Goal: Information Seeking & Learning: Learn about a topic

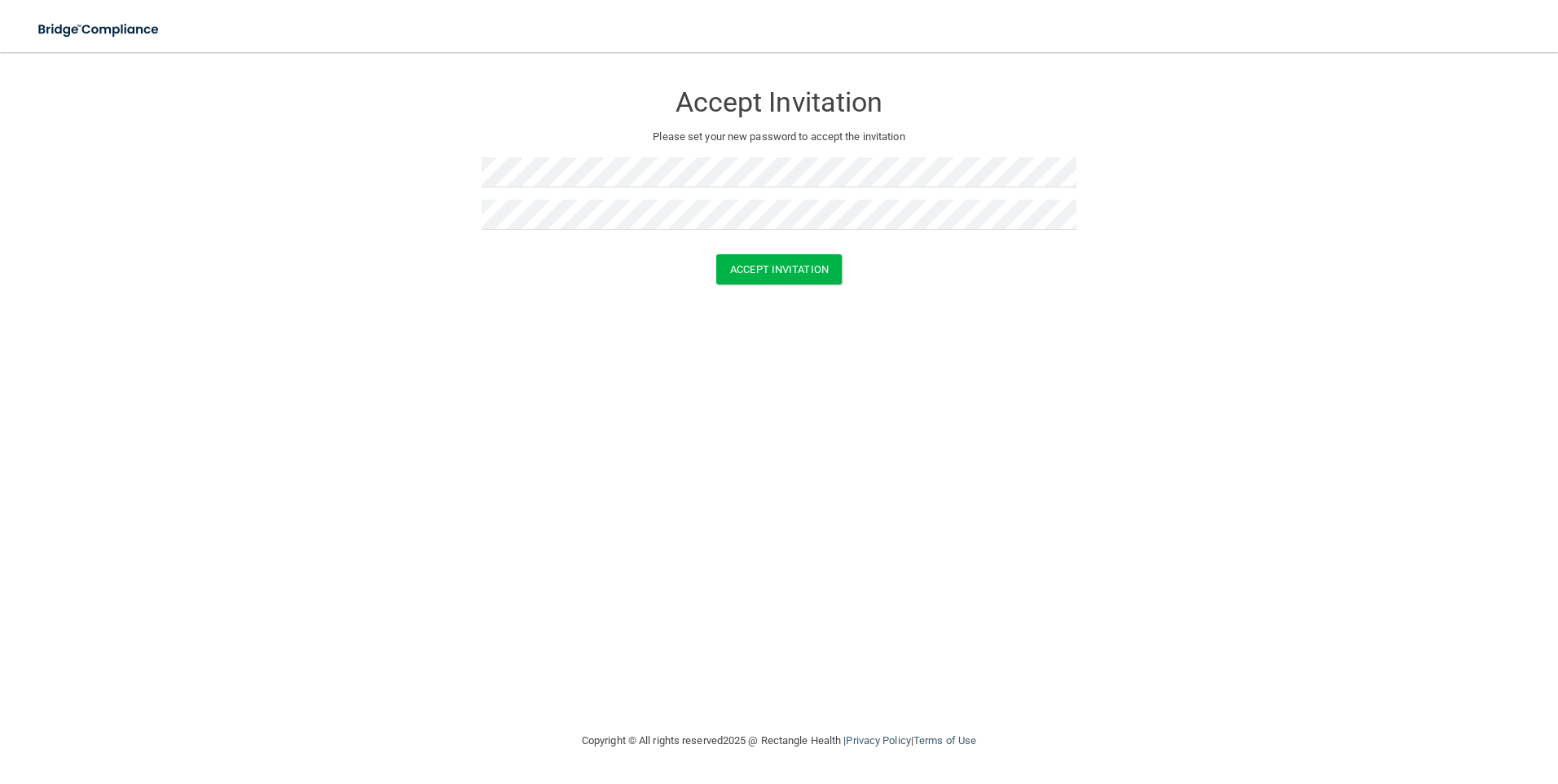
click at [779, 251] on div at bounding box center [779, 248] width 595 height 12
click at [782, 266] on button "Accept Invitation" at bounding box center [779, 269] width 126 height 30
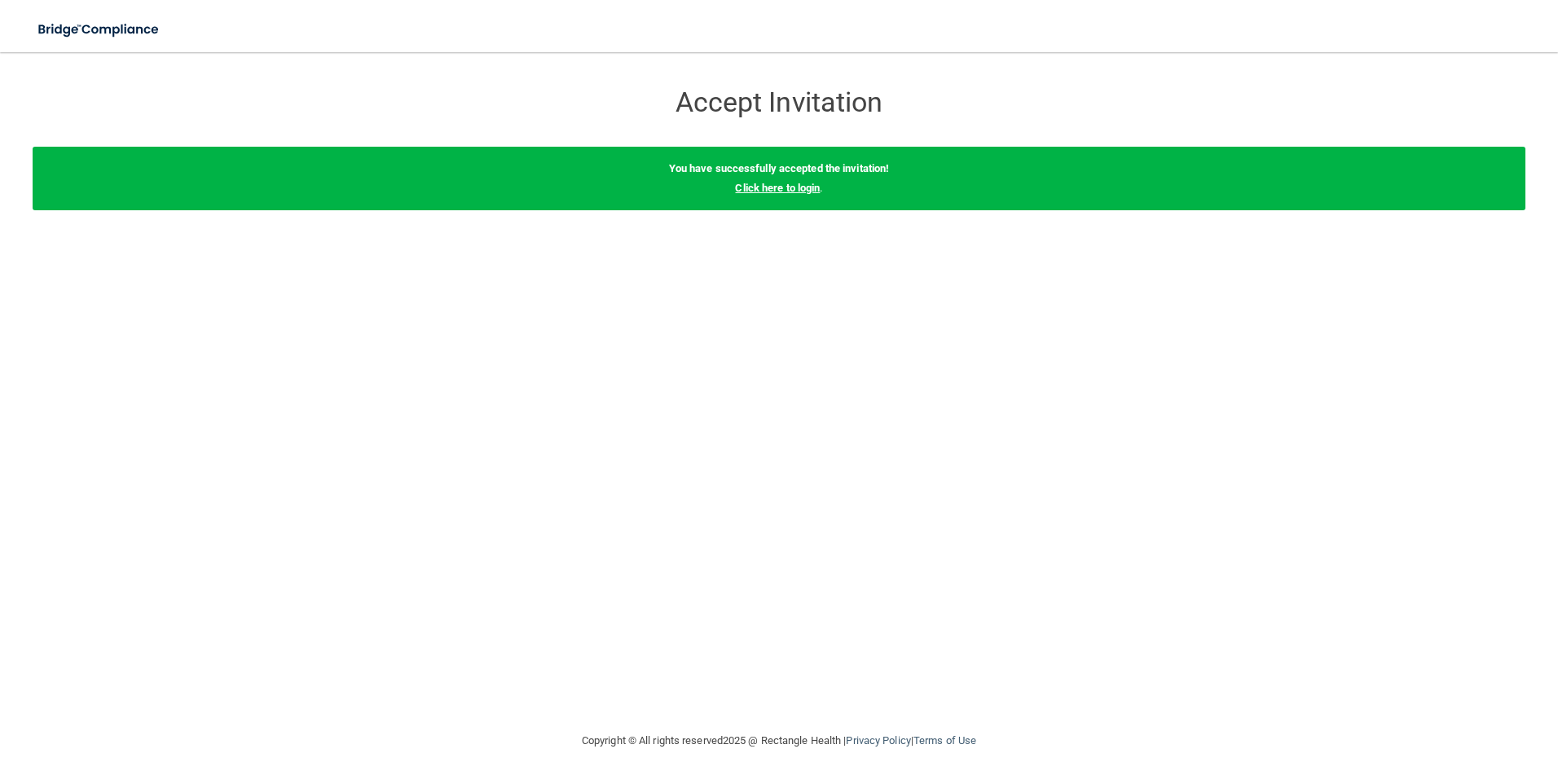
click at [792, 187] on link "Click here to login" at bounding box center [777, 188] width 85 height 12
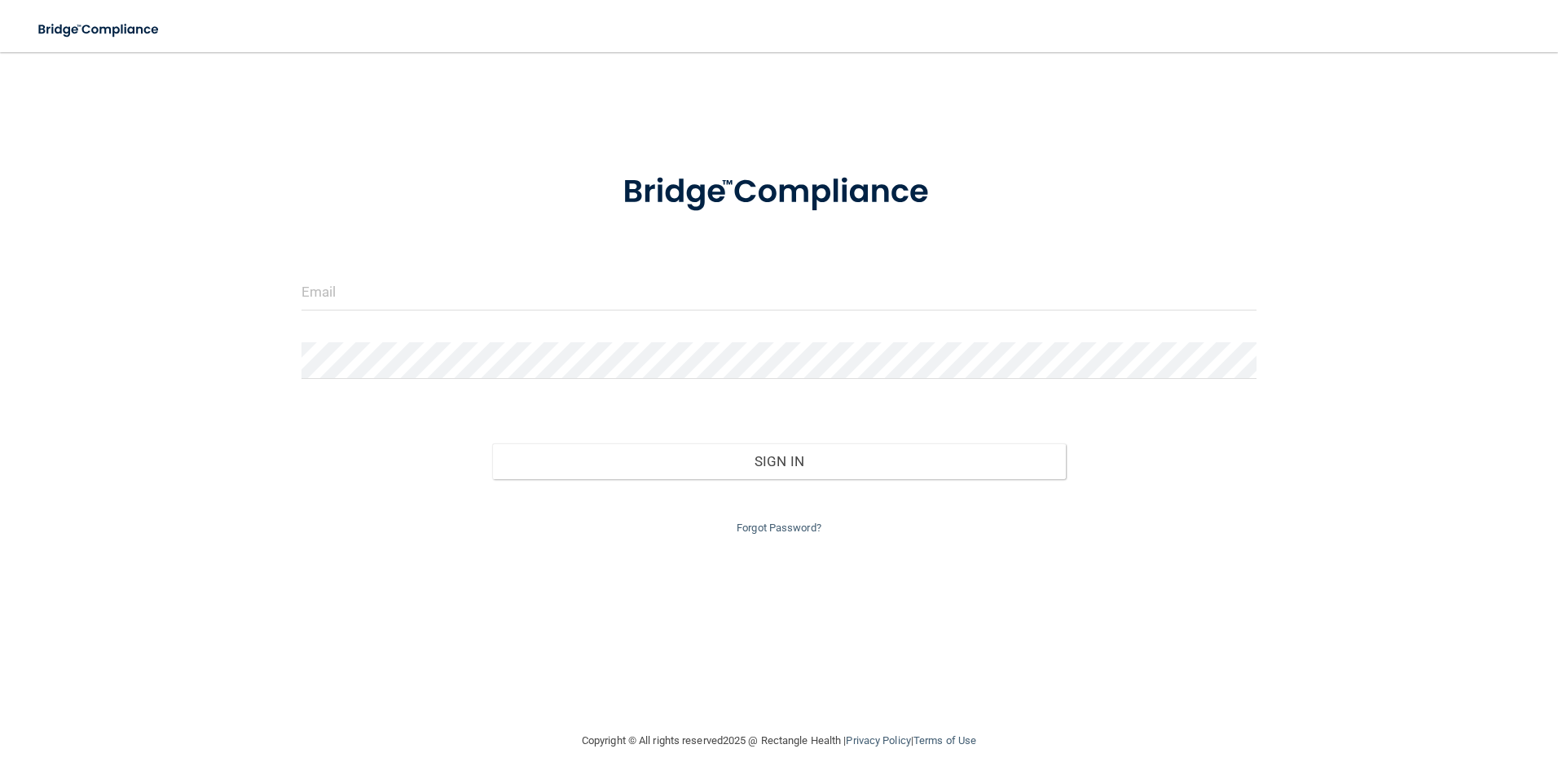
drag, startPoint x: 671, startPoint y: 259, endPoint x: 653, endPoint y: 278, distance: 26.2
click at [668, 263] on form "Invalid email/password. You don't have permission to access that page. Sign In …" at bounding box center [780, 344] width 956 height 388
drag, startPoint x: 653, startPoint y: 278, endPoint x: 643, endPoint y: 289, distance: 14.9
click at [651, 280] on input "email" at bounding box center [780, 292] width 956 height 37
type input "[EMAIL_ADDRESS][DOMAIN_NAME]"
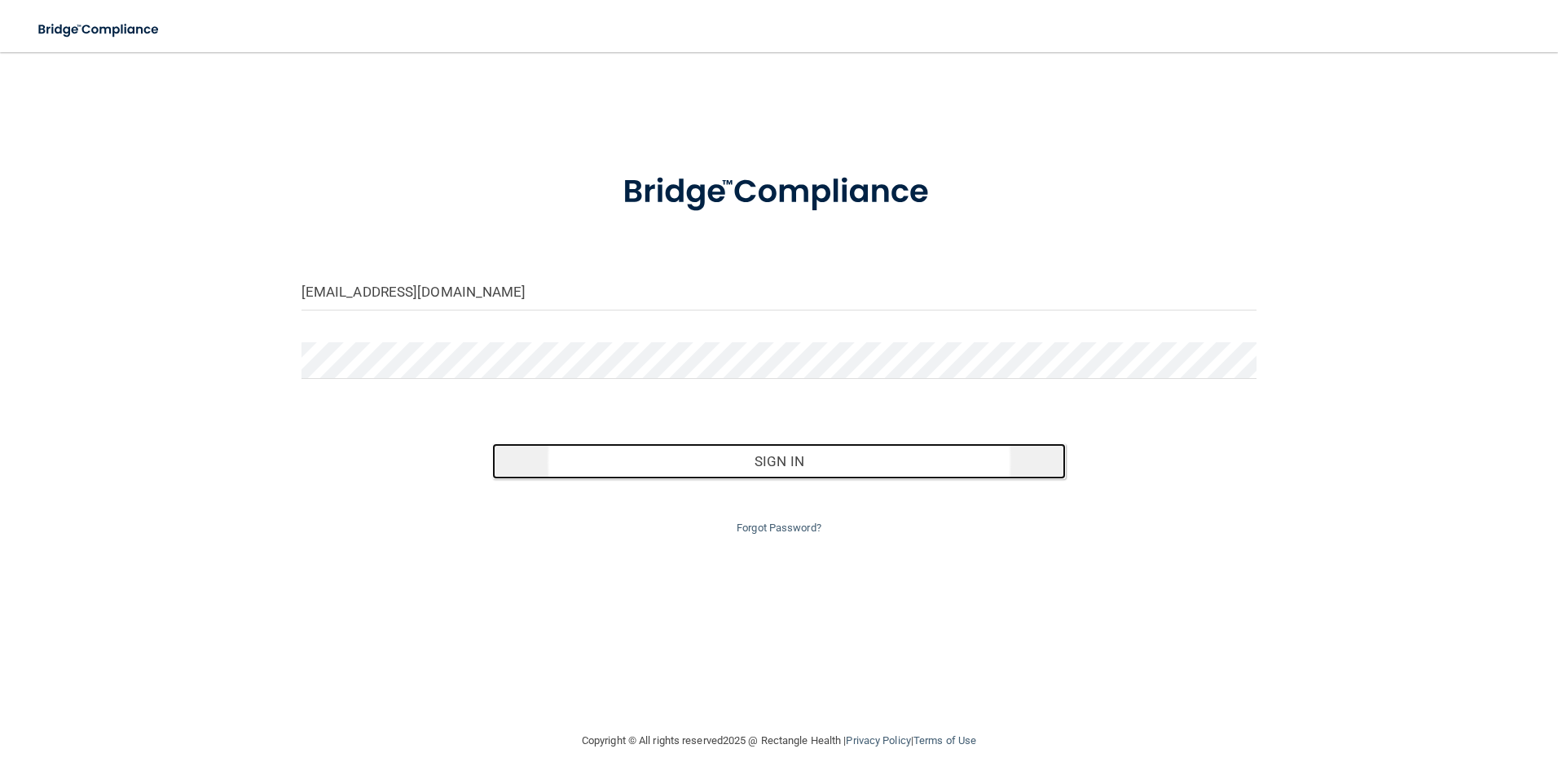
click at [897, 468] on button "Sign In" at bounding box center [779, 461] width 574 height 36
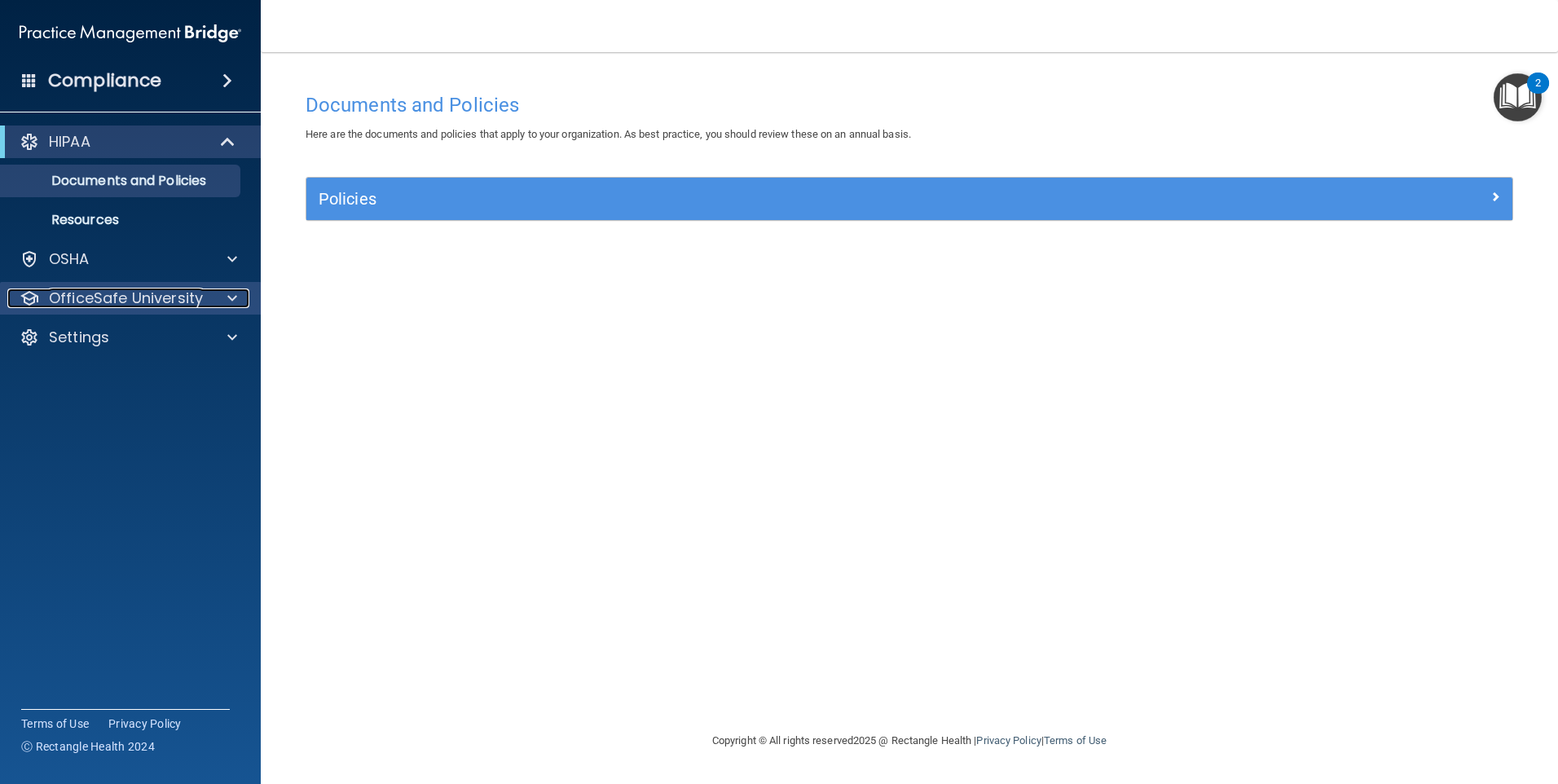
click at [203, 294] on div "OfficeSafe University" at bounding box center [109, 298] width 202 height 20
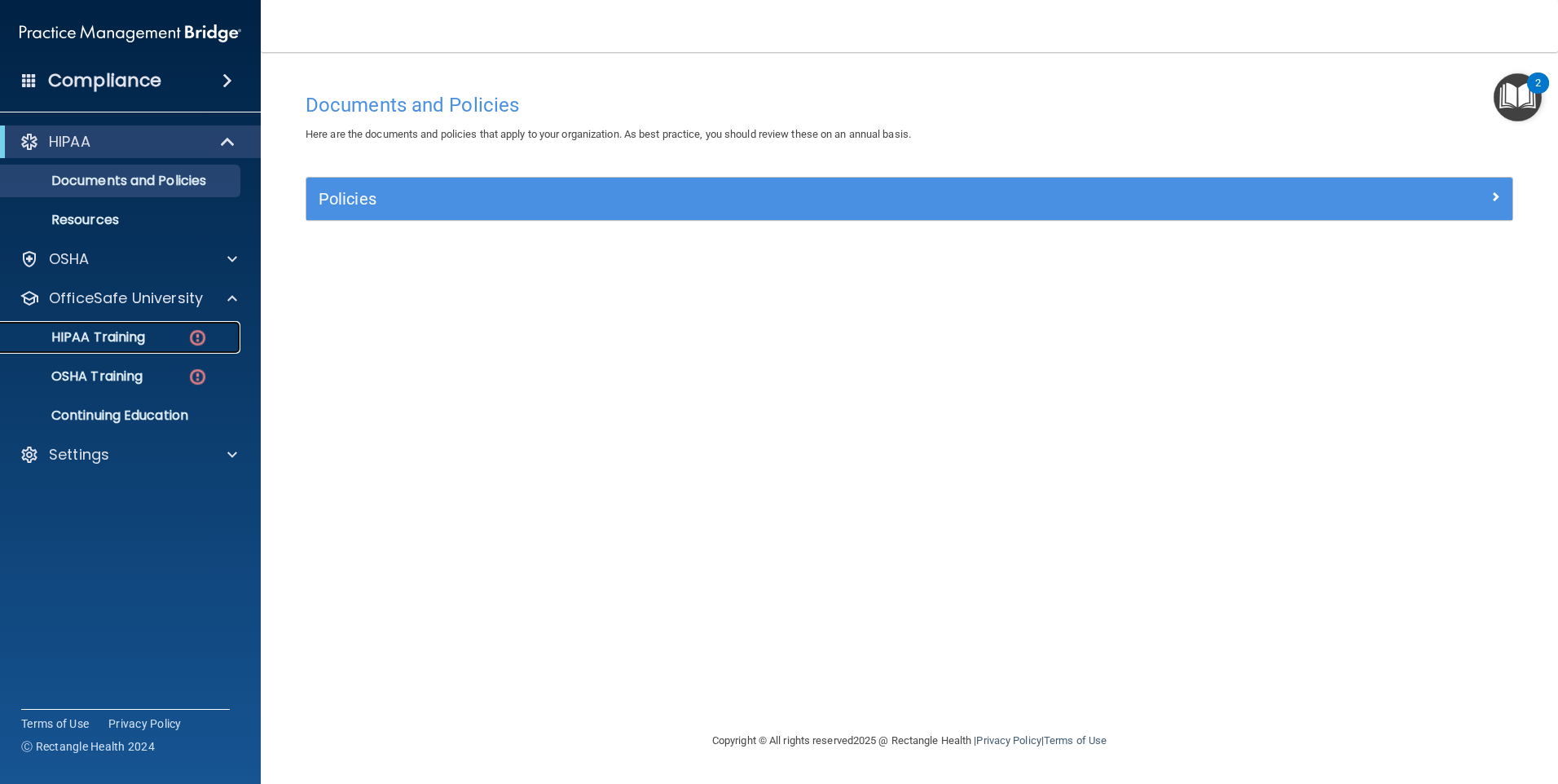
click at [115, 340] on p "HIPAA Training" at bounding box center [77, 337] width 134 height 16
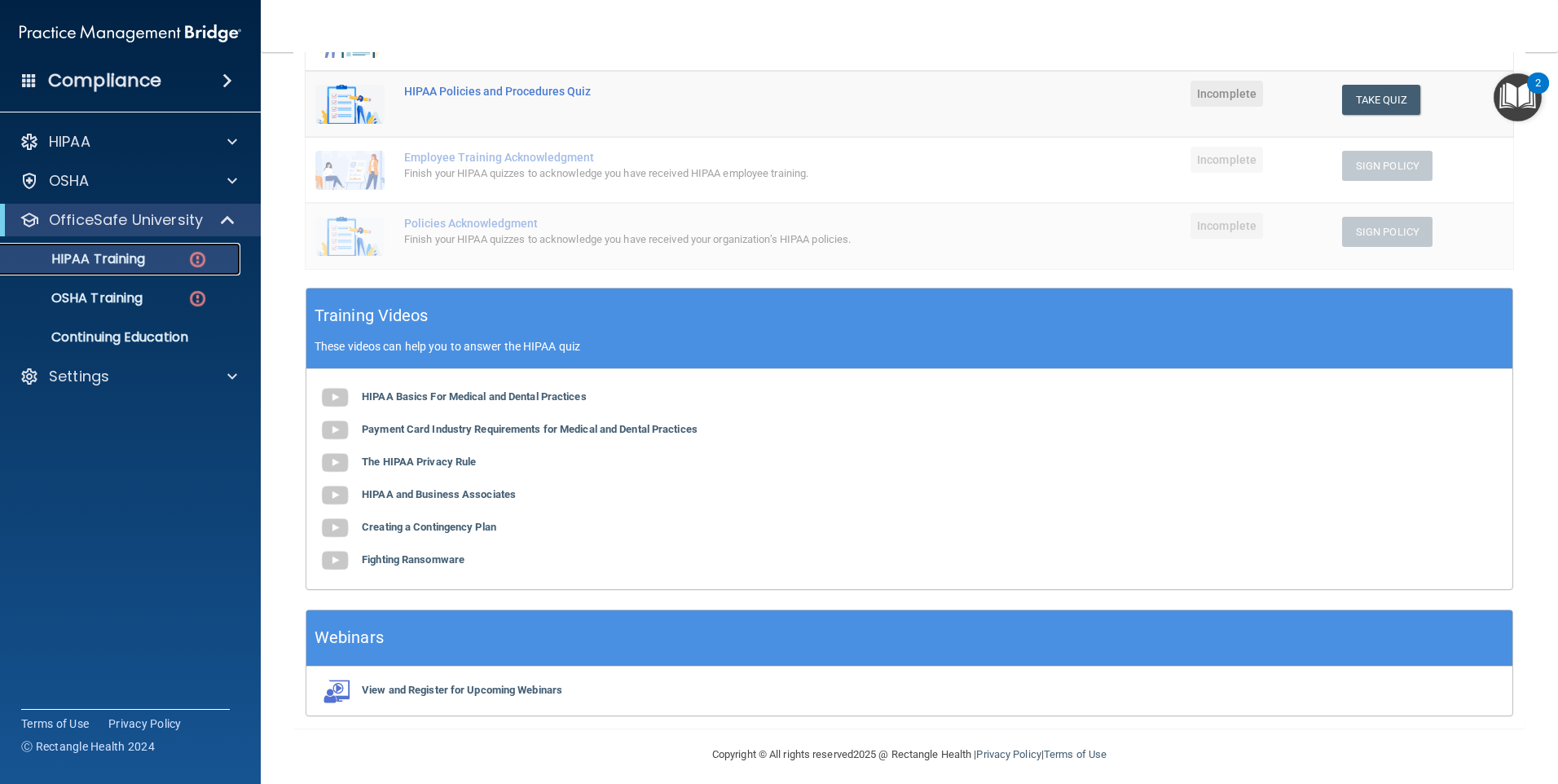
scroll to position [358, 0]
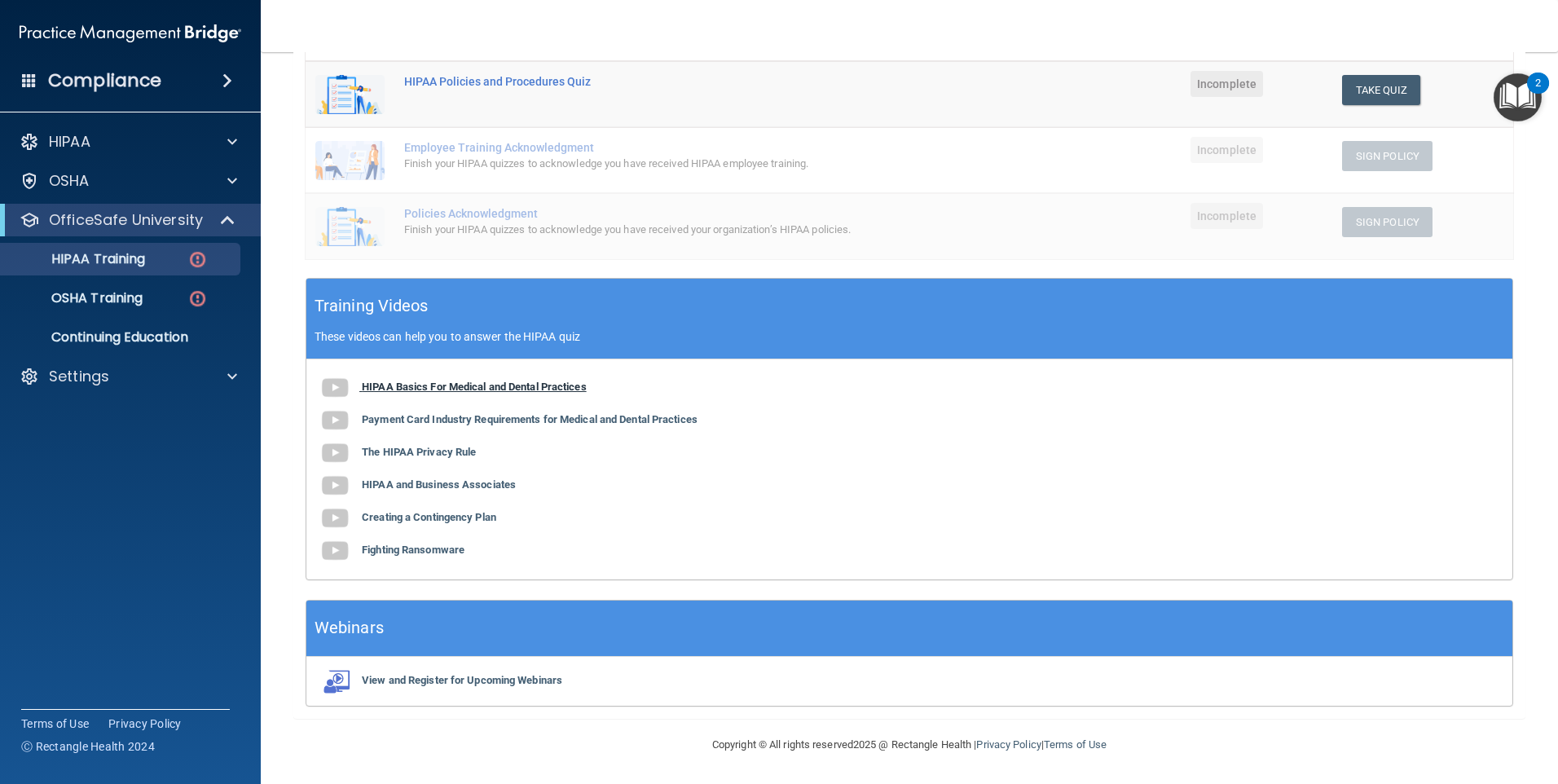
click at [420, 388] on b "HIPAA Basics For Medical and Dental Practices" at bounding box center [474, 387] width 225 height 12
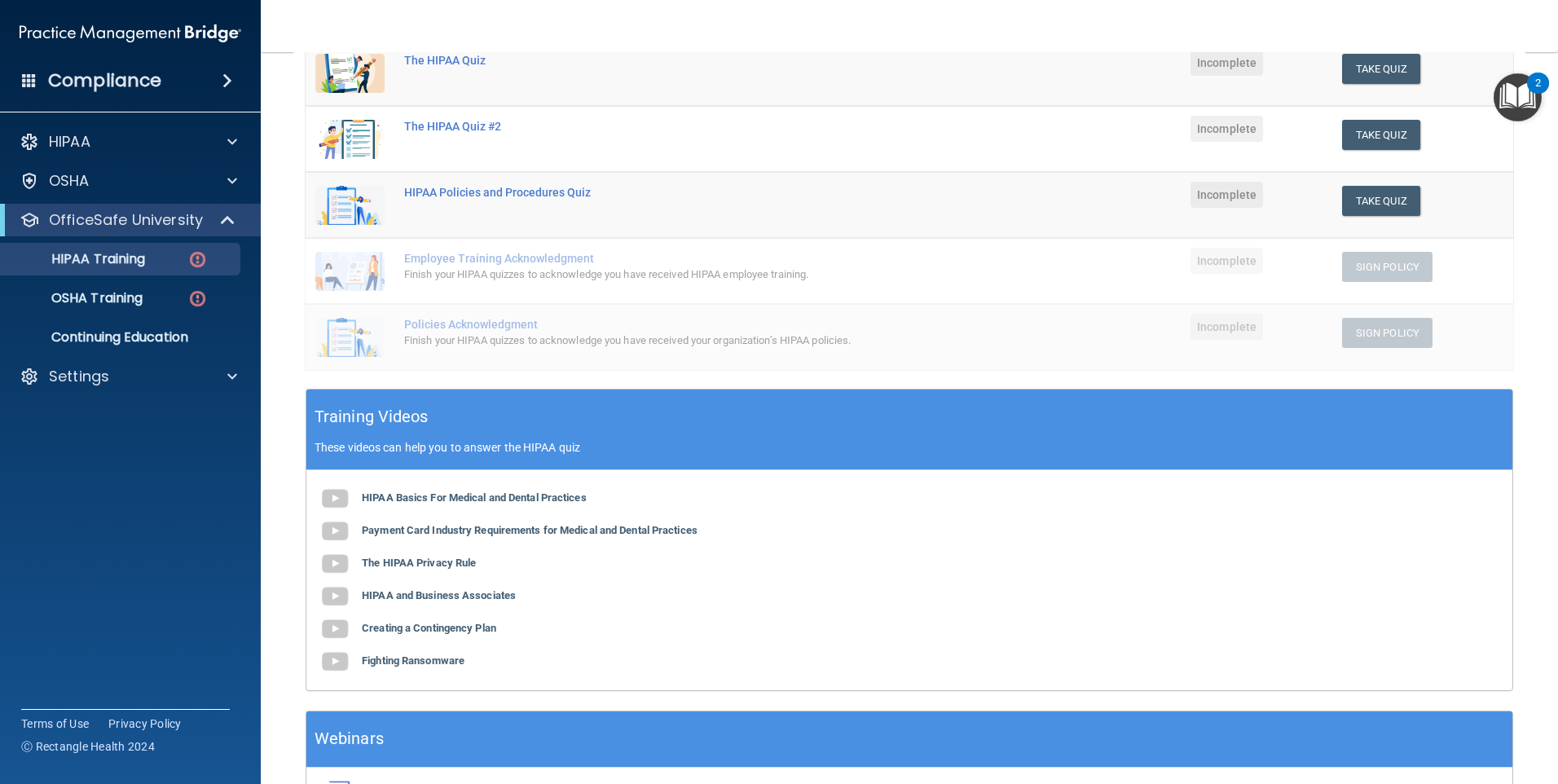
scroll to position [276, 0]
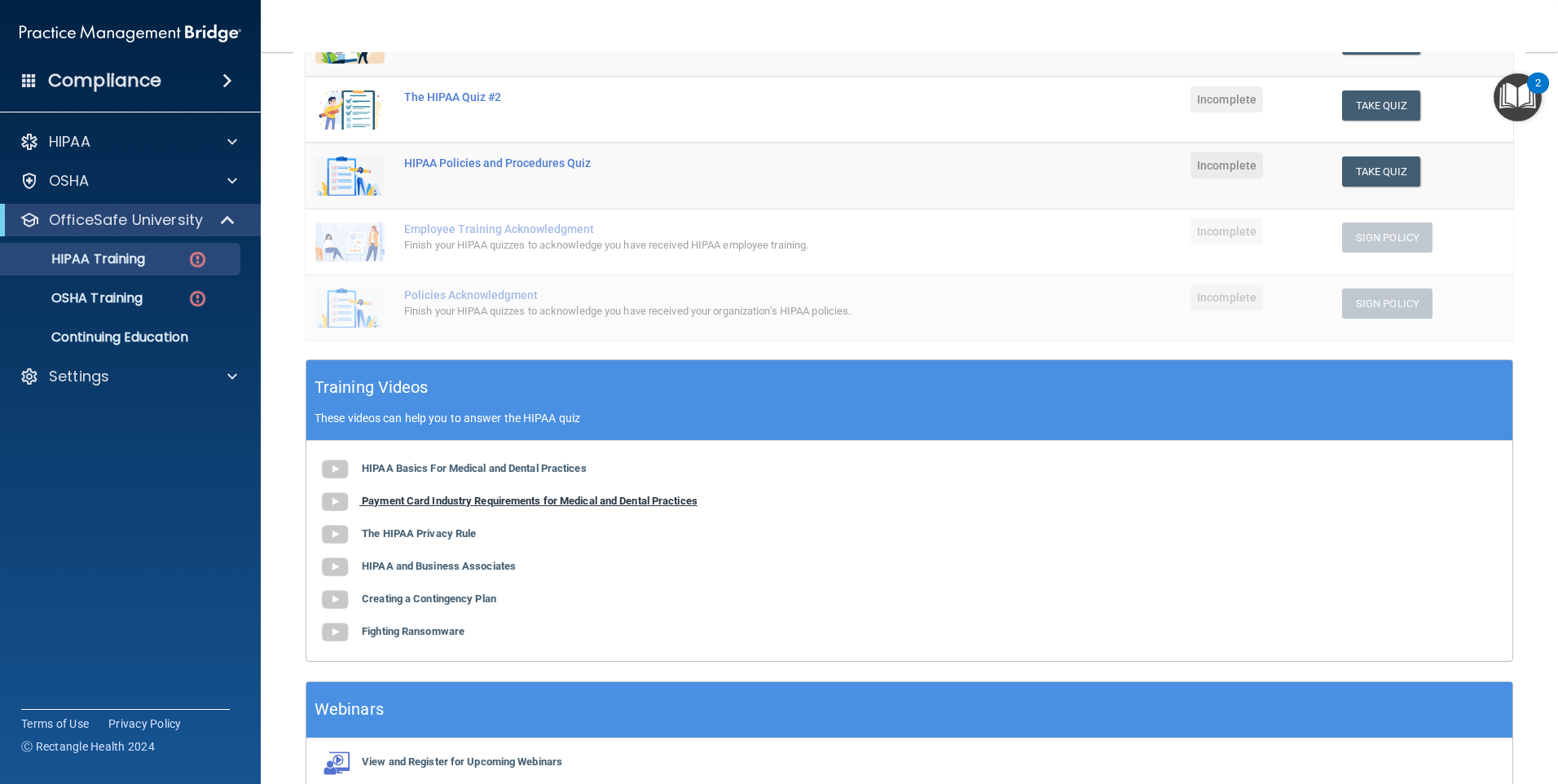
click at [481, 502] on b "Payment Card Industry Requirements for Medical and Dental Practices" at bounding box center [529, 501] width 336 height 12
click at [446, 526] on div "HIPAA Basics For Medical and Dental Practices Payment Card Industry Requirement…" at bounding box center [909, 550] width 1206 height 220
click at [446, 530] on b "The HIPAA Privacy Rule" at bounding box center [418, 533] width 114 height 12
click at [449, 565] on b "HIPAA and Business Associates" at bounding box center [438, 565] width 154 height 12
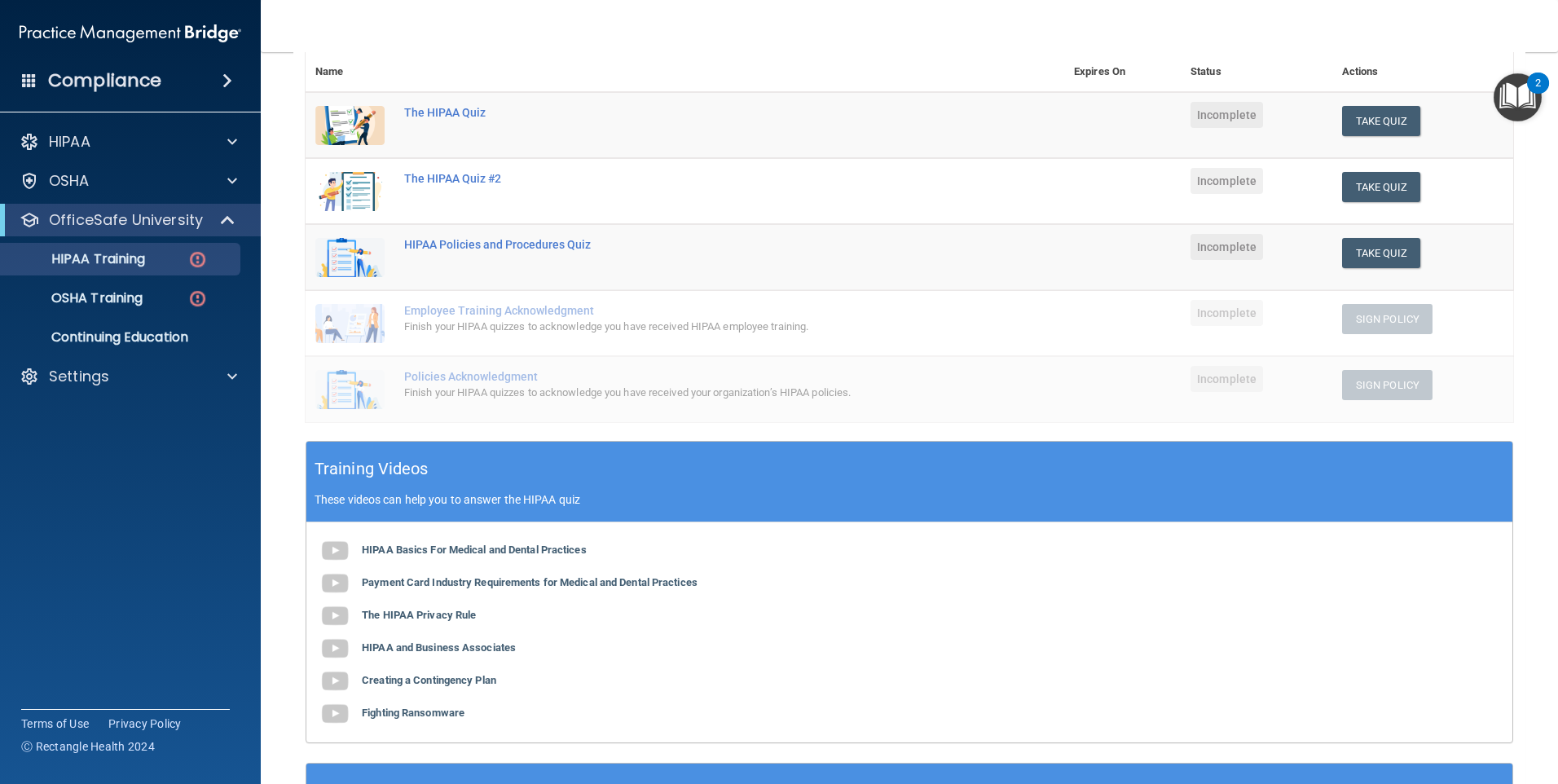
click at [1513, 100] on img "Open Resource Center, 2 new notifications" at bounding box center [1518, 97] width 48 height 48
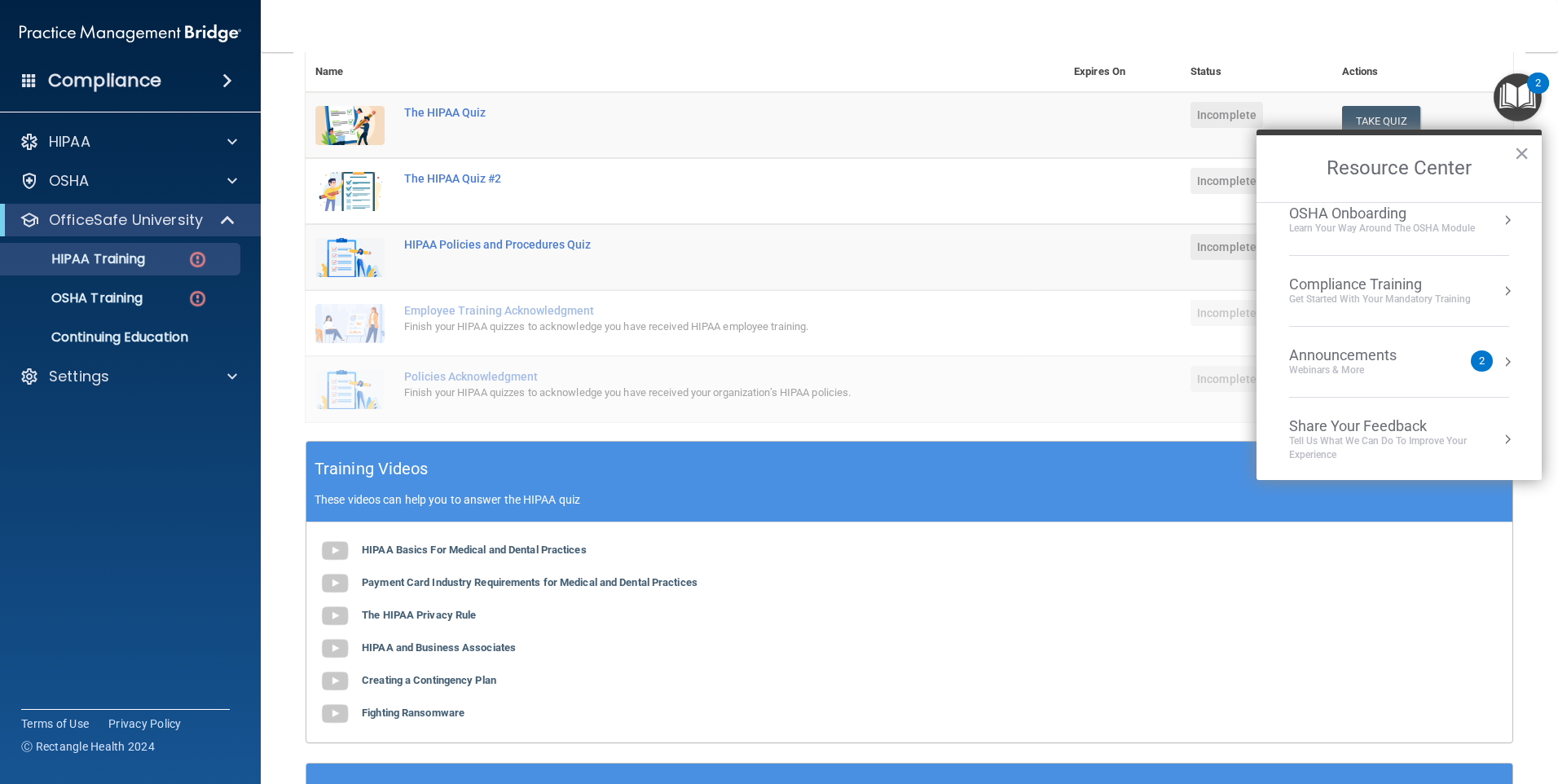
scroll to position [91, 0]
click at [1499, 362] on button "Resource Center" at bounding box center [1507, 359] width 16 height 16
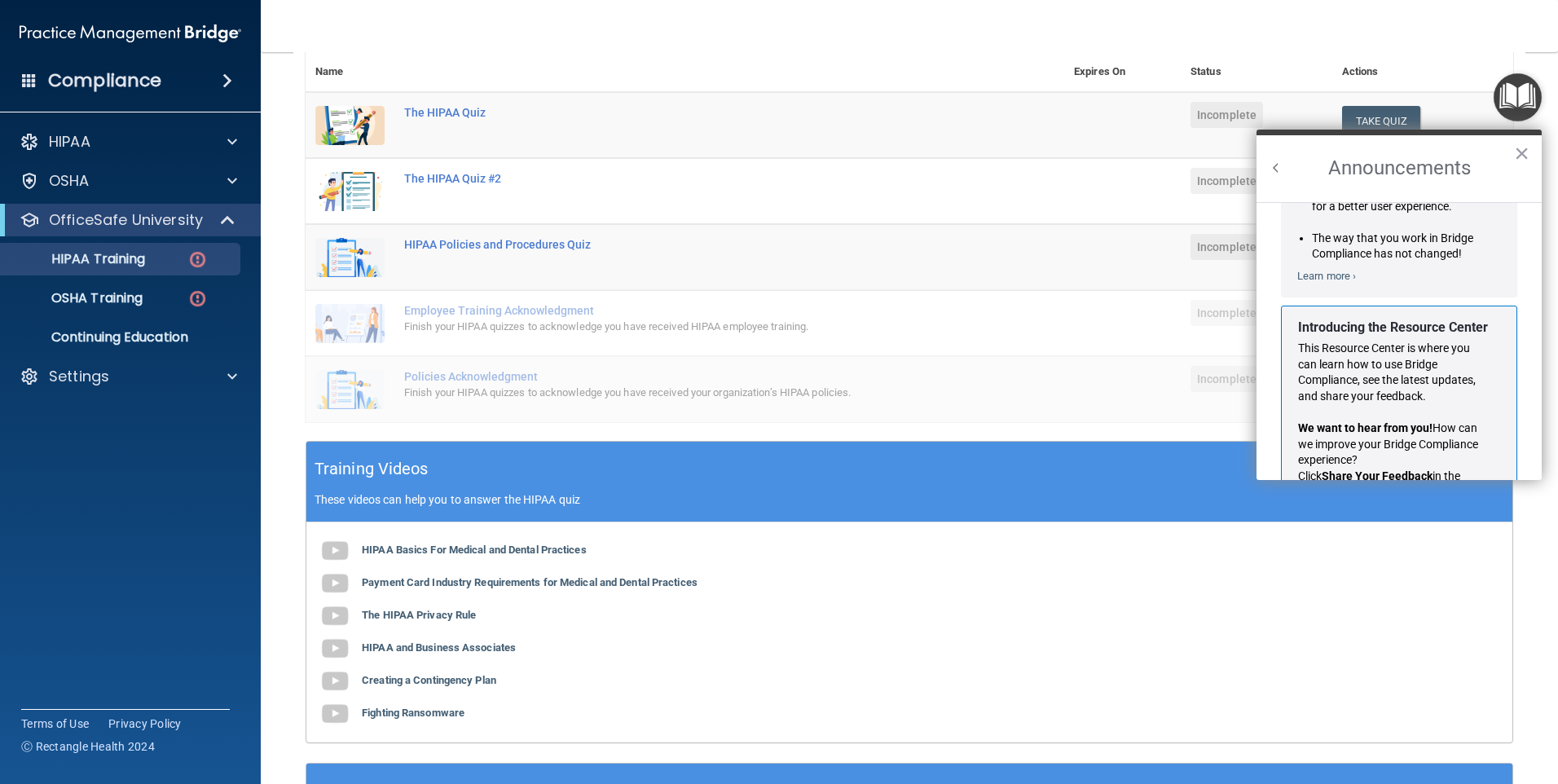
scroll to position [205, 0]
click at [1520, 146] on button "×" at bounding box center [1521, 153] width 15 height 26
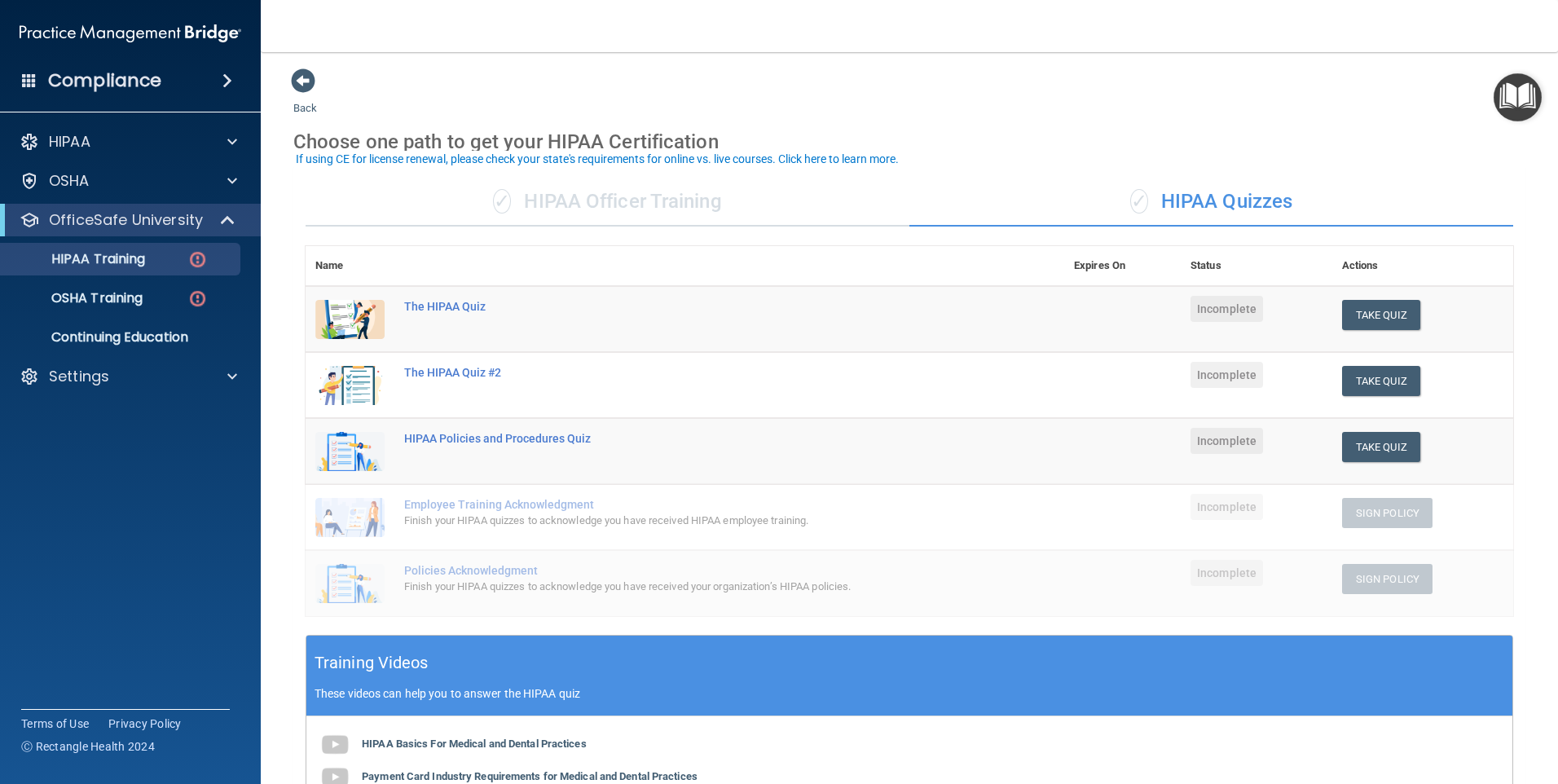
scroll to position [0, 0]
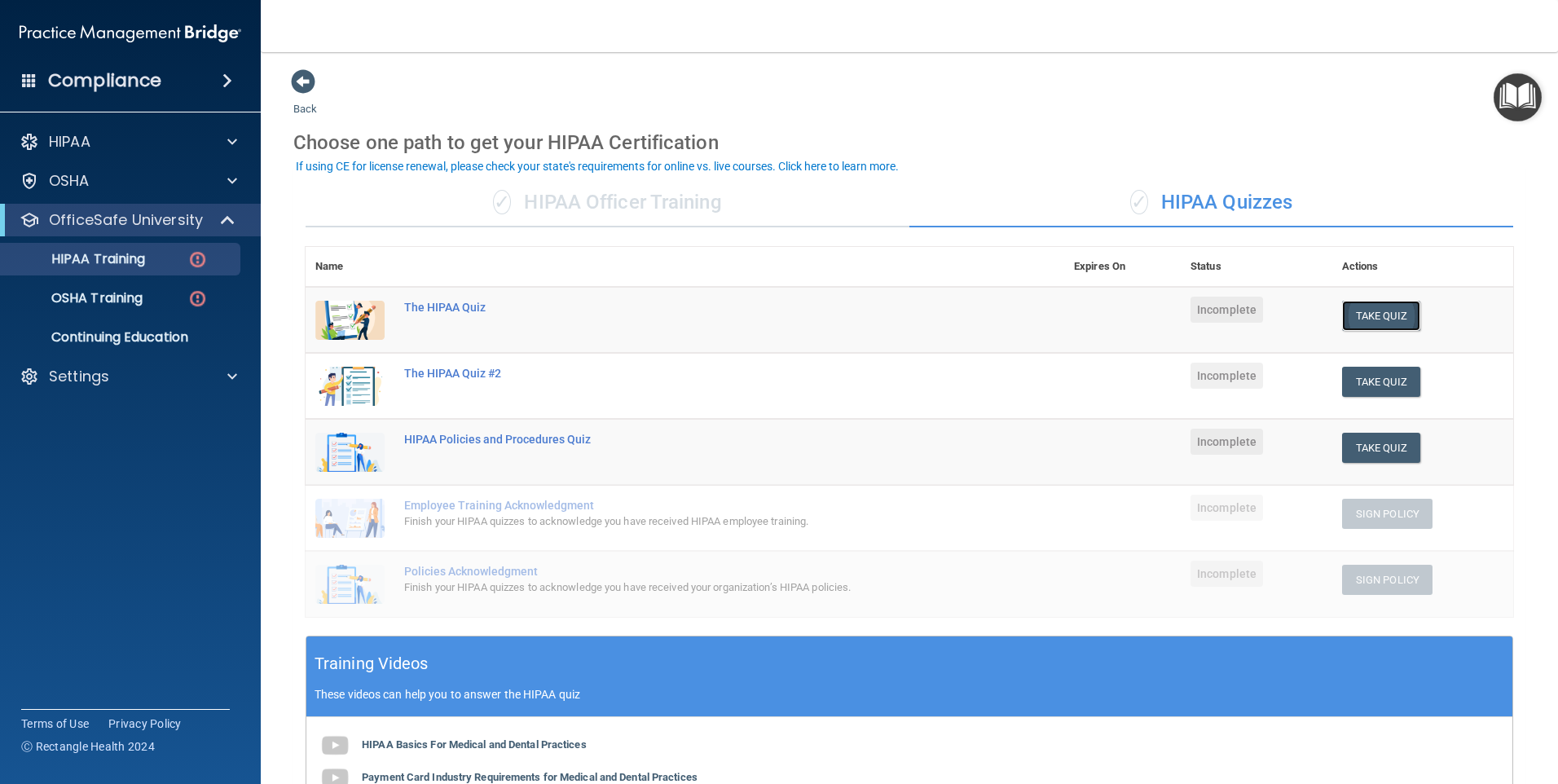
click at [1350, 317] on button "Take Quiz" at bounding box center [1381, 315] width 78 height 30
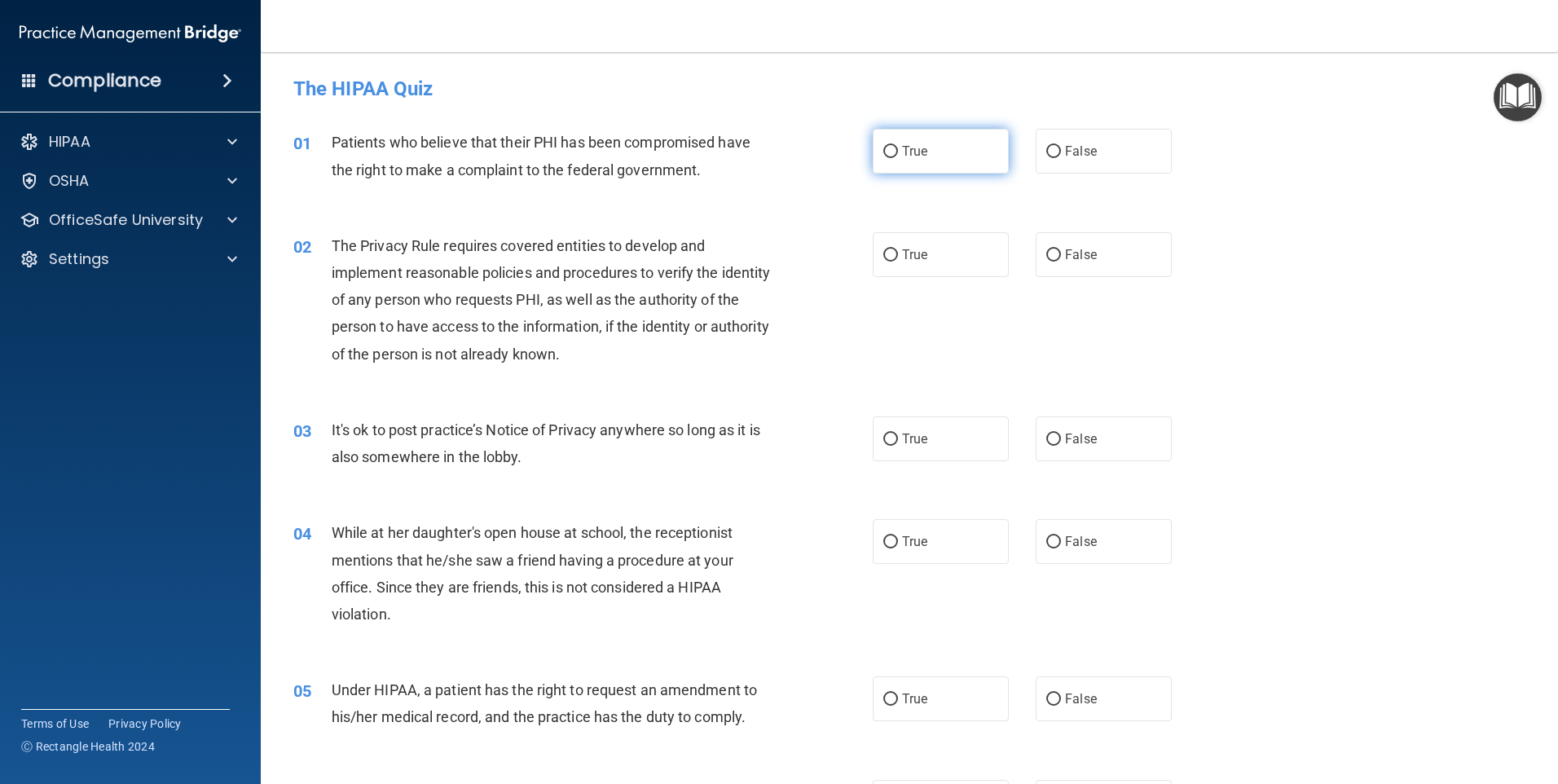
click at [924, 162] on label "True" at bounding box center [941, 151] width 136 height 45
click at [898, 158] on input "True" at bounding box center [890, 152] width 14 height 12
radio input "true"
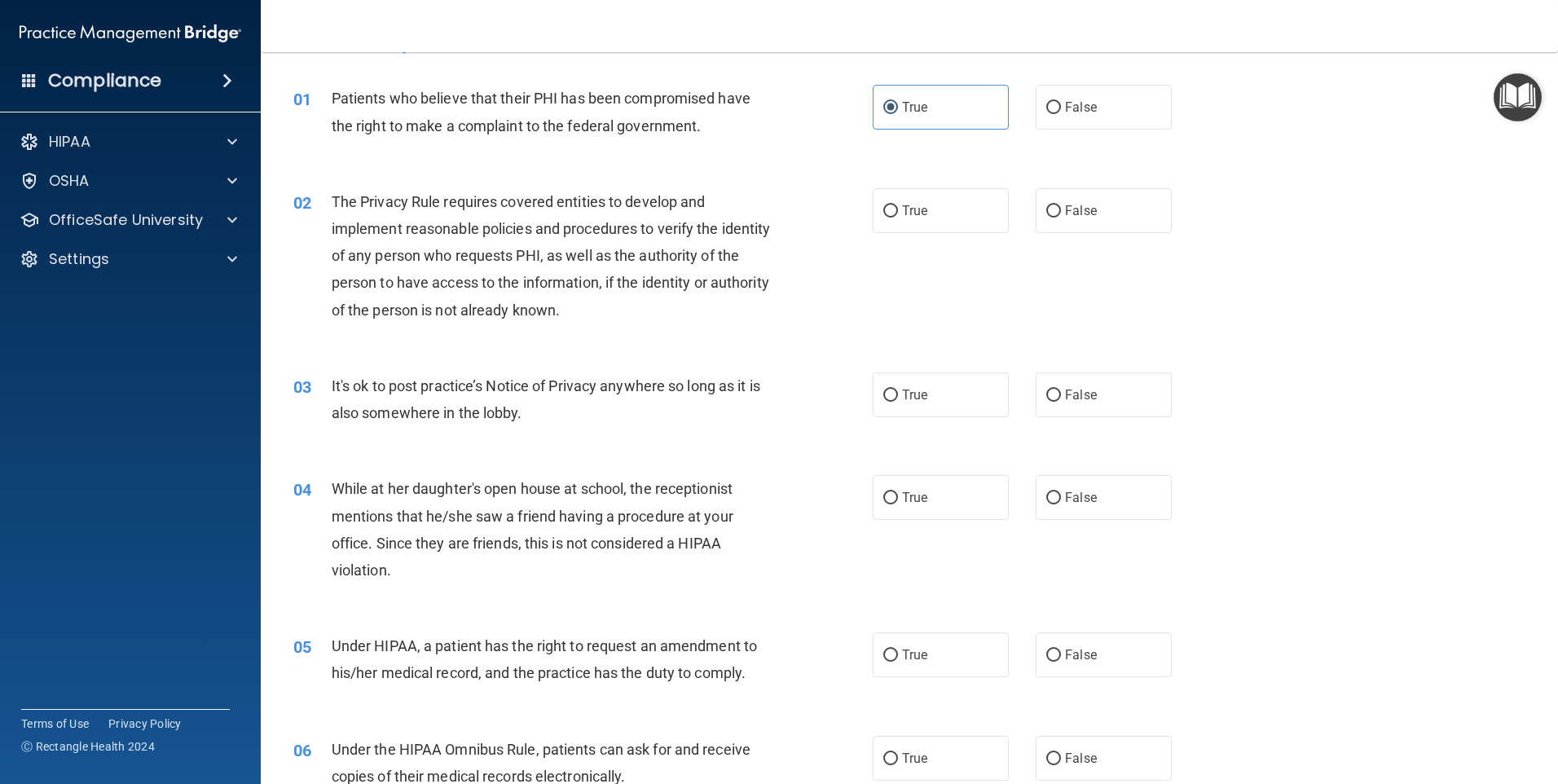
scroll to position [82, 0]
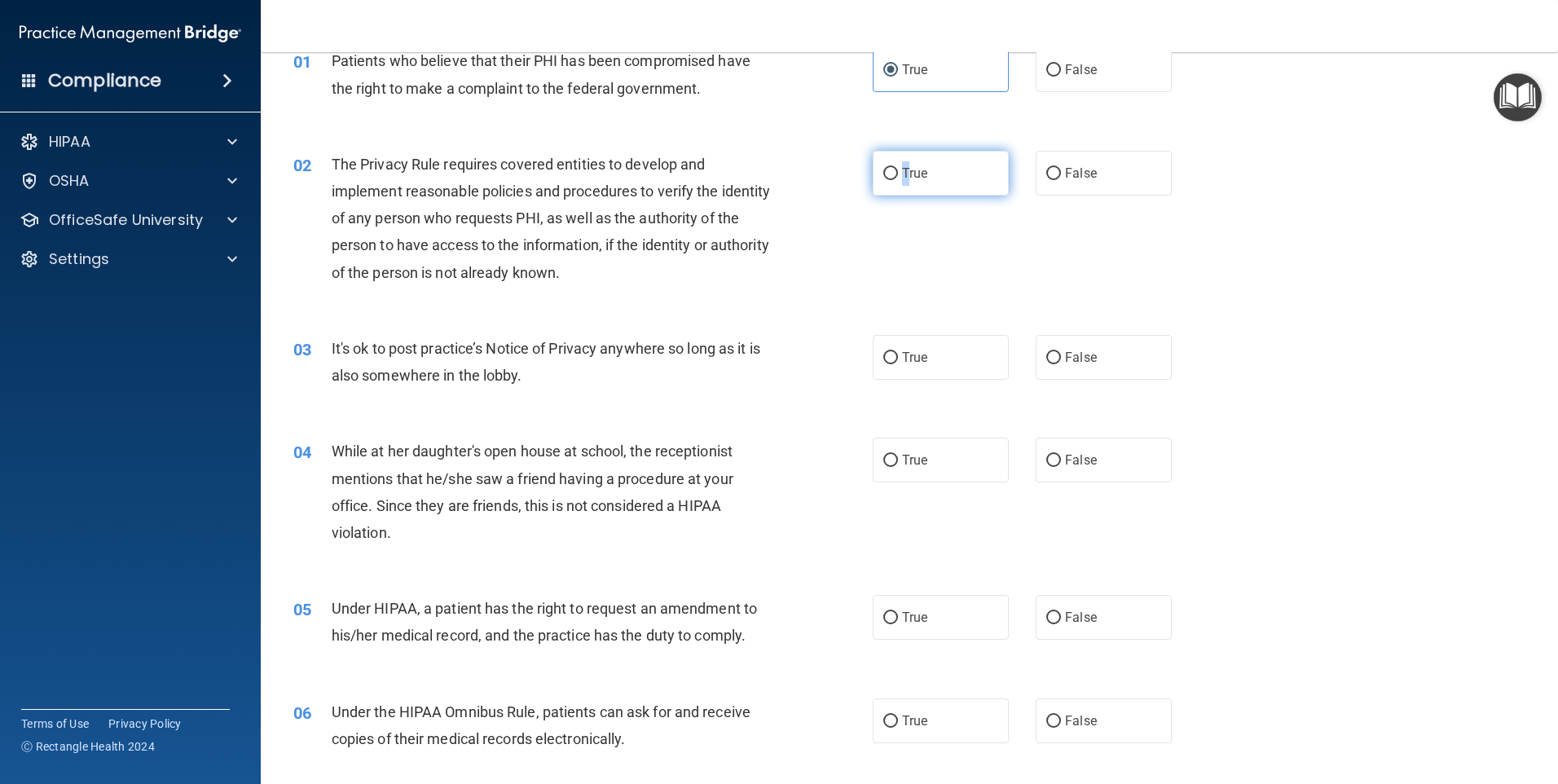
click at [901, 167] on label "True" at bounding box center [941, 173] width 136 height 45
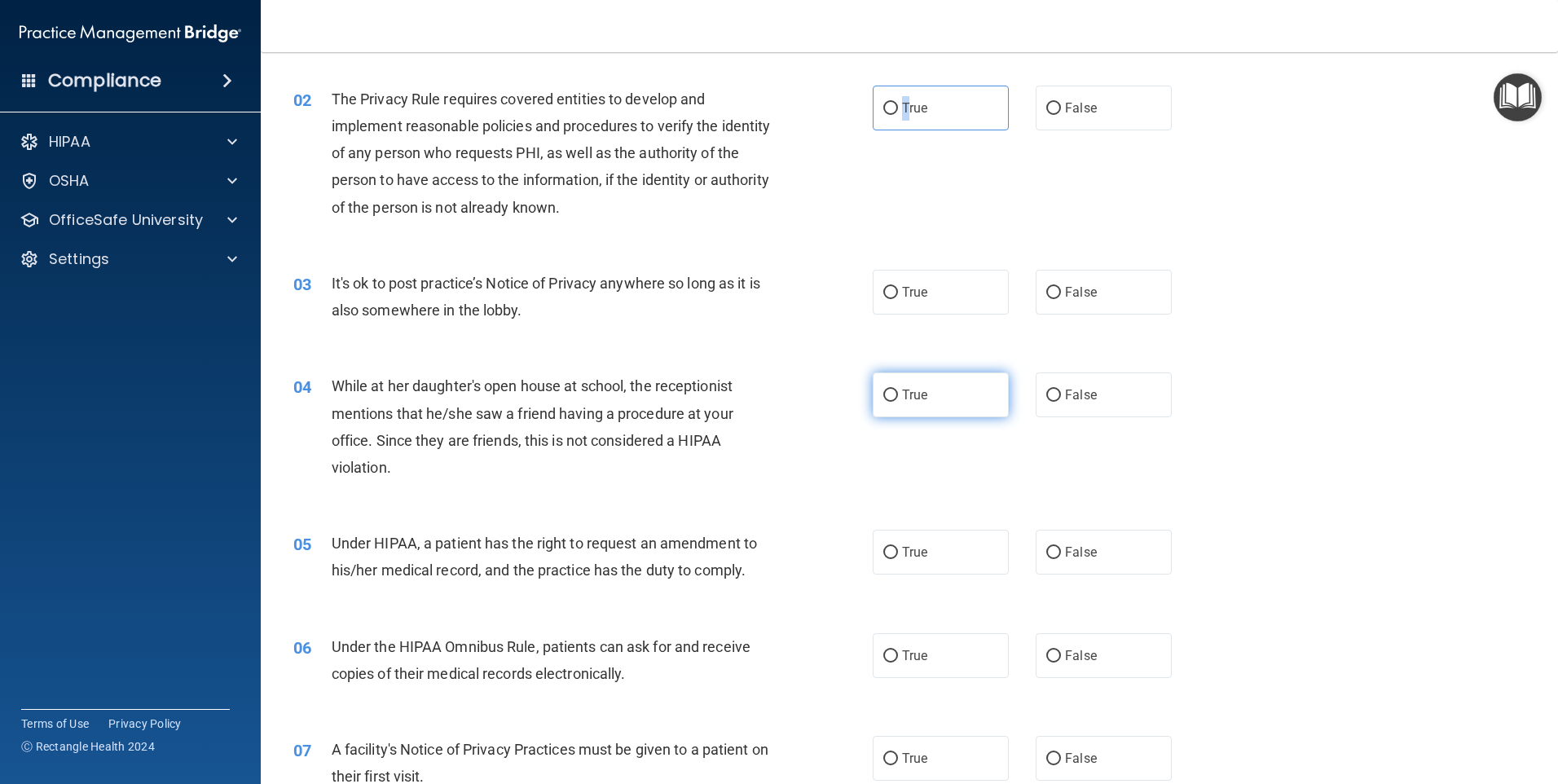
scroll to position [244, 0]
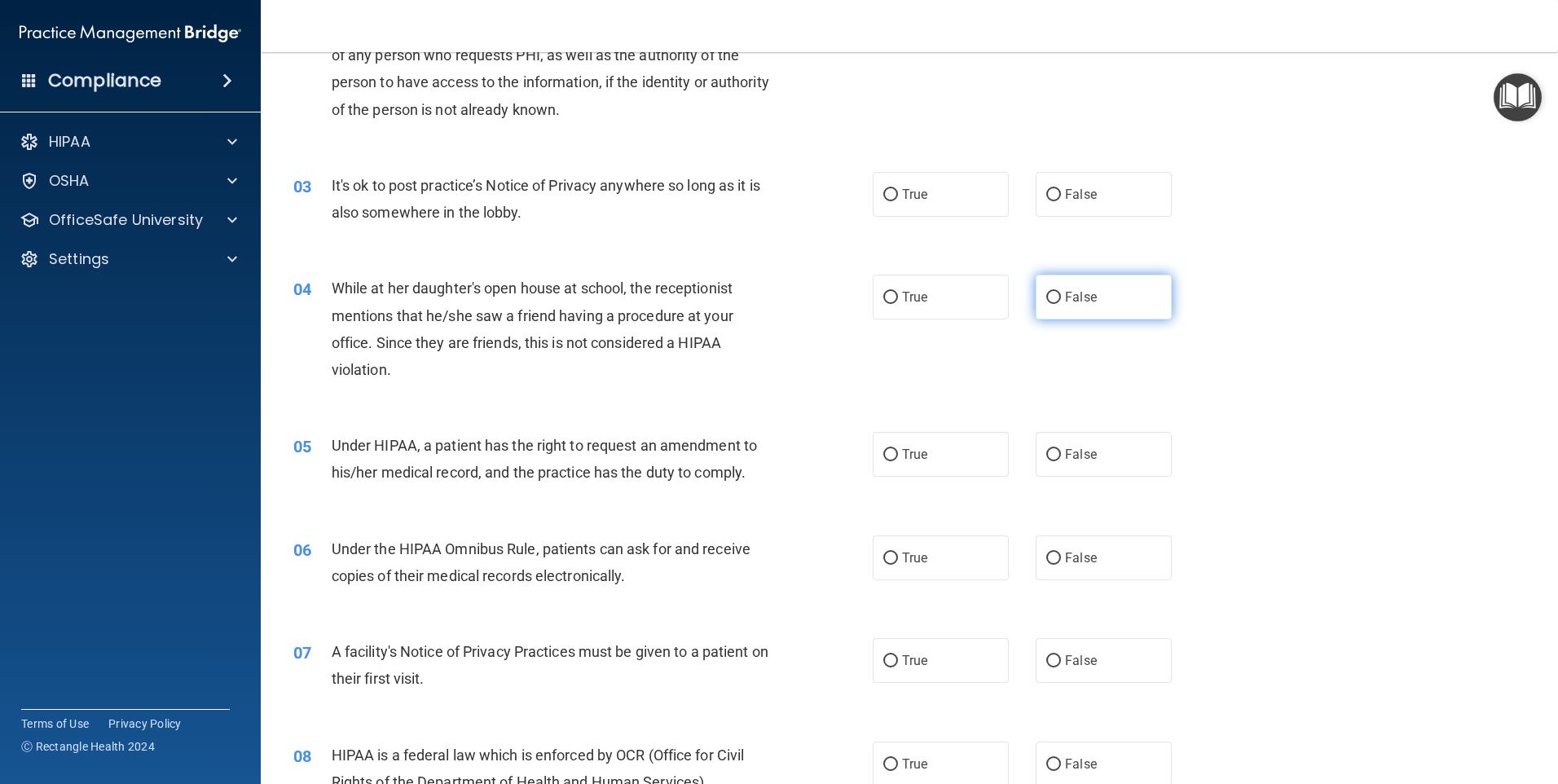
click at [1054, 297] on label "False" at bounding box center [1104, 297] width 136 height 45
click at [1075, 299] on span "False" at bounding box center [1080, 297] width 31 height 15
click at [1061, 299] on input "False" at bounding box center [1053, 298] width 14 height 12
radio input "true"
click at [924, 203] on label "True" at bounding box center [941, 194] width 136 height 45
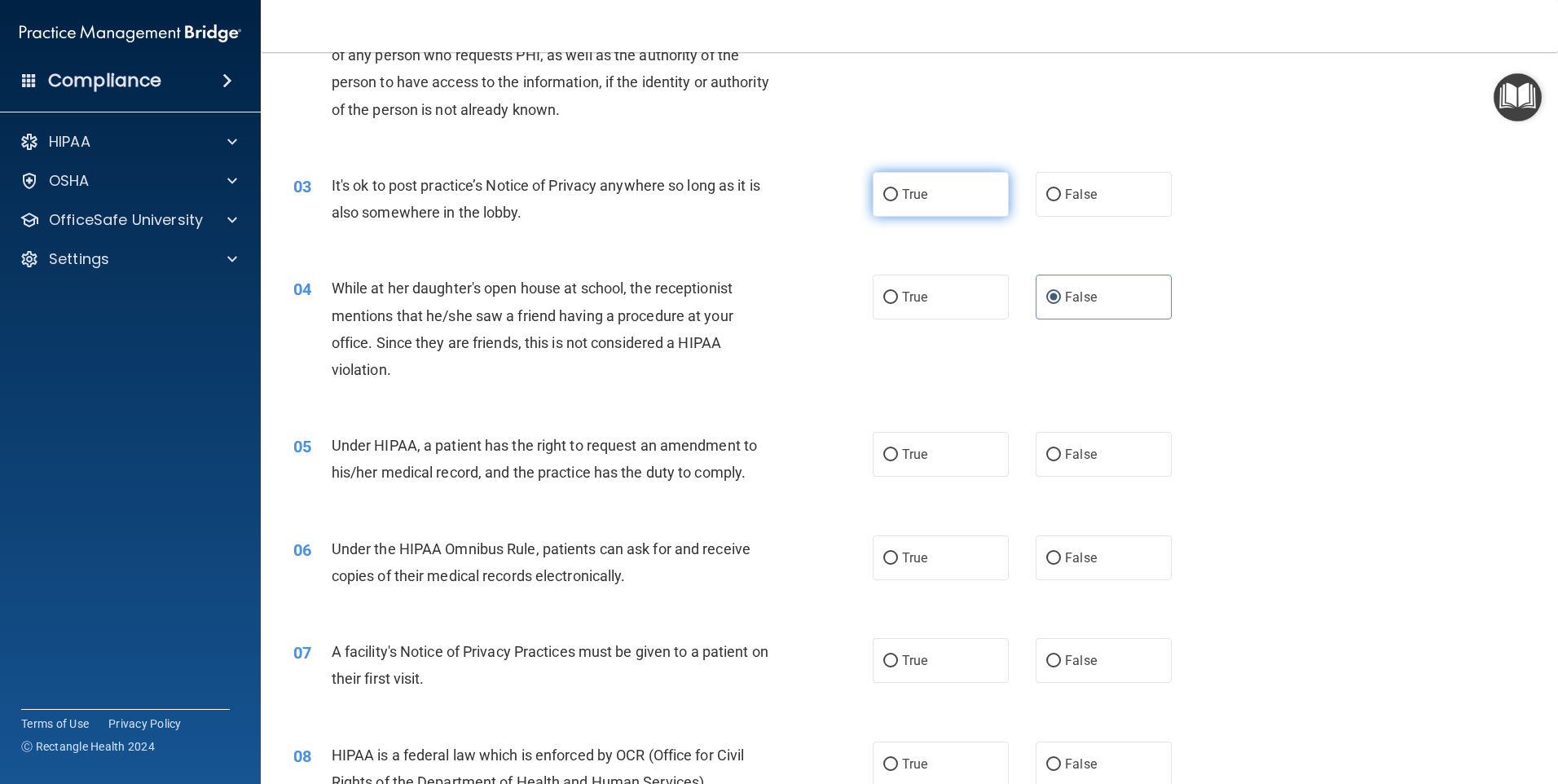
click at [898, 202] on input "True" at bounding box center [890, 195] width 14 height 12
radio input "true"
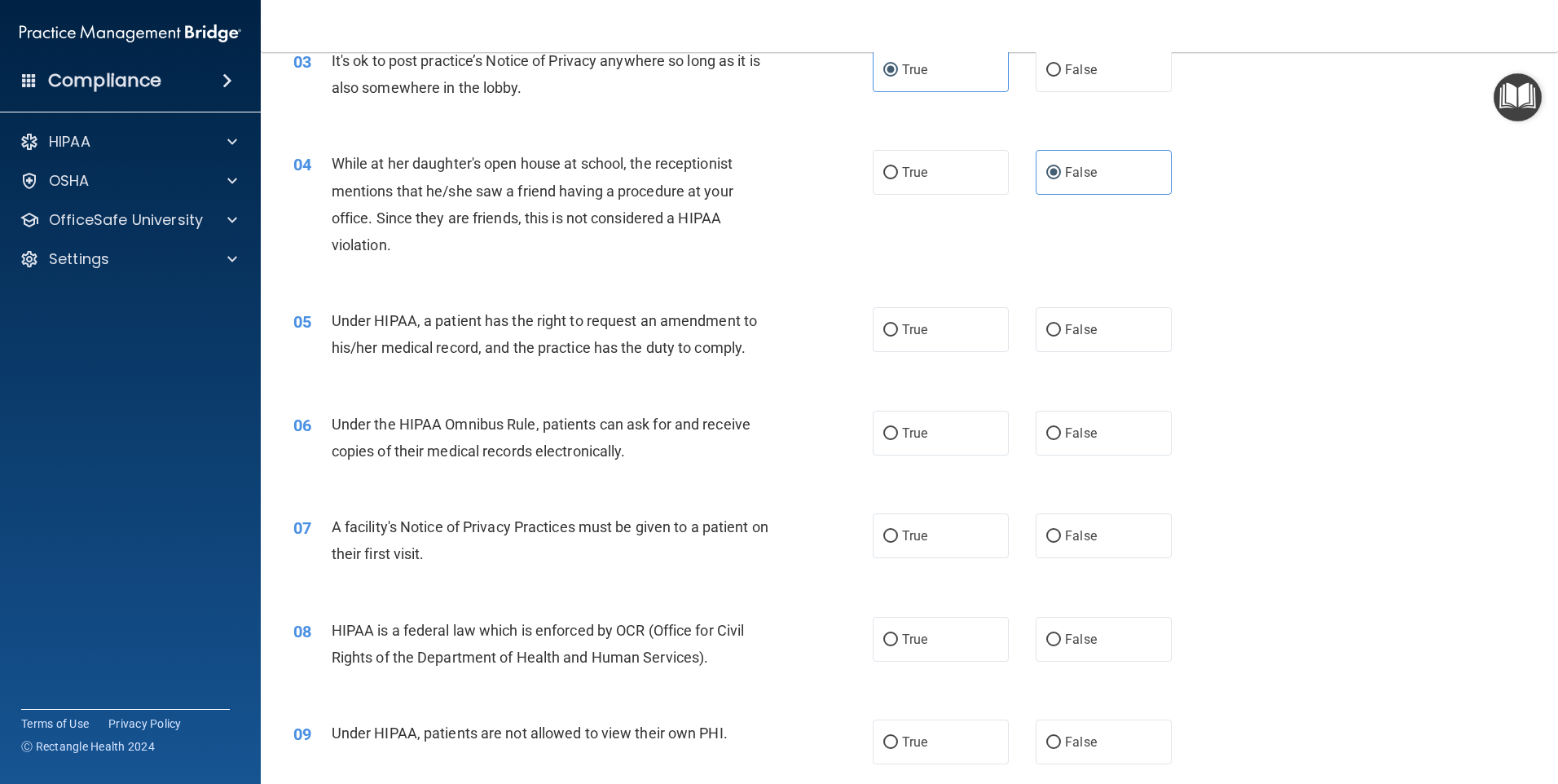
scroll to position [489, 0]
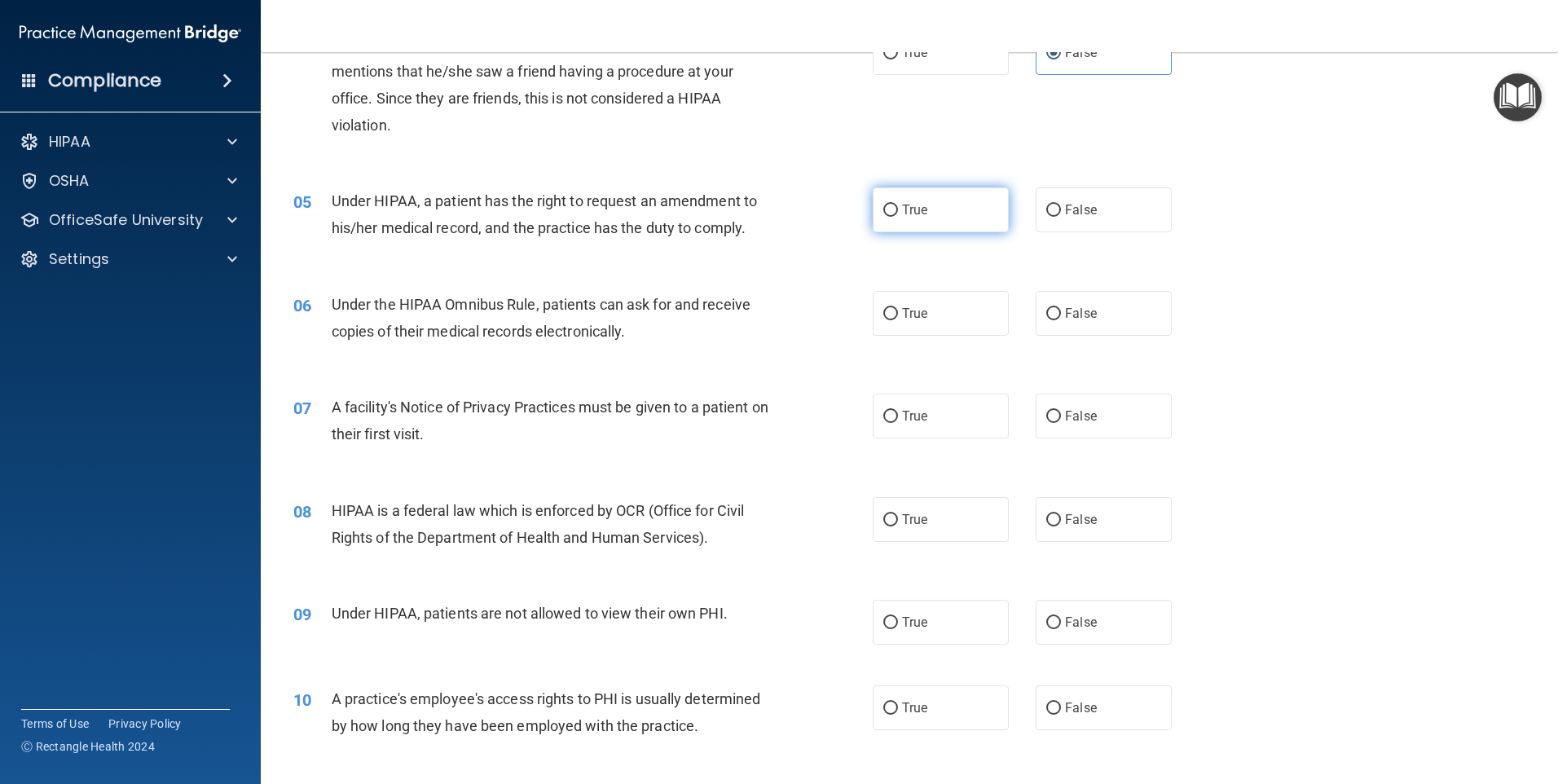
click at [900, 197] on label "True" at bounding box center [941, 209] width 136 height 45
click at [898, 205] on input "True" at bounding box center [890, 211] width 14 height 12
radio input "true"
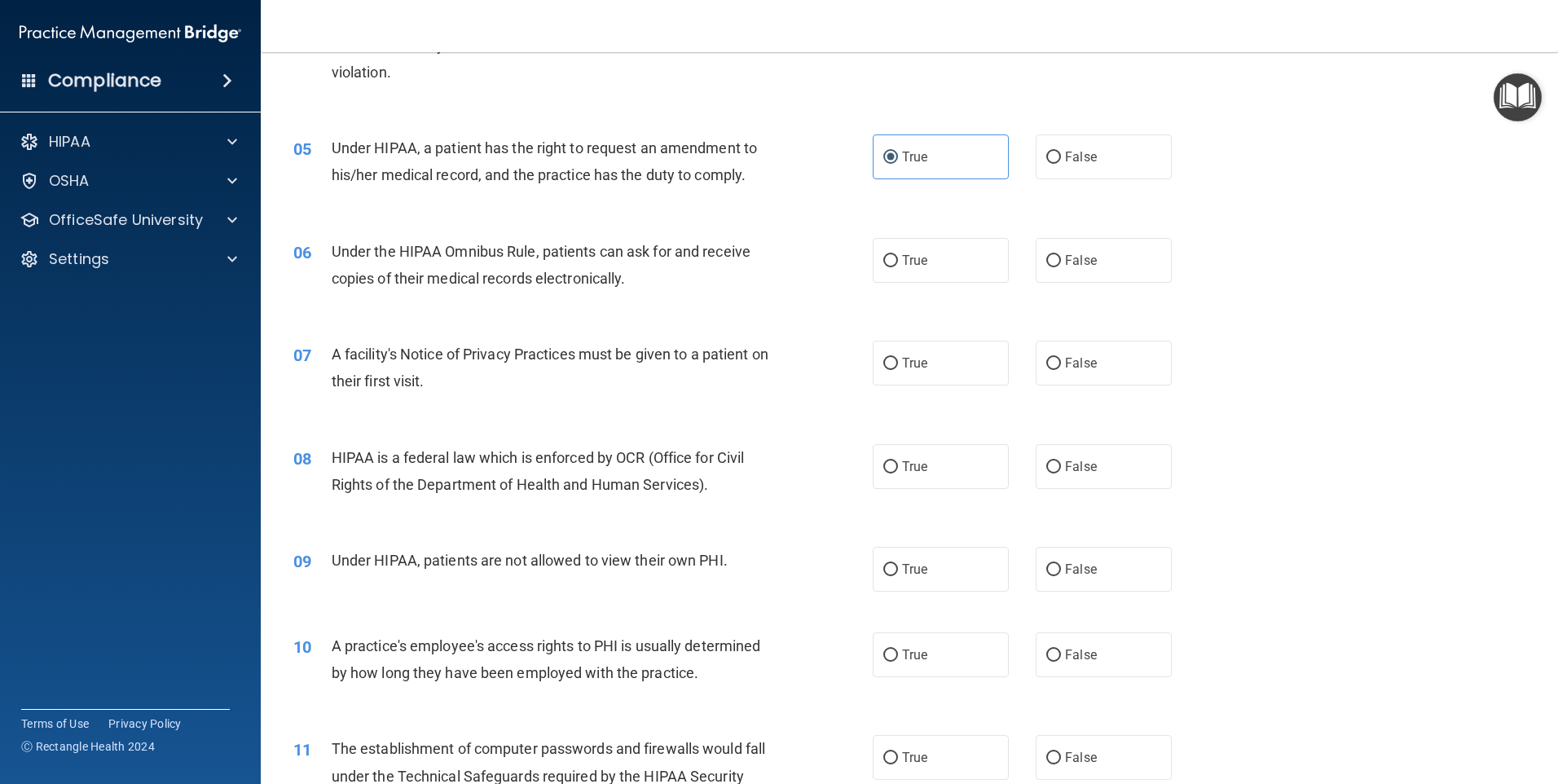
scroll to position [571, 0]
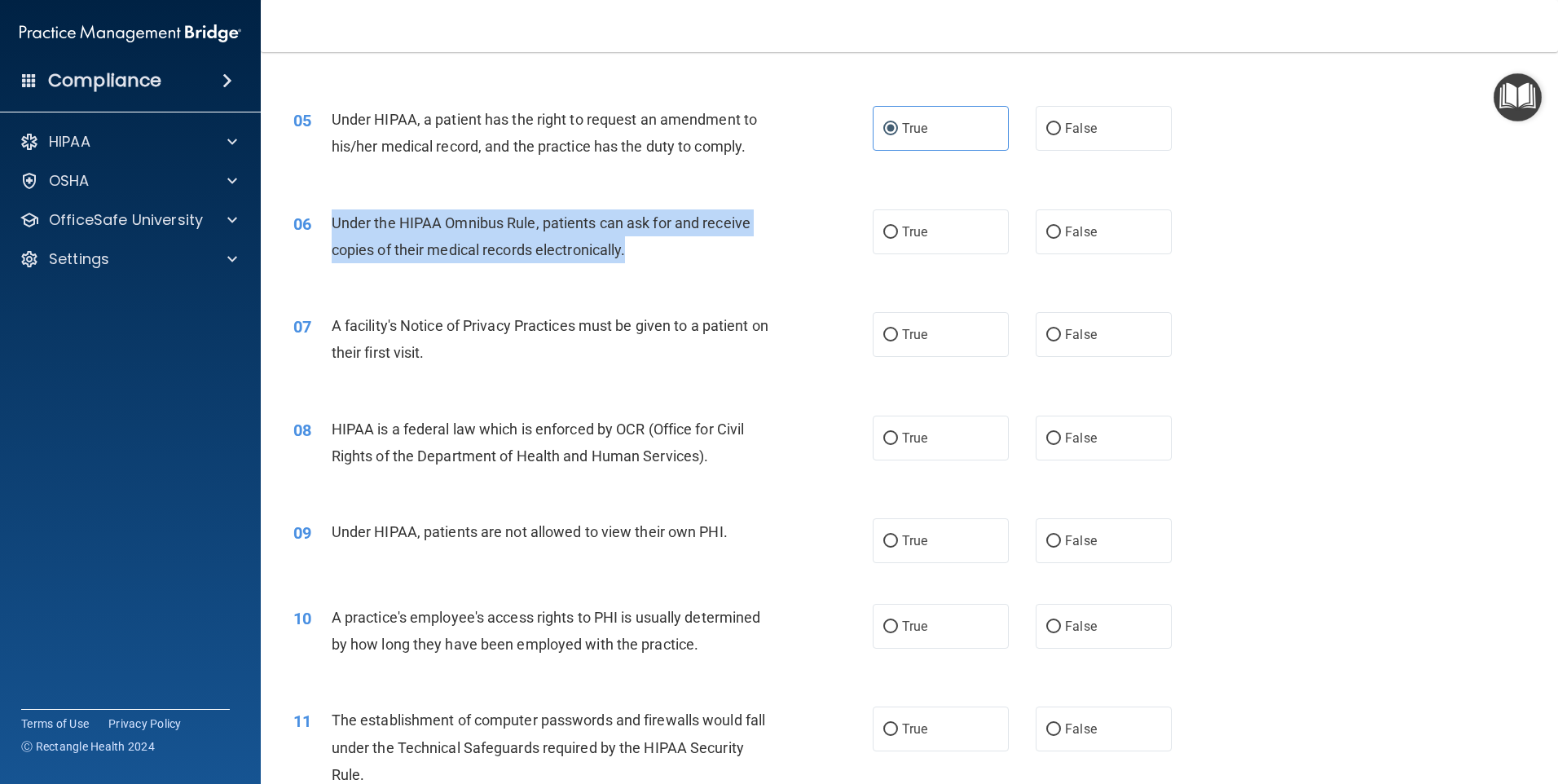
drag, startPoint x: 633, startPoint y: 253, endPoint x: 330, endPoint y: 230, distance: 303.9
click at [330, 230] on div "06 Under the HIPAA Omnibus Rule, patients can ask for and receive copies of the…" at bounding box center [583, 240] width 628 height 62
copy div "Under the HIPAA Omnibus Rule, patients can ask for and receive copies of their …"
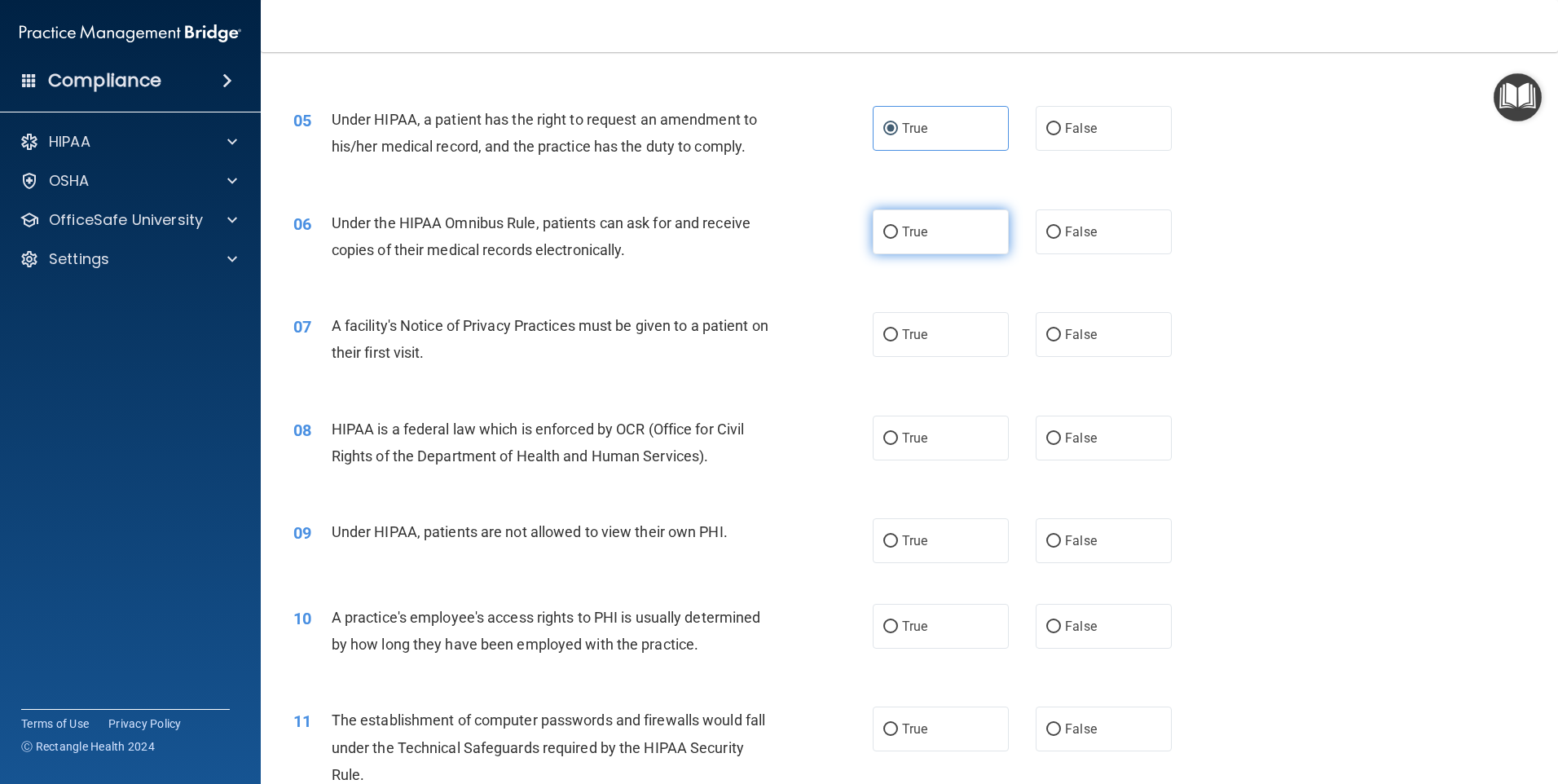
click at [905, 237] on span "True" at bounding box center [915, 232] width 26 height 15
click at [898, 237] on input "True" at bounding box center [890, 232] width 14 height 12
radio input "true"
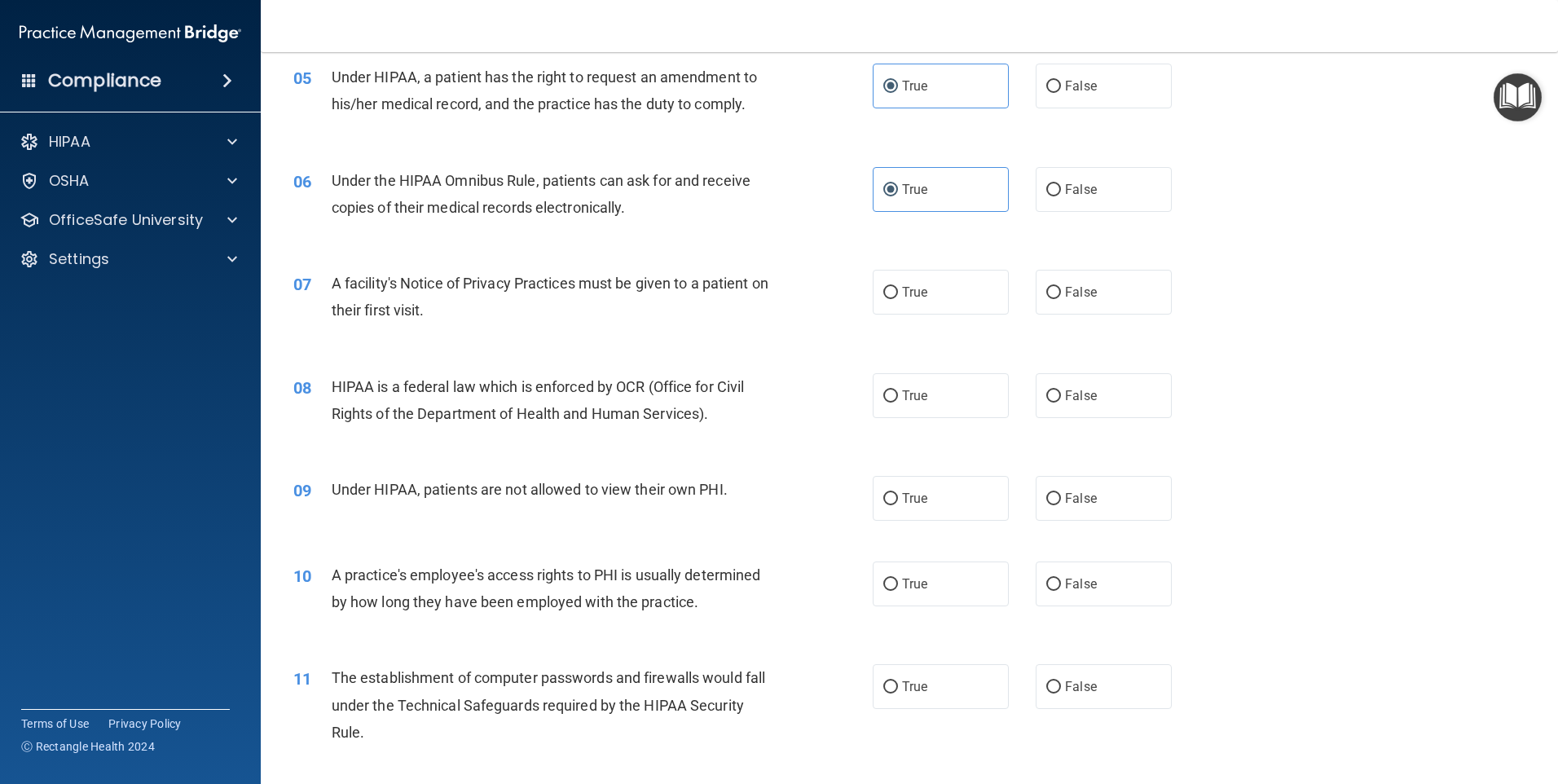
scroll to position [652, 0]
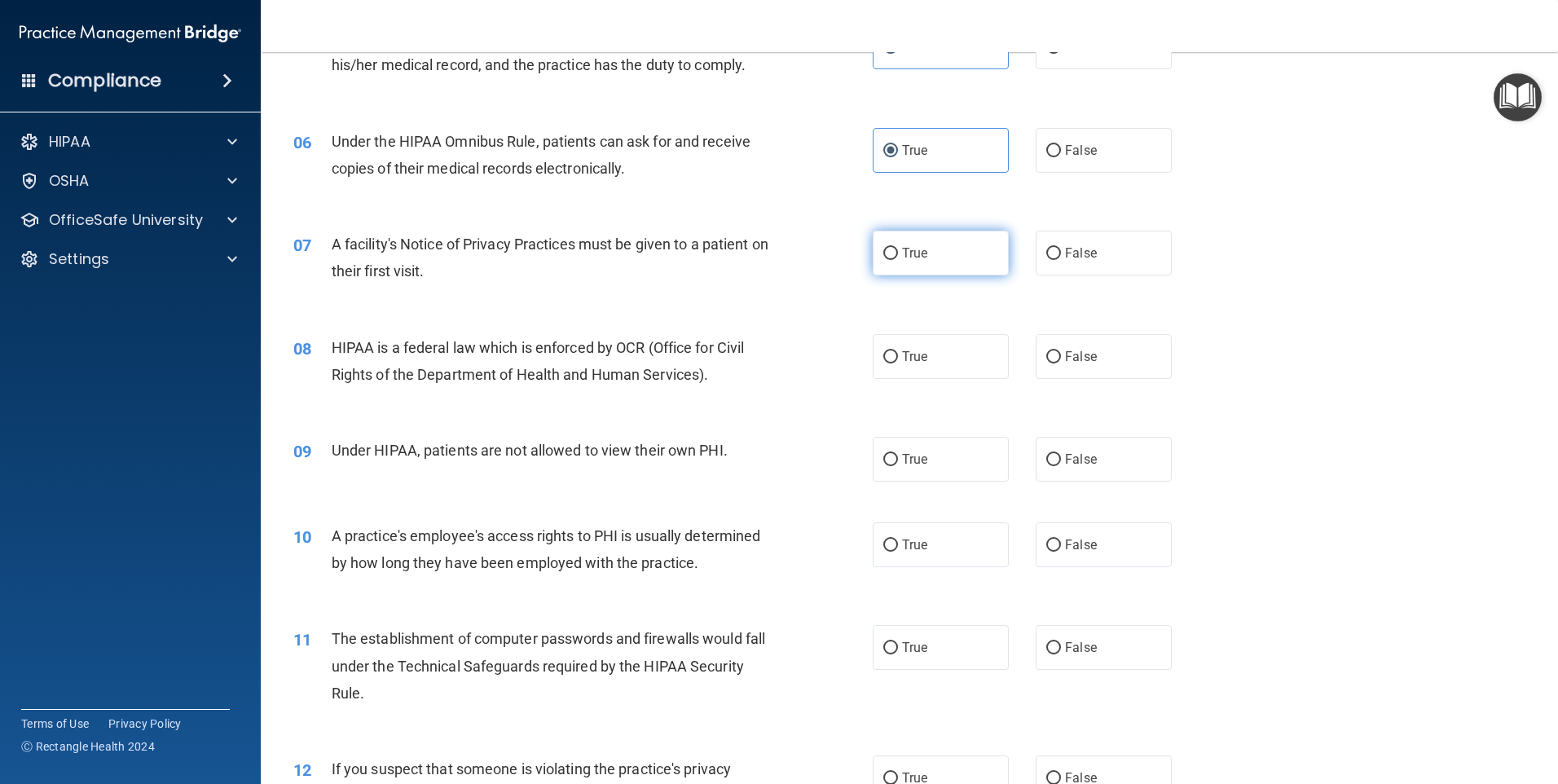
click at [903, 247] on span "True" at bounding box center [915, 253] width 26 height 15
click at [898, 247] on input "True" at bounding box center [890, 253] width 14 height 12
radio input "true"
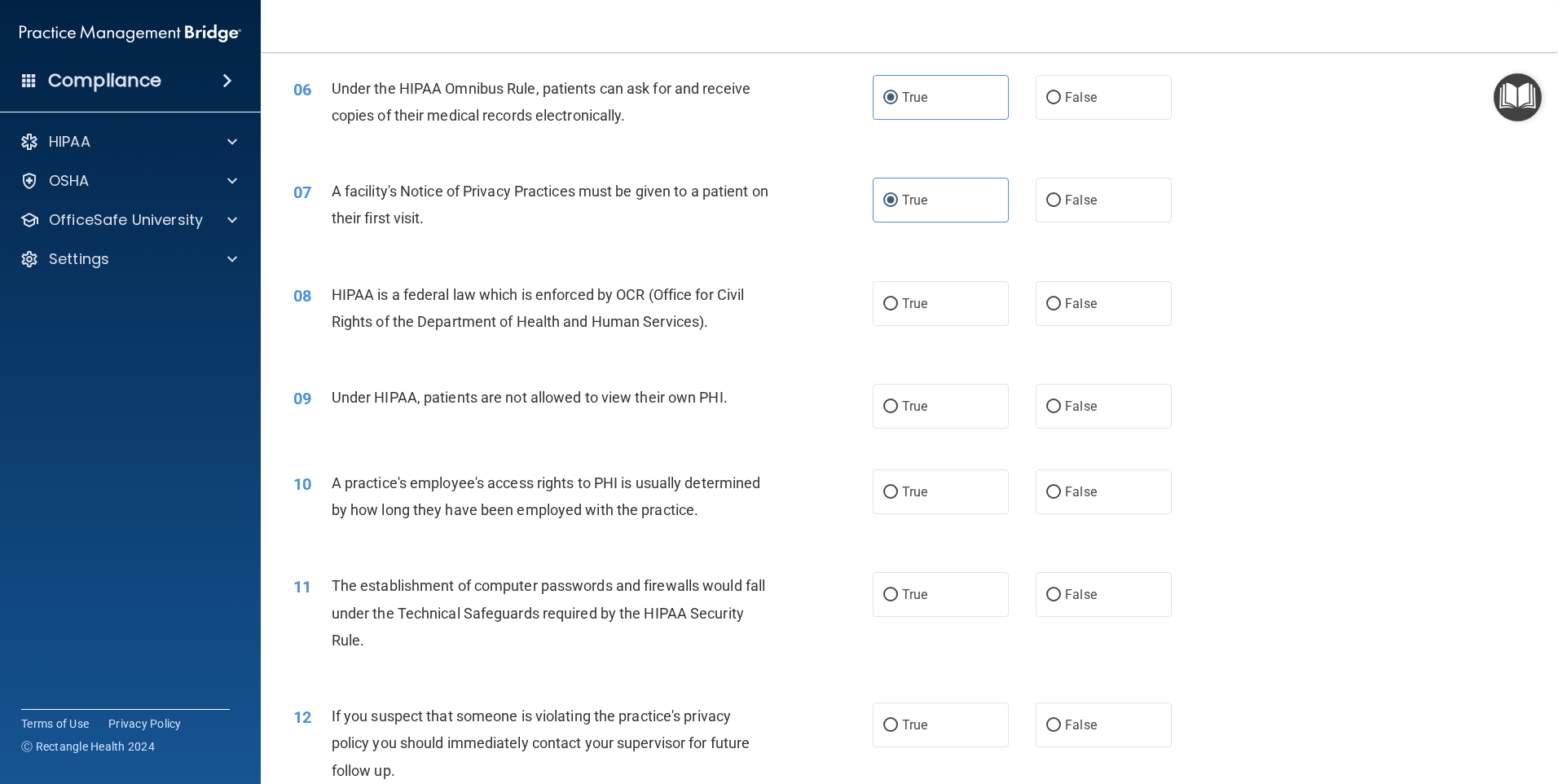
scroll to position [733, 0]
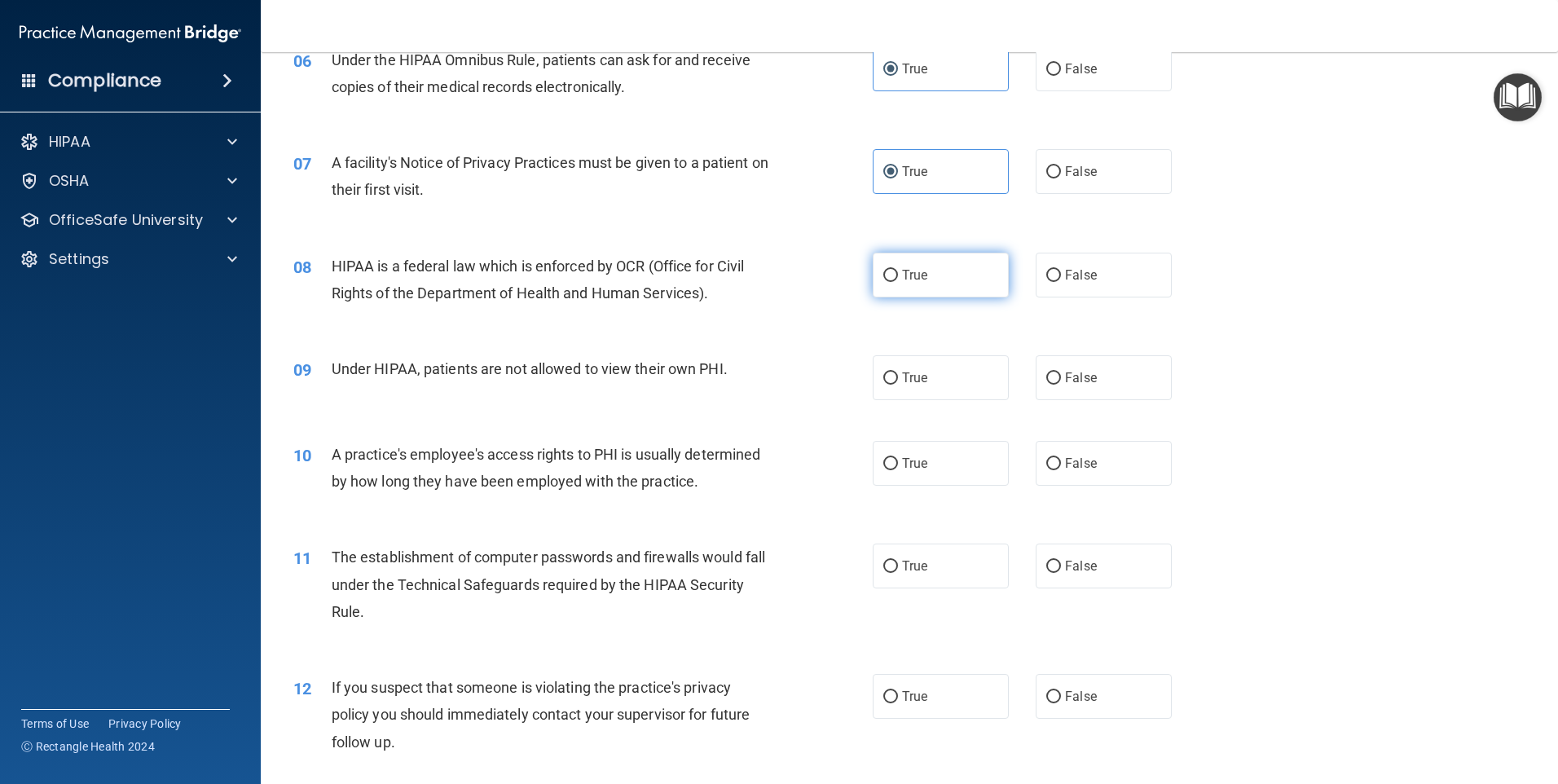
click at [893, 281] on label "True" at bounding box center [941, 275] width 136 height 45
click at [893, 281] on input "True" at bounding box center [890, 276] width 14 height 12
radio input "true"
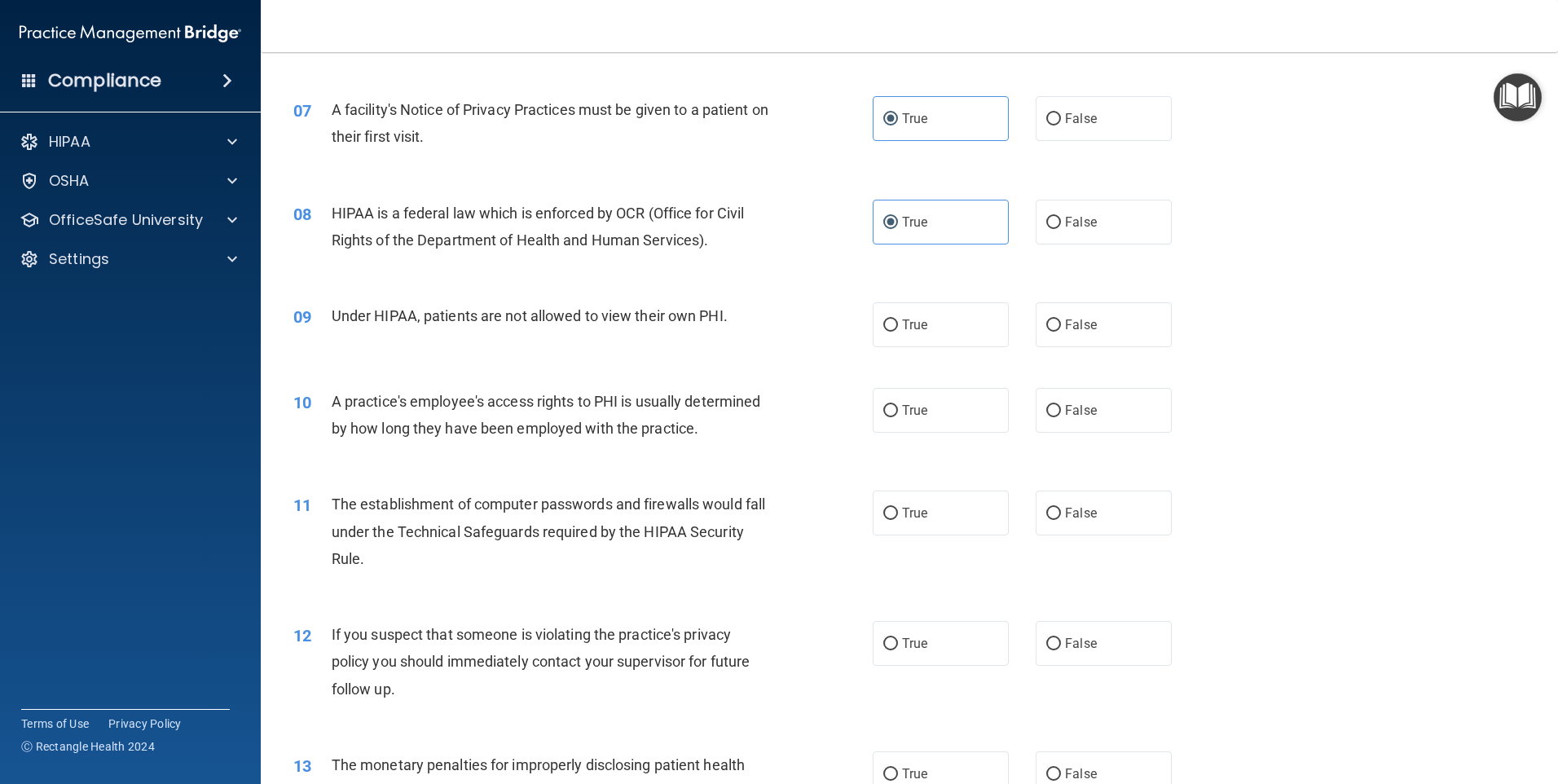
scroll to position [815, 0]
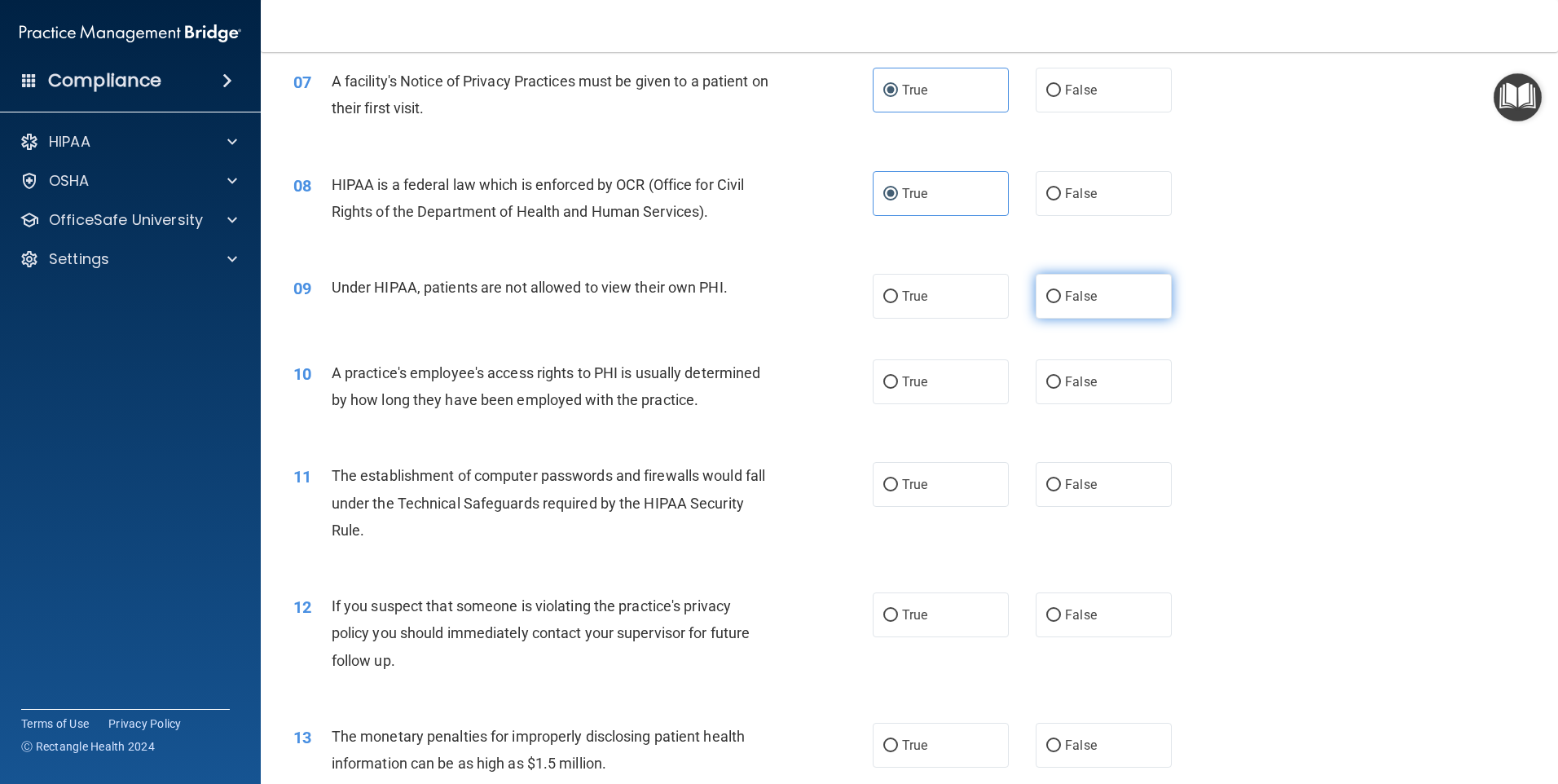
click at [1066, 295] on span "False" at bounding box center [1080, 296] width 31 height 15
click at [1061, 295] on input "False" at bounding box center [1053, 297] width 14 height 12
radio input "true"
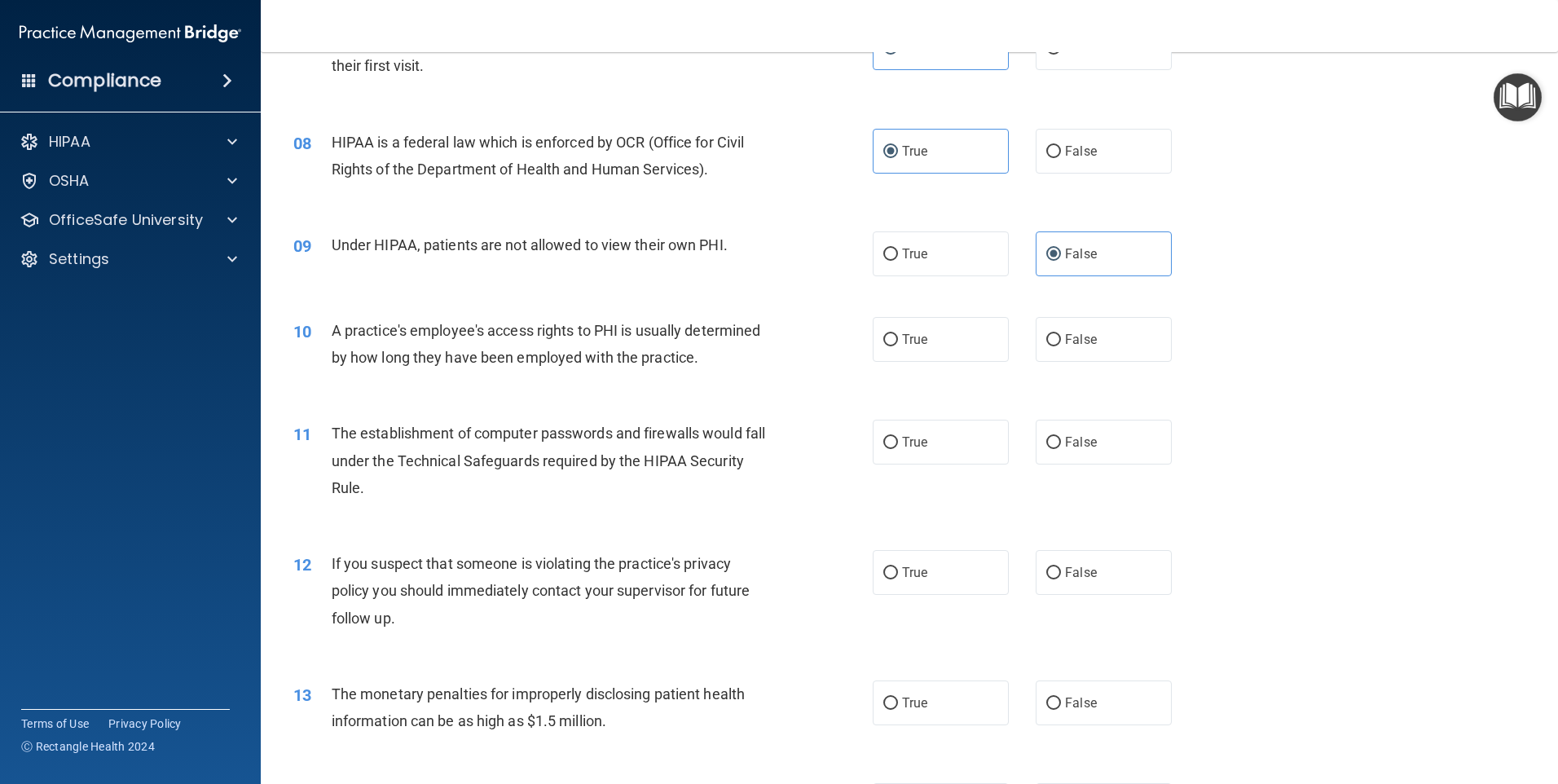
scroll to position [896, 0]
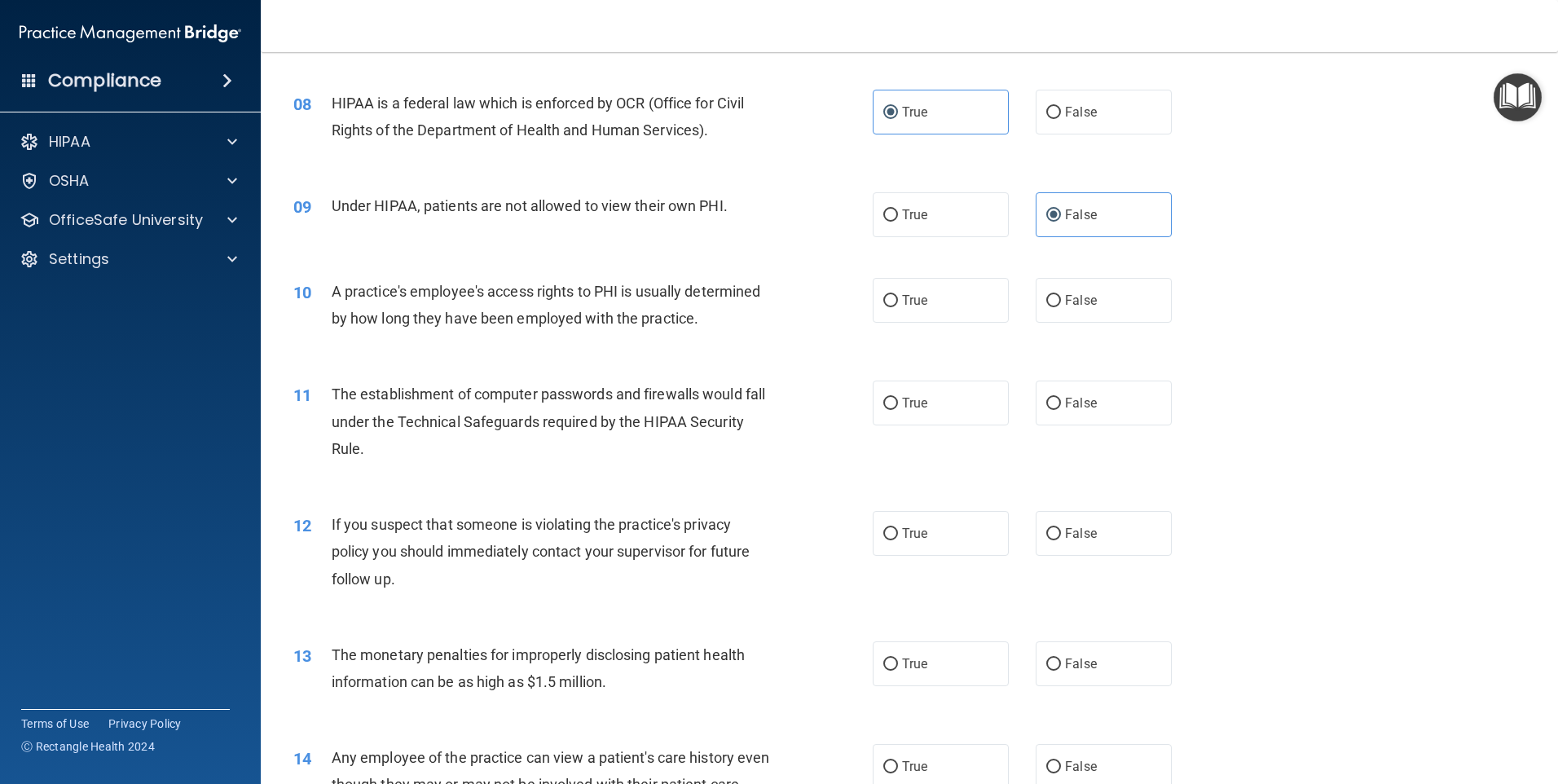
click at [1026, 287] on div "True False" at bounding box center [1036, 300] width 327 height 45
click at [1060, 285] on label "False" at bounding box center [1104, 300] width 136 height 45
click at [1060, 295] on input "False" at bounding box center [1053, 301] width 14 height 12
radio input "true"
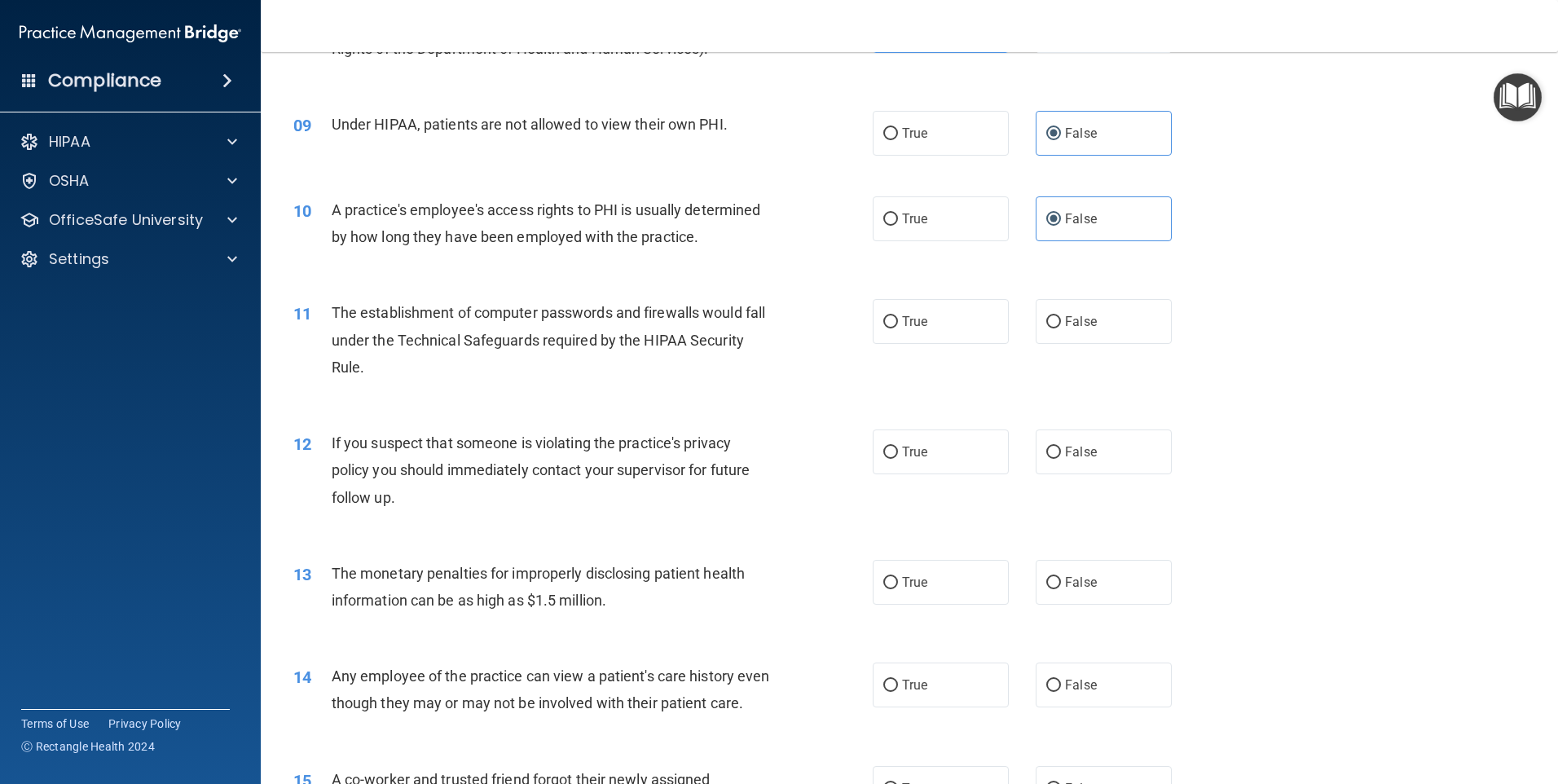
scroll to position [1060, 0]
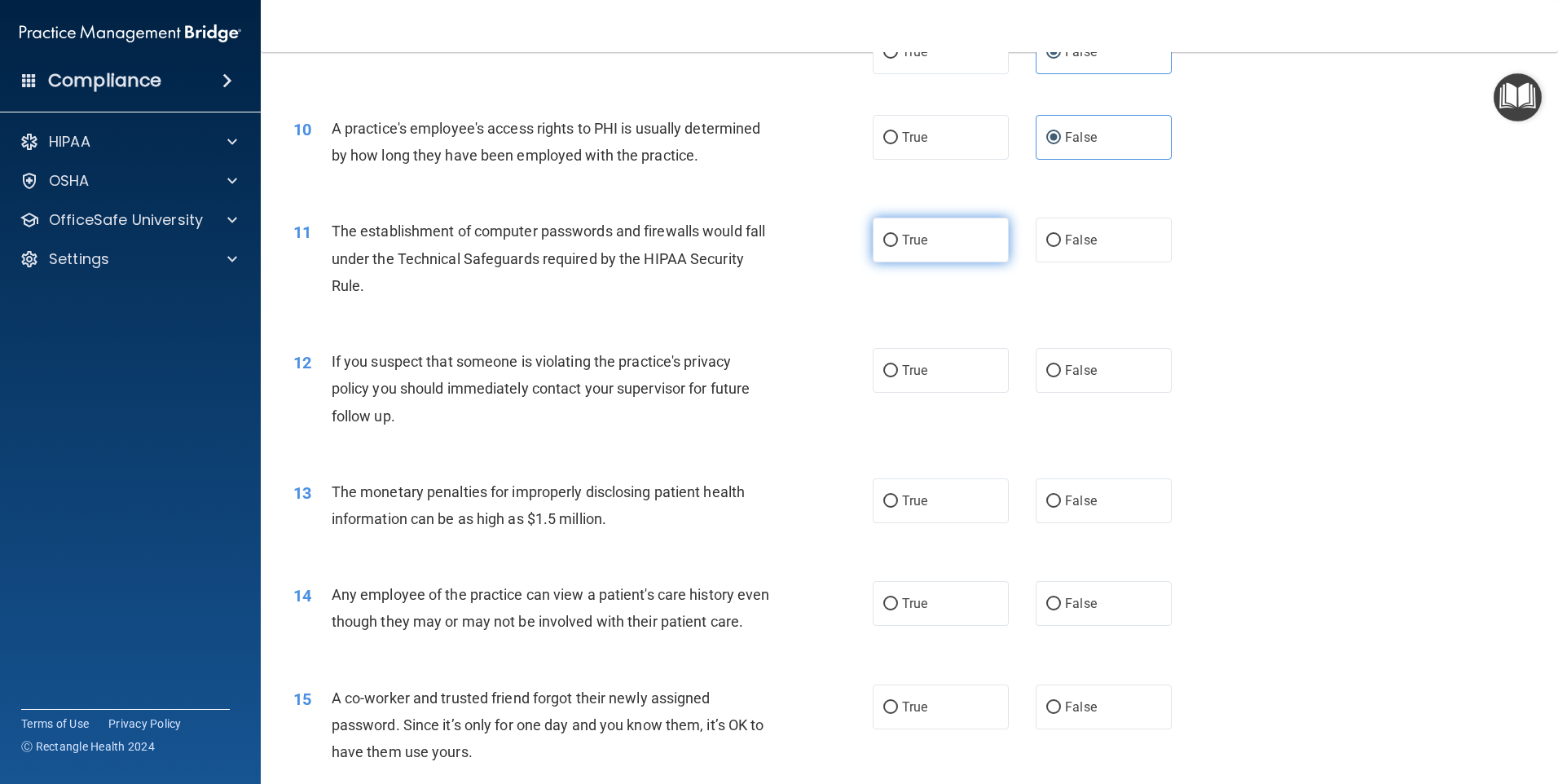
click at [965, 250] on label "True" at bounding box center [941, 240] width 136 height 45
click at [898, 247] on input "True" at bounding box center [890, 241] width 14 height 12
radio input "true"
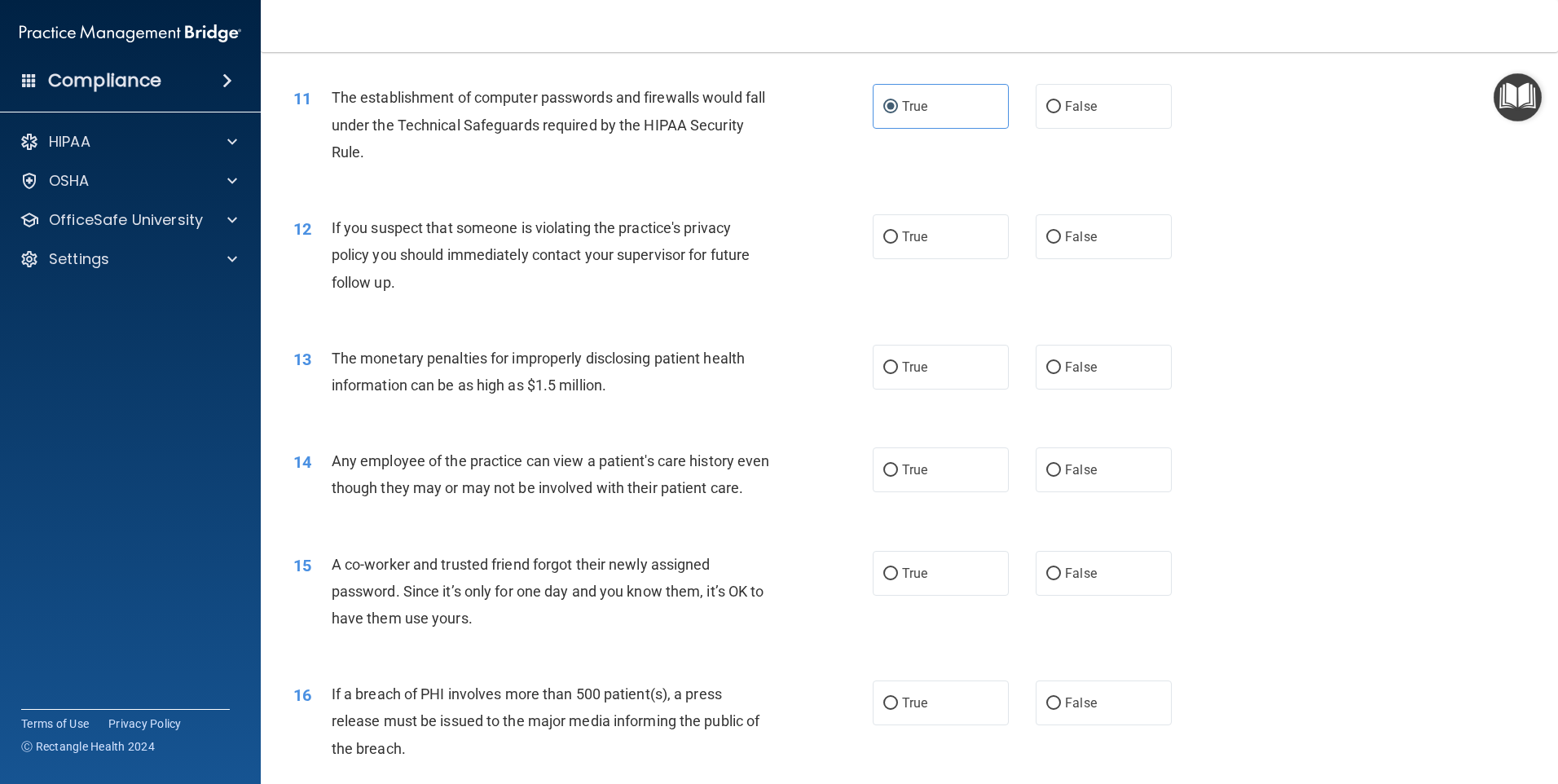
scroll to position [1222, 0]
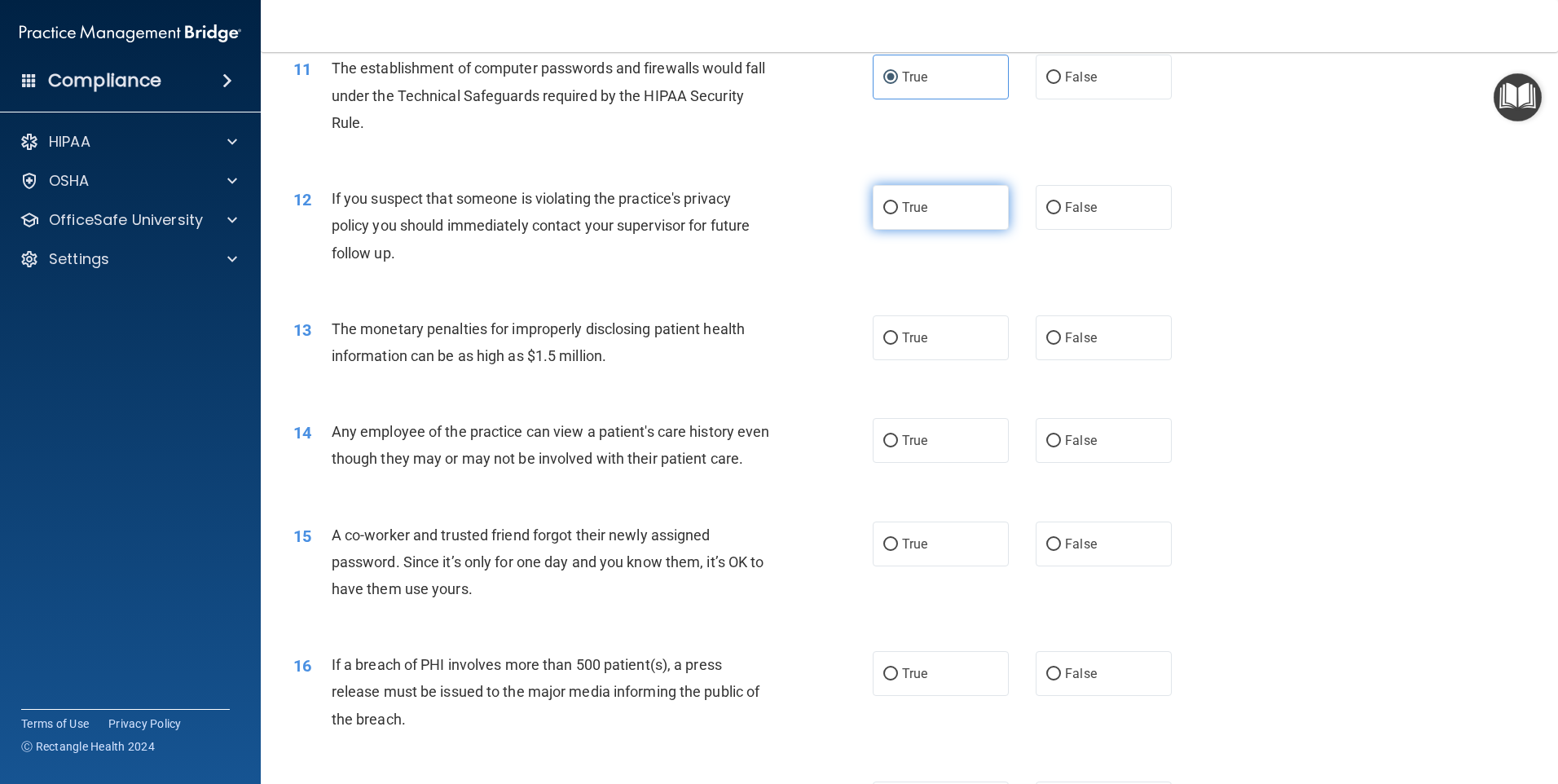
click at [891, 211] on input "True" at bounding box center [890, 208] width 14 height 12
radio input "true"
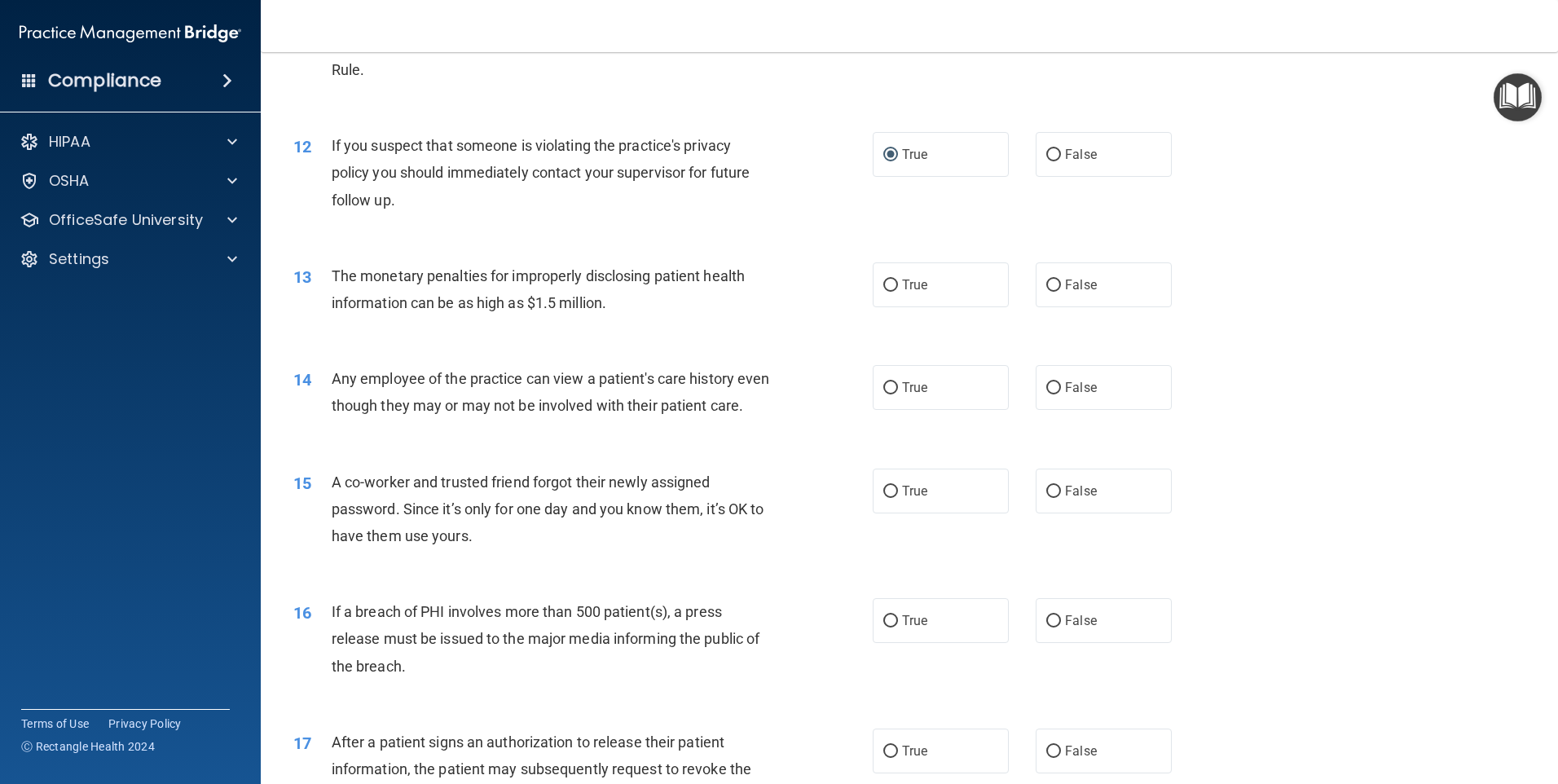
scroll to position [1304, 0]
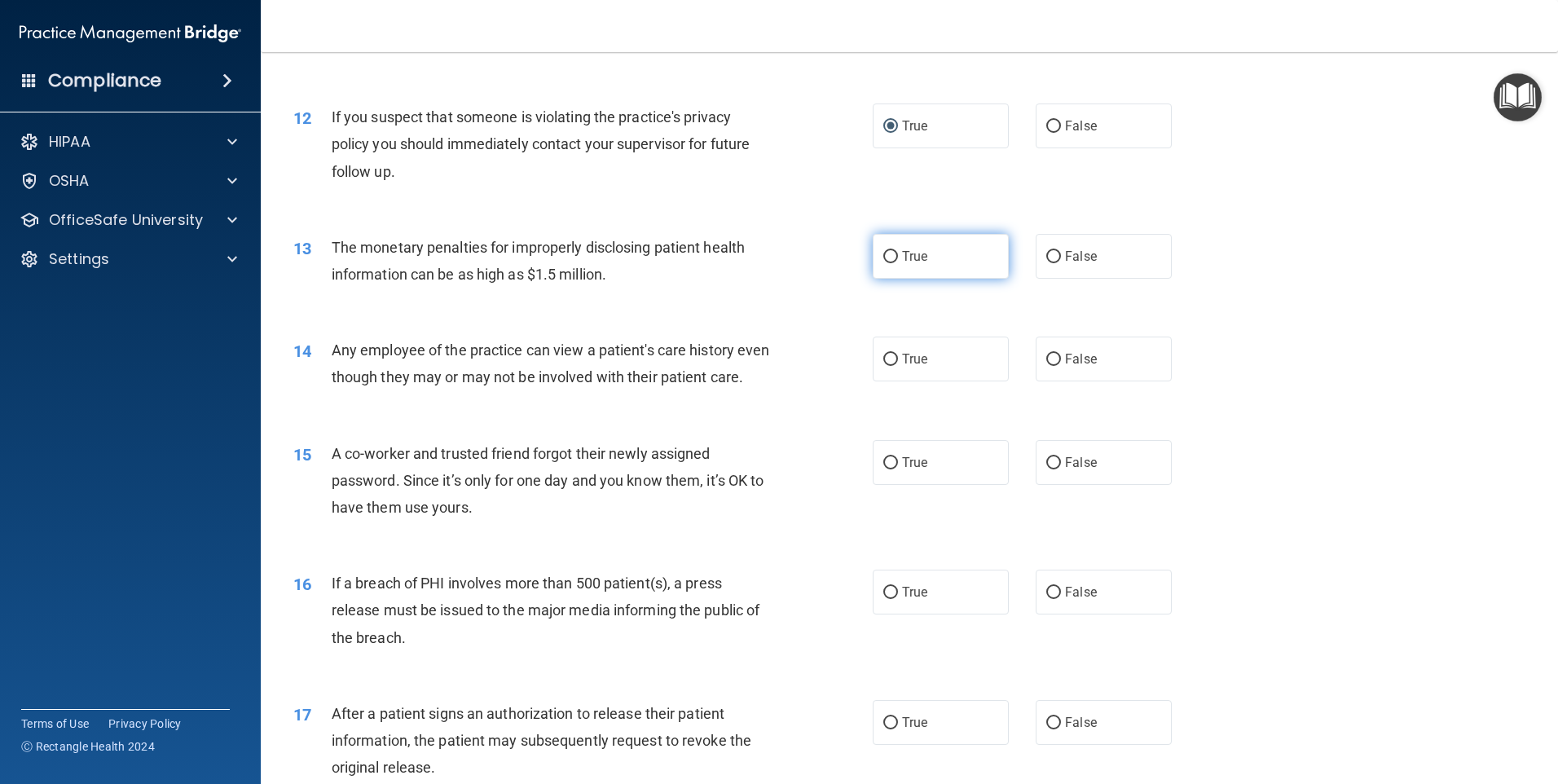
click at [935, 257] on label "True" at bounding box center [941, 256] width 136 height 45
click at [898, 257] on input "True" at bounding box center [890, 257] width 14 height 12
radio input "true"
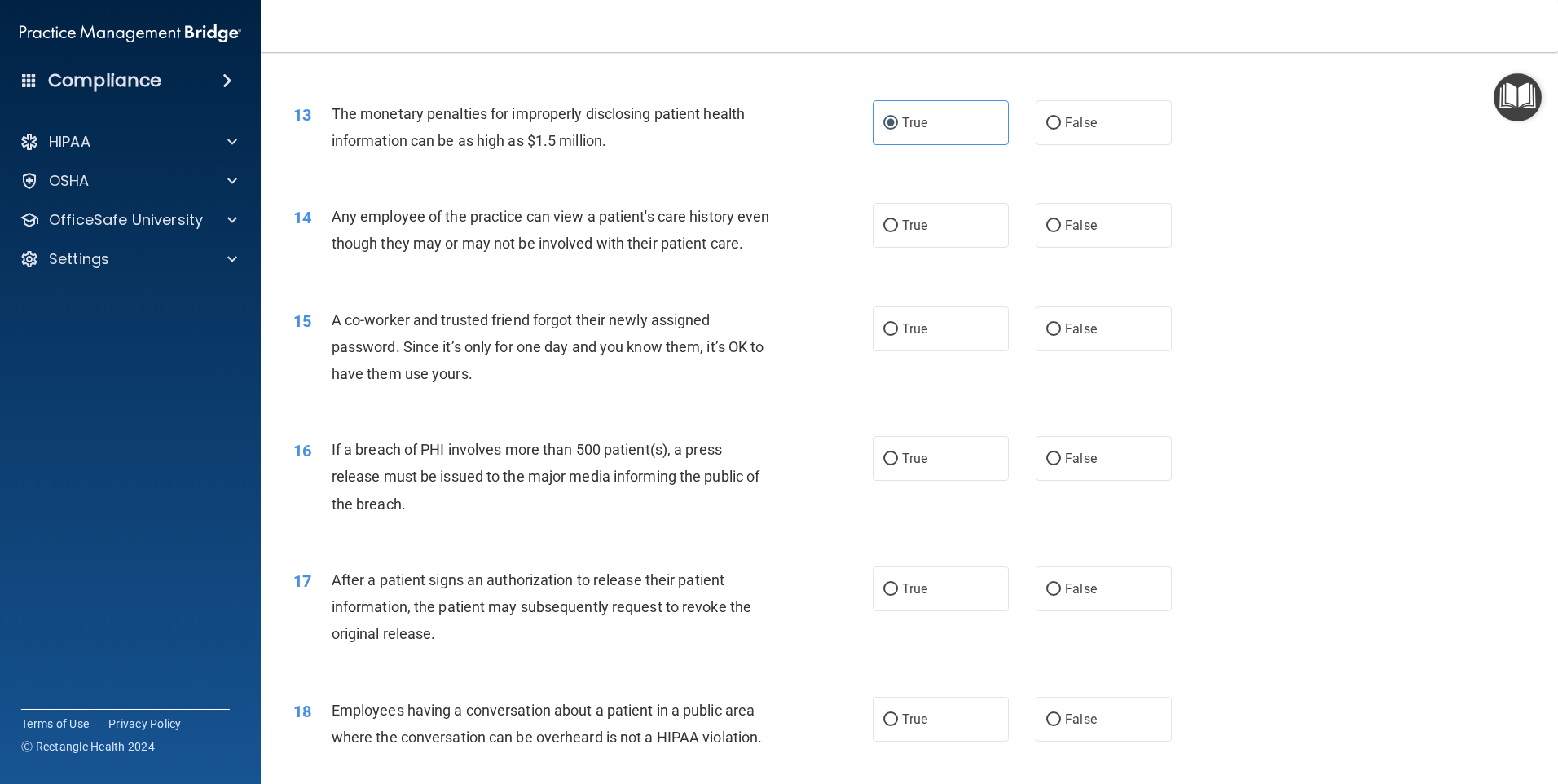
scroll to position [1467, 0]
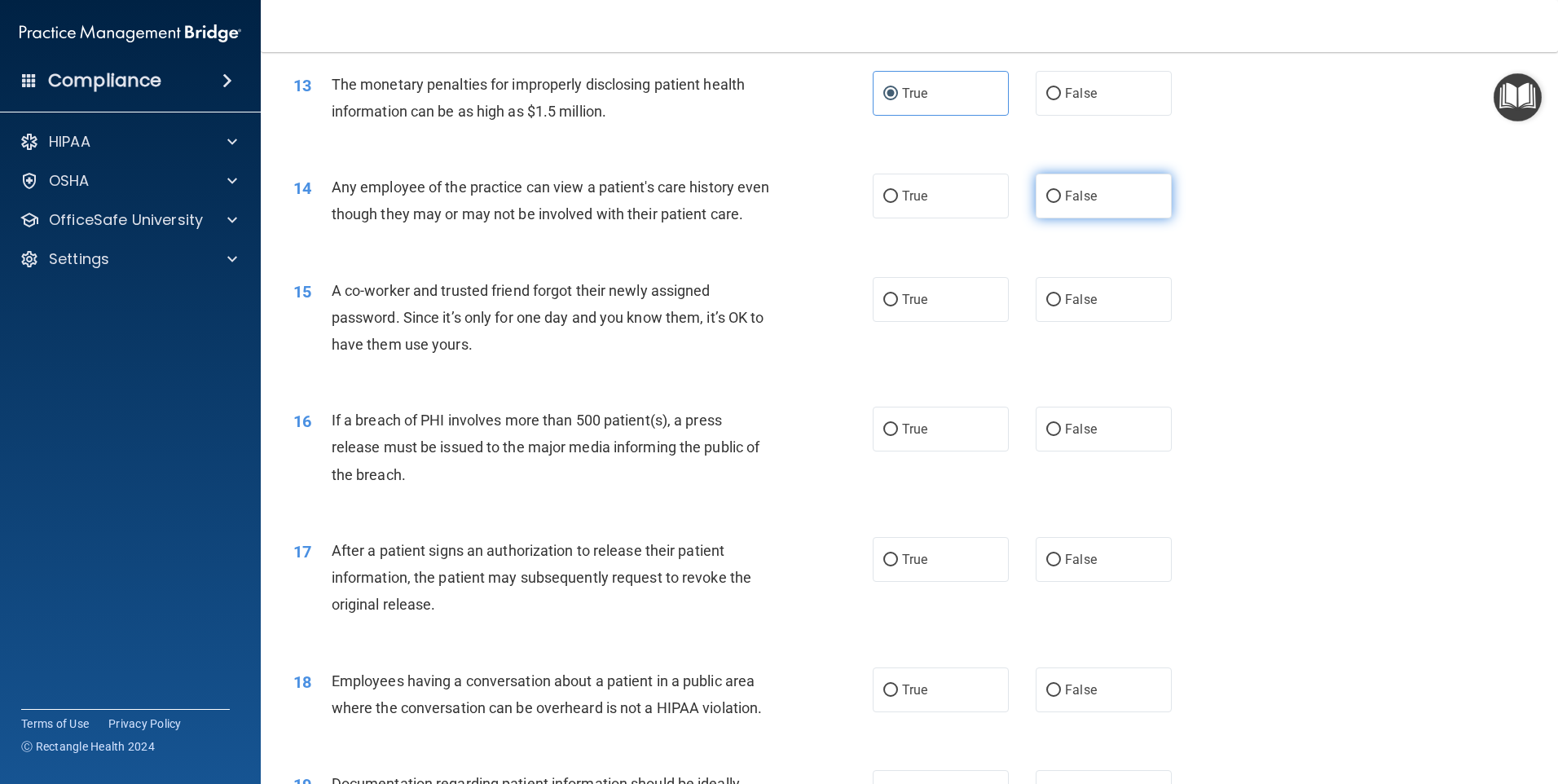
click at [1067, 189] on span "False" at bounding box center [1080, 196] width 31 height 15
click at [1061, 190] on input "False" at bounding box center [1053, 196] width 14 height 12
radio input "true"
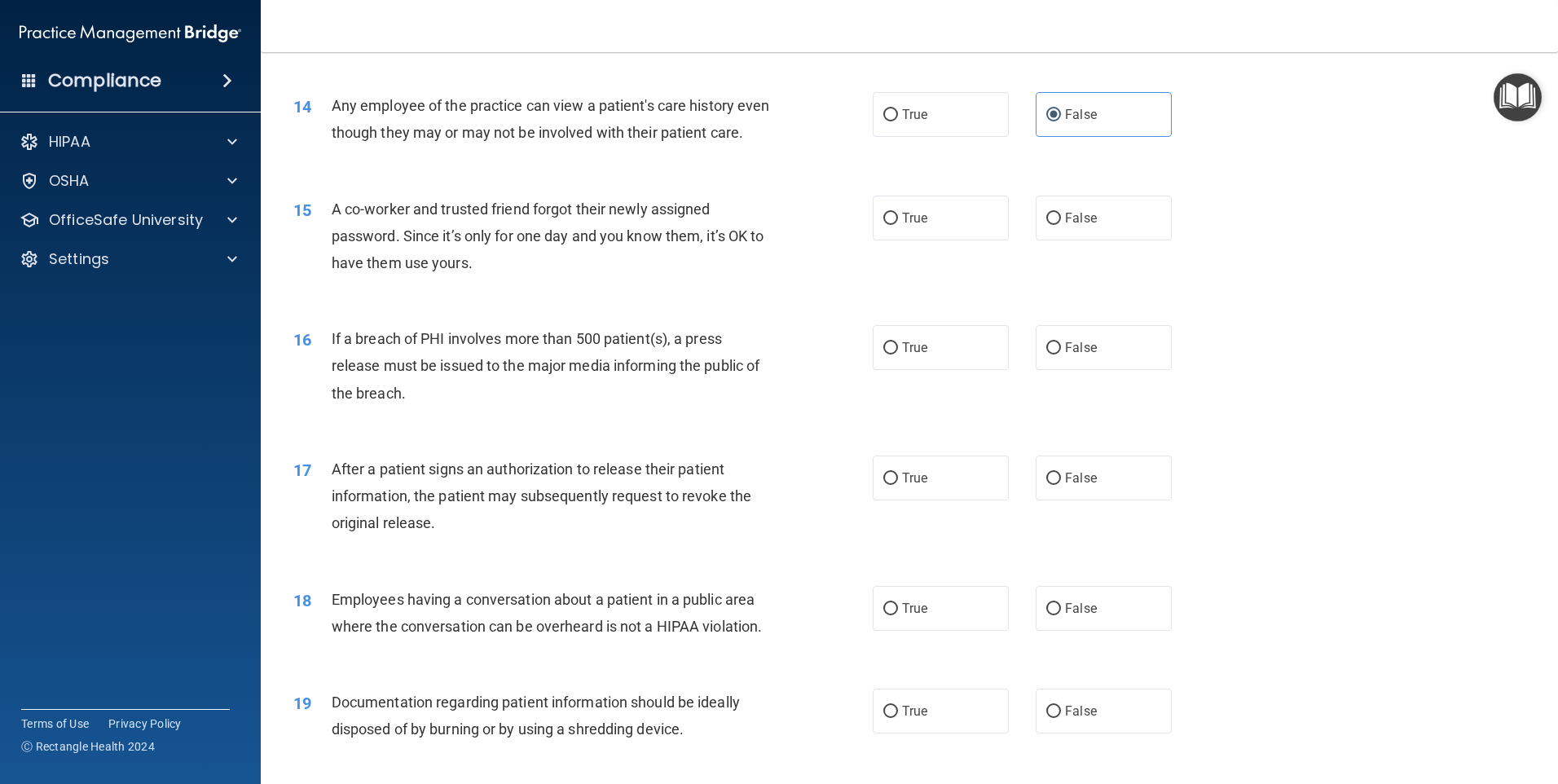
scroll to position [1630, 0]
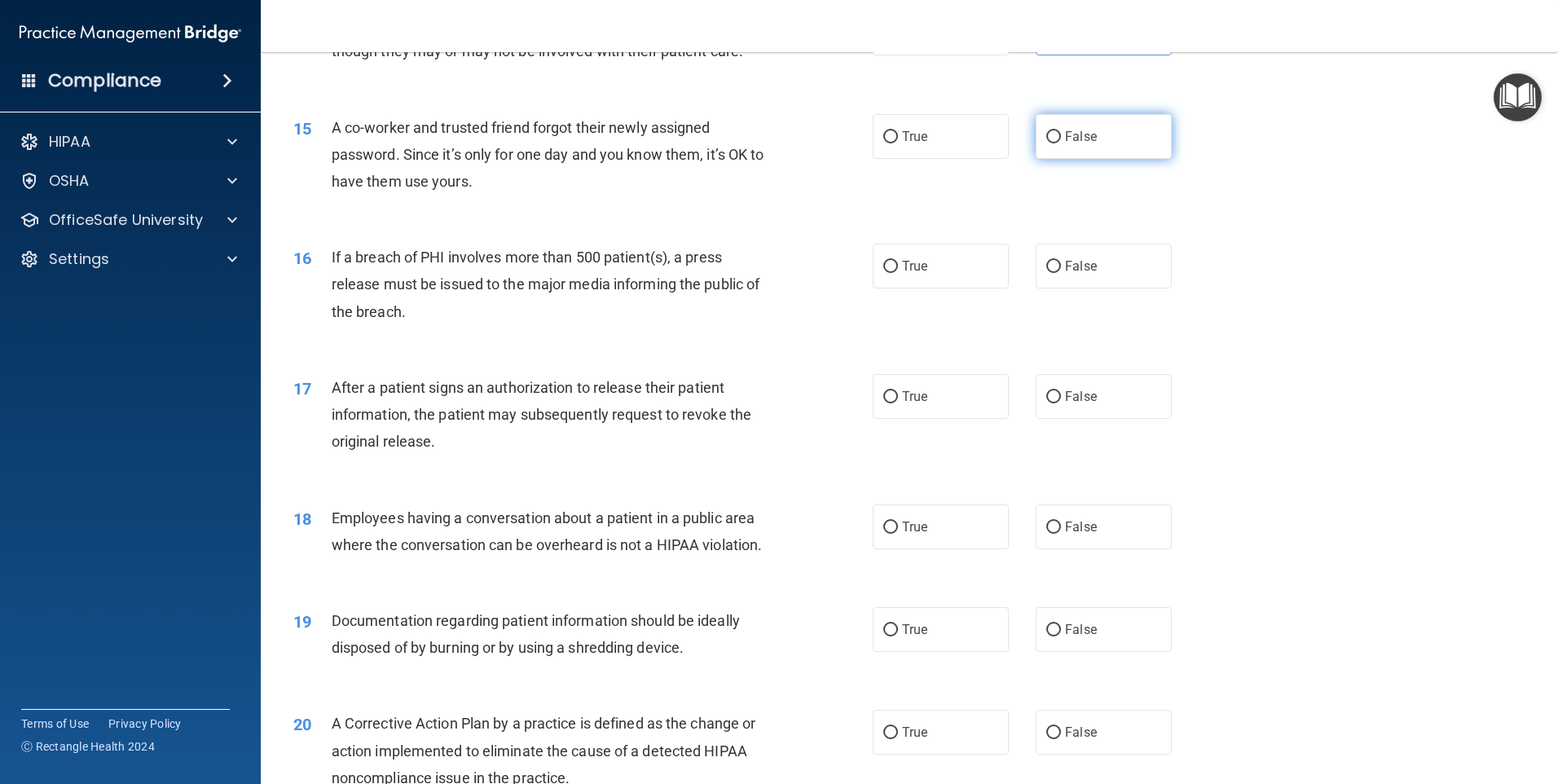
click at [1060, 159] on label "False" at bounding box center [1104, 136] width 136 height 45
click at [1060, 144] on input "False" at bounding box center [1053, 137] width 14 height 12
radio input "true"
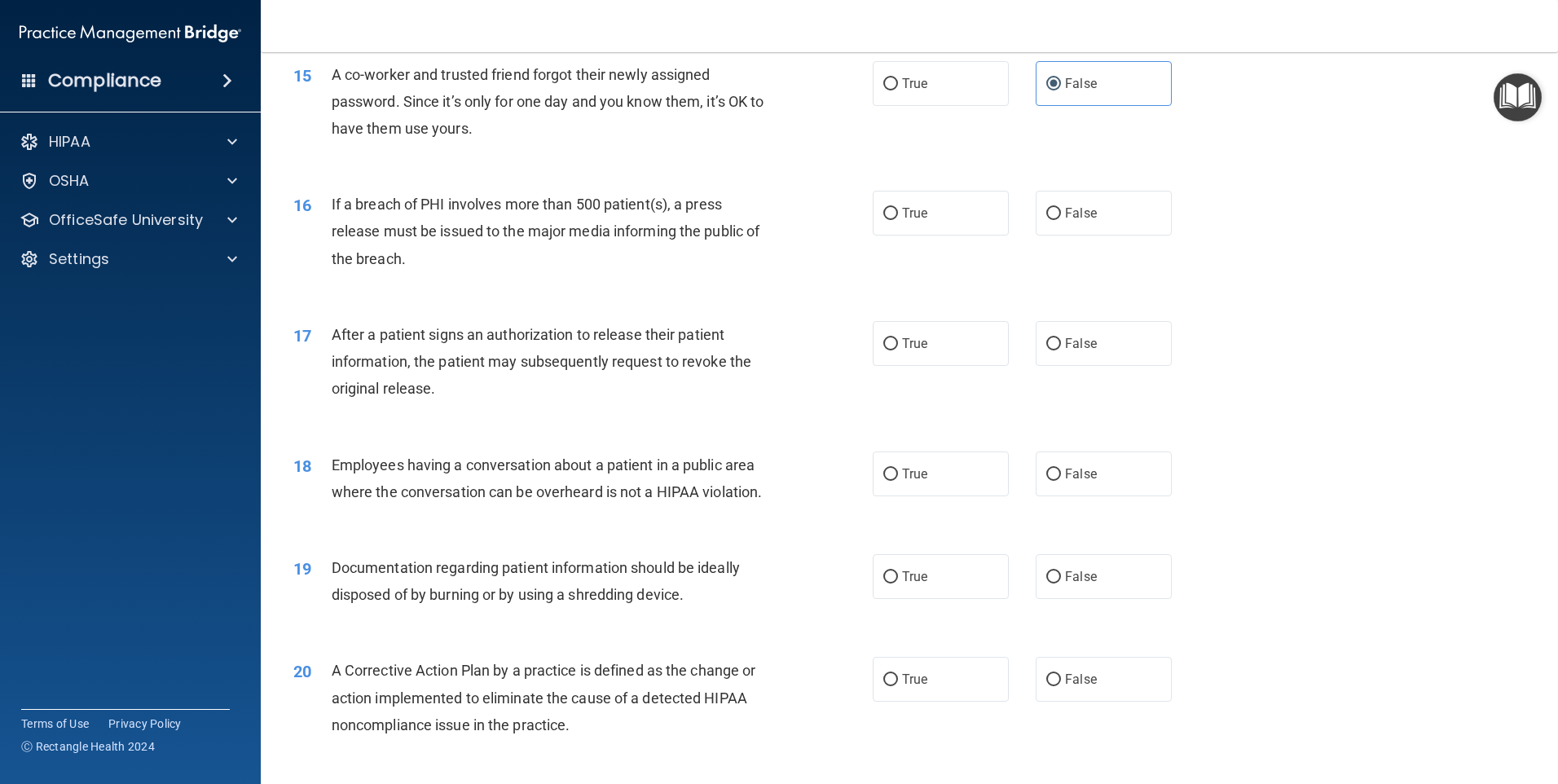
scroll to position [1711, 0]
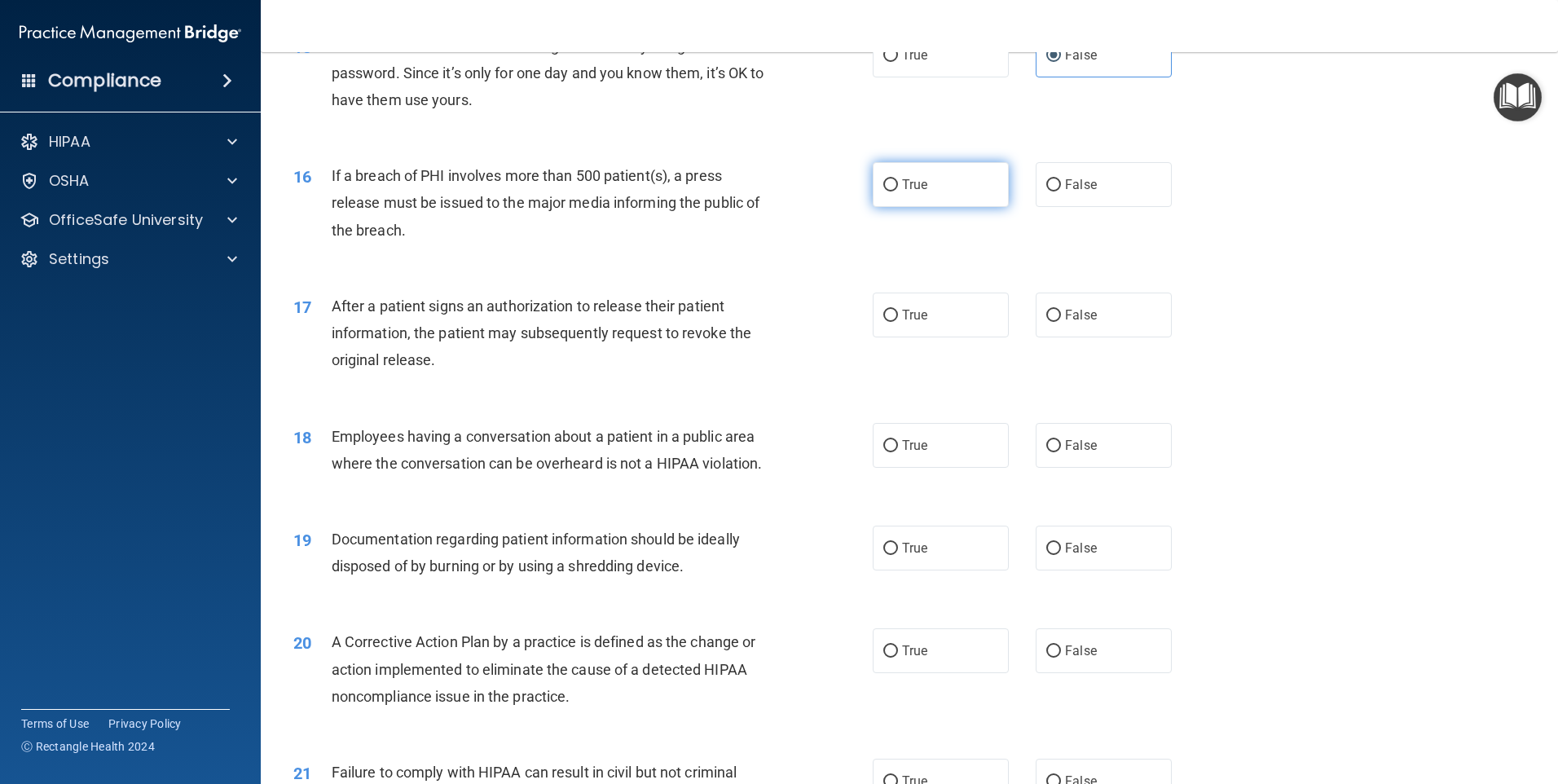
click at [952, 207] on label "True" at bounding box center [941, 185] width 136 height 45
click at [898, 191] on input "True" at bounding box center [890, 185] width 14 height 12
radio input "true"
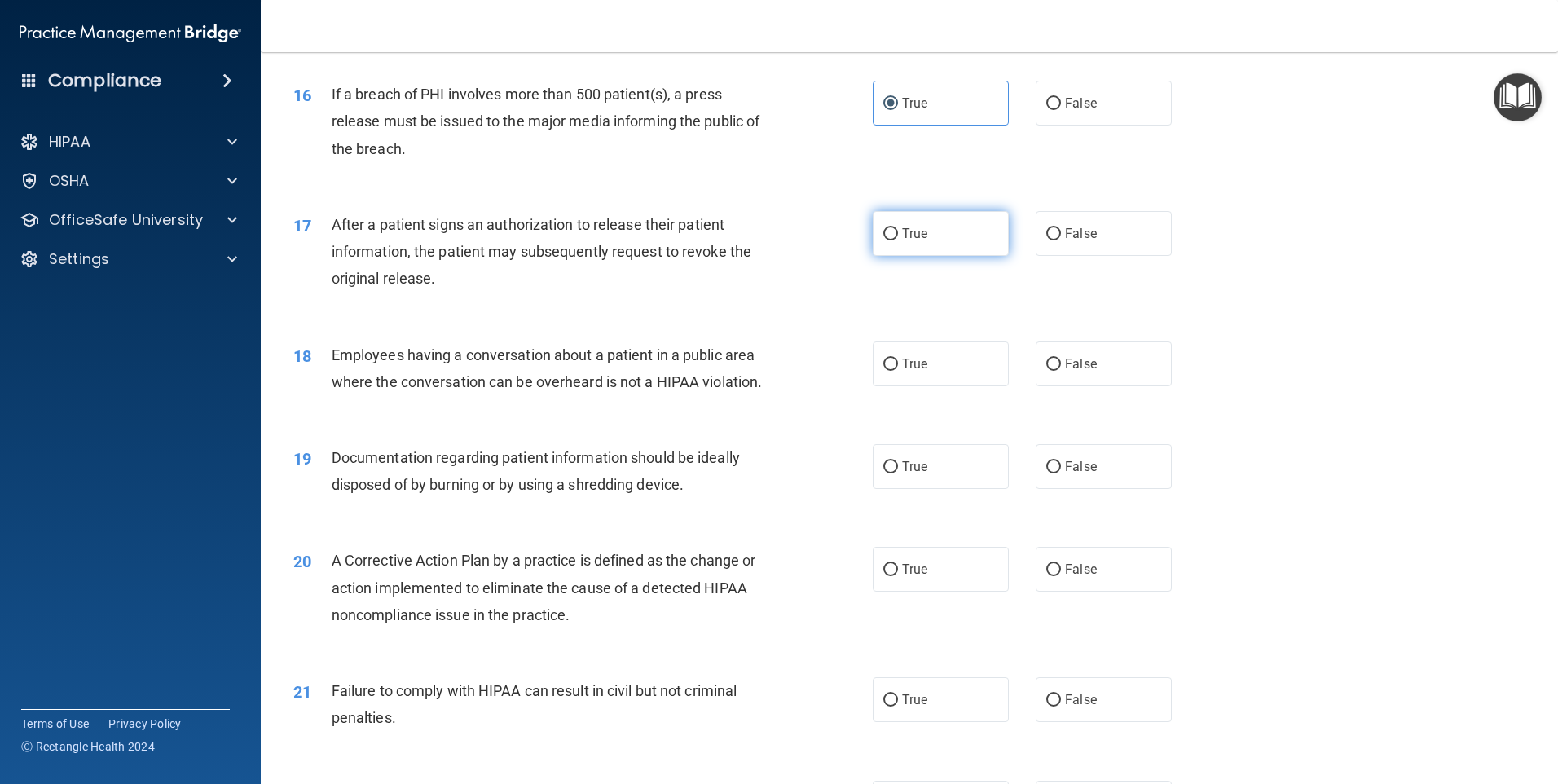
drag, startPoint x: 918, startPoint y: 250, endPoint x: 901, endPoint y: 260, distance: 19.7
click at [913, 253] on label "True" at bounding box center [941, 233] width 136 height 45
click at [898, 241] on input "True" at bounding box center [890, 234] width 14 height 12
radio input "true"
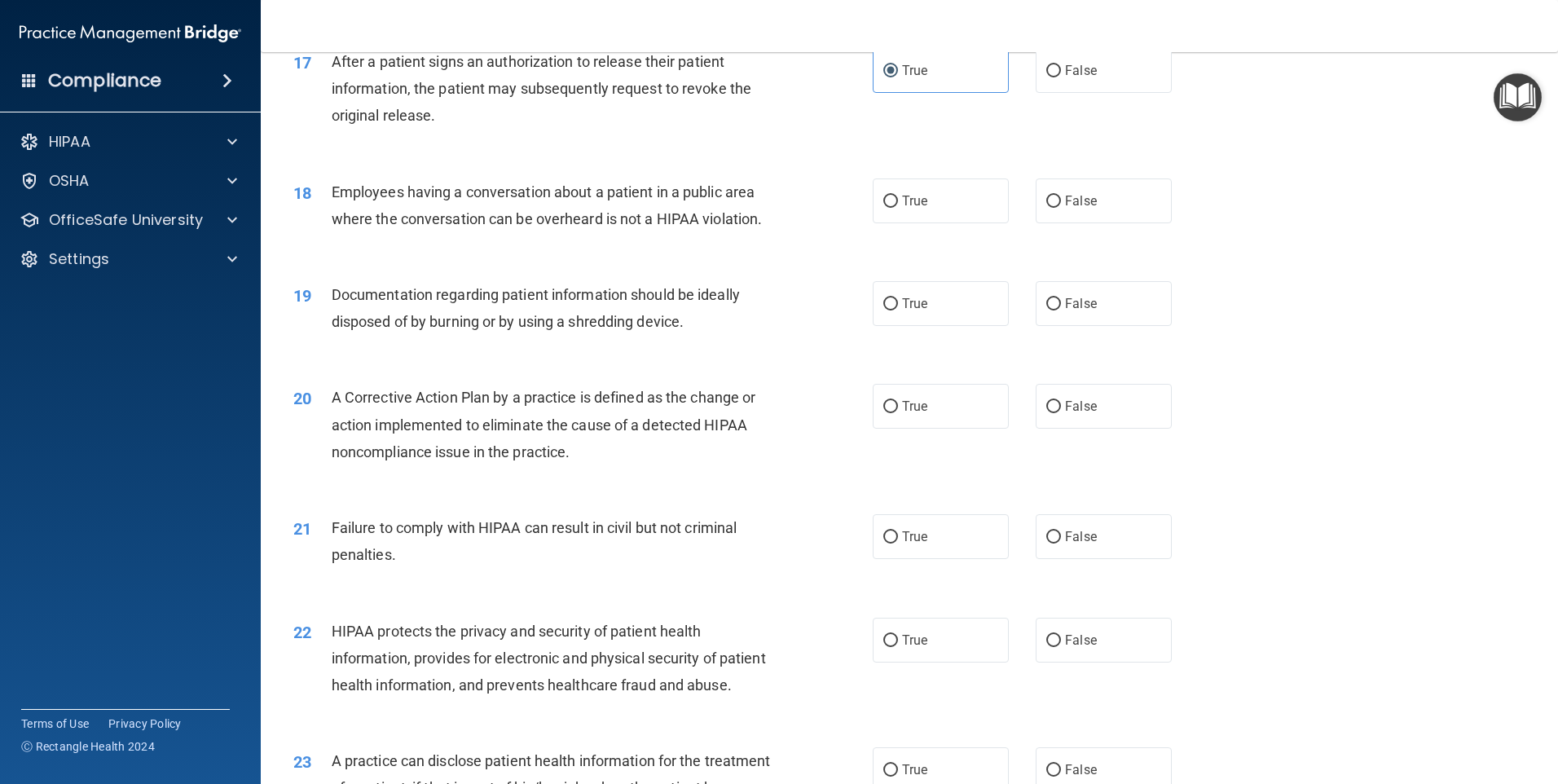
scroll to position [2037, 0]
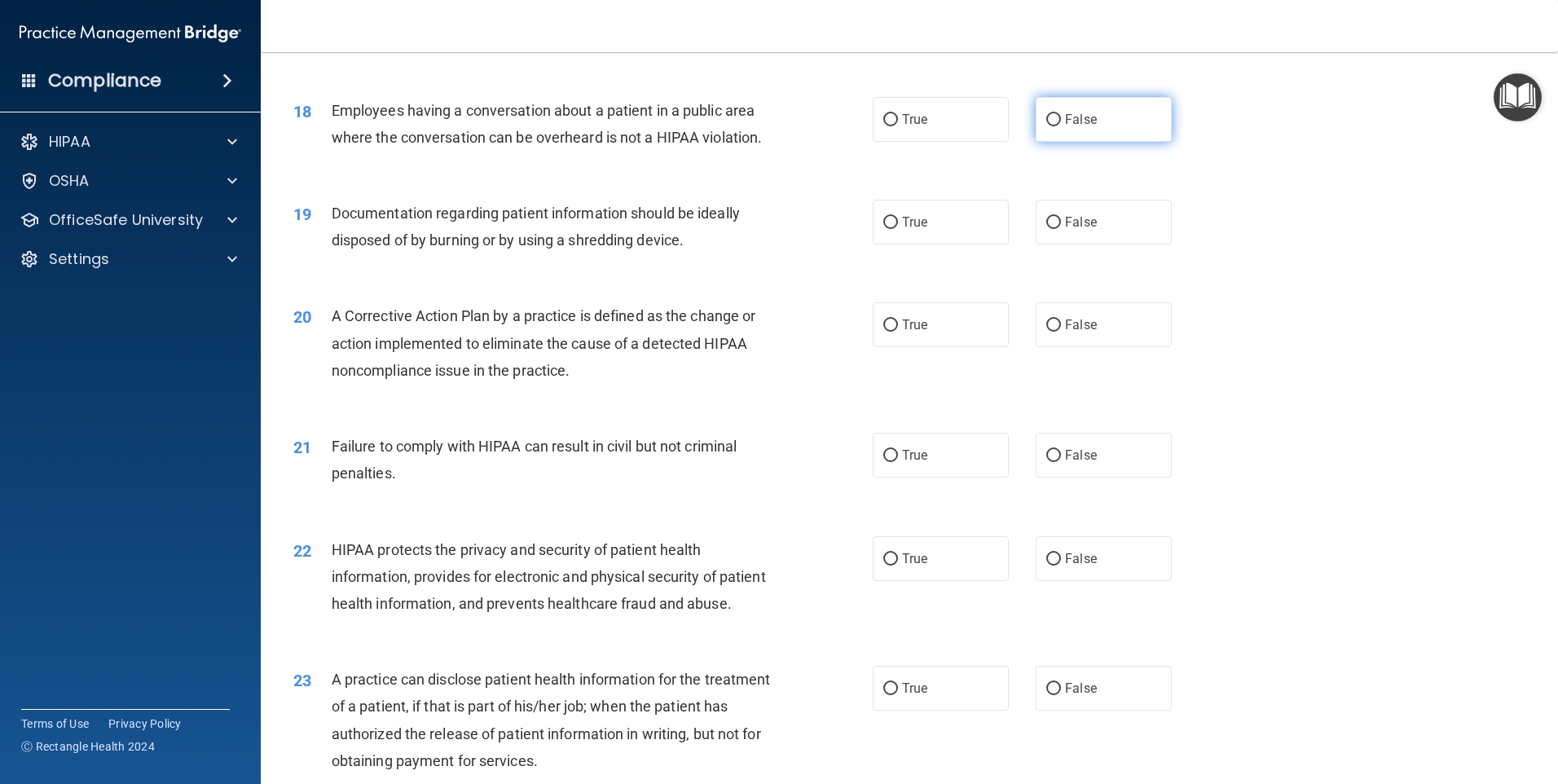
click at [1060, 134] on label "False" at bounding box center [1104, 119] width 136 height 45
click at [1060, 127] on input "False" at bounding box center [1053, 120] width 14 height 12
radio input "true"
click at [902, 230] on span "True" at bounding box center [915, 222] width 26 height 15
click at [898, 229] on input "True" at bounding box center [890, 223] width 14 height 12
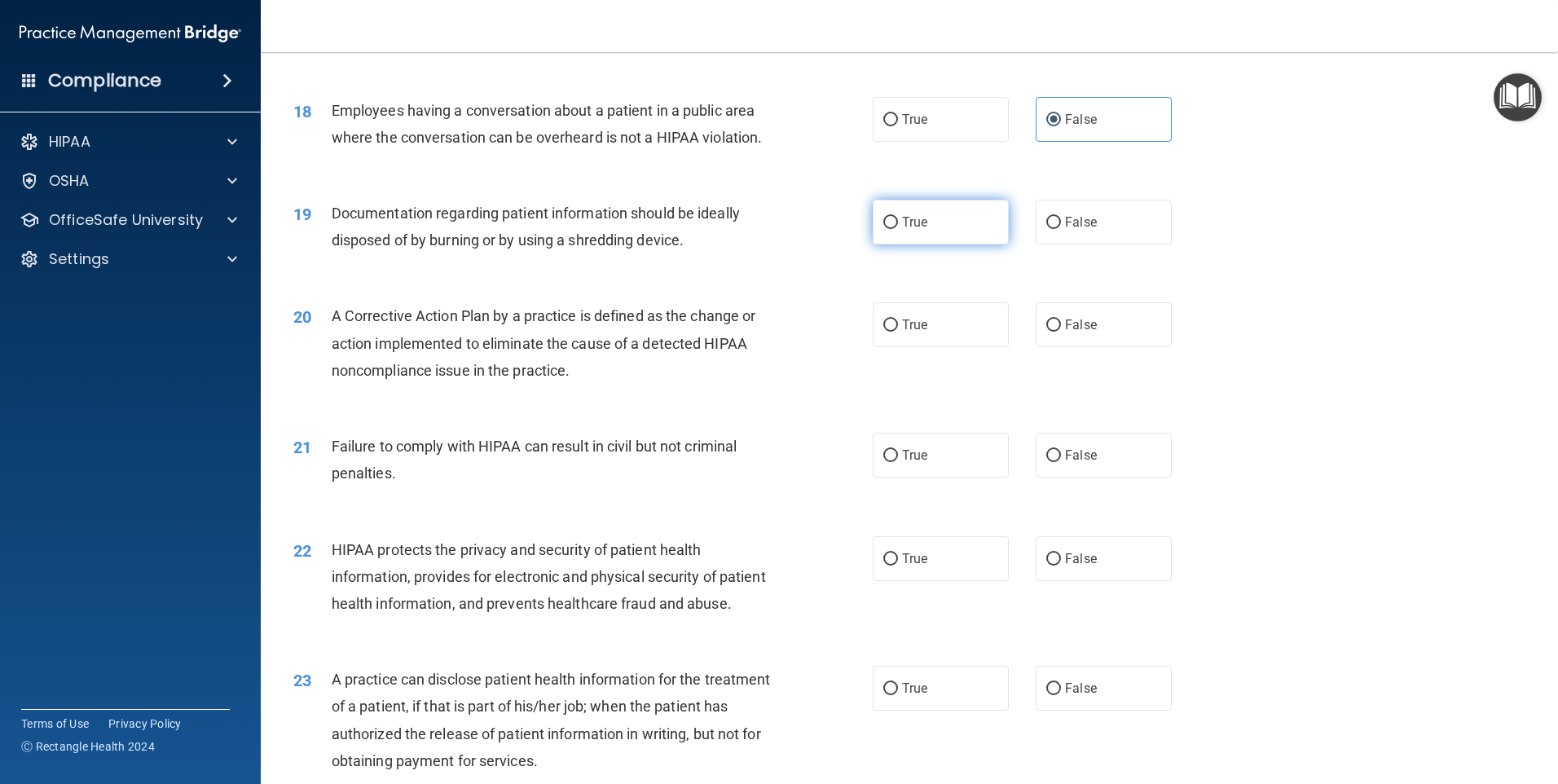
radio input "true"
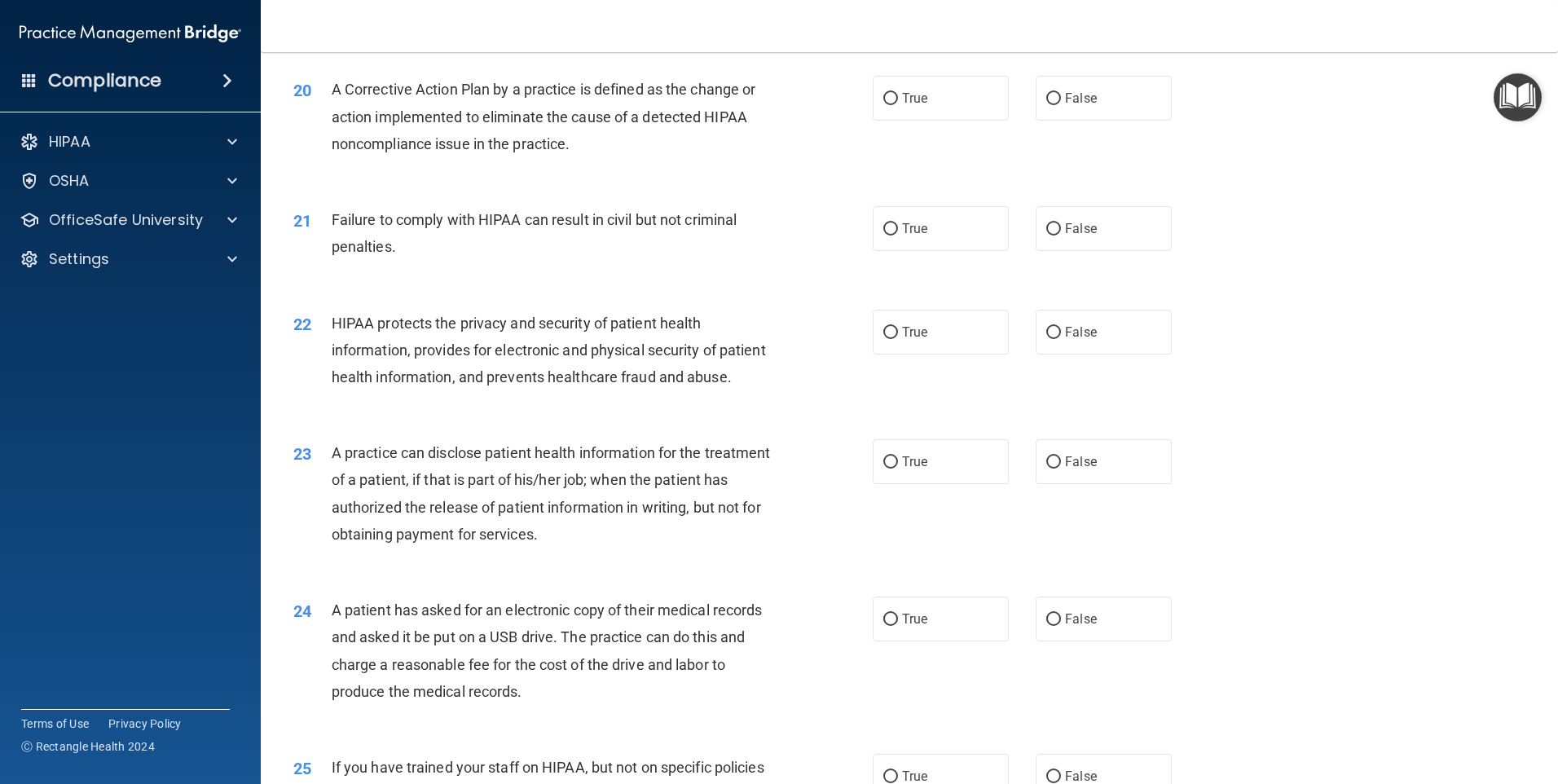
scroll to position [2281, 0]
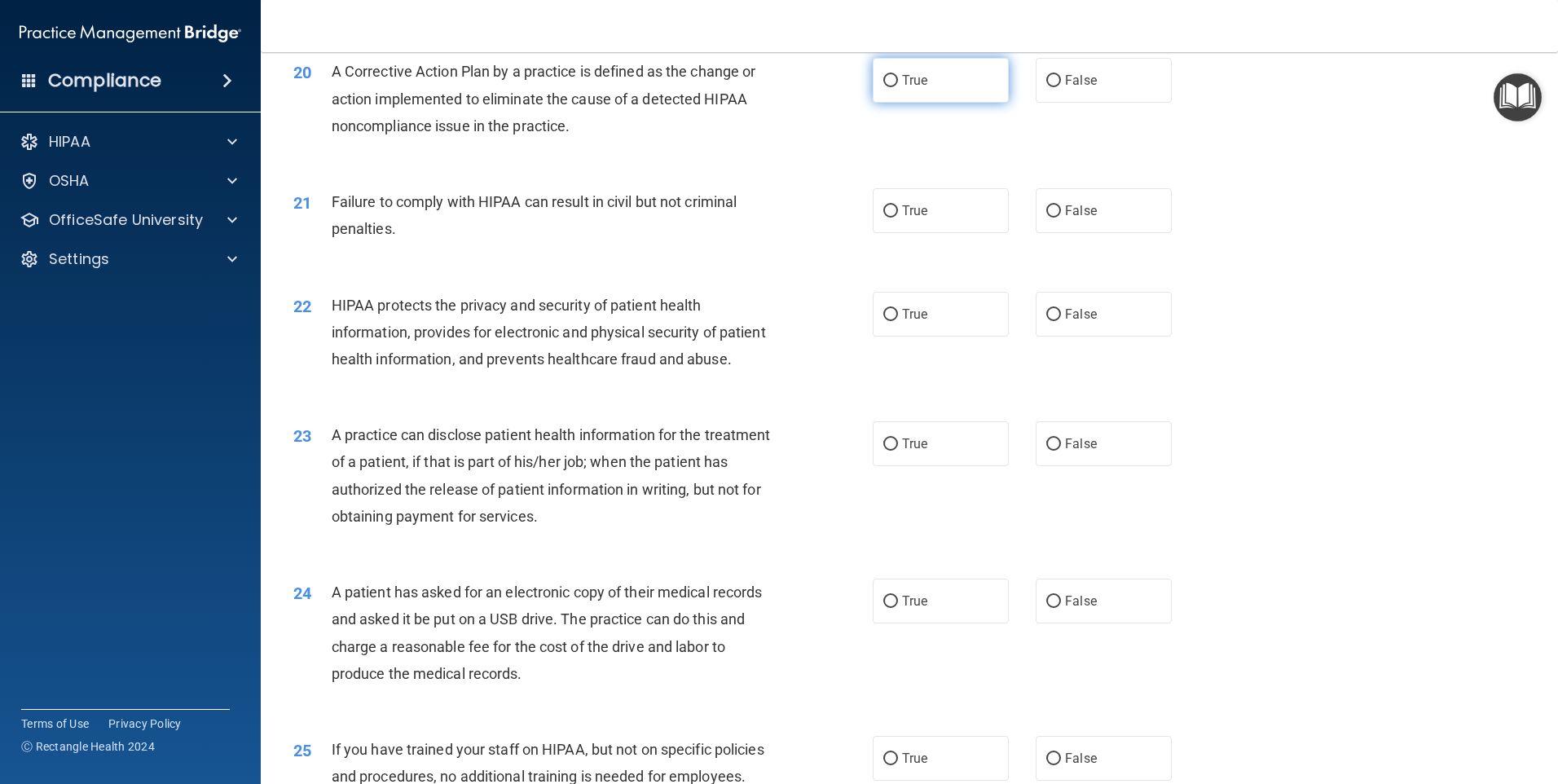
click at [949, 103] on label "True" at bounding box center [941, 80] width 136 height 45
click at [898, 88] on input "True" at bounding box center [890, 81] width 14 height 12
radio input "true"
click at [1095, 224] on label "False" at bounding box center [1104, 210] width 136 height 45
click at [1061, 218] on input "False" at bounding box center [1053, 211] width 14 height 12
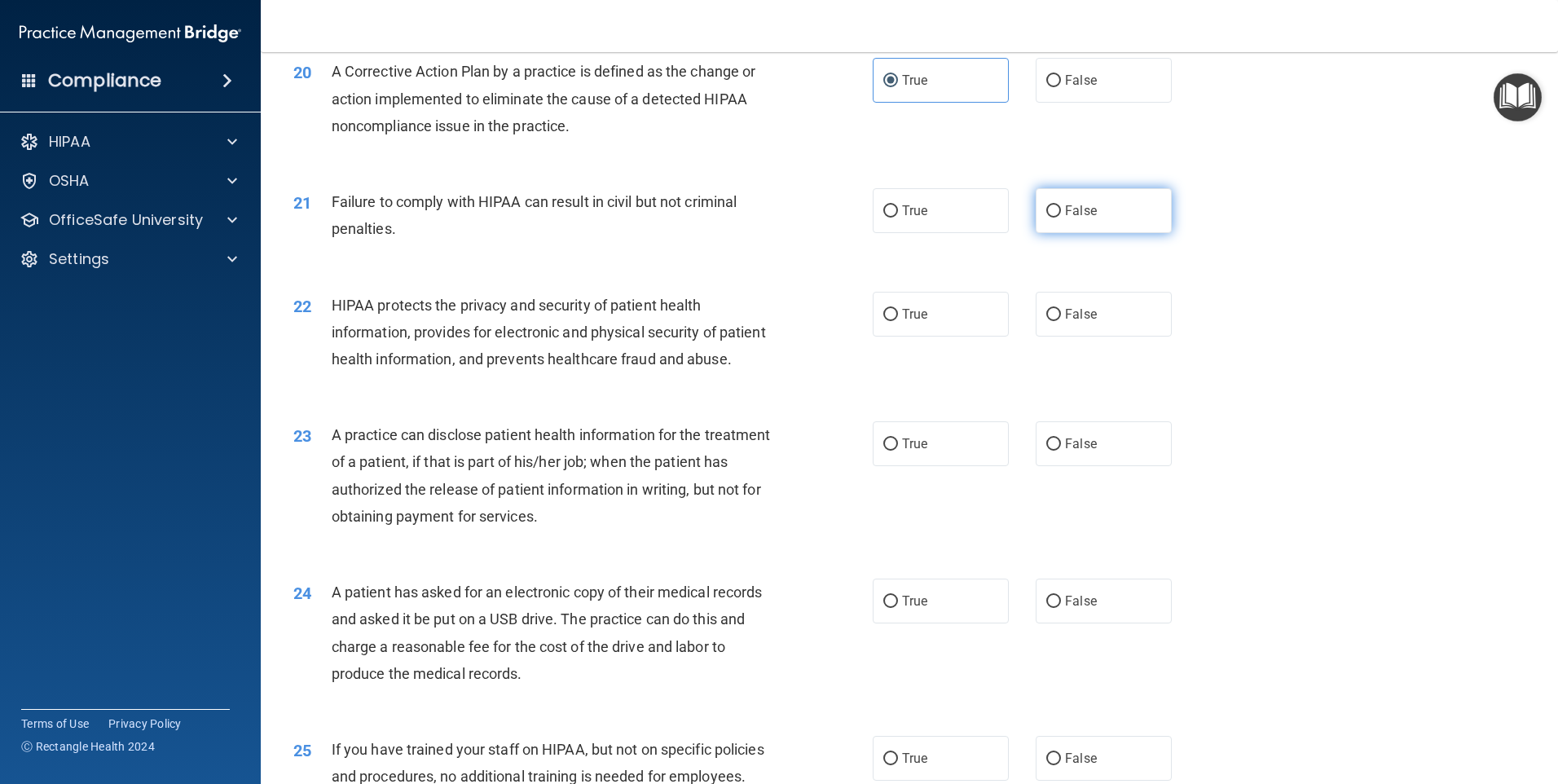
radio input "true"
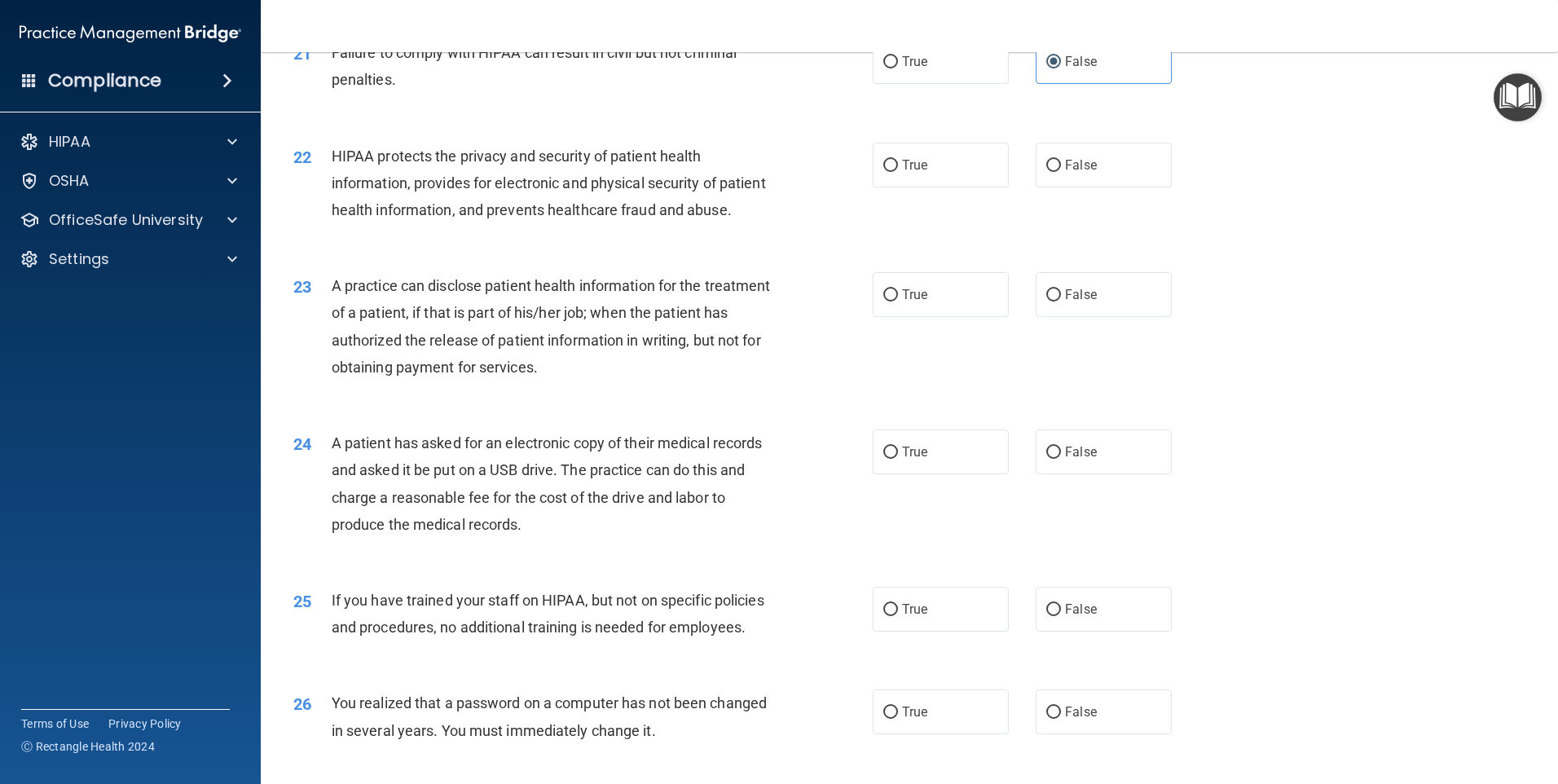
scroll to position [2445, 0]
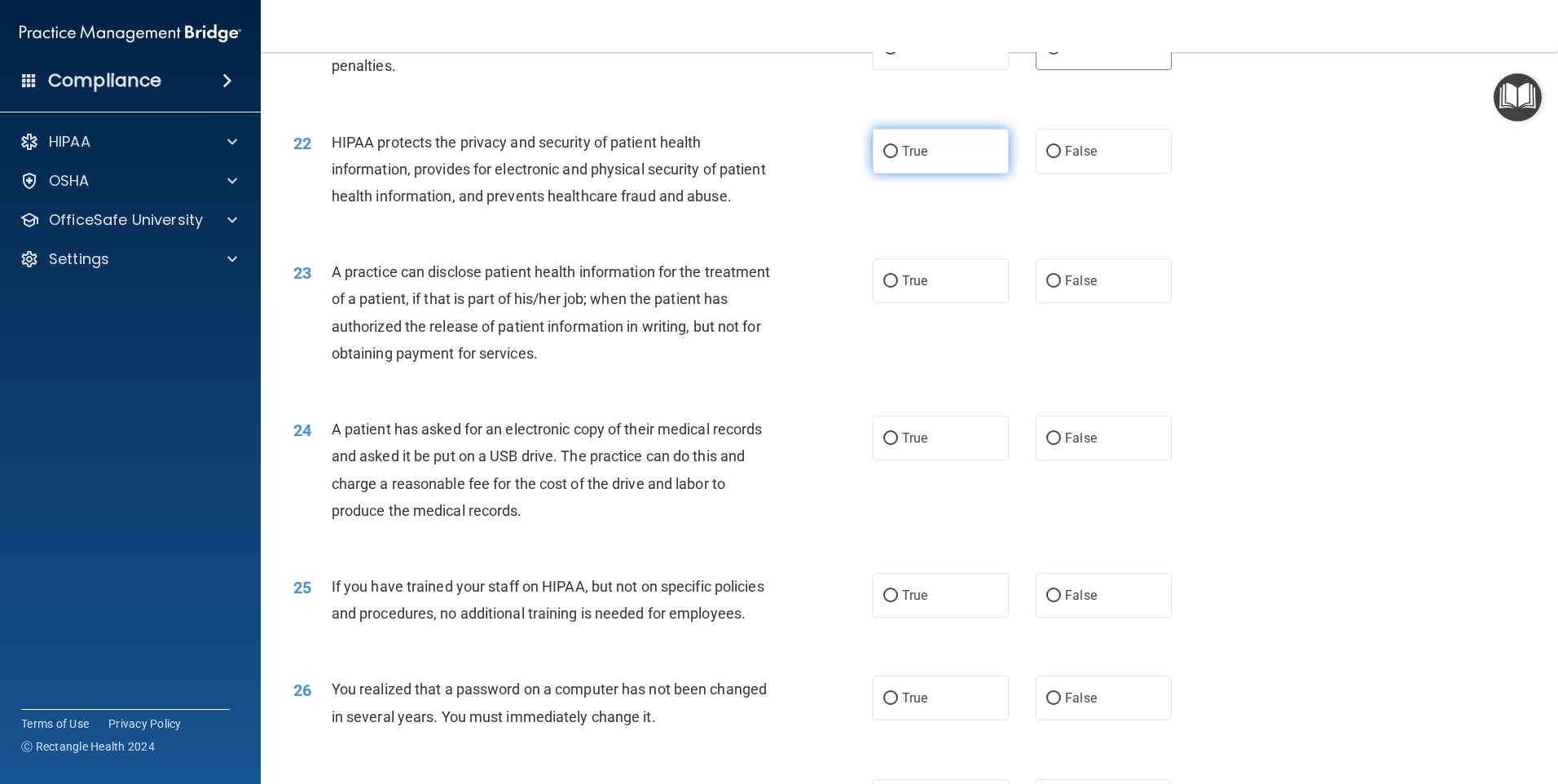
click at [917, 159] on span "True" at bounding box center [915, 151] width 26 height 15
click at [898, 158] on input "True" at bounding box center [890, 152] width 14 height 12
radio input "true"
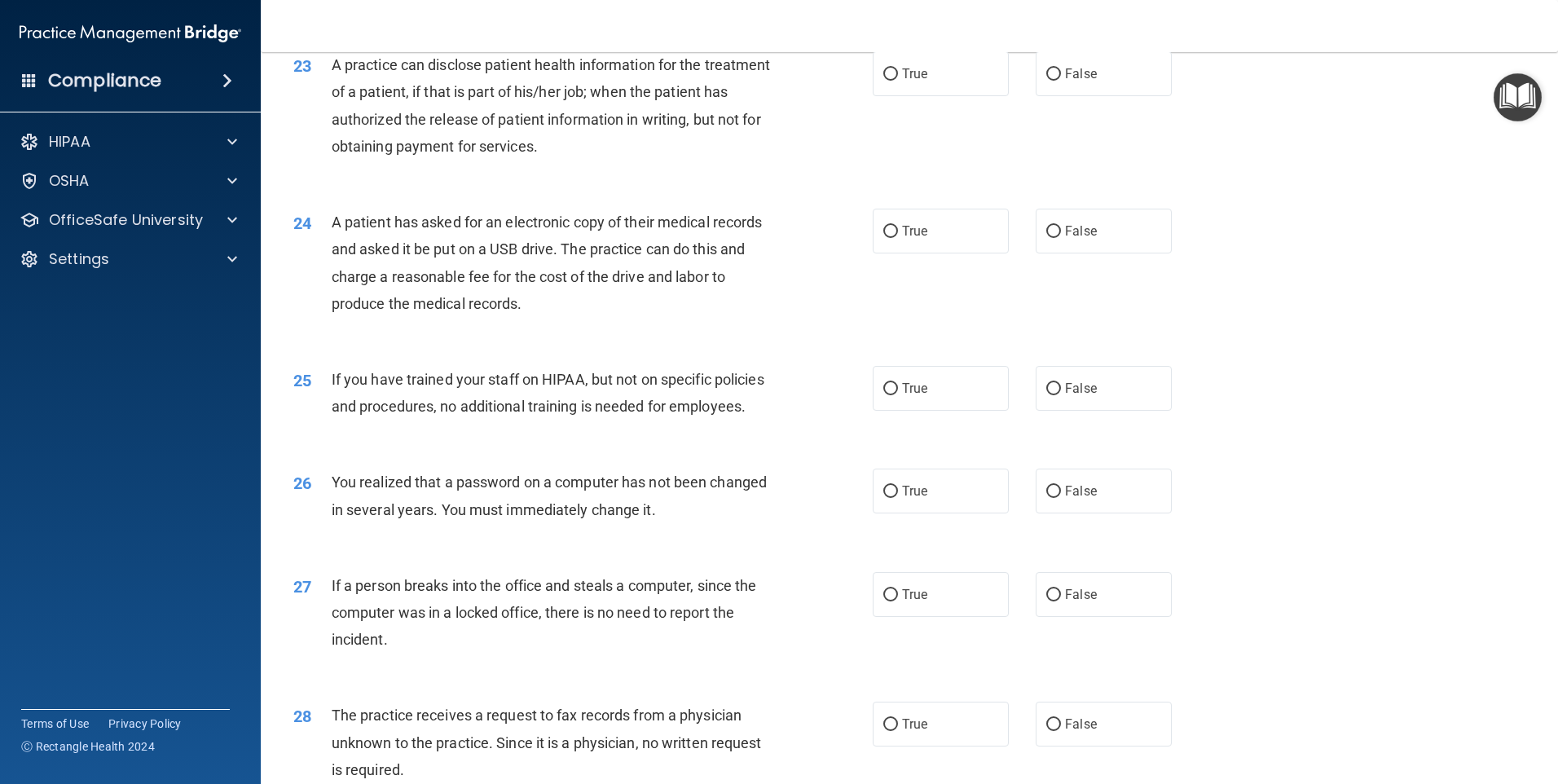
scroll to position [2689, 0]
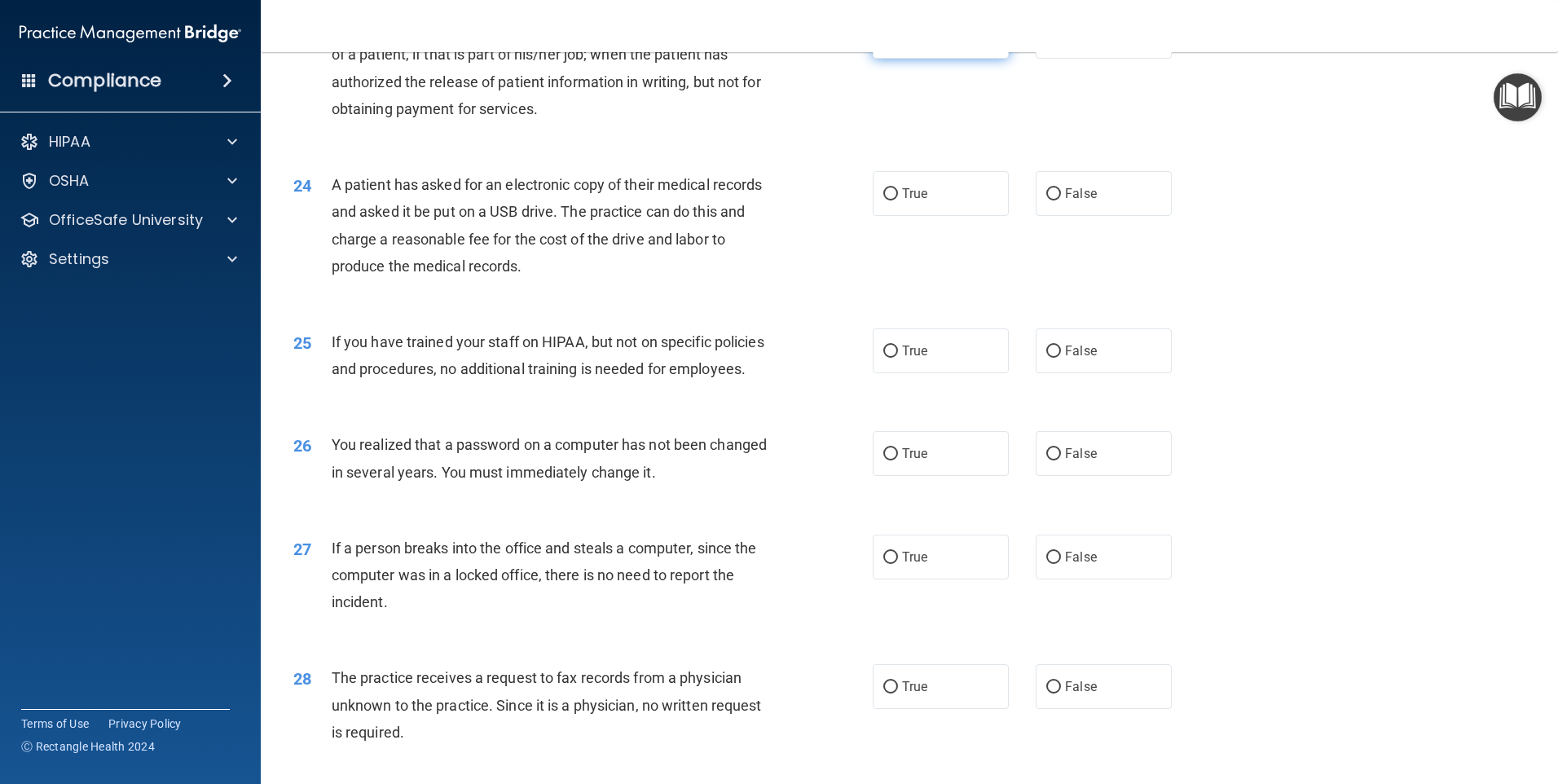
click at [963, 59] on label "True" at bounding box center [941, 36] width 136 height 45
click at [898, 43] on input "True" at bounding box center [890, 37] width 14 height 12
radio input "true"
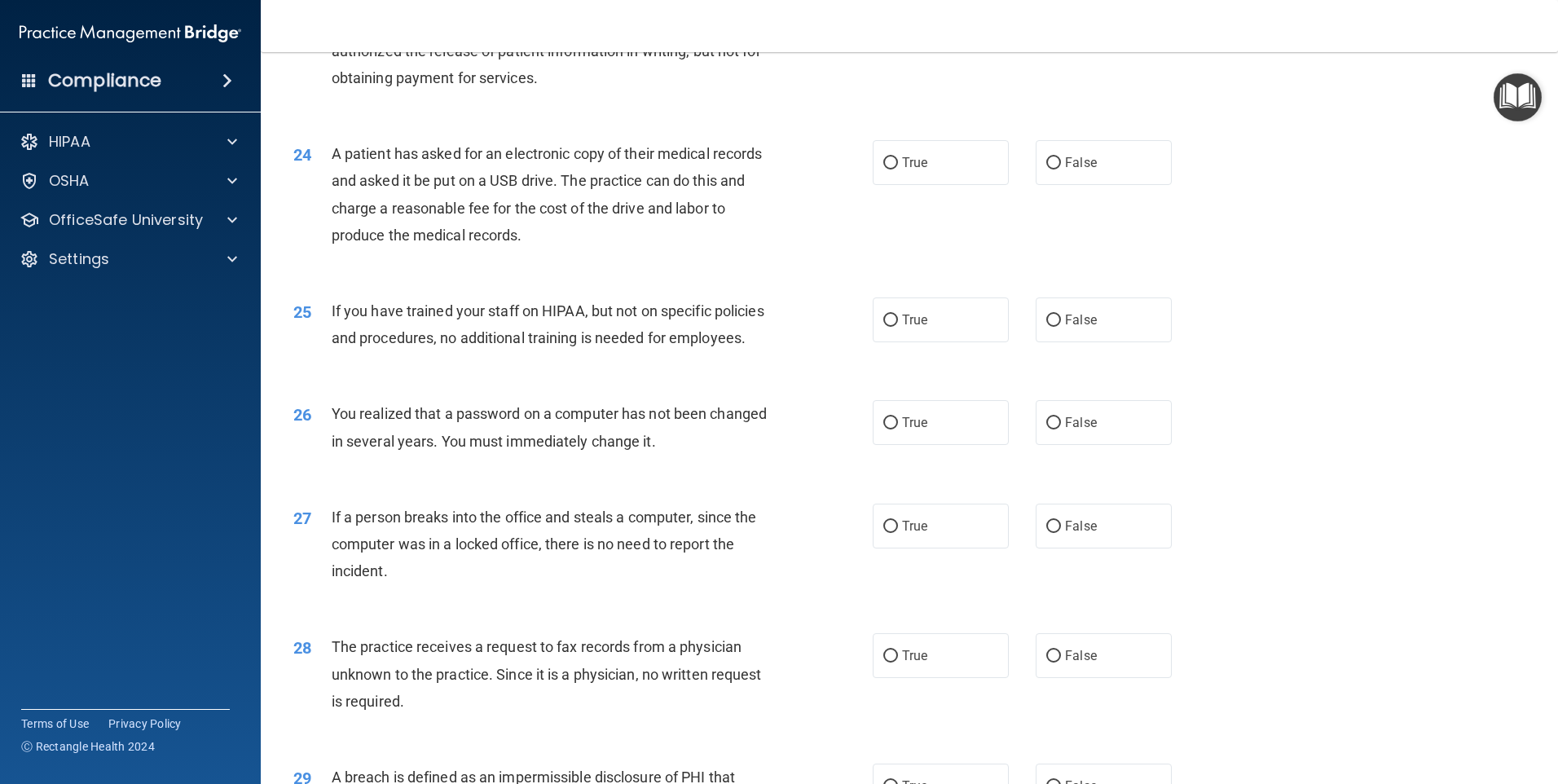
scroll to position [2770, 0]
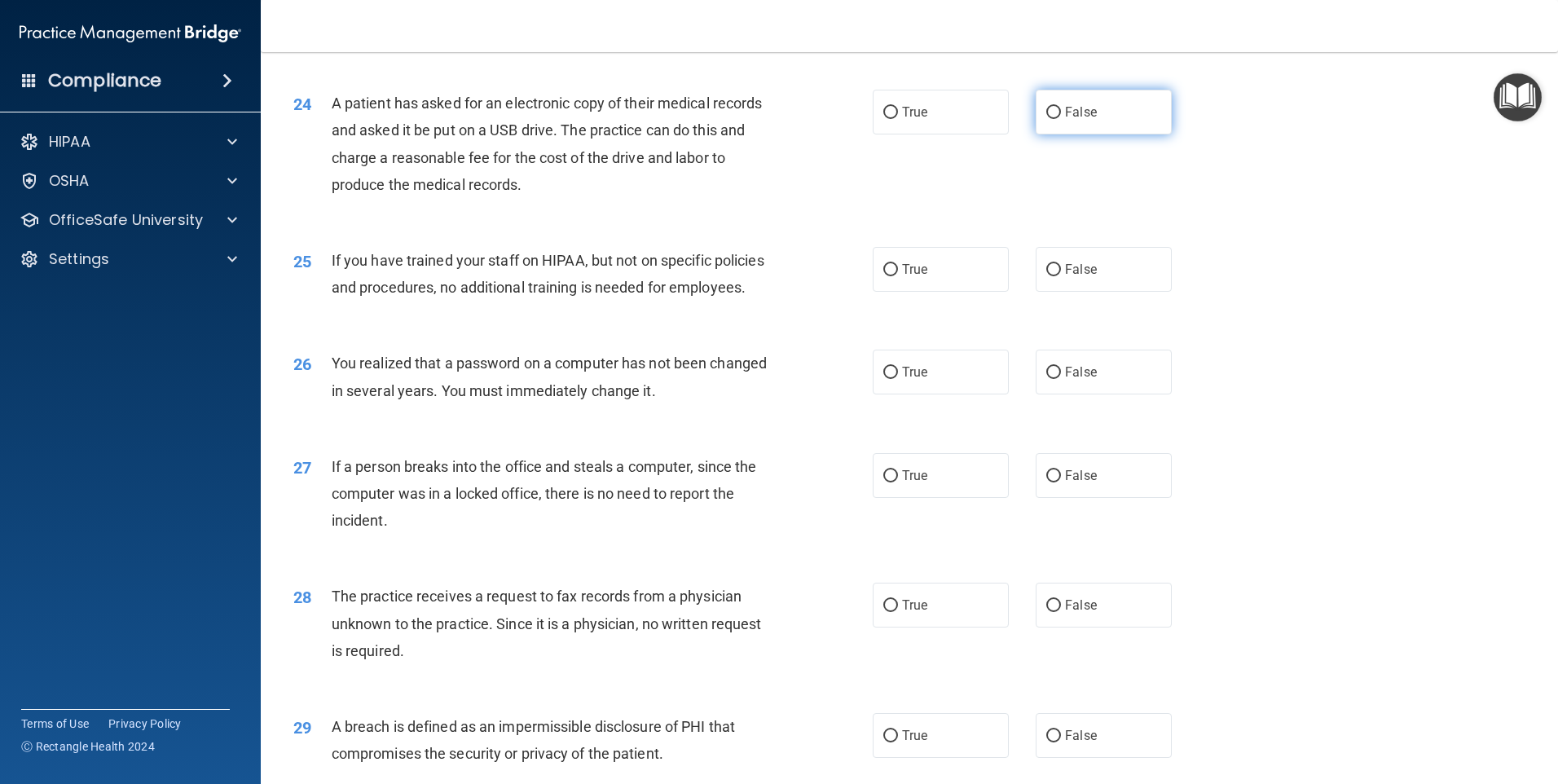
click at [1103, 134] on label "False" at bounding box center [1104, 111] width 136 height 45
click at [1061, 119] on input "False" at bounding box center [1053, 113] width 14 height 12
radio input "true"
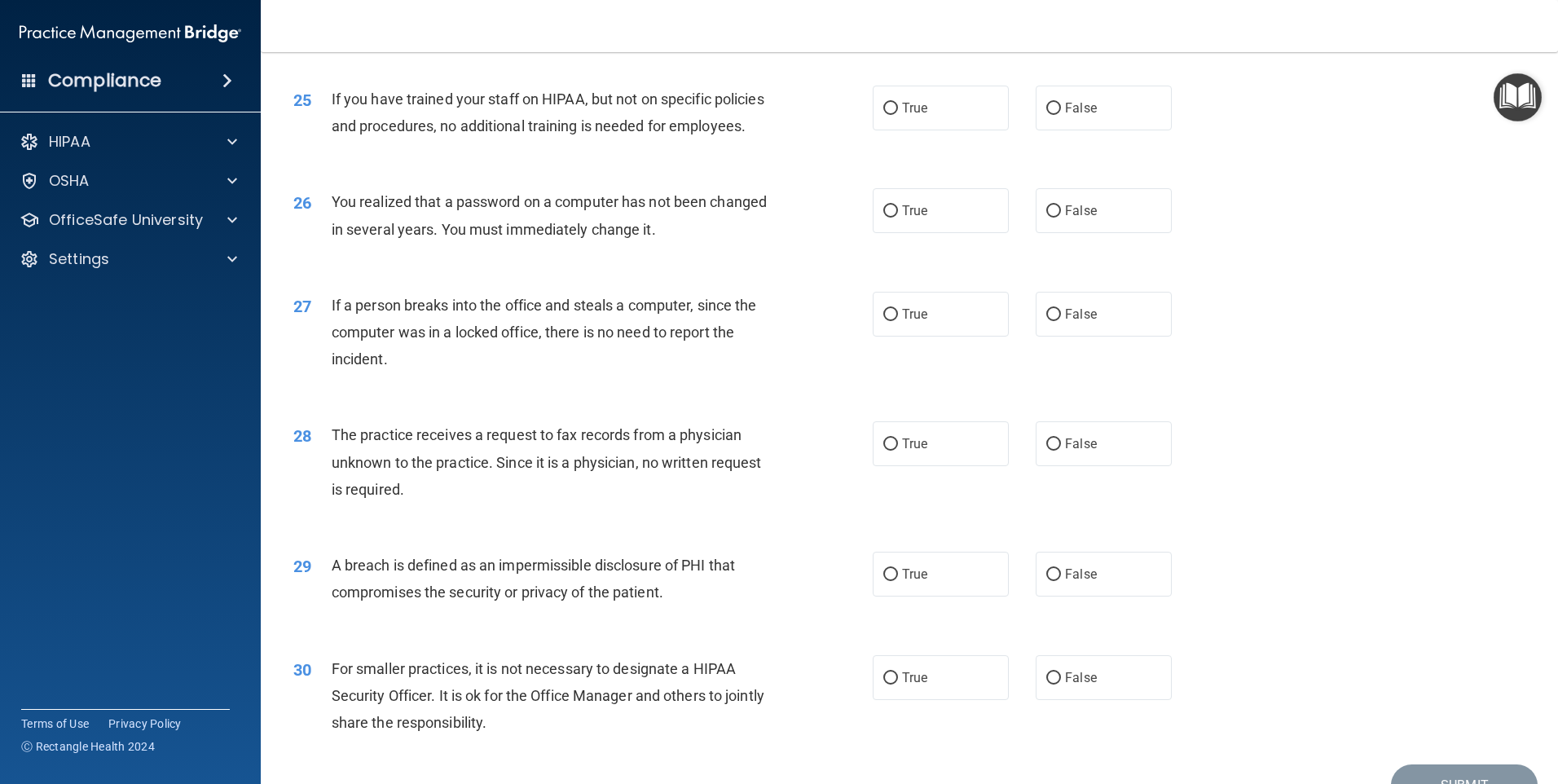
scroll to position [2934, 0]
click at [1090, 128] on label "False" at bounding box center [1104, 106] width 136 height 45
click at [1061, 113] on input "False" at bounding box center [1053, 107] width 14 height 12
radio input "true"
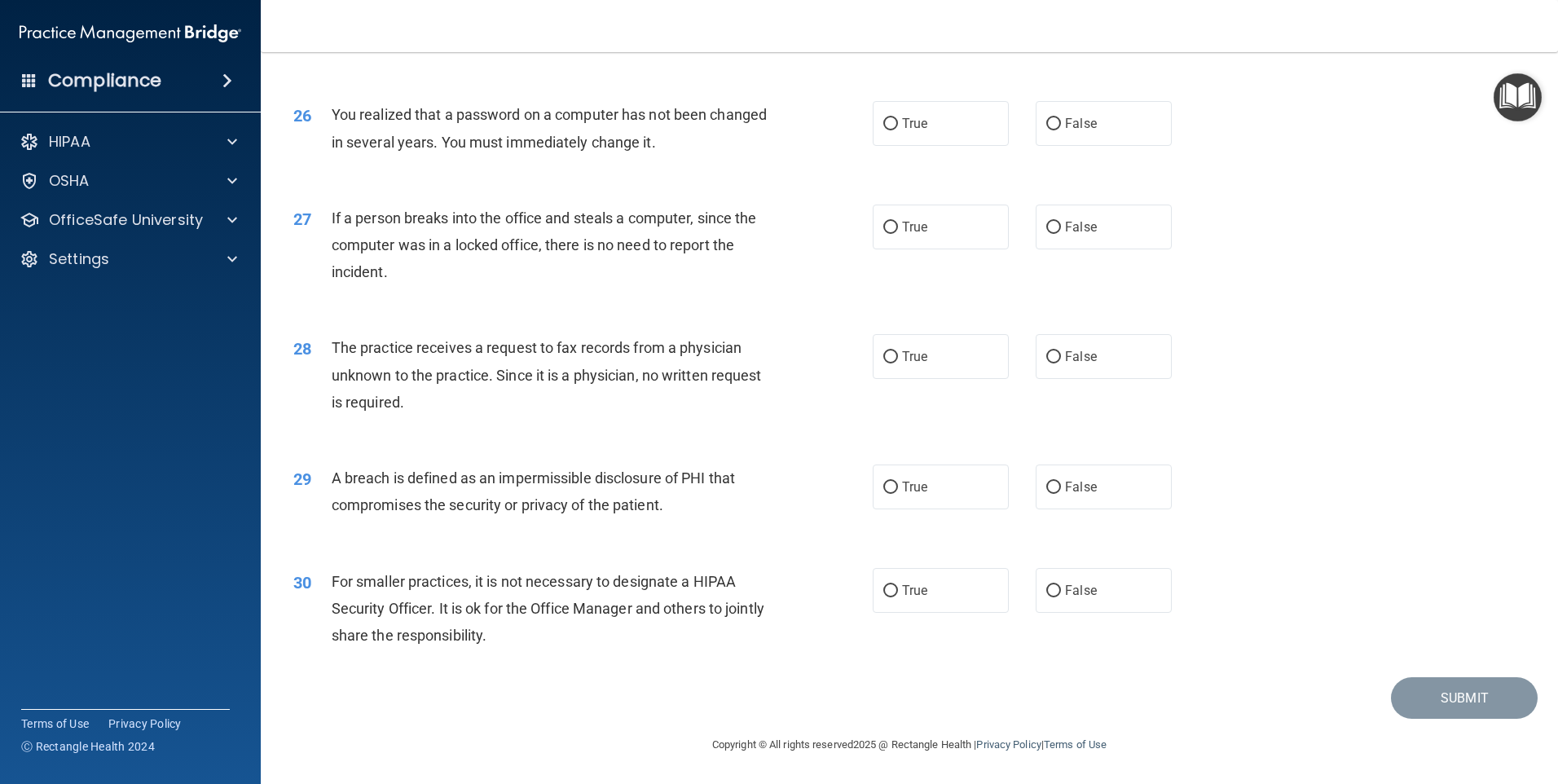
scroll to position [3096, 0]
click at [965, 144] on label "True" at bounding box center [941, 123] width 136 height 45
click at [898, 130] on input "True" at bounding box center [890, 124] width 14 height 12
radio input "true"
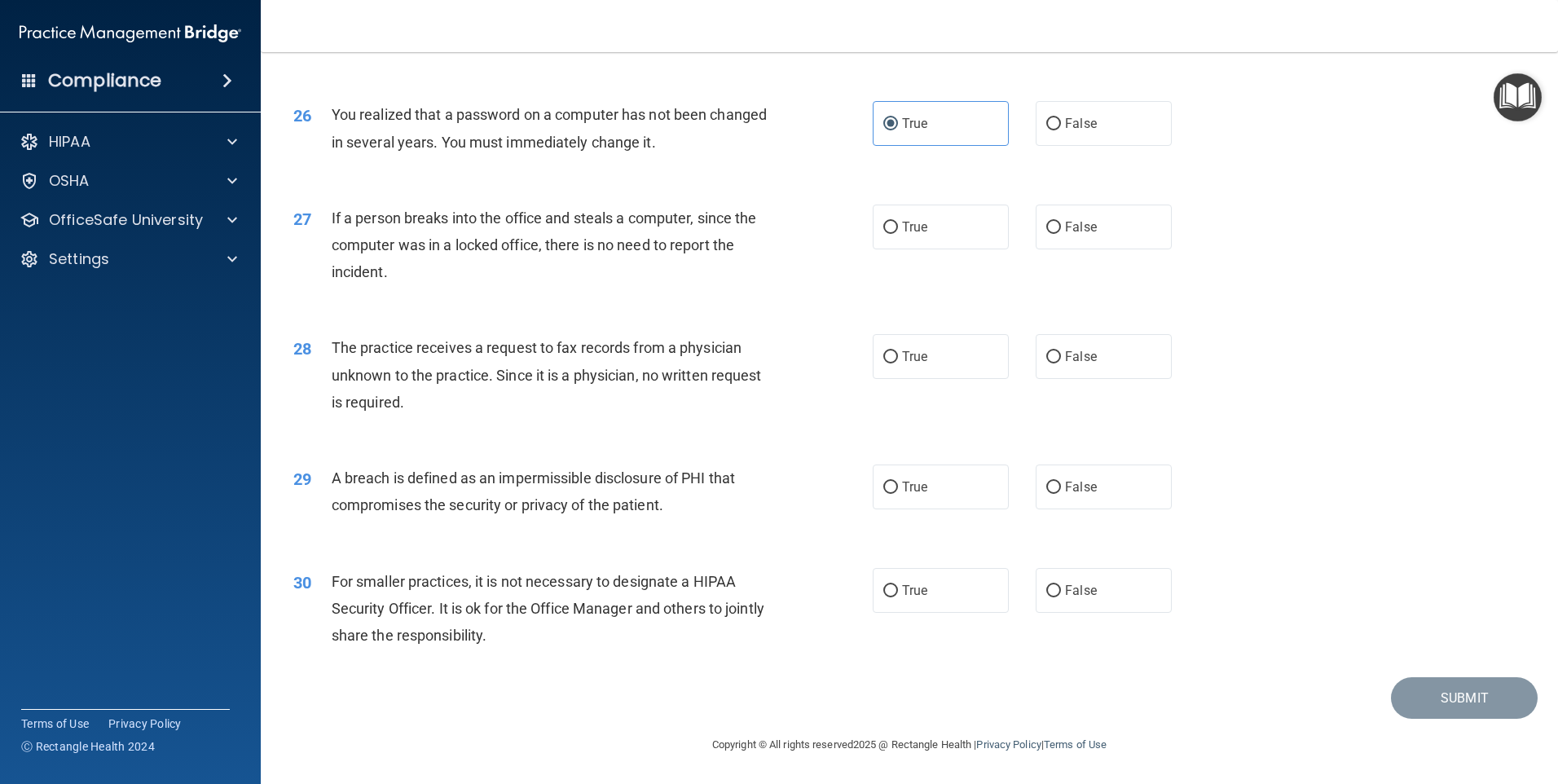
click at [1026, 213] on div "True False" at bounding box center [1036, 227] width 327 height 45
click at [1093, 239] on label "False" at bounding box center [1104, 227] width 136 height 45
click at [1061, 234] on input "False" at bounding box center [1053, 228] width 14 height 12
radio input "true"
click at [1140, 369] on label "False" at bounding box center [1104, 356] width 136 height 45
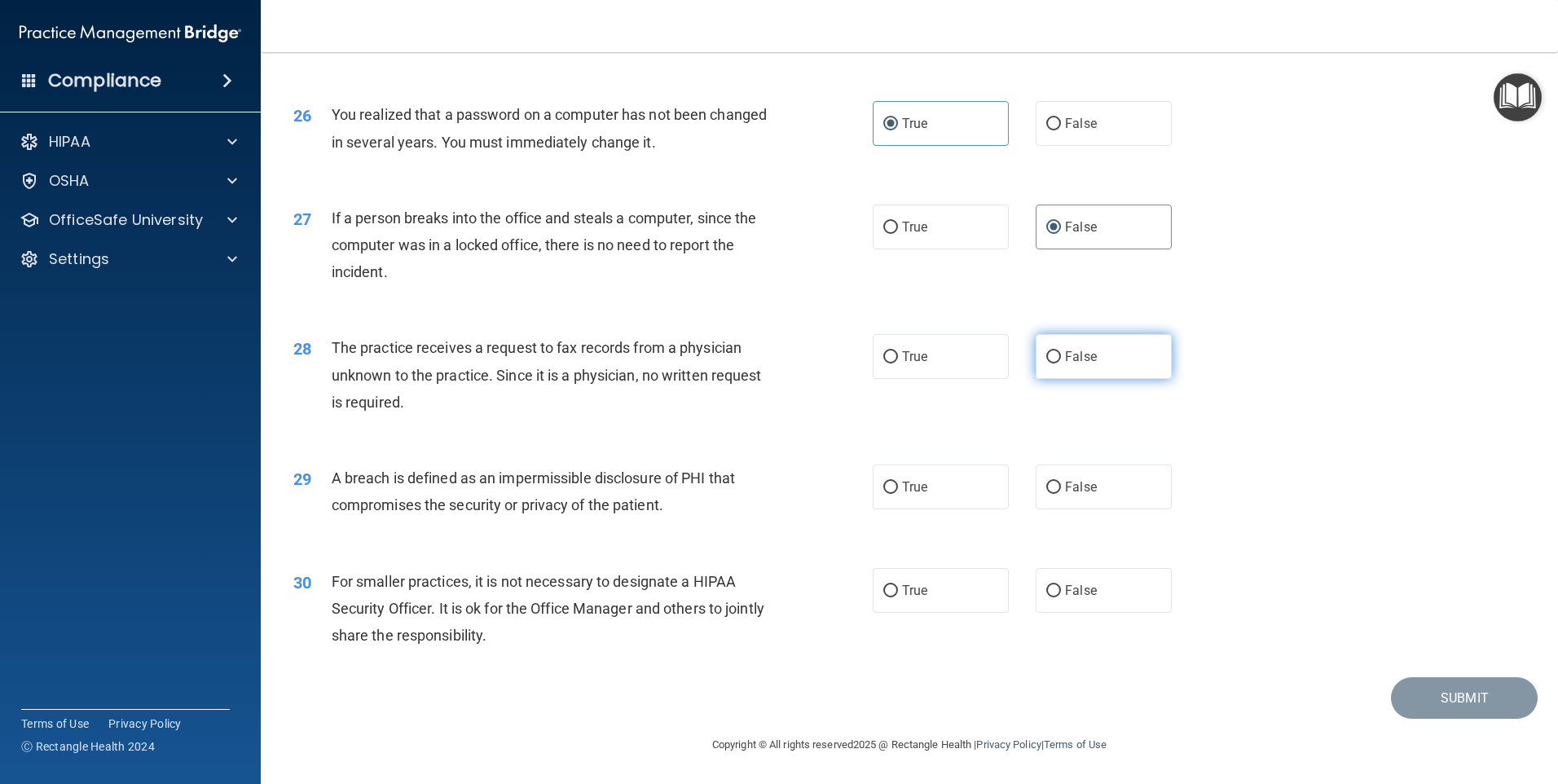
click at [1061, 363] on input "False" at bounding box center [1053, 357] width 14 height 12
radio input "true"
click at [924, 474] on label "True" at bounding box center [941, 486] width 136 height 45
click at [898, 481] on input "True" at bounding box center [890, 487] width 14 height 12
radio input "true"
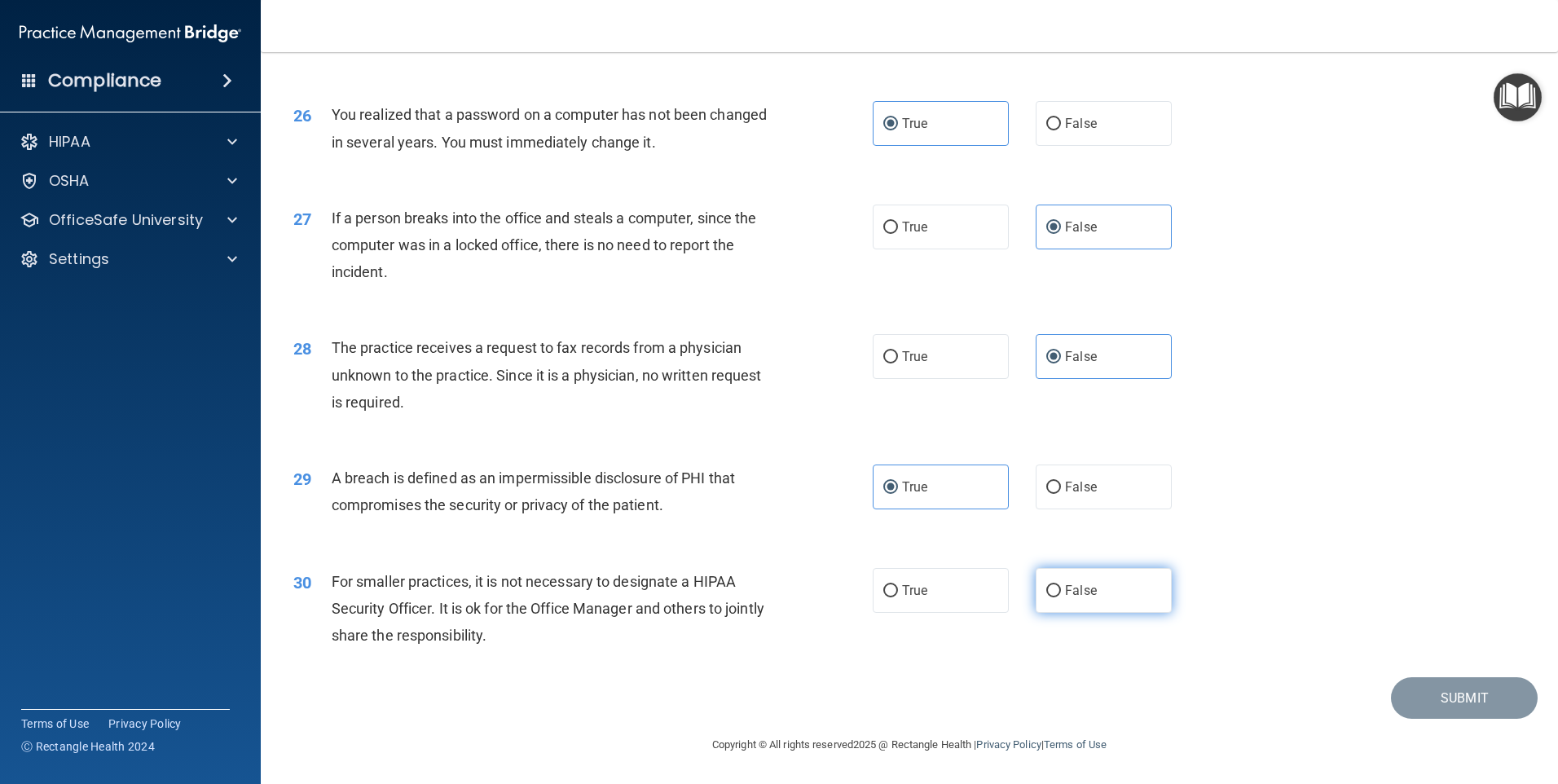
click at [1077, 588] on span "False" at bounding box center [1080, 590] width 31 height 15
click at [1061, 588] on input "False" at bounding box center [1053, 591] width 14 height 12
radio input "true"
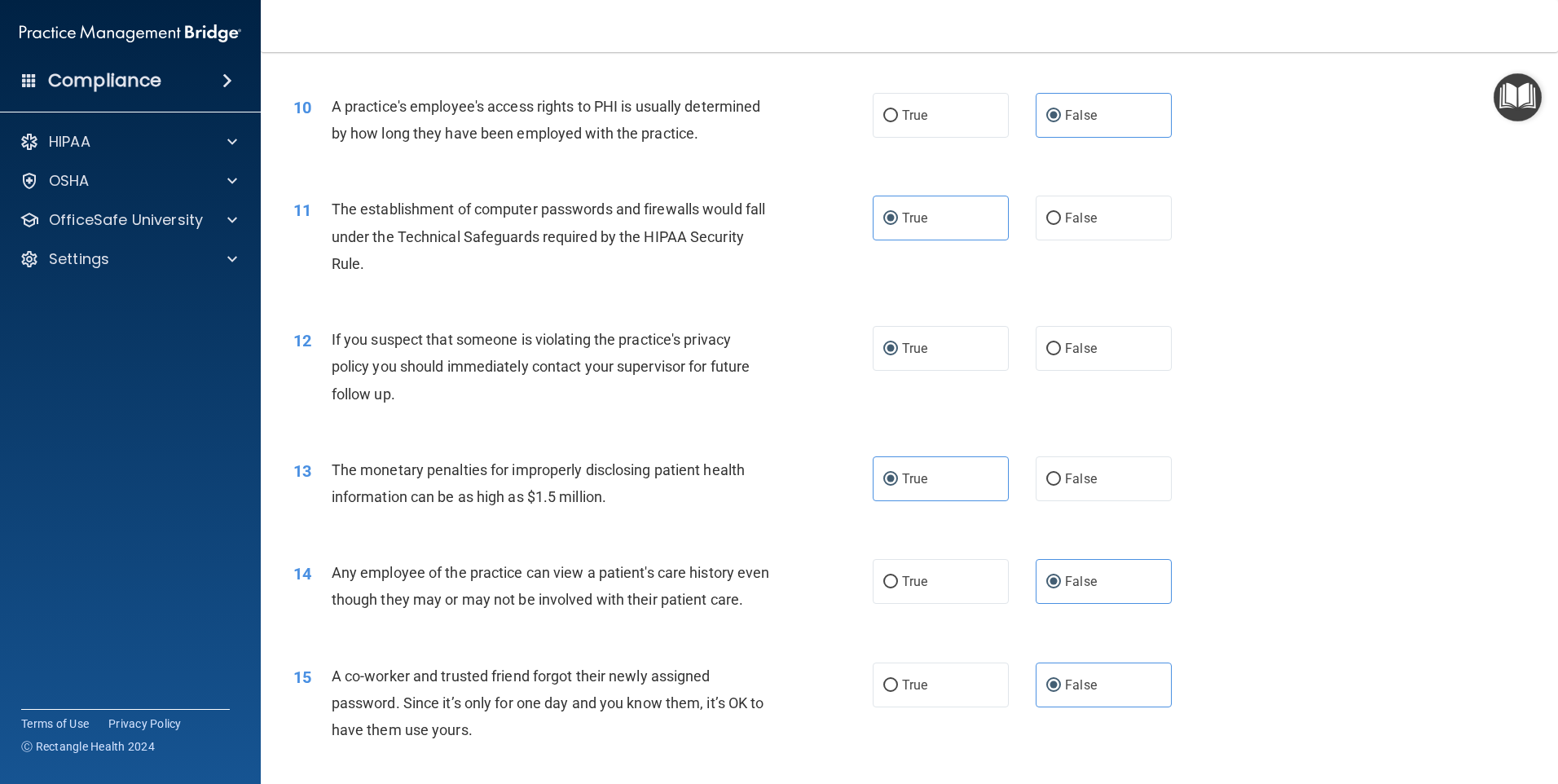
scroll to position [1141, 0]
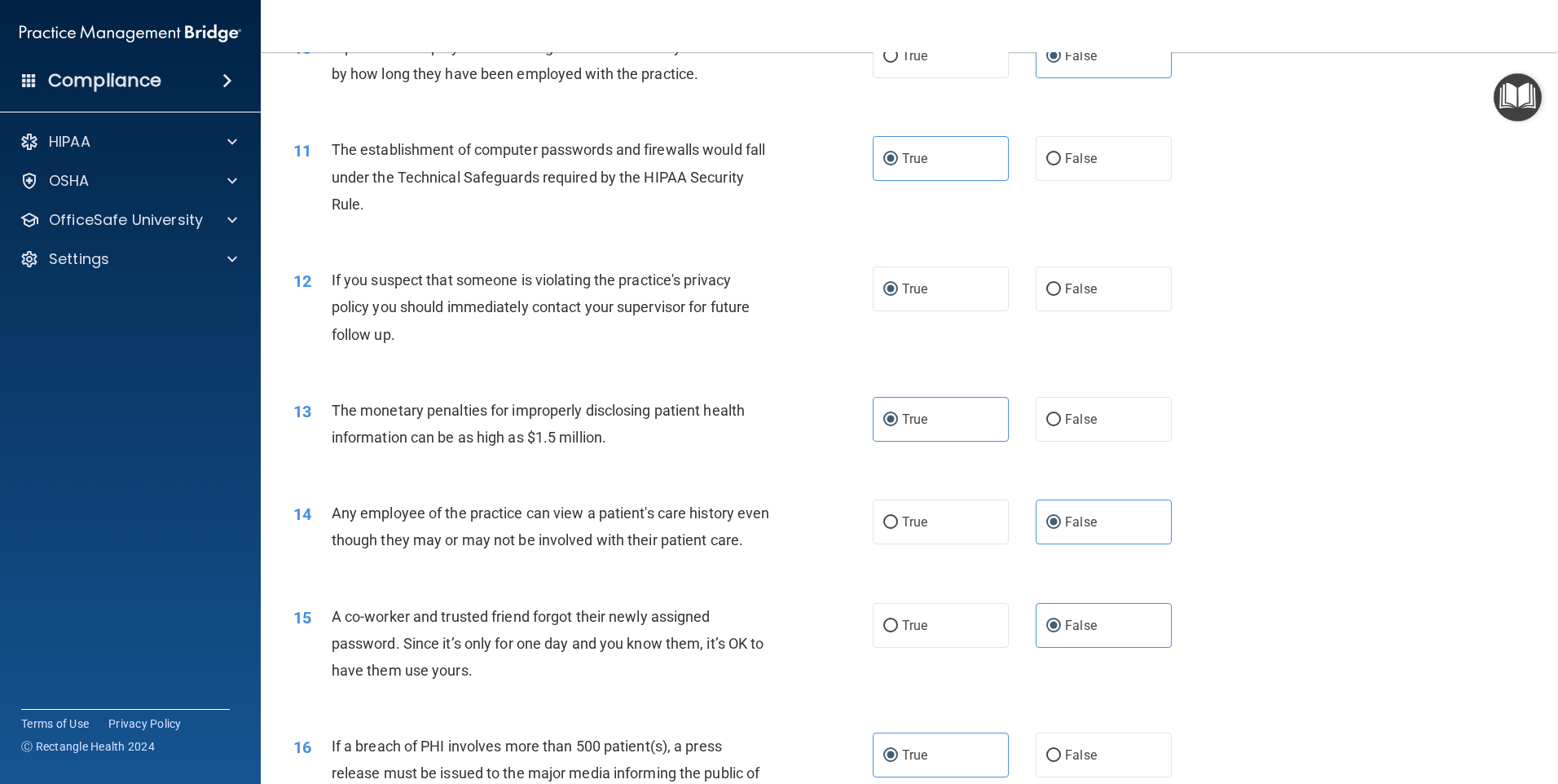
click at [1322, 401] on div "13 The monetary penalties for improperly disclosing patient health information …" at bounding box center [910, 428] width 1257 height 103
click at [902, 284] on span "True" at bounding box center [915, 289] width 26 height 15
click at [1377, 407] on div "13 The monetary penalties for improperly disclosing patient health information …" at bounding box center [910, 428] width 1257 height 103
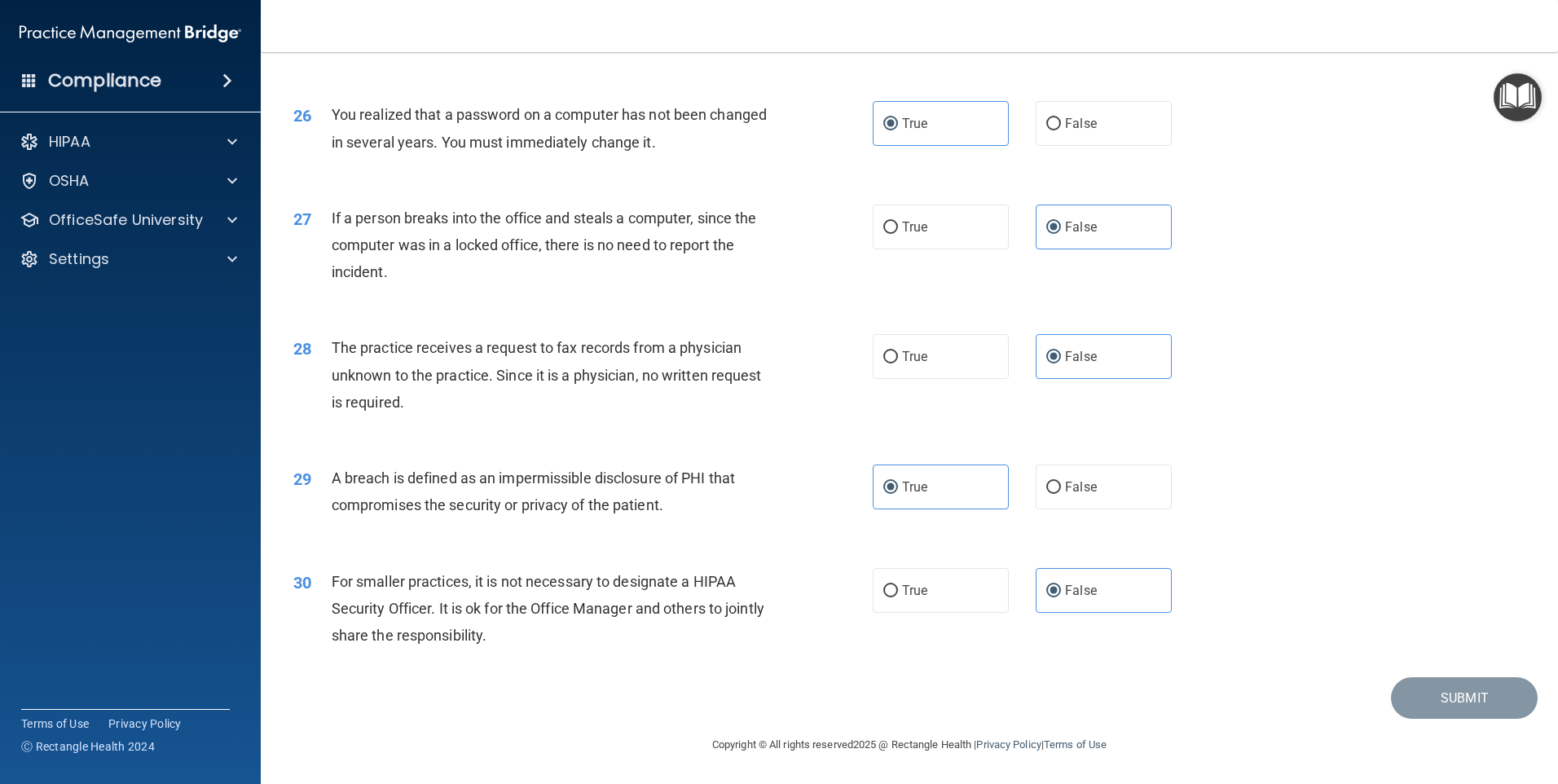
scroll to position [3099, 0]
click at [1150, 552] on div "30 For smaller practices, it is not necessary to designate a HIPAA Security Off…" at bounding box center [910, 612] width 1257 height 130
click at [1216, 557] on div "30 For smaller practices, it is not necessary to designate a HIPAA Security Off…" at bounding box center [910, 612] width 1257 height 130
click at [1249, 703] on div "Submit" at bounding box center [910, 697] width 1257 height 42
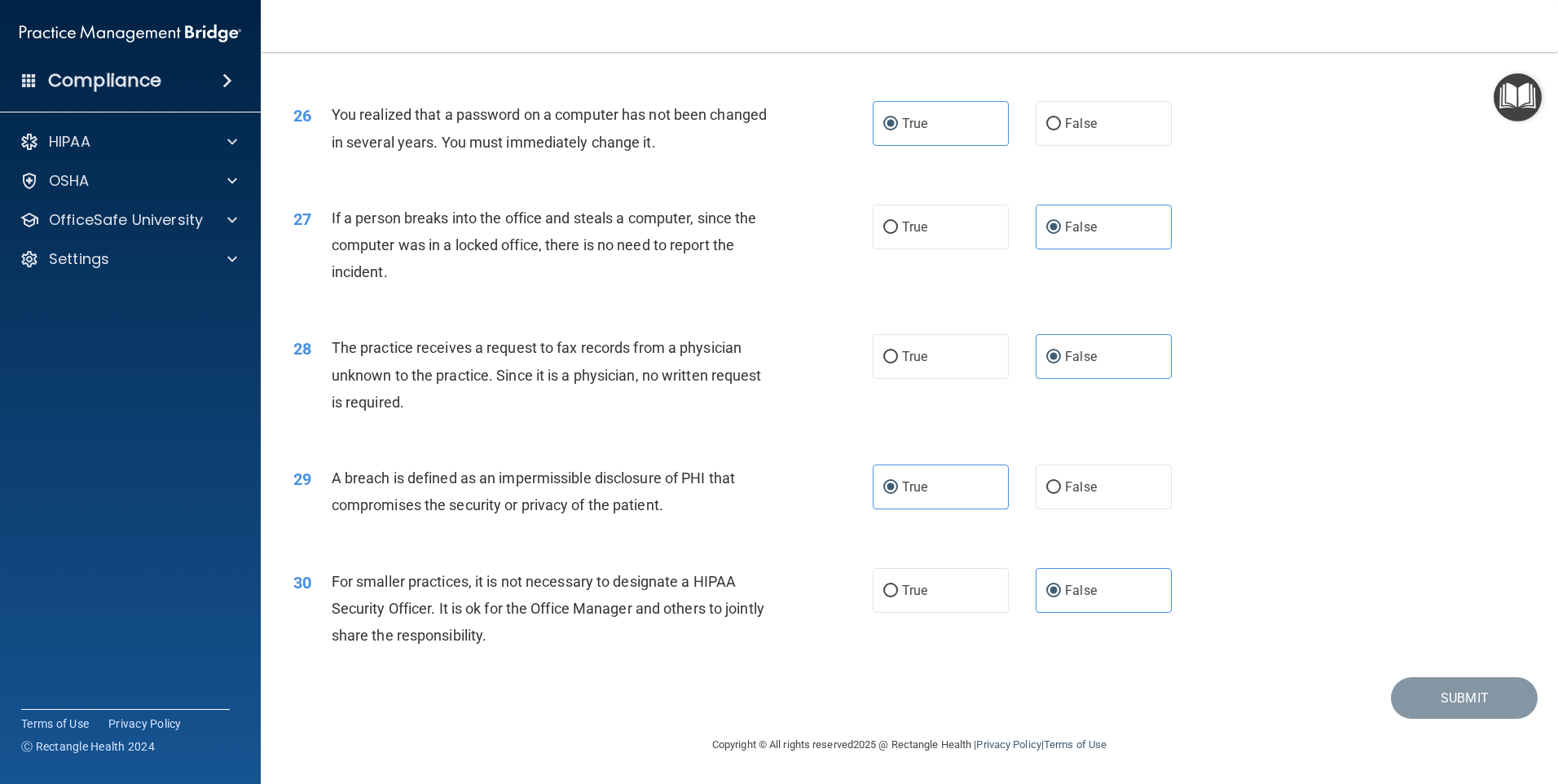
drag, startPoint x: 1249, startPoint y: 703, endPoint x: 1343, endPoint y: 668, distance: 100.3
click at [1341, 671] on div "30 For smaller practices, it is not necessary to designate a HIPAA Security Off…" at bounding box center [910, 612] width 1257 height 130
click at [1419, 143] on div "26 You realized that a password on a computer has not been changed in several y…" at bounding box center [910, 132] width 1257 height 103
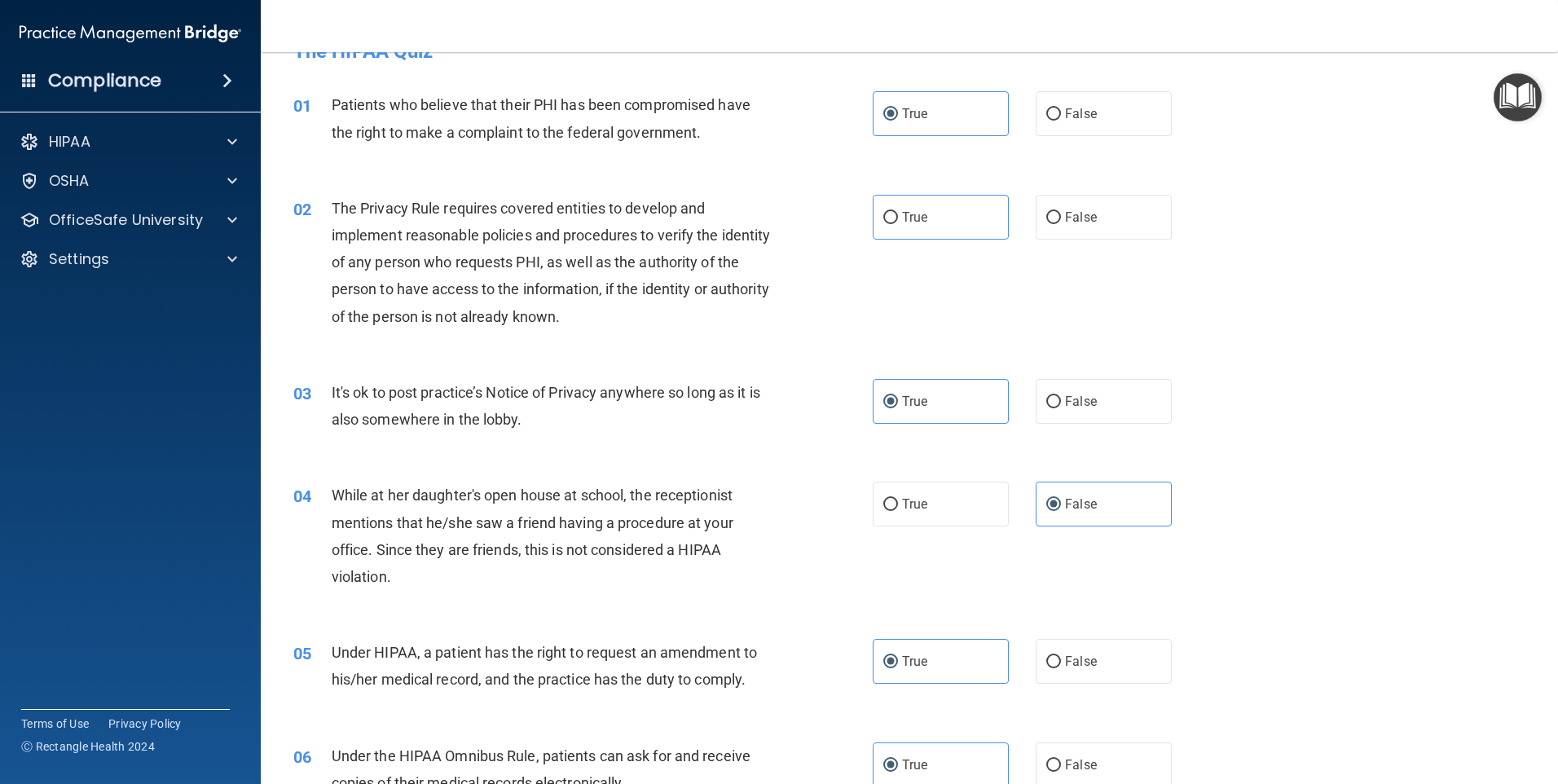
scroll to position [0, 0]
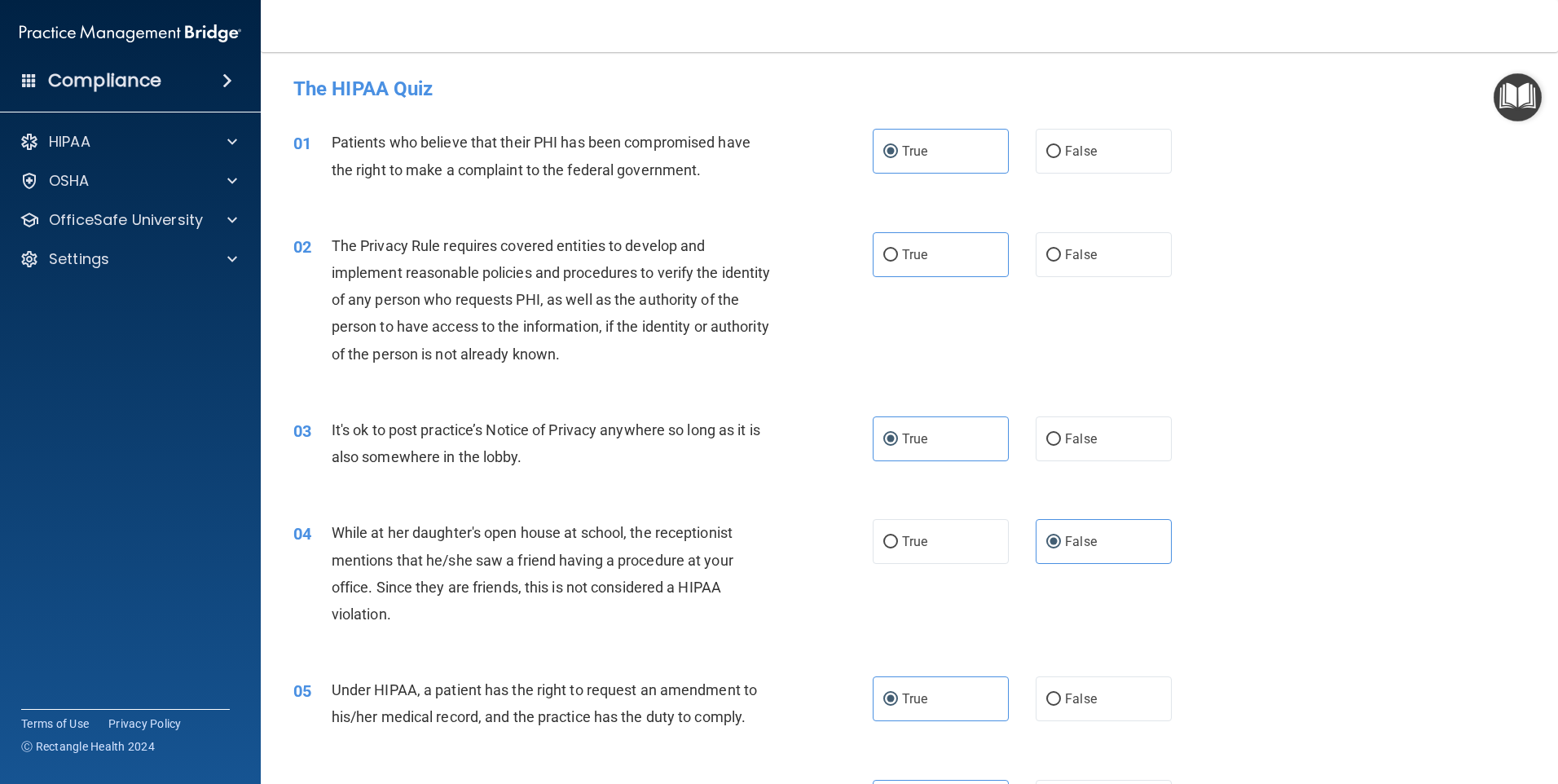
click at [1341, 604] on div "04 While at her daughter's open house at school, the receptionist mentions that…" at bounding box center [910, 577] width 1257 height 157
click at [873, 232] on label "True" at bounding box center [941, 254] width 136 height 45
click at [884, 249] on input "True" at bounding box center [890, 255] width 14 height 12
radio input "true"
click at [1282, 339] on div "02 The Privacy Rule requires covered entities to develop and implement reasonab…" at bounding box center [910, 304] width 1257 height 185
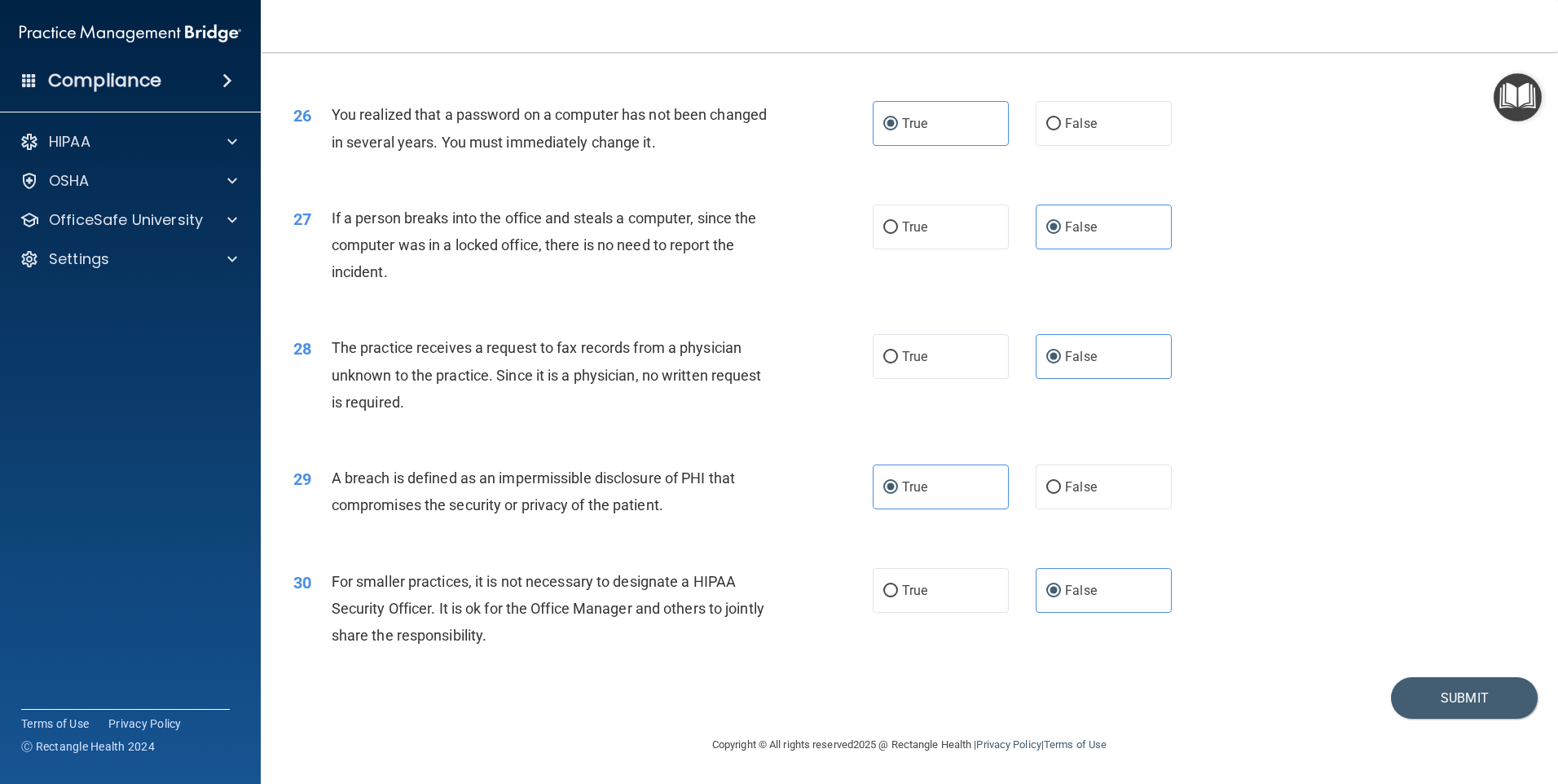
scroll to position [3099, 0]
click at [1455, 685] on button "Submit" at bounding box center [1464, 697] width 146 height 42
click at [1443, 704] on button "Submit" at bounding box center [1464, 697] width 146 height 42
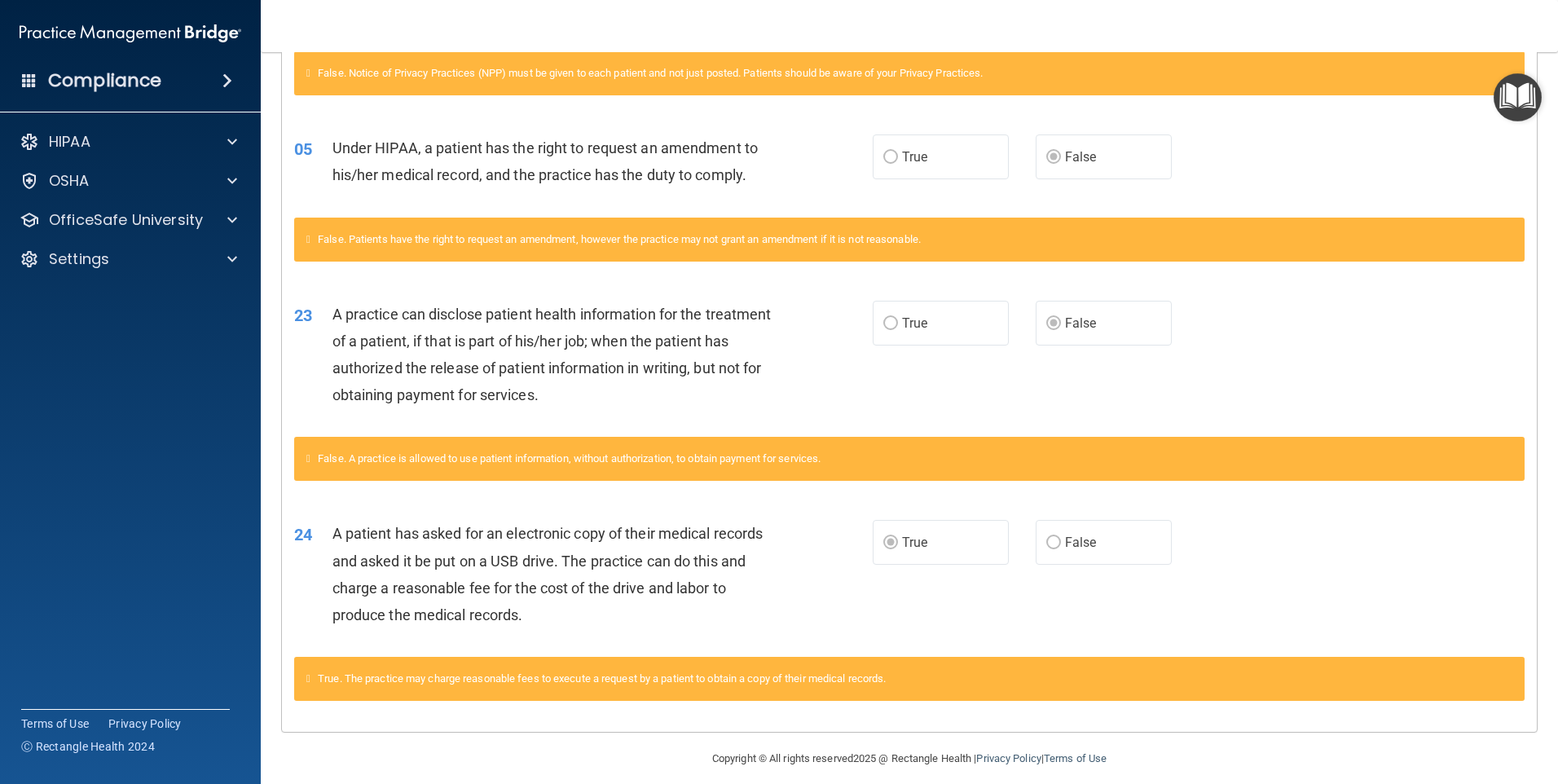
scroll to position [503, 0]
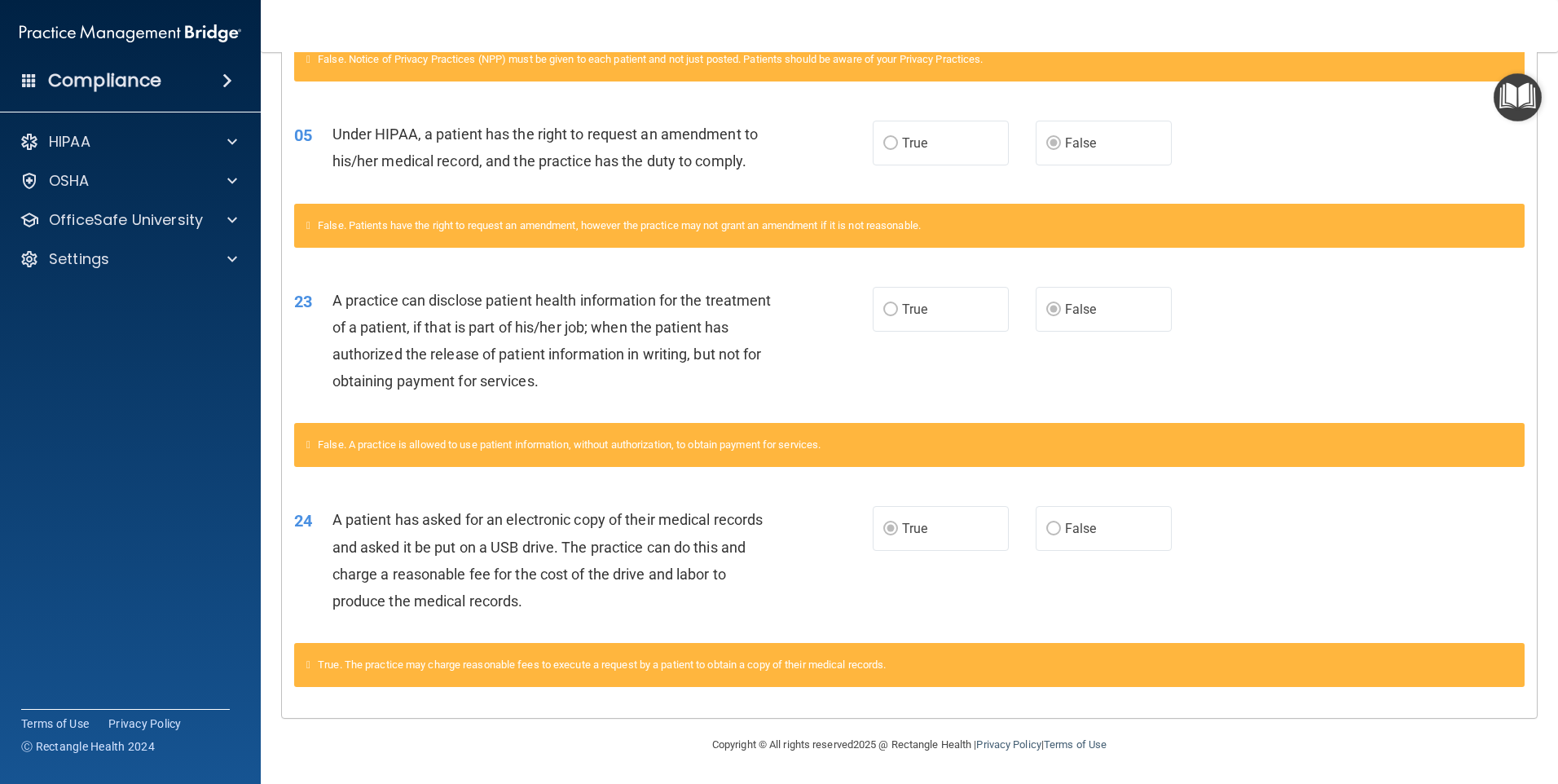
click at [916, 307] on span "True" at bounding box center [915, 310] width 26 height 15
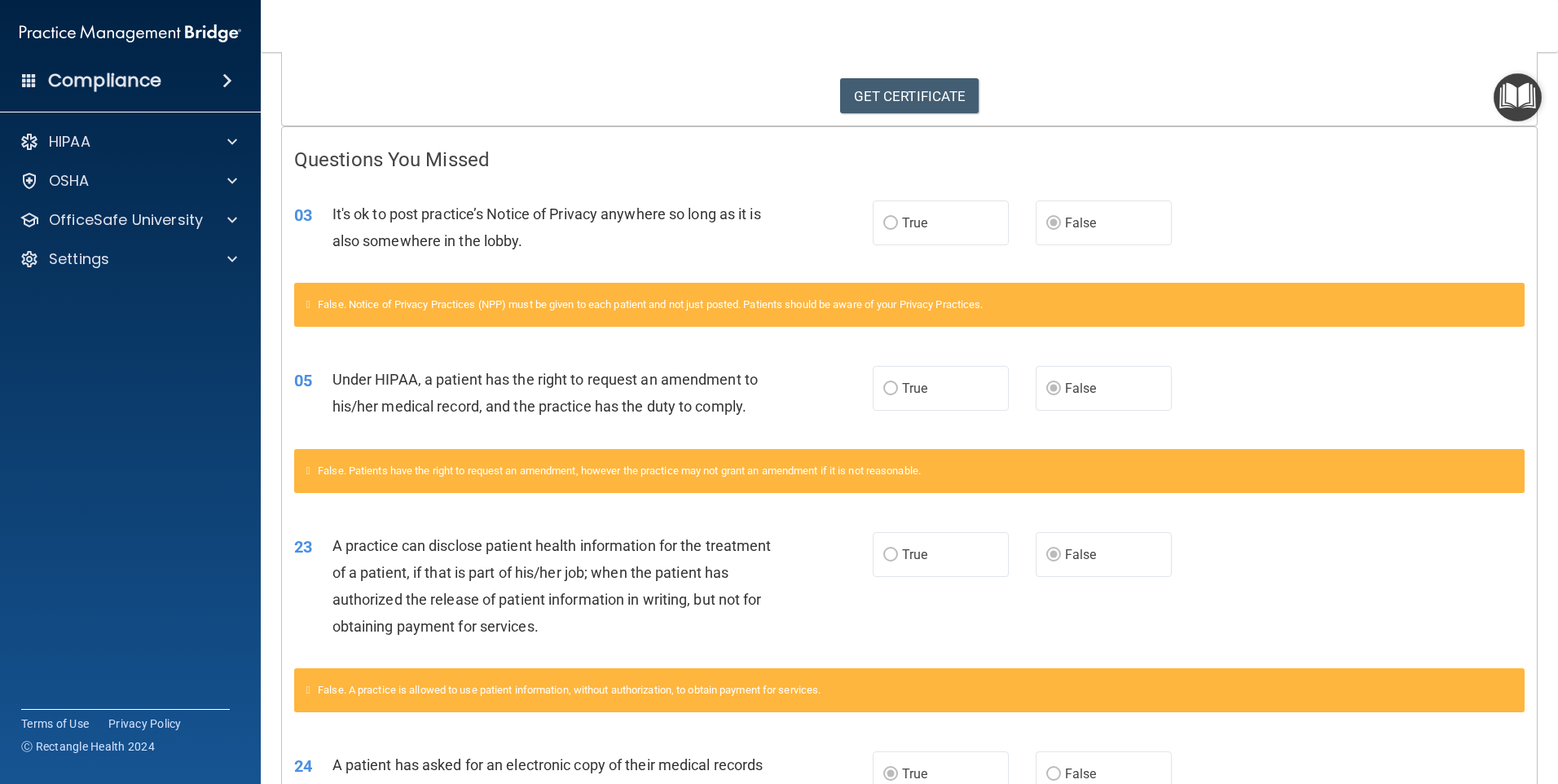
scroll to position [95, 0]
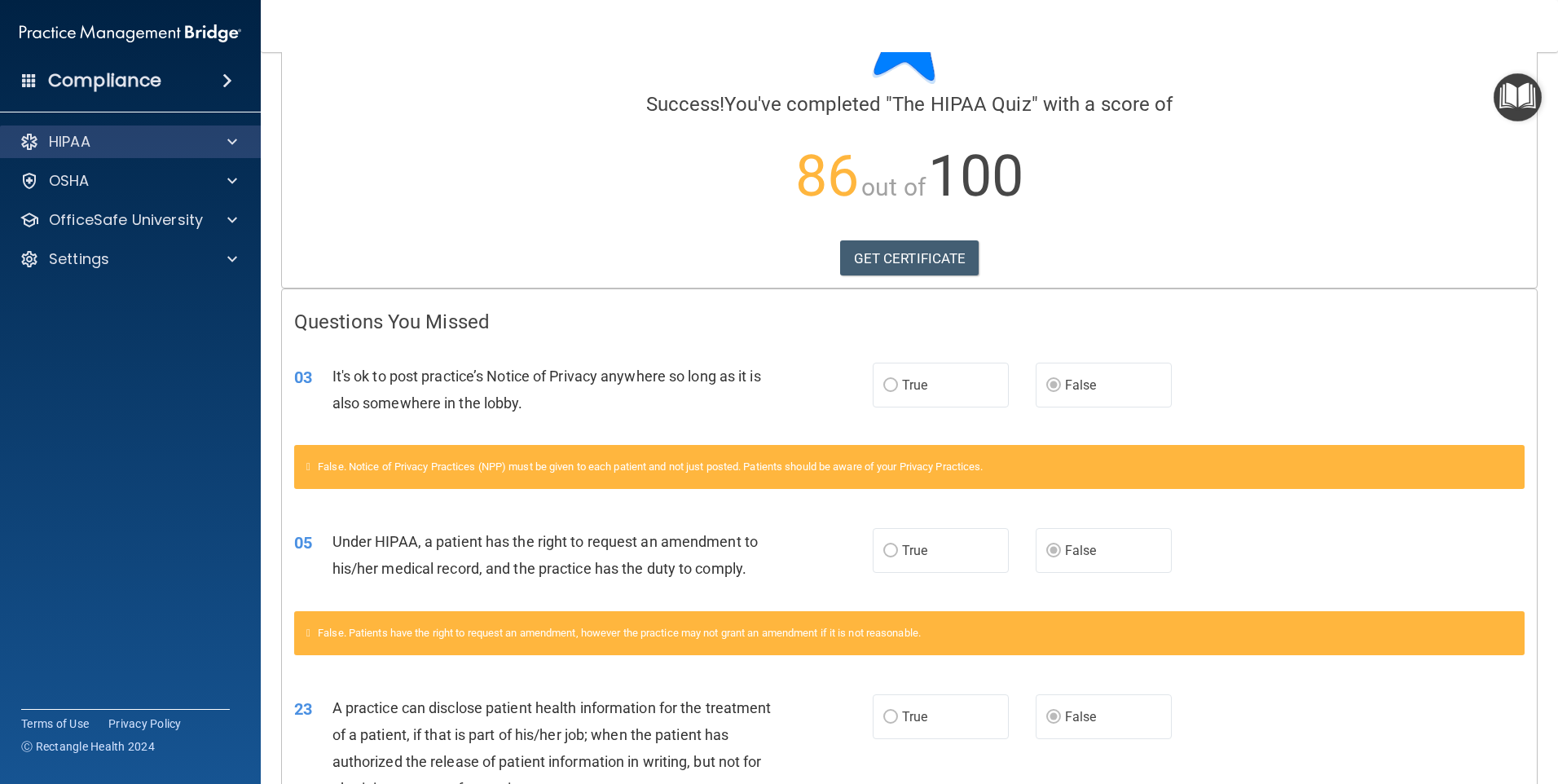
click at [218, 131] on div "HIPAA" at bounding box center [131, 142] width 262 height 32
click at [225, 141] on div at bounding box center [230, 141] width 41 height 20
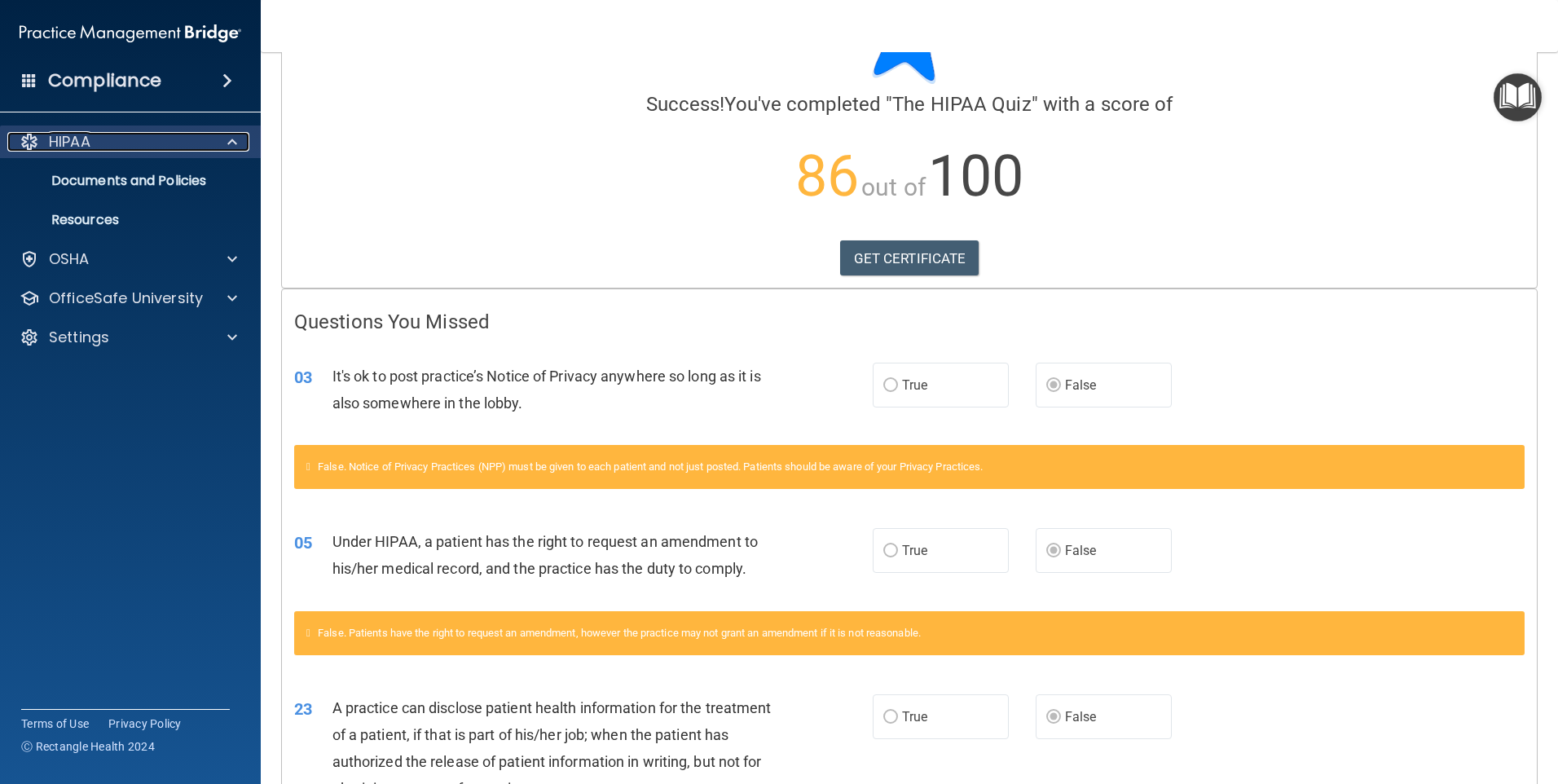
click at [225, 141] on div at bounding box center [230, 141] width 41 height 20
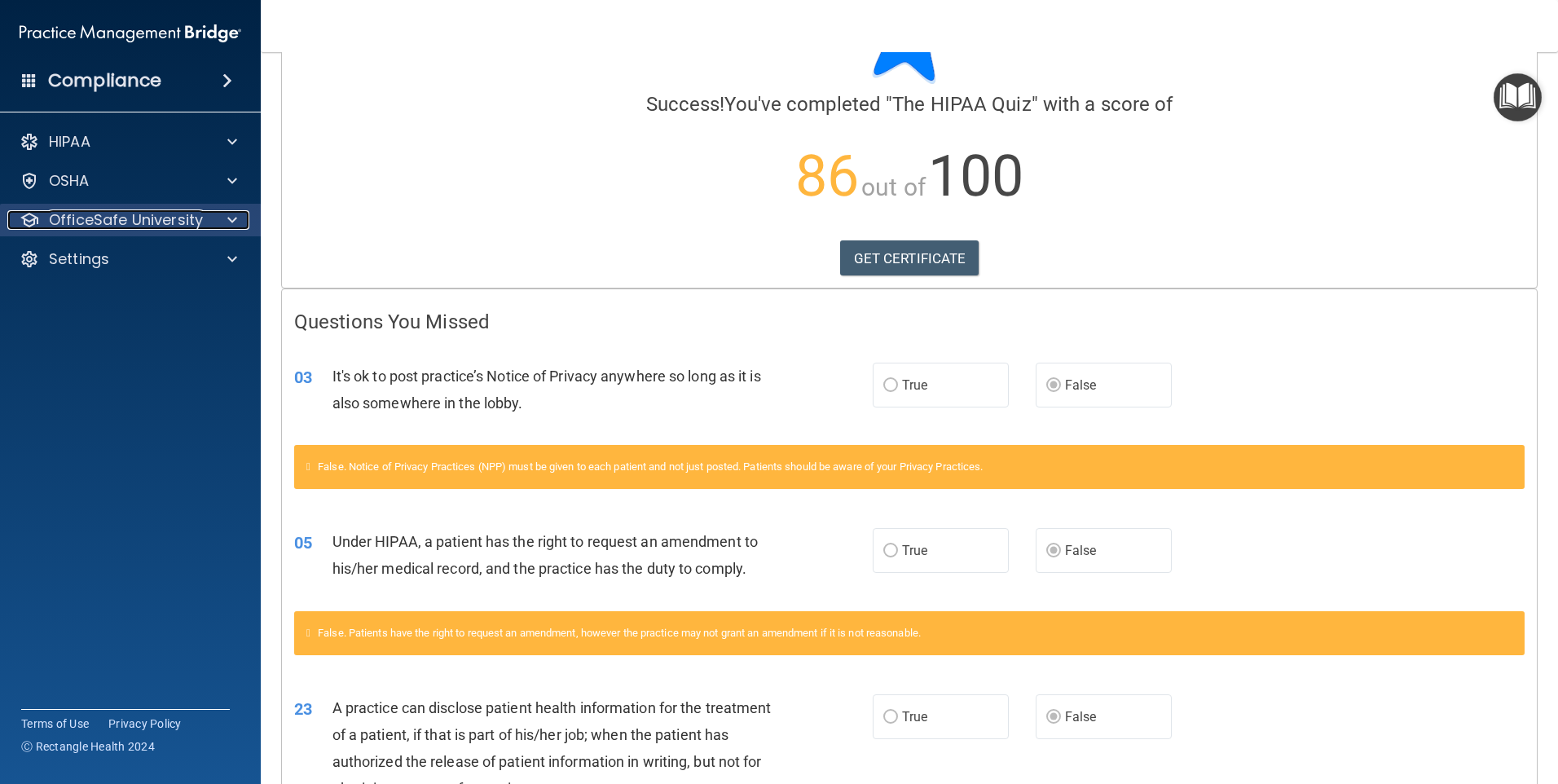
click at [239, 218] on div at bounding box center [230, 219] width 41 height 20
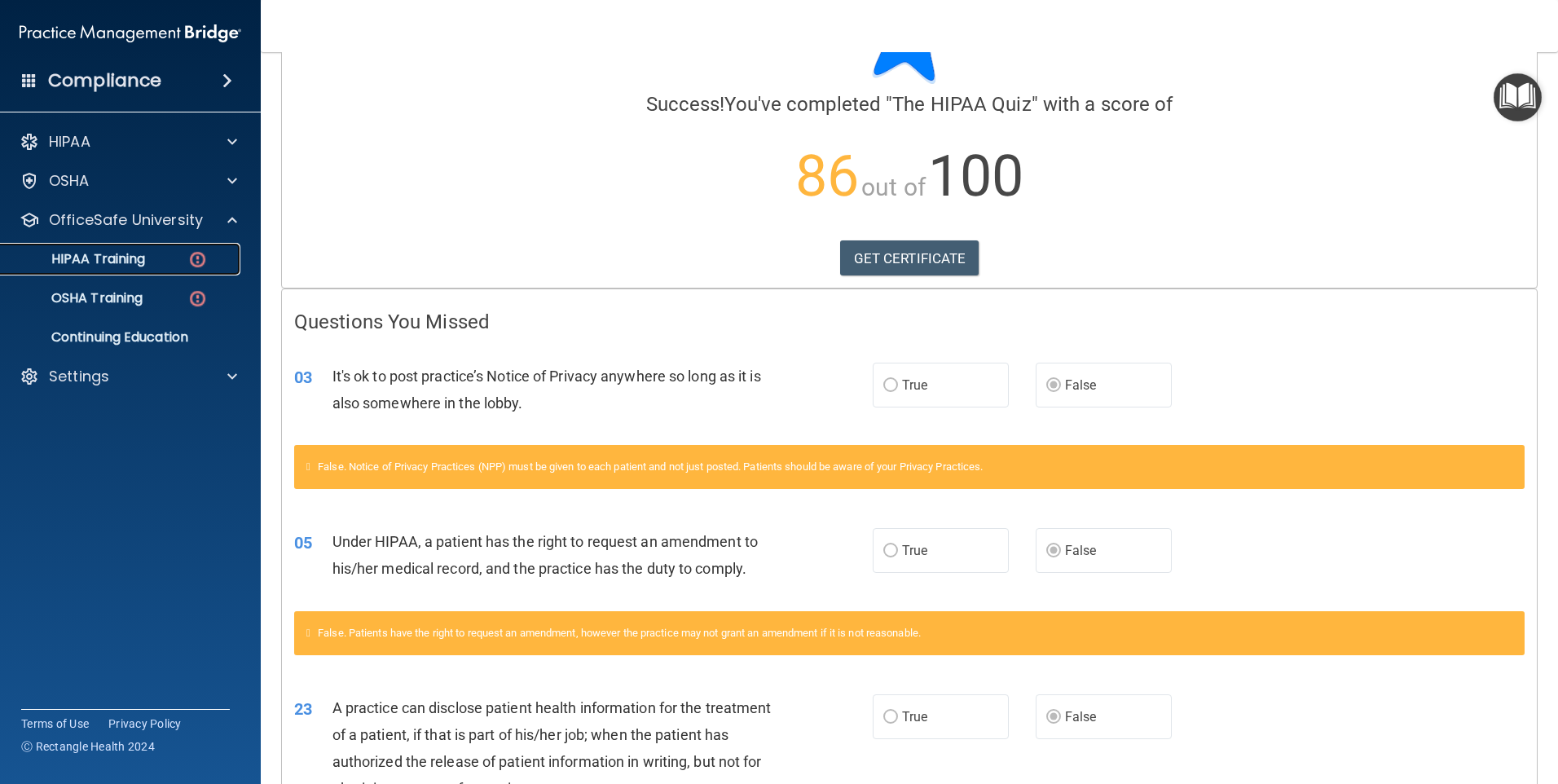
click at [177, 244] on link "HIPAA Training" at bounding box center [112, 259] width 257 height 32
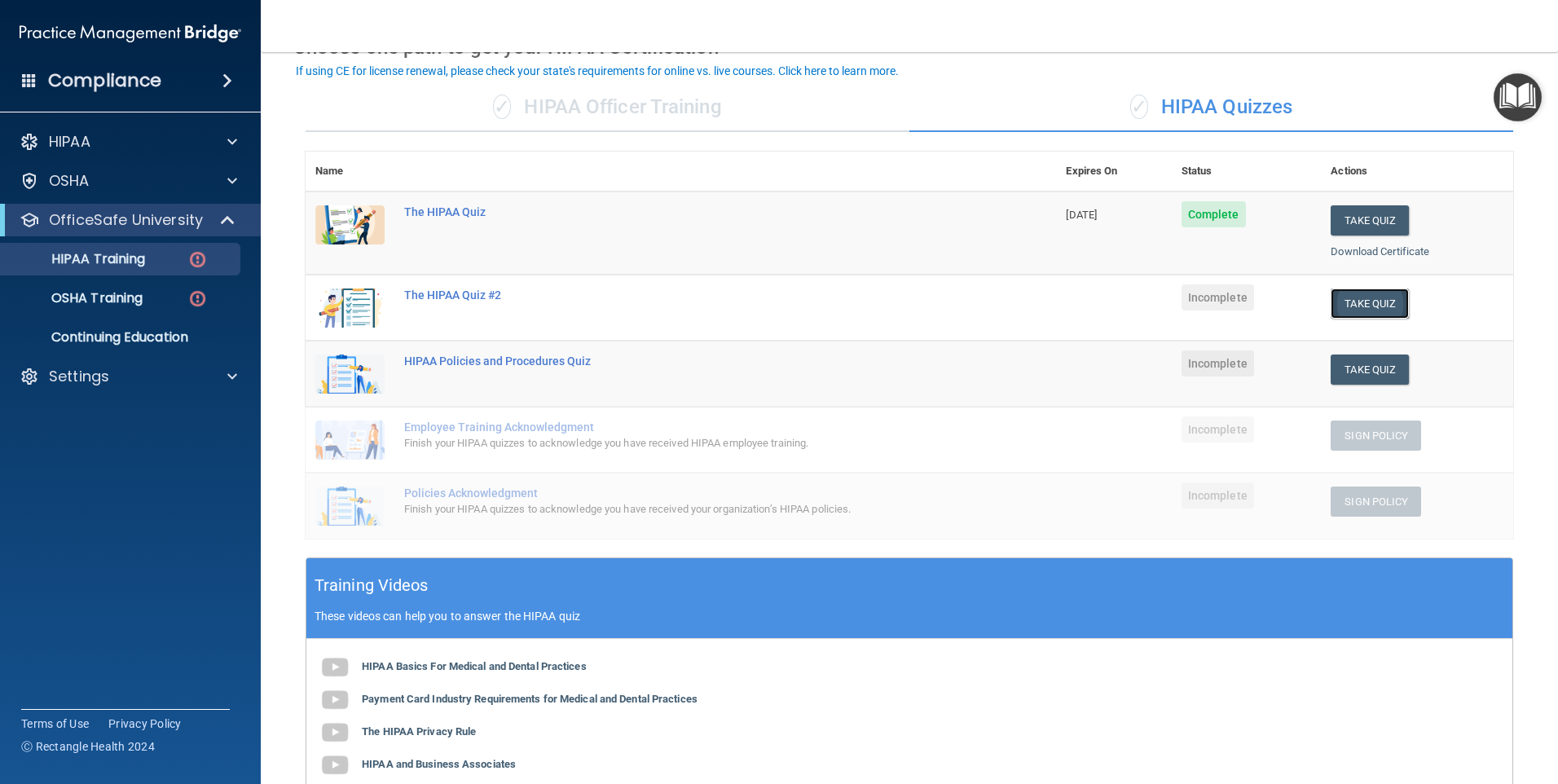
click at [1356, 308] on button "Take Quiz" at bounding box center [1370, 303] width 78 height 30
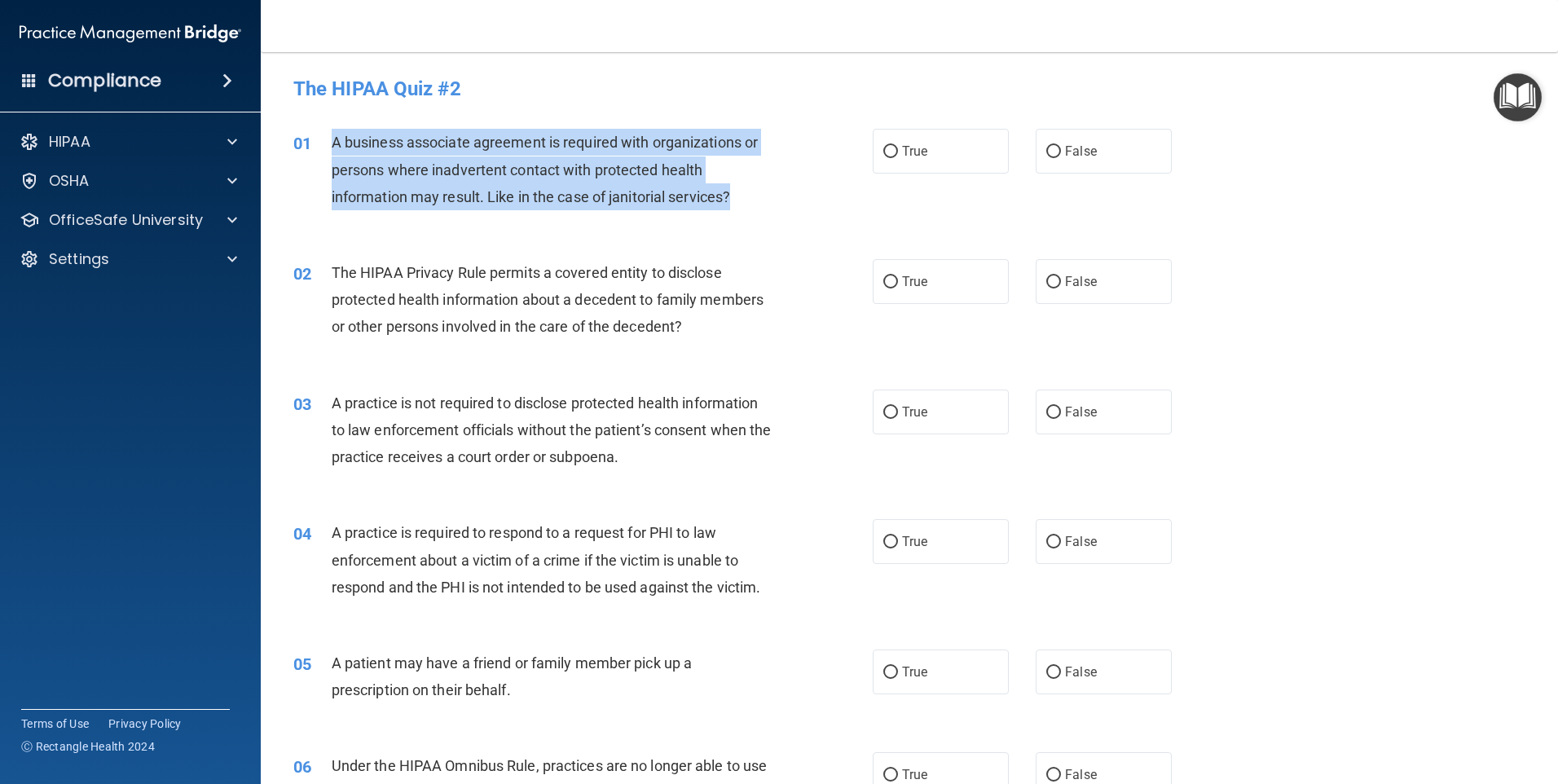
drag, startPoint x: 740, startPoint y: 200, endPoint x: 335, endPoint y: 147, distance: 408.5
click at [335, 147] on div "A business associate agreement is required with organizations or persons where …" at bounding box center [558, 169] width 453 height 82
copy span "A business associate agreement is required with organizations or persons where …"
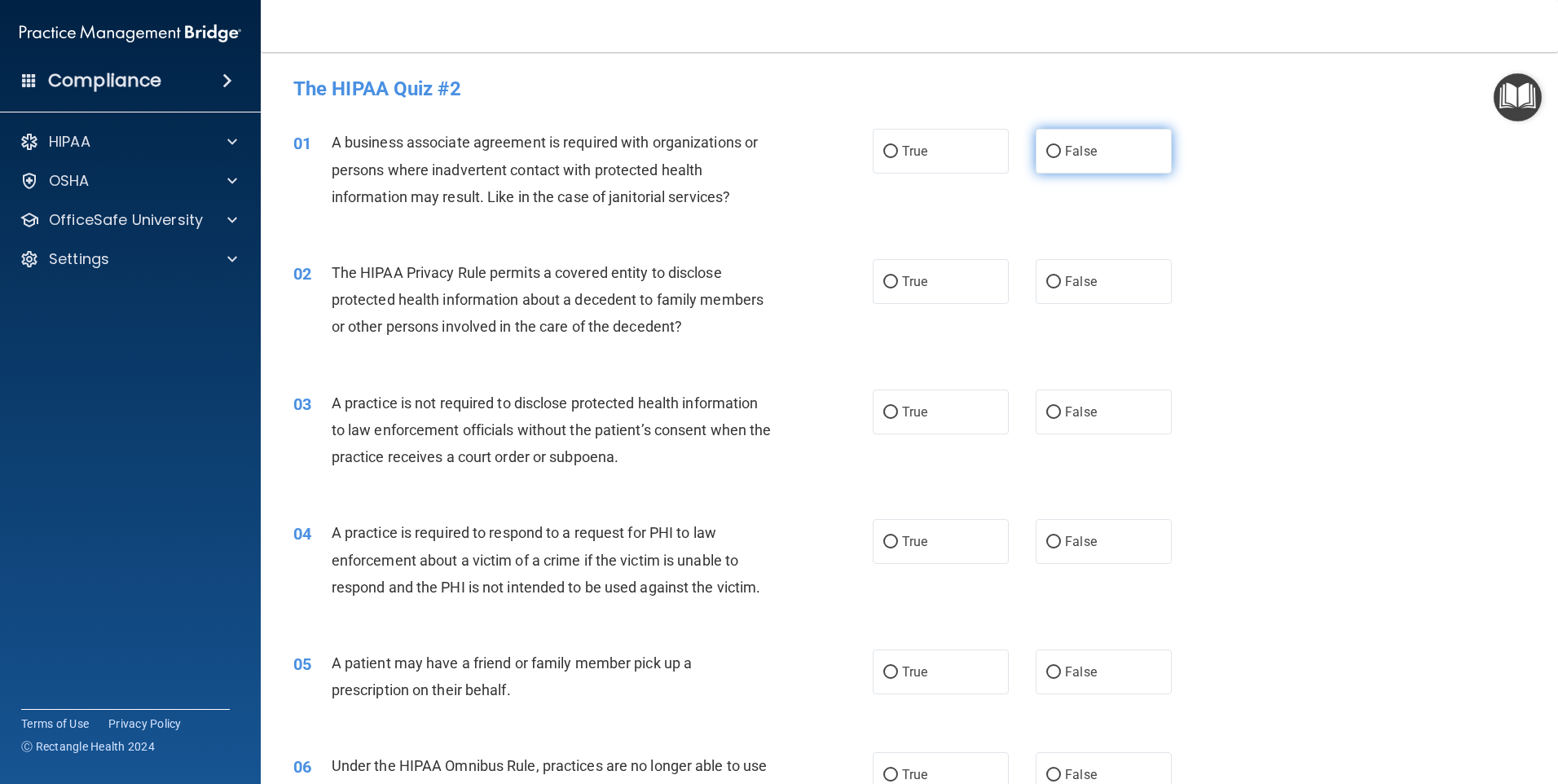
click at [1049, 139] on label "False" at bounding box center [1104, 151] width 136 height 45
click at [1049, 146] on input "False" at bounding box center [1053, 152] width 14 height 12
radio input "true"
click at [1227, 308] on div "02 The HIPAA Privacy Rule permits a covered entity to disclose protected health…" at bounding box center [910, 304] width 1257 height 130
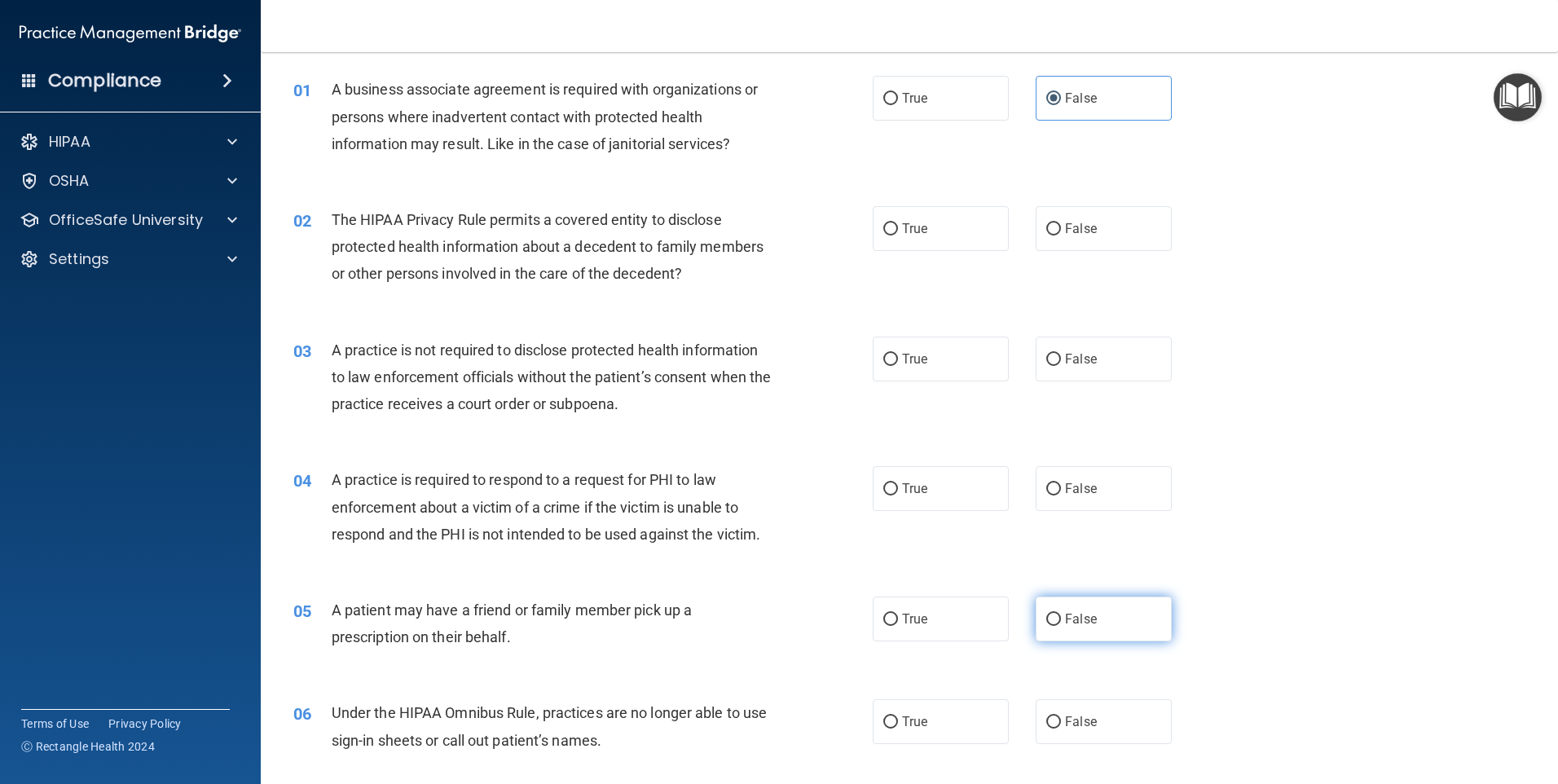
scroll to position [82, 0]
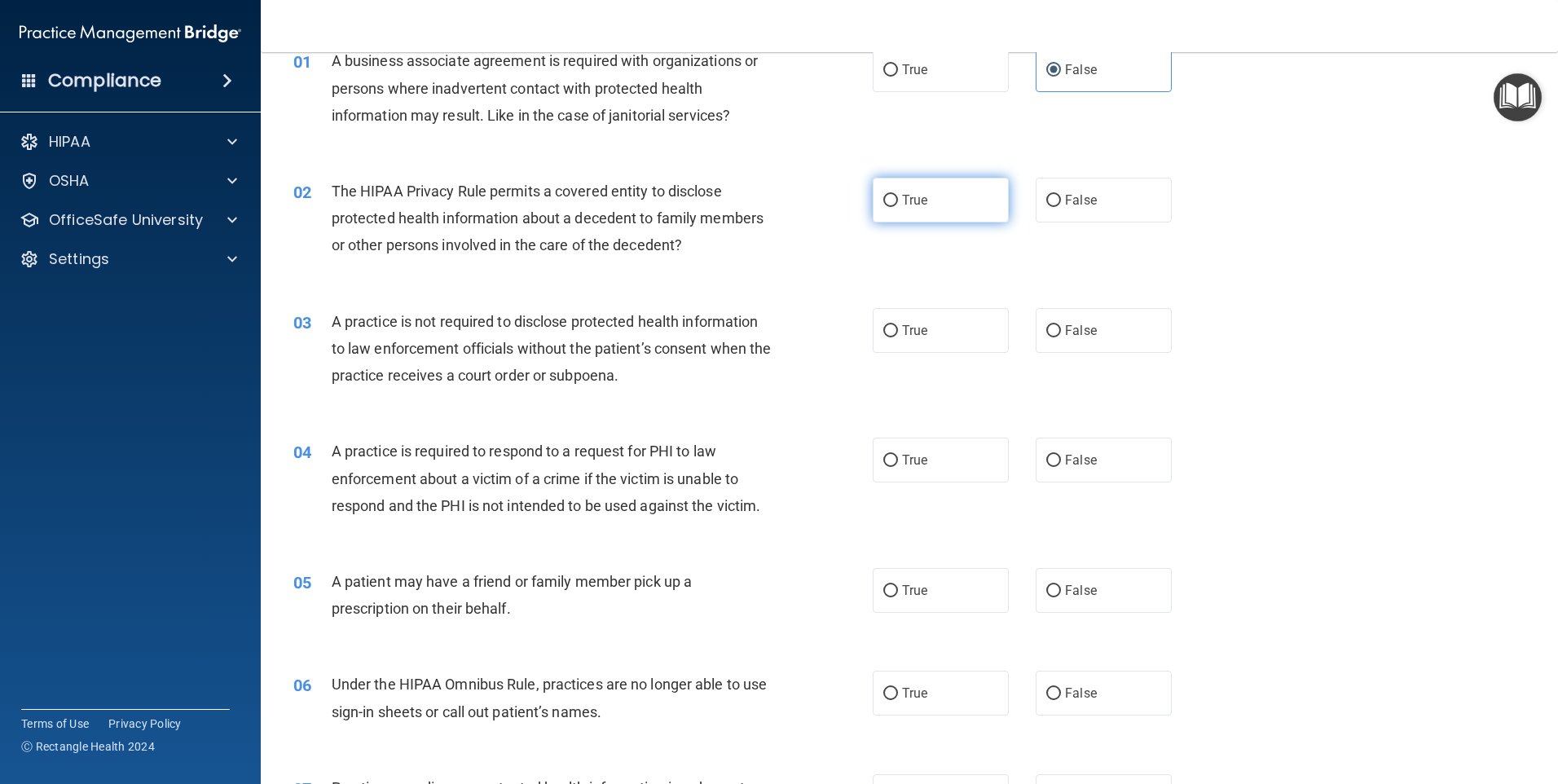
click at [962, 209] on label "True" at bounding box center [941, 200] width 136 height 45
click at [898, 207] on input "True" at bounding box center [890, 201] width 14 height 12
radio input "true"
click at [780, 243] on div "02 The HIPAA Privacy Rule permits a covered entity to disclose protected health…" at bounding box center [583, 222] width 628 height 89
click at [836, 251] on div "02 The HIPAA Privacy Rule permits a covered entity to disclose protected health…" at bounding box center [583, 222] width 628 height 89
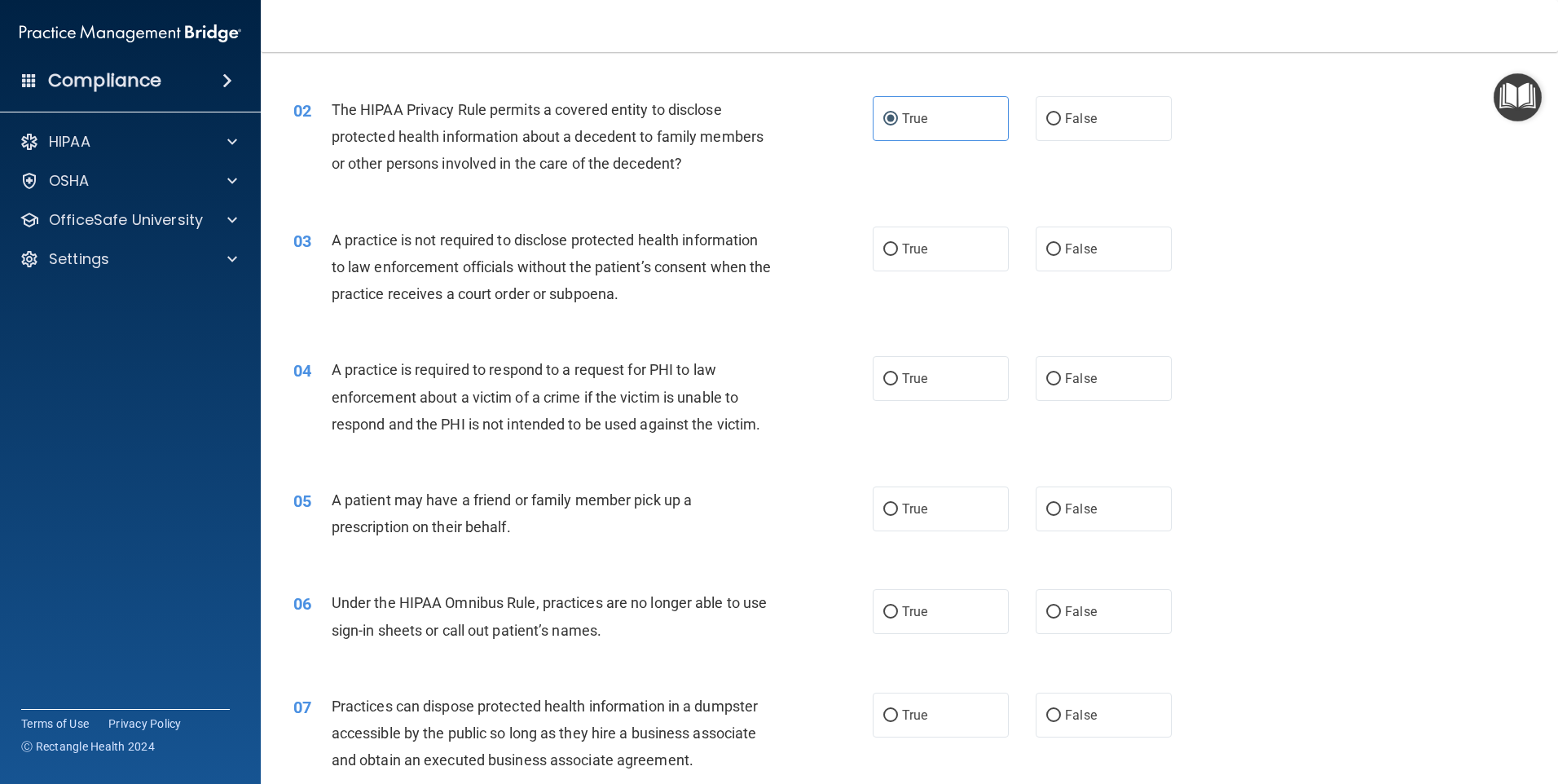
scroll to position [244, 0]
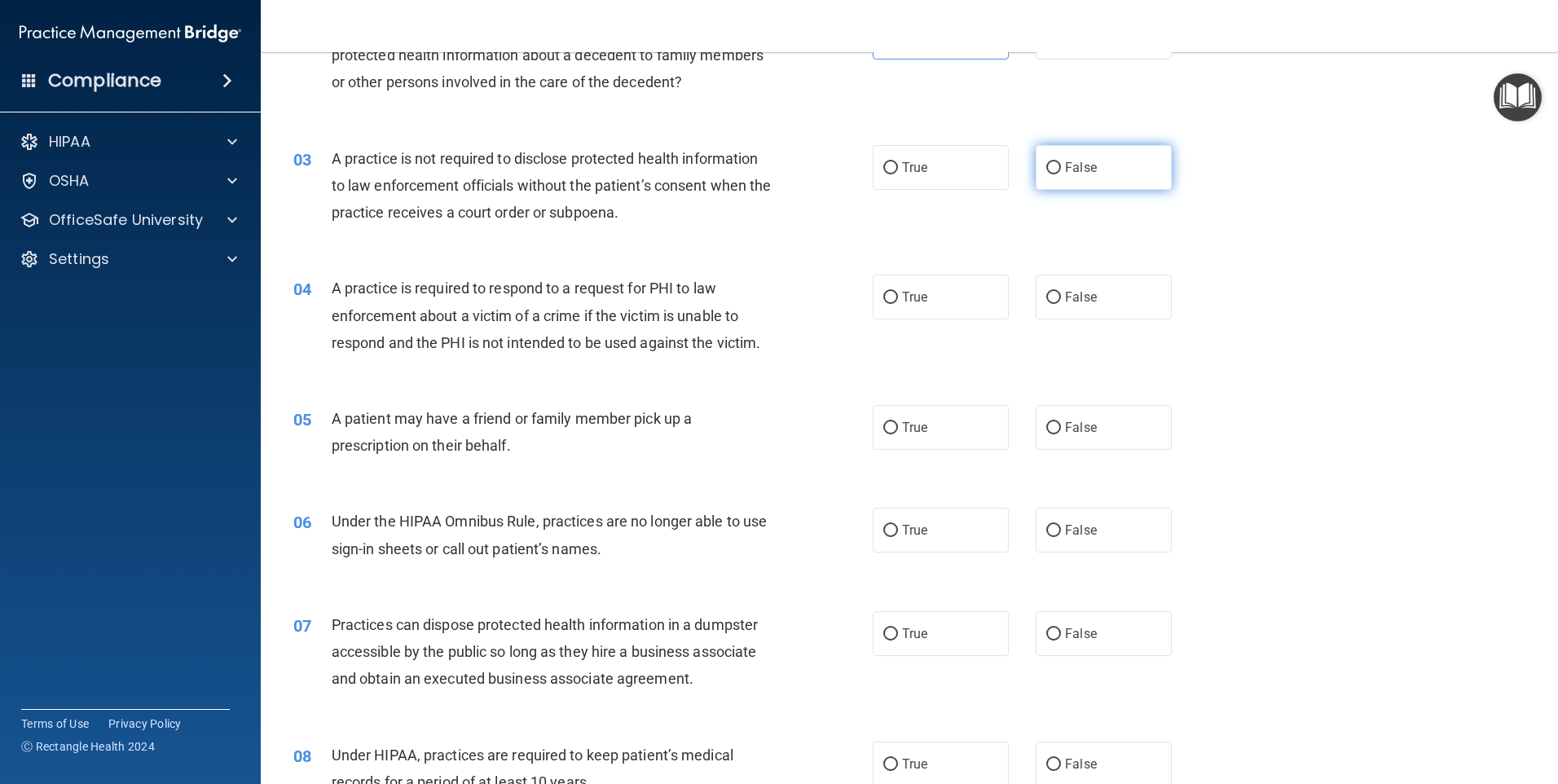
click at [1055, 163] on label "False" at bounding box center [1104, 168] width 136 height 45
click at [1055, 163] on input "False" at bounding box center [1053, 168] width 14 height 12
radio input "true"
click at [725, 250] on div "03 A practice is not required to disclose protected health information to law e…" at bounding box center [910, 190] width 1257 height 130
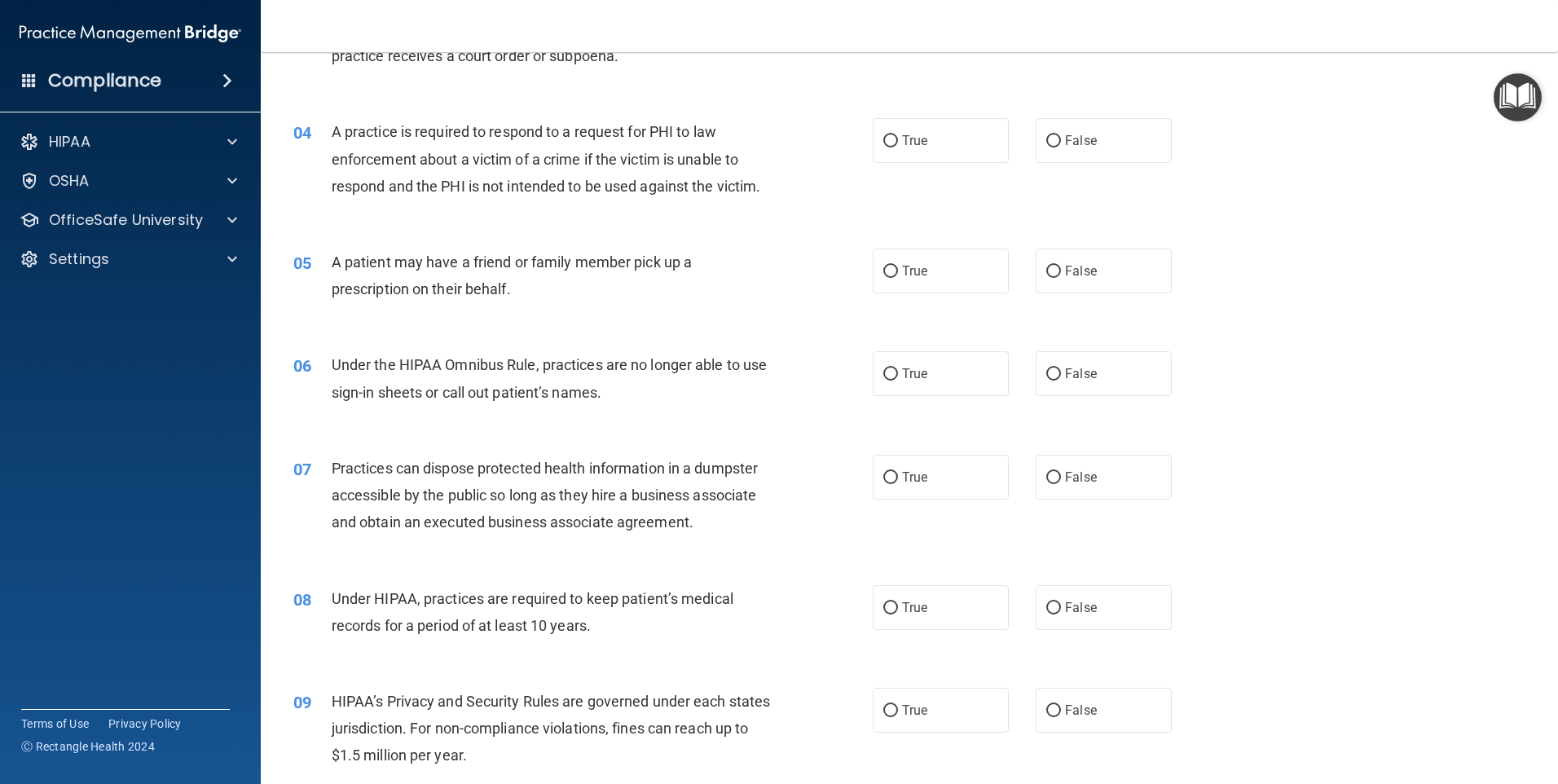
scroll to position [407, 0]
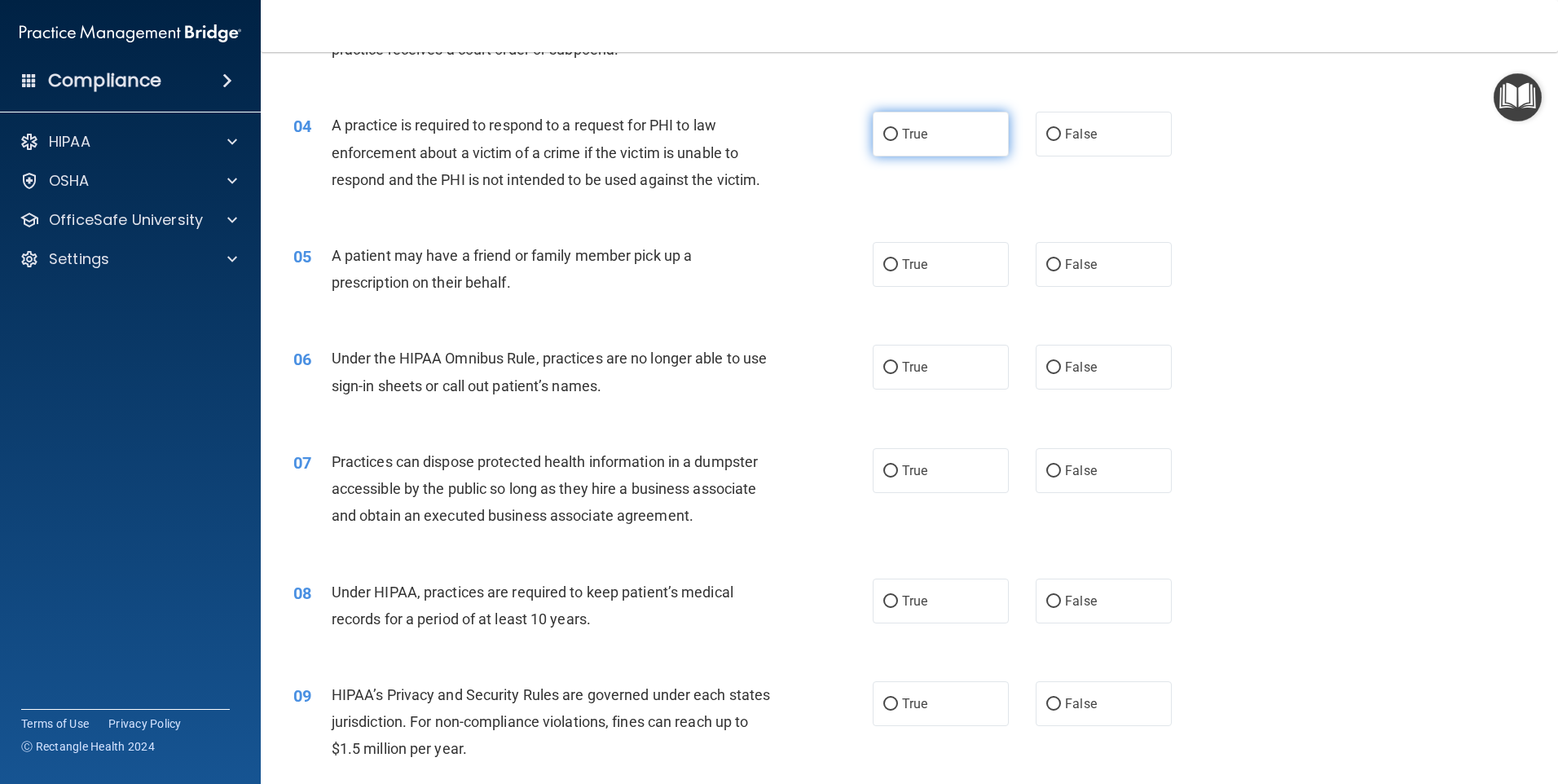
click at [884, 140] on input "True" at bounding box center [890, 134] width 14 height 12
radio input "true"
click at [787, 255] on div "05 A patient may have a friend or family member pick up a prescription on their…" at bounding box center [583, 273] width 628 height 62
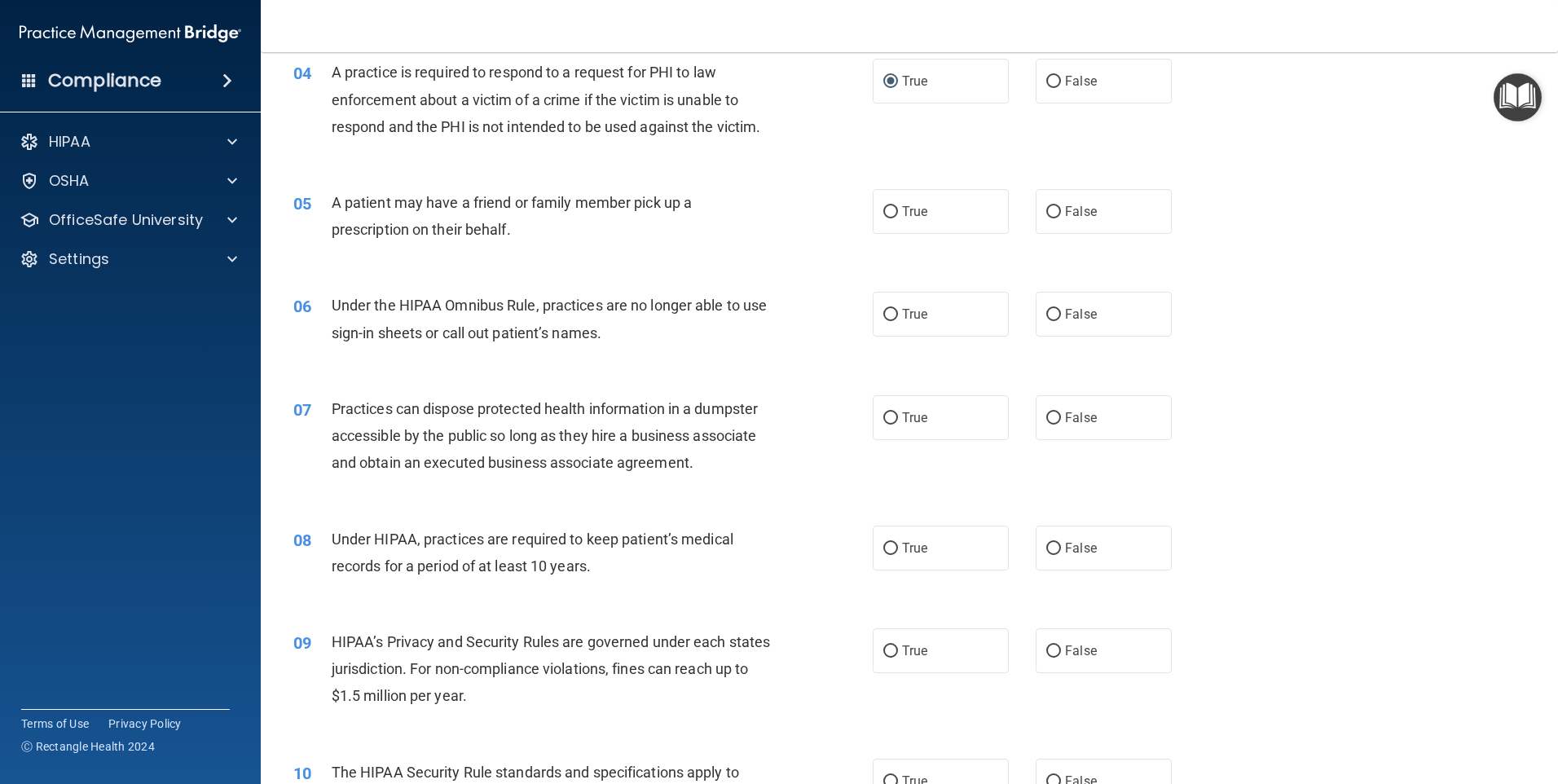
scroll to position [489, 0]
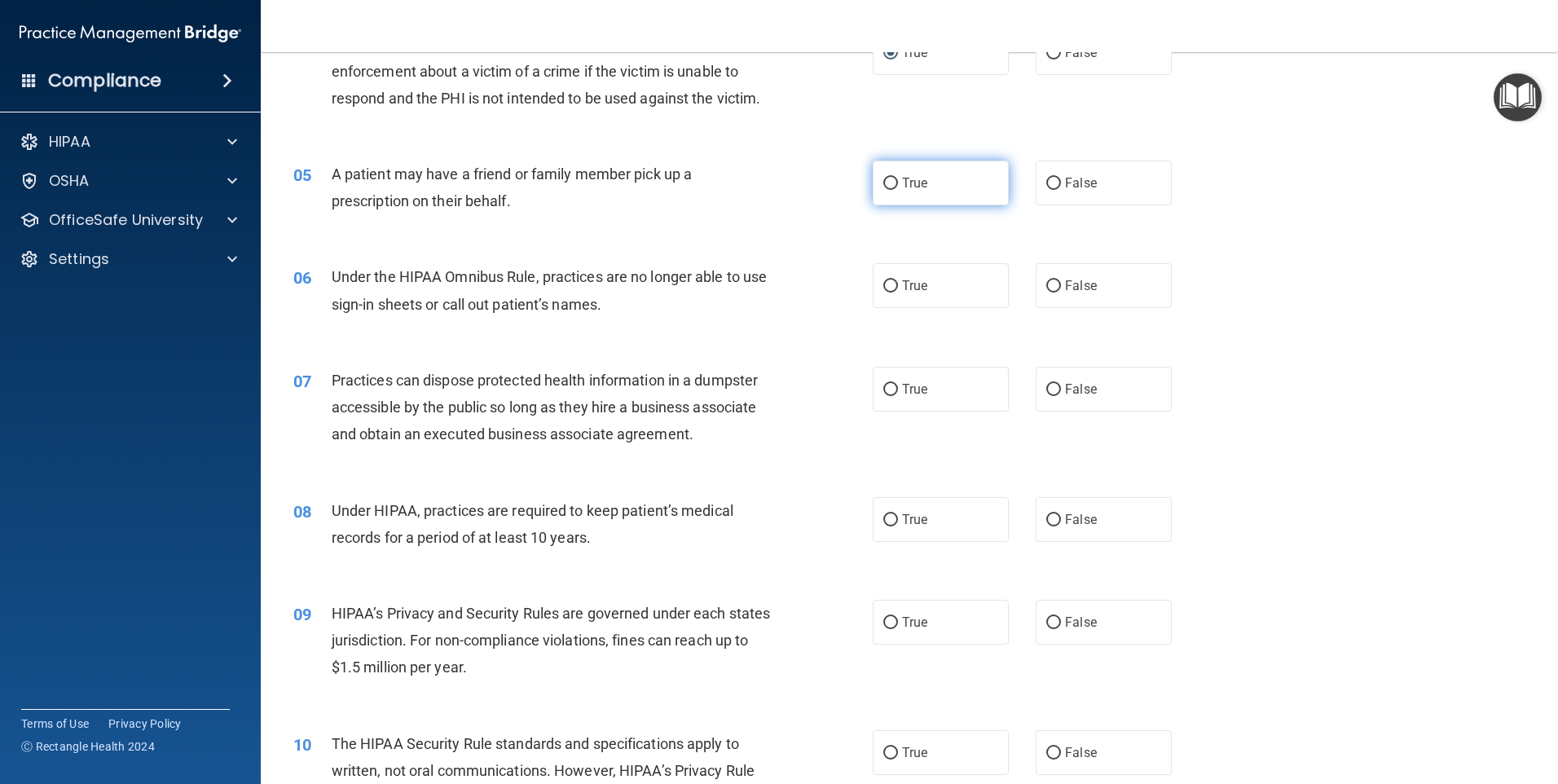
click at [925, 185] on label "True" at bounding box center [941, 183] width 136 height 45
click at [898, 185] on input "True" at bounding box center [890, 184] width 14 height 12
radio input "true"
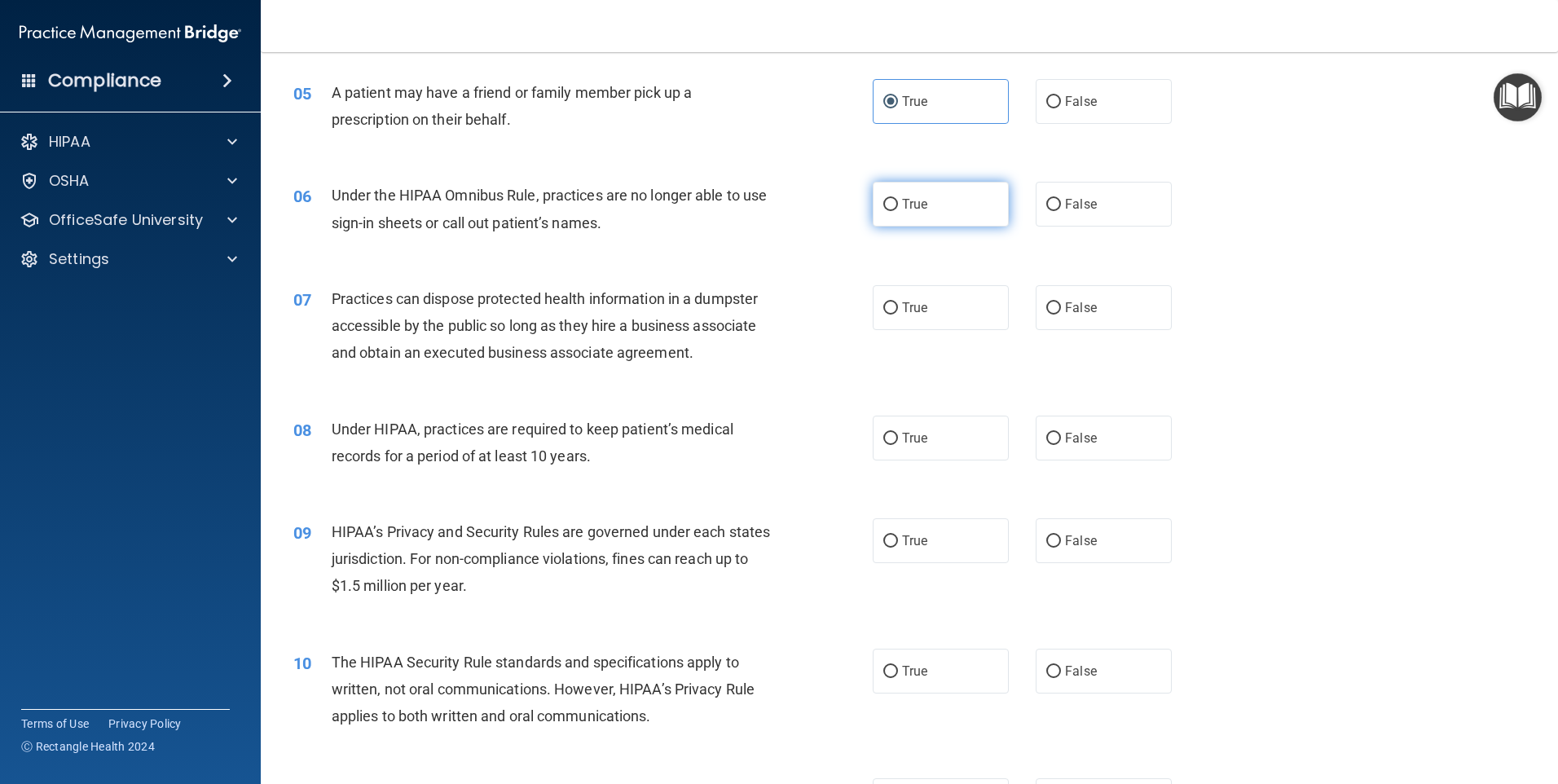
click at [951, 216] on label "True" at bounding box center [941, 204] width 136 height 45
click at [898, 211] on input "True" at bounding box center [890, 205] width 14 height 12
radio input "true"
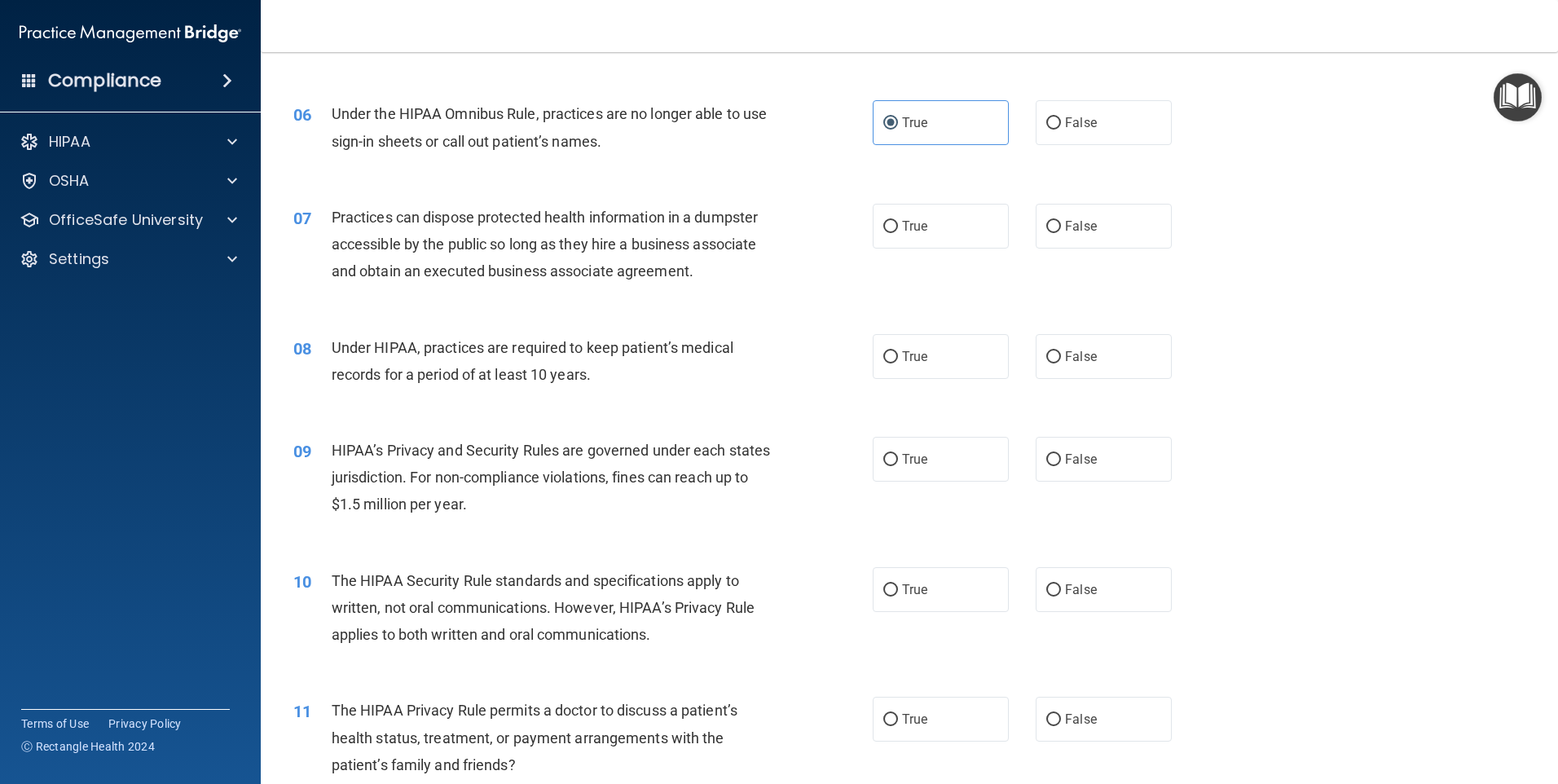
click at [752, 315] on div "08 Under HIPAA, practices are required to keep patient’s medical records for a …" at bounding box center [910, 365] width 1257 height 103
click at [1116, 213] on label "False" at bounding box center [1104, 226] width 136 height 45
click at [1061, 221] on input "False" at bounding box center [1053, 227] width 14 height 12
radio input "true"
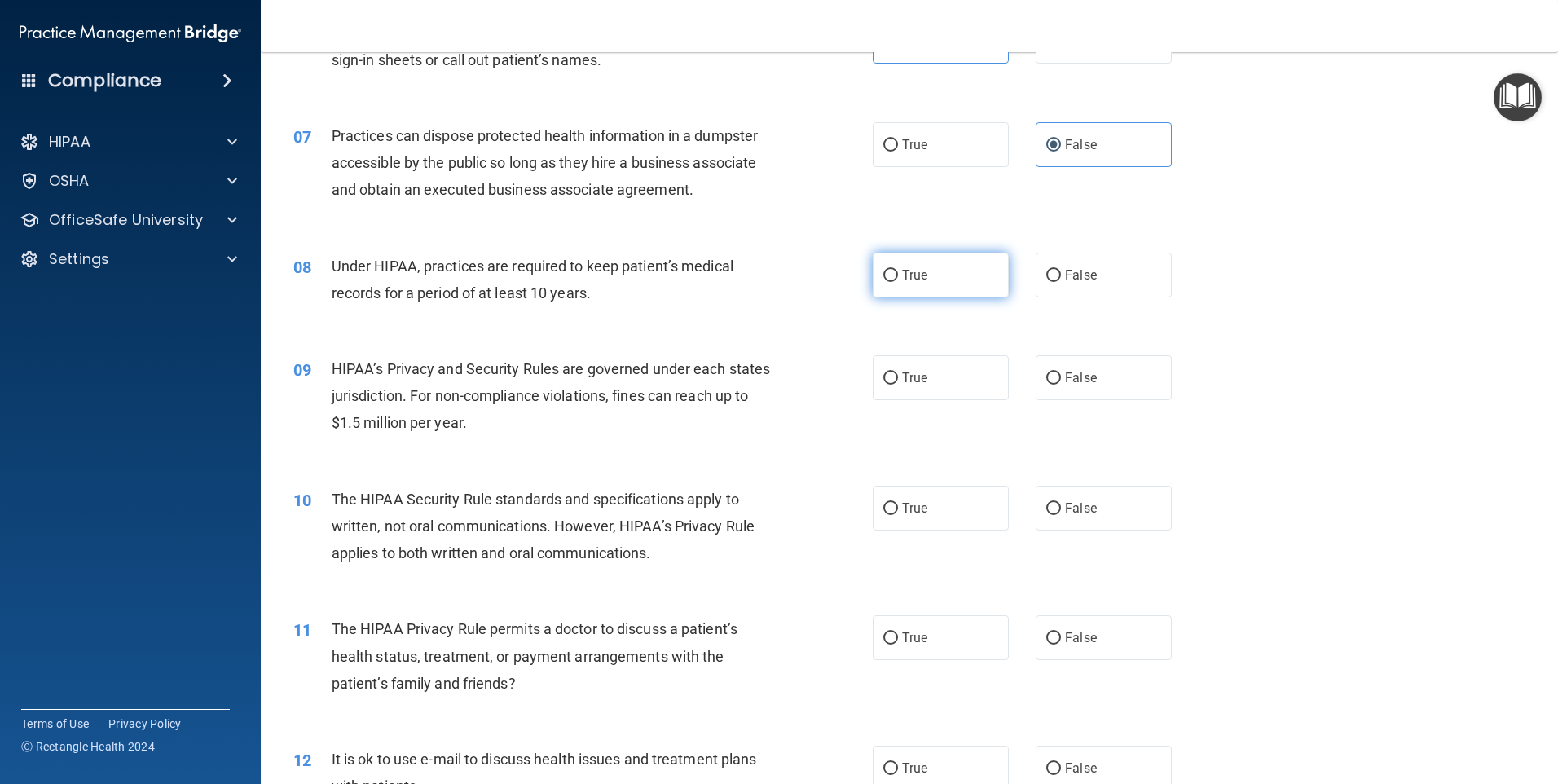
click at [923, 281] on label "True" at bounding box center [941, 275] width 136 height 45
click at [898, 281] on input "True" at bounding box center [890, 276] width 14 height 12
radio input "true"
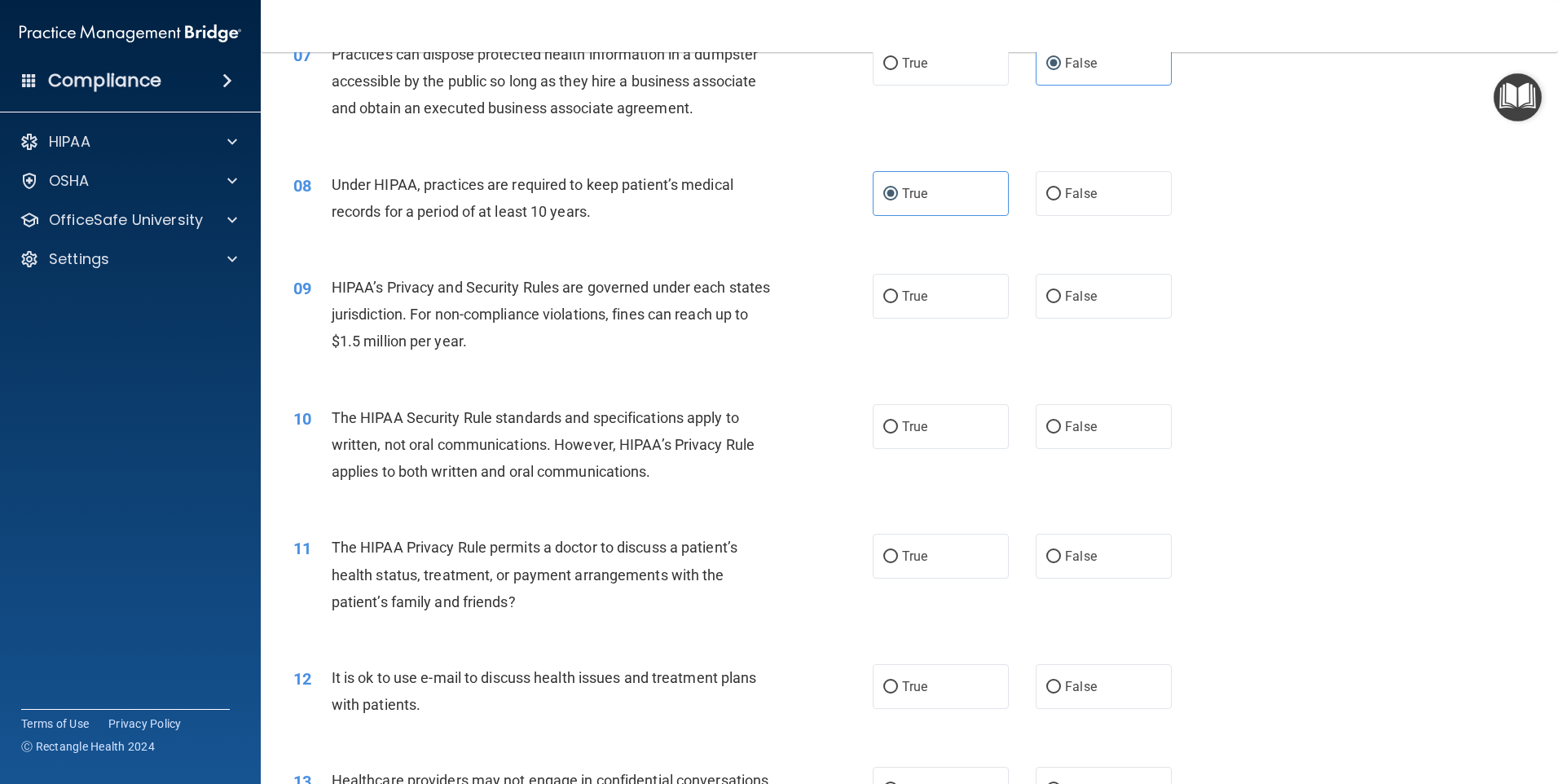
scroll to position [896, 0]
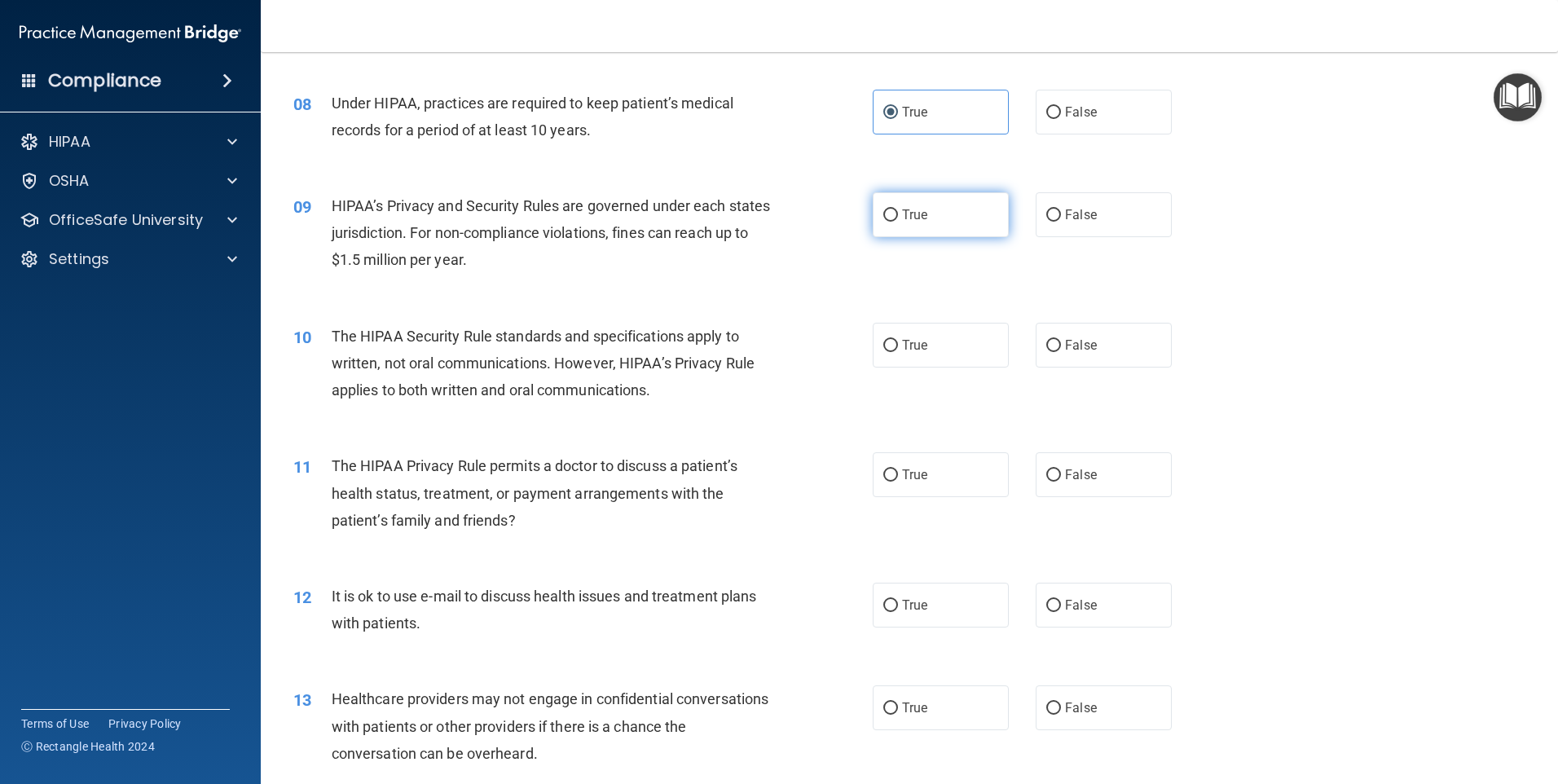
click at [902, 205] on label "True" at bounding box center [941, 214] width 136 height 45
click at [898, 209] on input "True" at bounding box center [890, 215] width 14 height 12
radio input "true"
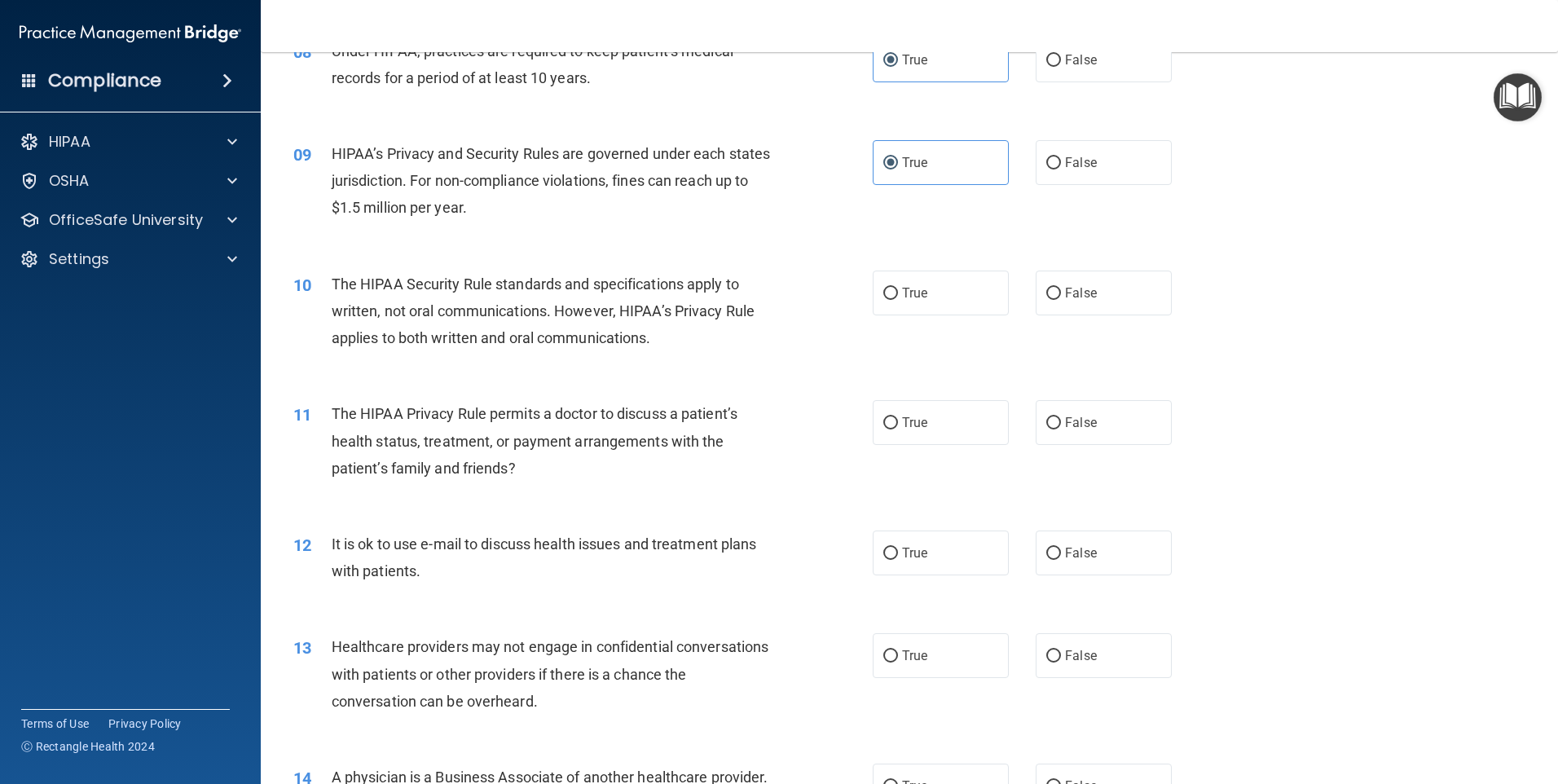
scroll to position [978, 0]
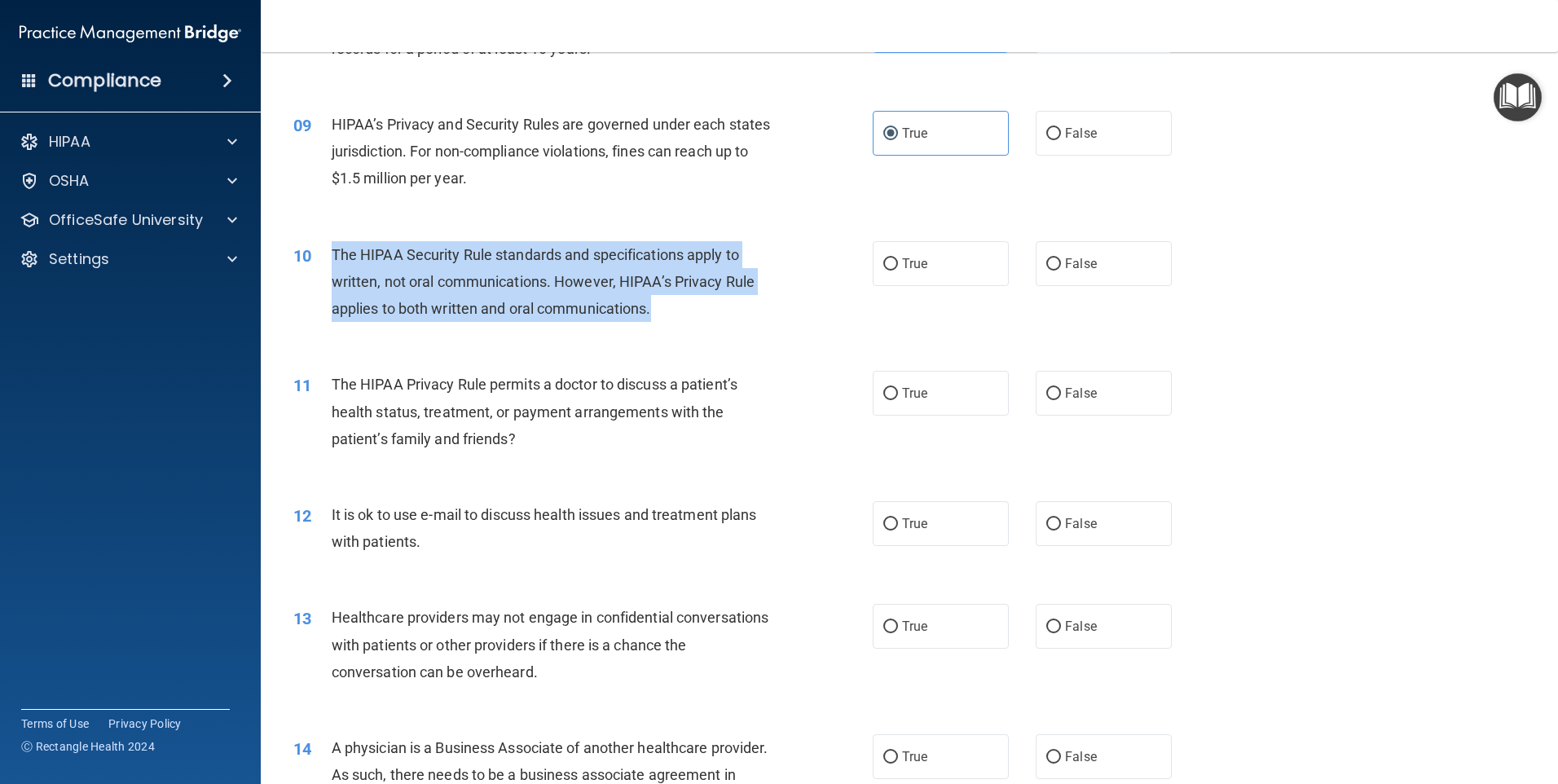
drag, startPoint x: 671, startPoint y: 309, endPoint x: 332, endPoint y: 247, distance: 344.6
click at [332, 247] on div "The HIPAA Security Rule standards and specifications apply to written, not oral…" at bounding box center [558, 282] width 453 height 82
copy span "The HIPAA Security Rule standards and specifications apply to written, not oral…"
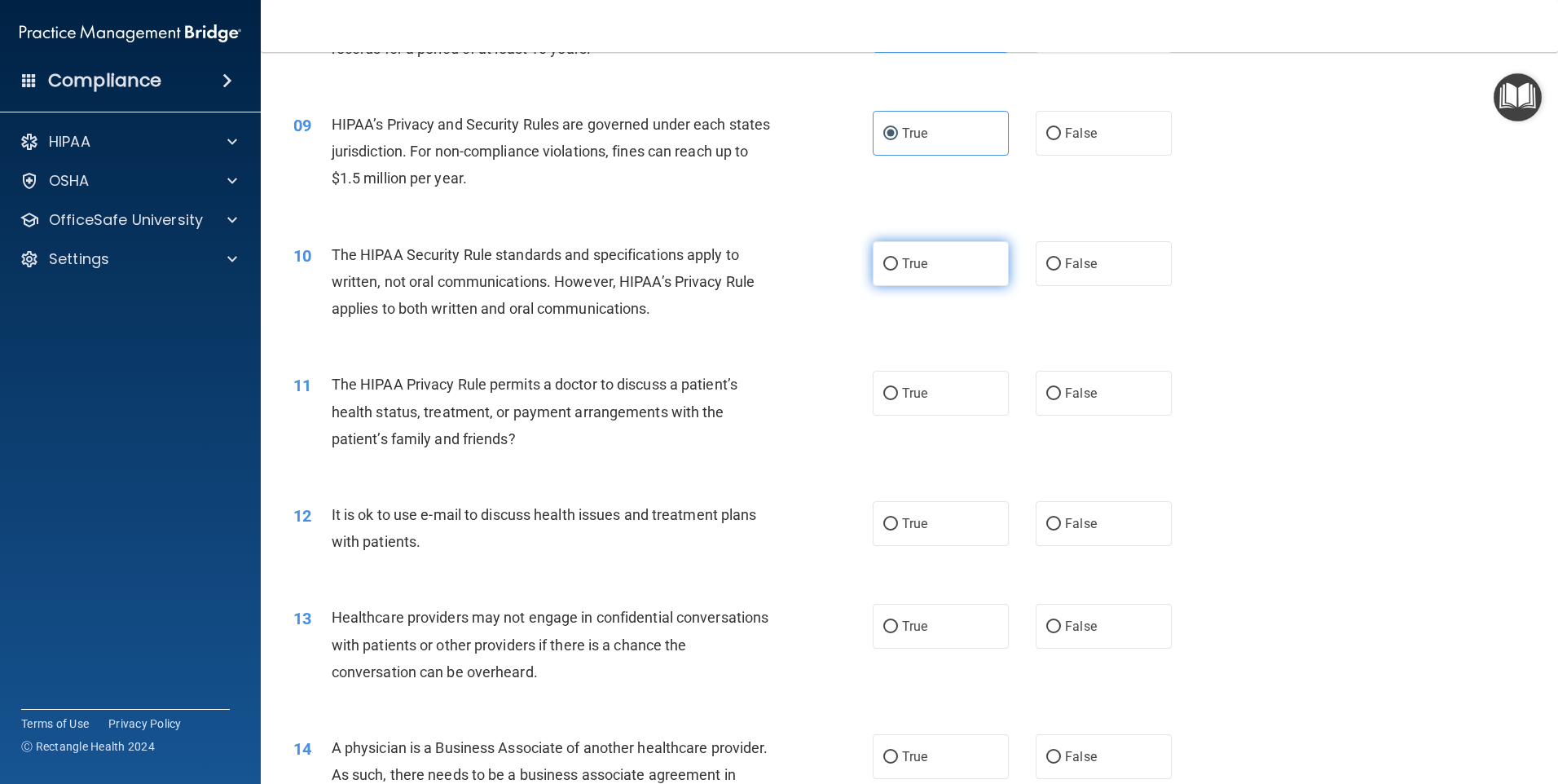
click at [892, 276] on label "True" at bounding box center [941, 264] width 136 height 45
click at [892, 270] on input "True" at bounding box center [890, 264] width 14 height 12
radio input "true"
click at [822, 331] on div "10 The HIPAA Security Rule standards and specifications apply to written, not o…" at bounding box center [910, 286] width 1257 height 130
click at [760, 461] on div "11 The HIPAA Privacy Rule permits a doctor to discuss a patient’s health status…" at bounding box center [910, 415] width 1257 height 130
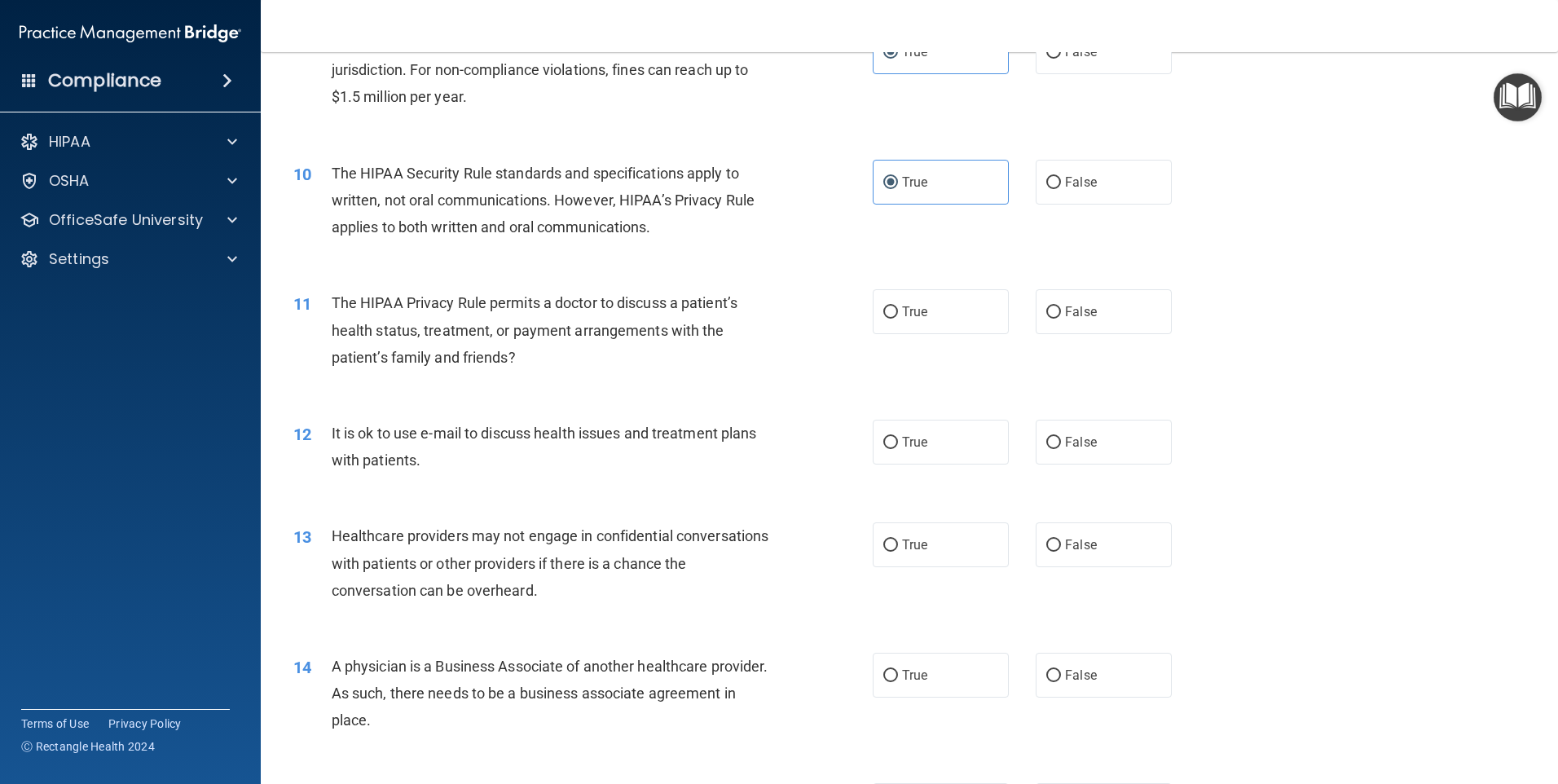
scroll to position [1141, 0]
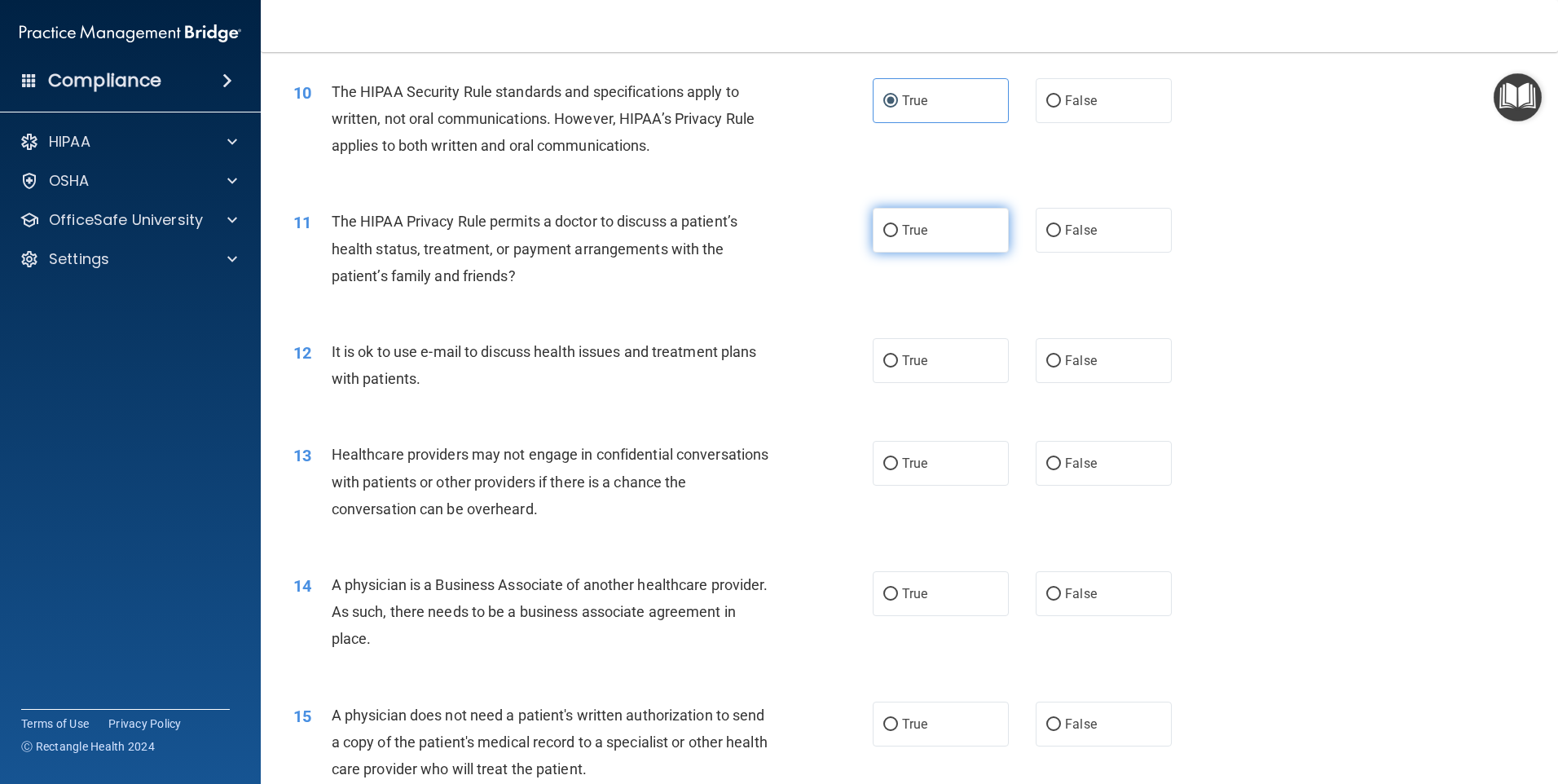
click at [935, 231] on label "True" at bounding box center [941, 230] width 136 height 45
click at [898, 231] on input "True" at bounding box center [890, 230] width 14 height 12
radio input "true"
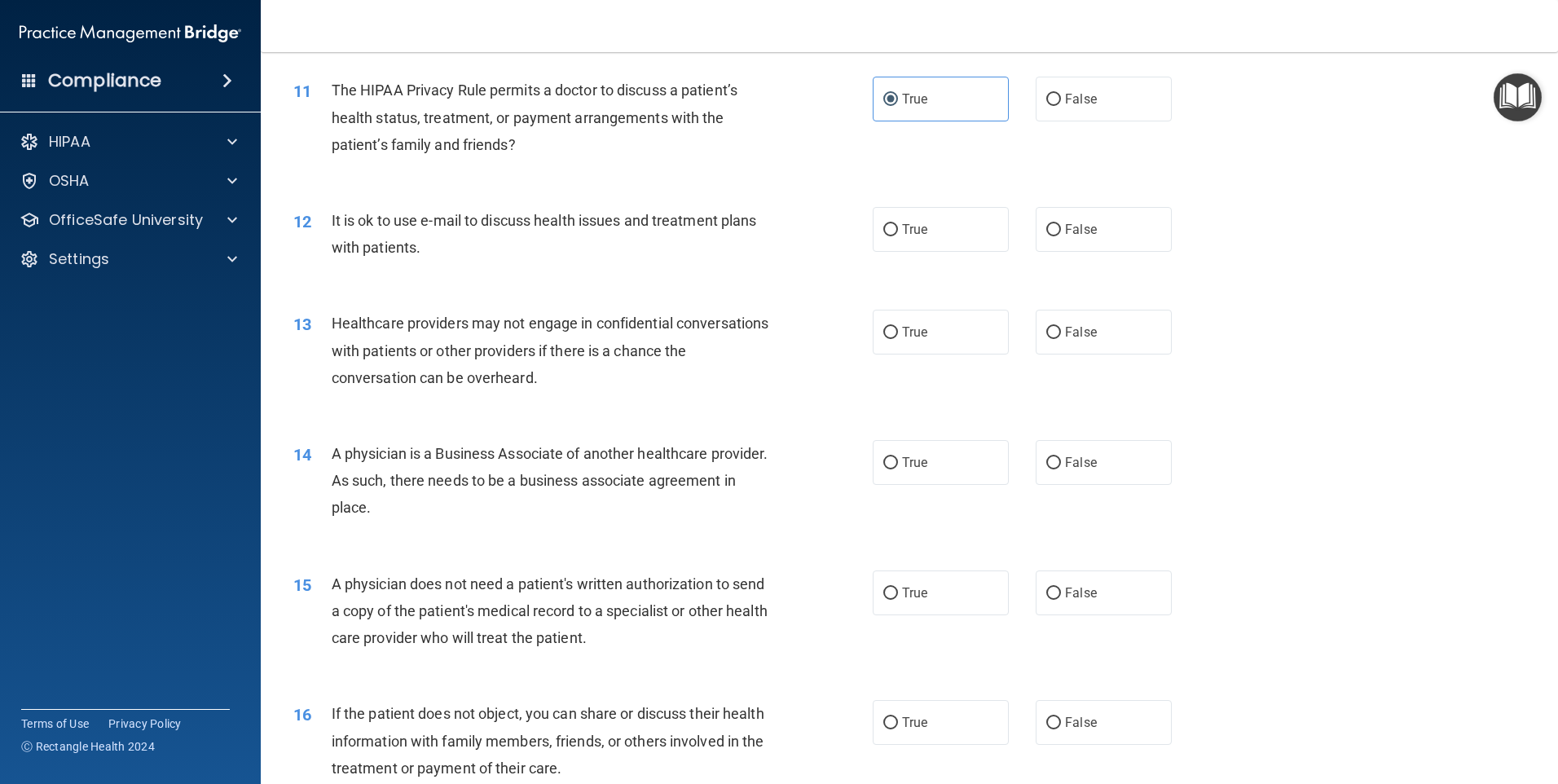
scroll to position [1304, 0]
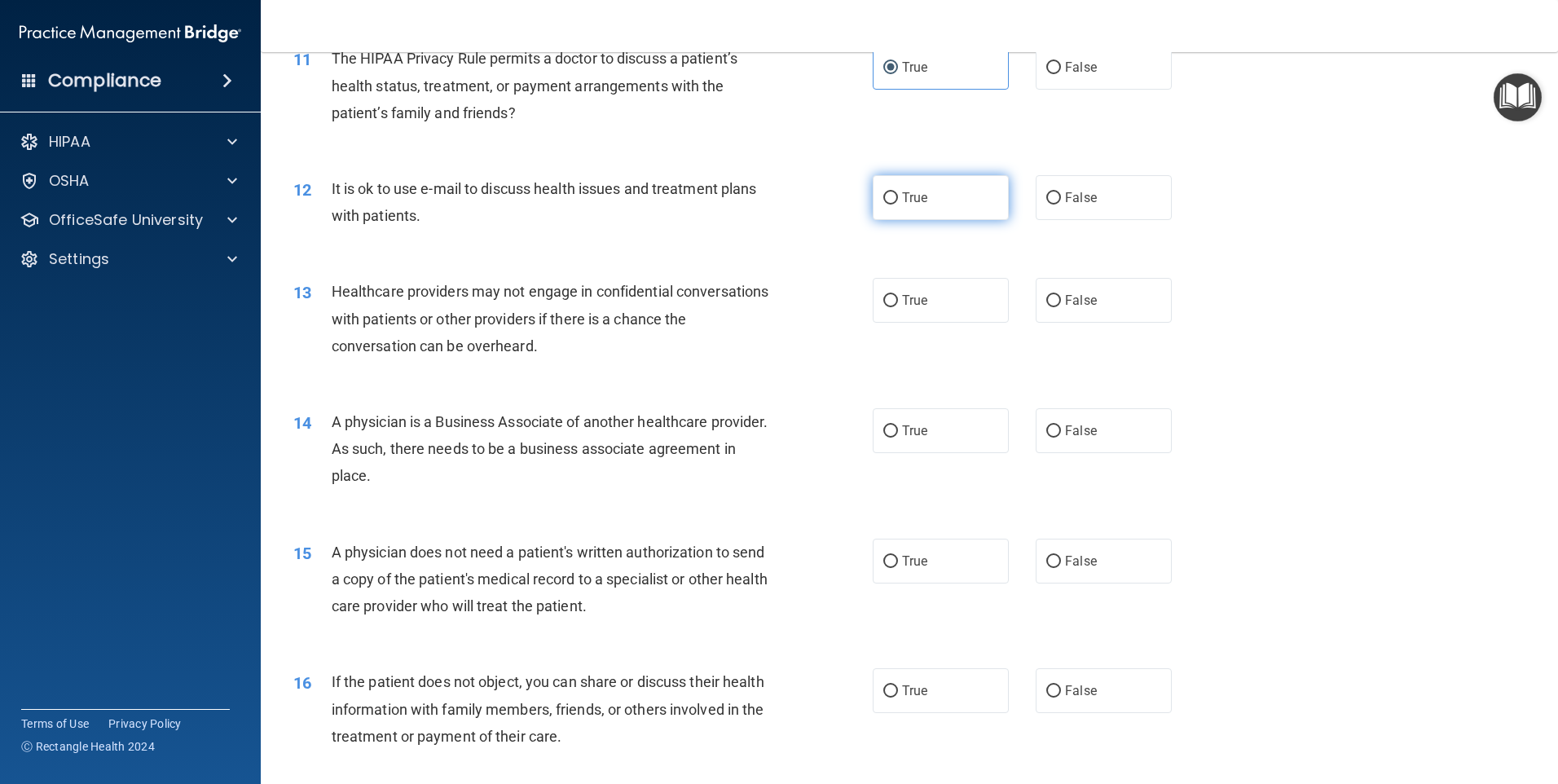
click at [977, 202] on label "True" at bounding box center [941, 197] width 136 height 45
click at [898, 202] on input "True" at bounding box center [890, 198] width 14 height 12
radio input "true"
click at [832, 416] on div "14 A physician is a Business Associate of another healthcare provider. As such,…" at bounding box center [583, 452] width 628 height 89
click at [844, 193] on div "12 It is ok to use e-mail to discuss health issues and treatment plans with pat…" at bounding box center [583, 206] width 628 height 62
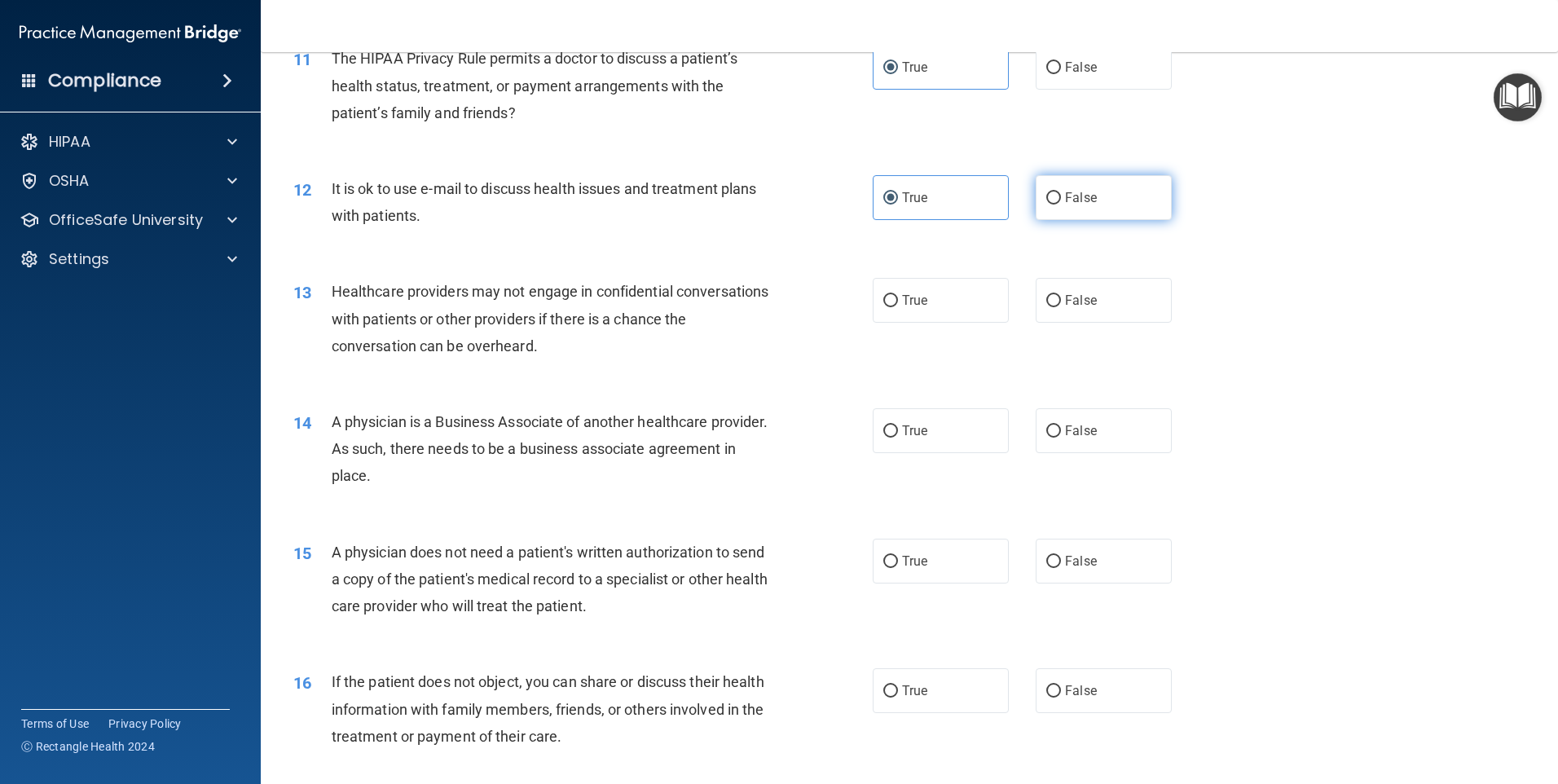
drag, startPoint x: 1114, startPoint y: 197, endPoint x: 1053, endPoint y: 207, distance: 61.8
click at [1115, 197] on label "False" at bounding box center [1104, 197] width 136 height 45
click at [1061, 197] on input "False" at bounding box center [1053, 198] width 14 height 12
radio input "true"
radio input "false"
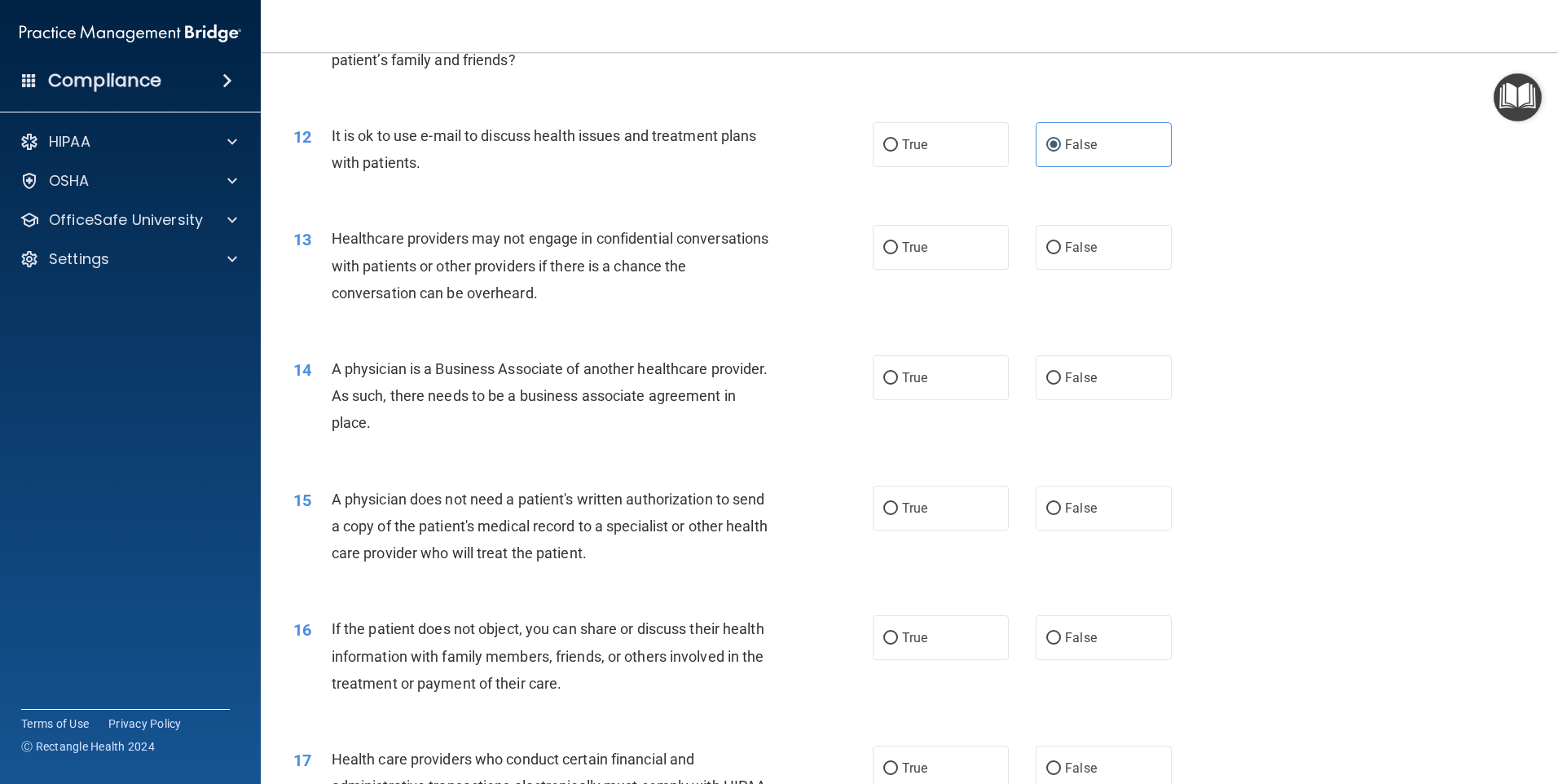
scroll to position [1385, 0]
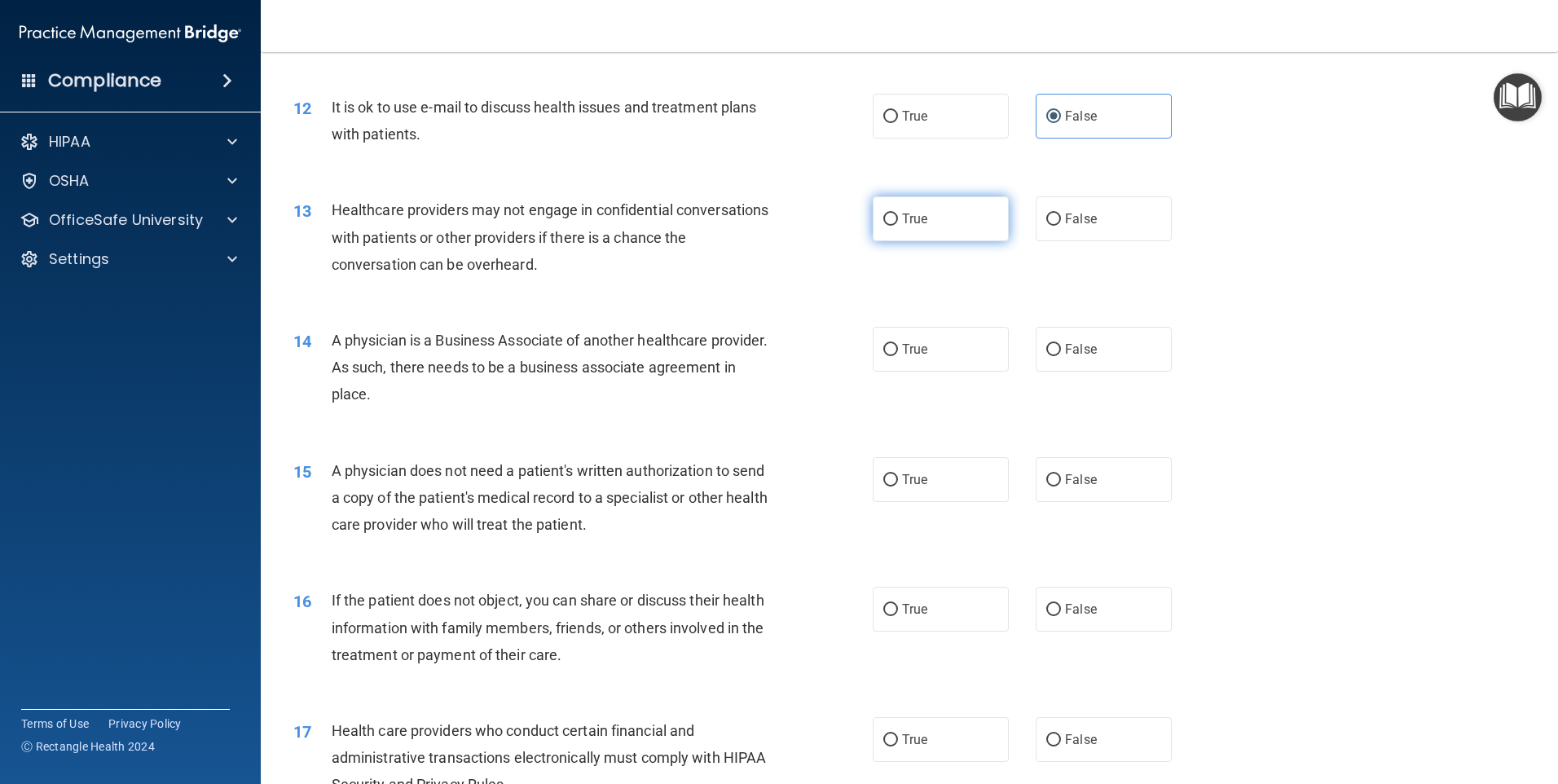
click at [879, 230] on label "True" at bounding box center [941, 219] width 136 height 45
click at [884, 225] on input "True" at bounding box center [890, 219] width 14 height 12
radio input "true"
click at [812, 342] on div "14 A physician is a Business Associate of another healthcare provider. As such,…" at bounding box center [583, 371] width 628 height 89
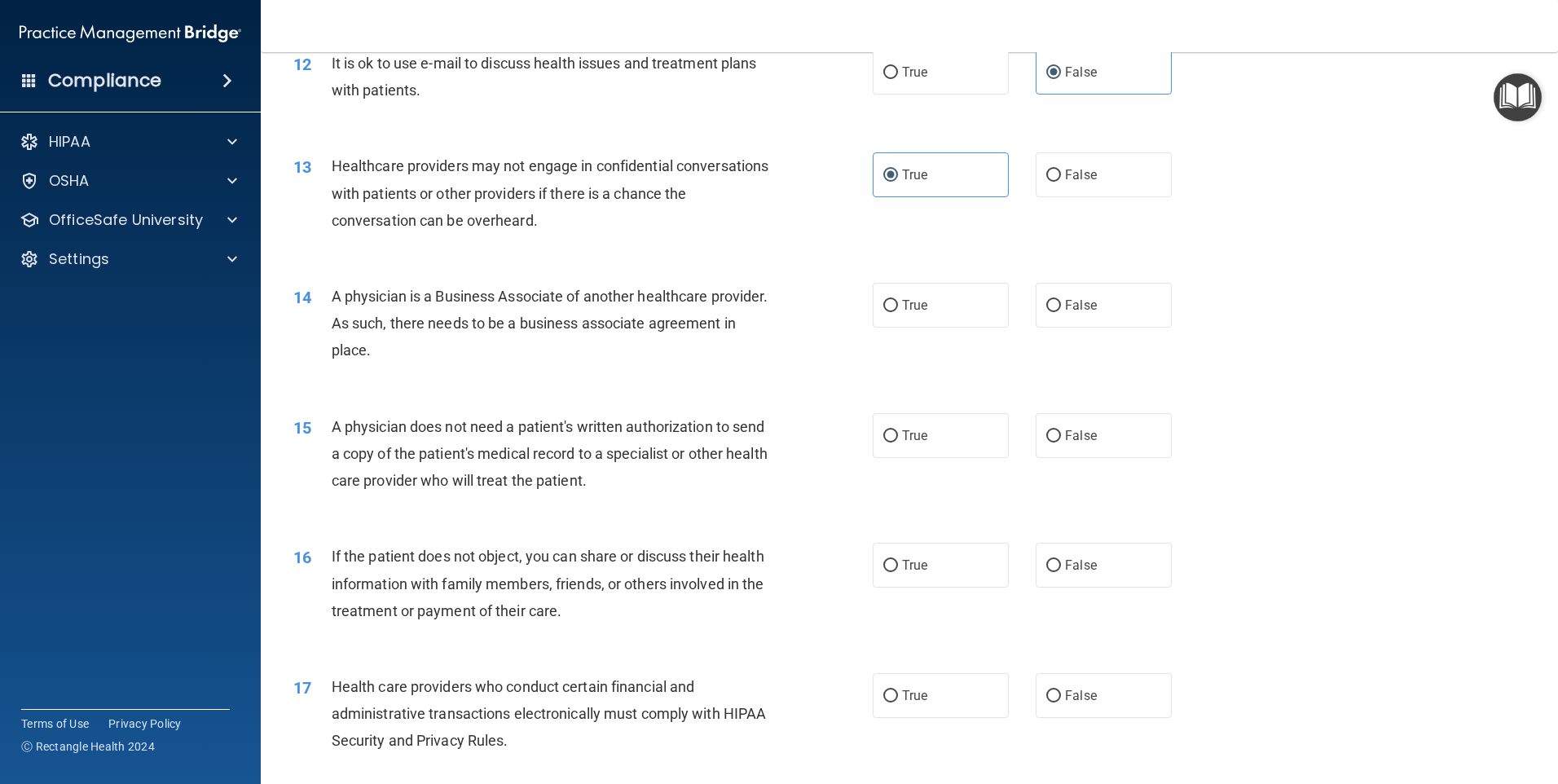
scroll to position [1467, 0]
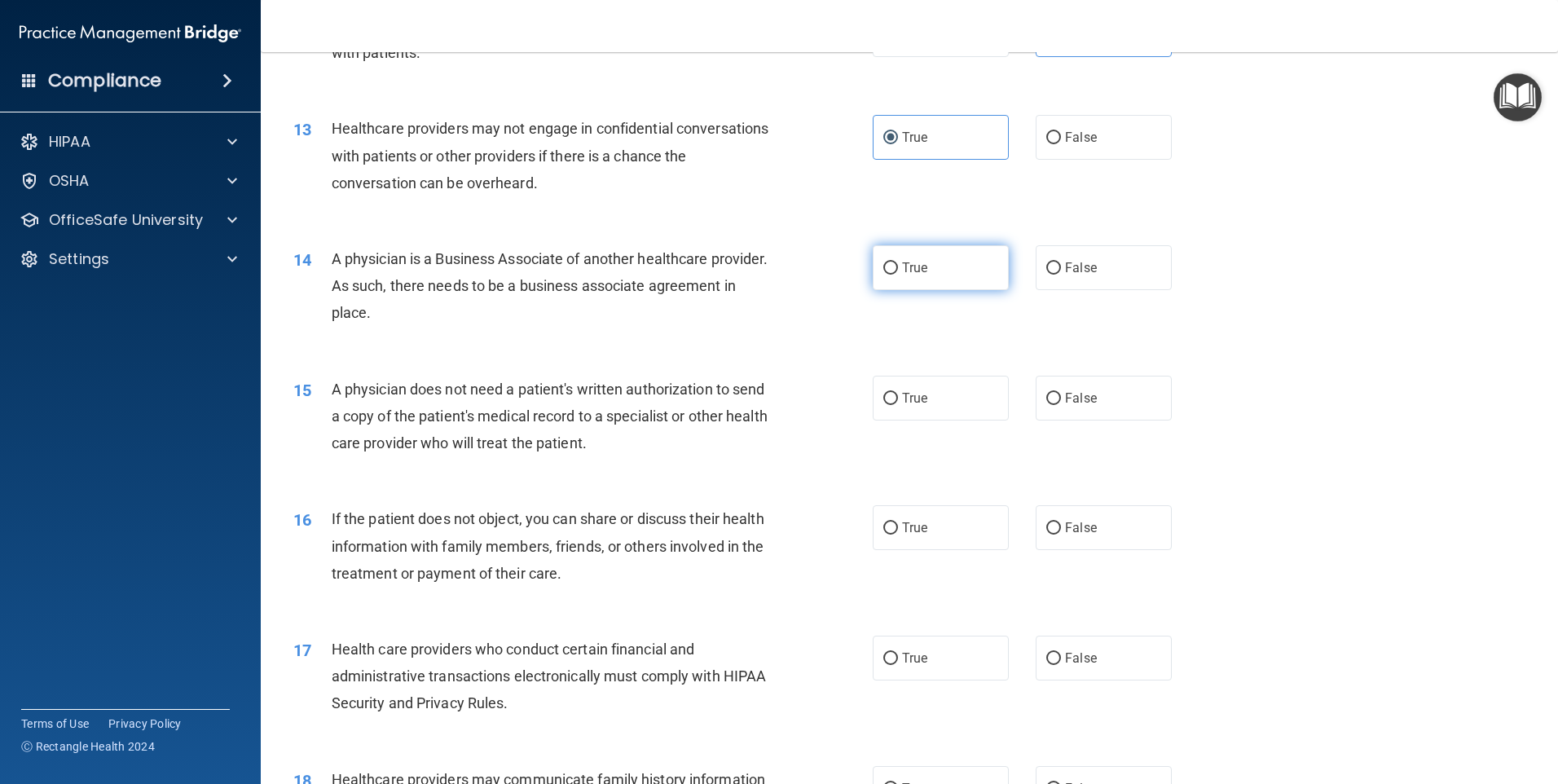
click at [909, 259] on label "True" at bounding box center [941, 267] width 136 height 45
click at [898, 263] on input "True" at bounding box center [890, 269] width 14 height 12
radio input "true"
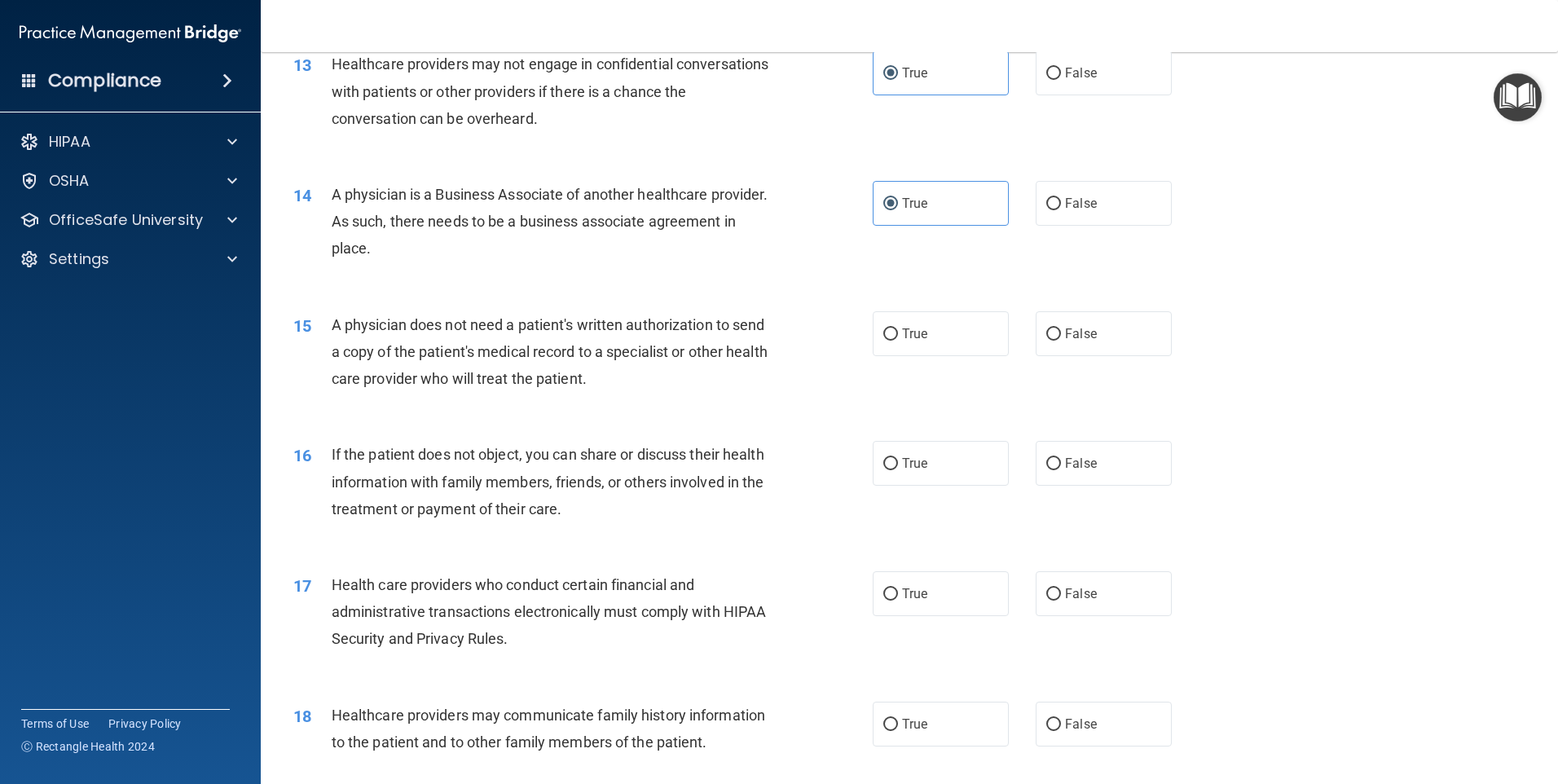
scroll to position [1630, 0]
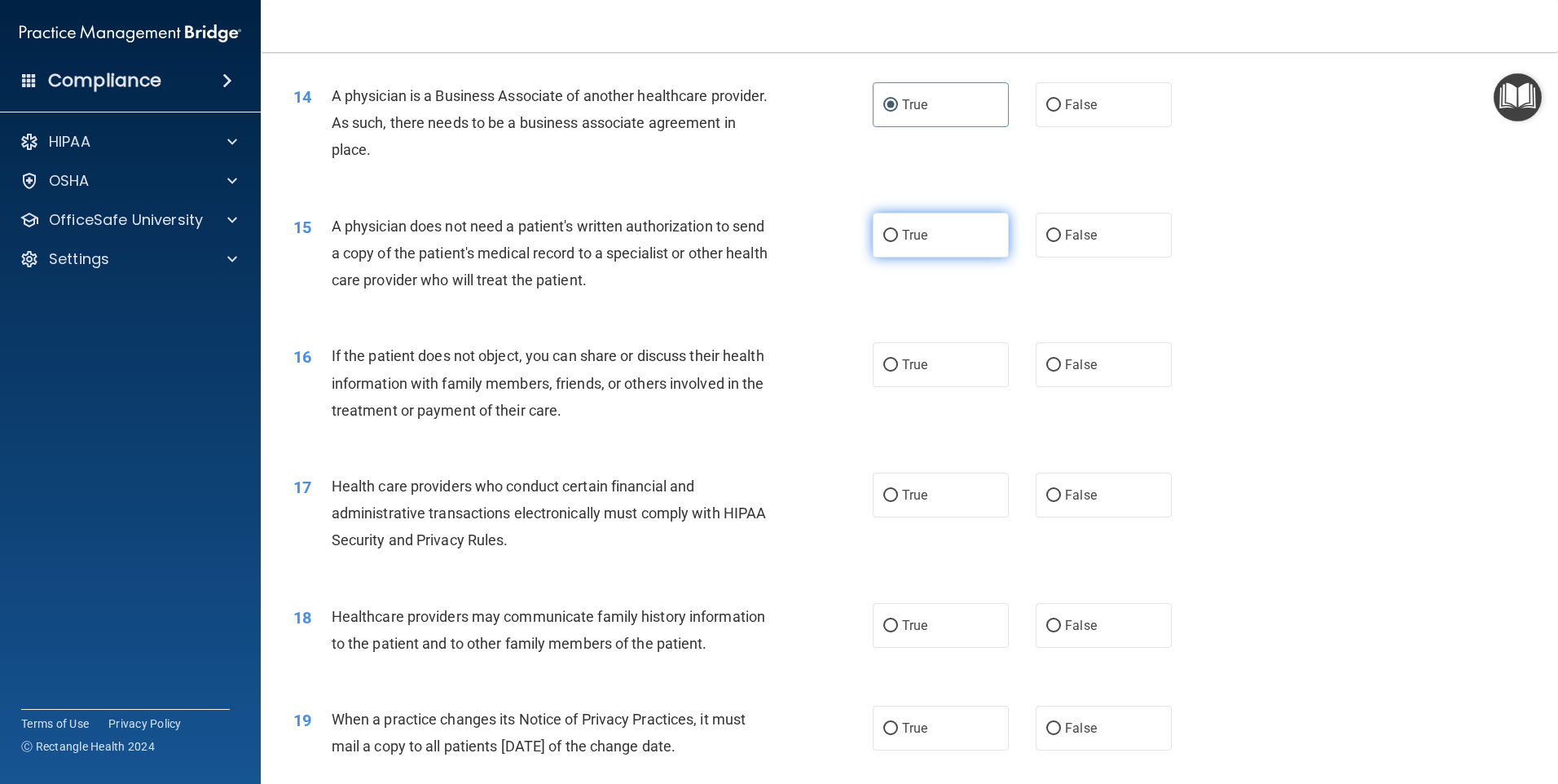
click at [958, 243] on label "True" at bounding box center [941, 235] width 136 height 45
click at [898, 242] on input "True" at bounding box center [890, 236] width 14 height 12
radio input "true"
click at [820, 360] on div "16 If the patient does not object, you can share or discuss their health inform…" at bounding box center [583, 386] width 628 height 89
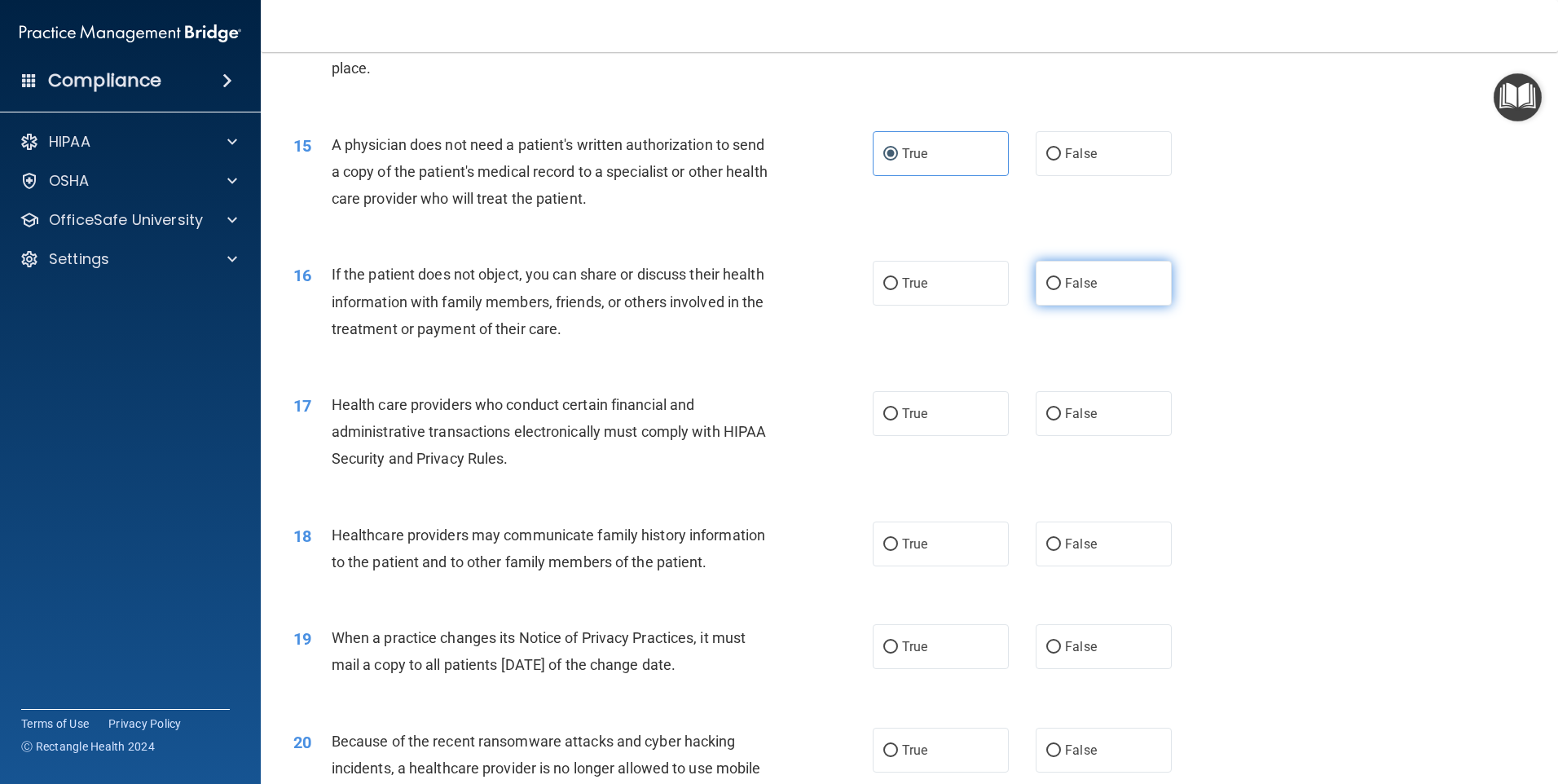
click at [1038, 290] on label "False" at bounding box center [1104, 283] width 136 height 45
click at [1046, 290] on input "False" at bounding box center [1053, 284] width 14 height 12
radio input "true"
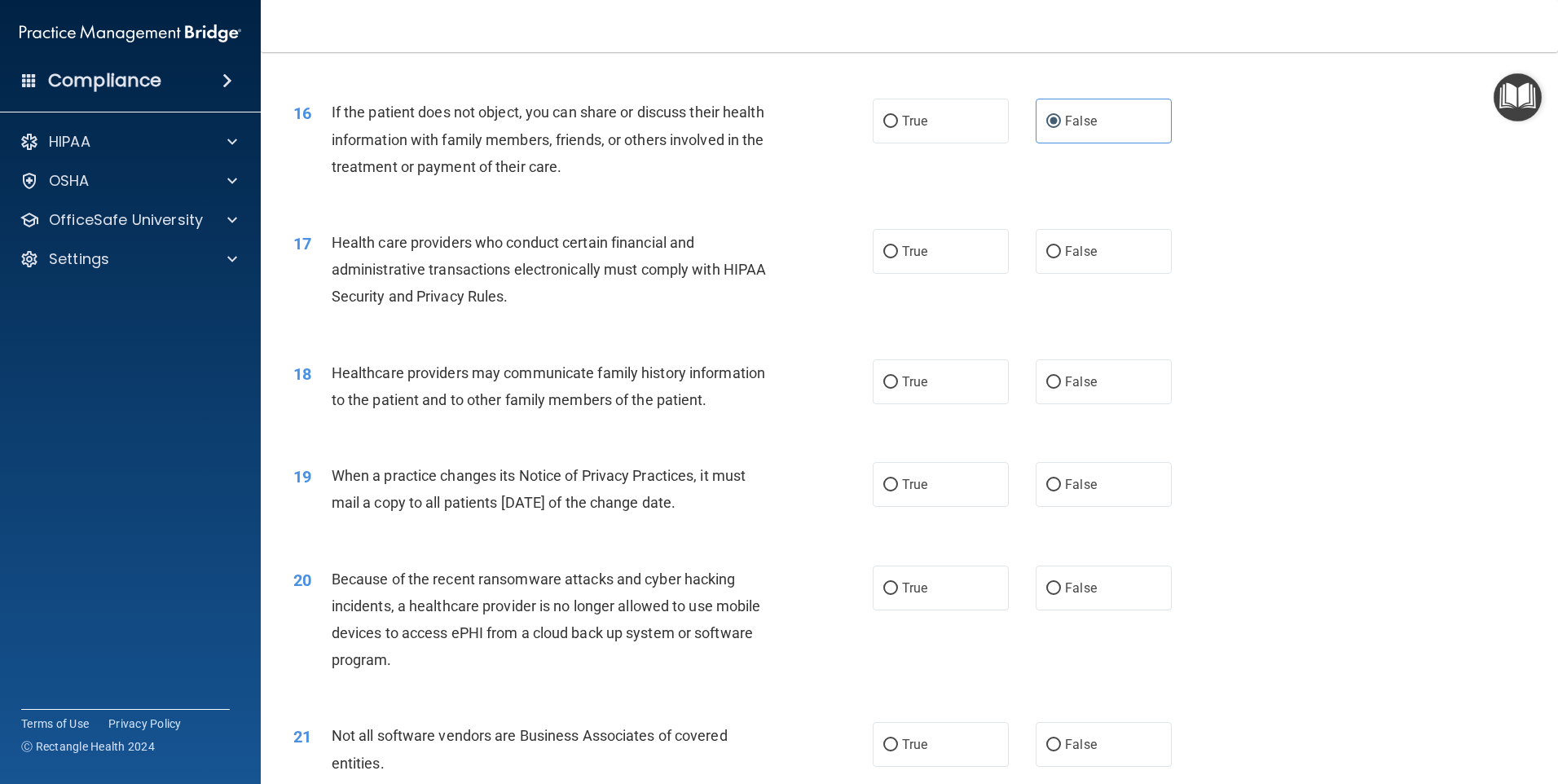
scroll to position [1874, 0]
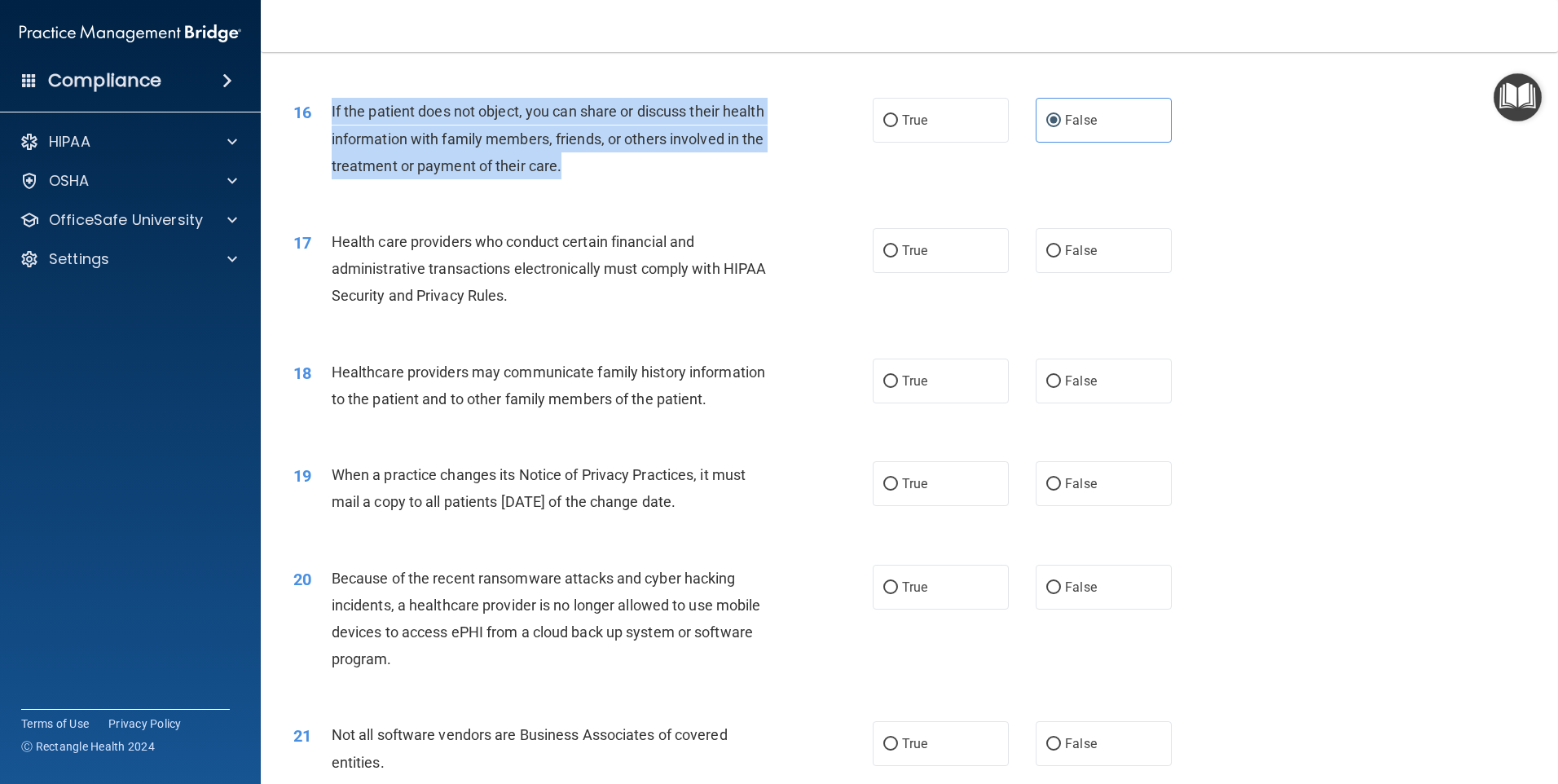
drag, startPoint x: 677, startPoint y: 165, endPoint x: 329, endPoint y: 116, distance: 351.4
click at [329, 116] on div "16 If the patient does not object, you can share or discuss their health inform…" at bounding box center [583, 142] width 628 height 89
copy div "If the patient does not object, you can share or discuss their health informati…"
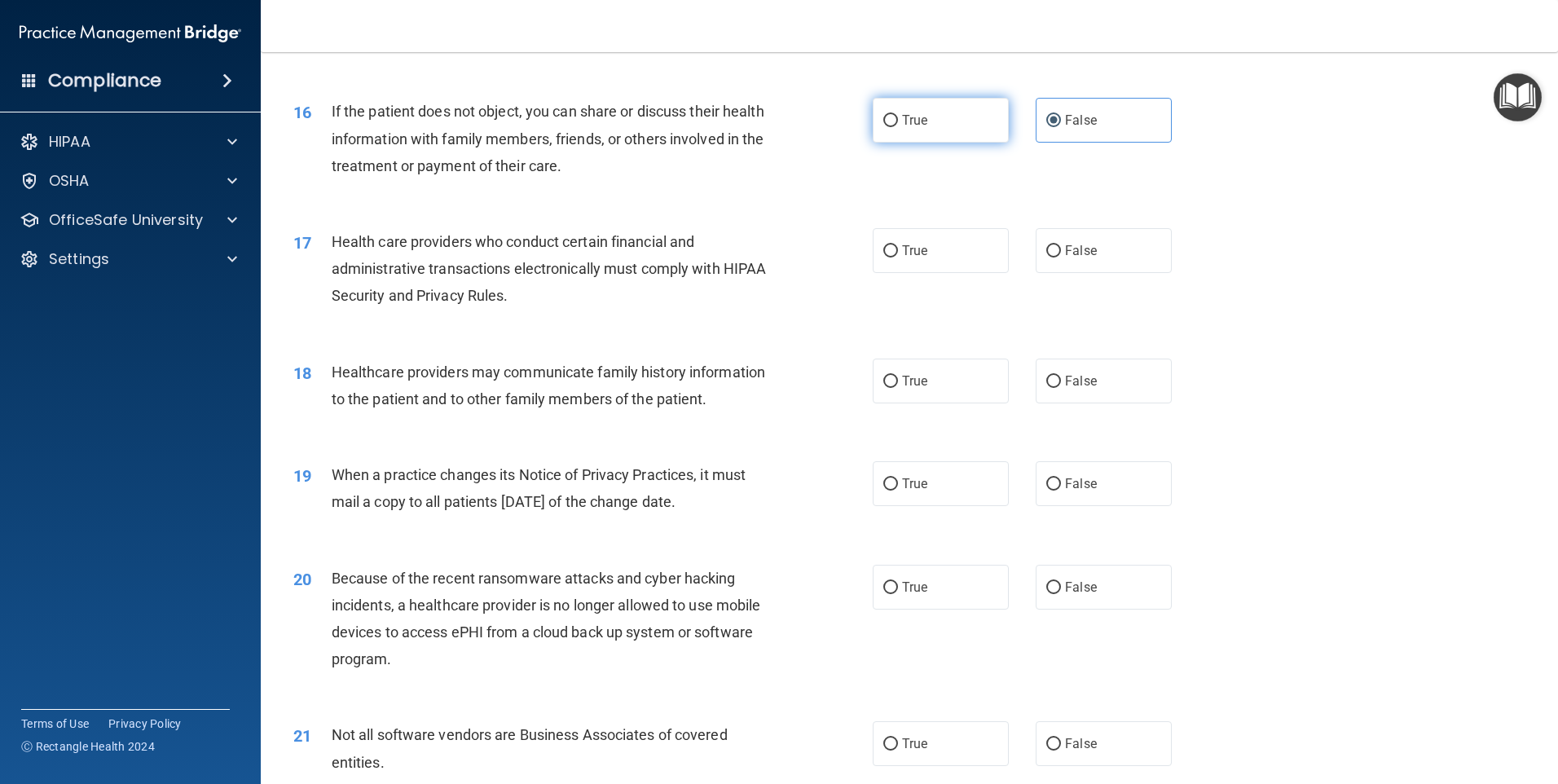
click at [924, 116] on label "True" at bounding box center [941, 120] width 136 height 45
click at [898, 116] on input "True" at bounding box center [890, 121] width 14 height 12
radio input "true"
radio input "false"
click at [805, 253] on div "17 Health care providers who conduct certain financial and administrative trans…" at bounding box center [583, 272] width 628 height 89
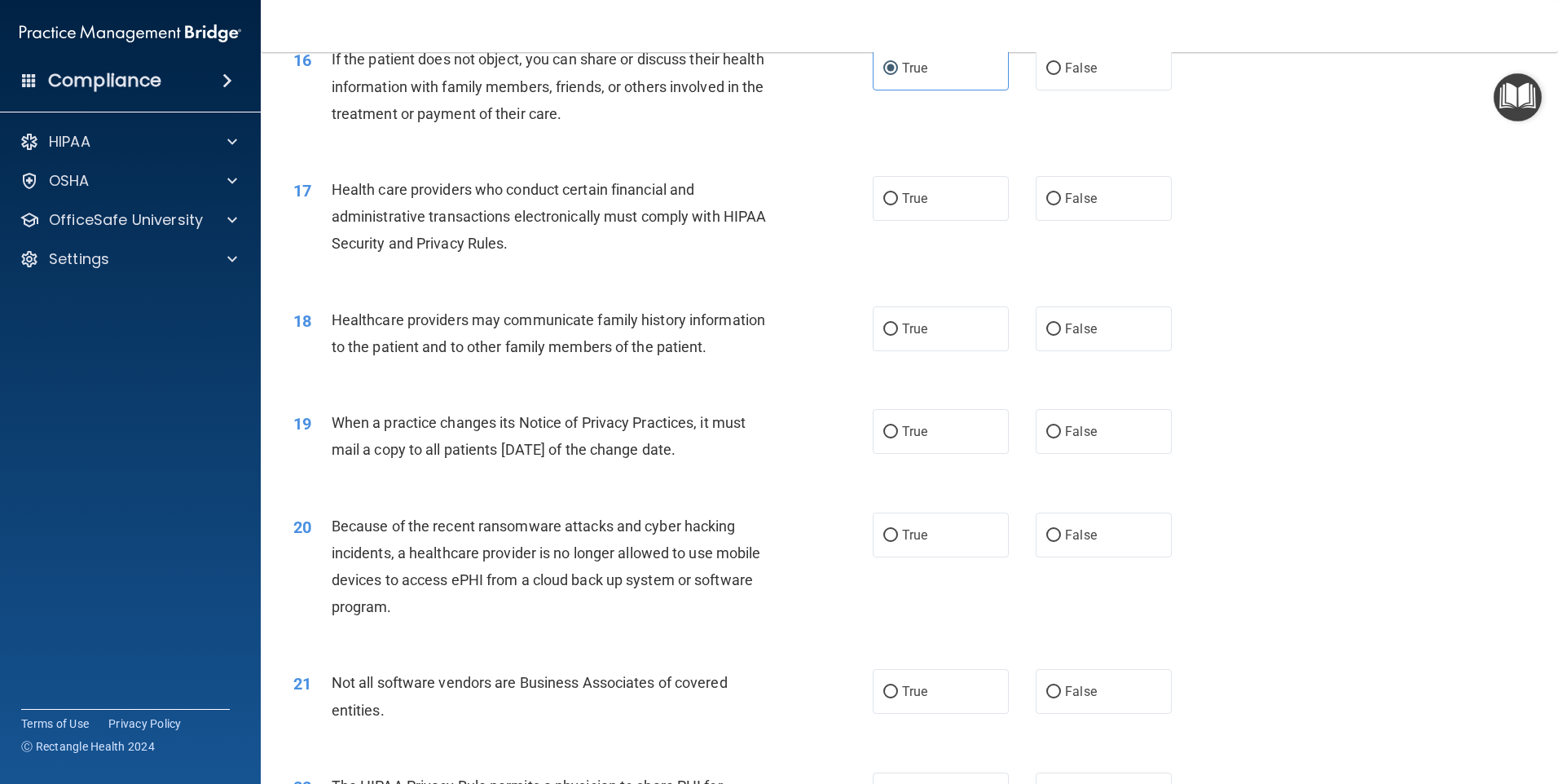
scroll to position [1956, 0]
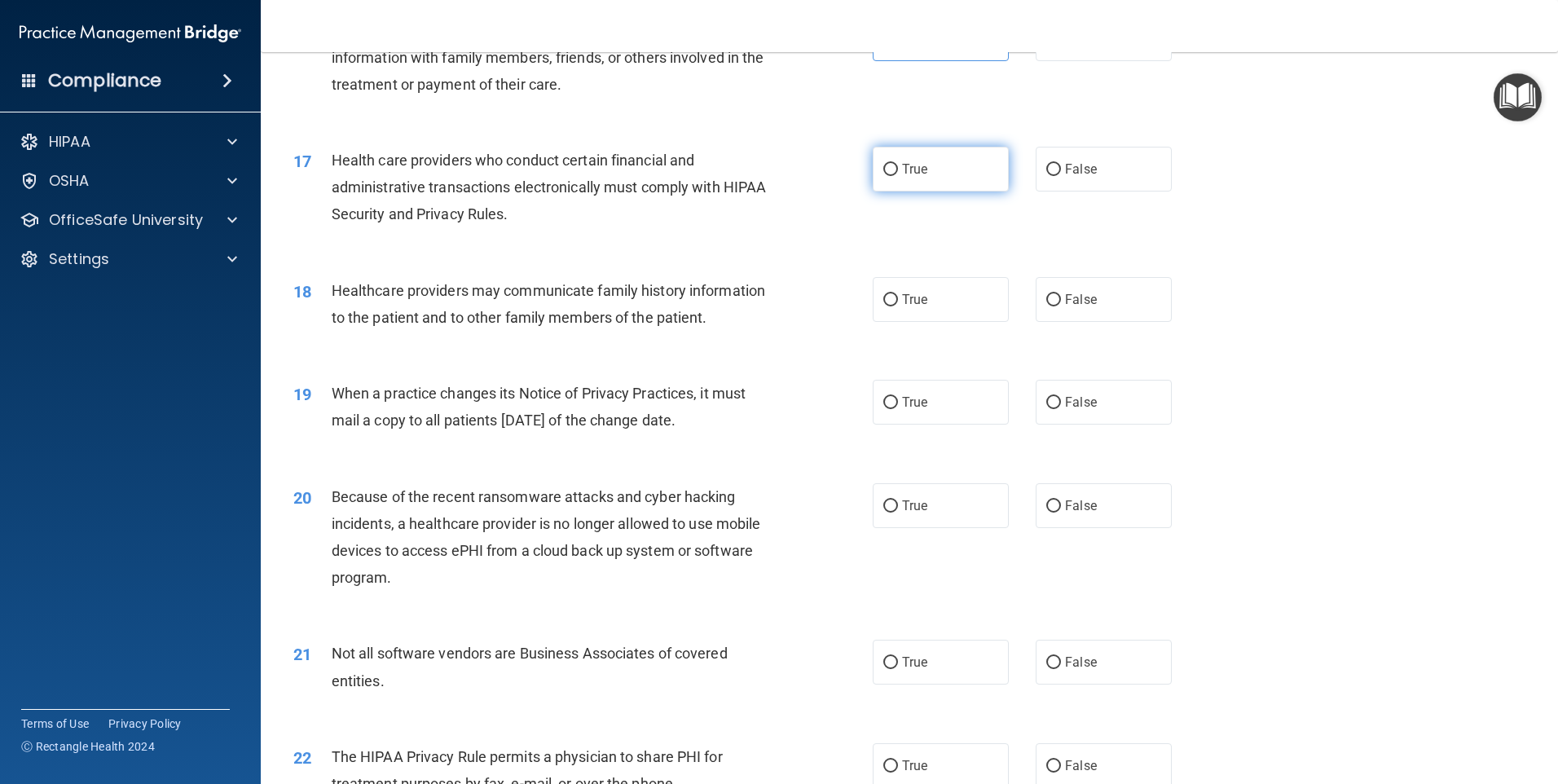
click at [940, 173] on label "True" at bounding box center [941, 168] width 136 height 45
click at [898, 173] on input "True" at bounding box center [890, 170] width 14 height 12
radio input "true"
click at [805, 349] on div "18 Healthcare providers may communicate family history information to the patie…" at bounding box center [910, 308] width 1257 height 103
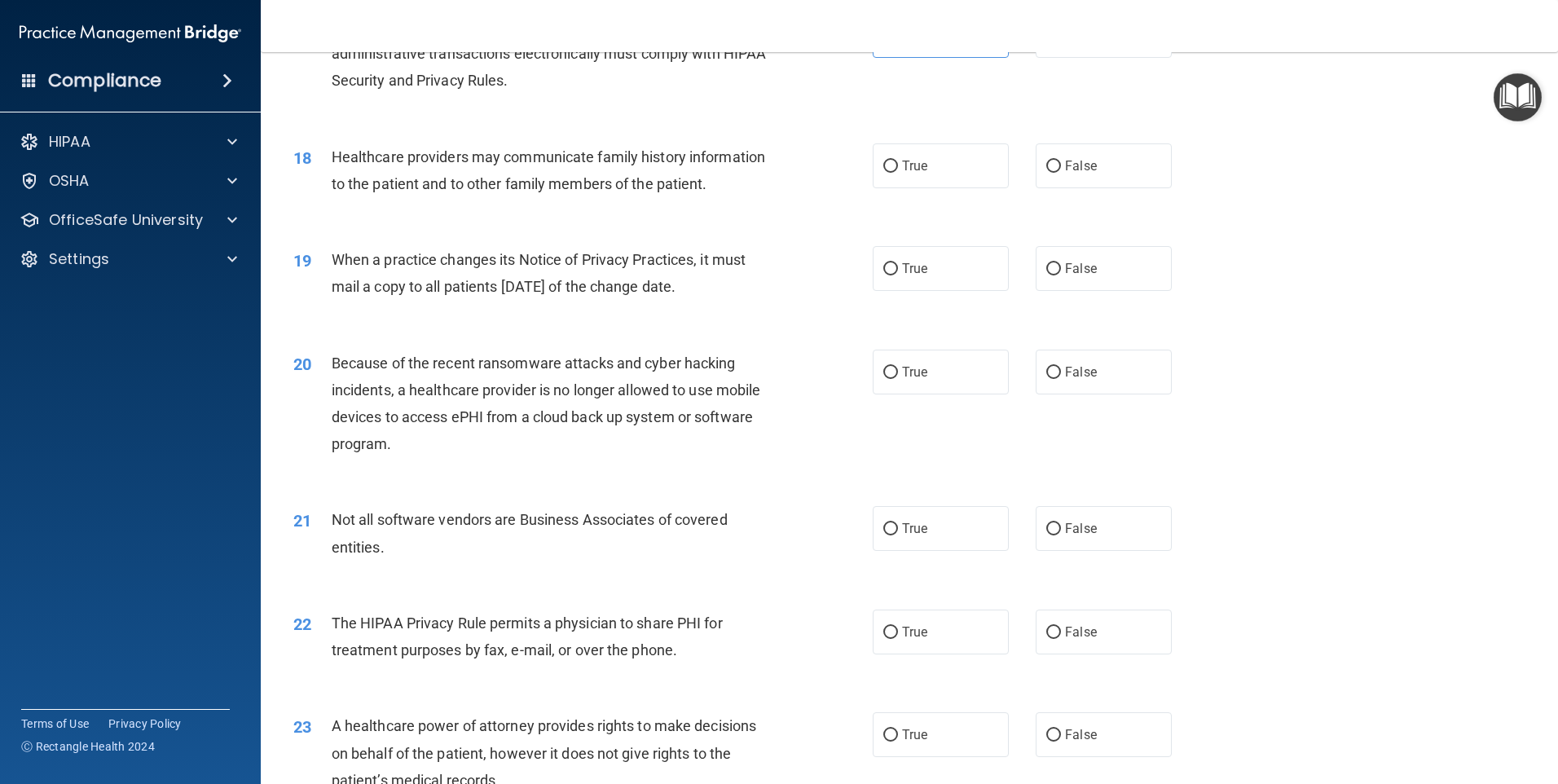
scroll to position [2119, 0]
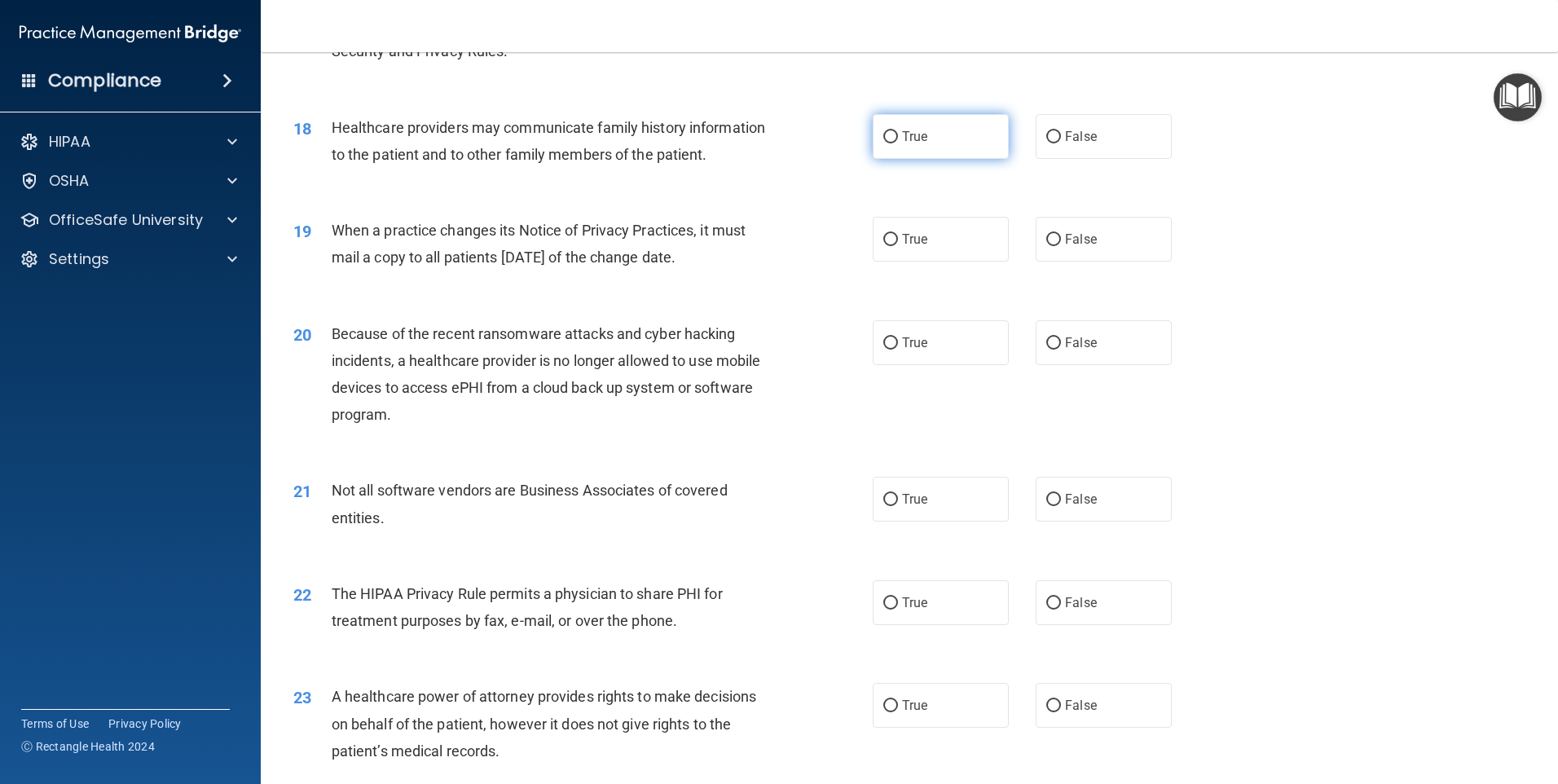
drag, startPoint x: 917, startPoint y: 143, endPoint x: 914, endPoint y: 153, distance: 10.4
click at [918, 145] on label "True" at bounding box center [941, 136] width 136 height 45
click at [898, 144] on input "True" at bounding box center [890, 137] width 14 height 12
radio input "true"
click at [825, 276] on div "19 When a practice changes its Notice of Privacy Practices, it must mail a copy…" at bounding box center [583, 247] width 628 height 62
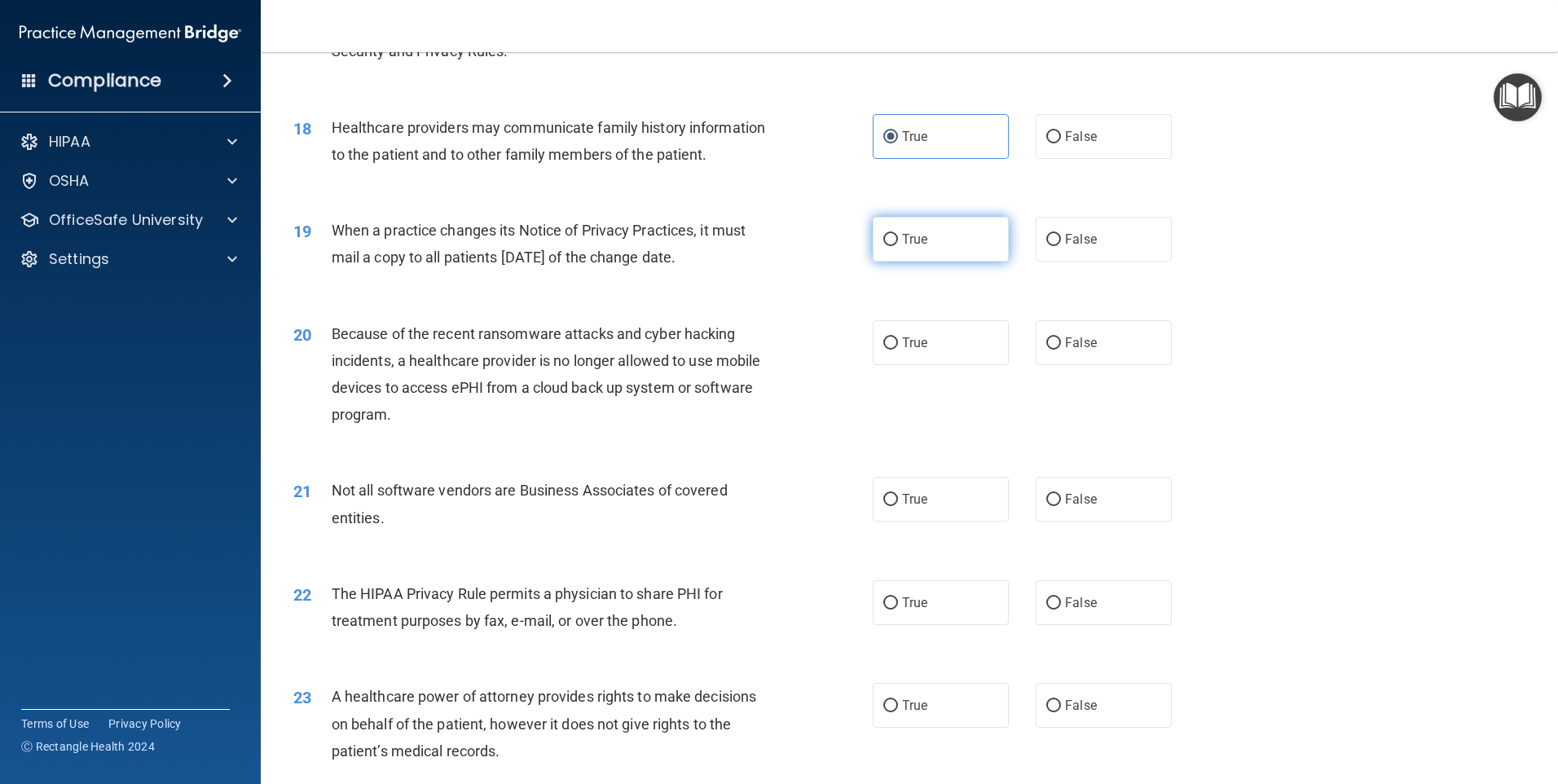
click at [891, 250] on label "True" at bounding box center [941, 239] width 136 height 45
click at [891, 246] on input "True" at bounding box center [890, 240] width 14 height 12
radio input "true"
click at [827, 373] on div "20 Because of the recent ransomware attacks and cyber hacking incidents, a heal…" at bounding box center [583, 378] width 628 height 116
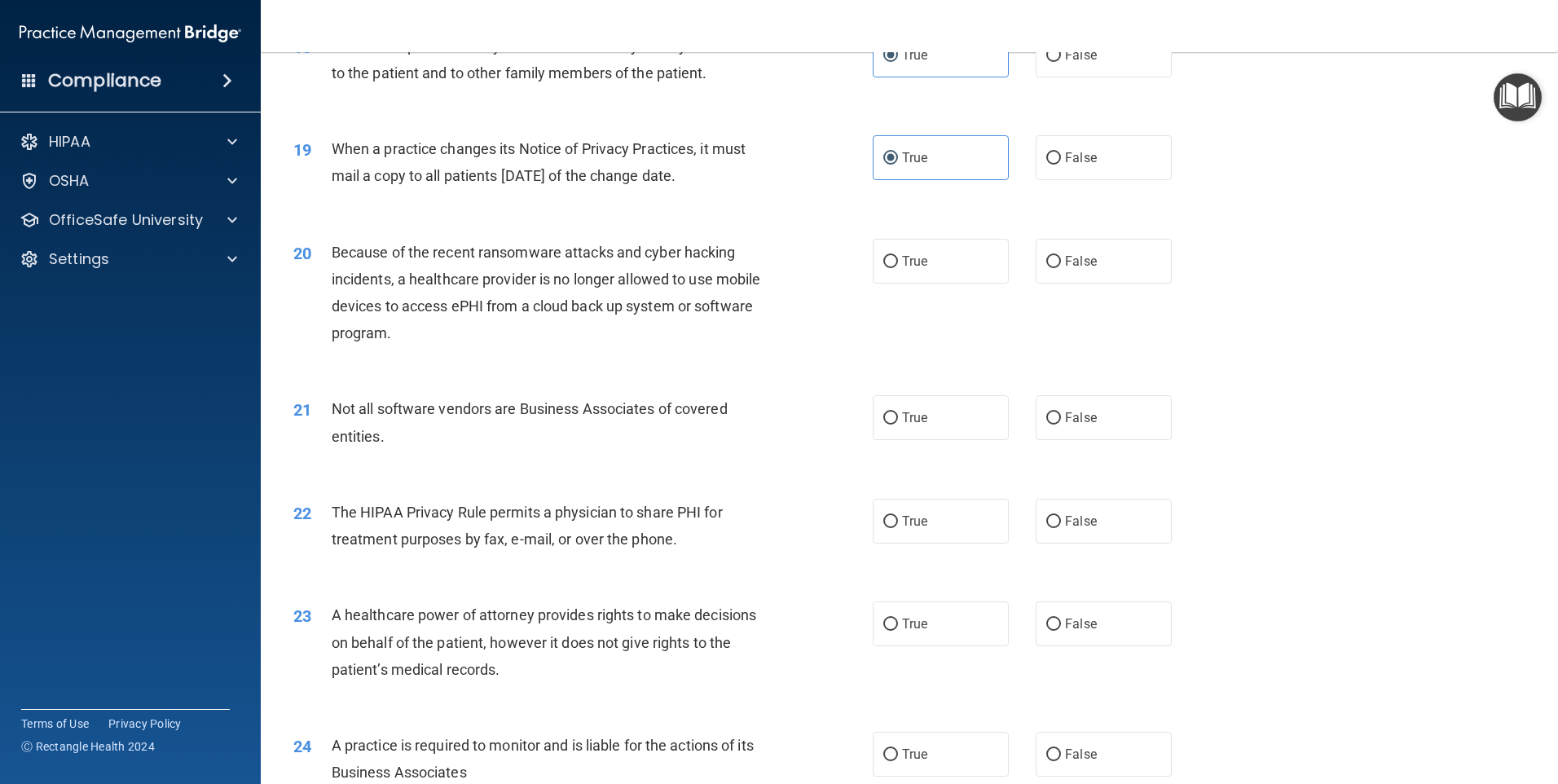
scroll to position [2281, 0]
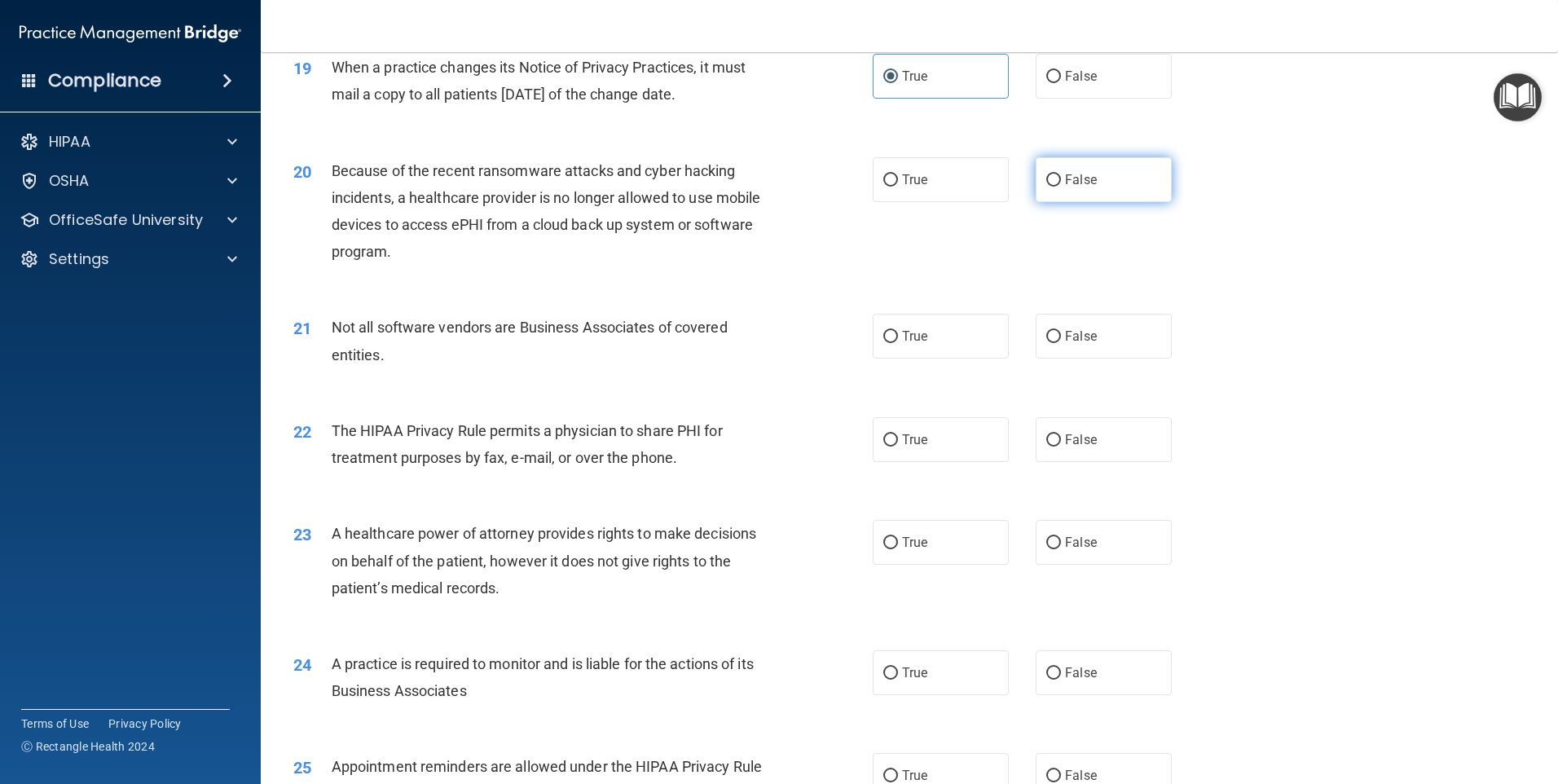
click at [1126, 190] on label "False" at bounding box center [1104, 179] width 136 height 45
click at [1061, 186] on input "False" at bounding box center [1053, 180] width 14 height 12
radio input "true"
click at [971, 189] on label "True" at bounding box center [941, 179] width 136 height 45
click at [898, 186] on input "True" at bounding box center [890, 180] width 14 height 12
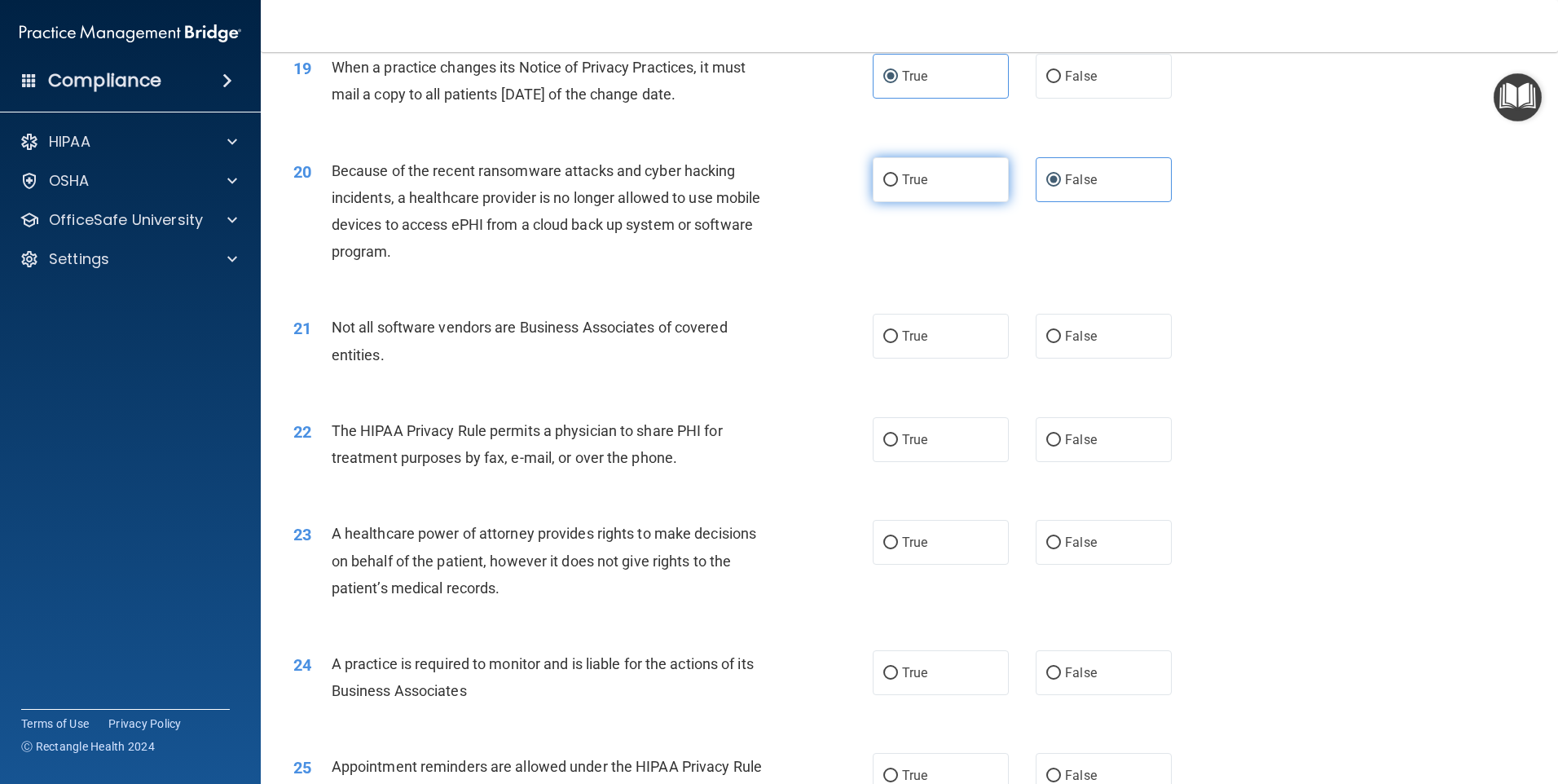
radio input "true"
radio input "false"
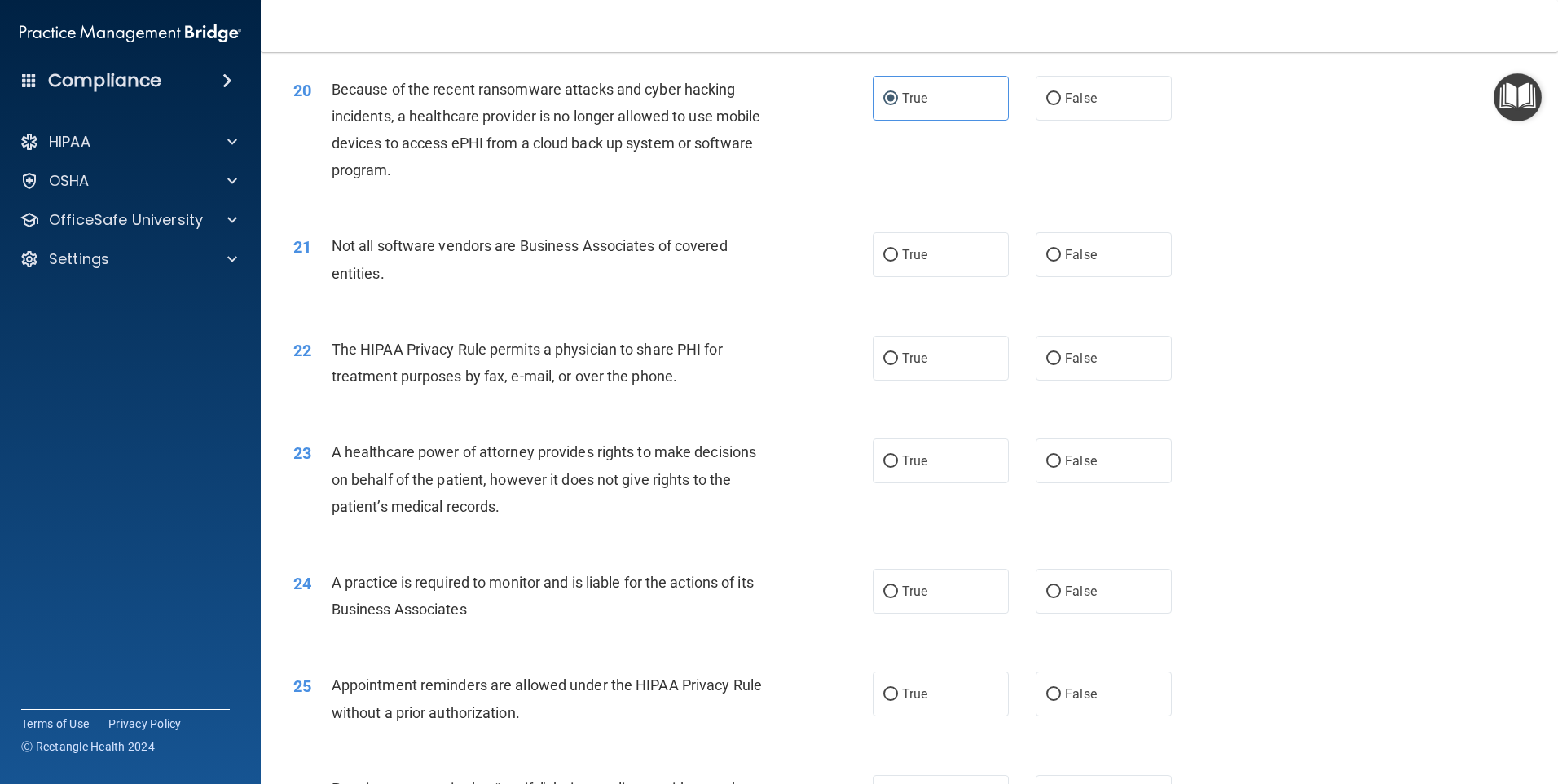
scroll to position [2445, 0]
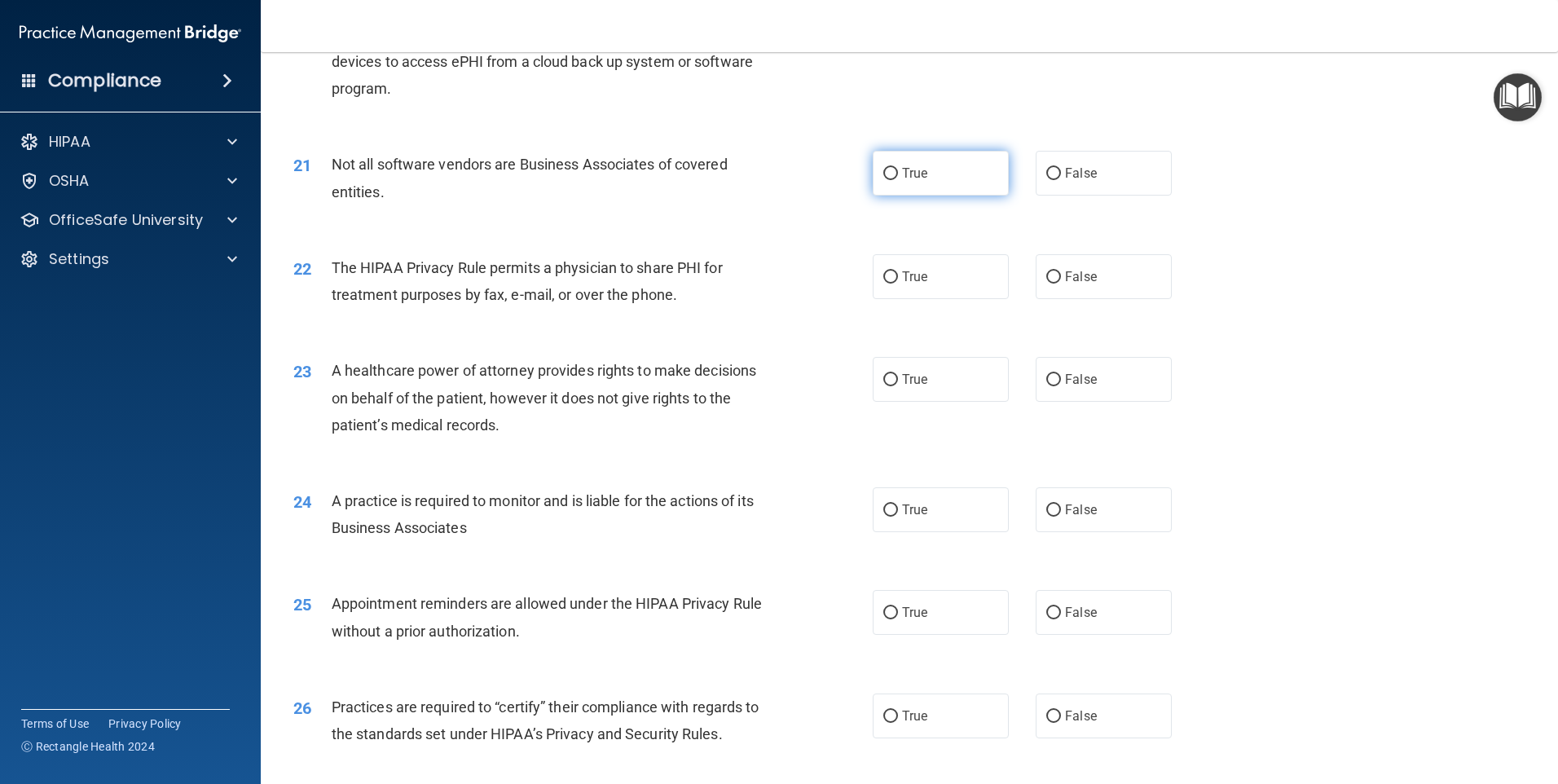
click at [948, 171] on label "True" at bounding box center [941, 173] width 136 height 45
click at [898, 171] on input "True" at bounding box center [890, 173] width 14 height 12
radio input "true"
click at [802, 285] on div "22 The HIPAA Privacy Rule permits a physician to share PHI for treatment purpos…" at bounding box center [583, 285] width 628 height 62
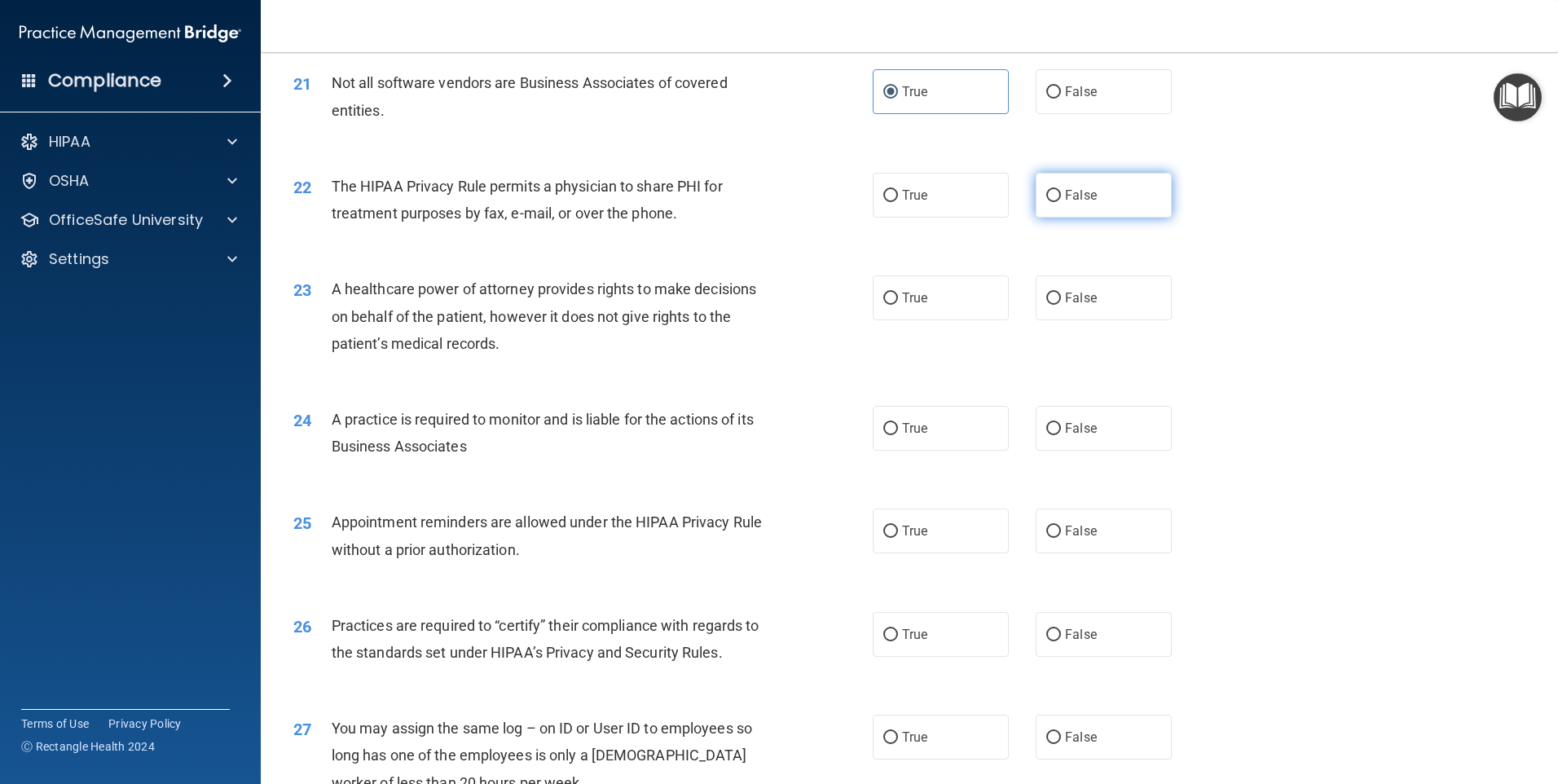
click at [1072, 190] on span "False" at bounding box center [1080, 195] width 31 height 15
click at [1061, 190] on input "False" at bounding box center [1053, 196] width 14 height 12
radio input "true"
click at [806, 323] on div "23 A healthcare power of attorney provides rights to make decisions on behalf o…" at bounding box center [583, 320] width 628 height 89
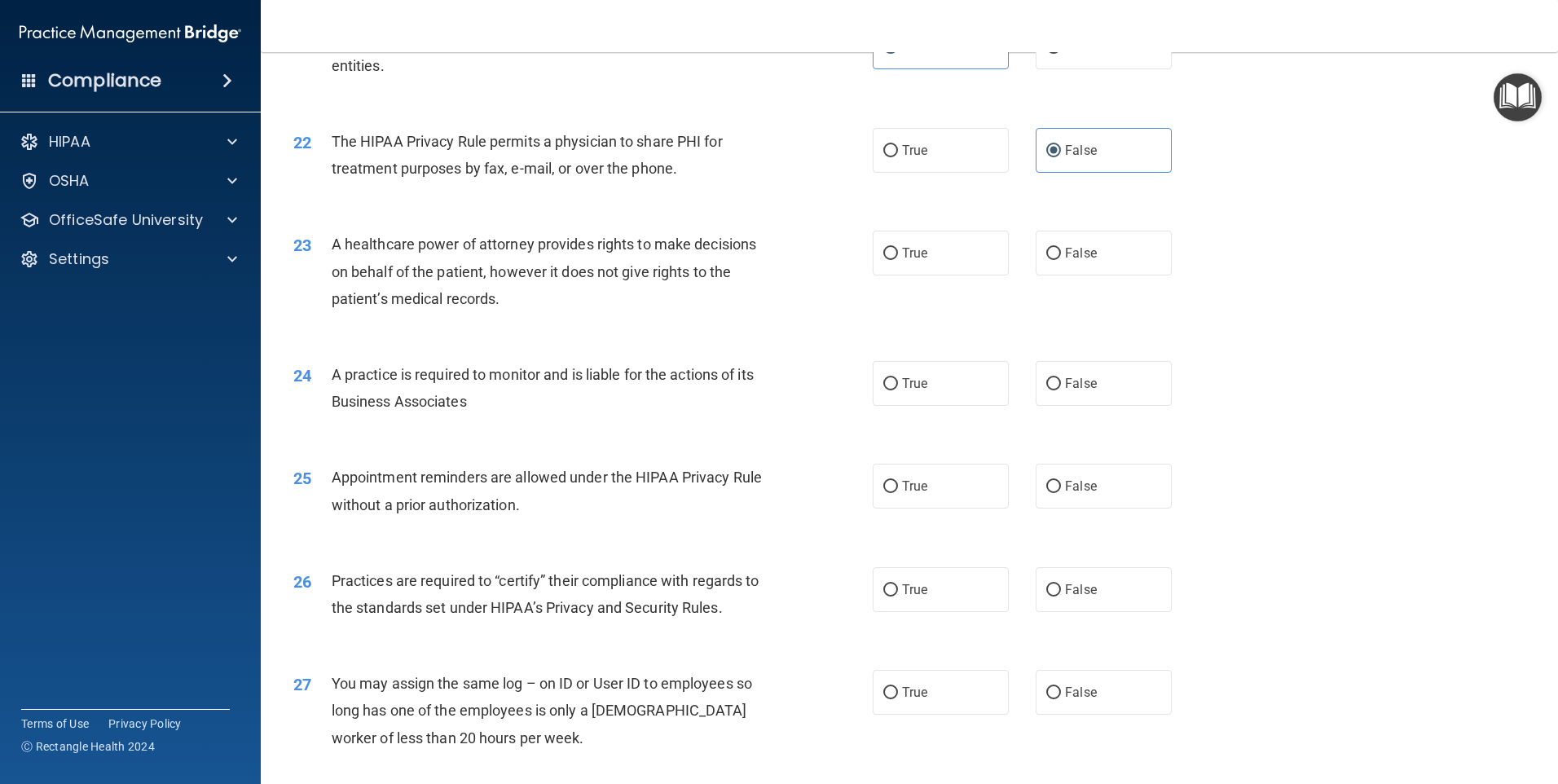
scroll to position [2607, 0]
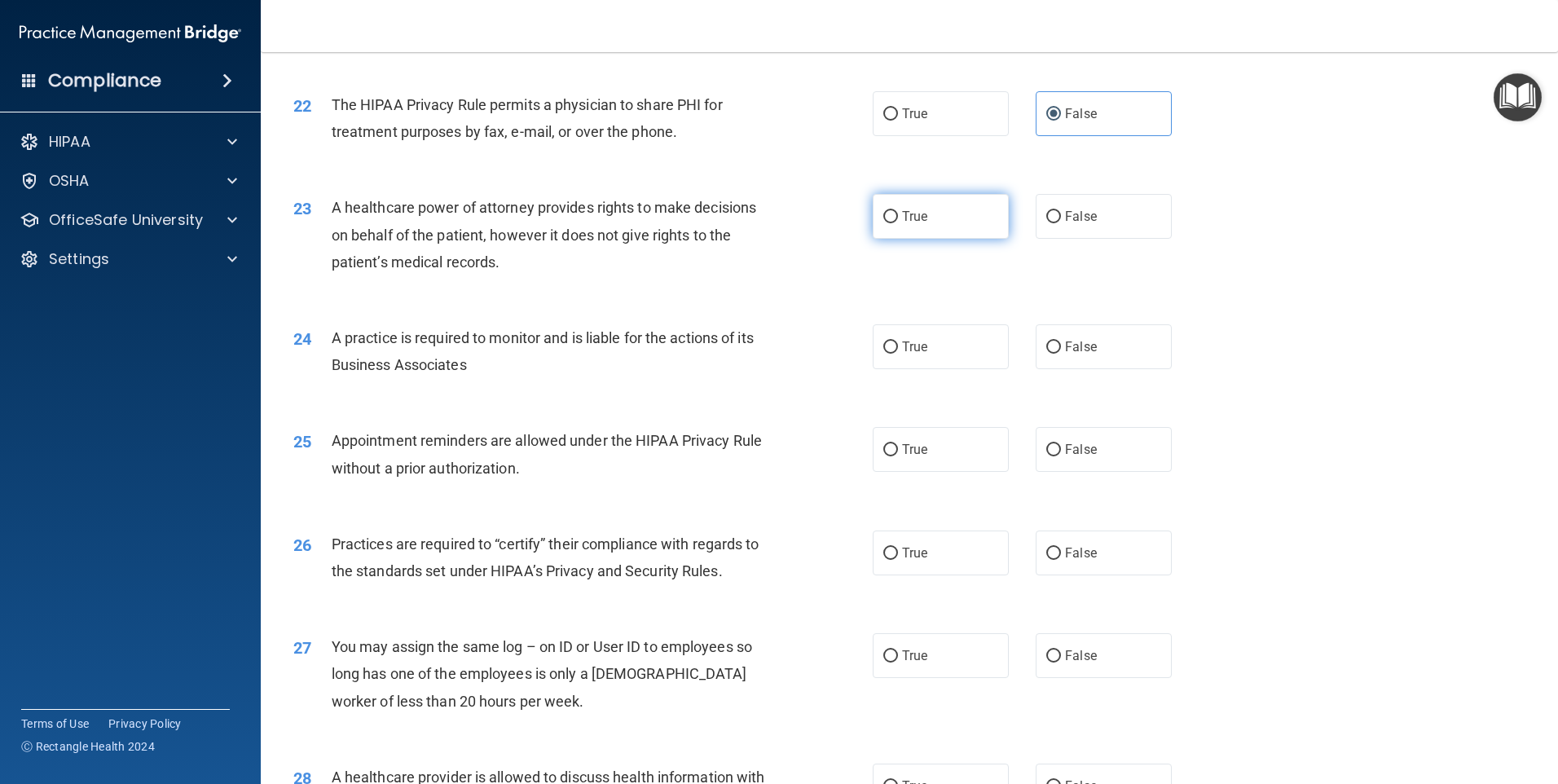
click at [911, 217] on span "True" at bounding box center [915, 216] width 26 height 15
click at [898, 217] on input "True" at bounding box center [890, 217] width 14 height 12
radio input "true"
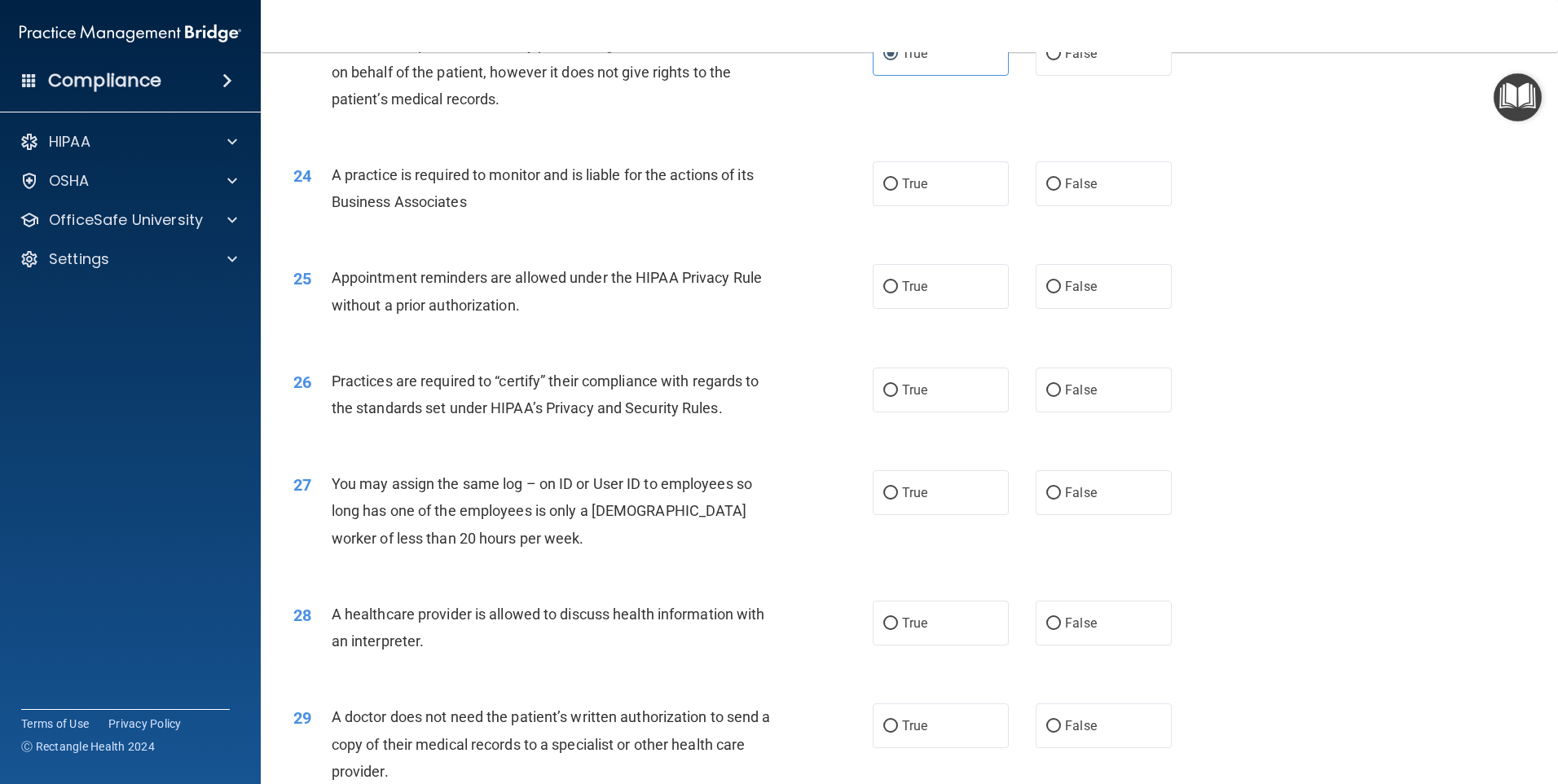
scroll to position [2852, 0]
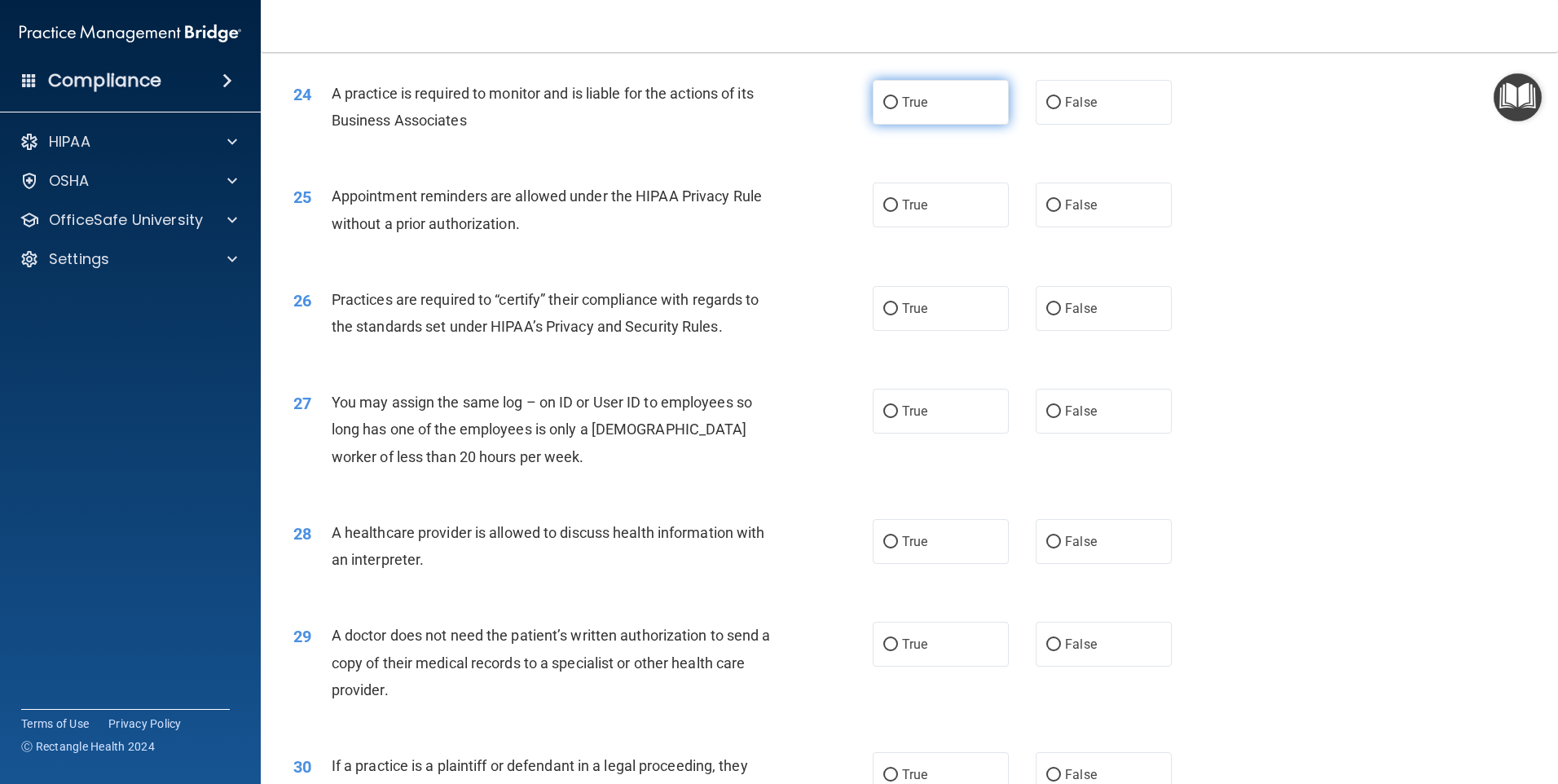
click at [910, 111] on label "True" at bounding box center [941, 102] width 136 height 45
click at [898, 109] on input "True" at bounding box center [890, 103] width 14 height 12
radio input "true"
click at [888, 211] on input "True" at bounding box center [890, 206] width 14 height 12
radio input "true"
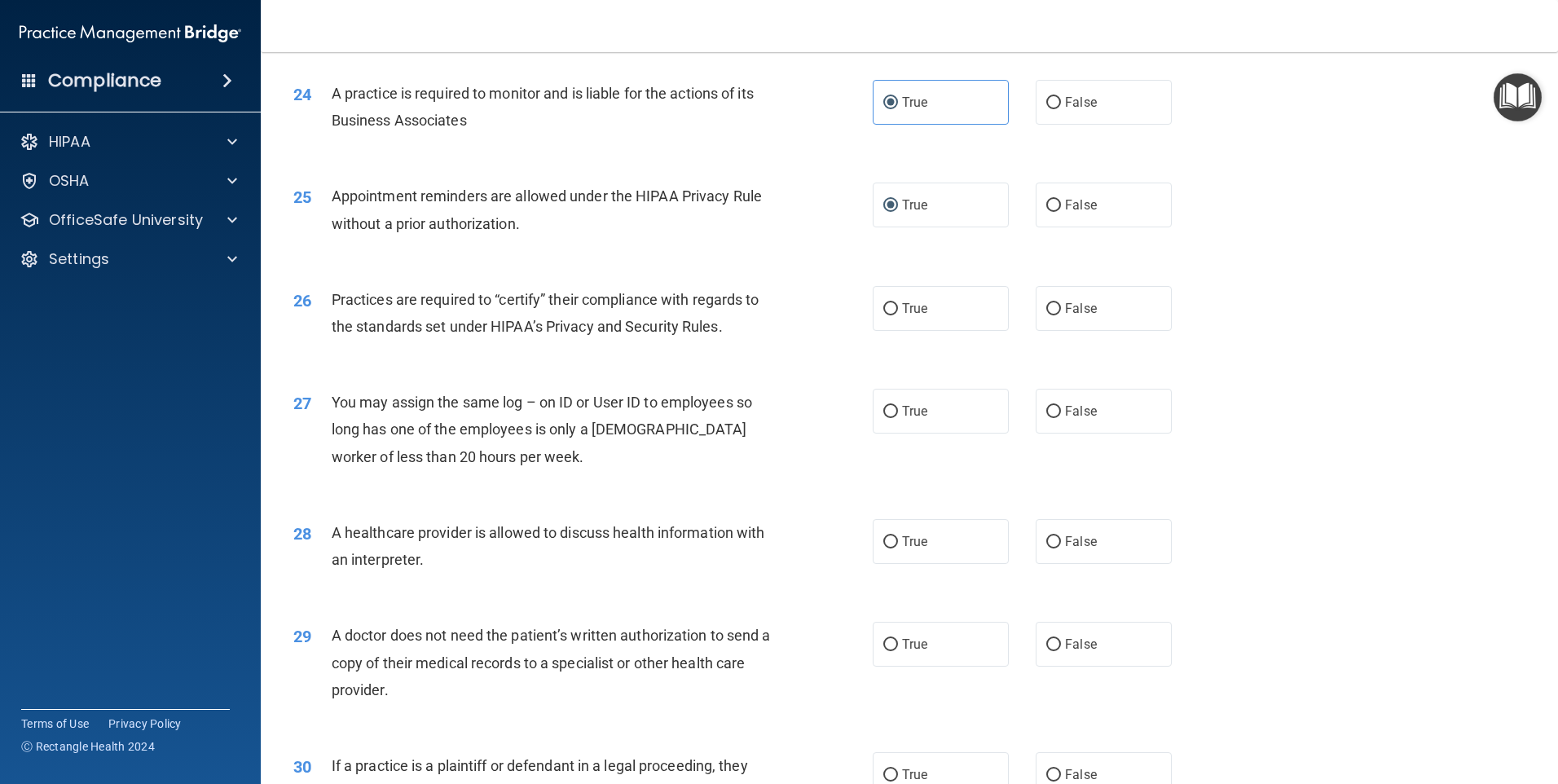
click at [792, 326] on div "26 Practices are required to “certify” their compliance with regards to the sta…" at bounding box center [583, 316] width 628 height 62
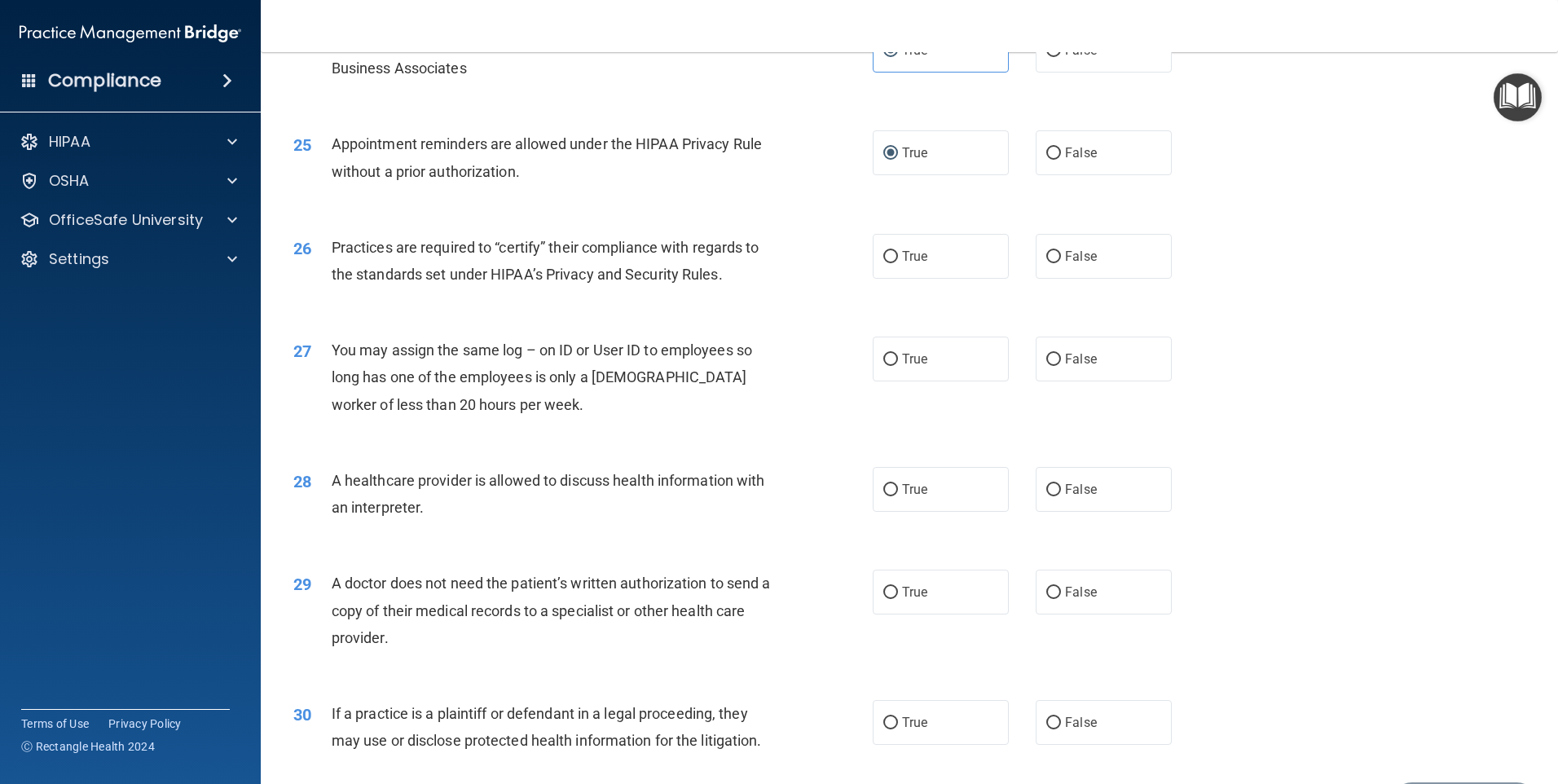
scroll to position [2934, 0]
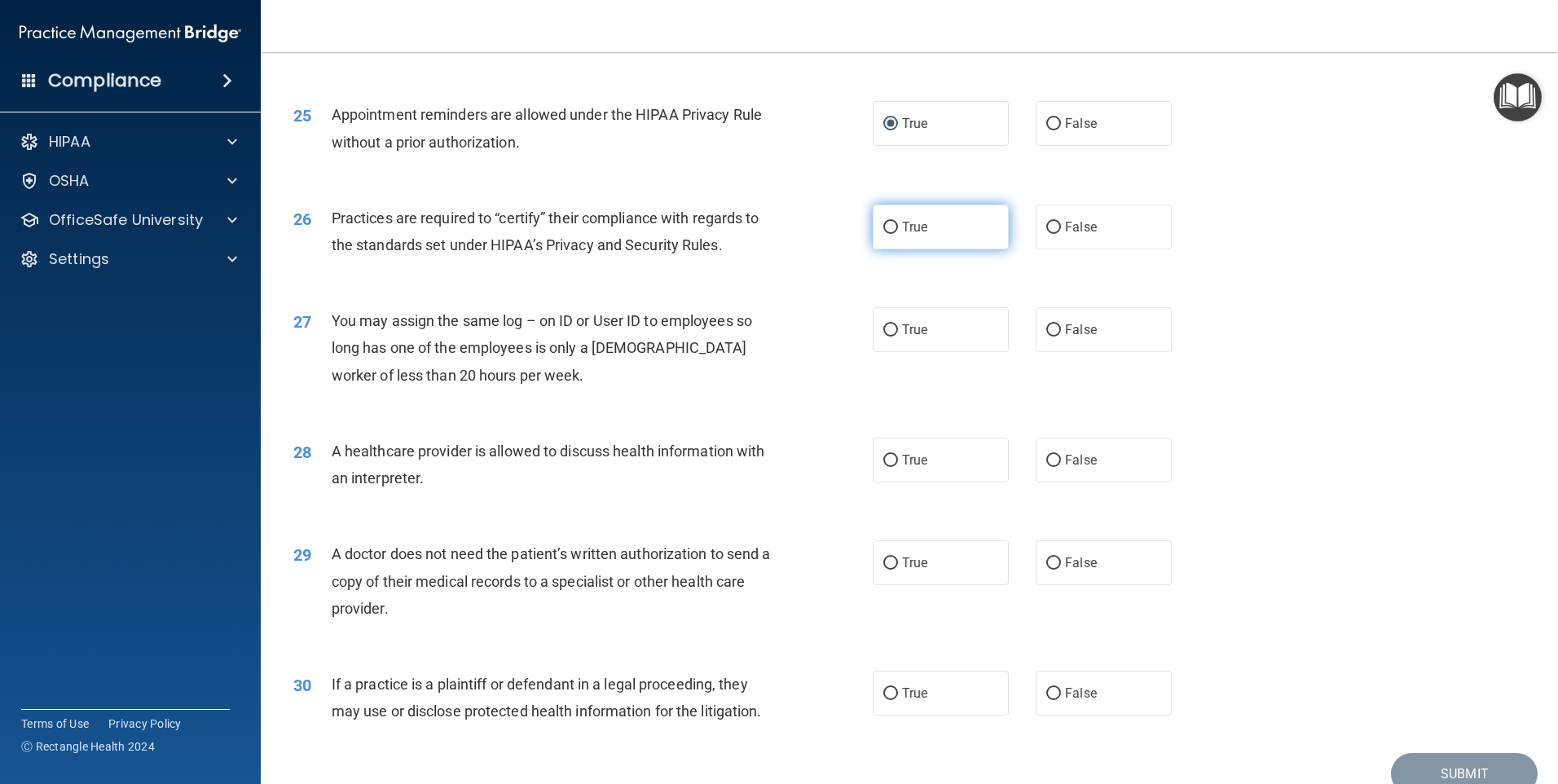
click at [919, 245] on label "True" at bounding box center [941, 227] width 136 height 45
click at [898, 234] on input "True" at bounding box center [890, 228] width 14 height 12
radio input "true"
click at [776, 368] on div "You may assign the same log – on ID or User ID to employees so long has one of …" at bounding box center [558, 348] width 453 height 82
click at [1117, 323] on label "False" at bounding box center [1104, 329] width 136 height 45
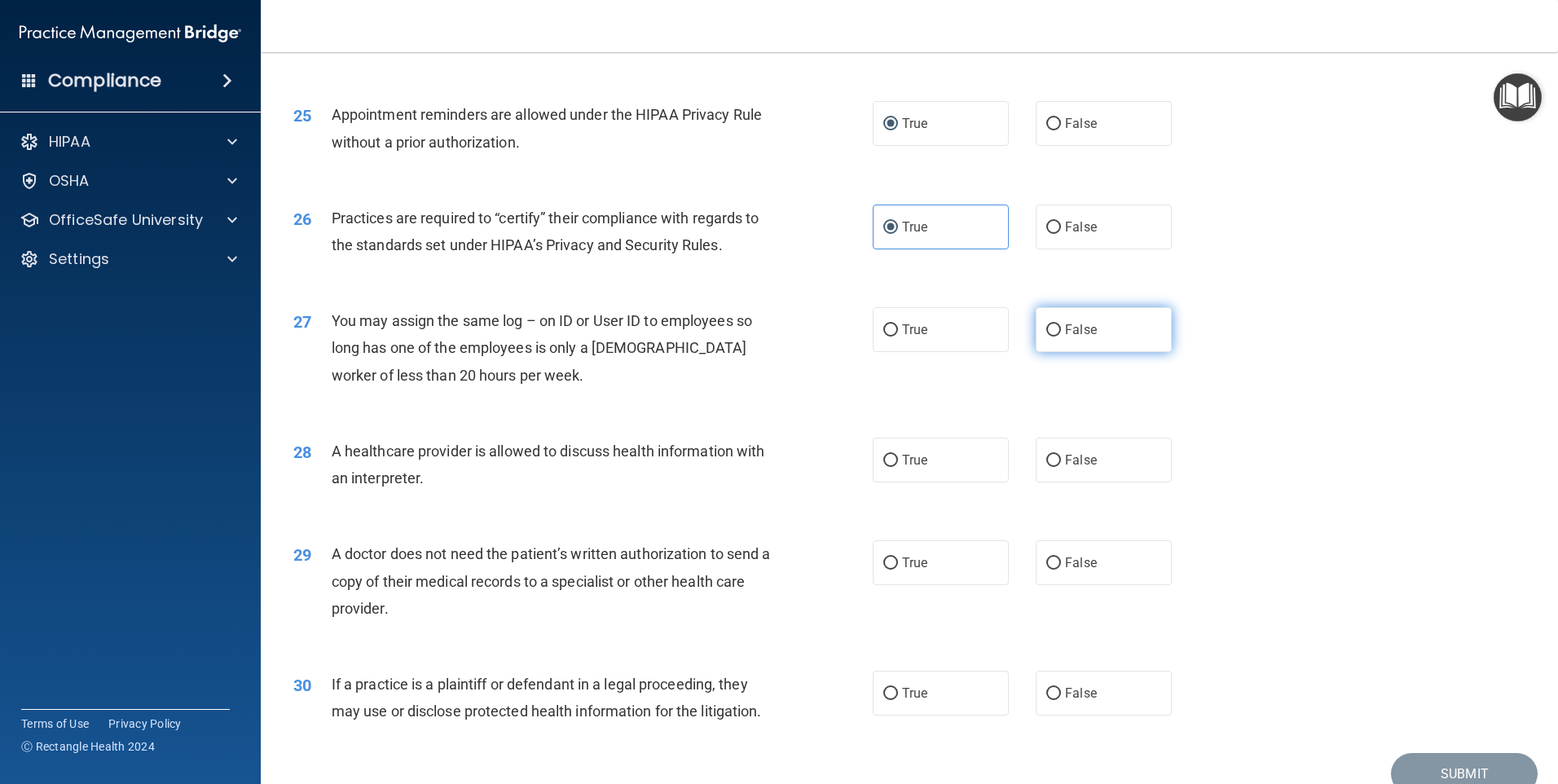
click at [1061, 324] on input "False" at bounding box center [1053, 330] width 14 height 12
radio input "true"
click at [763, 380] on div "You may assign the same log – on ID or User ID to employees so long has one of …" at bounding box center [558, 348] width 453 height 82
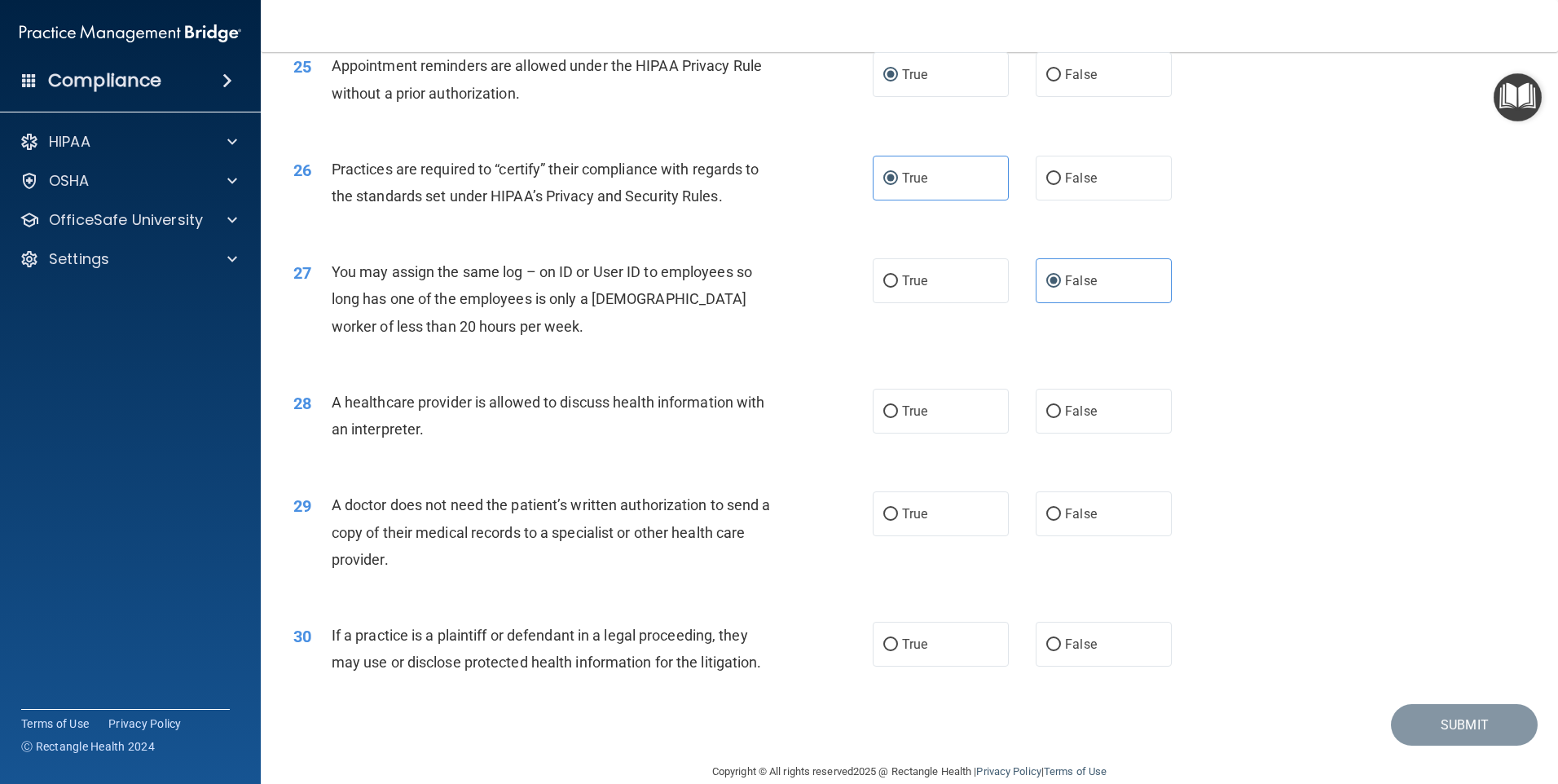
scroll to position [3009, 0]
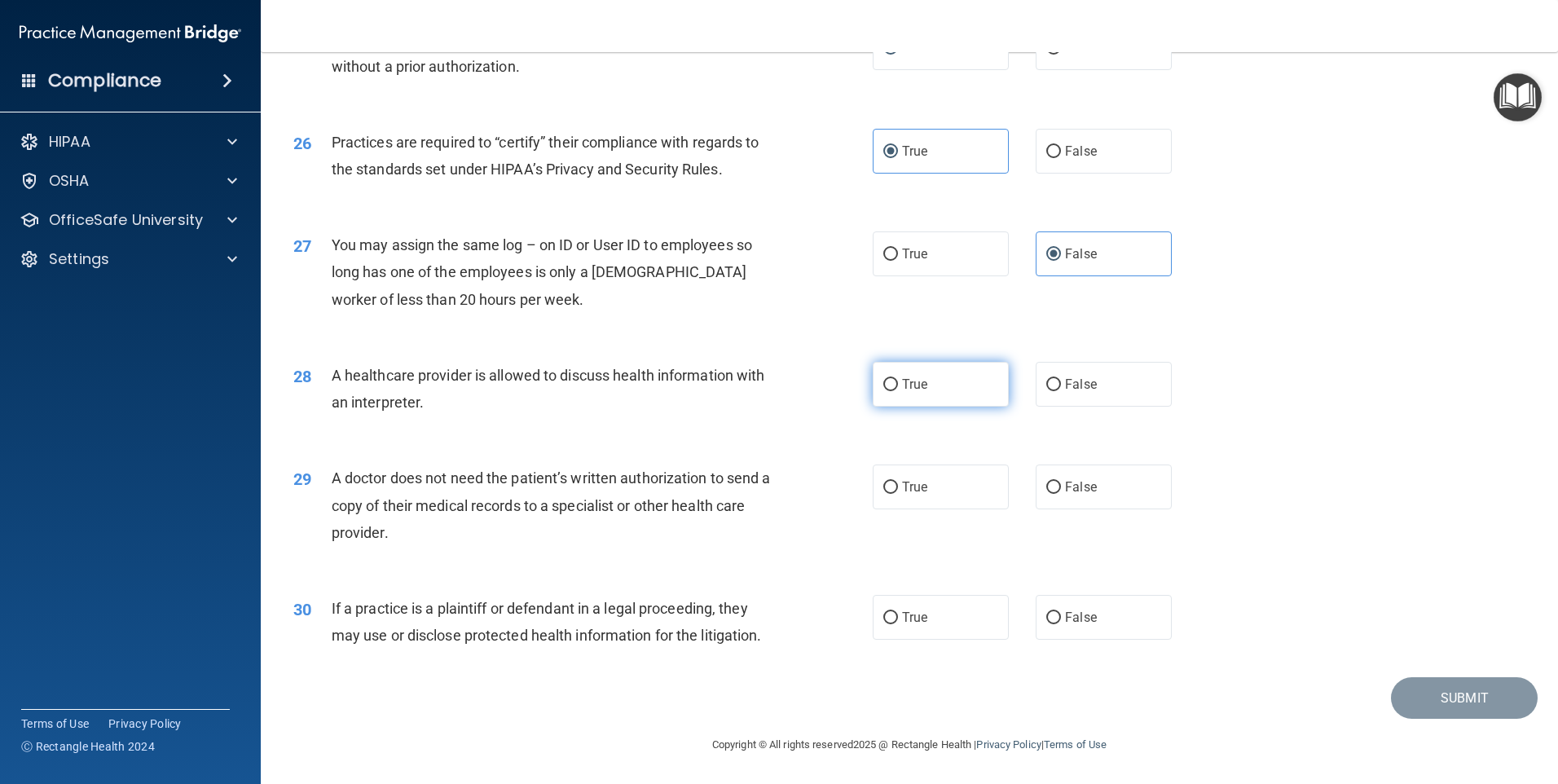
click at [916, 395] on label "True" at bounding box center [941, 383] width 136 height 45
click at [898, 391] on input "True" at bounding box center [890, 385] width 14 height 12
radio input "true"
click at [827, 516] on div "29 A doctor does not need the patient’s written authorization to send a copy of…" at bounding box center [583, 508] width 628 height 89
click at [1047, 484] on input "False" at bounding box center [1053, 487] width 14 height 12
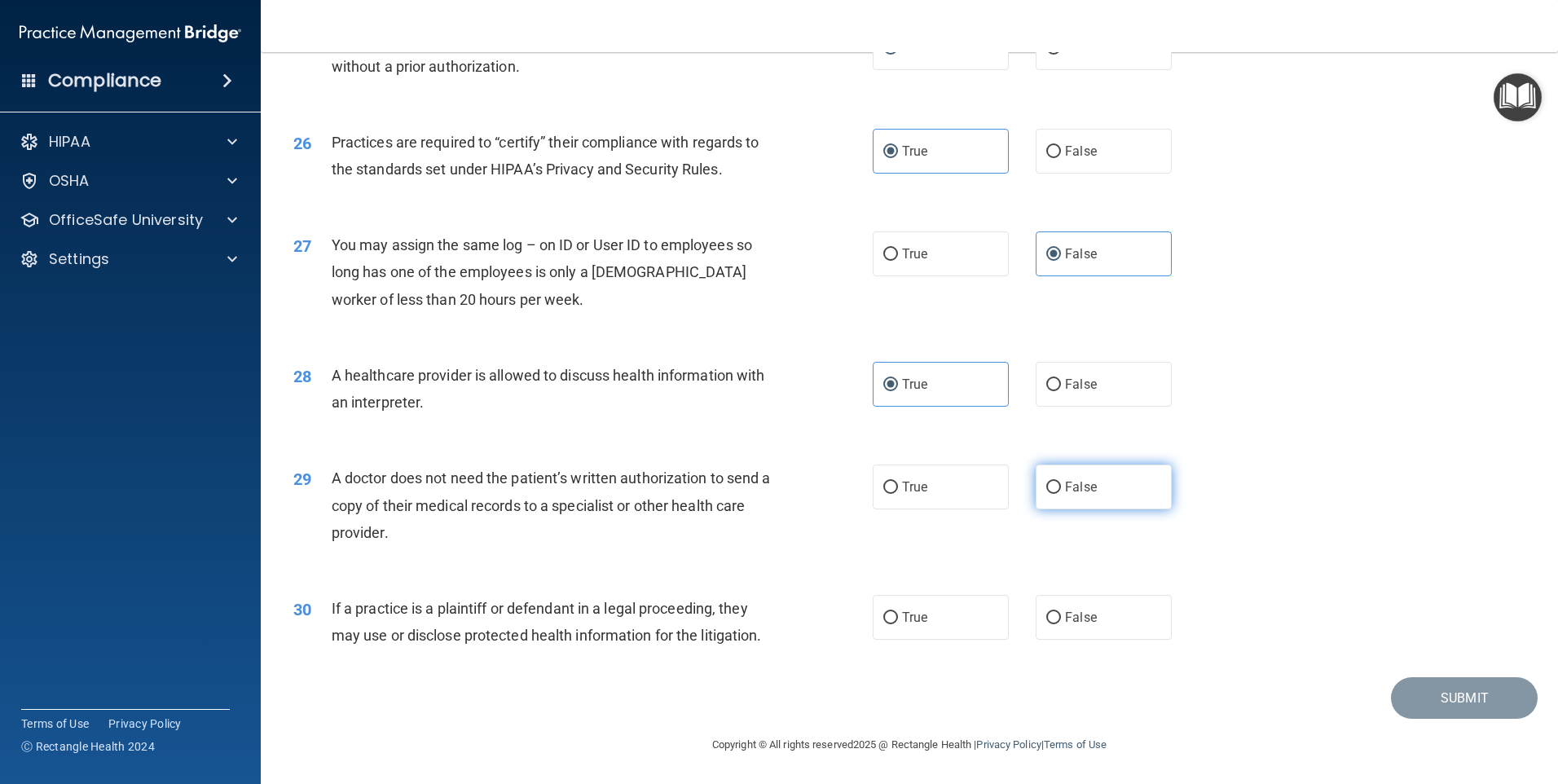
radio input "true"
click at [1065, 633] on label "False" at bounding box center [1104, 617] width 136 height 45
click at [1061, 624] on input "False" at bounding box center [1053, 618] width 14 height 12
radio input "true"
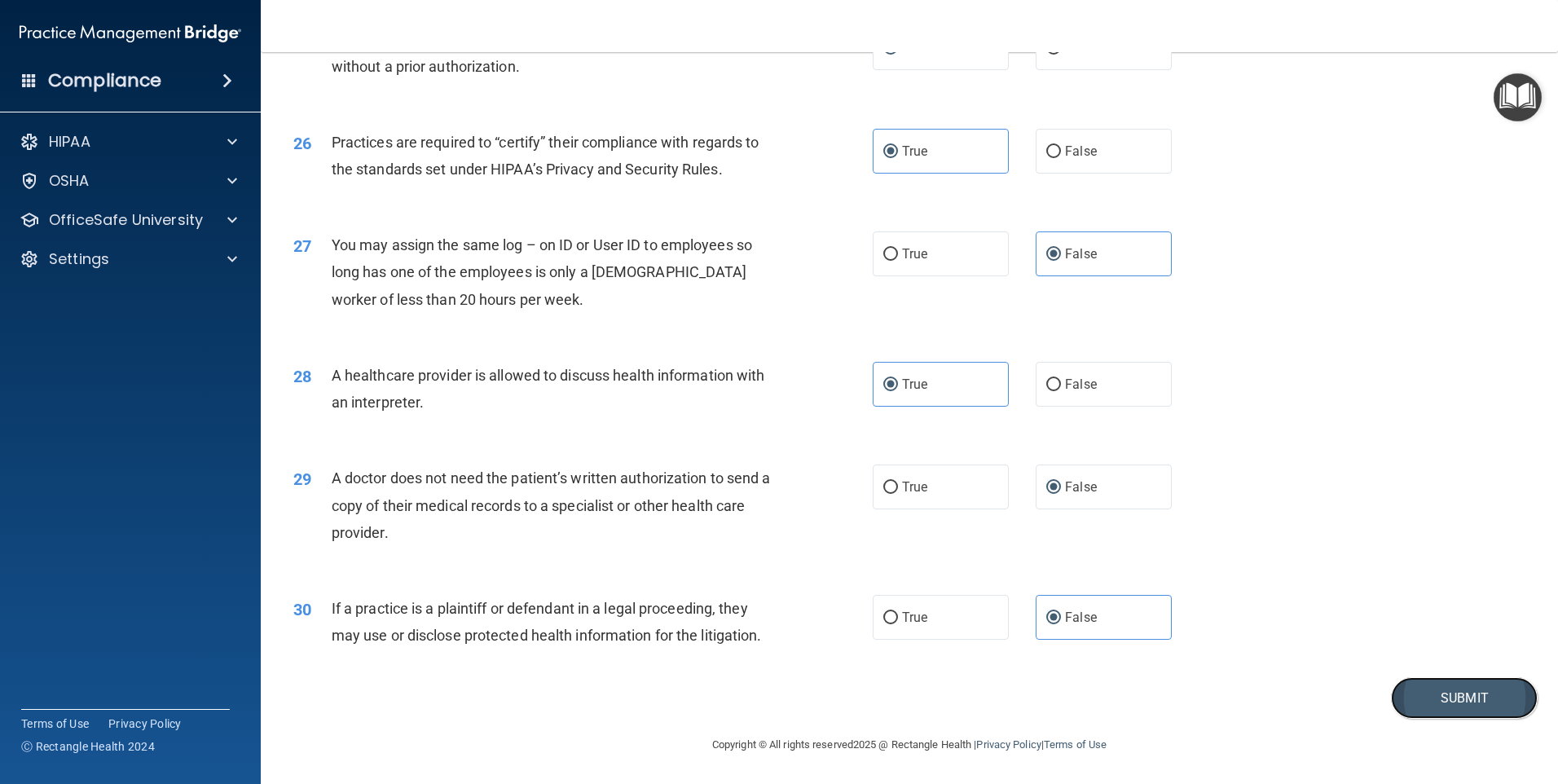
click at [1466, 693] on button "Submit" at bounding box center [1464, 697] width 146 height 42
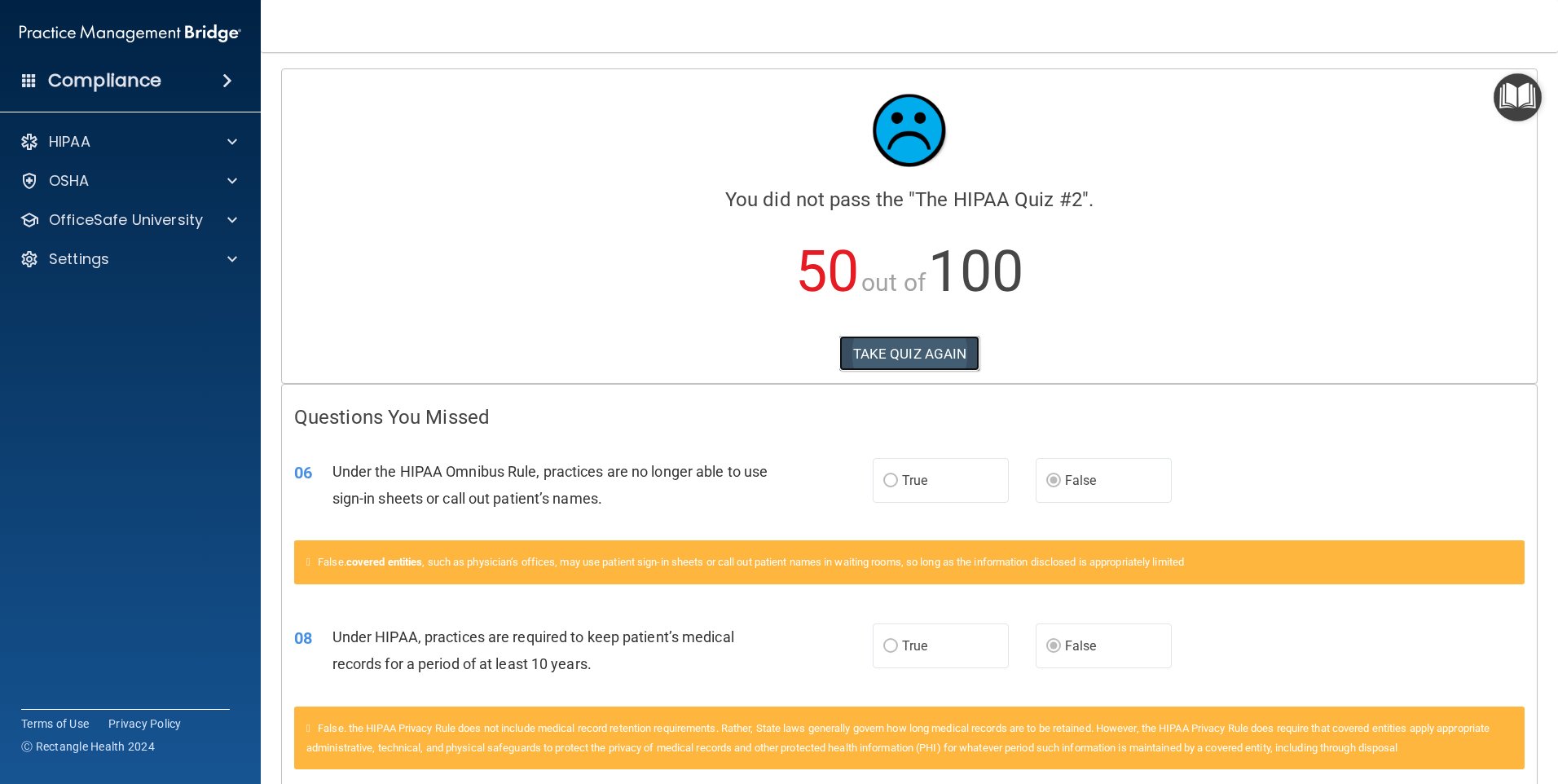
click at [867, 338] on button "TAKE QUIZ AGAIN" at bounding box center [910, 354] width 141 height 36
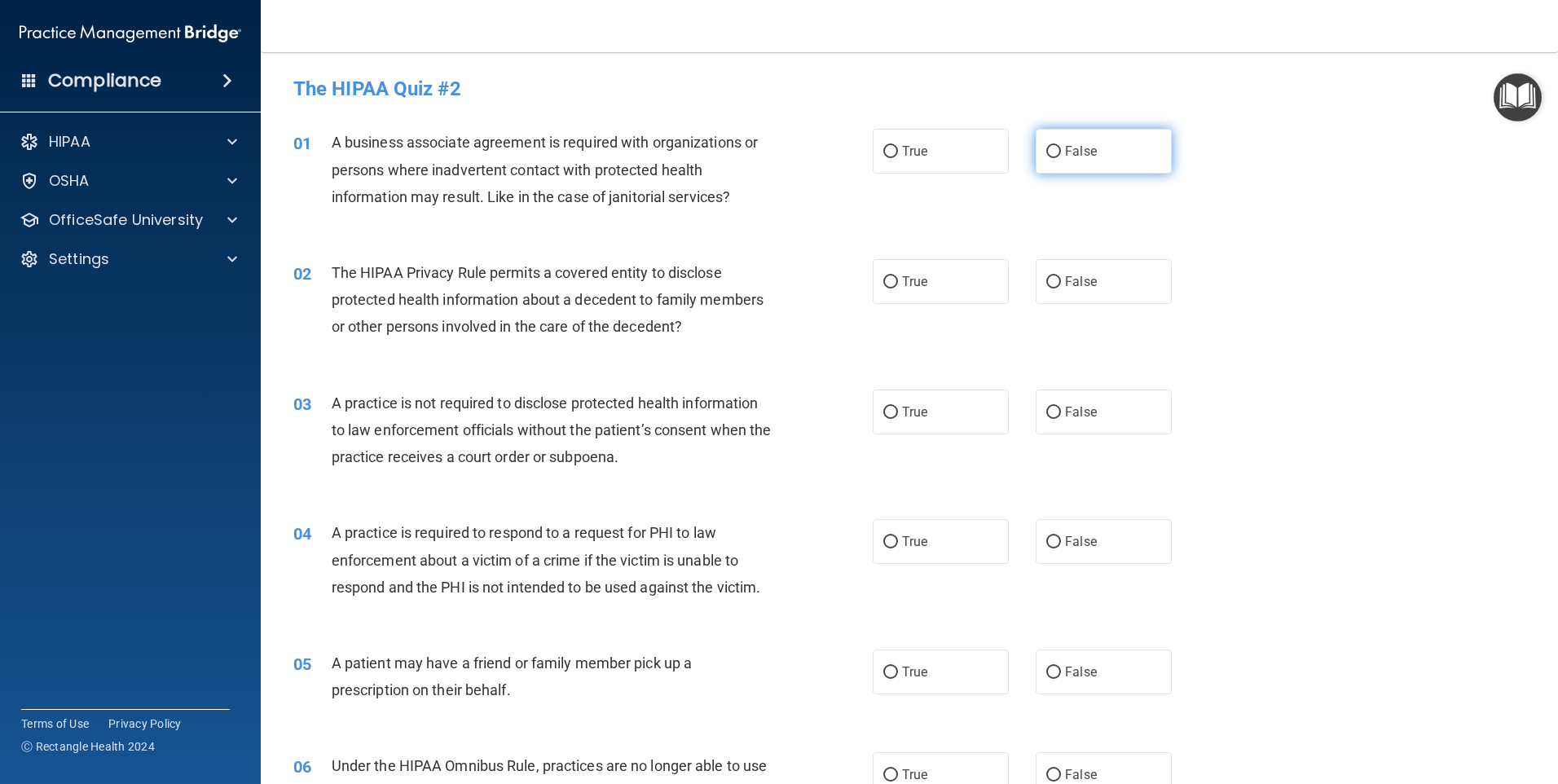
click at [1094, 148] on label "False" at bounding box center [1104, 151] width 136 height 45
click at [1061, 148] on input "False" at bounding box center [1053, 152] width 14 height 12
radio input "true"
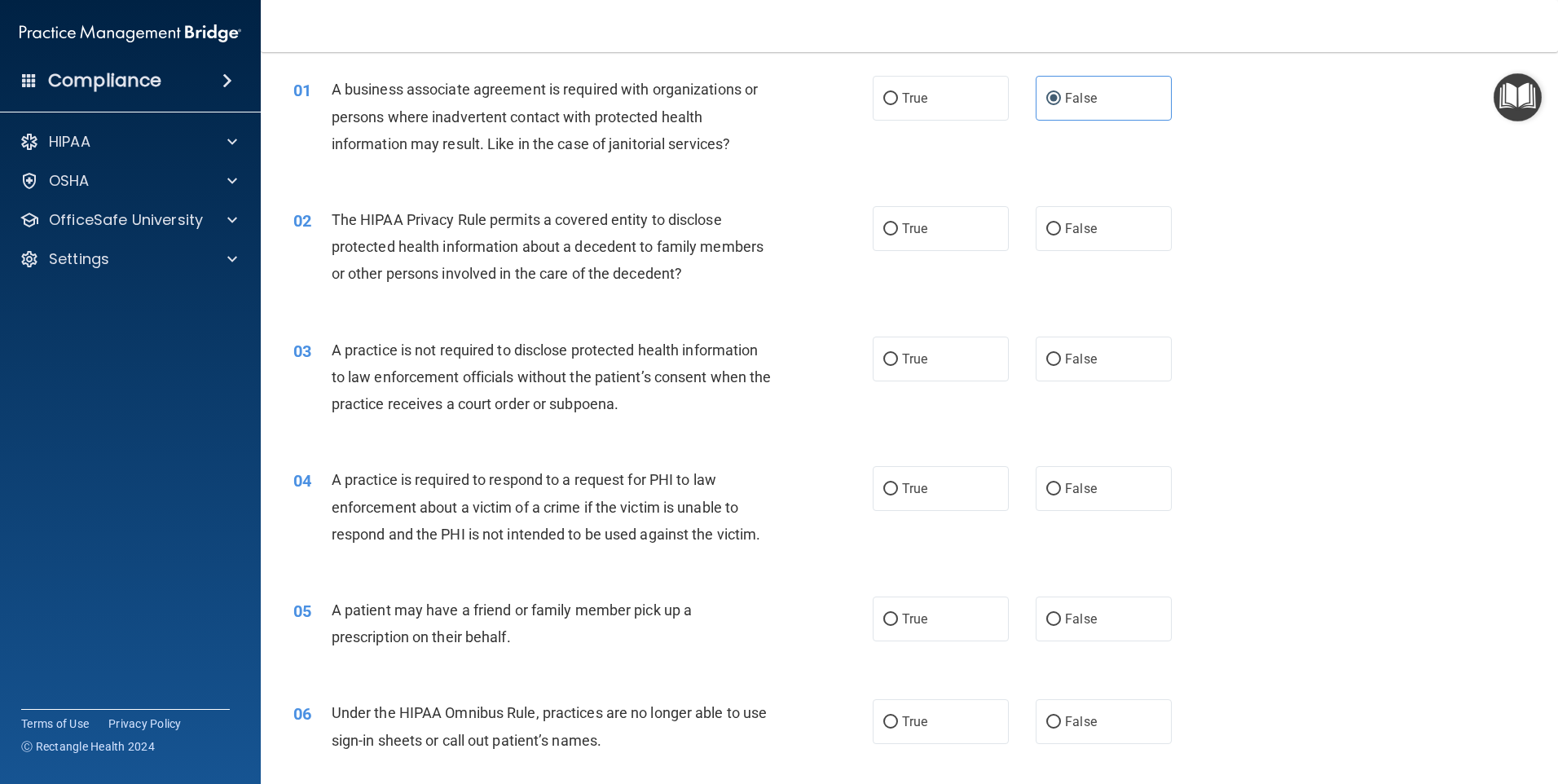
scroll to position [82, 0]
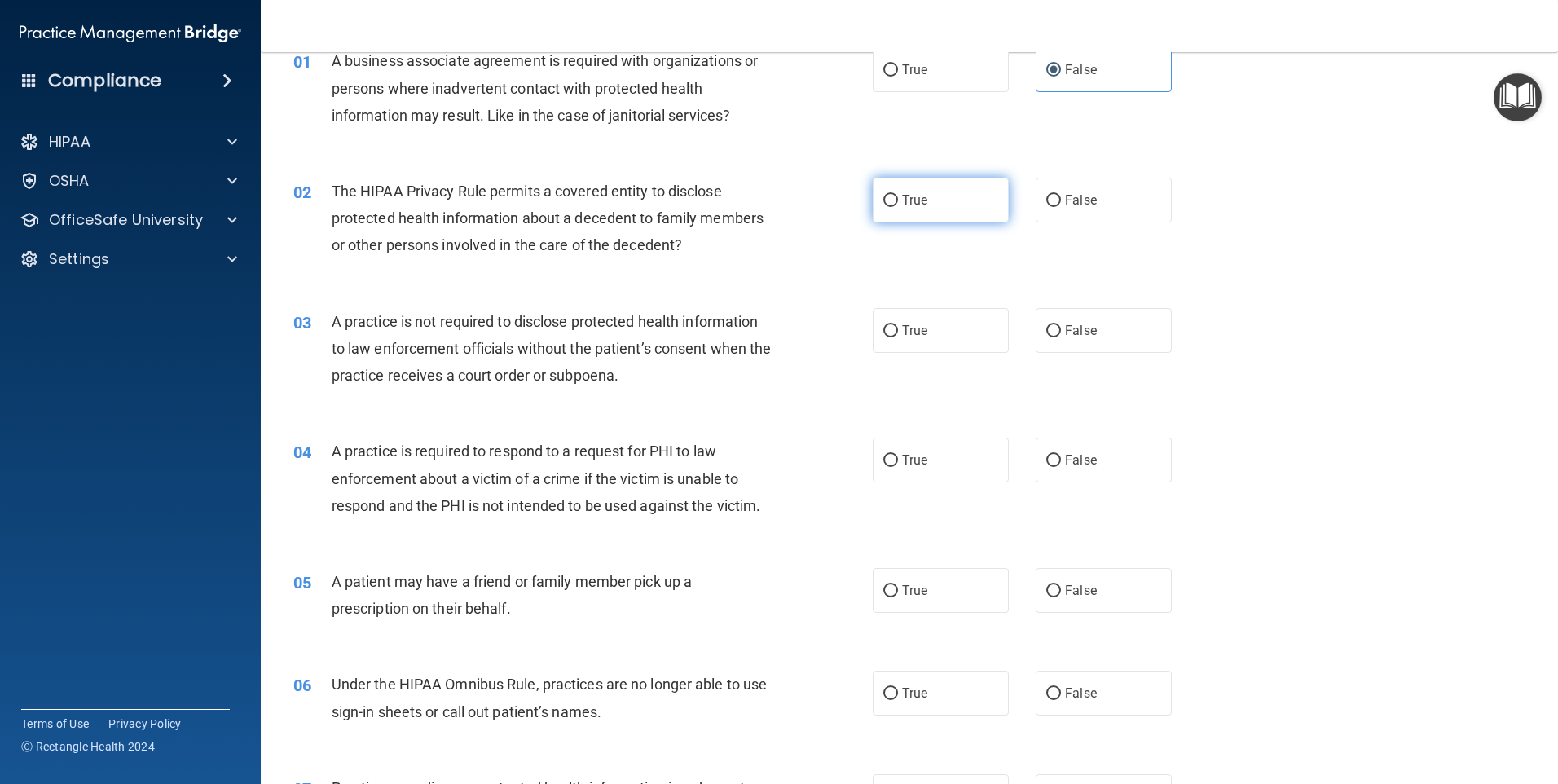
click at [928, 201] on label "True" at bounding box center [941, 200] width 136 height 45
click at [898, 201] on input "True" at bounding box center [890, 201] width 14 height 12
radio input "true"
click at [767, 252] on div "The HIPAA Privacy Rule permits a covered entity to disclose protected health in…" at bounding box center [558, 219] width 453 height 82
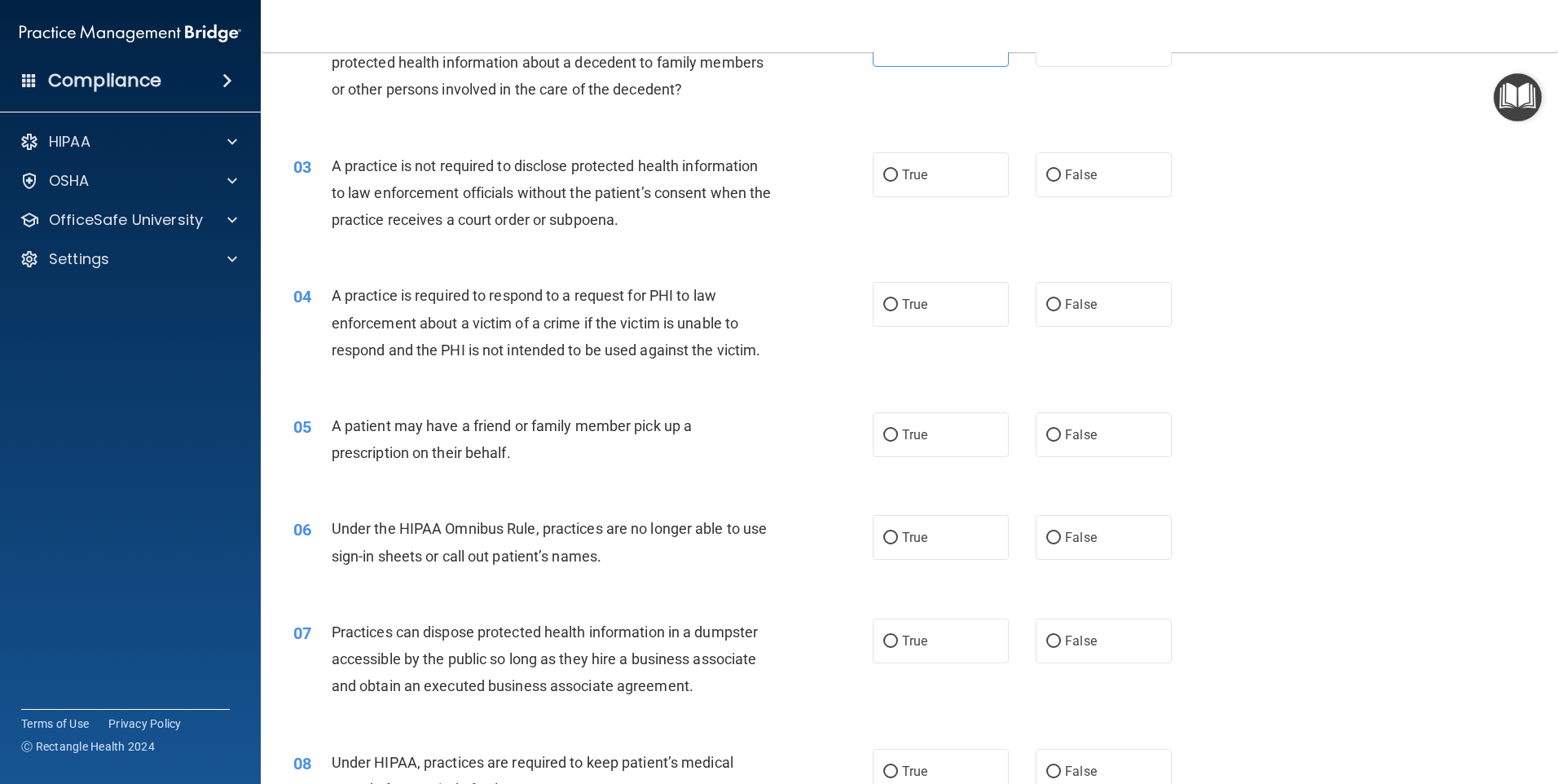
scroll to position [244, 0]
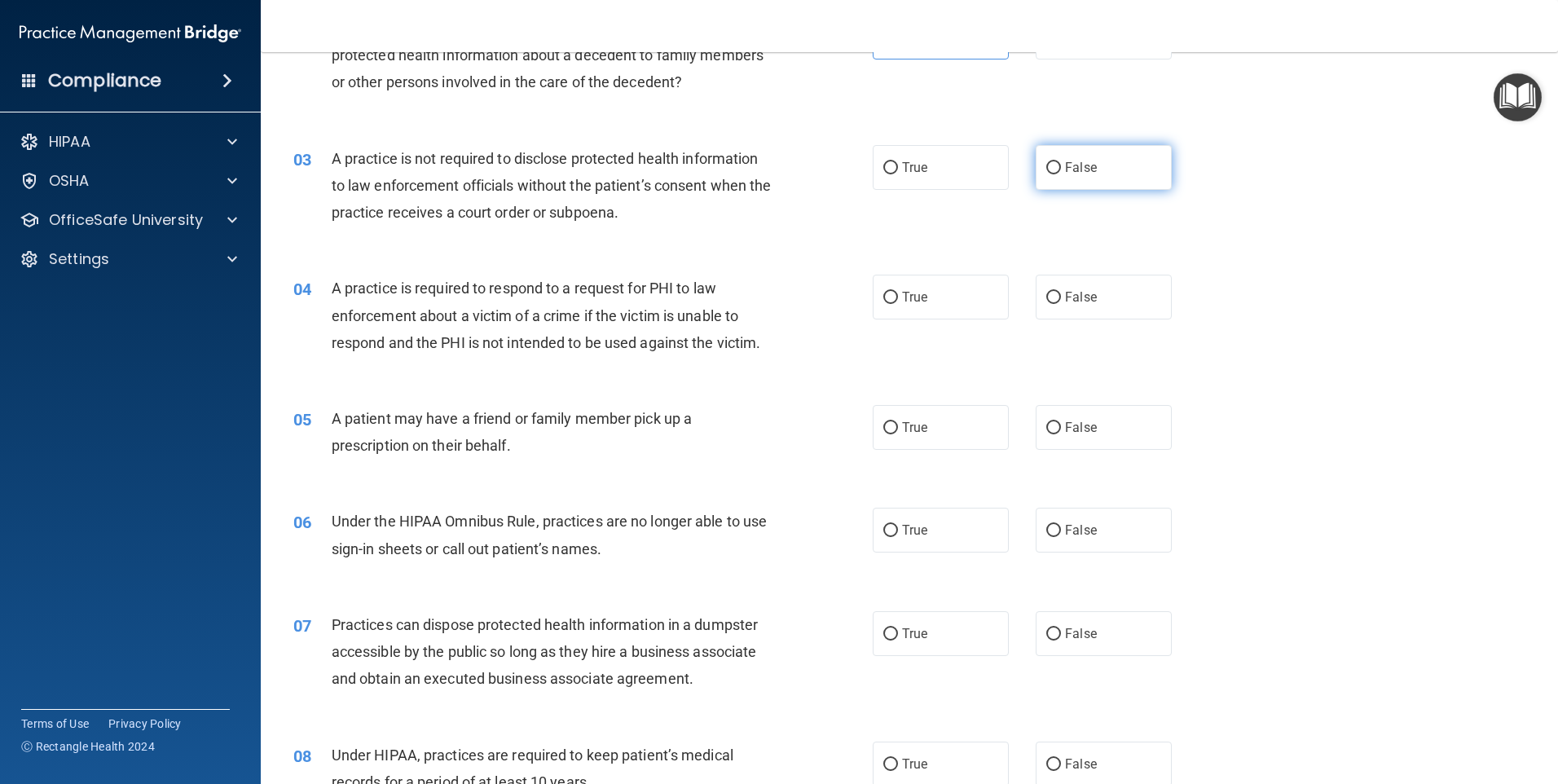
click at [1084, 162] on span "False" at bounding box center [1080, 168] width 31 height 15
click at [1061, 162] on input "False" at bounding box center [1053, 168] width 14 height 12
radio input "true"
click at [748, 316] on div "A practice is required to respond to a request for PHI to law enforcement about…" at bounding box center [558, 315] width 453 height 82
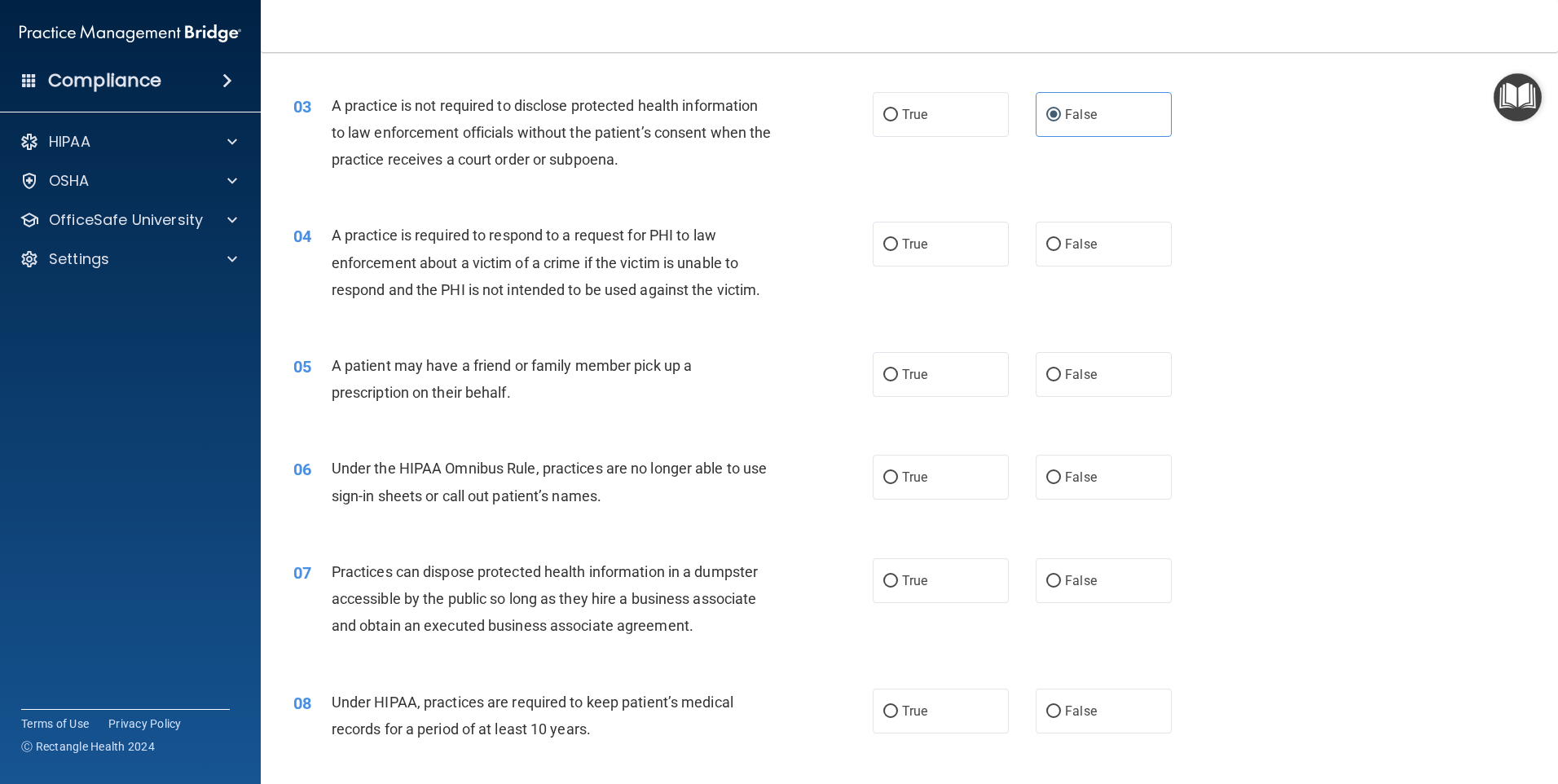
scroll to position [326, 0]
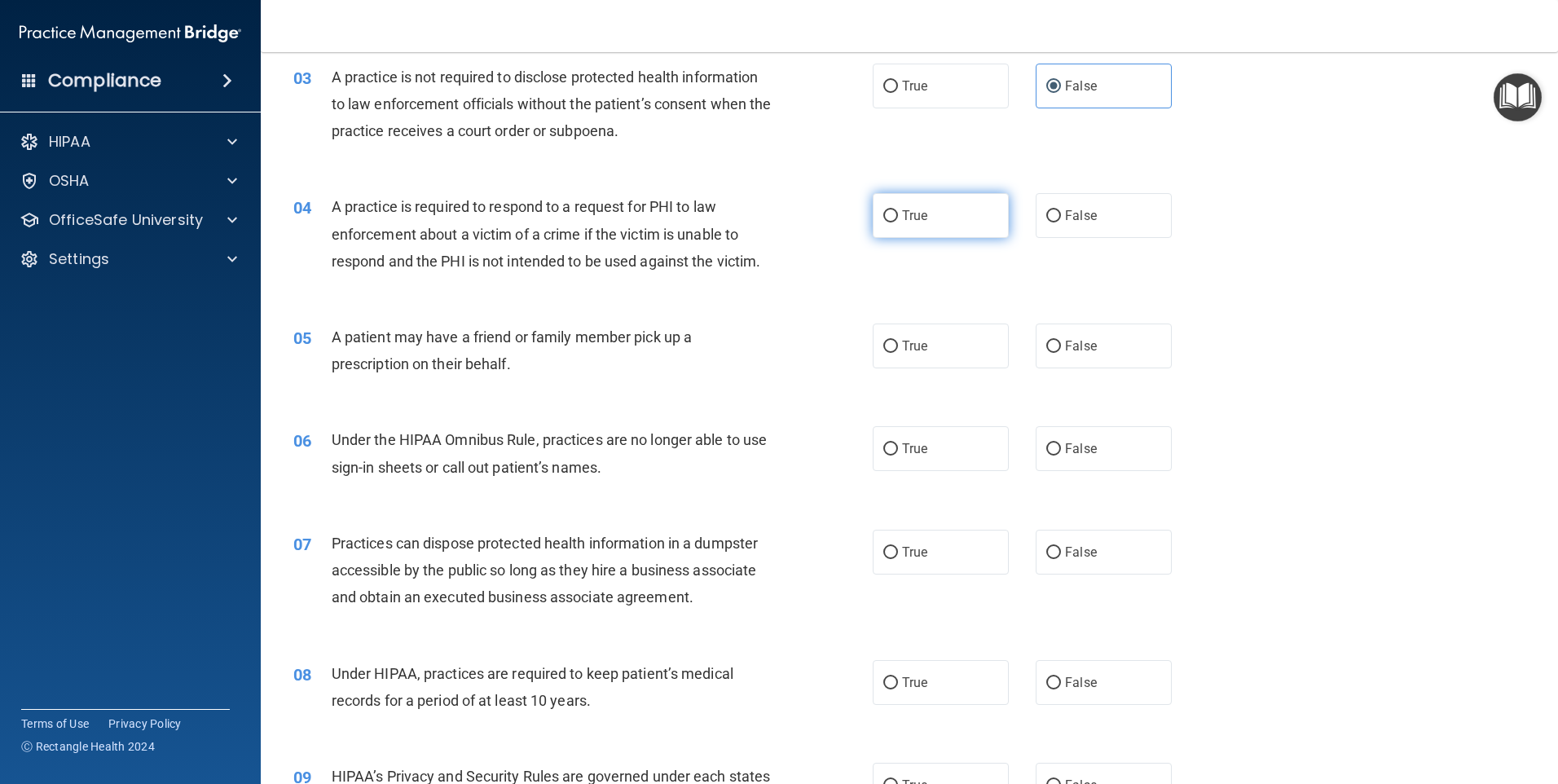
click at [895, 205] on label "True" at bounding box center [941, 215] width 136 height 45
click at [895, 210] on input "True" at bounding box center [890, 216] width 14 height 12
radio input "true"
click at [697, 361] on div "A patient may have a friend or family member pick up a prescription on their be…" at bounding box center [558, 349] width 453 height 54
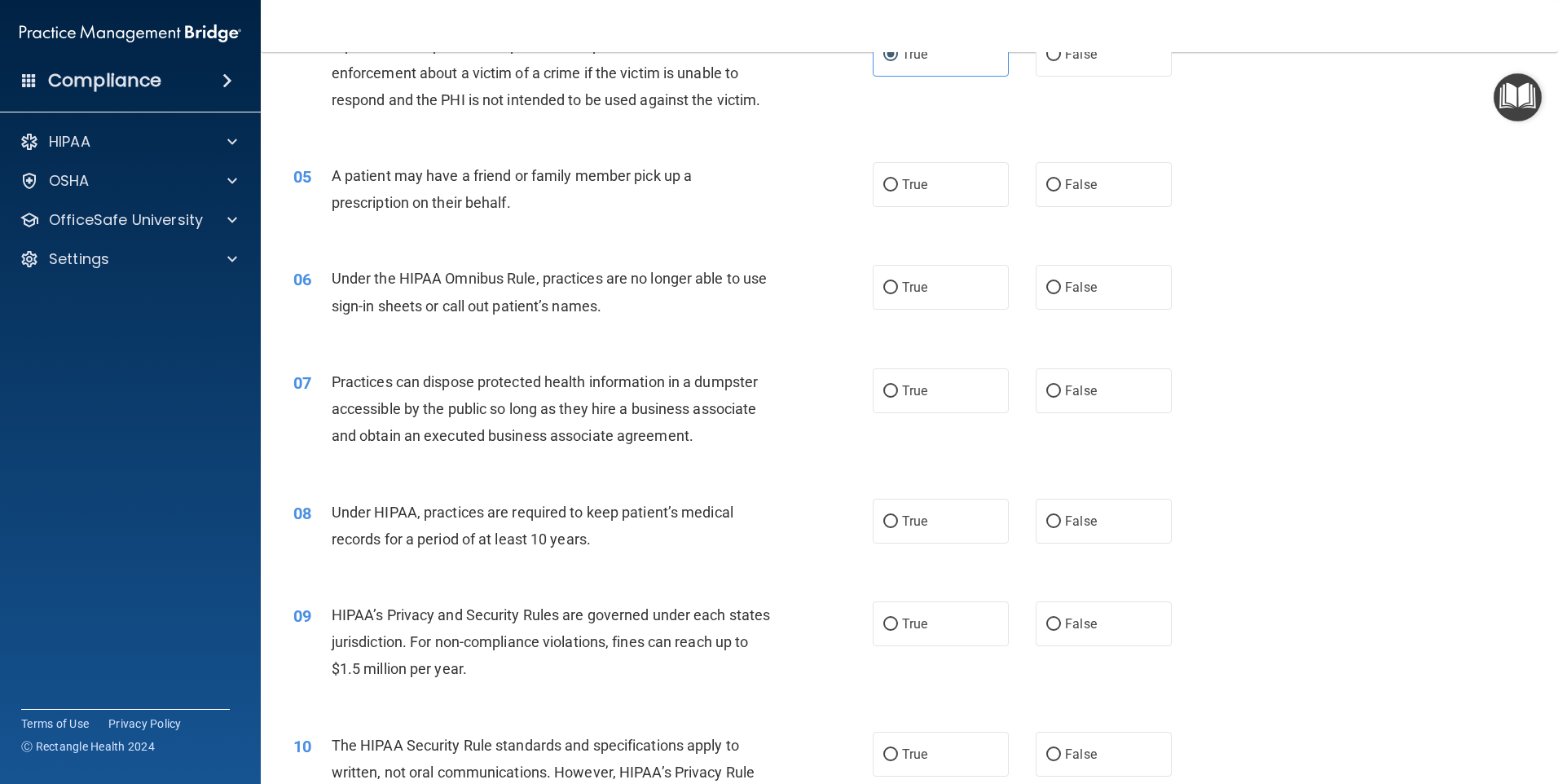
scroll to position [489, 0]
click at [917, 189] on span "True" at bounding box center [915, 183] width 26 height 15
click at [898, 189] on input "True" at bounding box center [890, 184] width 14 height 12
radio input "true"
click at [752, 306] on div "Under the HIPAA Omnibus Rule, practices are no longer able to use sign-in sheet…" at bounding box center [558, 290] width 453 height 54
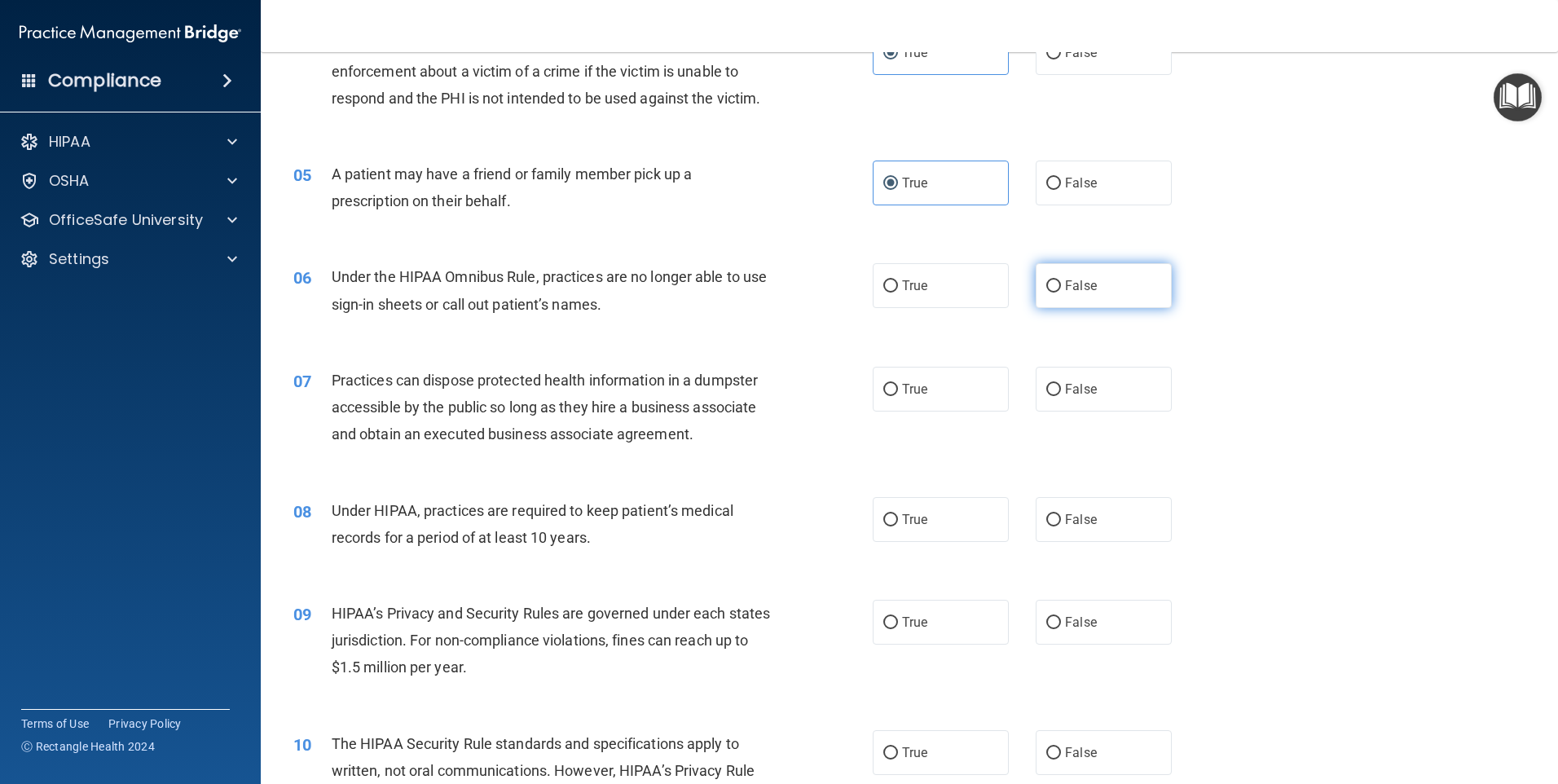
click at [1095, 279] on label "False" at bounding box center [1104, 286] width 136 height 45
click at [1061, 281] on input "False" at bounding box center [1053, 287] width 14 height 12
radio input "true"
click at [819, 400] on div "07 Practices can dispose protected health information in a dumpster accessible …" at bounding box center [583, 411] width 628 height 89
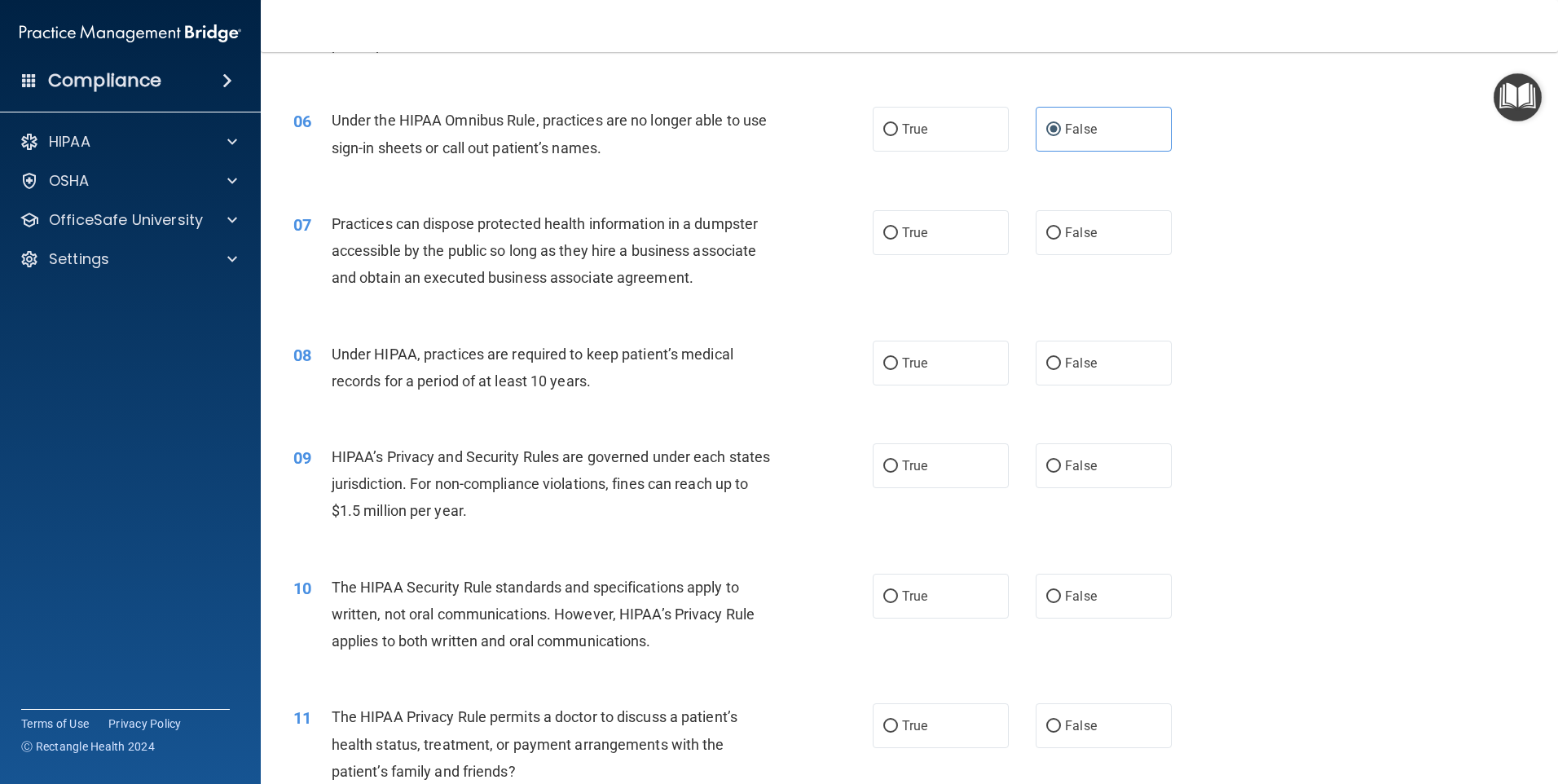
scroll to position [652, 0]
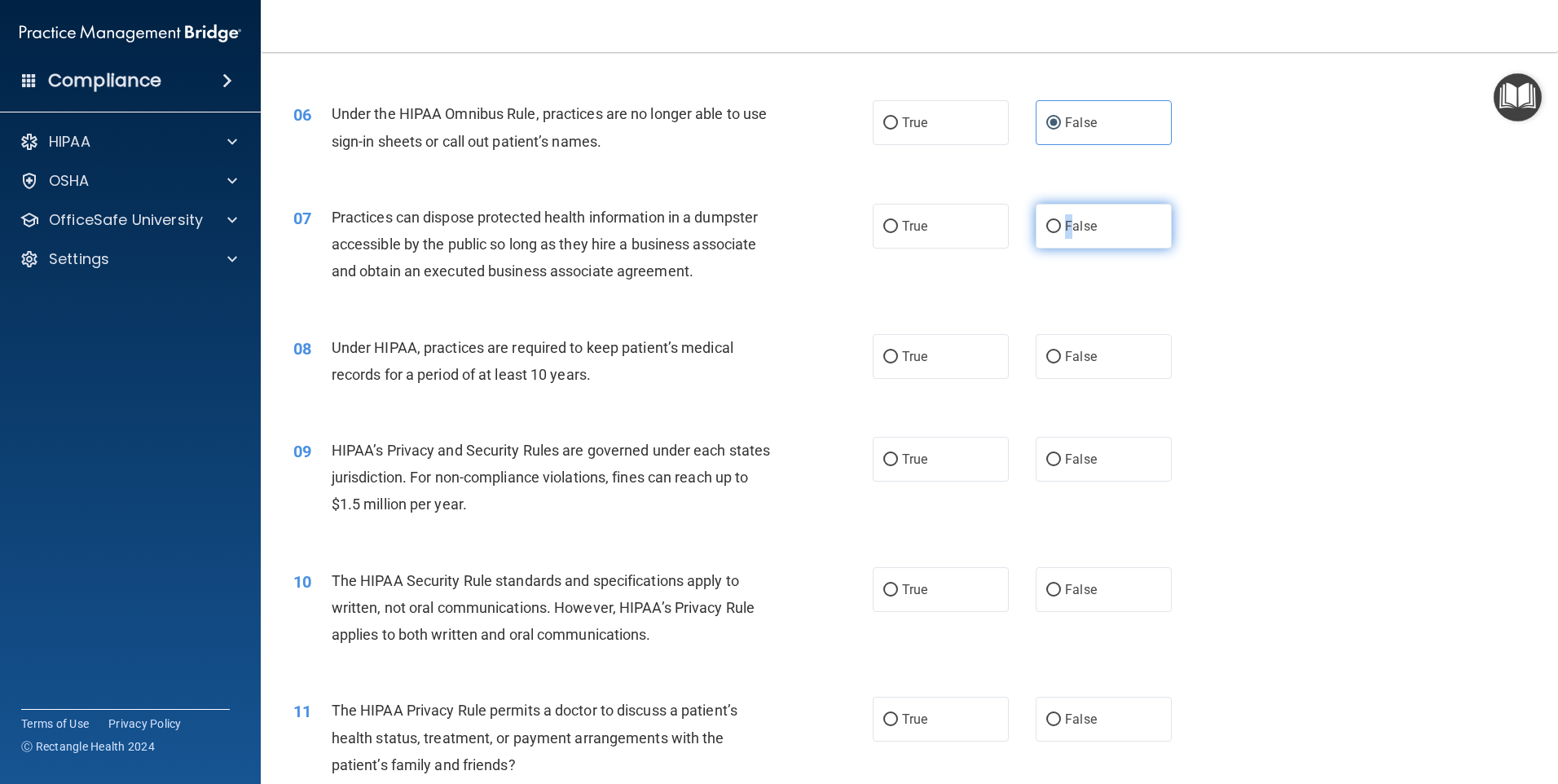
click at [1065, 239] on label "False" at bounding box center [1104, 226] width 136 height 45
click at [1065, 221] on span "False" at bounding box center [1080, 226] width 31 height 15
click at [1061, 221] on input "False" at bounding box center [1053, 227] width 14 height 12
radio input "true"
click at [792, 351] on div "08 Under HIPAA, practices are required to keep patient’s medical records for a …" at bounding box center [583, 365] width 628 height 62
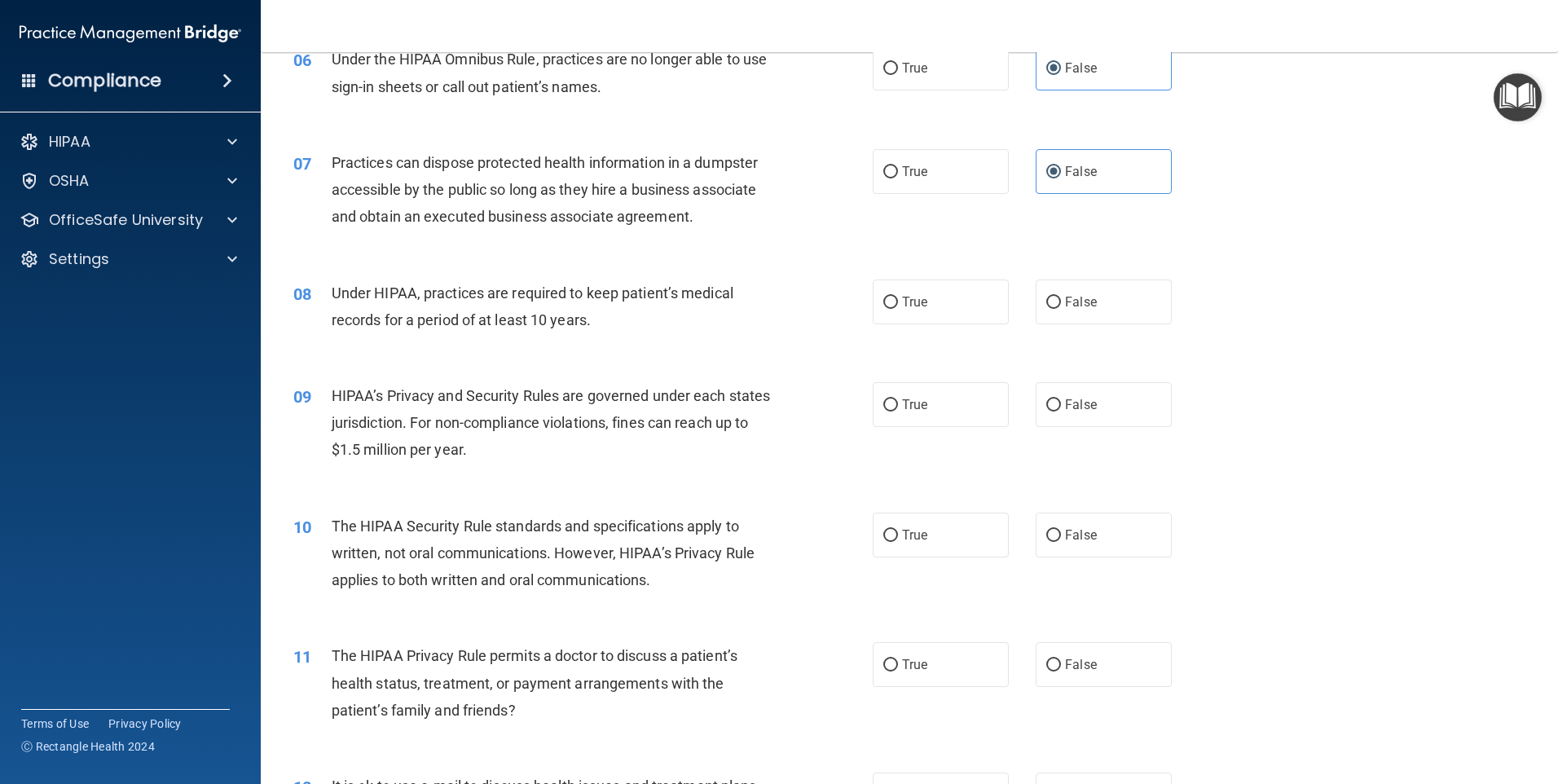
scroll to position [815, 0]
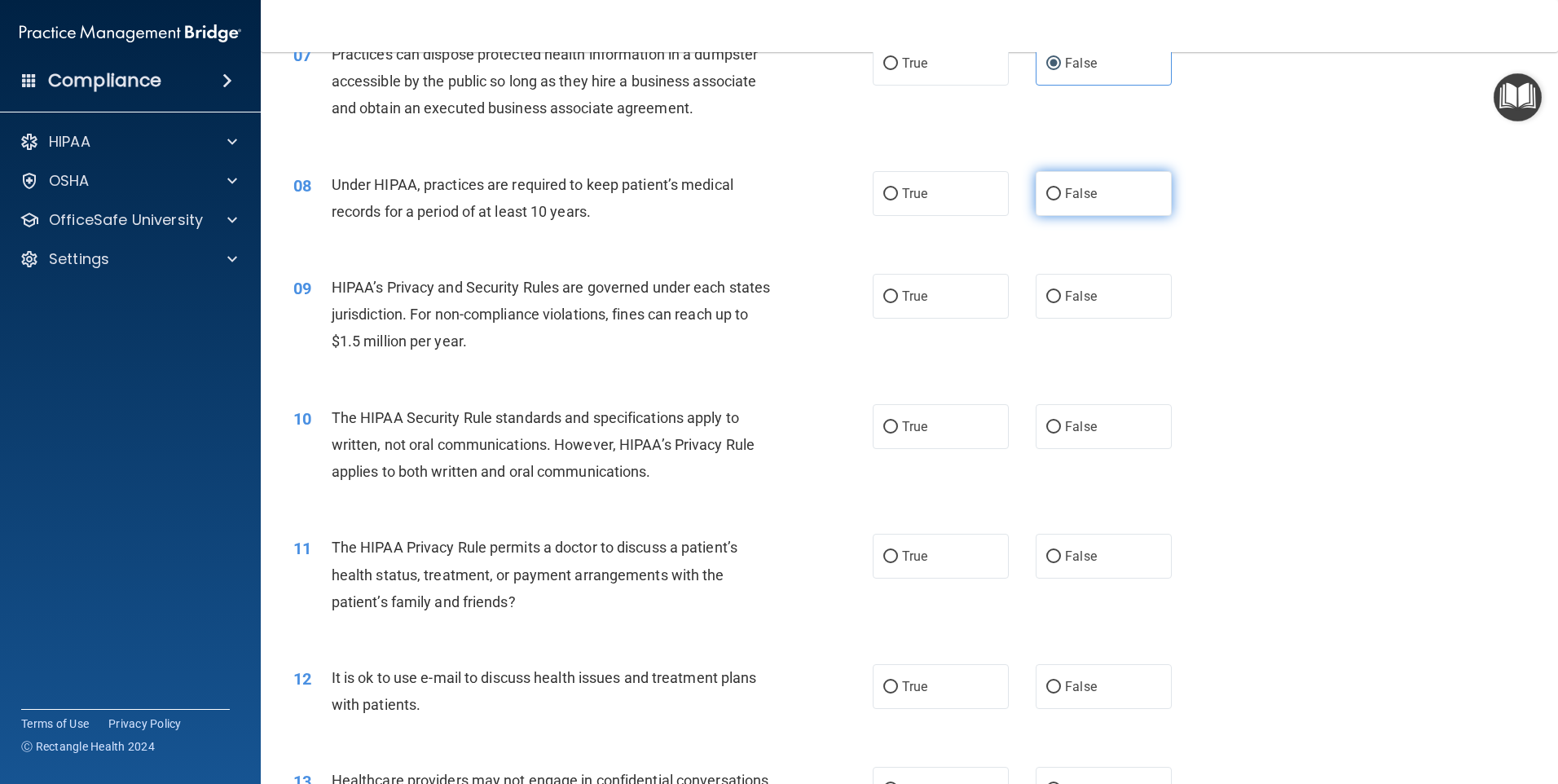
click at [1118, 204] on label "False" at bounding box center [1104, 193] width 136 height 45
click at [1061, 201] on input "False" at bounding box center [1053, 194] width 14 height 12
radio input "true"
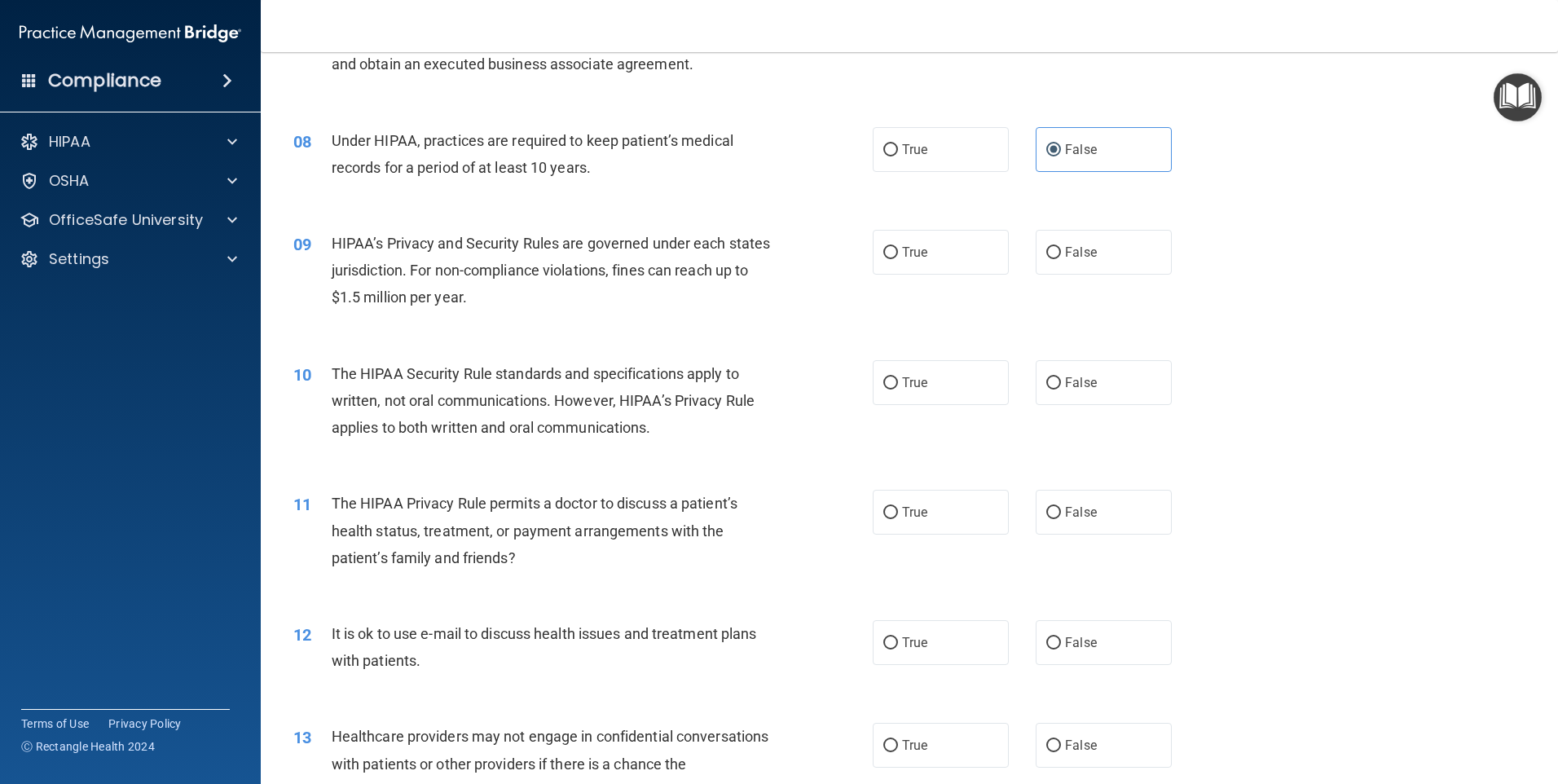
scroll to position [896, 0]
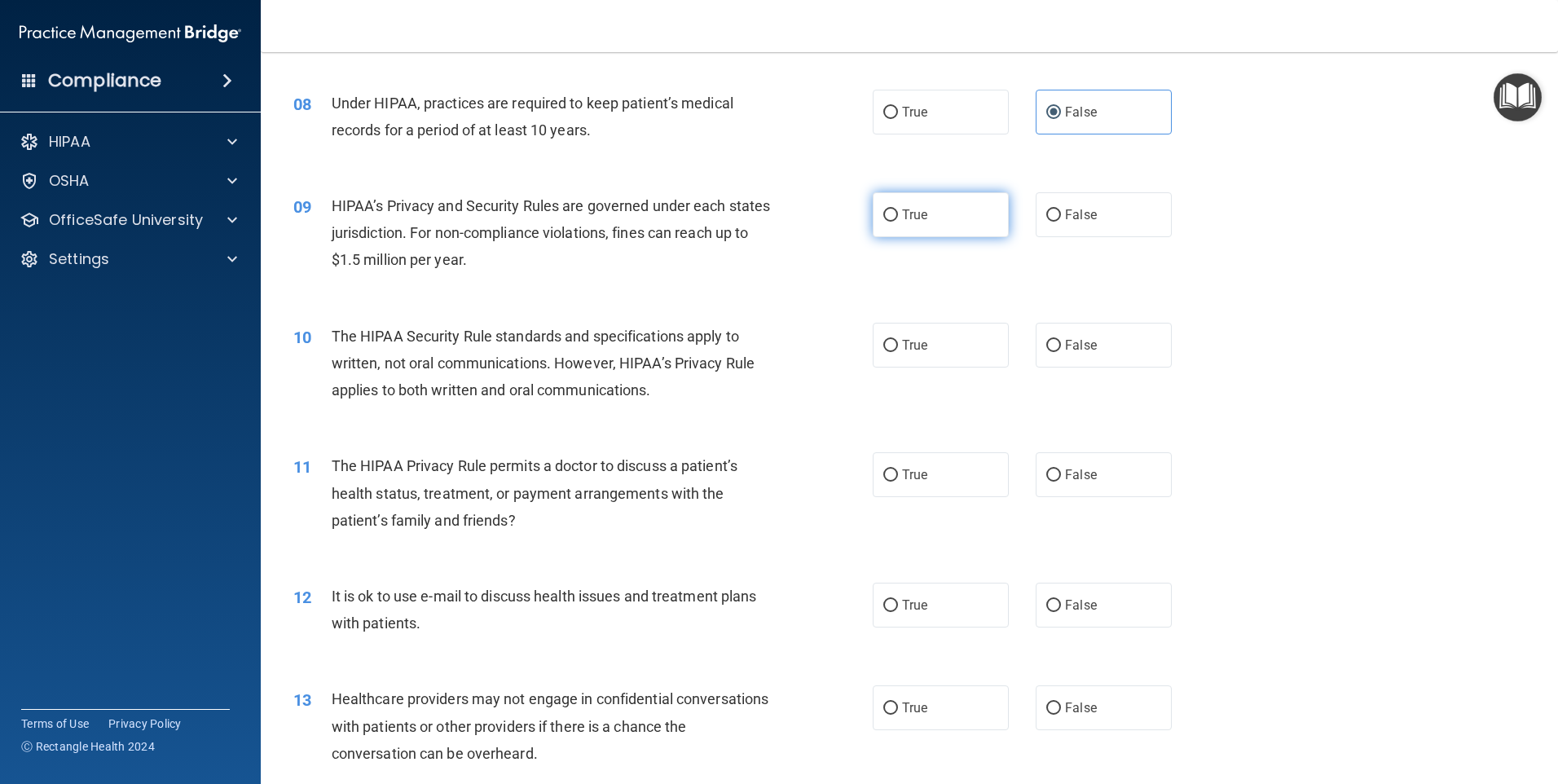
drag, startPoint x: 941, startPoint y: 210, endPoint x: 933, endPoint y: 215, distance: 9.4
click at [941, 210] on label "True" at bounding box center [941, 214] width 136 height 45
click at [898, 210] on input "True" at bounding box center [890, 215] width 14 height 12
radio input "true"
click at [786, 389] on div "10 The HIPAA Security Rule standards and specifications apply to written, not o…" at bounding box center [583, 366] width 628 height 89
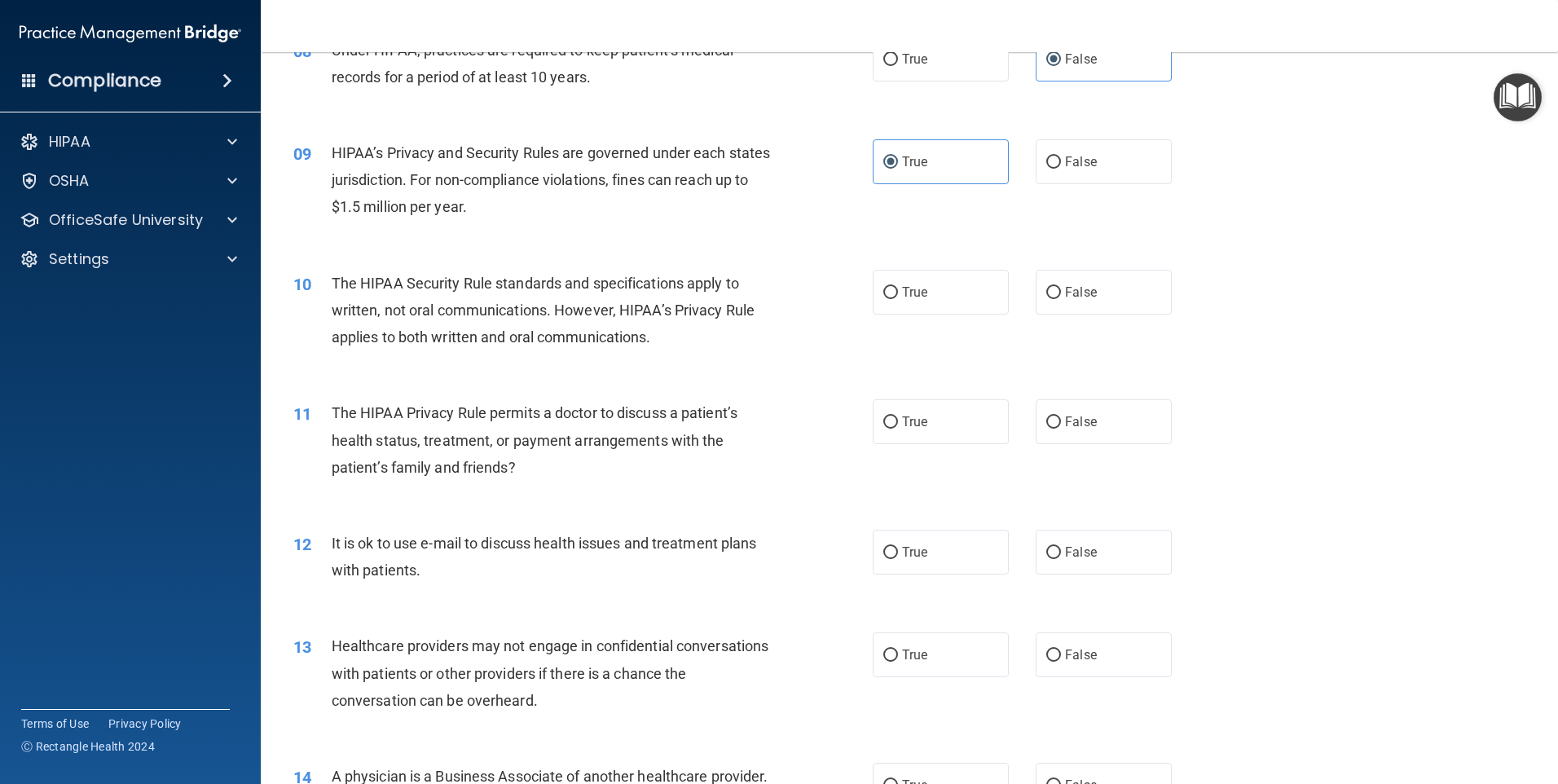
scroll to position [978, 0]
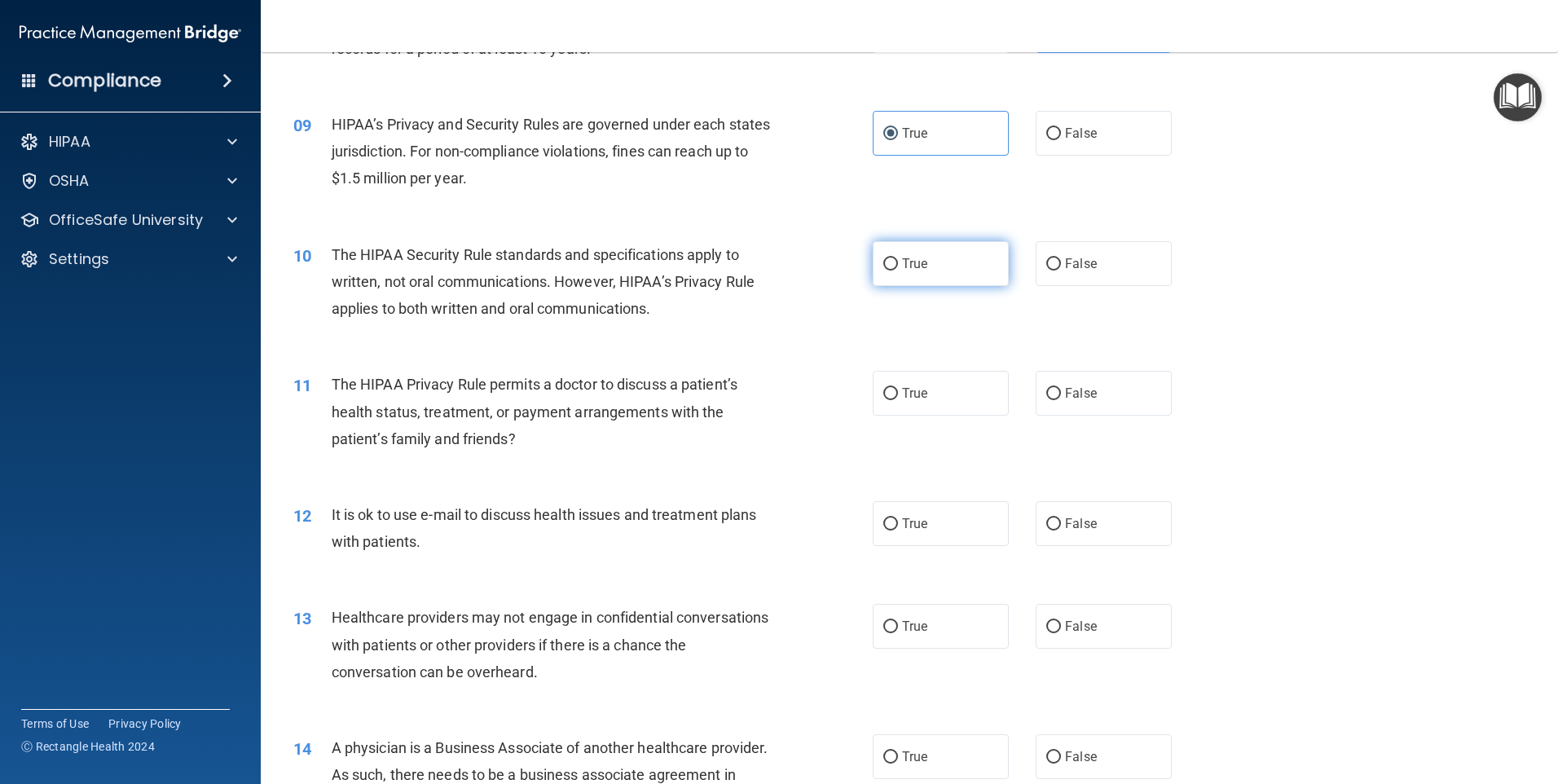
click at [887, 258] on input "True" at bounding box center [890, 264] width 14 height 12
radio input "true"
click at [804, 438] on div "11 The HIPAA Privacy Rule permits a doctor to discuss a patient’s health status…" at bounding box center [583, 415] width 628 height 89
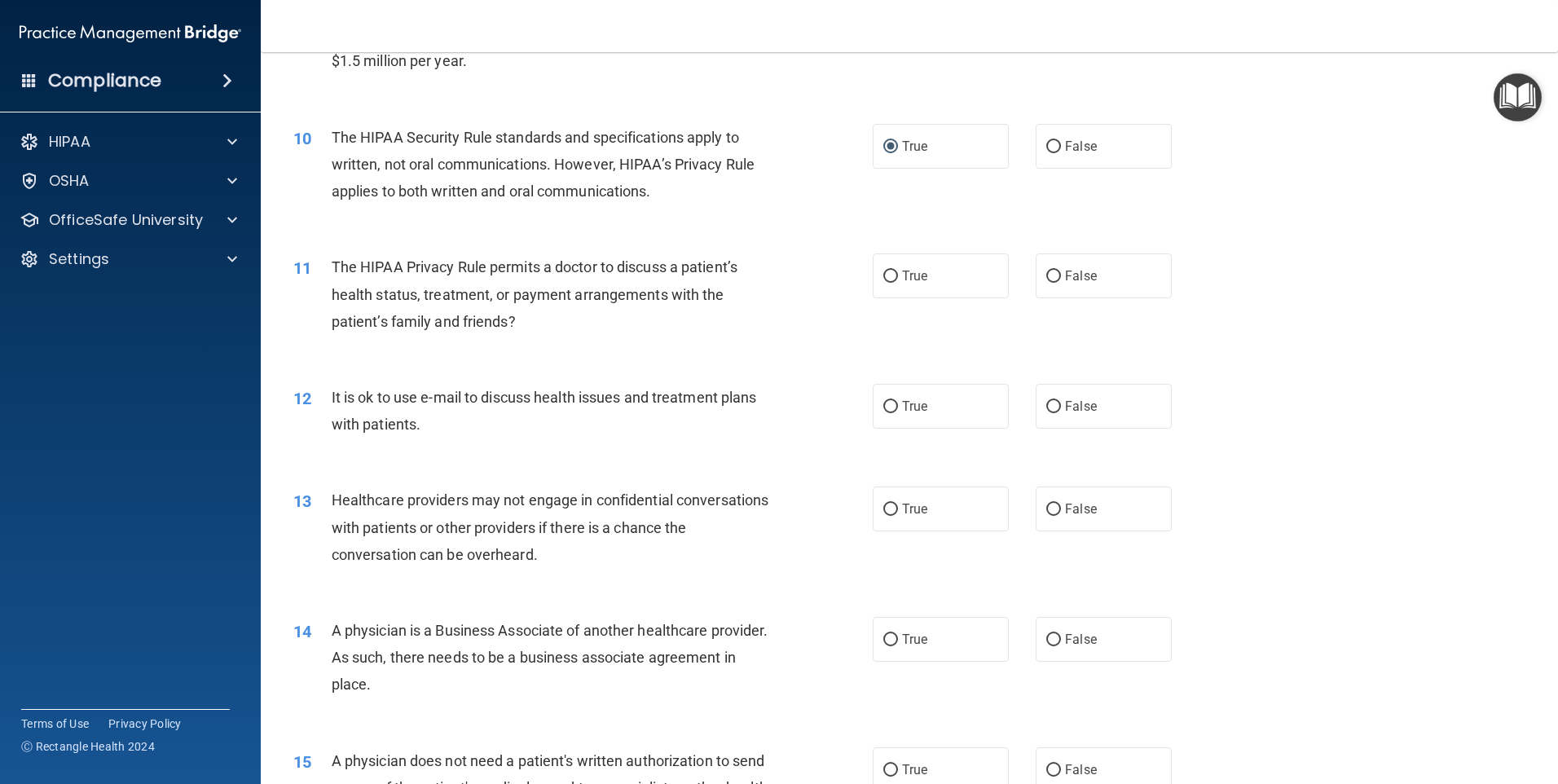
scroll to position [1141, 0]
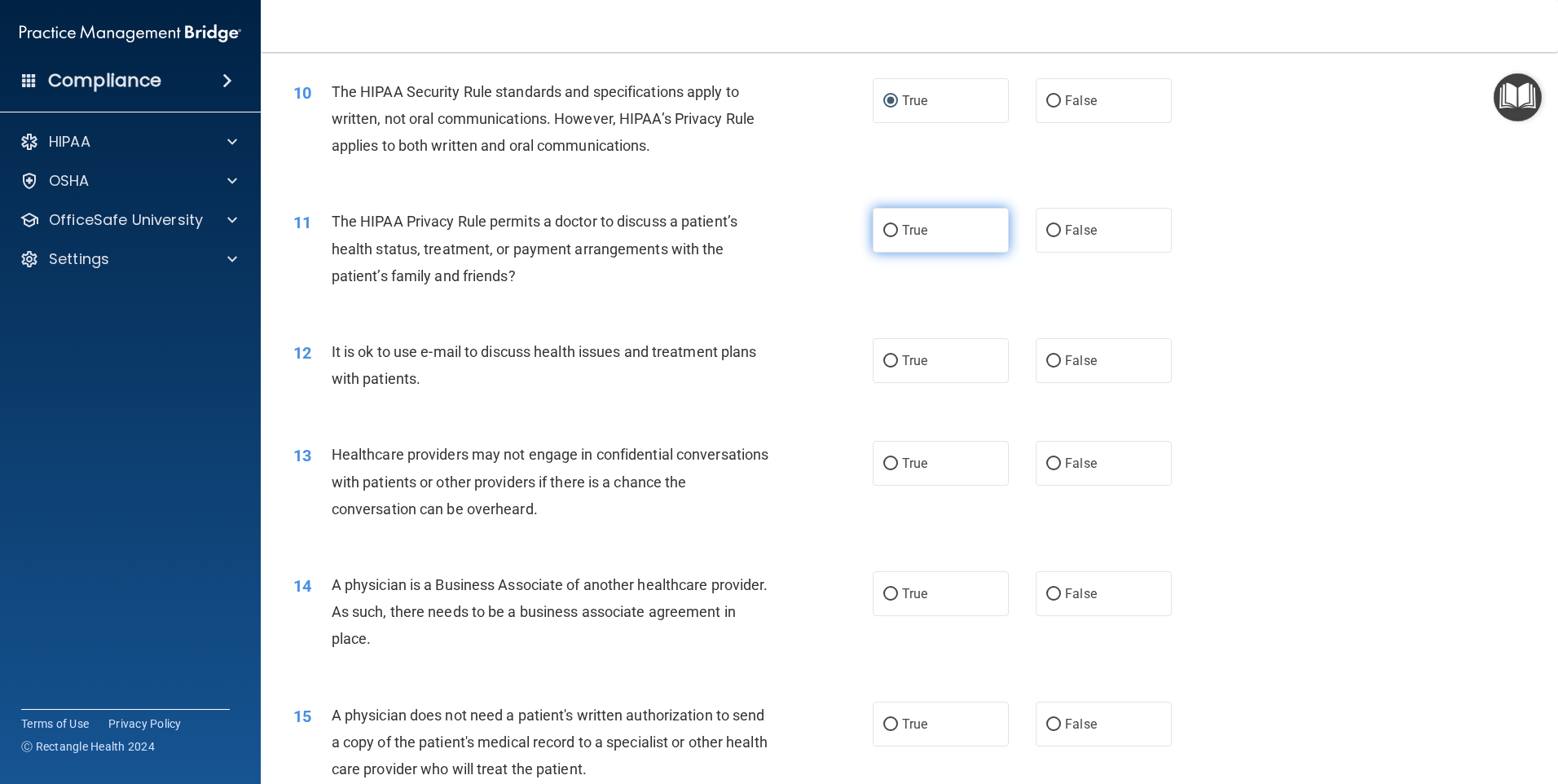
click at [933, 240] on label "True" at bounding box center [941, 230] width 136 height 45
click at [898, 237] on input "True" at bounding box center [890, 230] width 14 height 12
radio input "true"
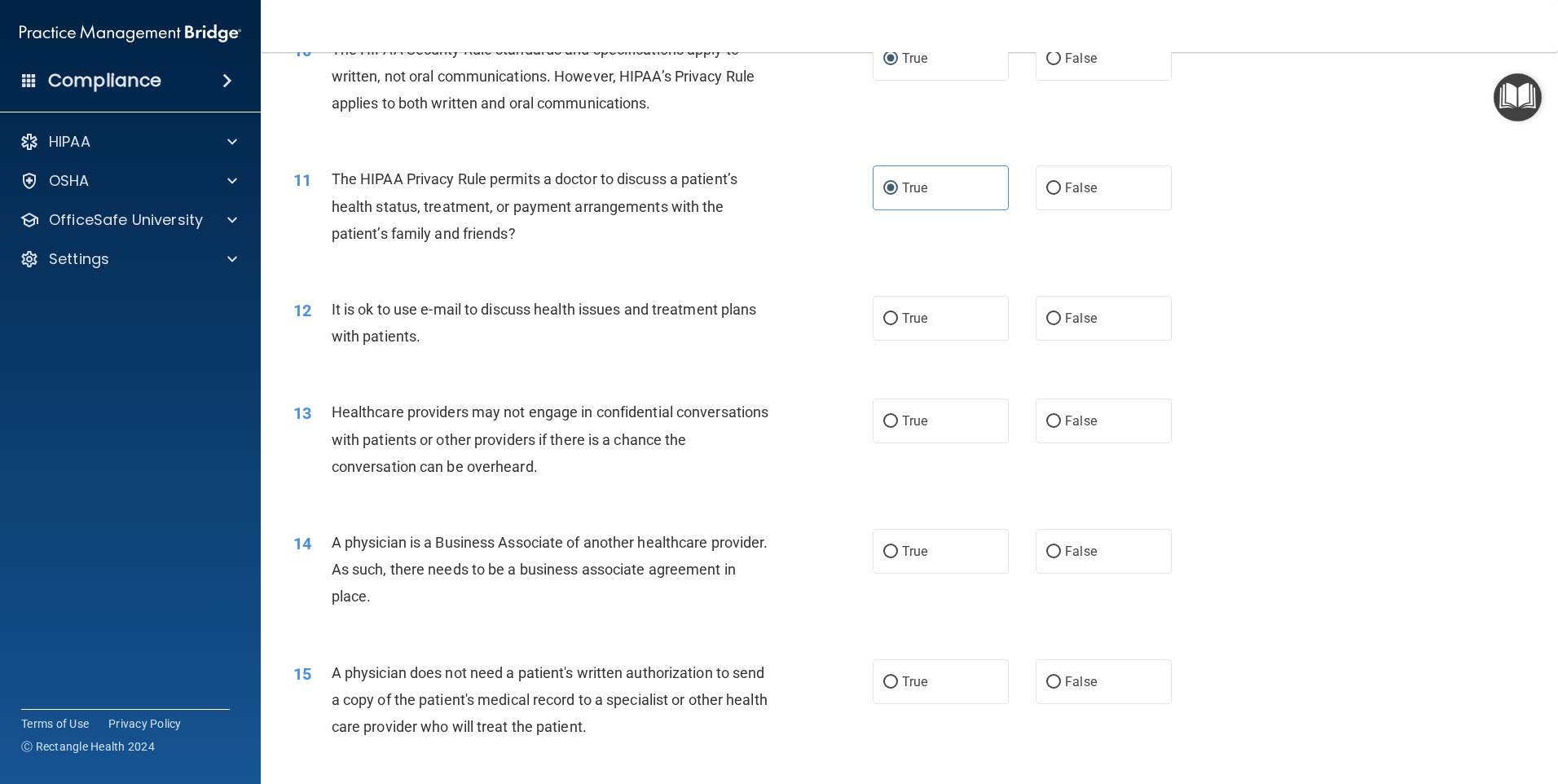
scroll to position [1222, 0]
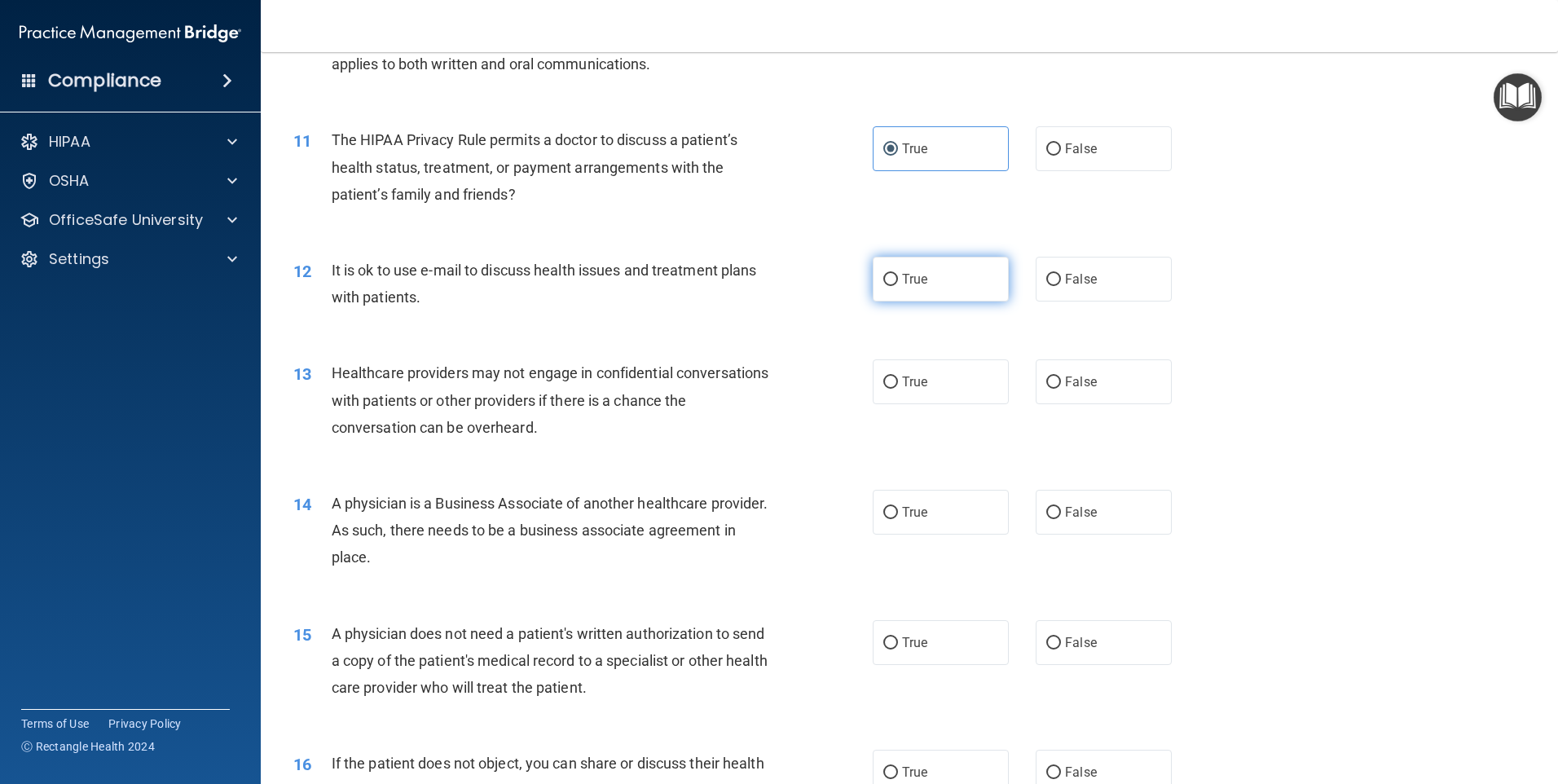
click at [882, 269] on label "True" at bounding box center [941, 279] width 136 height 45
click at [884, 274] on input "True" at bounding box center [890, 280] width 14 height 12
radio input "true"
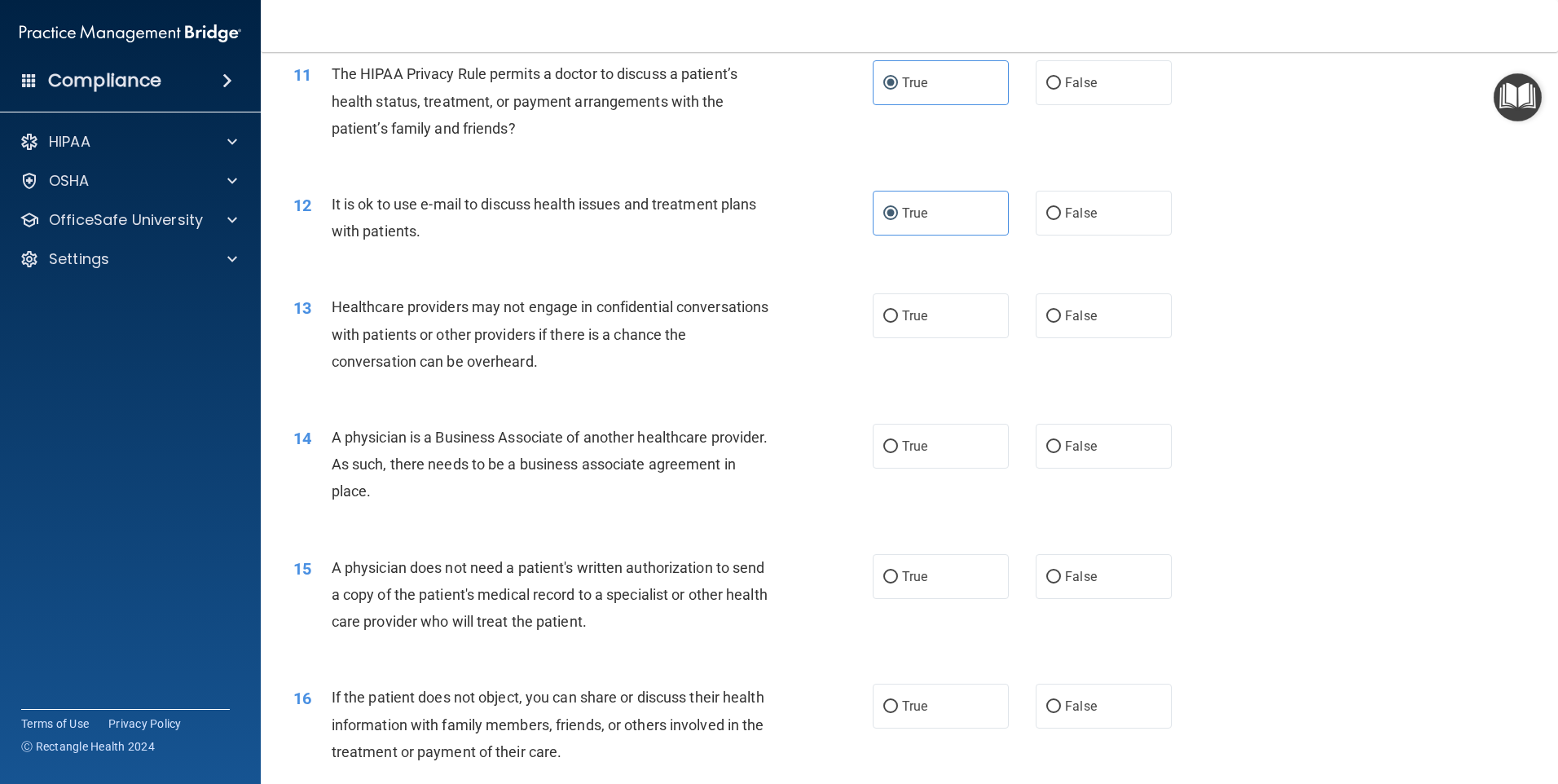
scroll to position [1385, 0]
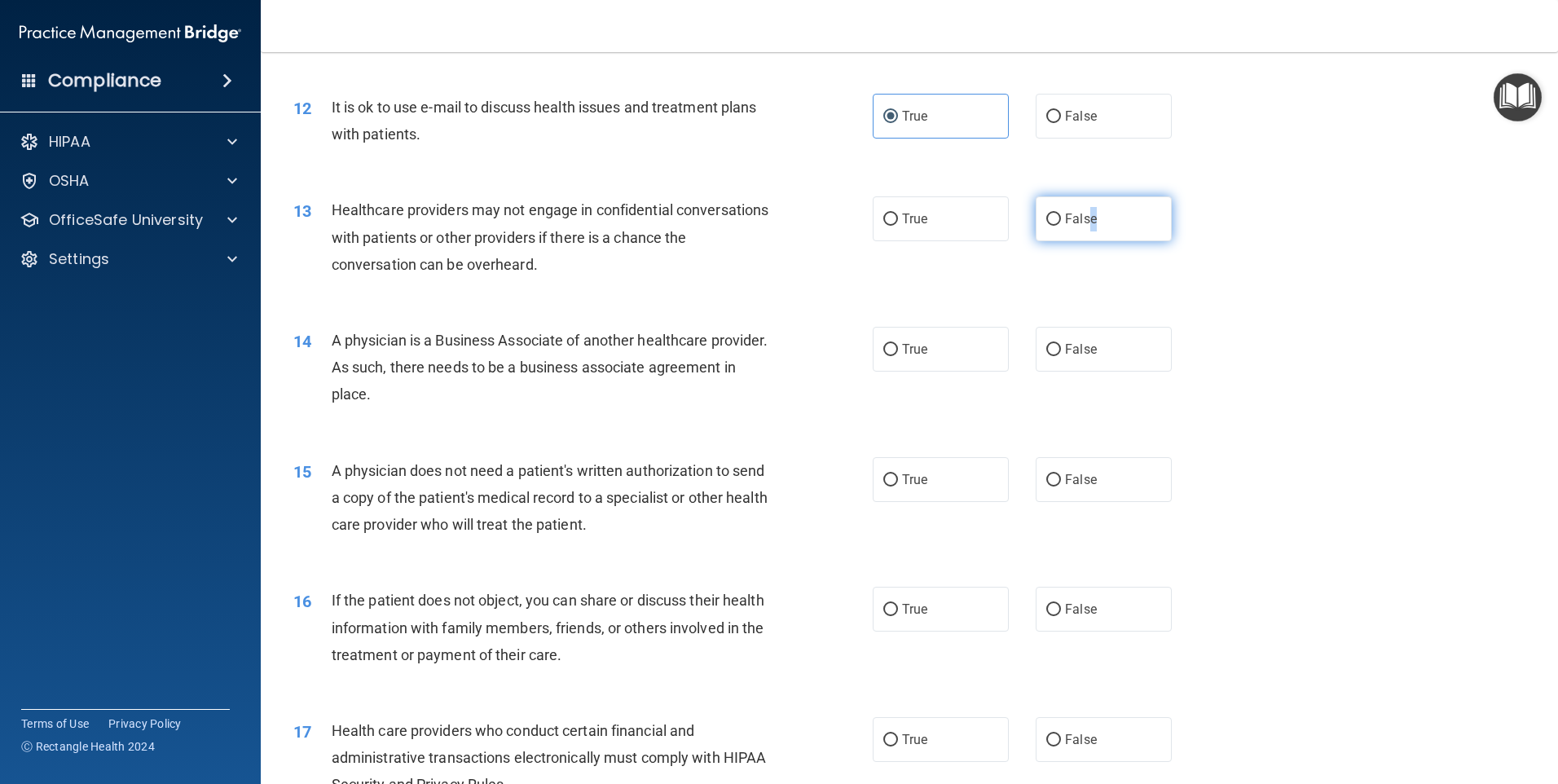
click at [1088, 219] on span "False" at bounding box center [1080, 219] width 31 height 15
click at [1119, 219] on label "False" at bounding box center [1104, 219] width 136 height 45
click at [1061, 219] on input "False" at bounding box center [1053, 219] width 14 height 12
radio input "true"
click at [779, 359] on div "A physician is a Business Associate of another healthcare provider. As such, th…" at bounding box center [558, 367] width 453 height 82
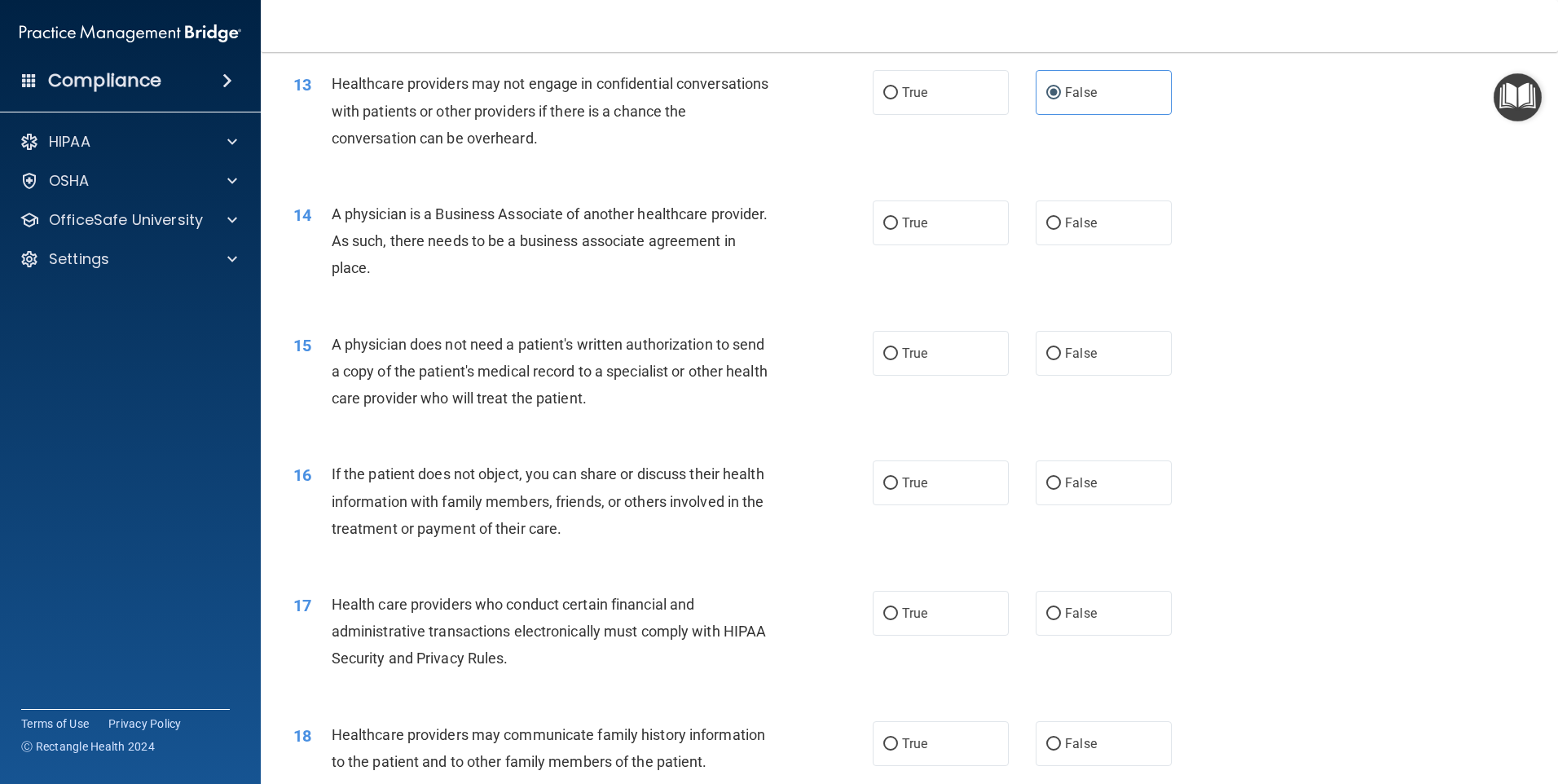
scroll to position [1548, 0]
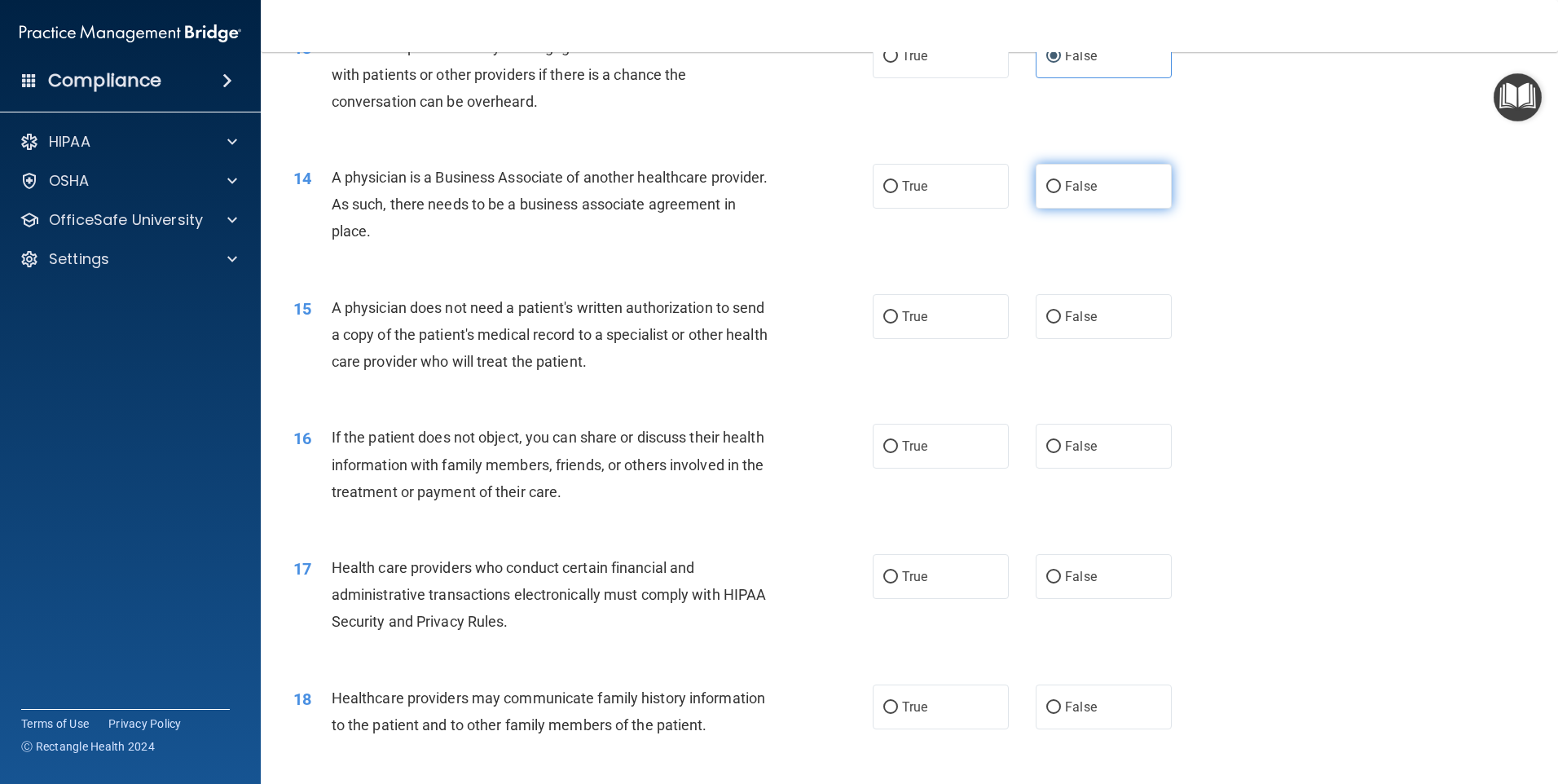
click at [1108, 182] on label "False" at bounding box center [1104, 186] width 136 height 45
click at [1061, 182] on input "False" at bounding box center [1053, 187] width 14 height 12
radio input "true"
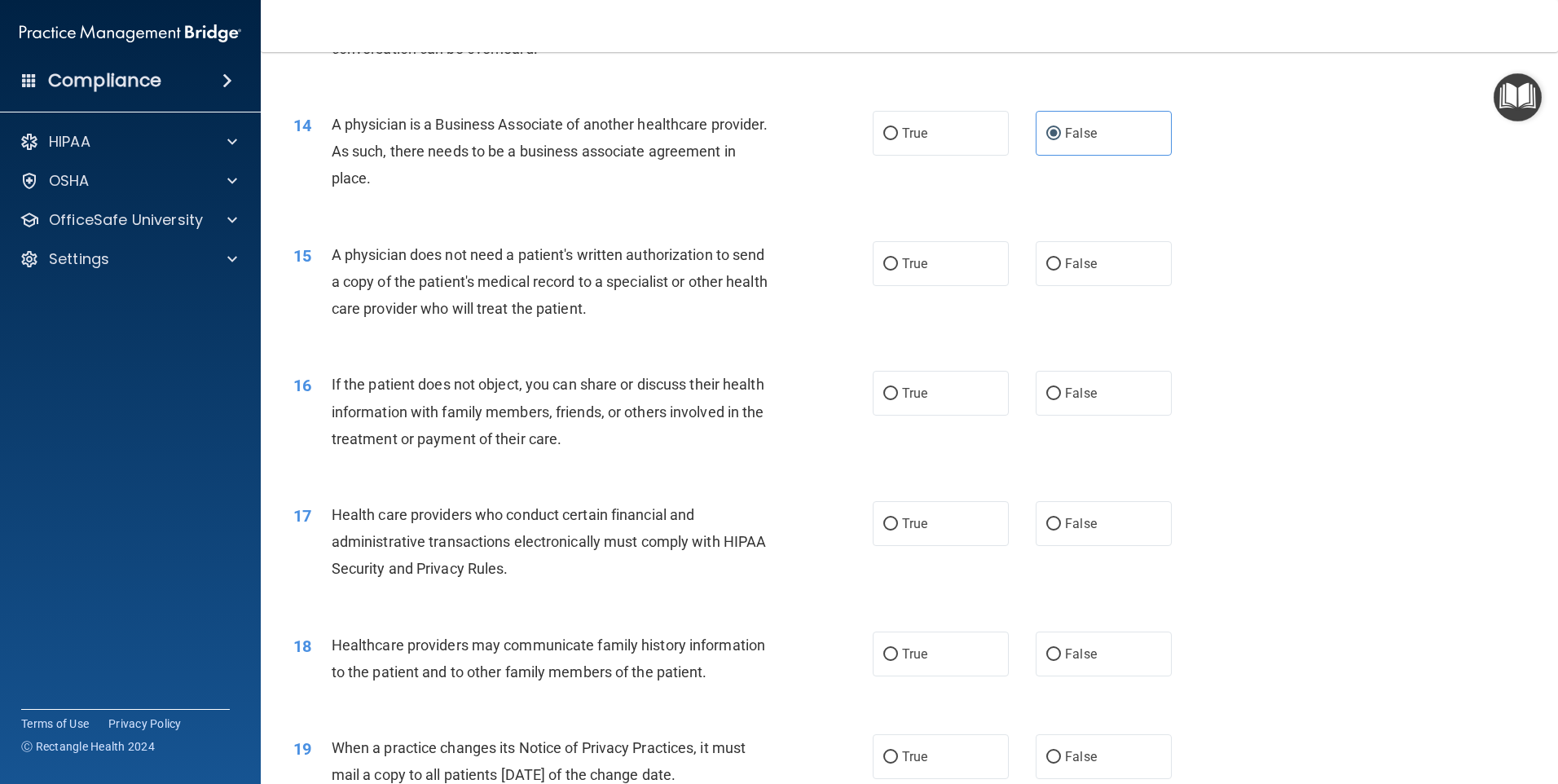
scroll to position [1630, 0]
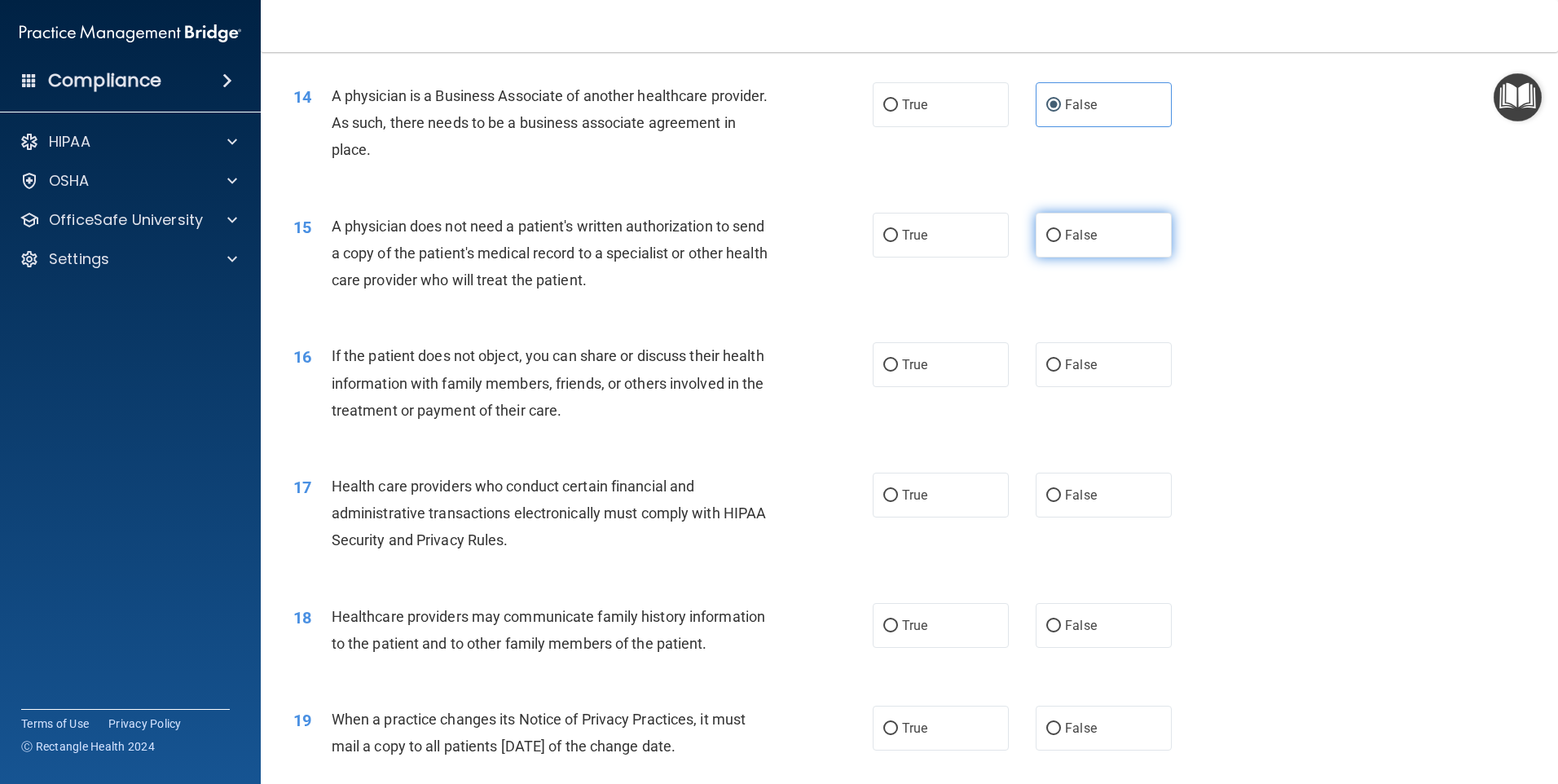
click at [1094, 248] on label "False" at bounding box center [1104, 235] width 136 height 45
click at [1061, 242] on input "False" at bounding box center [1053, 236] width 14 height 12
radio input "true"
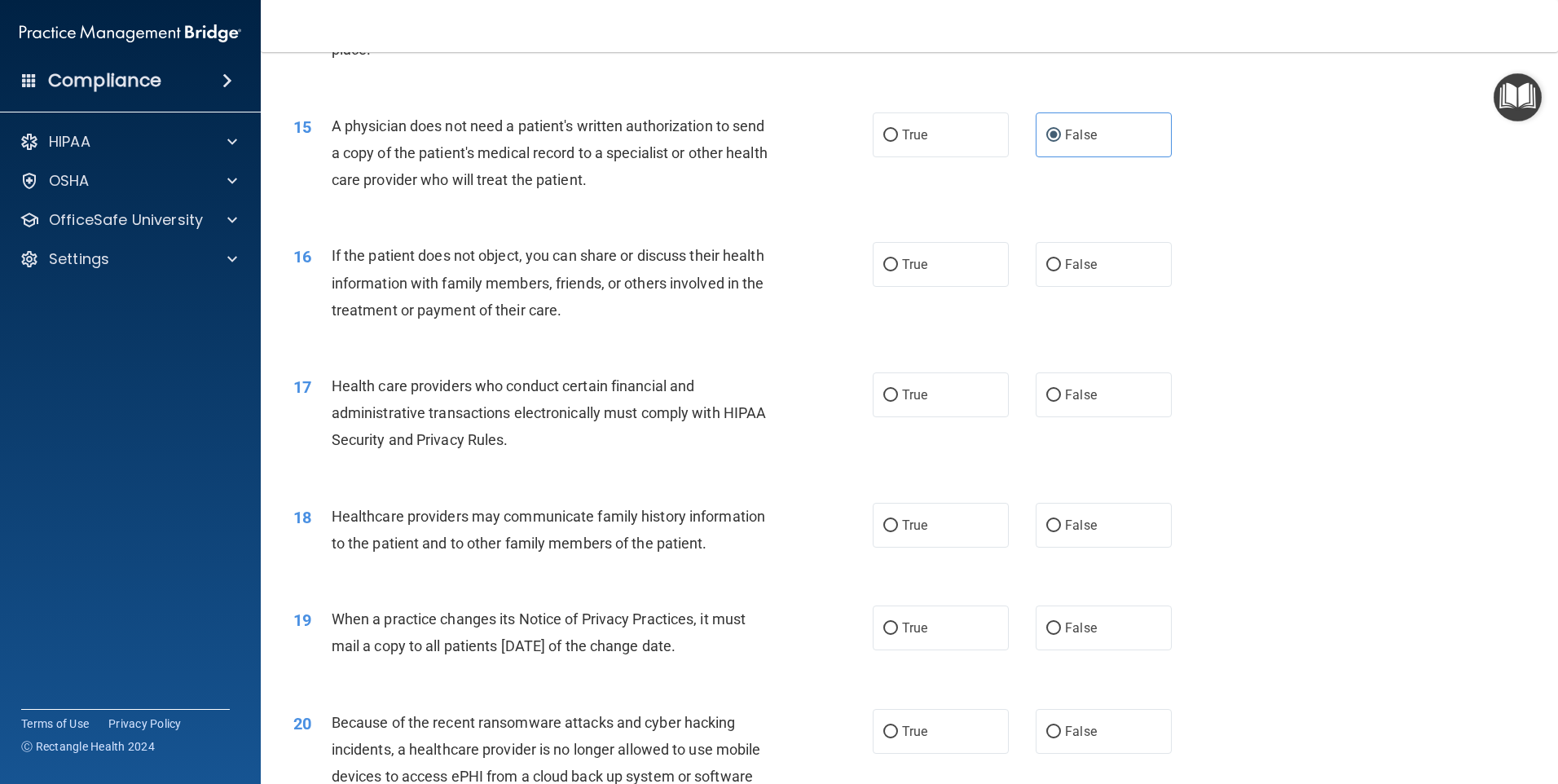
scroll to position [1874, 0]
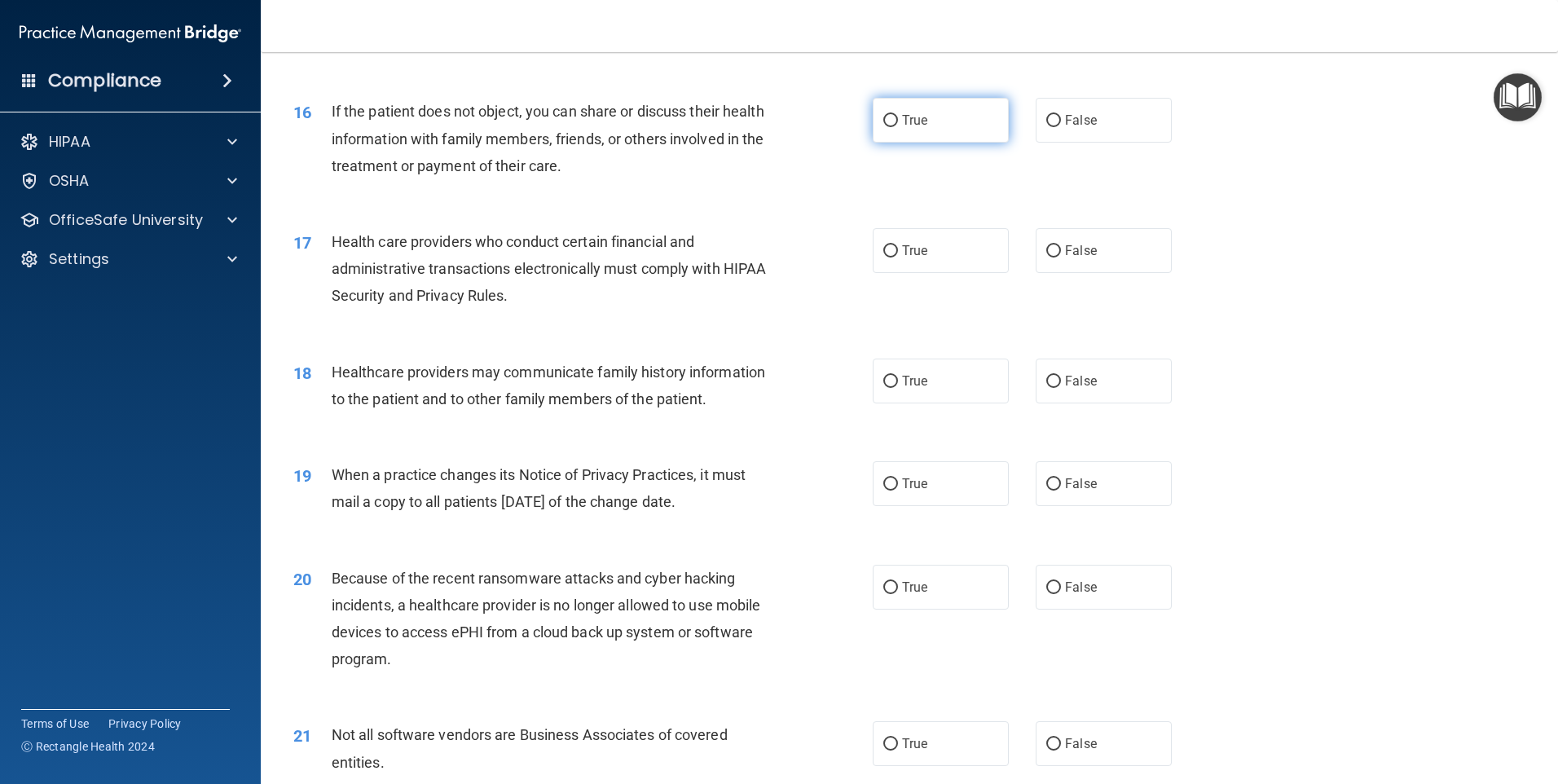
click at [967, 116] on label "True" at bounding box center [941, 120] width 136 height 45
click at [898, 116] on input "True" at bounding box center [890, 121] width 14 height 12
radio input "true"
click at [789, 297] on div "17 Health care providers who conduct certain financial and administrative trans…" at bounding box center [583, 272] width 628 height 89
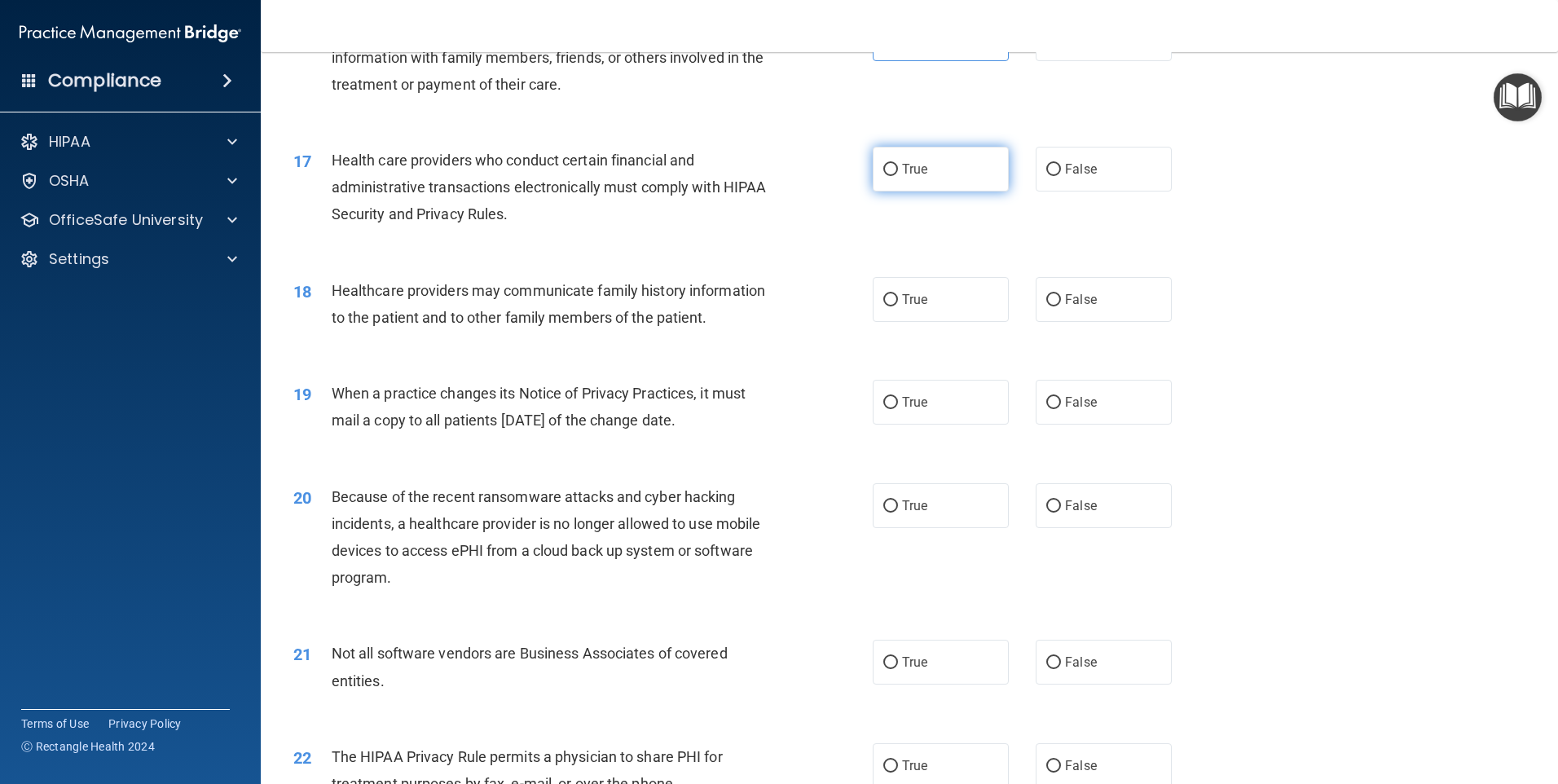
click at [928, 171] on label "True" at bounding box center [941, 168] width 136 height 45
click at [898, 171] on input "True" at bounding box center [890, 170] width 14 height 12
radio input "true"
click at [1068, 314] on label "False" at bounding box center [1104, 299] width 136 height 45
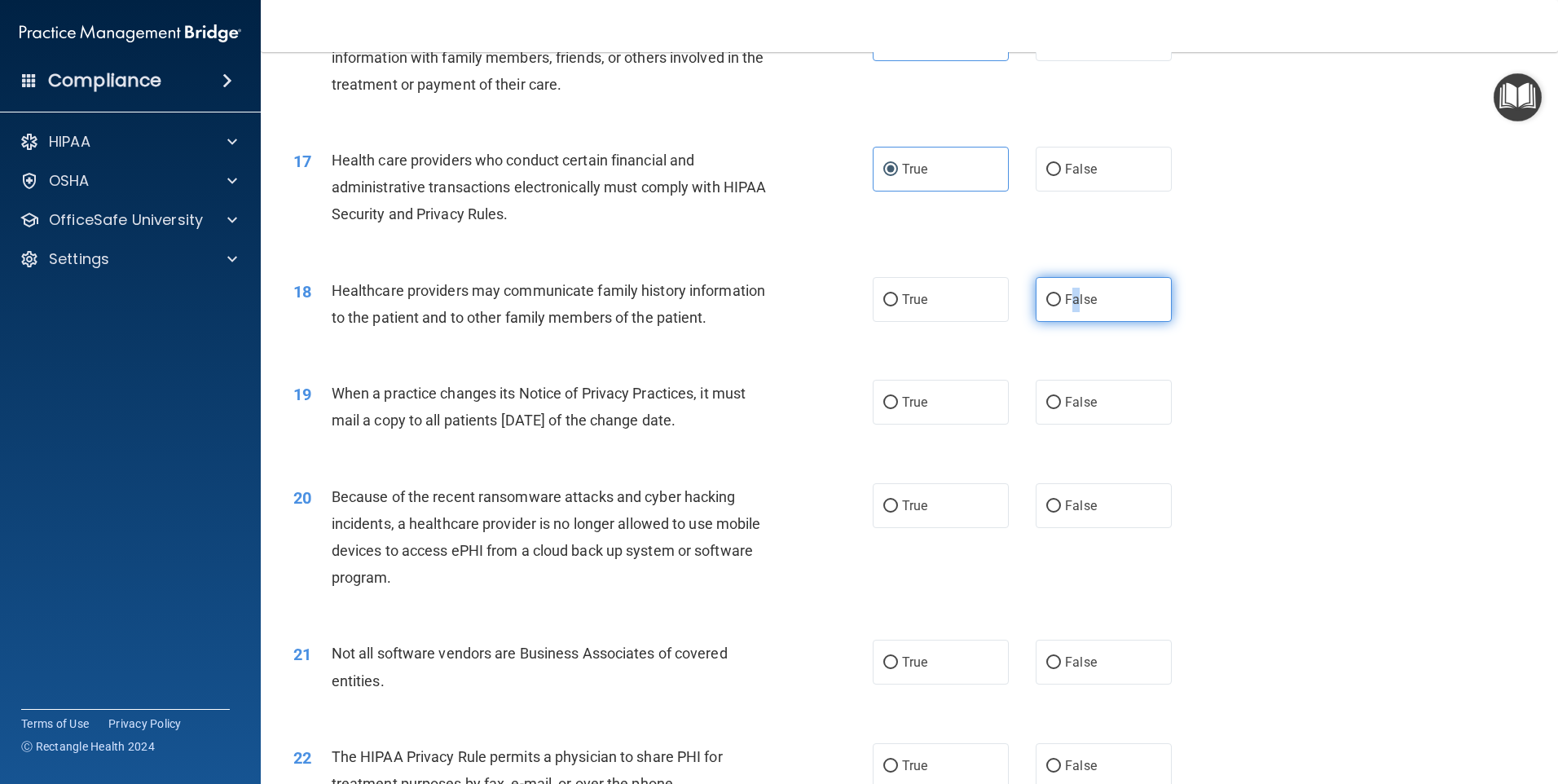
click at [1070, 287] on label "False" at bounding box center [1104, 299] width 136 height 45
click at [1061, 294] on input "False" at bounding box center [1053, 300] width 14 height 12
radio input "true"
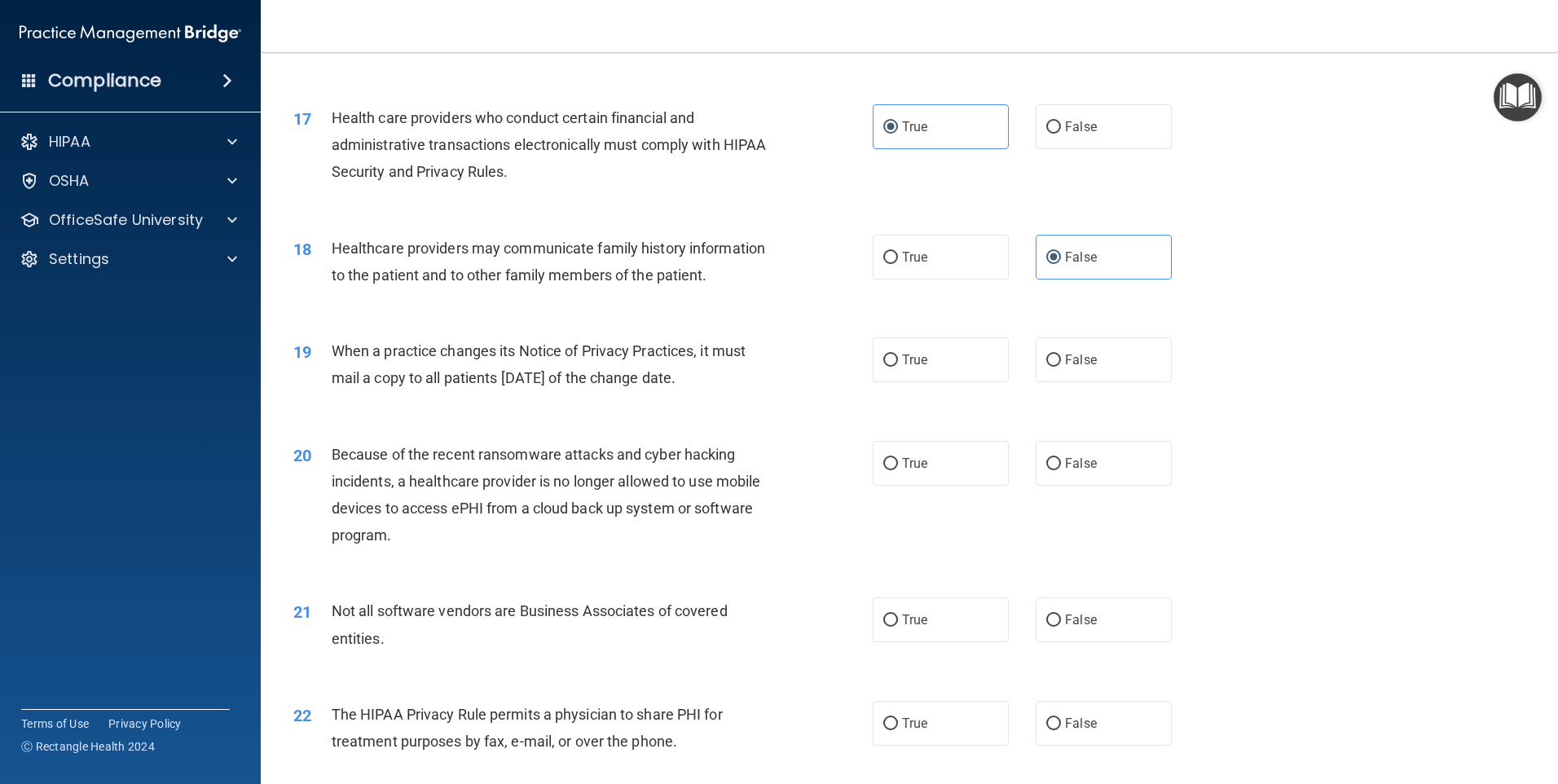
scroll to position [2119, 0]
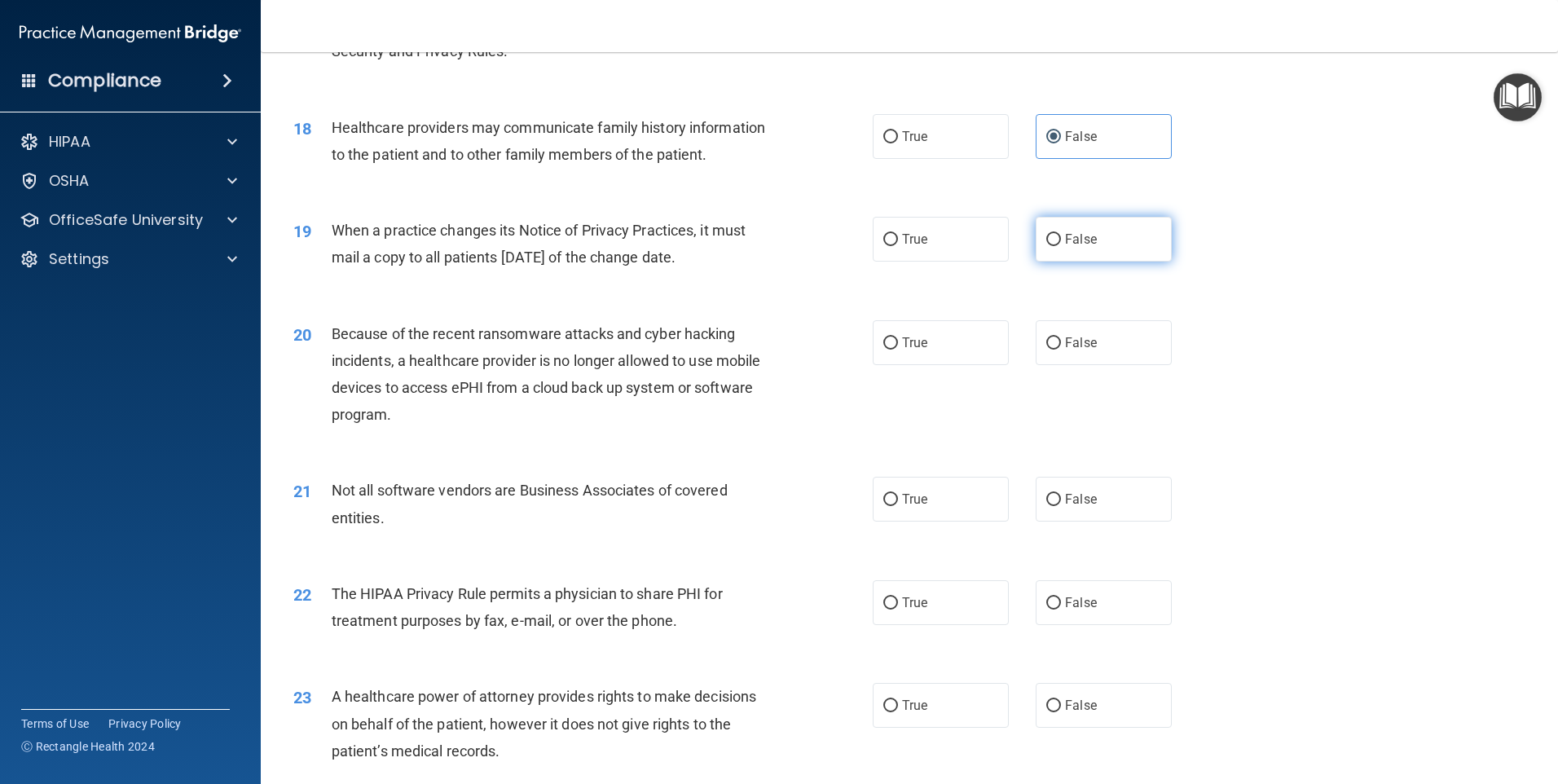
click at [1054, 231] on label "False" at bounding box center [1104, 239] width 136 height 45
click at [1054, 234] on input "False" at bounding box center [1053, 240] width 14 height 12
radio input "true"
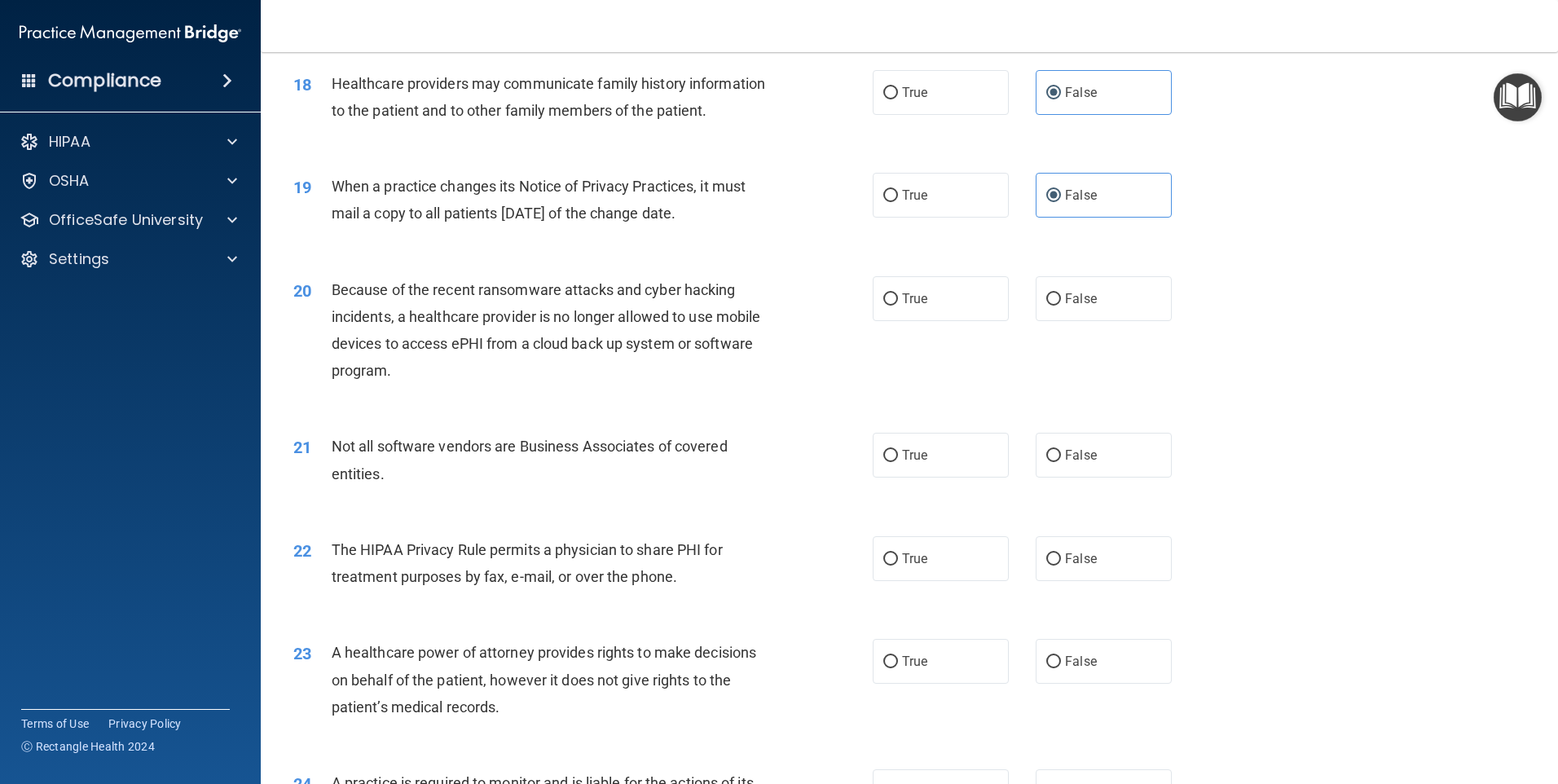
scroll to position [2200, 0]
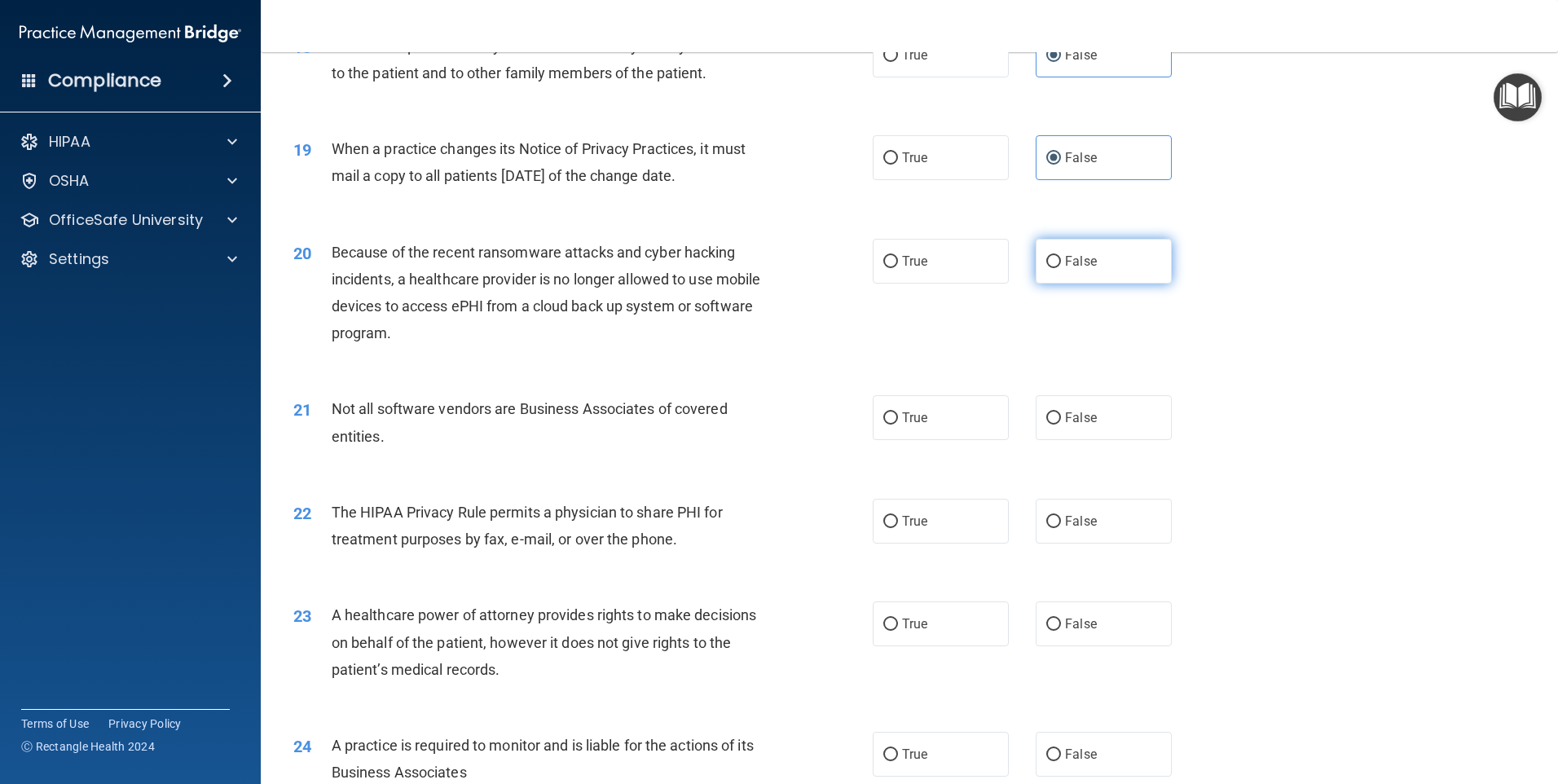
click at [1096, 270] on label "False" at bounding box center [1104, 261] width 136 height 45
click at [1061, 268] on input "False" at bounding box center [1053, 262] width 14 height 12
radio input "true"
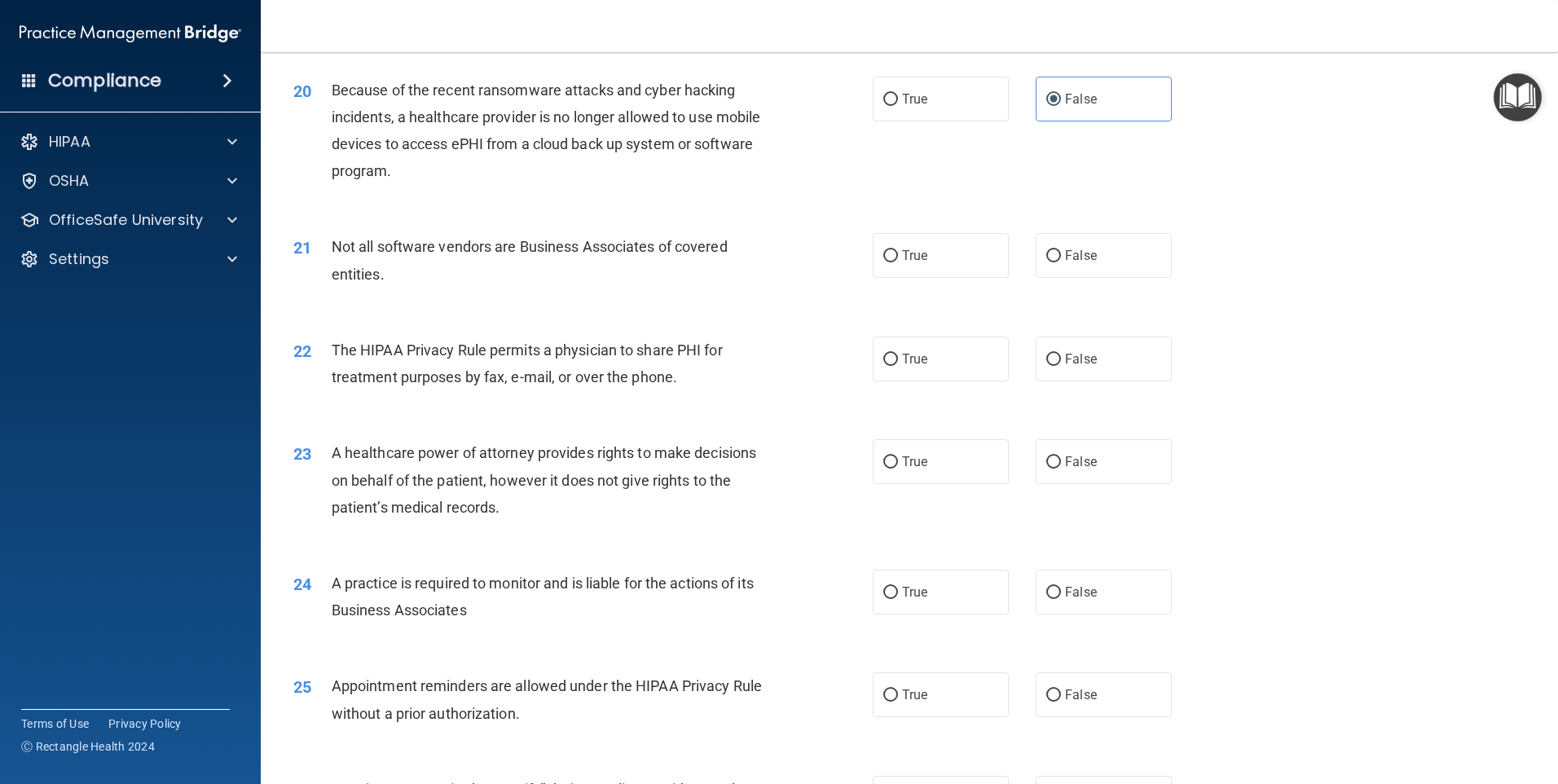
scroll to position [2363, 0]
click at [958, 256] on label "True" at bounding box center [941, 254] width 136 height 45
click at [898, 256] on input "True" at bounding box center [890, 255] width 14 height 12
radio input "true"
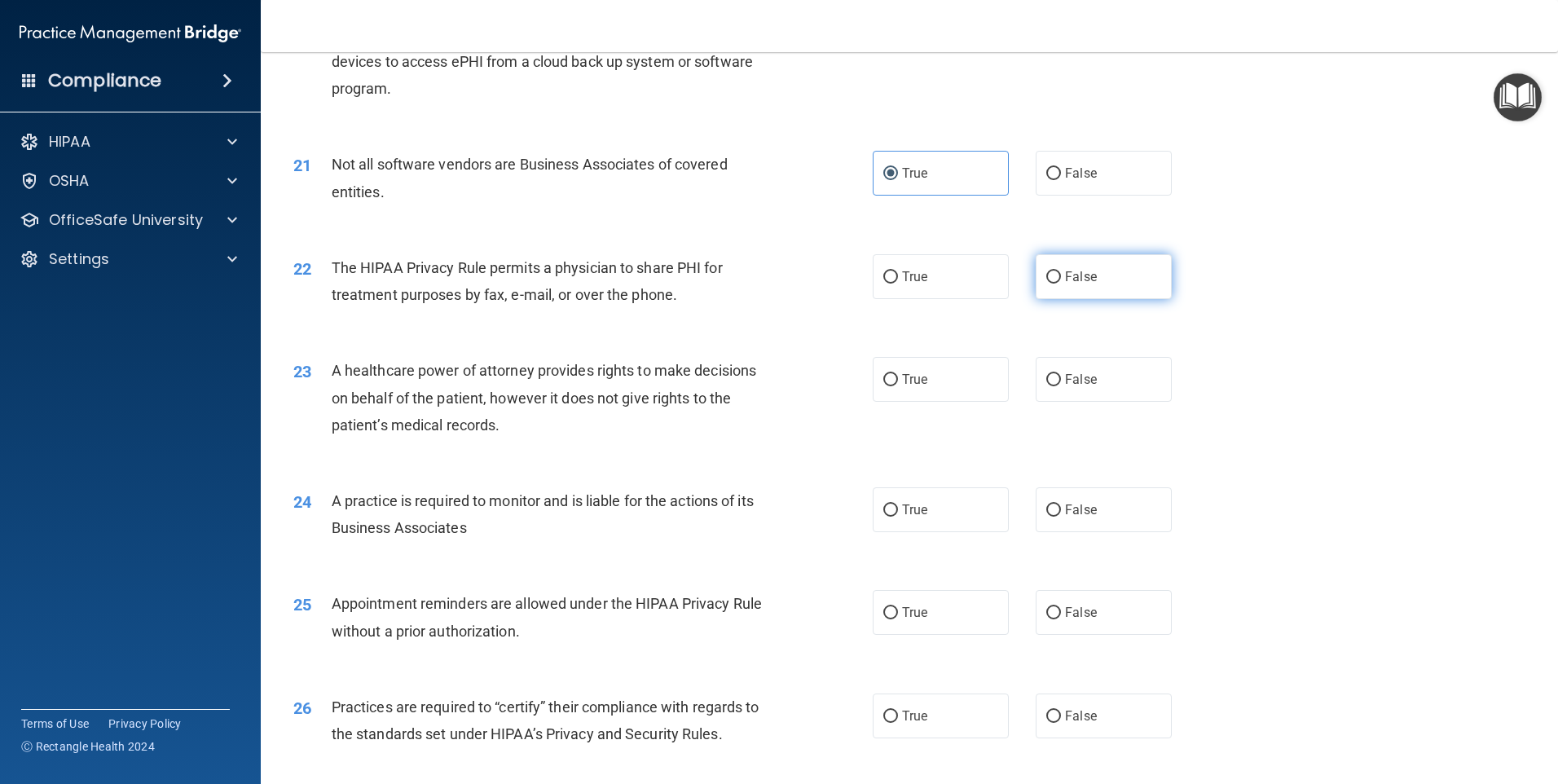
click at [1072, 284] on label "False" at bounding box center [1104, 276] width 136 height 45
click at [1061, 283] on input "False" at bounding box center [1053, 277] width 14 height 12
radio input "true"
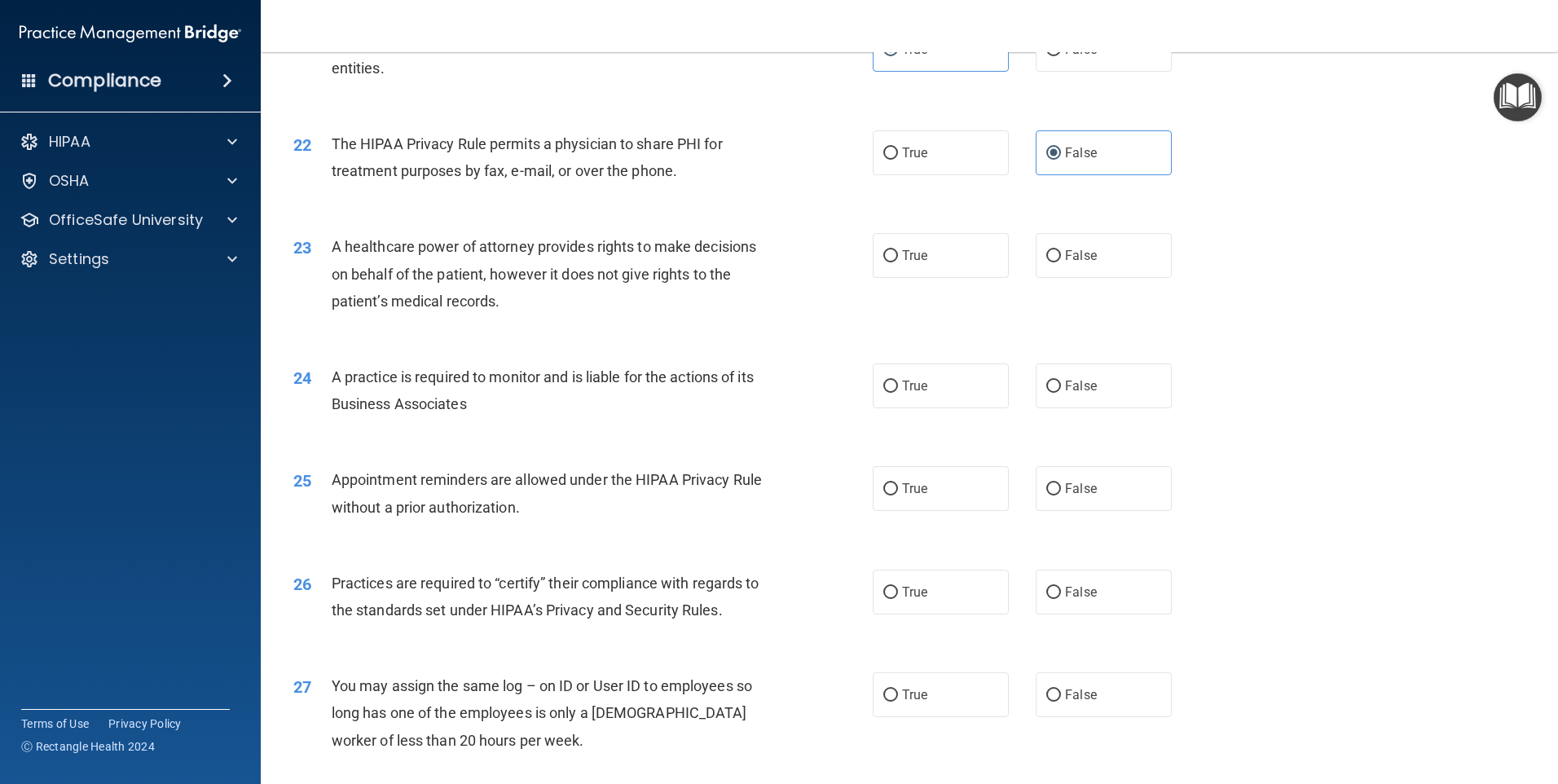
scroll to position [2607, 0]
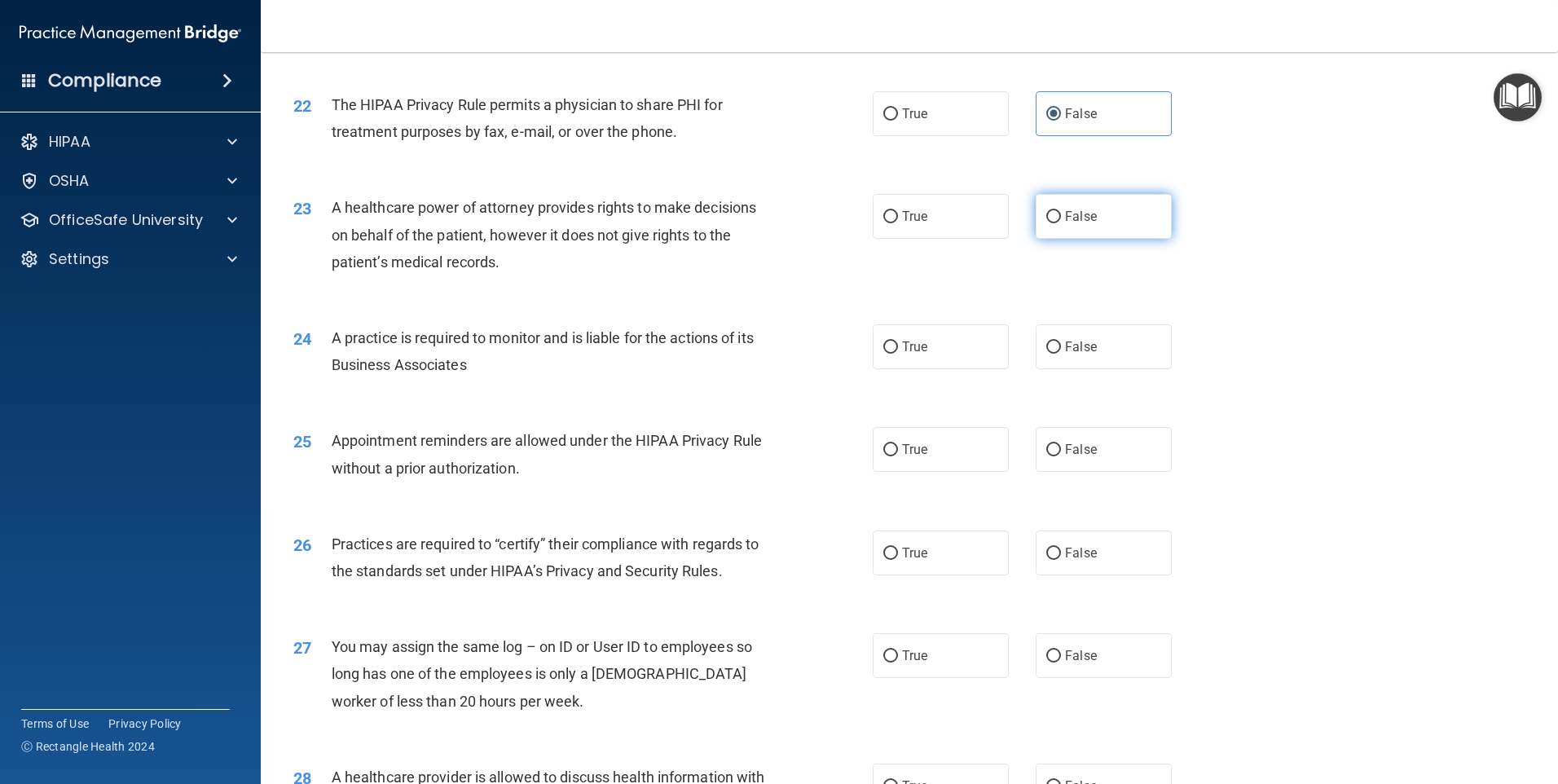
click at [1072, 219] on span "False" at bounding box center [1080, 216] width 31 height 15
click at [1061, 219] on input "False" at bounding box center [1053, 217] width 14 height 12
radio input "true"
click at [772, 360] on div "A practice is required to monitor and is liable for the actions of its Business…" at bounding box center [558, 350] width 453 height 54
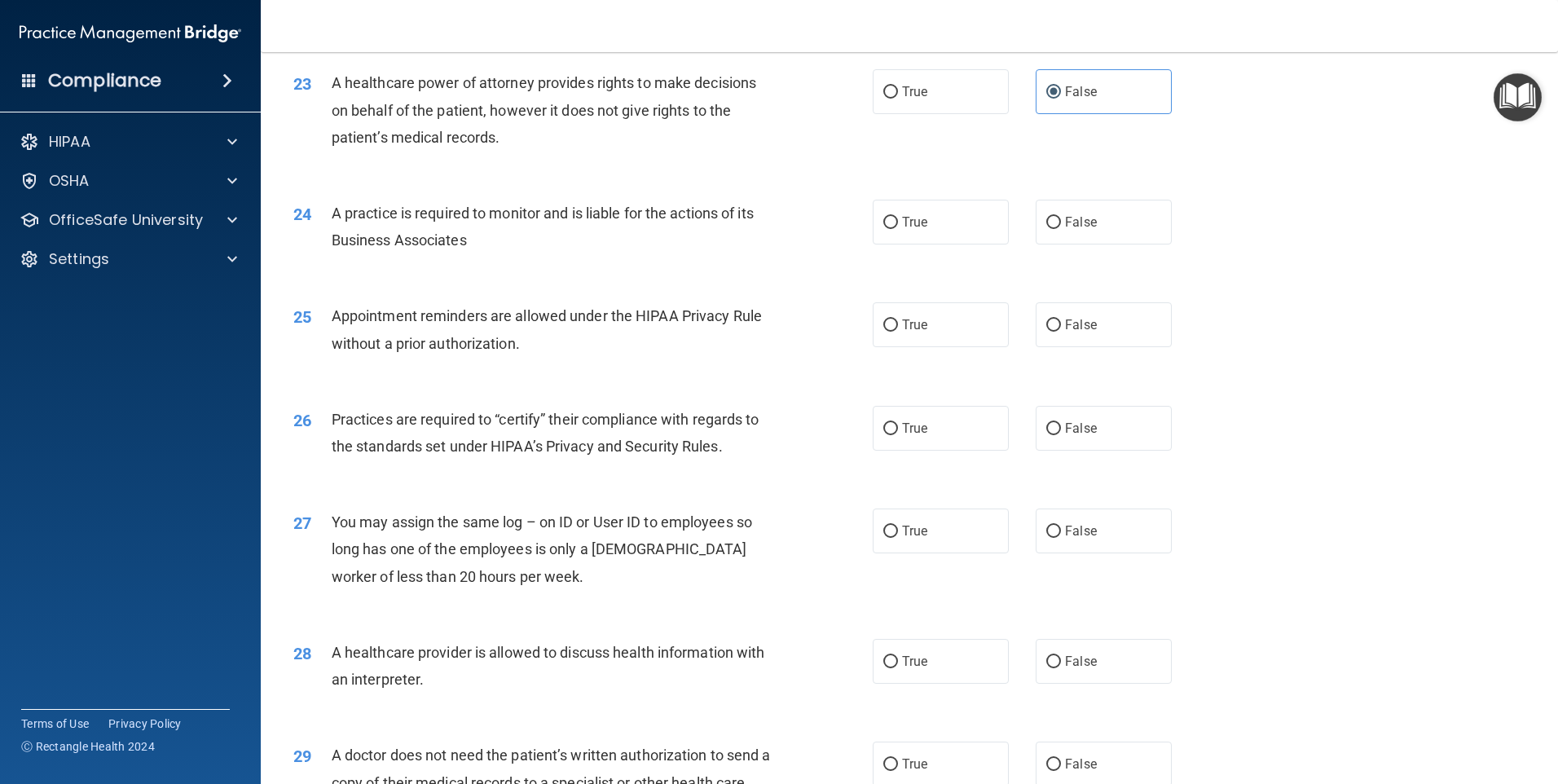
scroll to position [2770, 0]
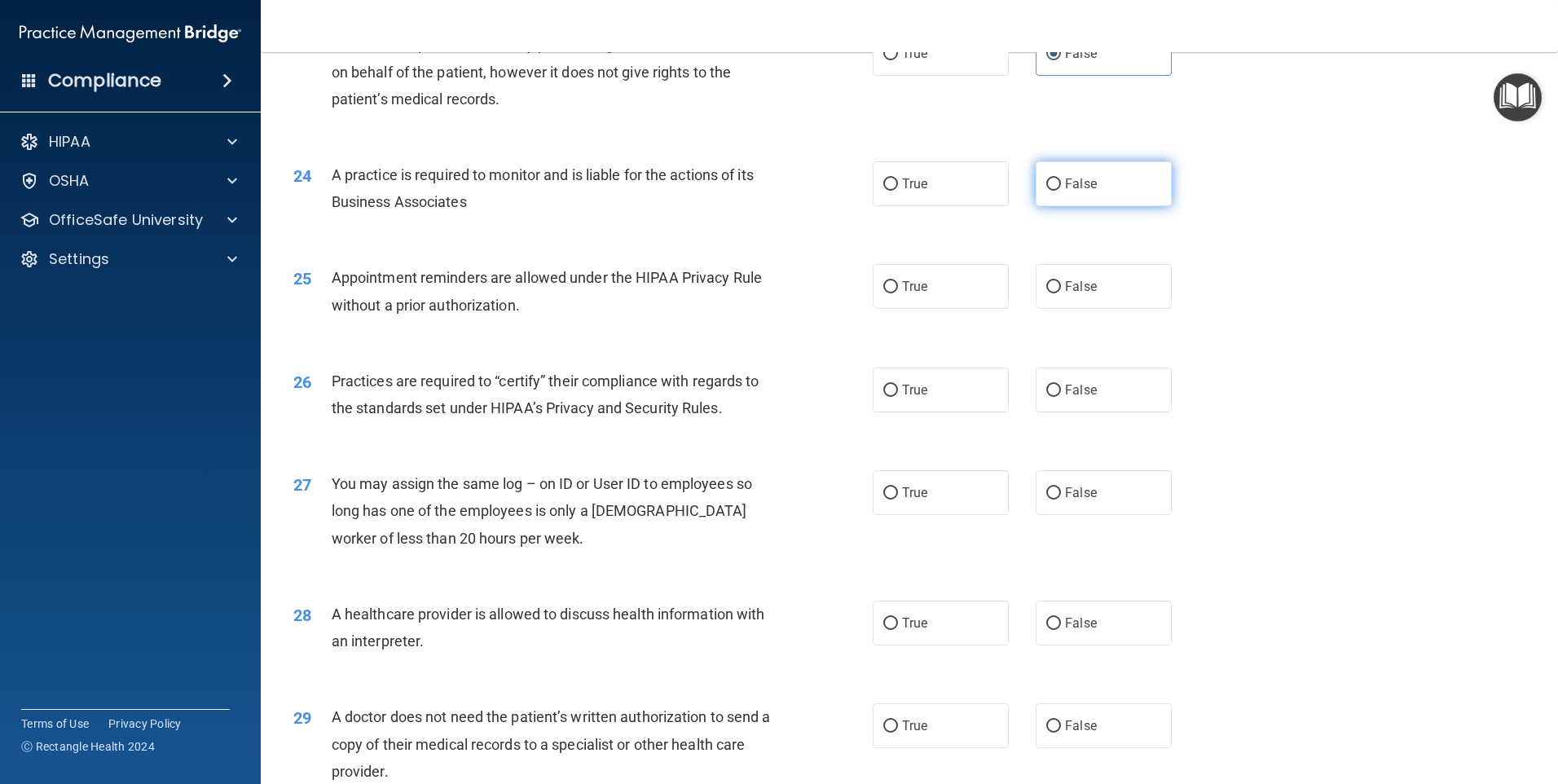
click at [1076, 193] on label "False" at bounding box center [1104, 184] width 136 height 45
click at [1061, 190] on input "False" at bounding box center [1053, 185] width 14 height 12
radio input "true"
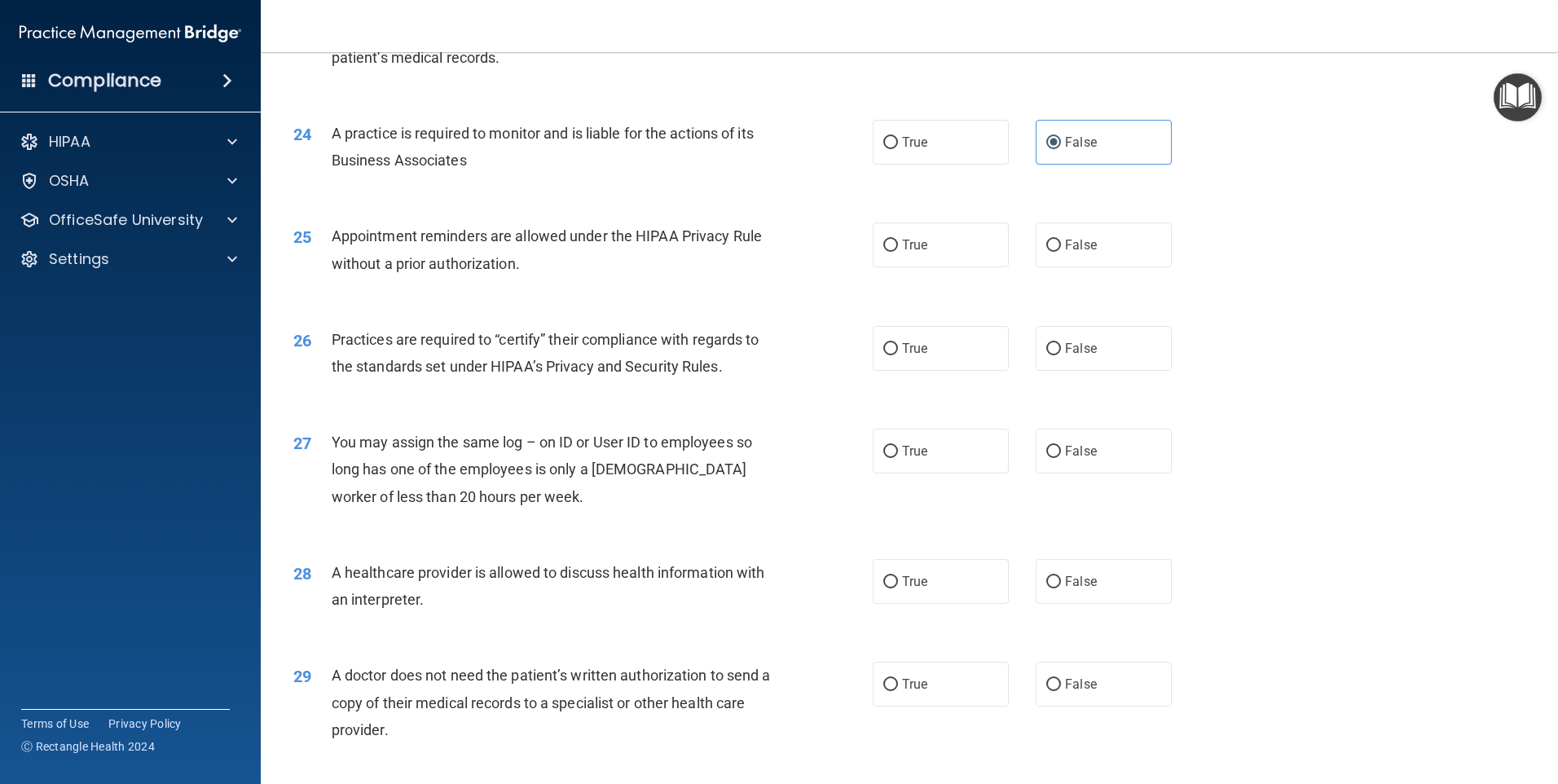
scroll to position [2852, 0]
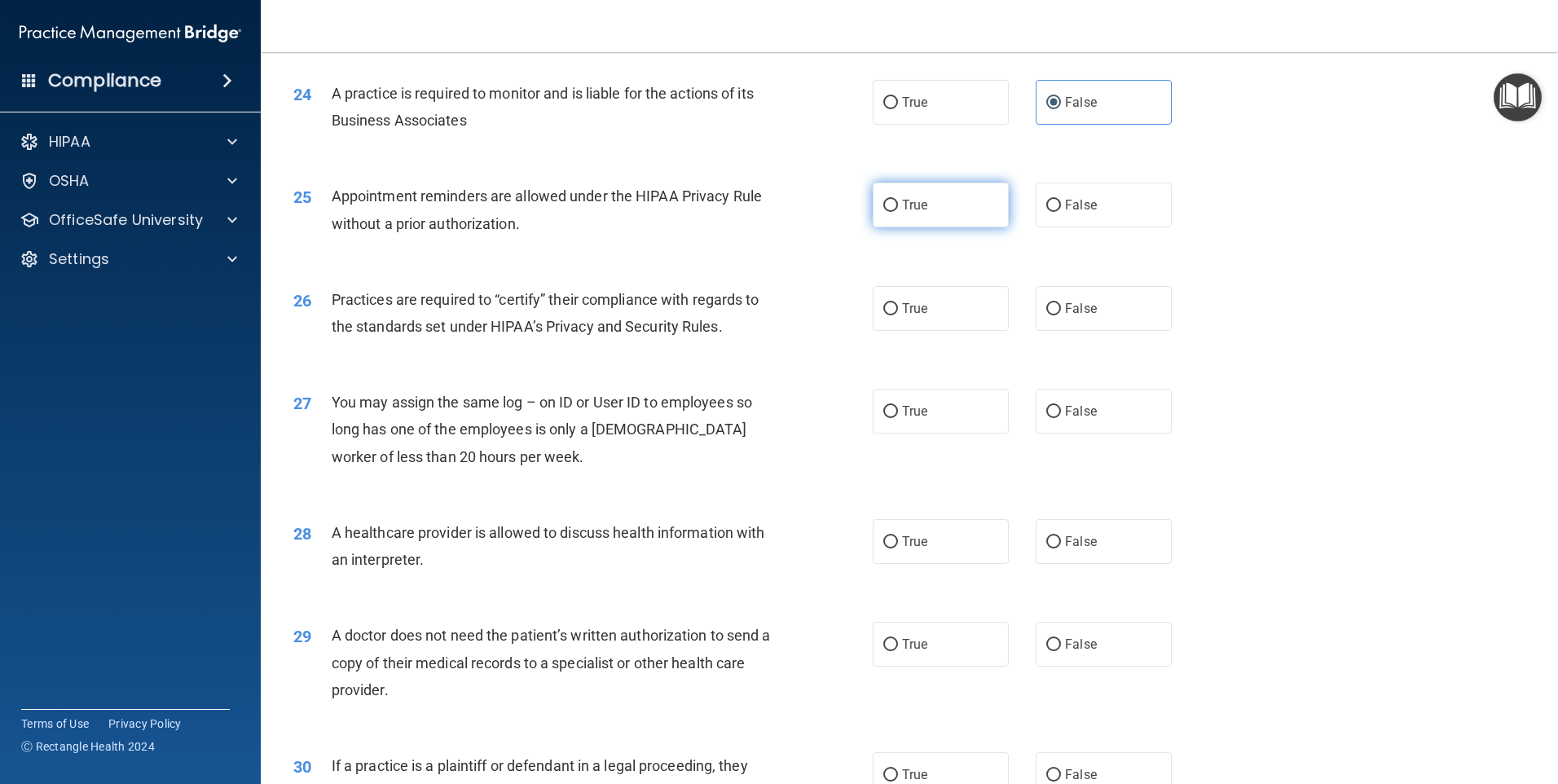
click at [908, 201] on span "True" at bounding box center [915, 205] width 26 height 15
click at [898, 201] on input "True" at bounding box center [890, 206] width 14 height 12
radio input "true"
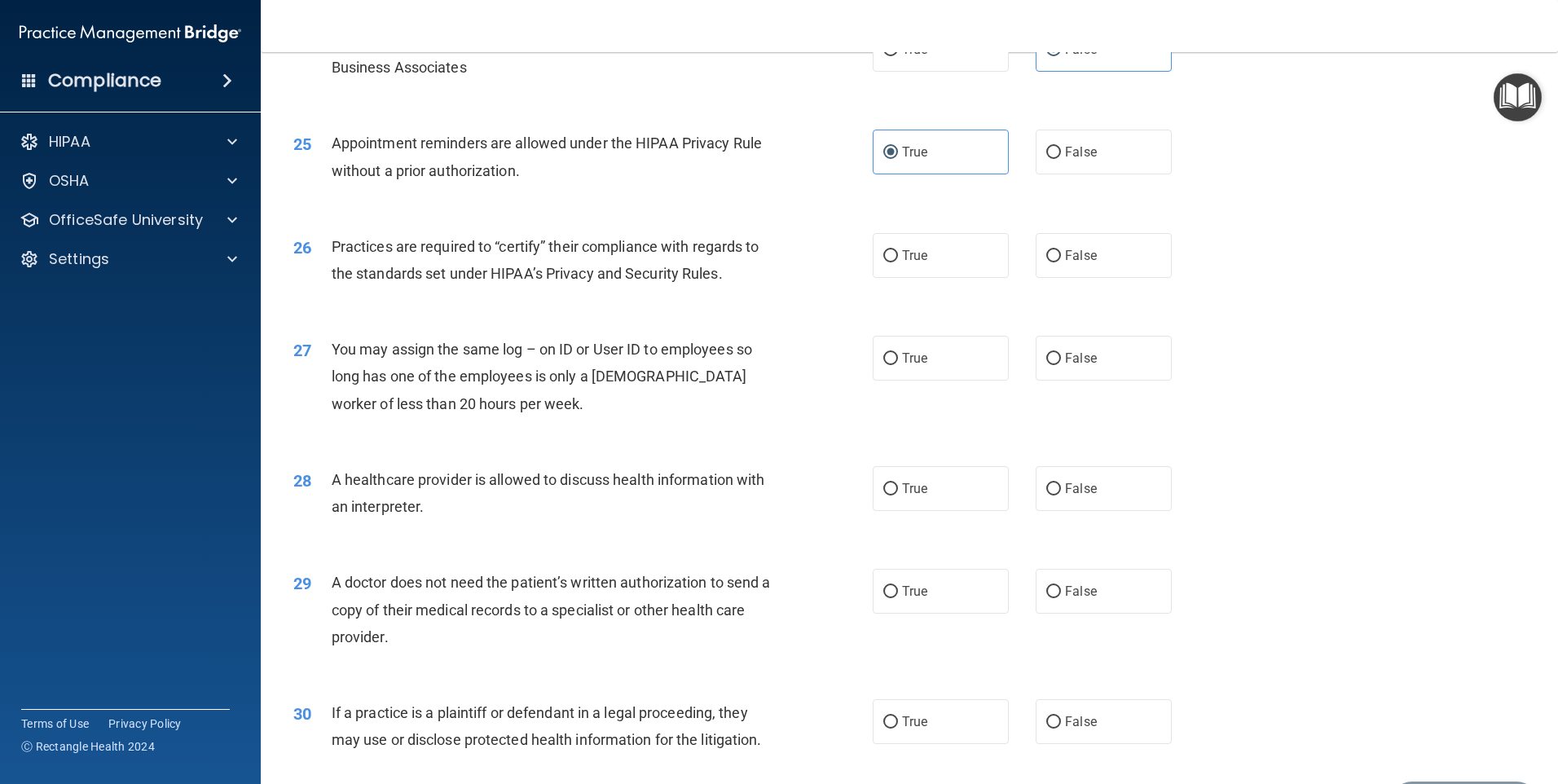
scroll to position [2934, 0]
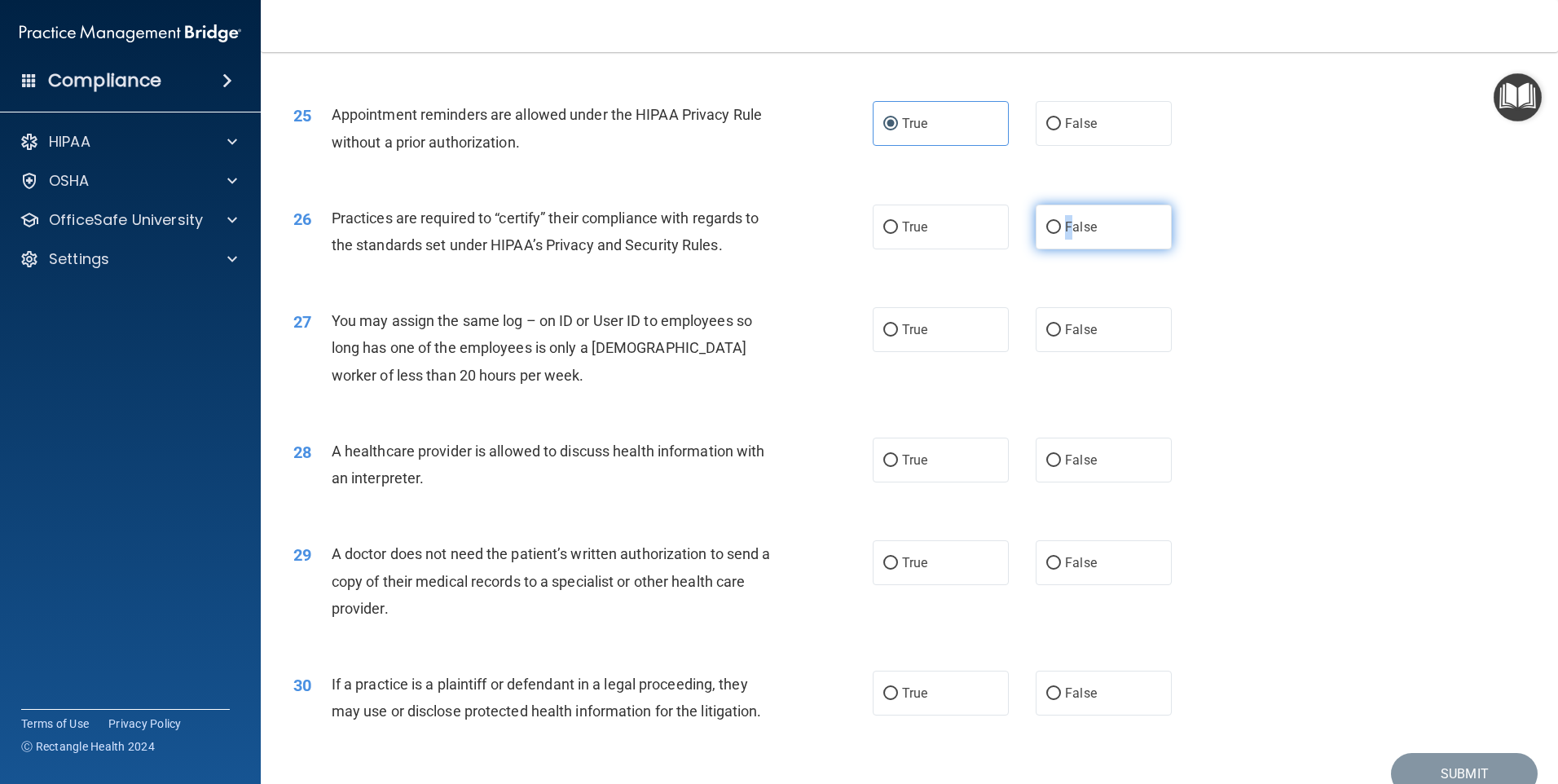
click at [1065, 221] on span "False" at bounding box center [1080, 227] width 31 height 15
click at [1053, 236] on label "False" at bounding box center [1104, 227] width 136 height 45
click at [1053, 234] on input "False" at bounding box center [1053, 228] width 14 height 12
radio input "true"
click at [751, 369] on div "You may assign the same log – on ID or User ID to employees so long has one of …" at bounding box center [558, 348] width 453 height 82
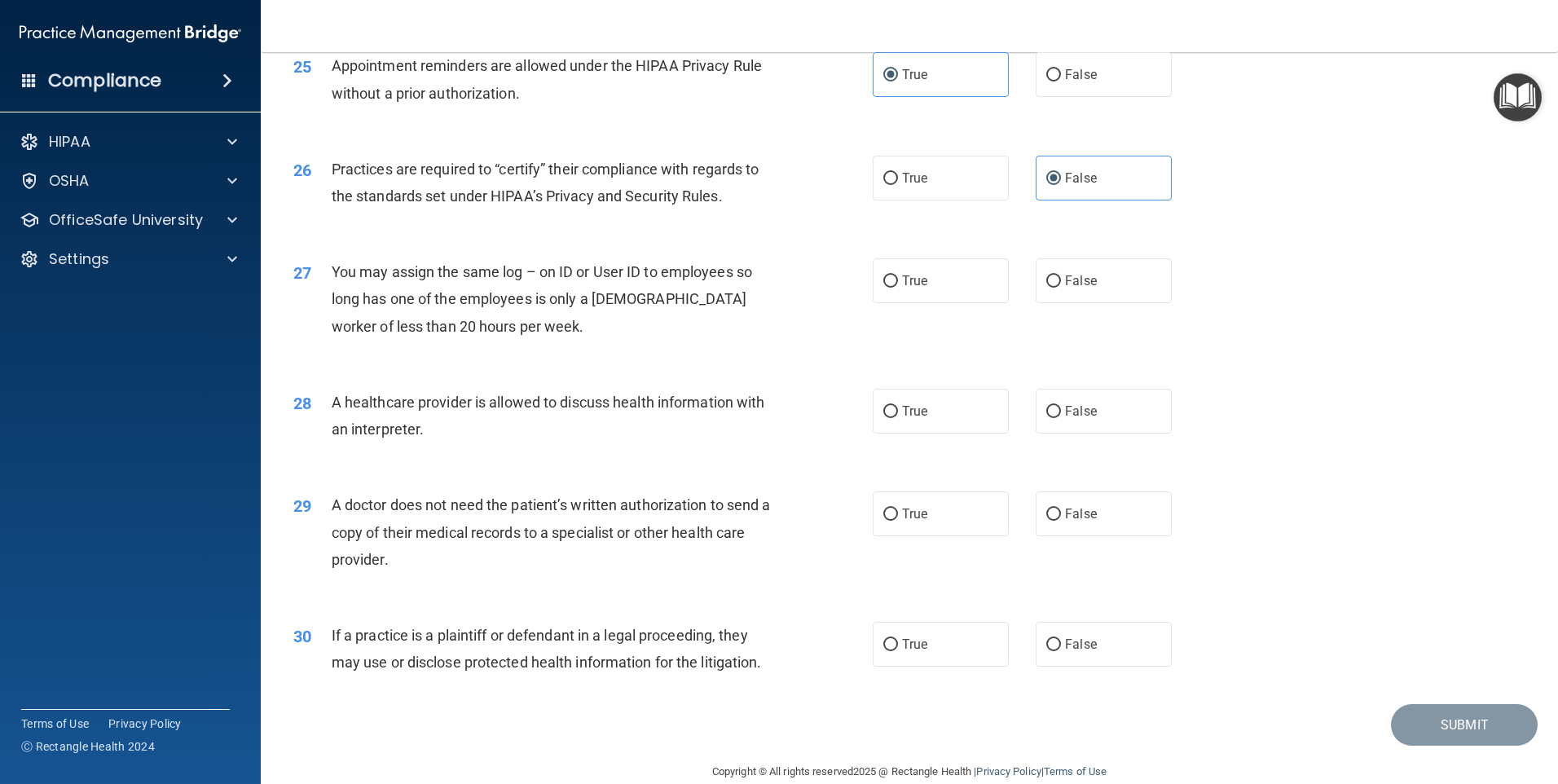
scroll to position [3009, 0]
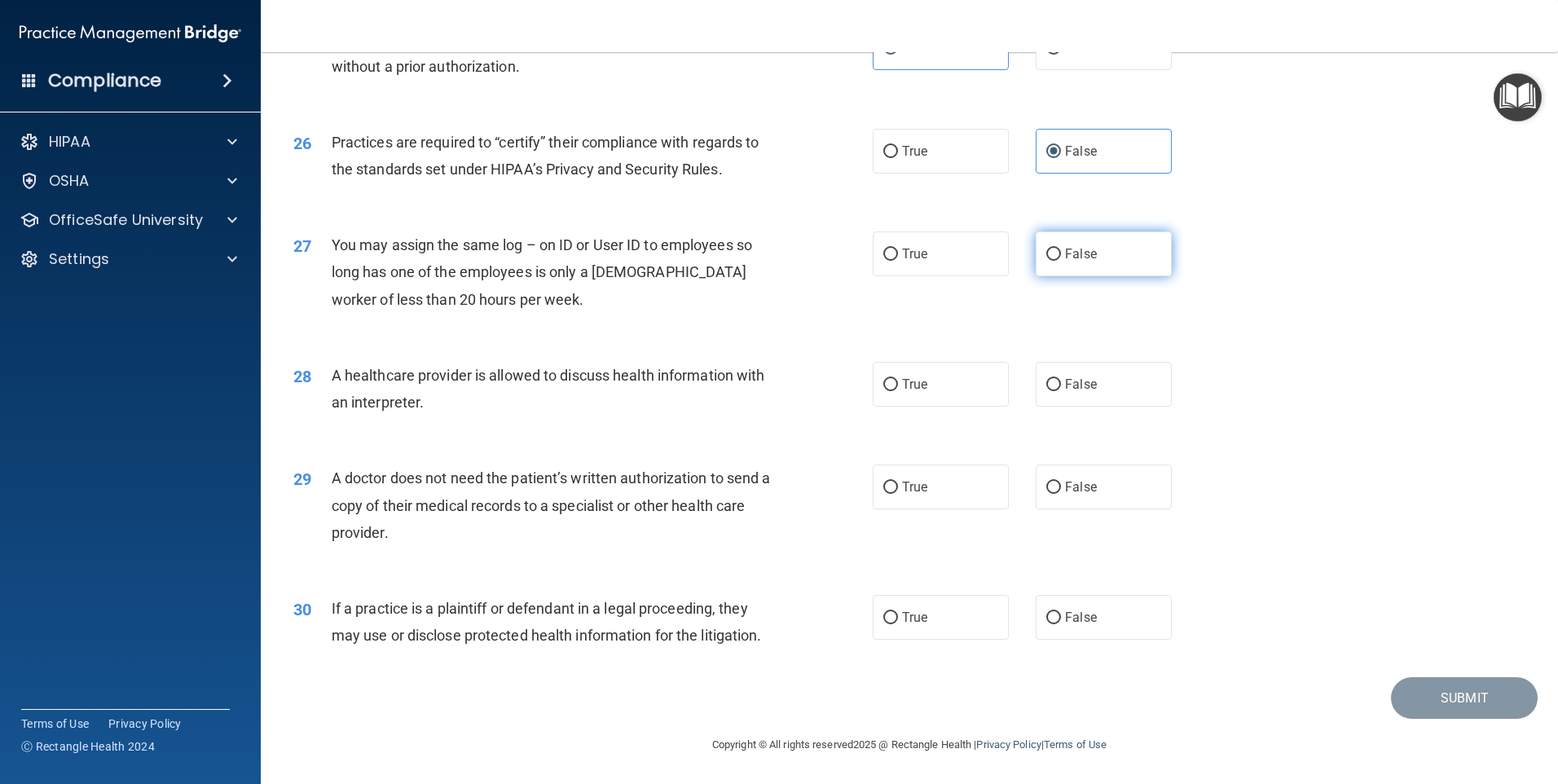
click at [1067, 273] on label "False" at bounding box center [1104, 253] width 136 height 45
click at [1061, 261] on input "False" at bounding box center [1053, 254] width 14 height 12
radio input "true"
click at [884, 379] on input "True" at bounding box center [890, 385] width 14 height 12
radio input "true"
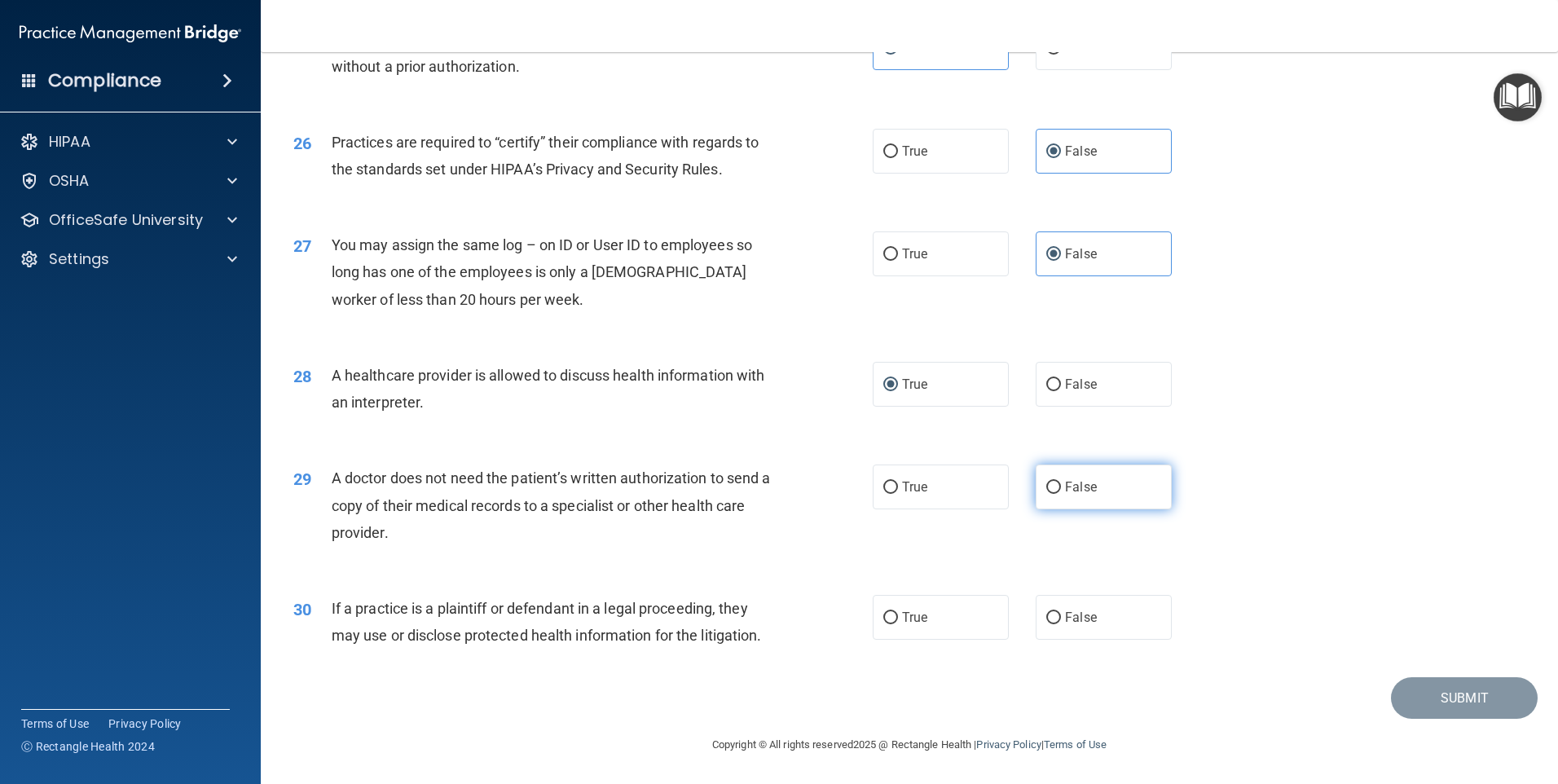
click at [1075, 501] on label "False" at bounding box center [1104, 486] width 136 height 45
click at [1061, 494] on input "False" at bounding box center [1053, 487] width 14 height 12
radio input "true"
click at [1089, 624] on label "False" at bounding box center [1104, 617] width 136 height 45
click at [1061, 624] on input "False" at bounding box center [1053, 618] width 14 height 12
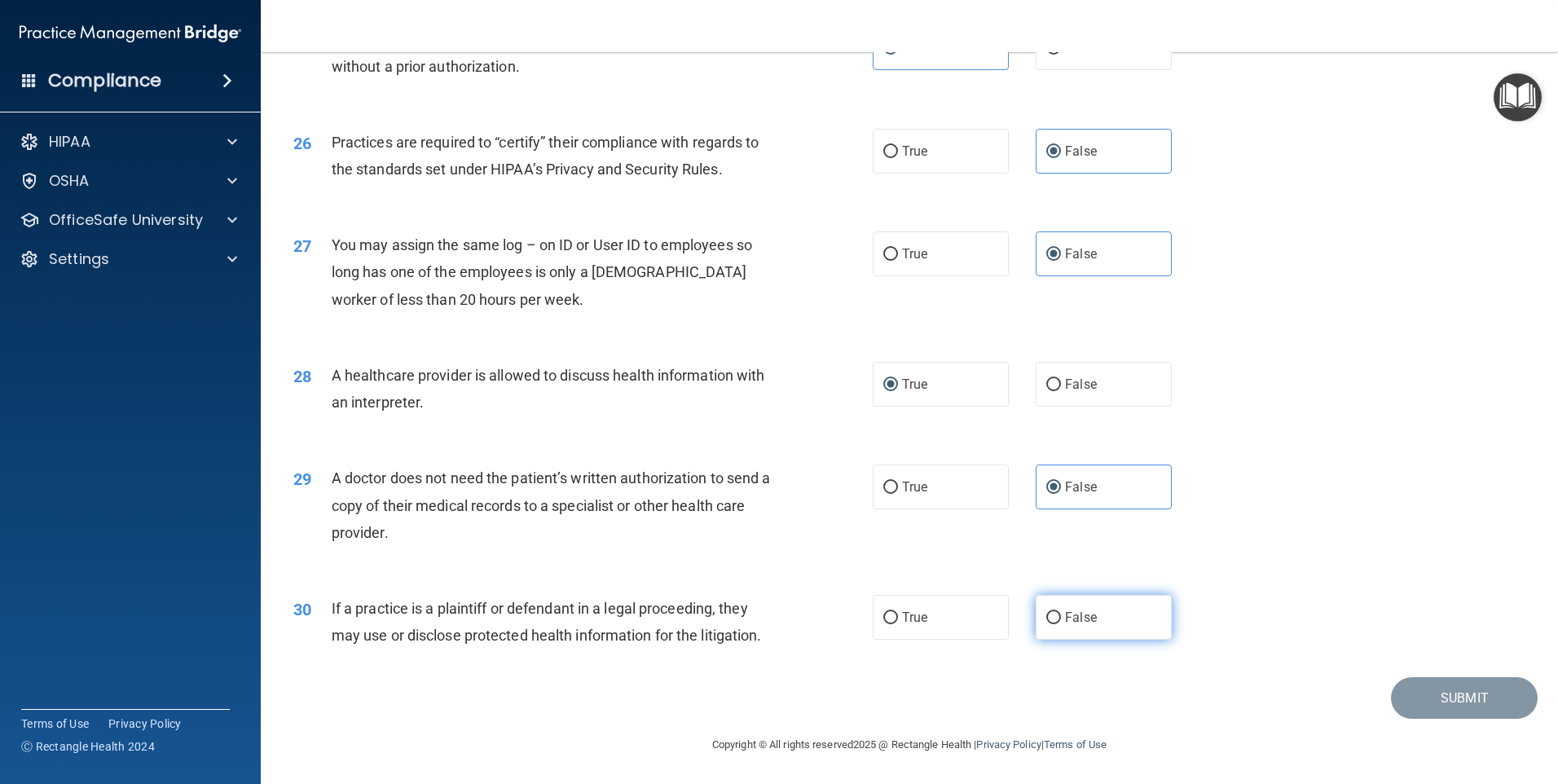
radio input "true"
click at [1427, 701] on button "Submit" at bounding box center [1464, 697] width 146 height 42
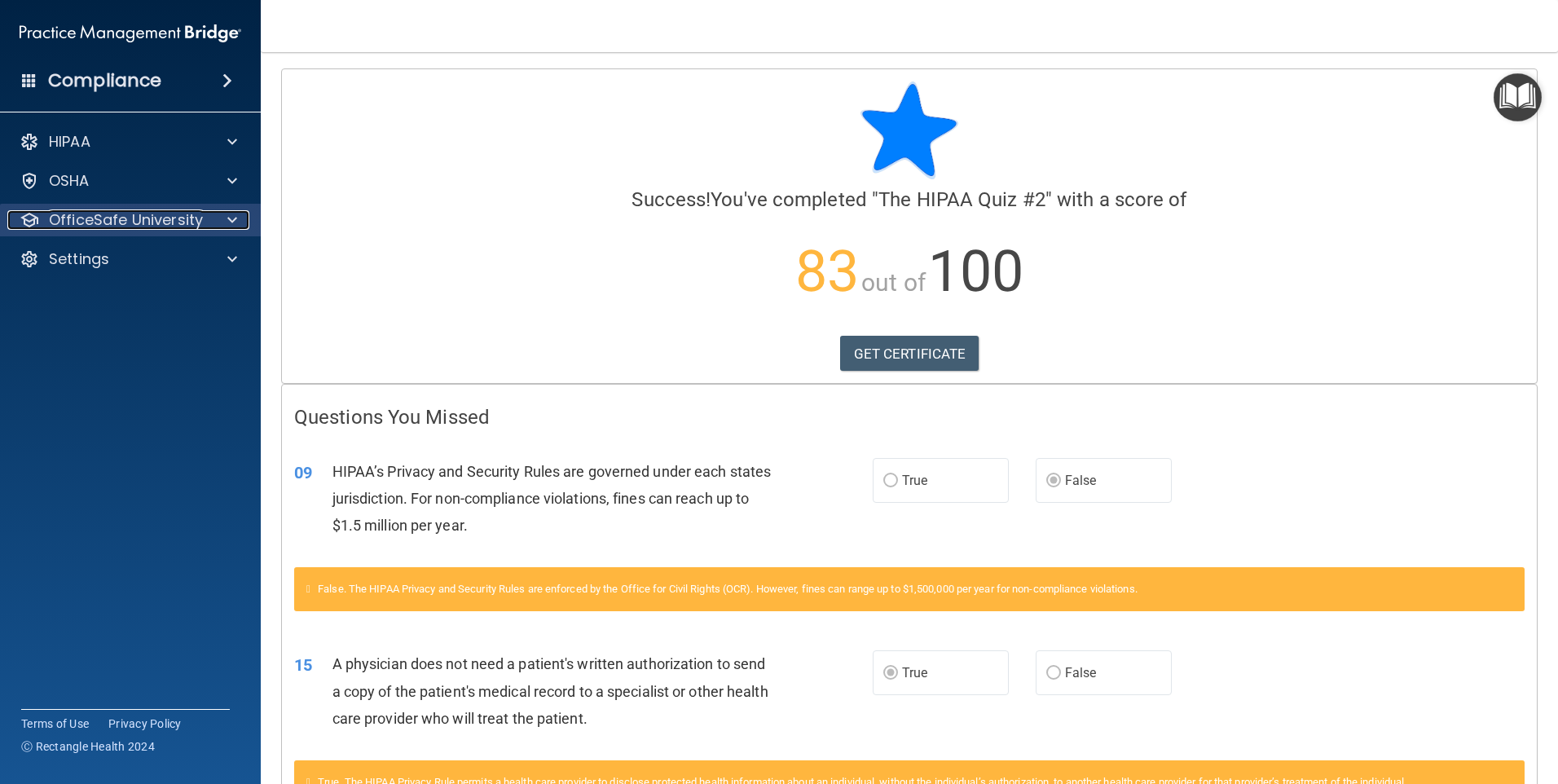
click at [230, 213] on span at bounding box center [231, 219] width 9 height 20
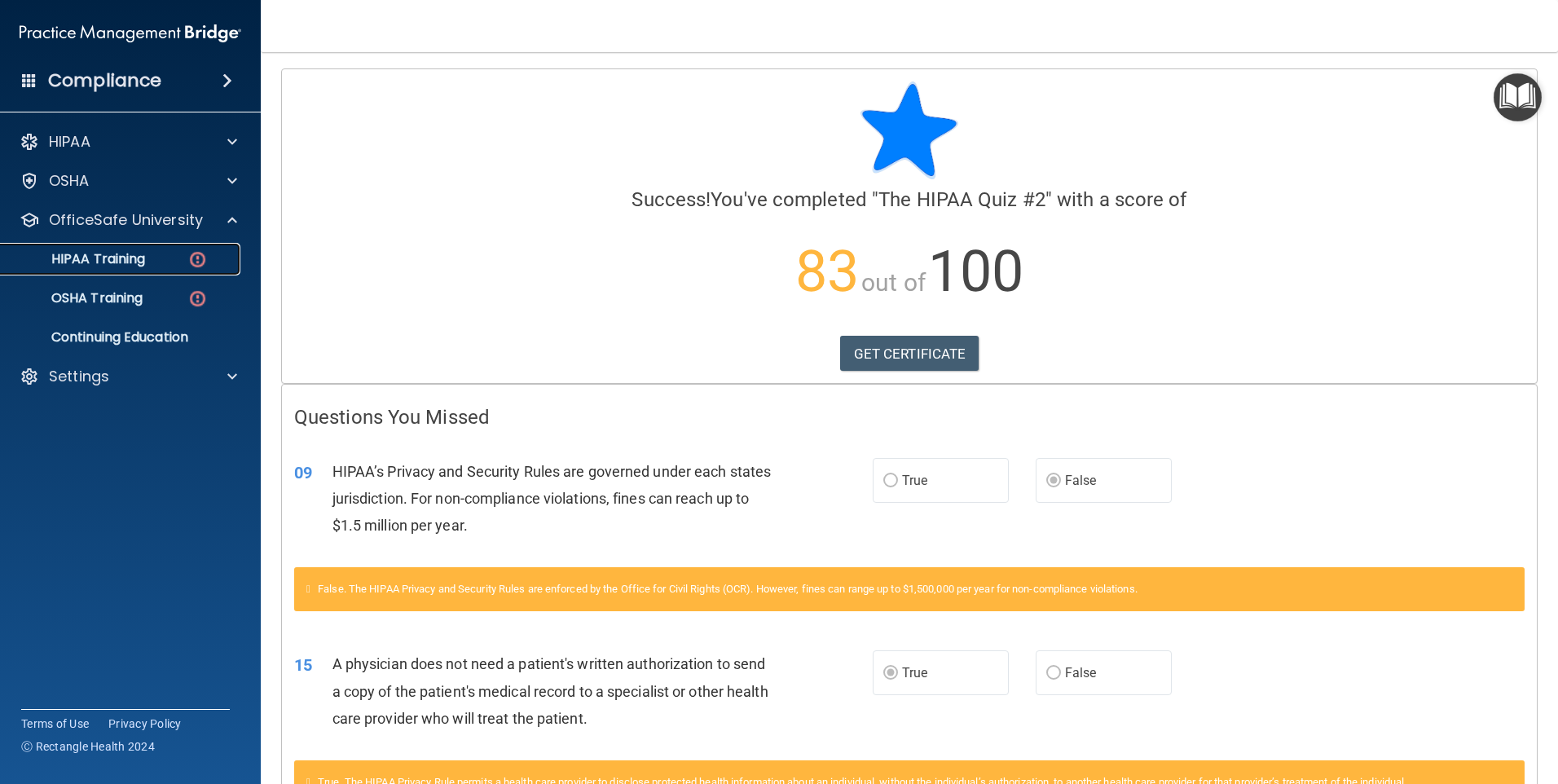
click at [131, 252] on p "HIPAA Training" at bounding box center [77, 258] width 134 height 16
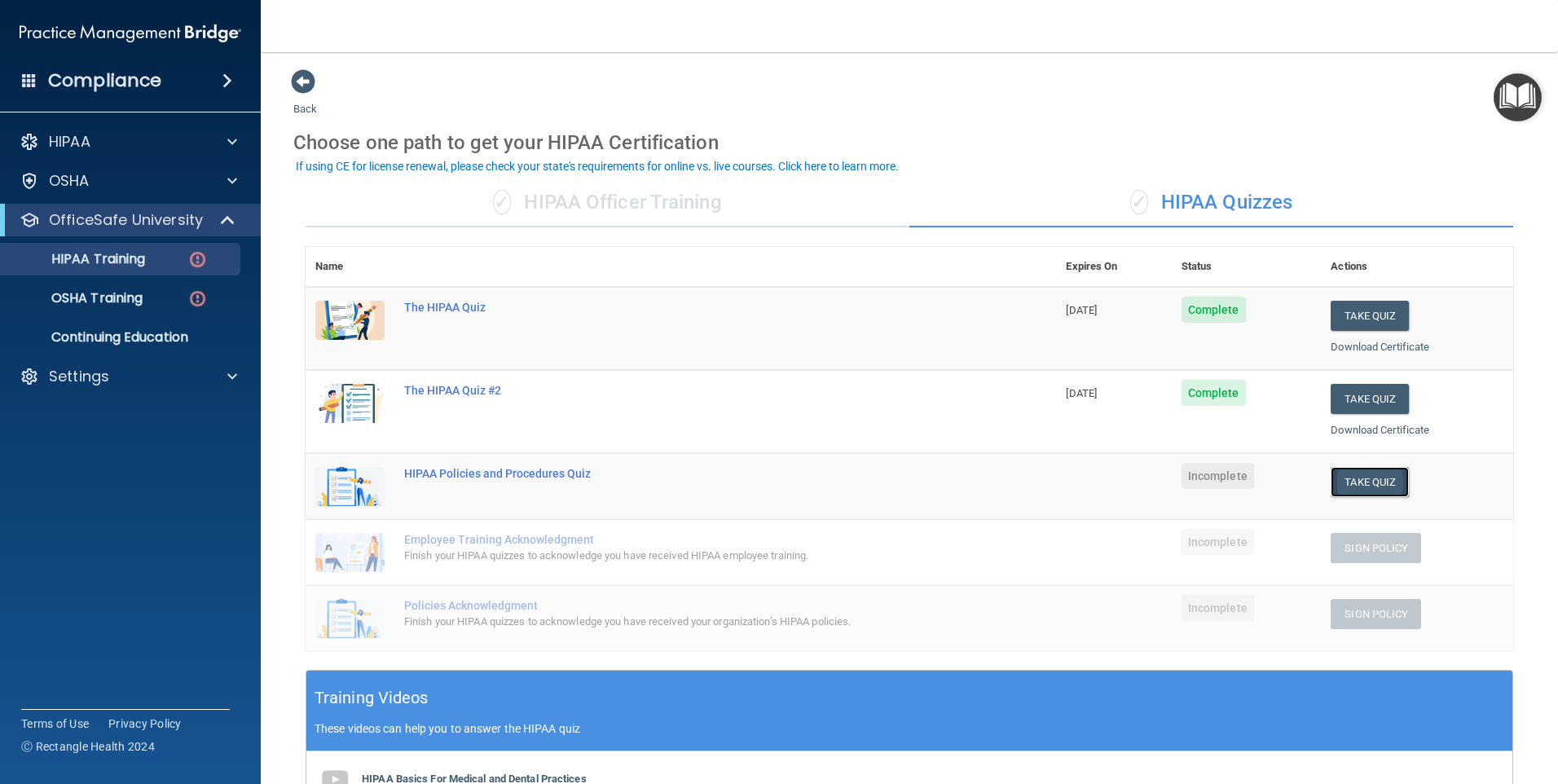
click at [1368, 483] on button "Take Quiz" at bounding box center [1370, 481] width 78 height 30
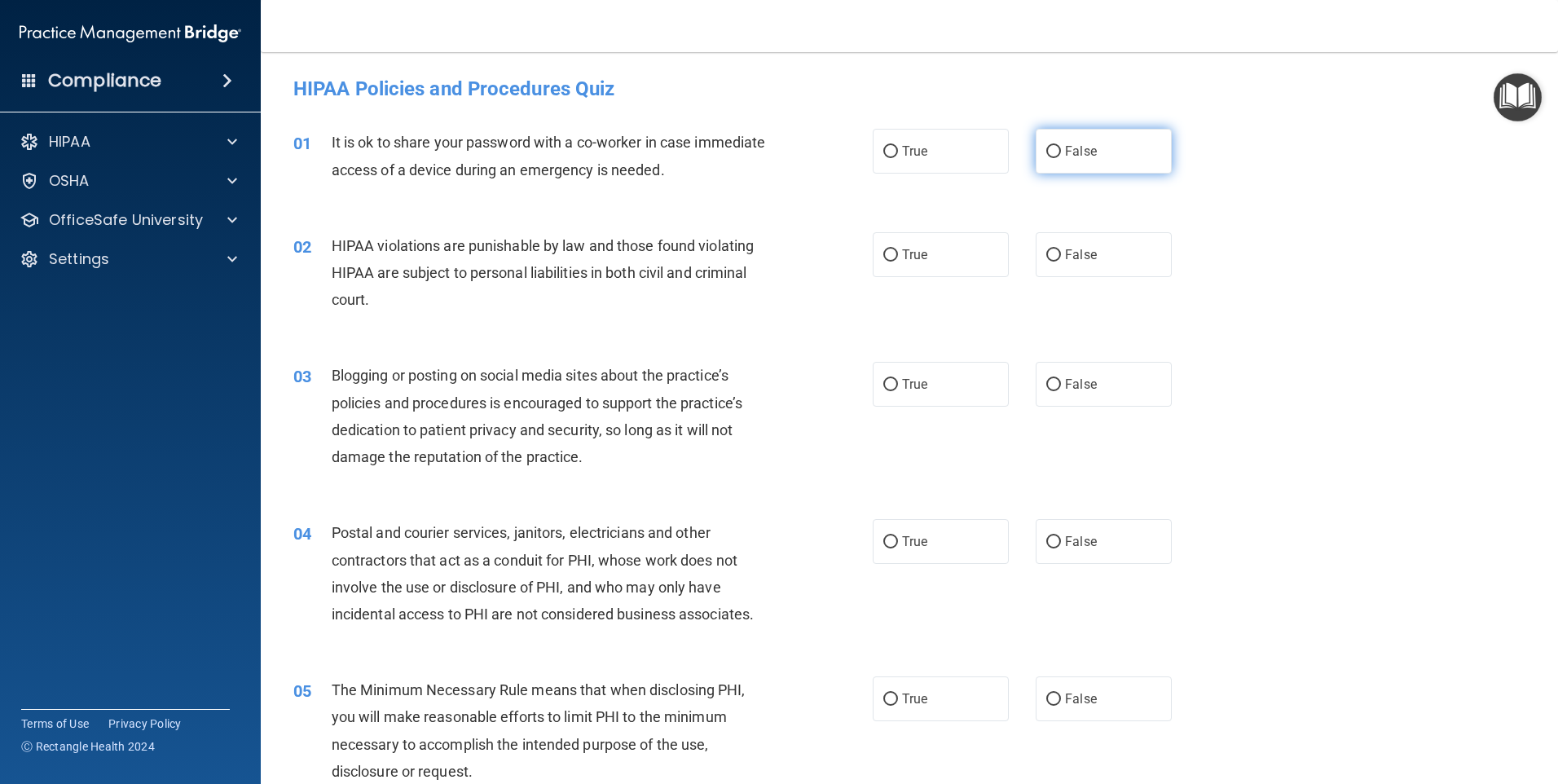
click at [1080, 166] on label "False" at bounding box center [1104, 151] width 136 height 45
click at [1061, 158] on input "False" at bounding box center [1053, 152] width 14 height 12
radio input "true"
click at [1046, 260] on input "False" at bounding box center [1053, 255] width 14 height 12
radio input "true"
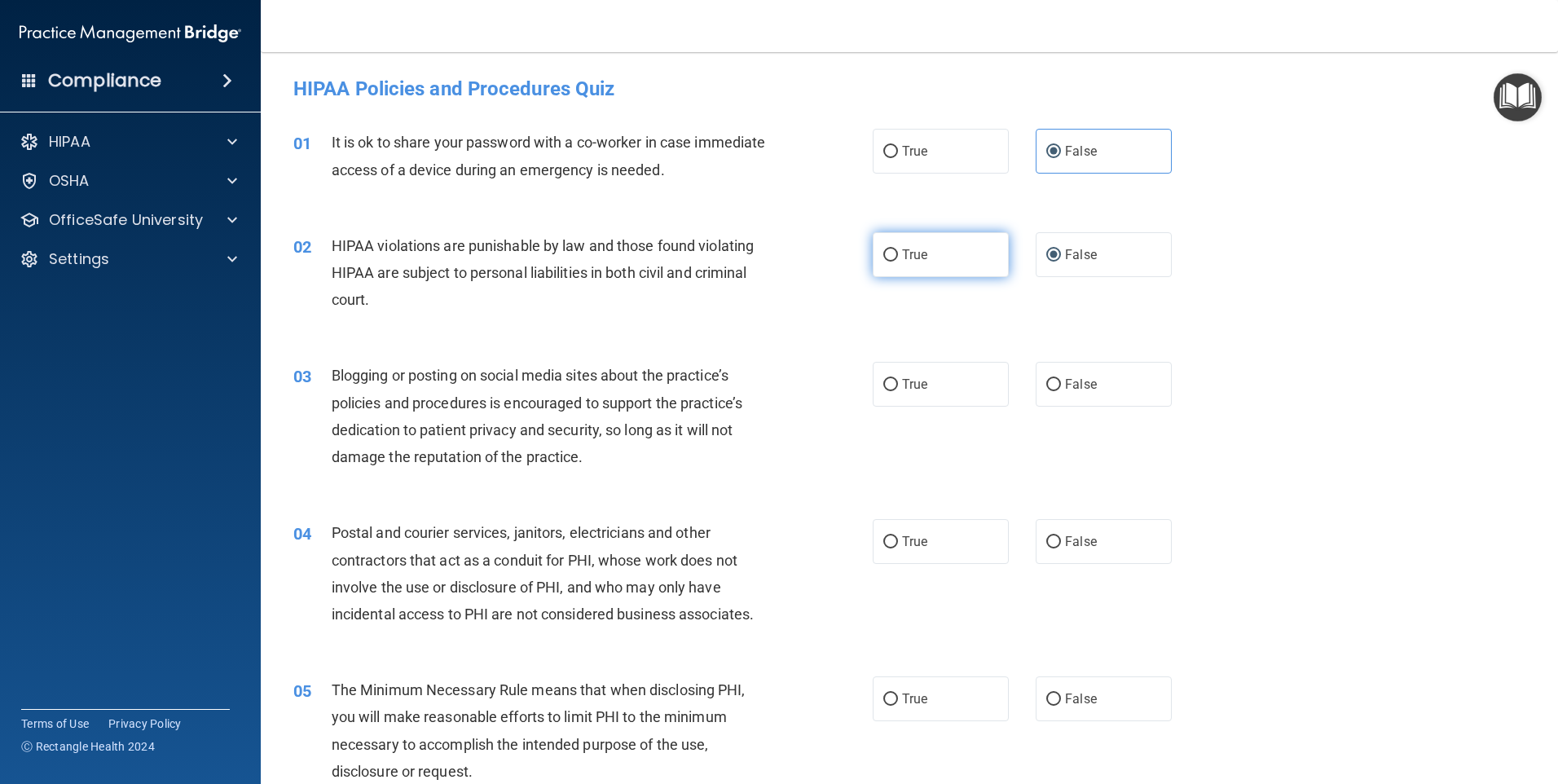
click at [992, 269] on label "True" at bounding box center [941, 254] width 136 height 45
click at [898, 262] on input "True" at bounding box center [890, 255] width 14 height 12
radio input "true"
radio input "false"
click at [799, 412] on div "03 Blogging or posting on social media sites about the practice’s policies and …" at bounding box center [583, 419] width 628 height 116
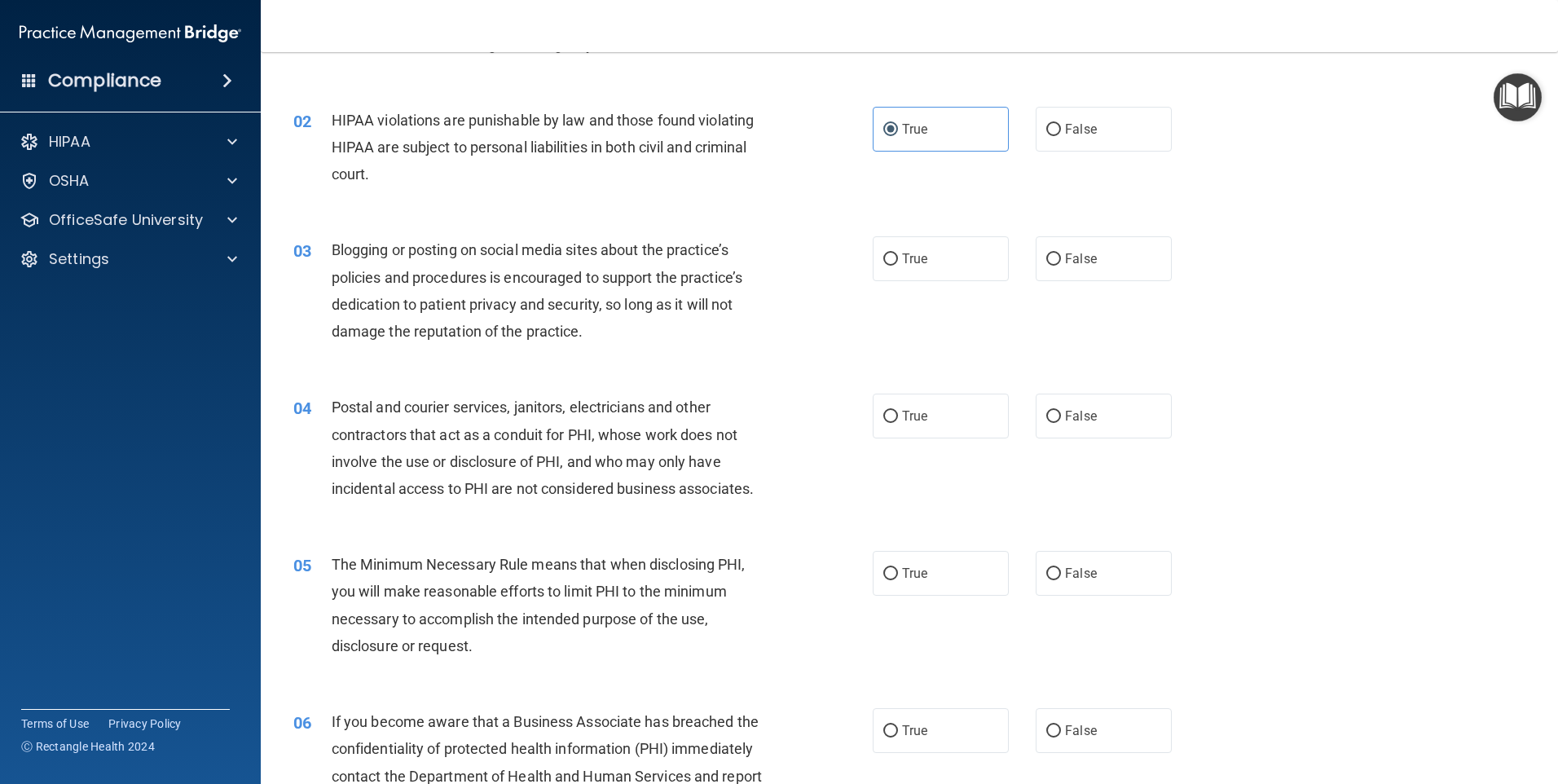
scroll to position [163, 0]
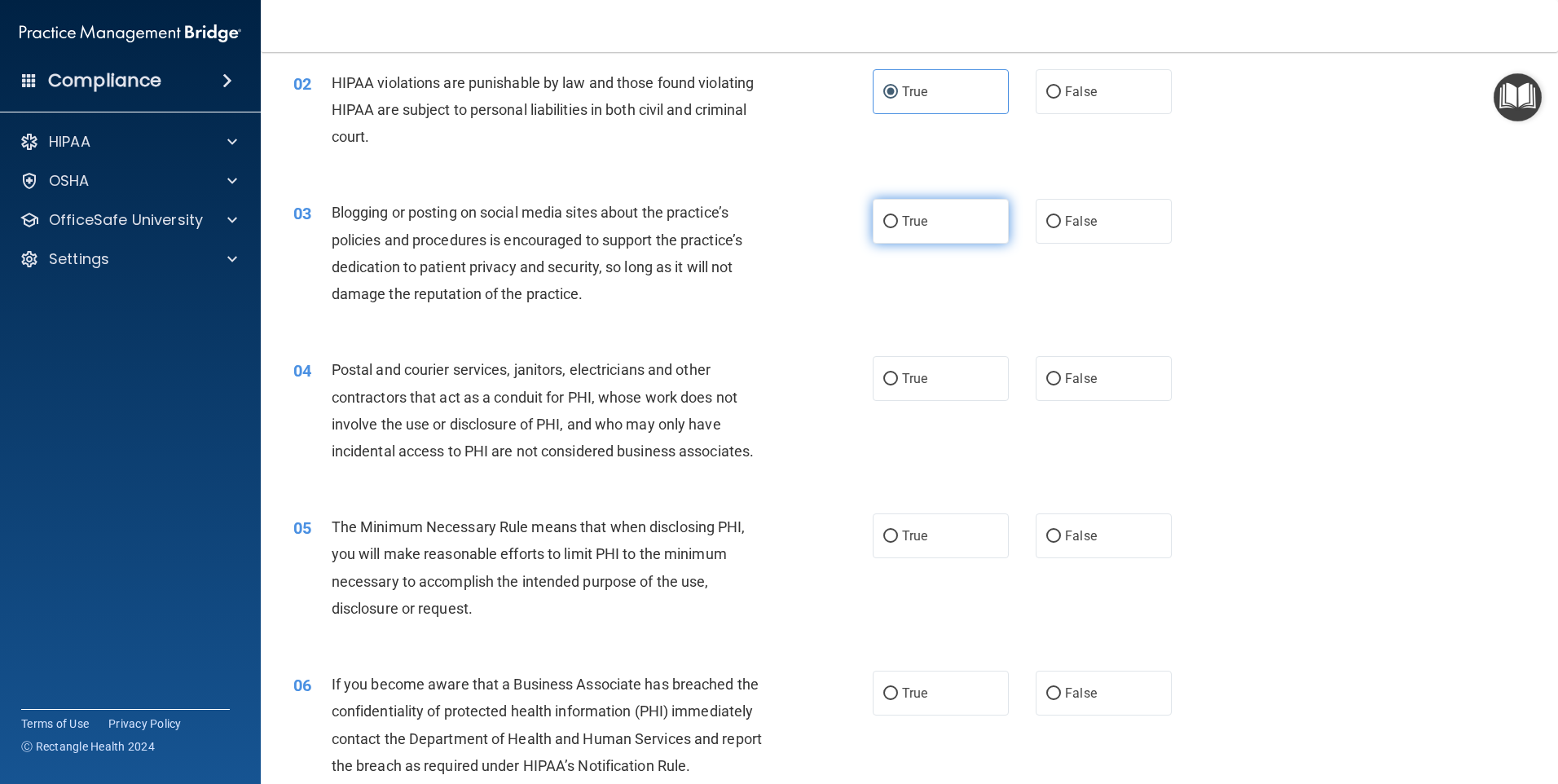
click at [901, 204] on label "True" at bounding box center [941, 221] width 136 height 45
click at [898, 216] on input "True" at bounding box center [890, 222] width 14 height 12
radio input "true"
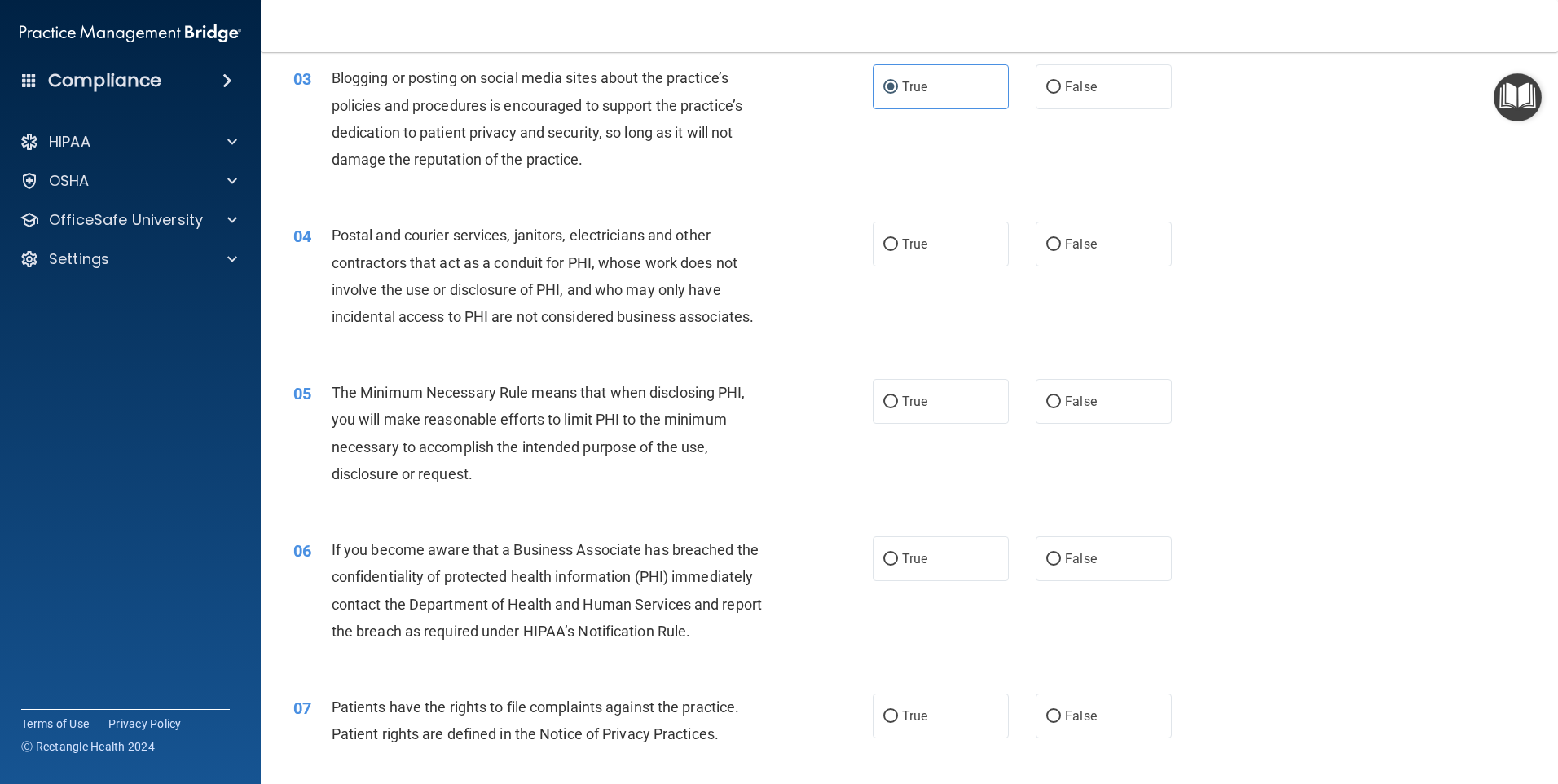
scroll to position [326, 0]
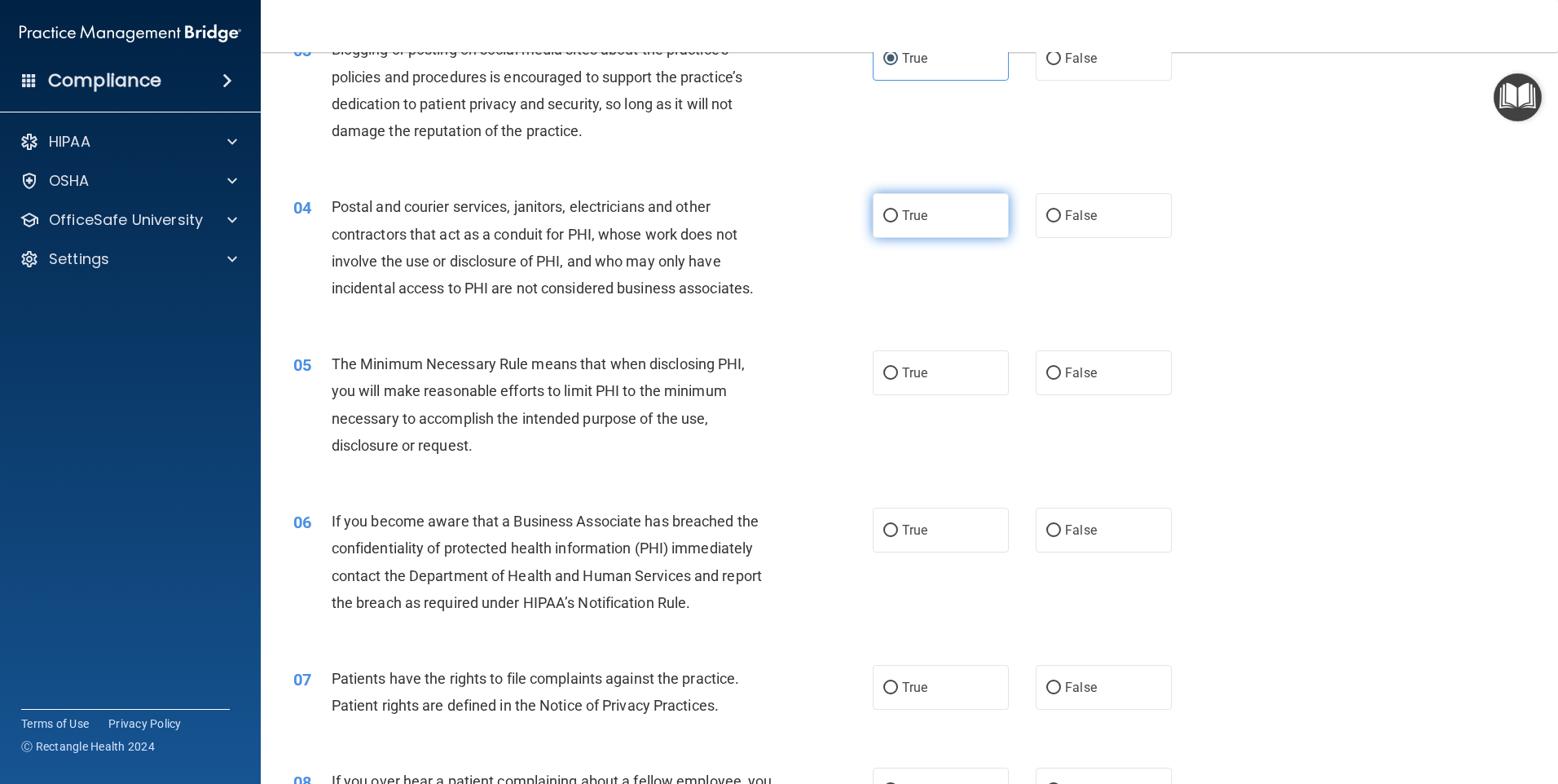
click at [890, 224] on label "True" at bounding box center [941, 215] width 136 height 45
click at [890, 223] on input "True" at bounding box center [890, 216] width 14 height 12
radio input "true"
click at [826, 392] on div "05 The Minimum Necessary Rule means that when disclosing PHI, you will make rea…" at bounding box center [583, 408] width 628 height 116
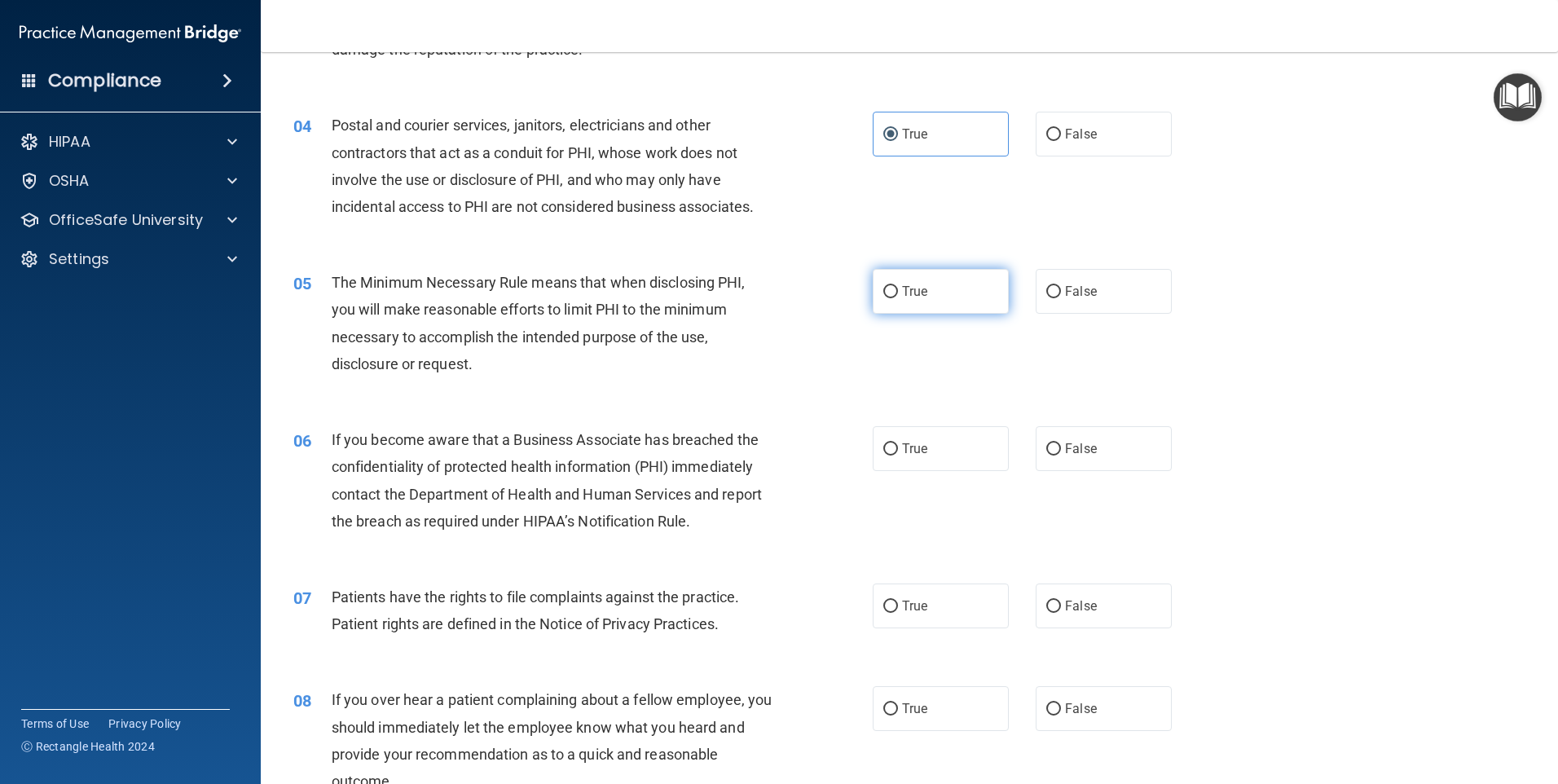
click at [917, 296] on span "True" at bounding box center [915, 291] width 26 height 15
click at [898, 296] on input "True" at bounding box center [890, 292] width 14 height 12
radio input "true"
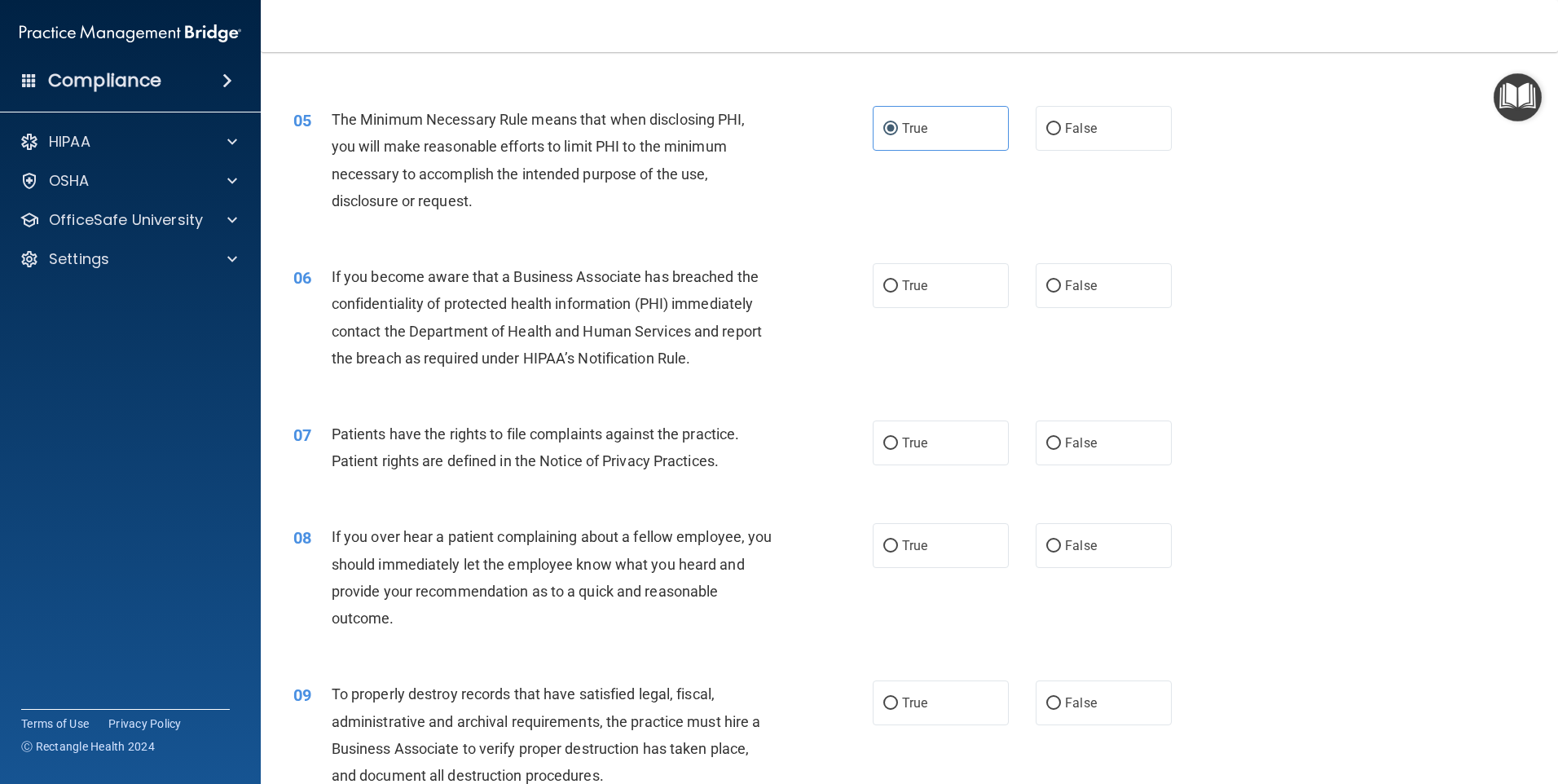
click at [759, 354] on div "If you become aware that a Business Associate has breached the confidentiality …" at bounding box center [558, 317] width 453 height 108
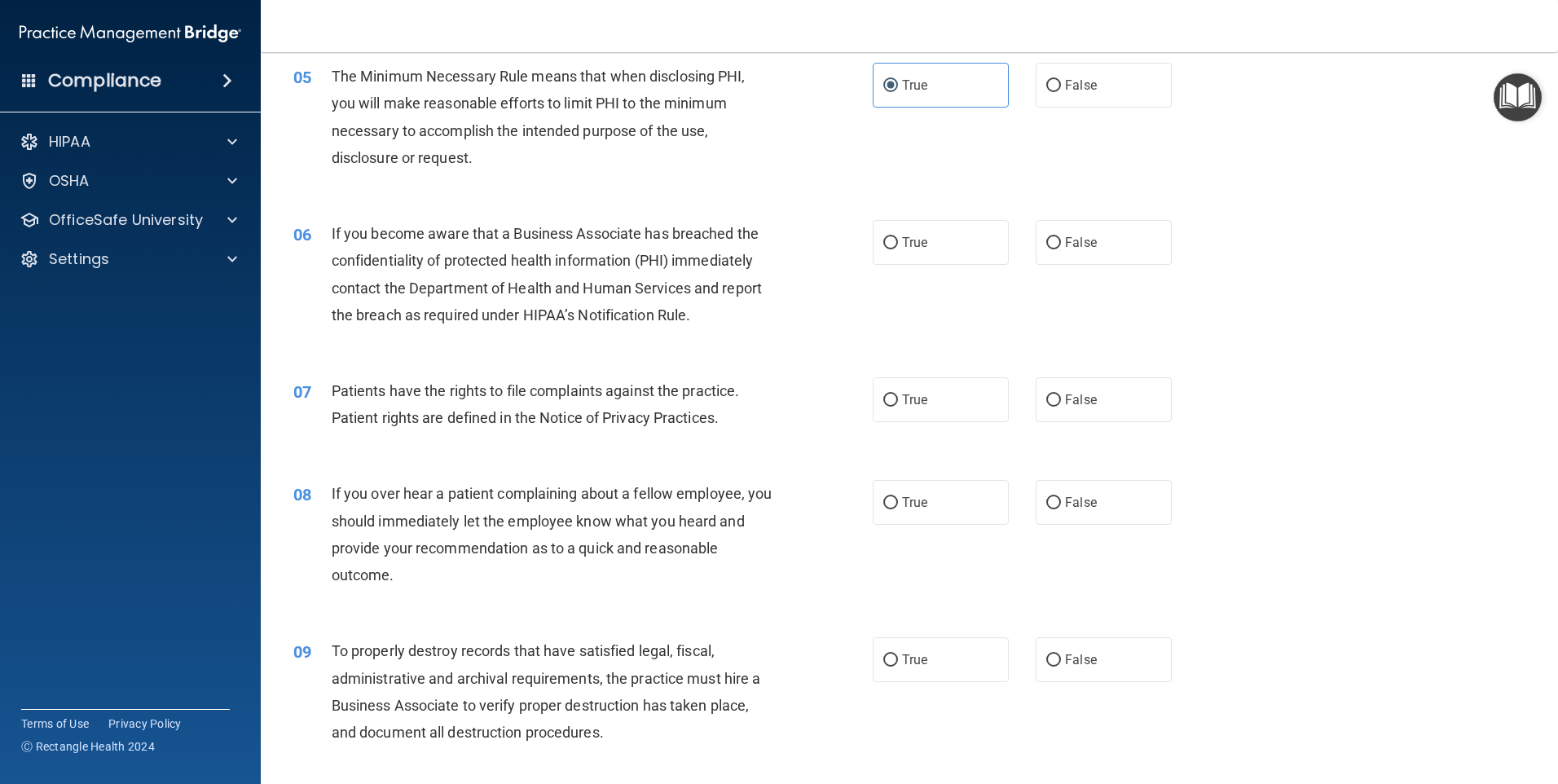
scroll to position [652, 0]
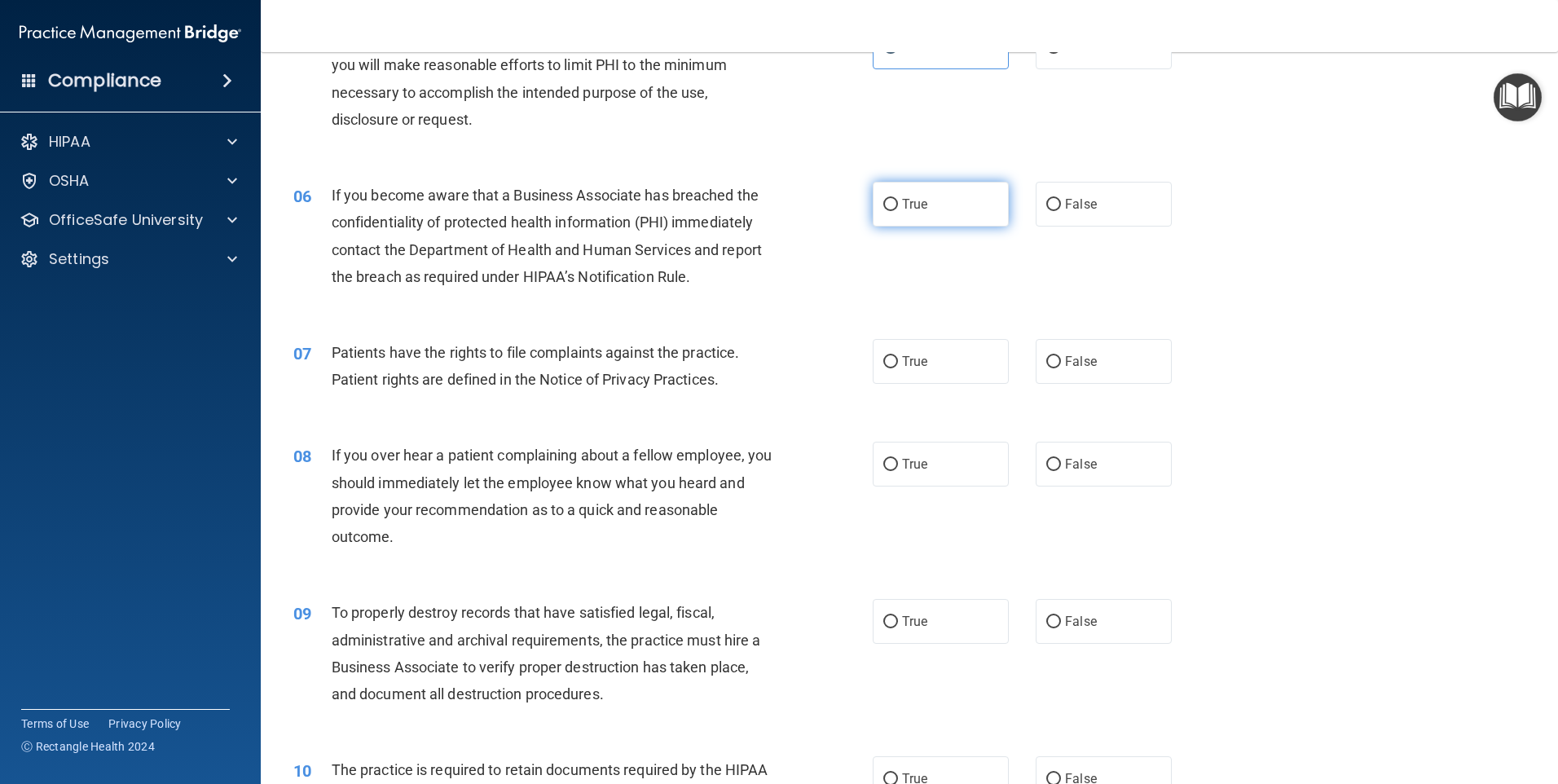
click at [901, 212] on label "True" at bounding box center [941, 204] width 136 height 45
click at [898, 211] on input "True" at bounding box center [890, 205] width 14 height 12
radio input "true"
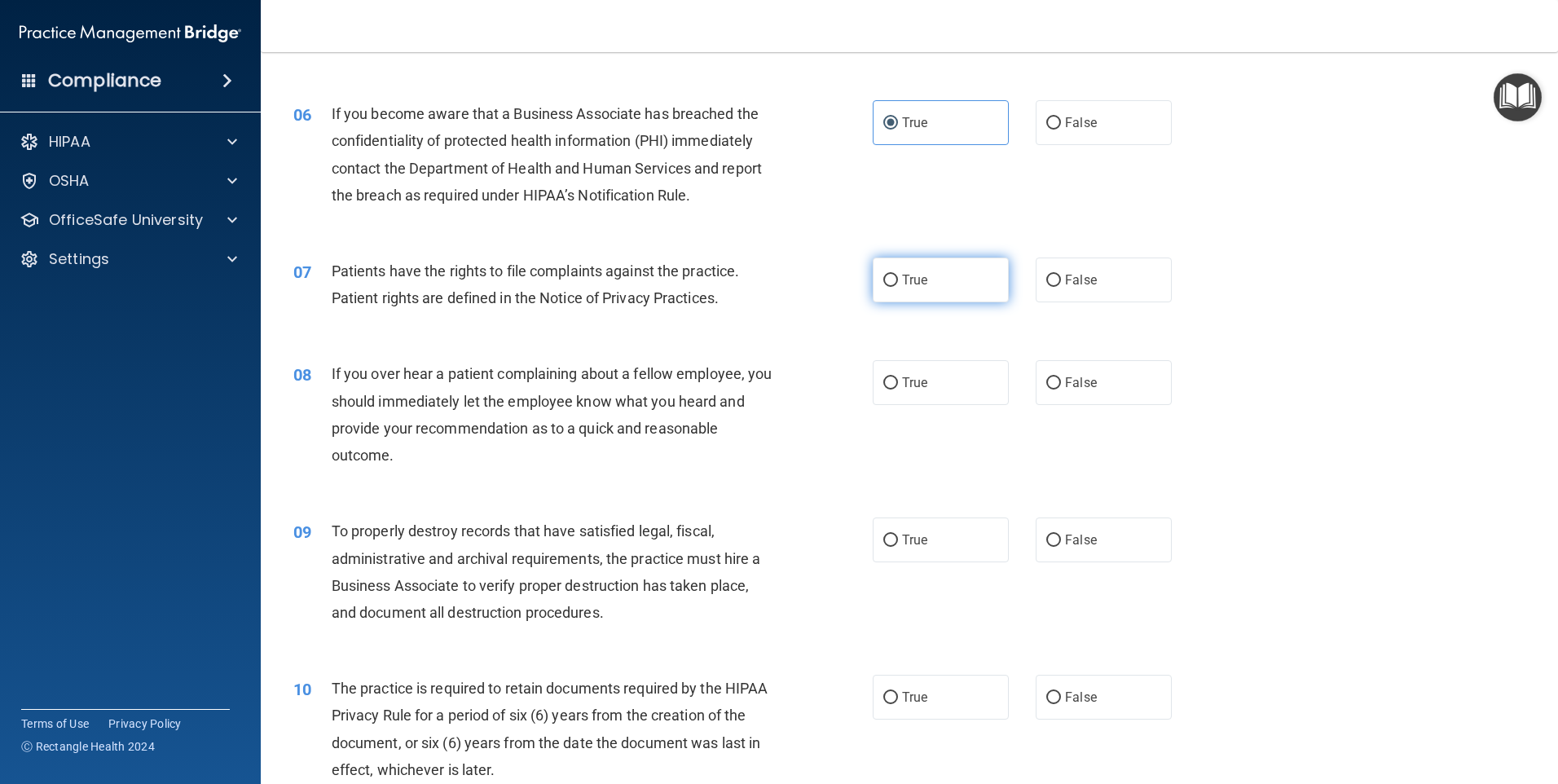
click at [873, 282] on label "True" at bounding box center [941, 280] width 136 height 45
click at [884, 282] on input "True" at bounding box center [890, 281] width 14 height 12
radio input "true"
click at [787, 380] on div "08 If you over hear a patient complaining about a fellow employee, you should i…" at bounding box center [583, 418] width 628 height 116
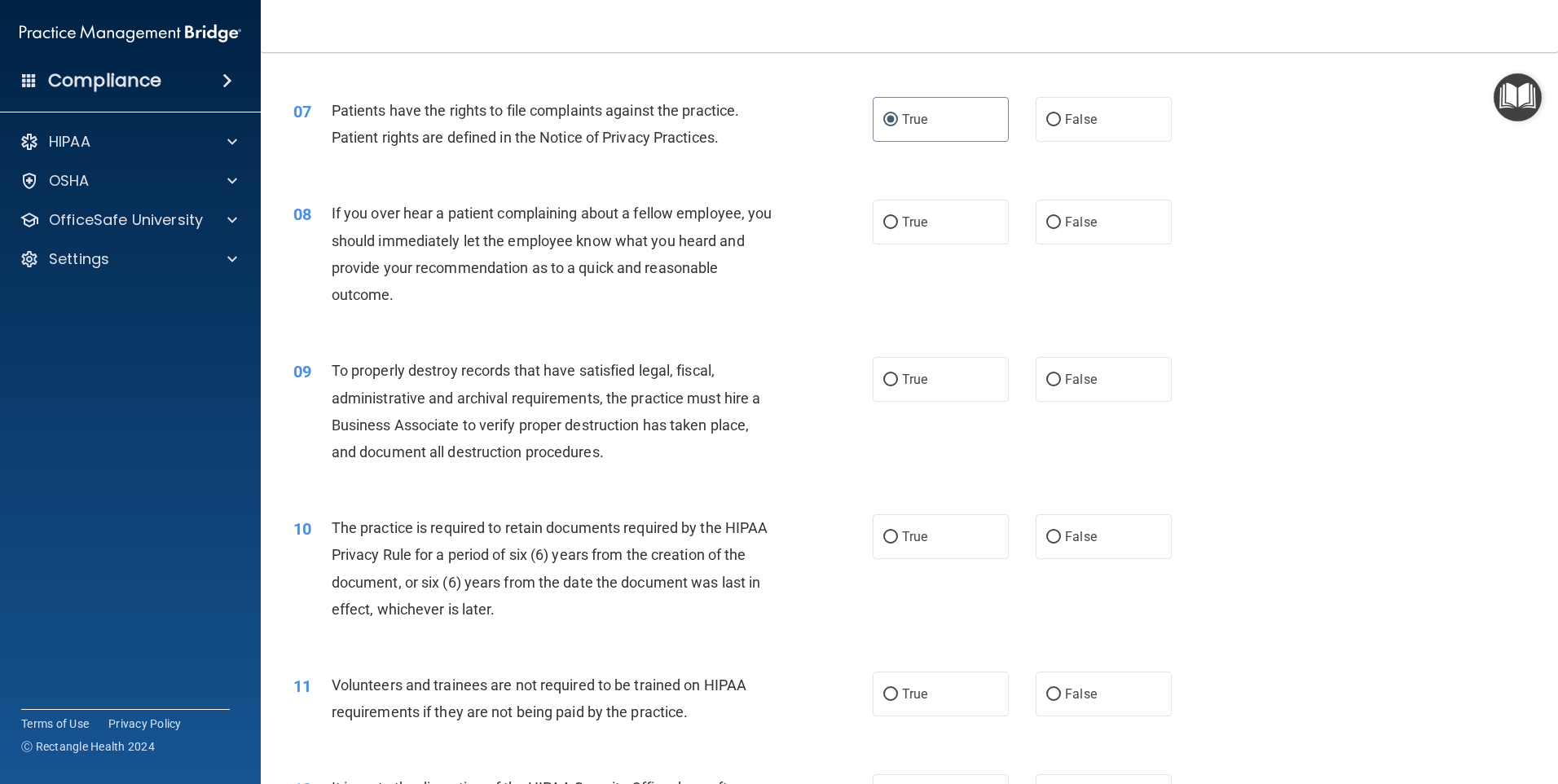
scroll to position [896, 0]
click at [1047, 228] on label "False" at bounding box center [1104, 219] width 136 height 45
click at [1047, 226] on input "False" at bounding box center [1053, 220] width 14 height 12
radio input "true"
drag, startPoint x: 628, startPoint y: 293, endPoint x: 714, endPoint y: 276, distance: 87.7
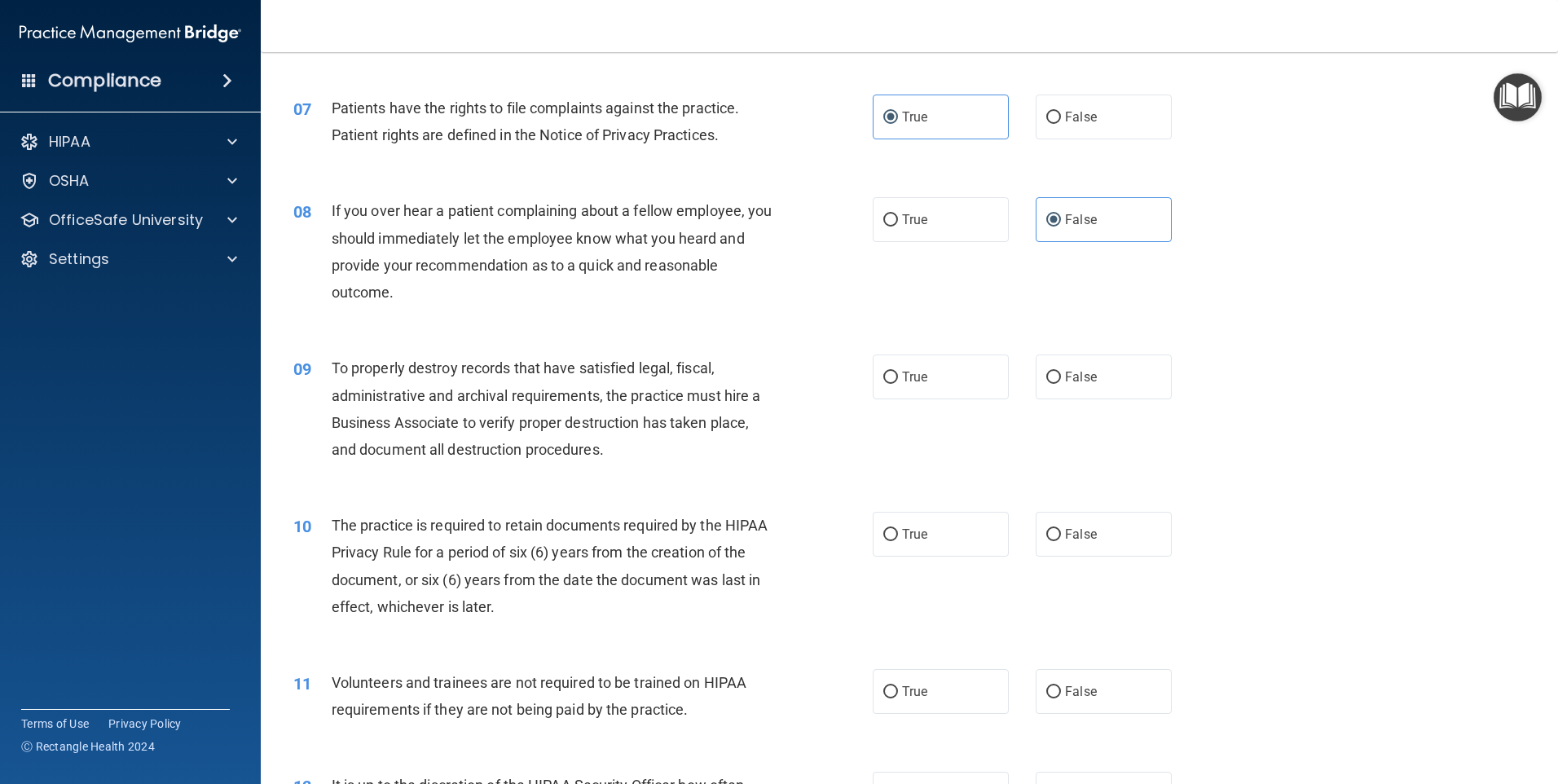
click at [632, 290] on div "If you over hear a patient complaining about a fellow employee, you should imme…" at bounding box center [558, 251] width 453 height 108
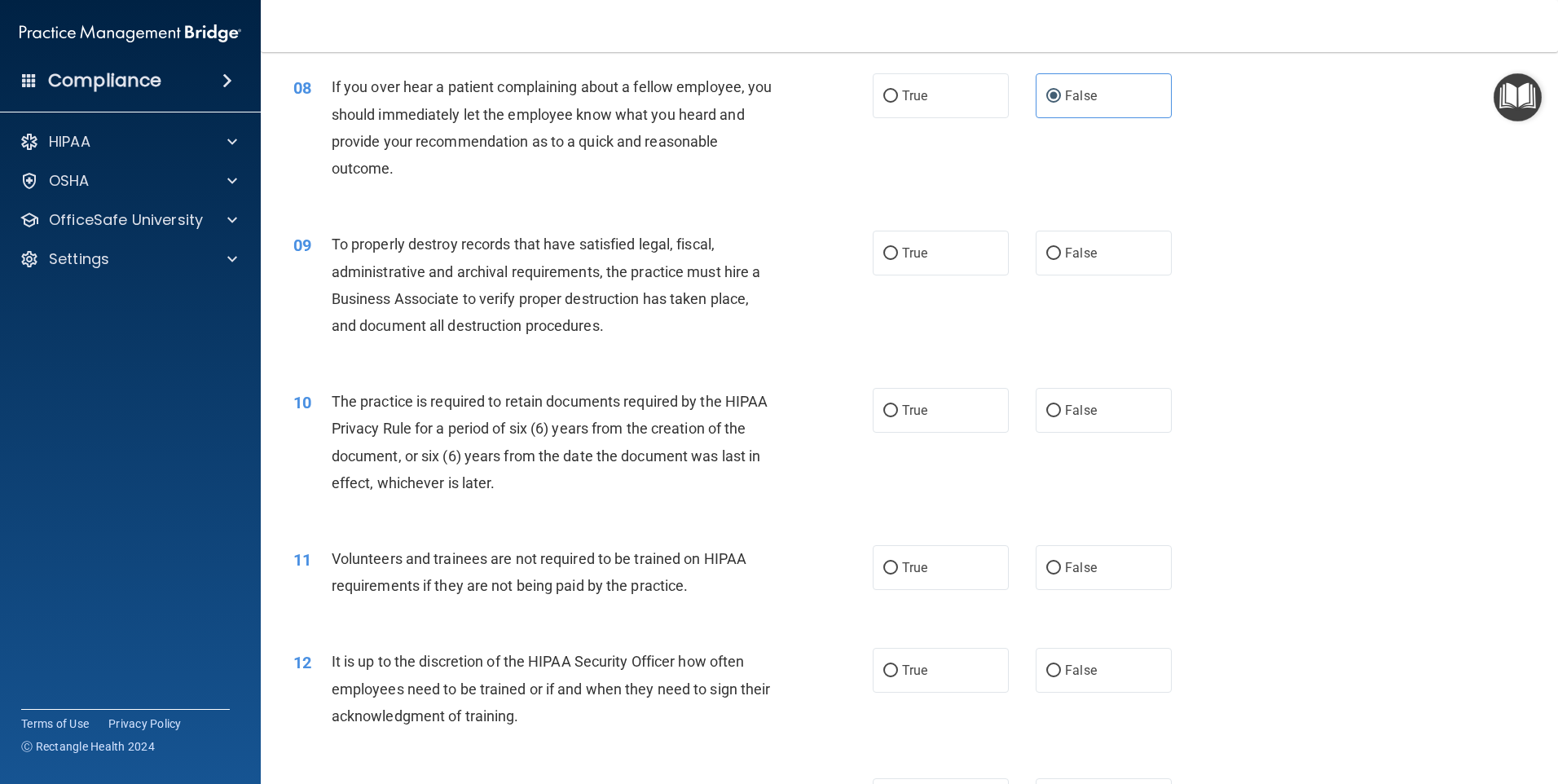
scroll to position [1060, 0]
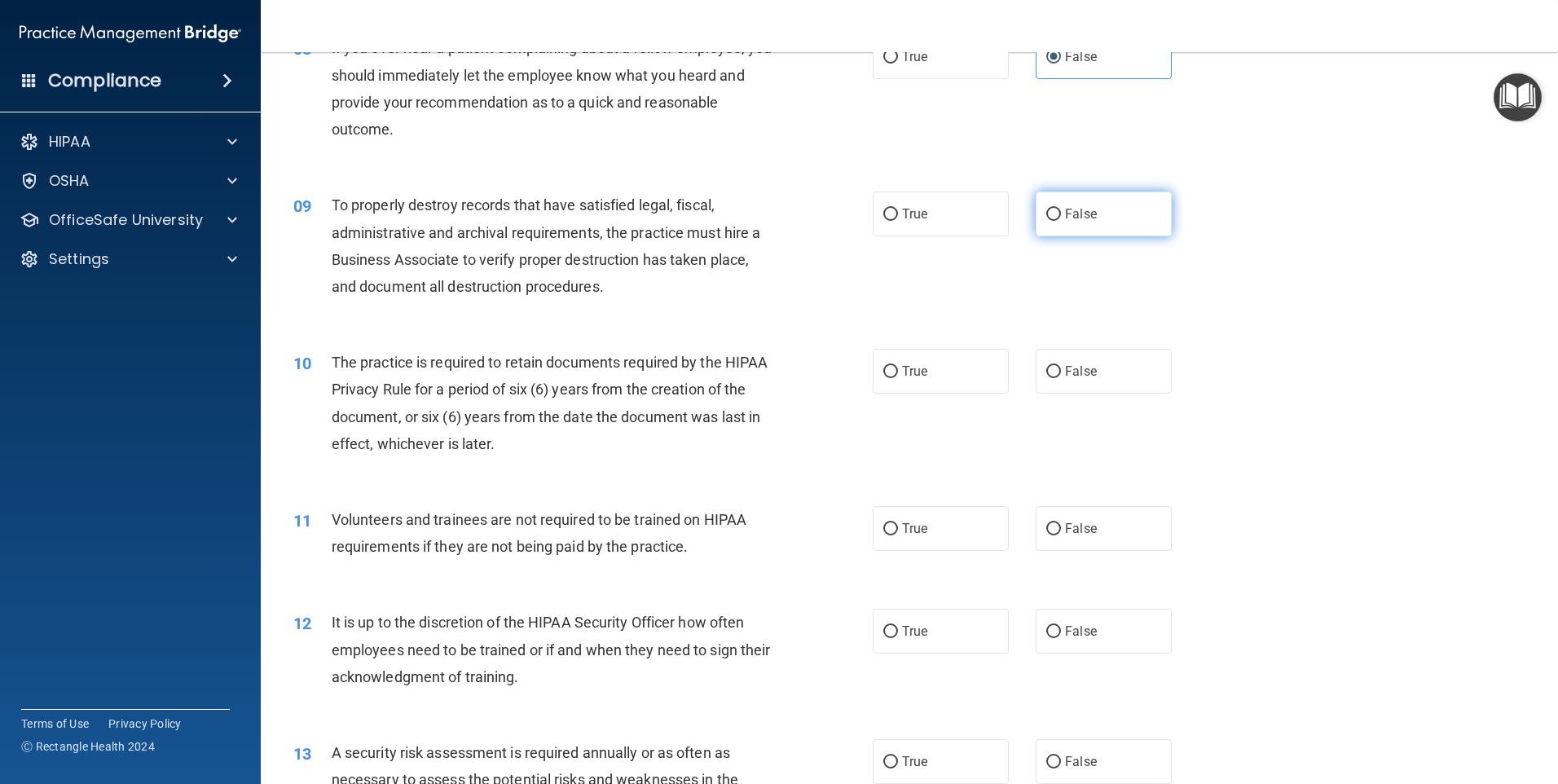
click at [1116, 213] on label "False" at bounding box center [1104, 213] width 136 height 45
click at [1061, 213] on input "False" at bounding box center [1053, 214] width 14 height 12
radio input "true"
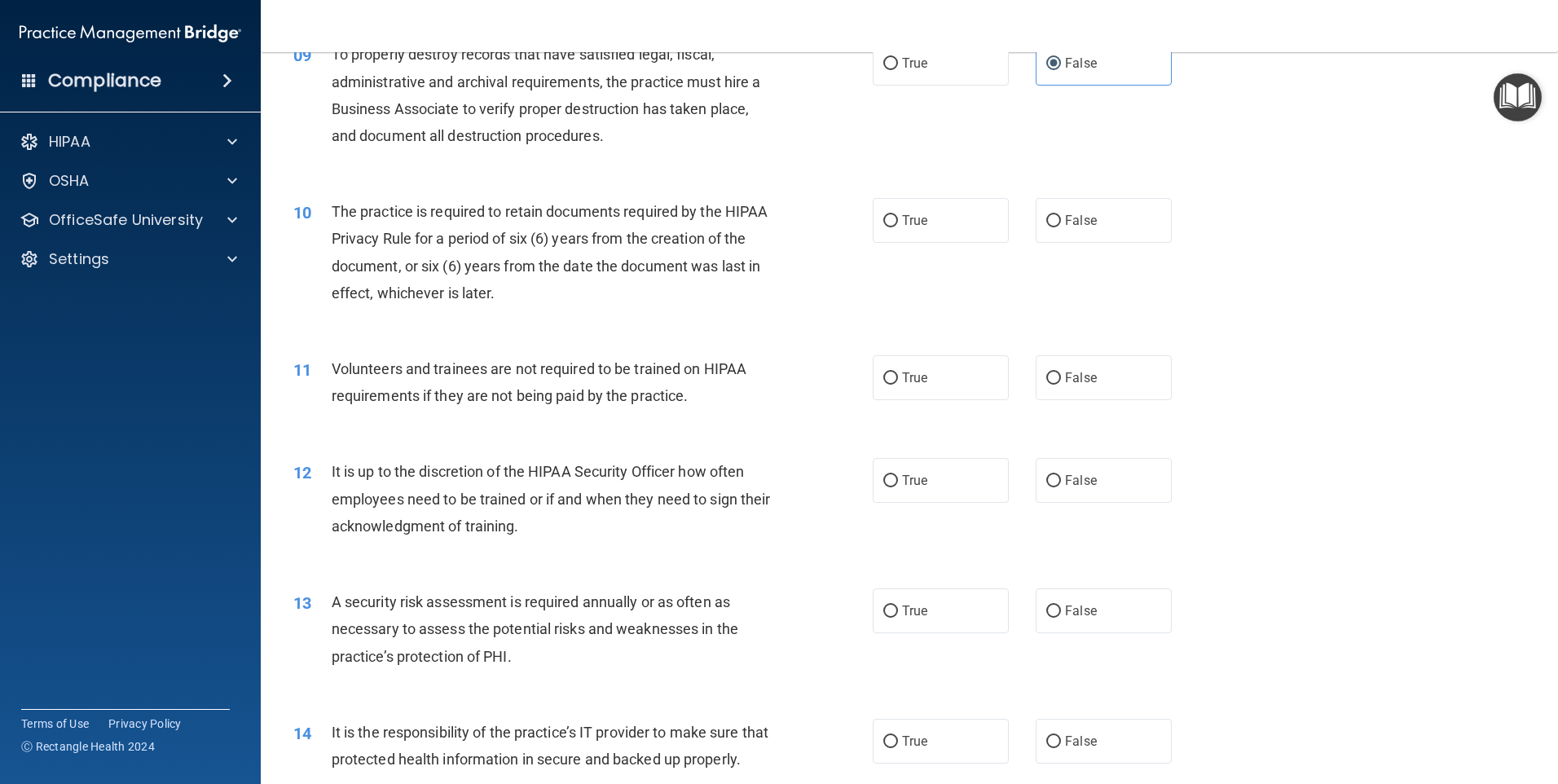
scroll to position [1222, 0]
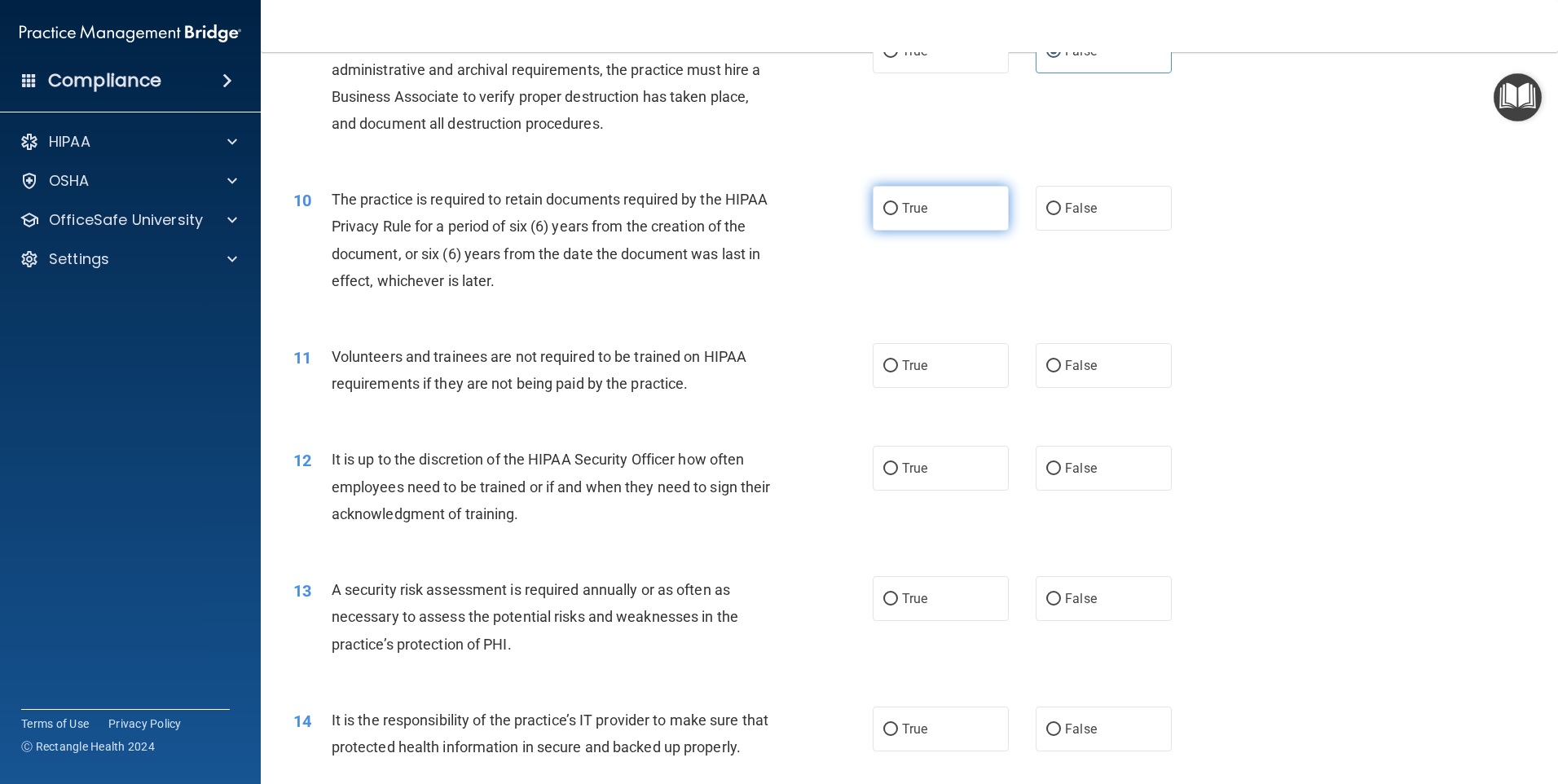
click at [960, 202] on label "True" at bounding box center [941, 207] width 136 height 45
click at [898, 203] on input "True" at bounding box center [890, 209] width 14 height 12
radio input "true"
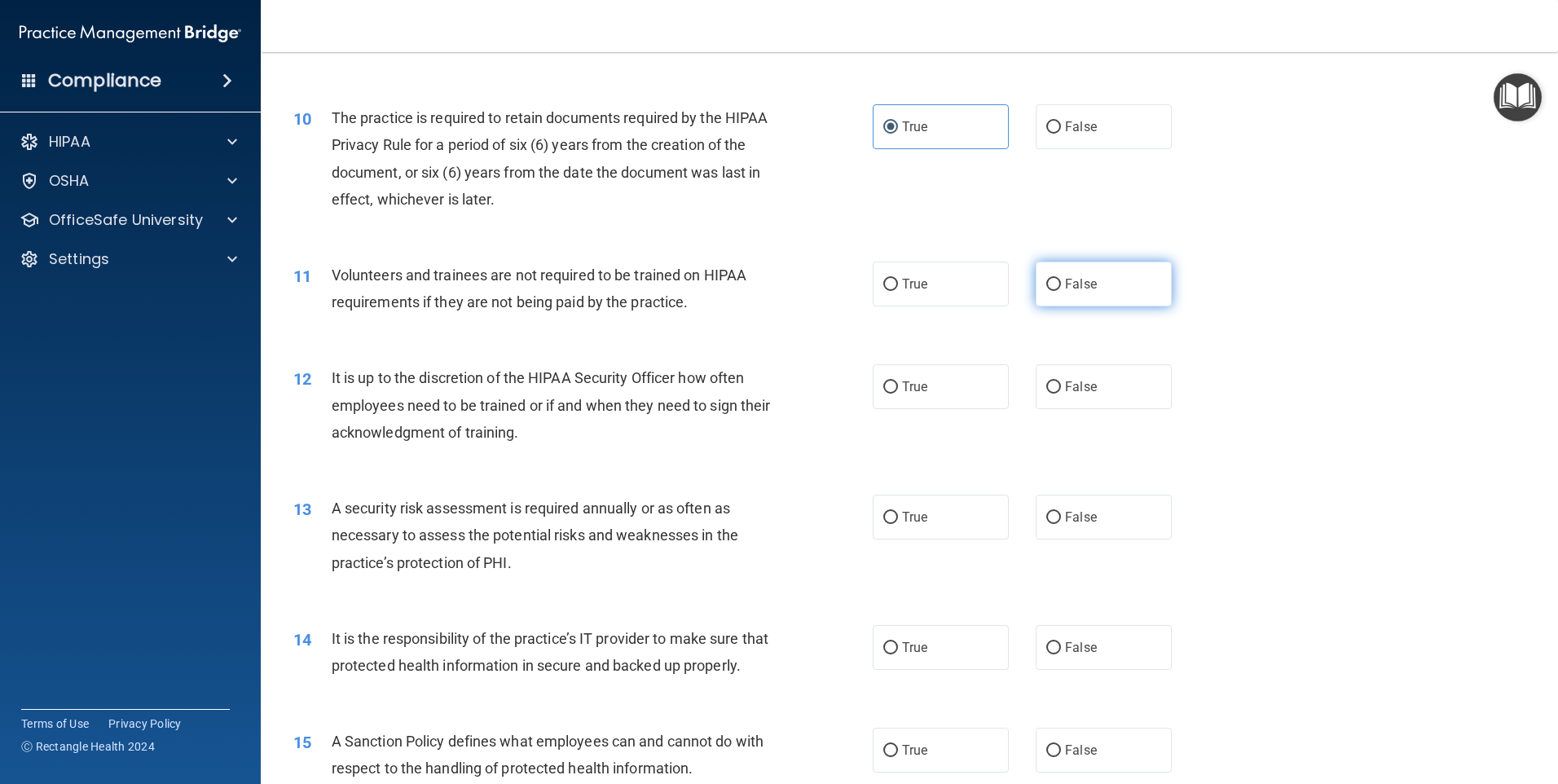
click at [1084, 278] on span "False" at bounding box center [1080, 284] width 31 height 15
click at [1061, 279] on input "False" at bounding box center [1053, 285] width 14 height 12
radio input "true"
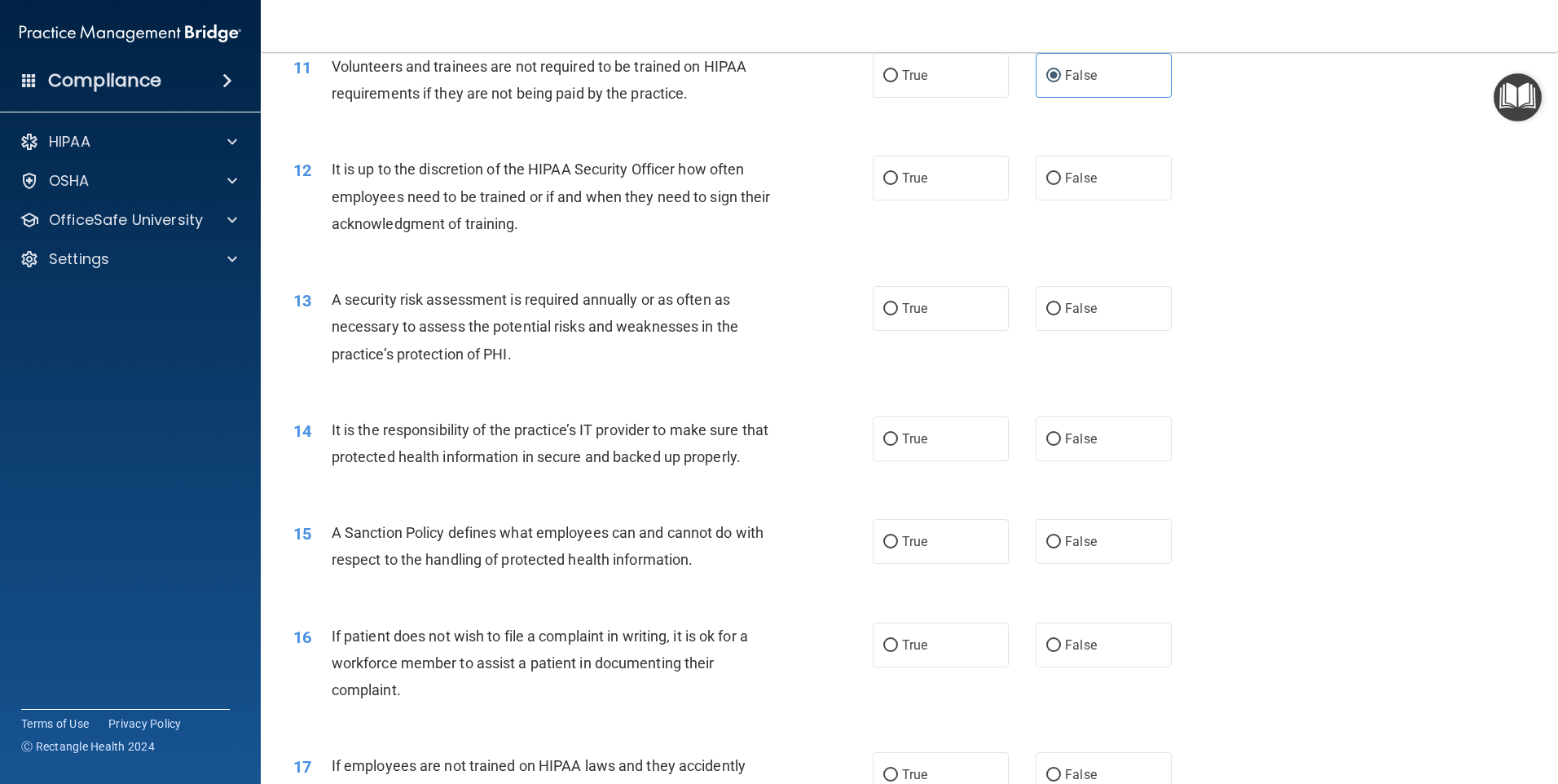
scroll to position [1548, 0]
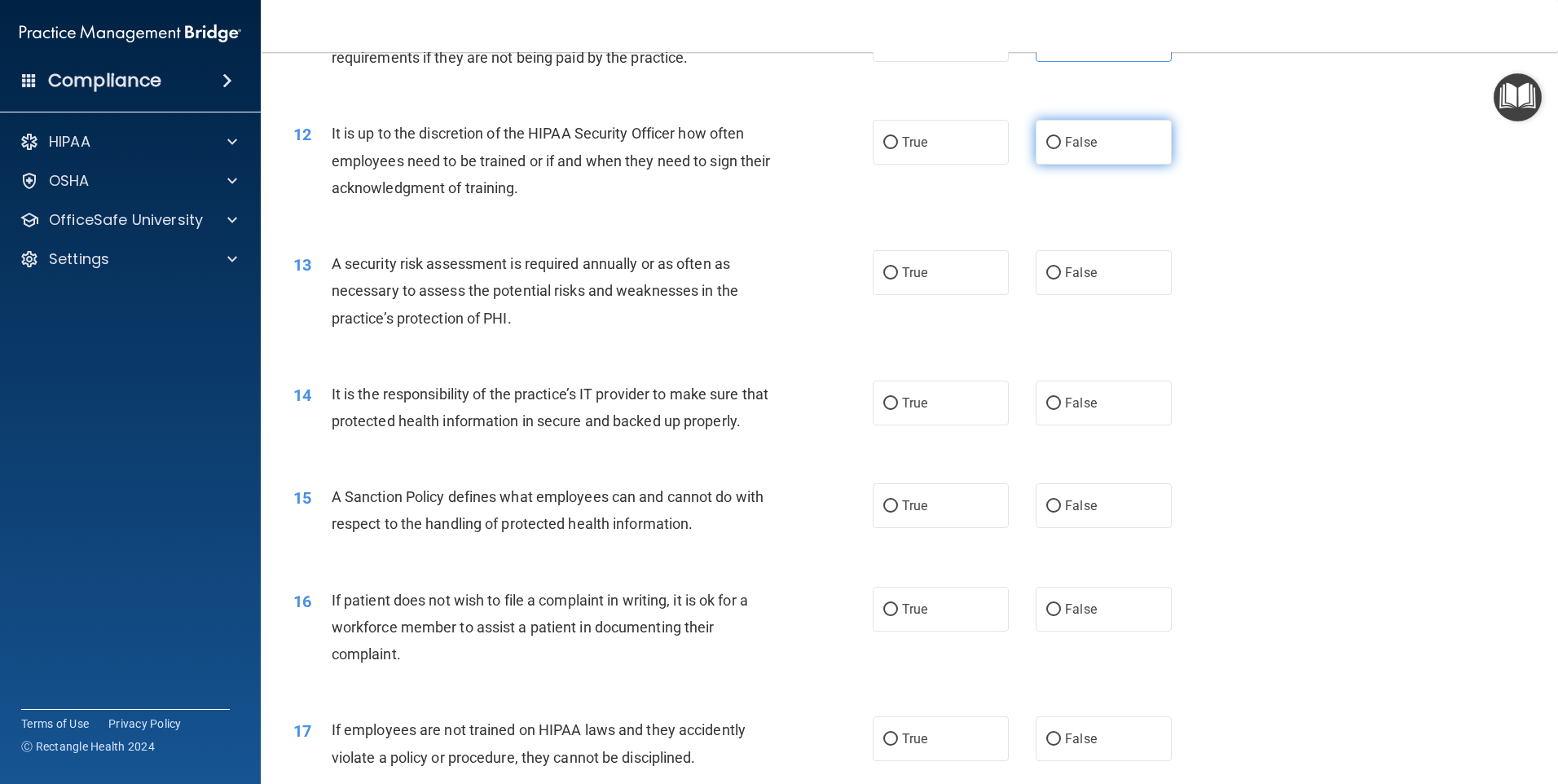
click at [1065, 143] on span "False" at bounding box center [1080, 142] width 31 height 15
click at [1060, 143] on input "False" at bounding box center [1053, 143] width 14 height 12
radio input "true"
click at [778, 207] on div "12 It is up to the discretion of the HIPAA Security Officer how often employees…" at bounding box center [583, 164] width 628 height 89
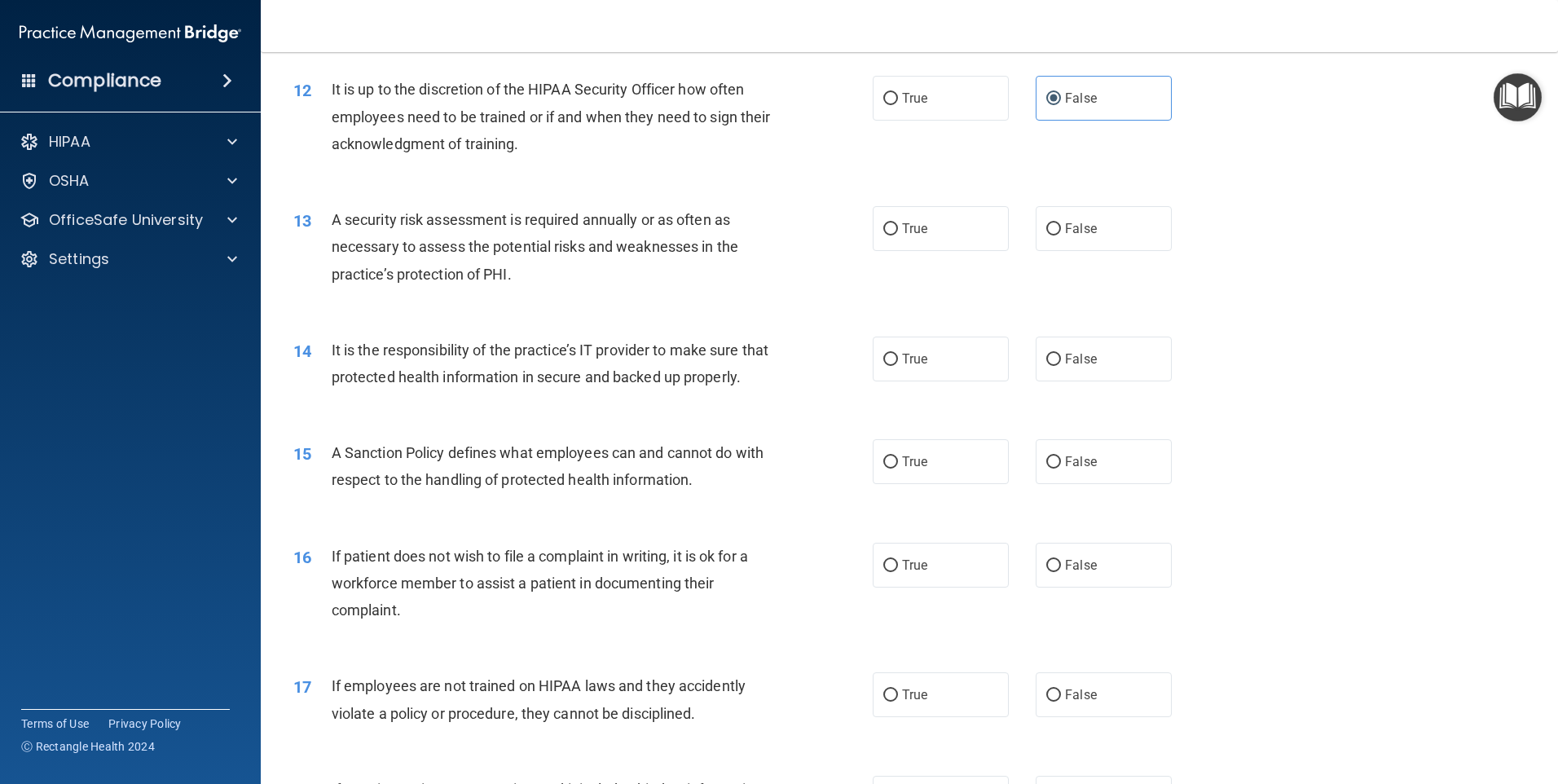
scroll to position [1630, 0]
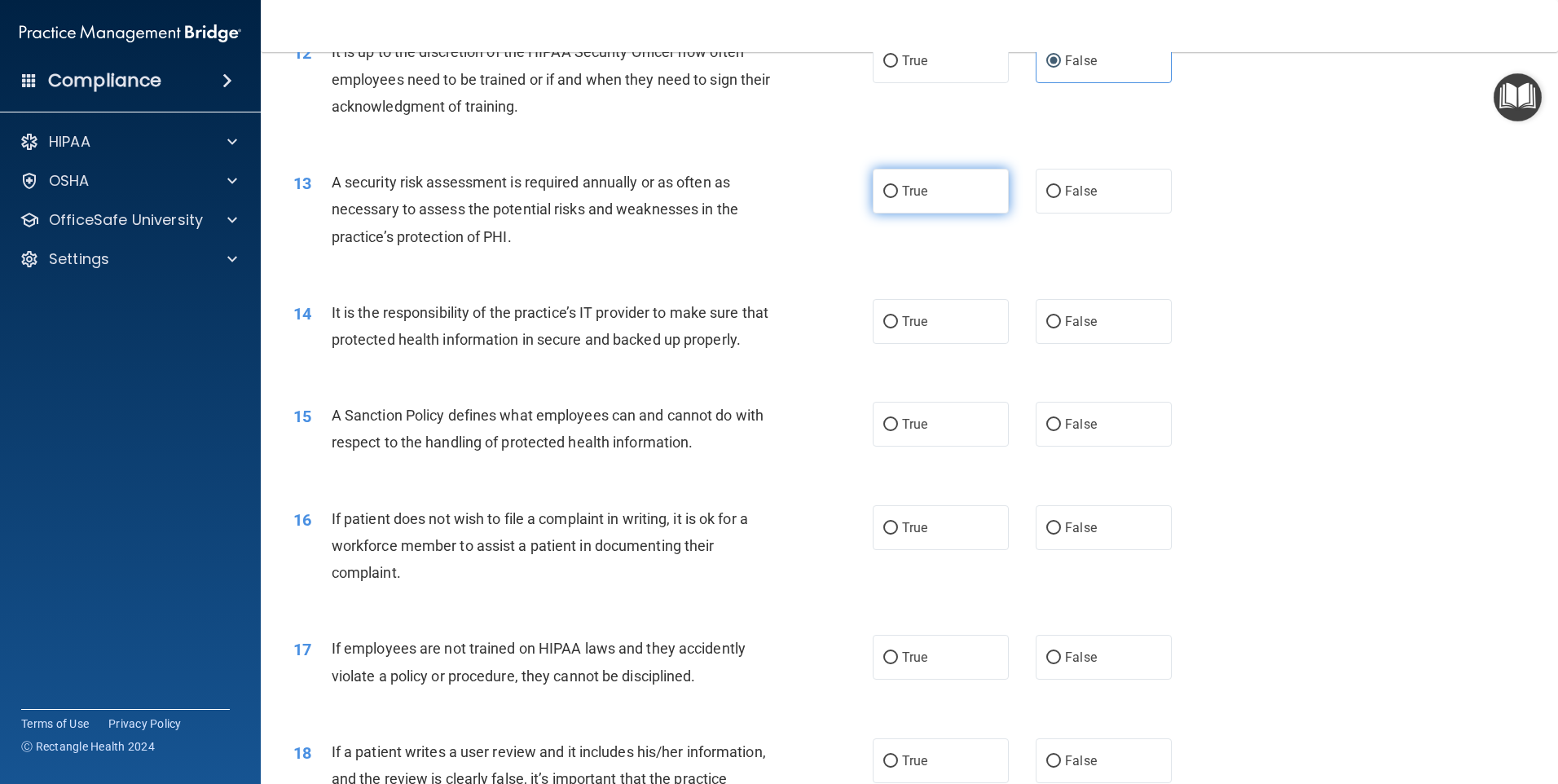
click at [903, 185] on span "True" at bounding box center [915, 191] width 26 height 15
click at [898, 185] on input "True" at bounding box center [890, 191] width 14 height 12
radio input "true"
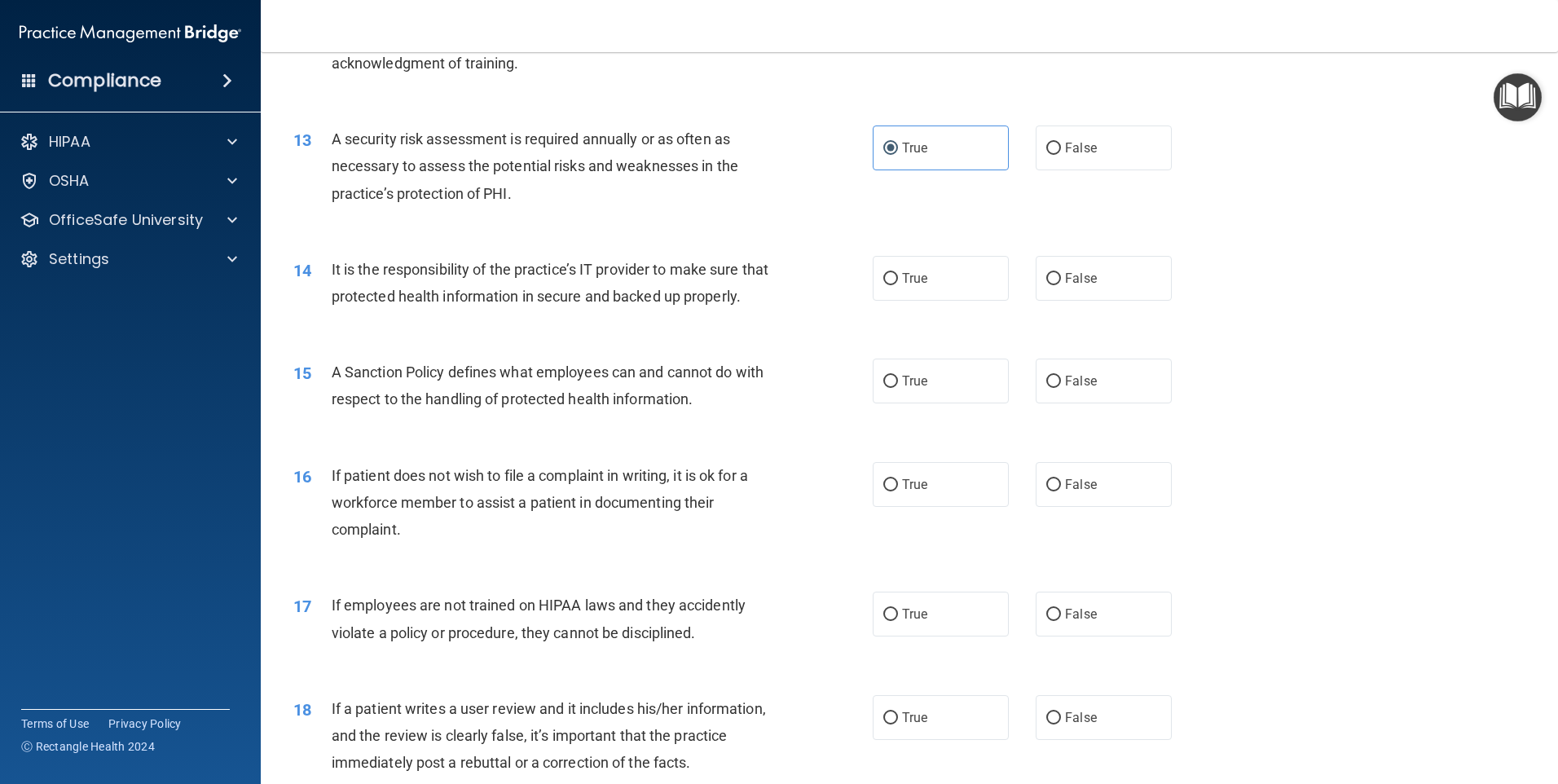
scroll to position [1711, 0]
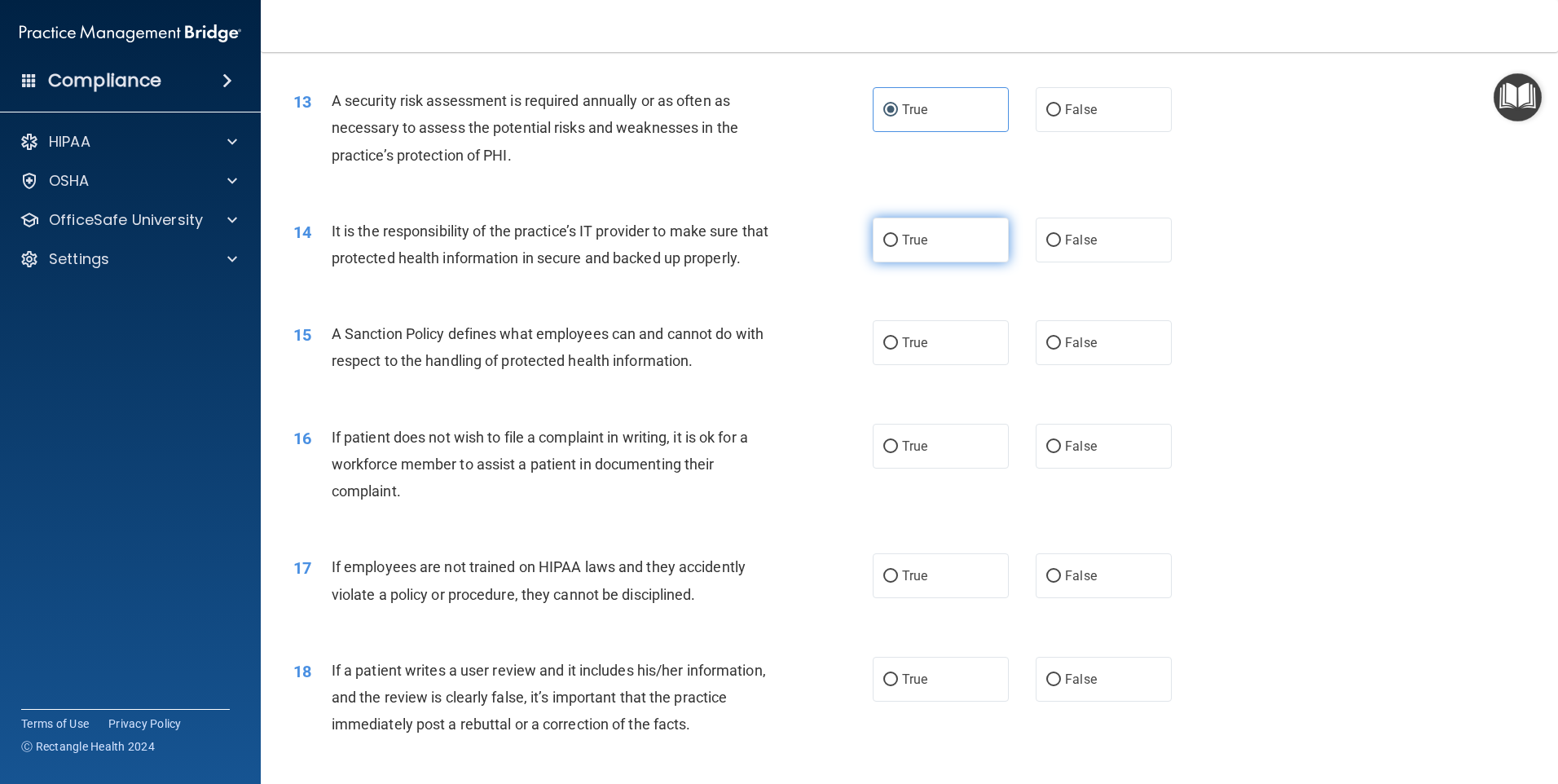
click at [989, 230] on label "True" at bounding box center [941, 240] width 136 height 45
click at [898, 235] on input "True" at bounding box center [890, 241] width 14 height 12
radio input "true"
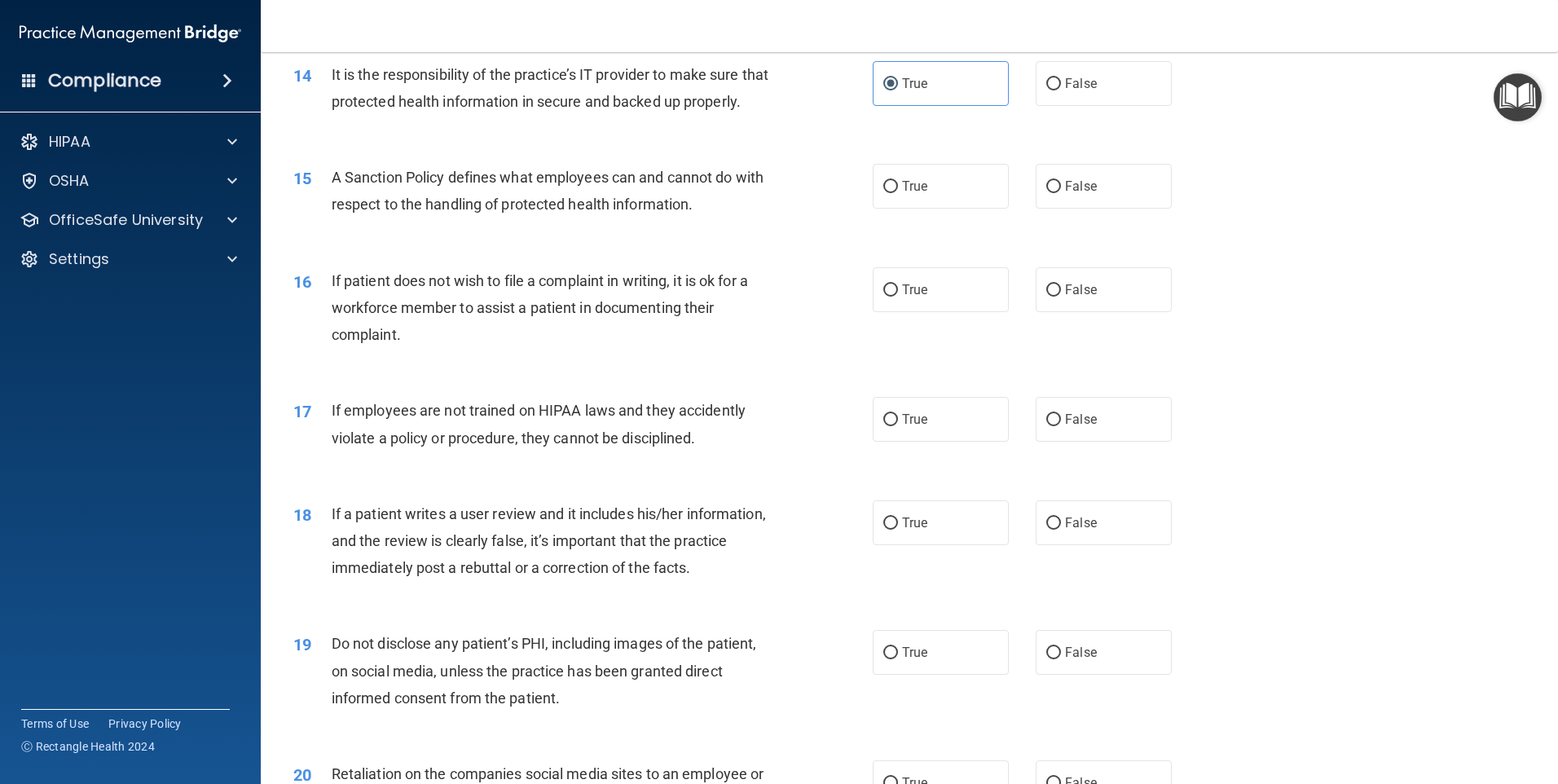
scroll to position [1874, 0]
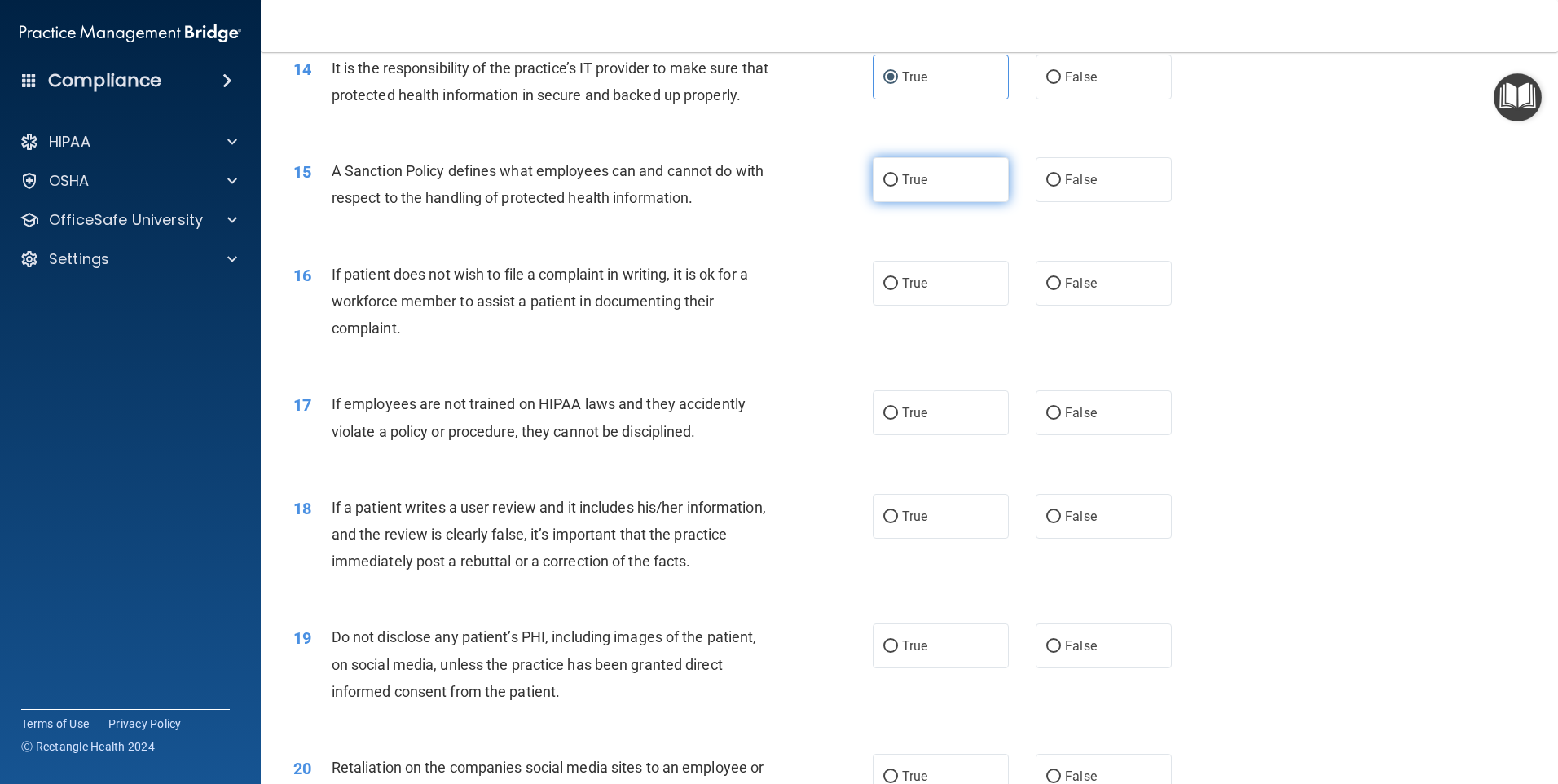
click at [949, 202] on label "True" at bounding box center [941, 179] width 136 height 45
click at [898, 186] on input "True" at bounding box center [890, 180] width 14 height 12
radio input "true"
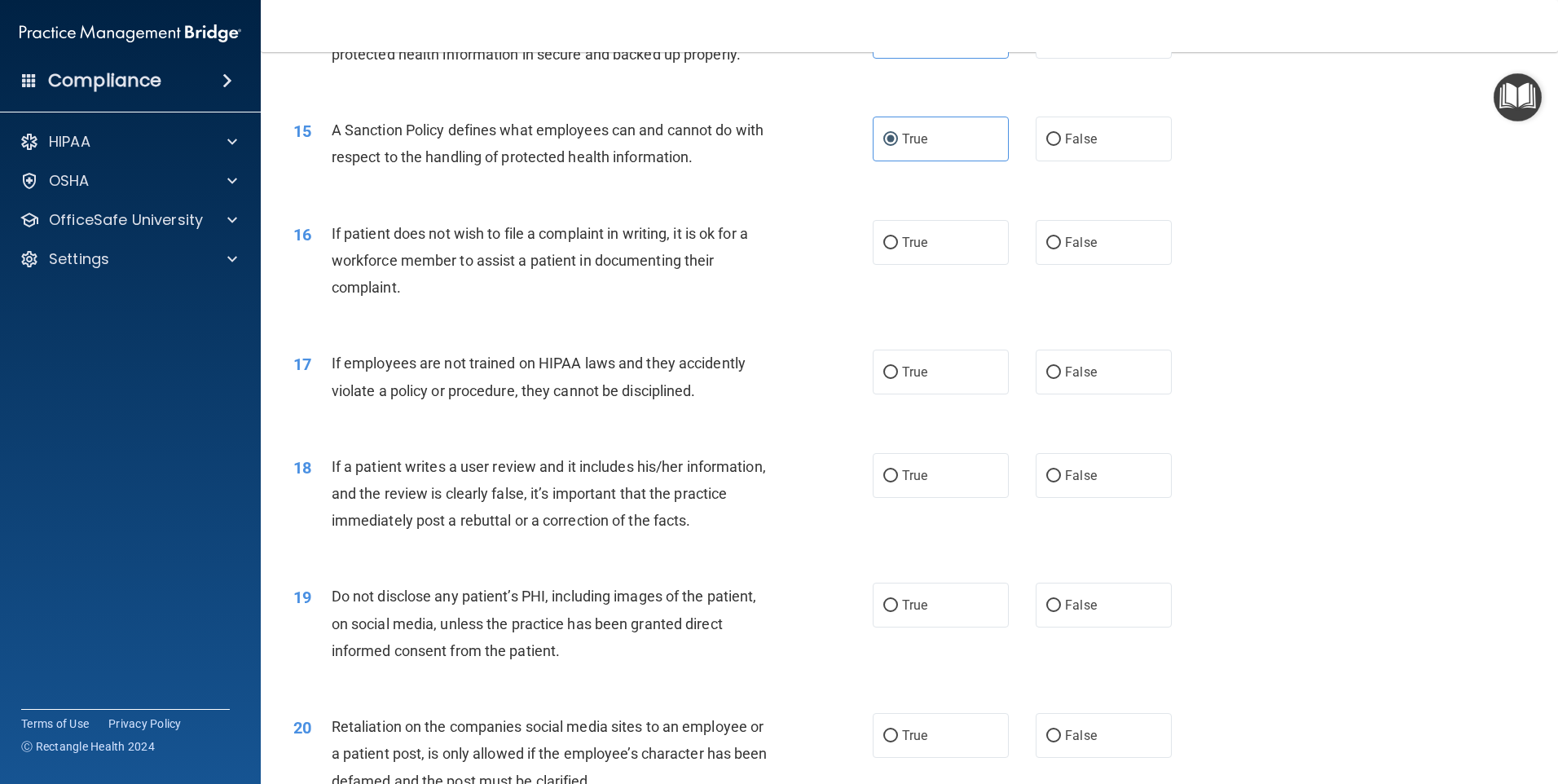
scroll to position [1956, 0]
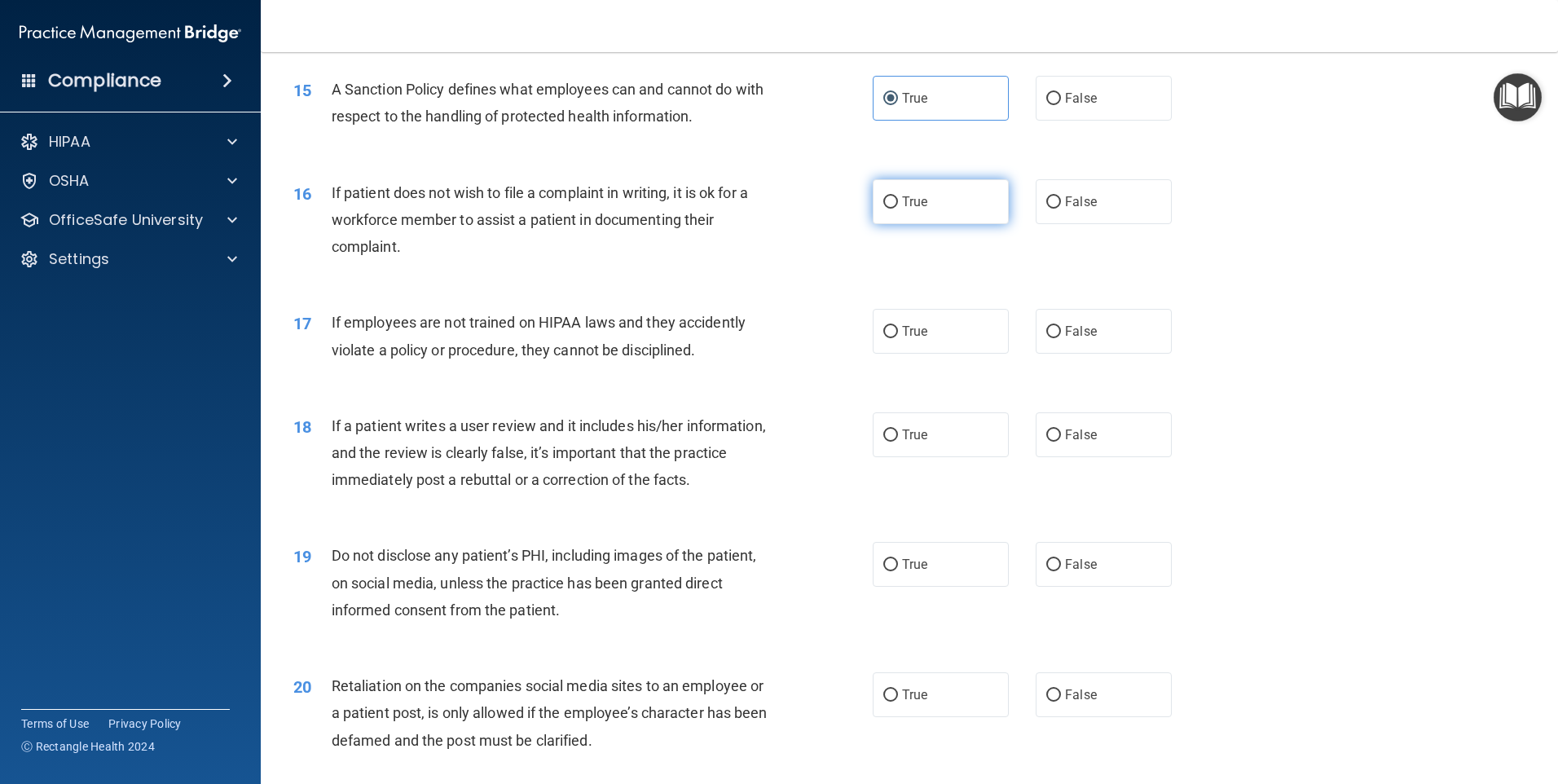
click at [983, 224] on label "True" at bounding box center [941, 202] width 136 height 45
click at [898, 208] on input "True" at bounding box center [890, 202] width 14 height 12
radio input "true"
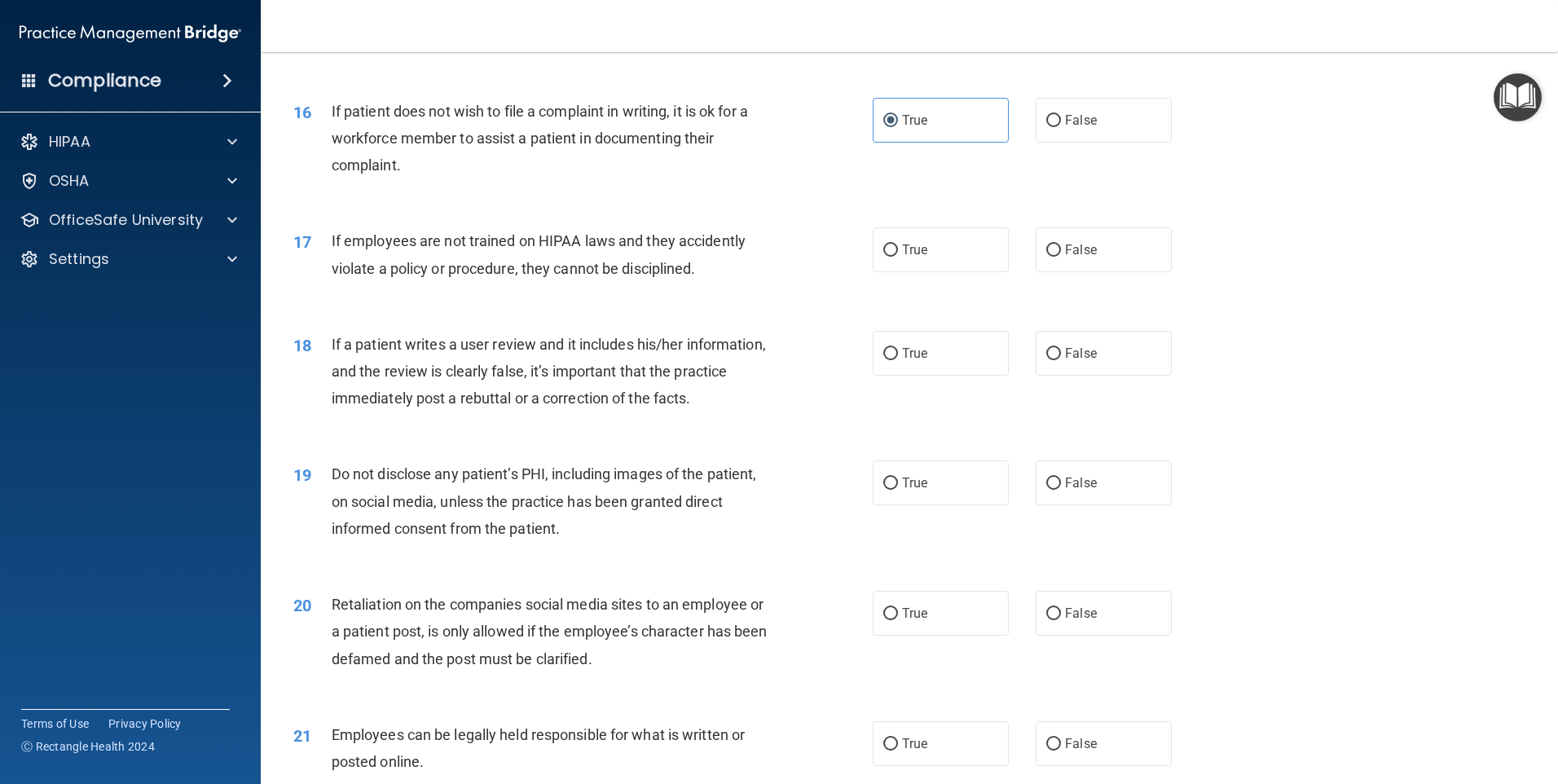
scroll to position [2119, 0]
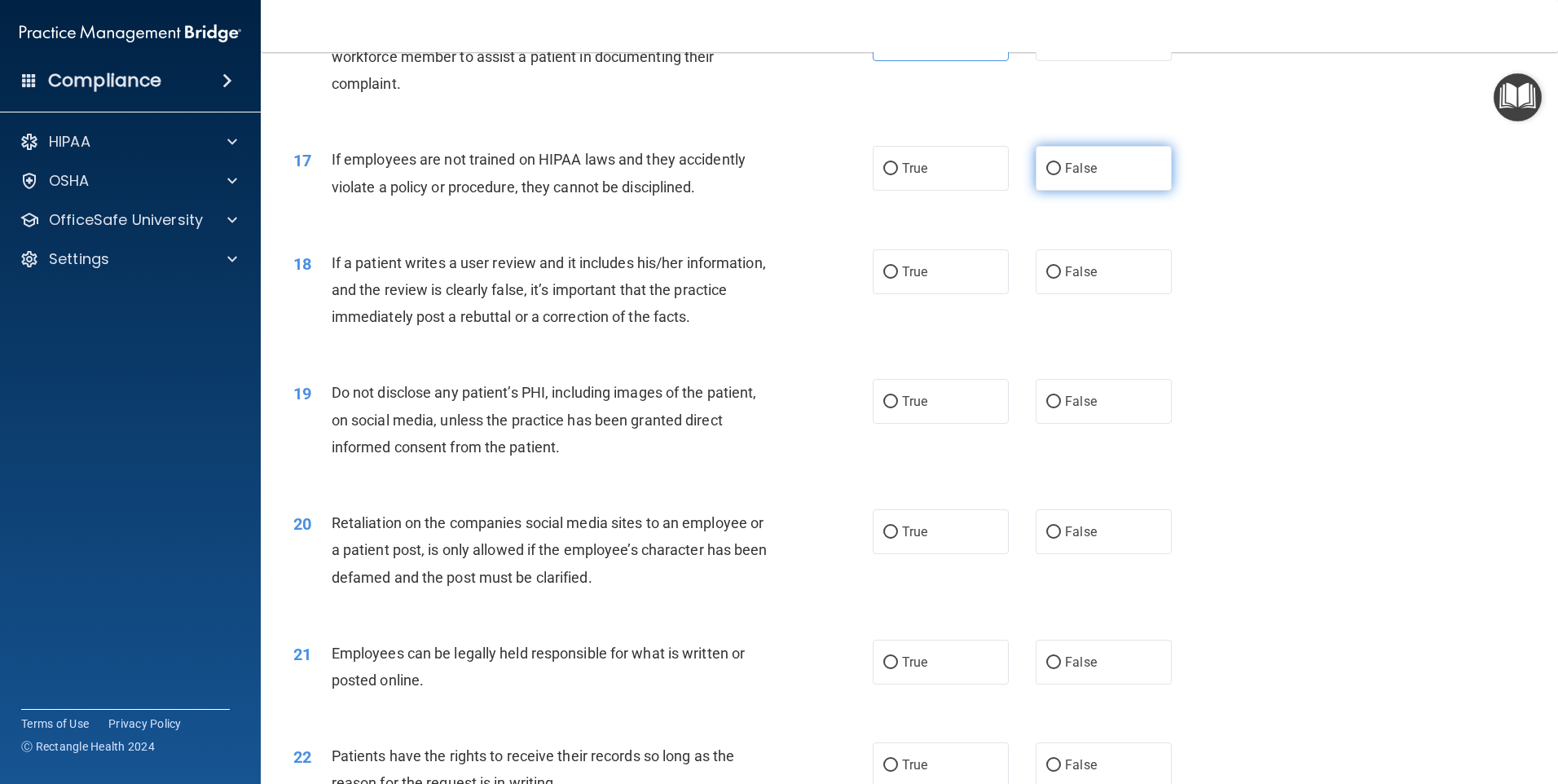
click at [1072, 176] on span "False" at bounding box center [1080, 168] width 31 height 15
click at [1061, 175] on input "False" at bounding box center [1053, 169] width 14 height 12
radio input "true"
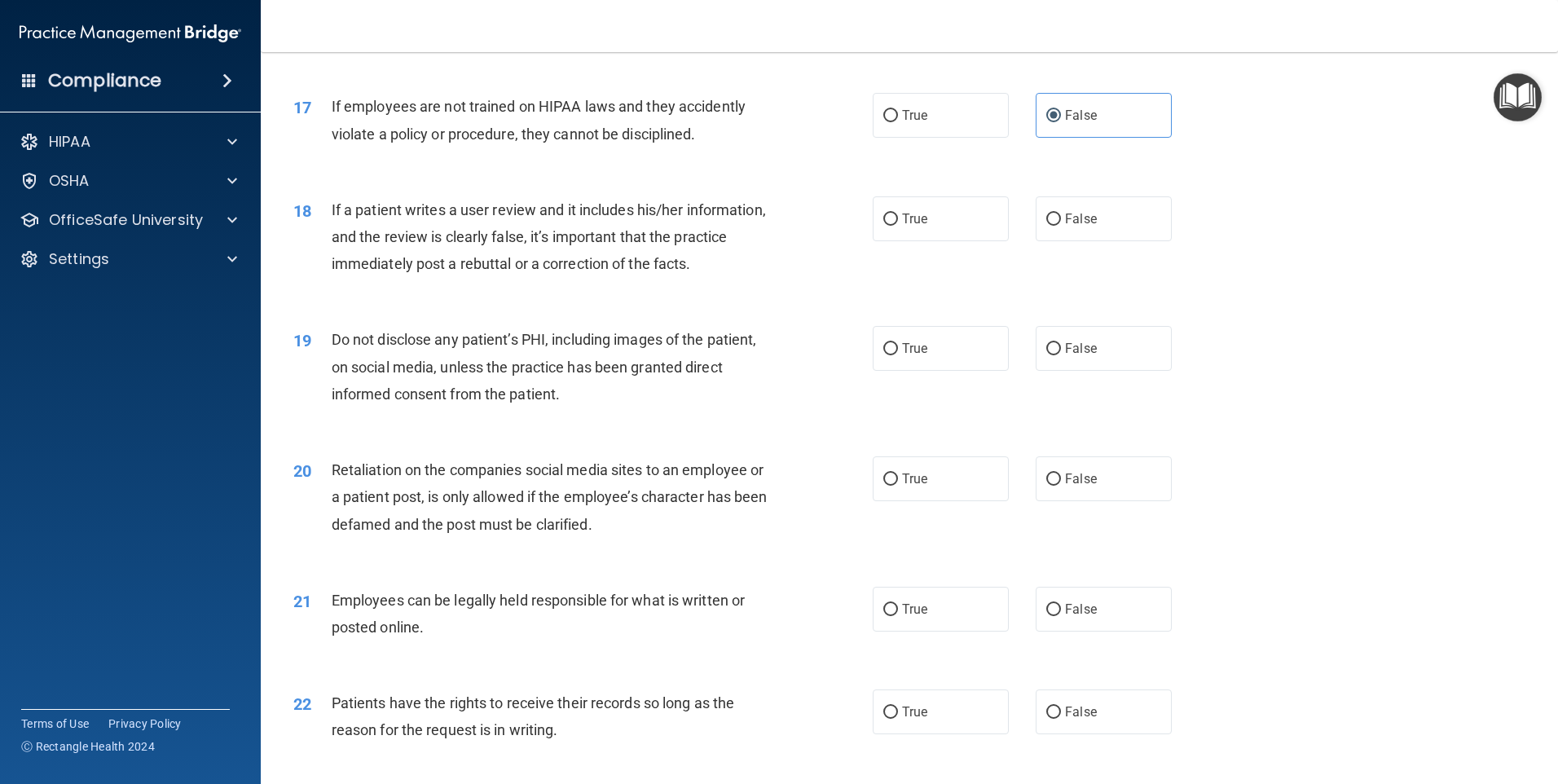
scroll to position [2200, 0]
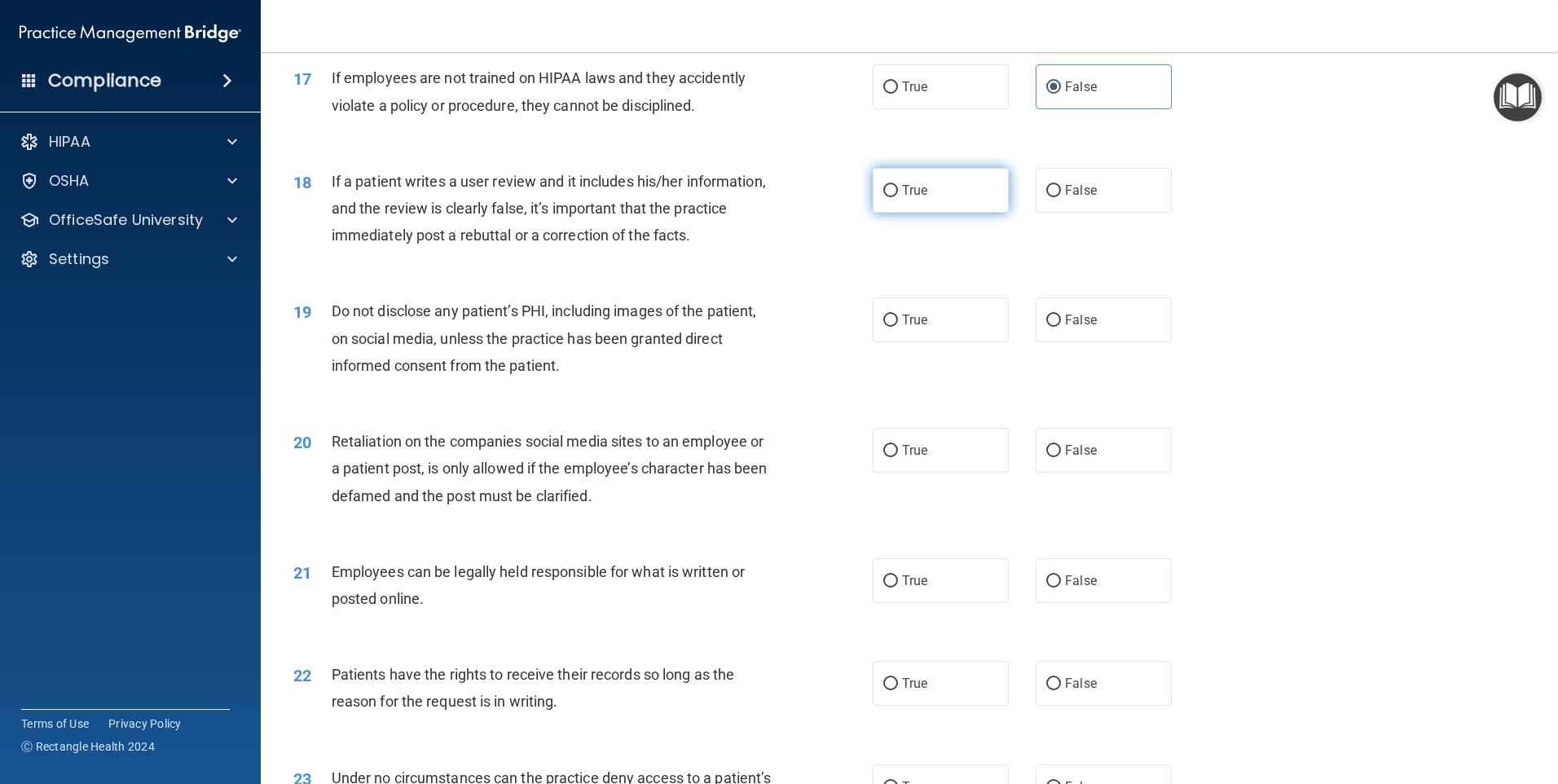
click at [874, 213] on label "True" at bounding box center [941, 190] width 136 height 45
click at [884, 197] on input "True" at bounding box center [890, 191] width 14 height 12
radio input "true"
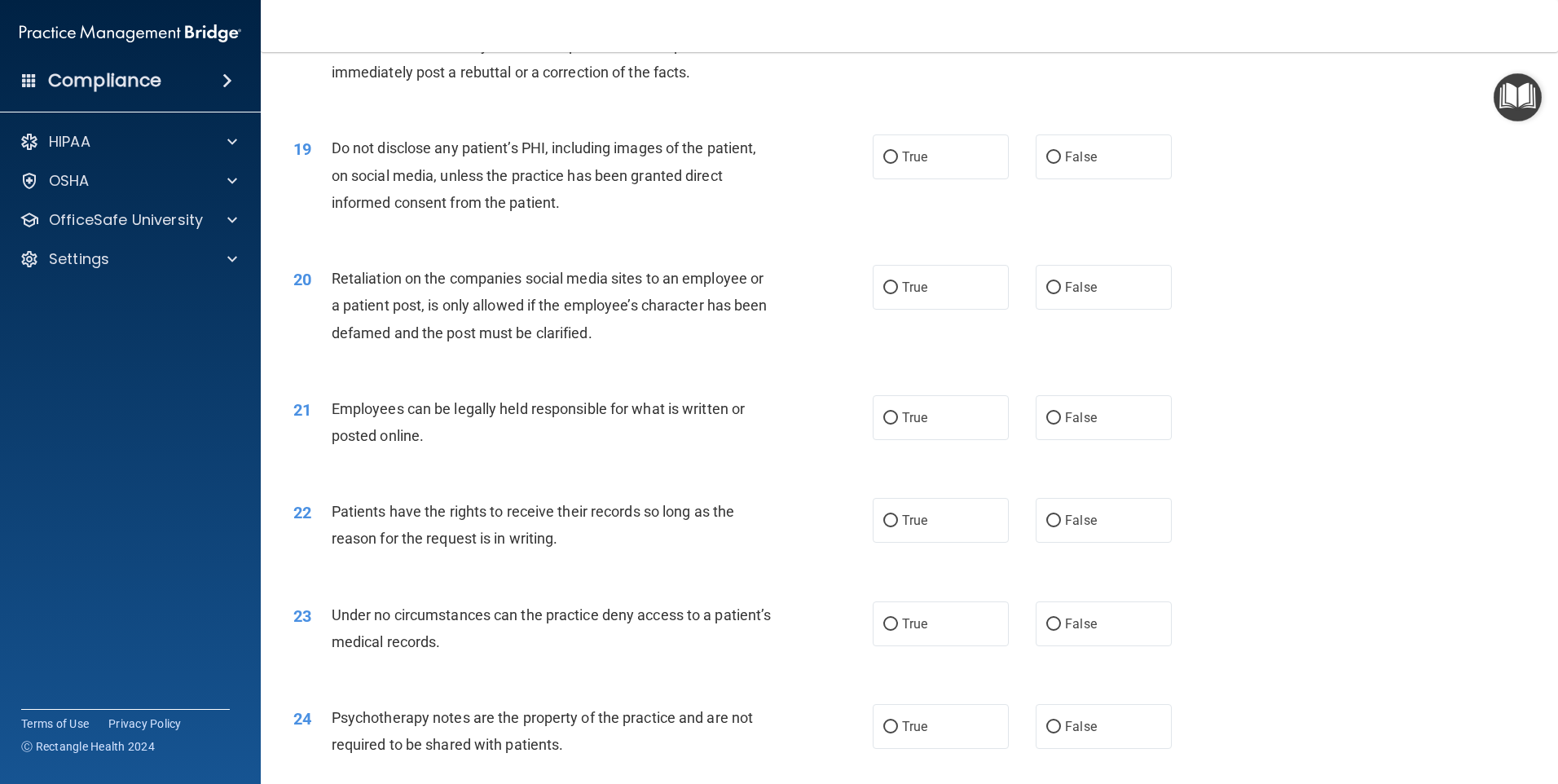
scroll to position [2281, 0]
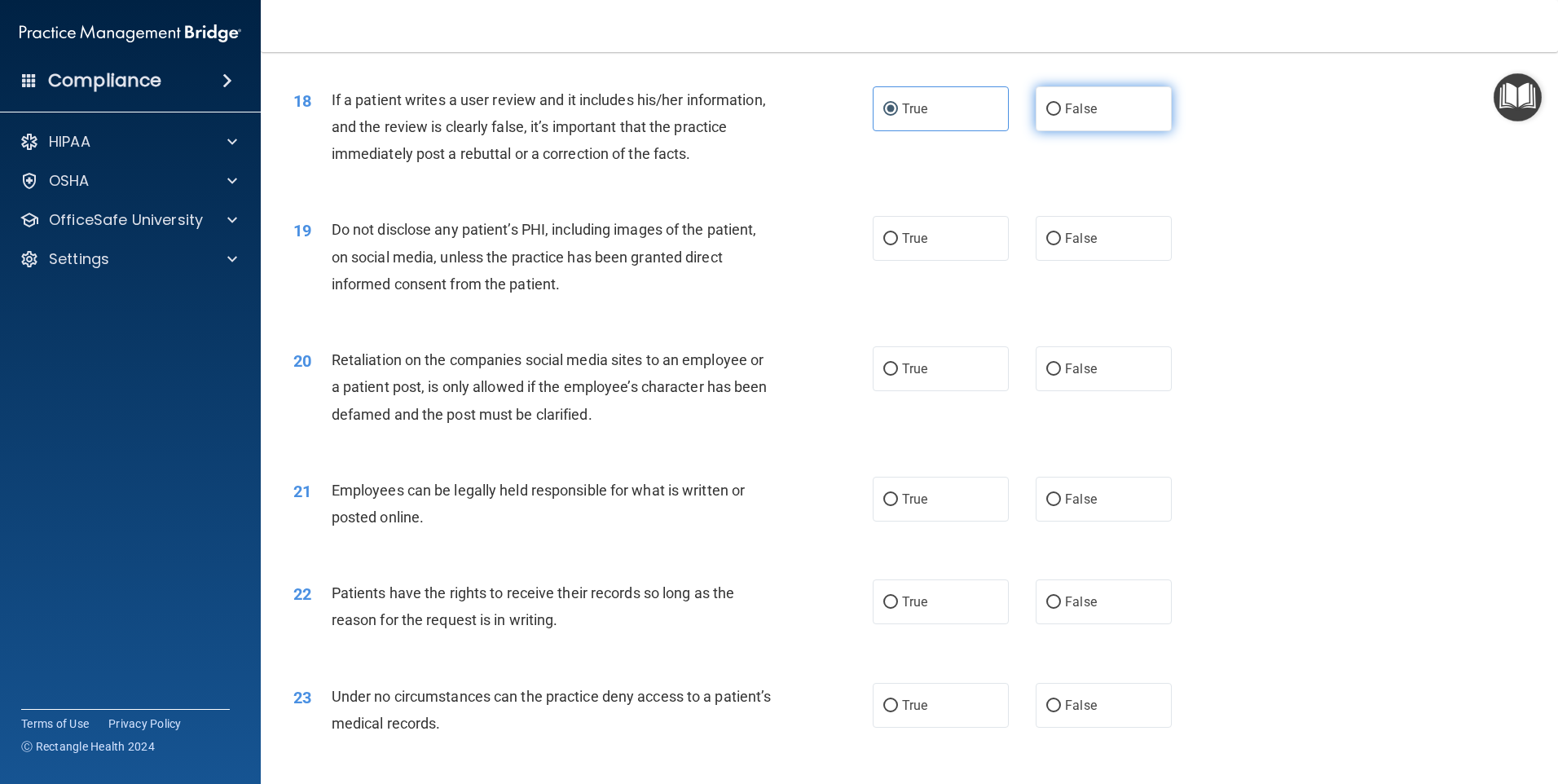
click at [1072, 116] on span "False" at bounding box center [1080, 109] width 31 height 15
click at [1061, 116] on input "False" at bounding box center [1053, 110] width 14 height 12
radio input "true"
radio input "false"
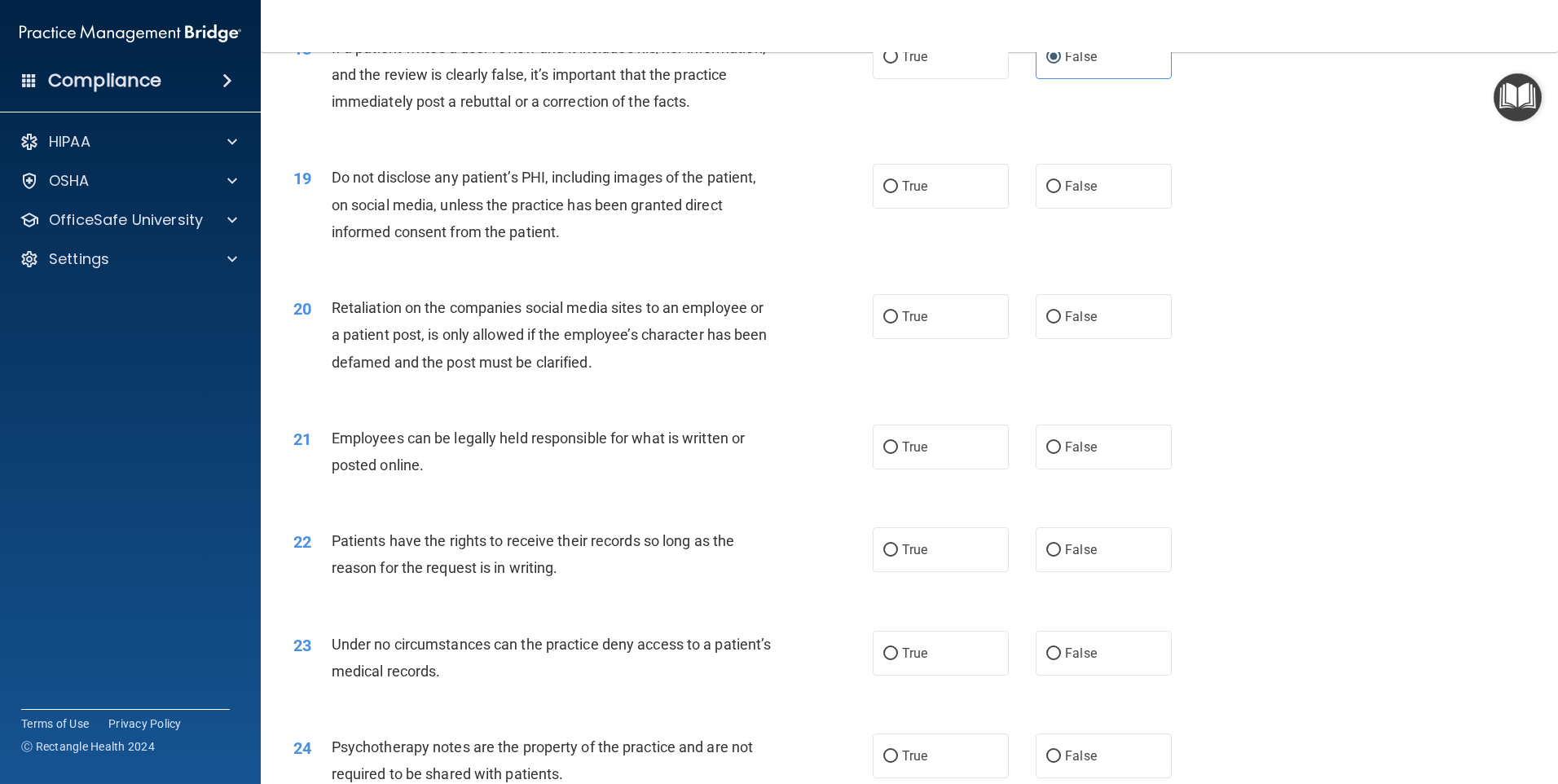
scroll to position [2363, 0]
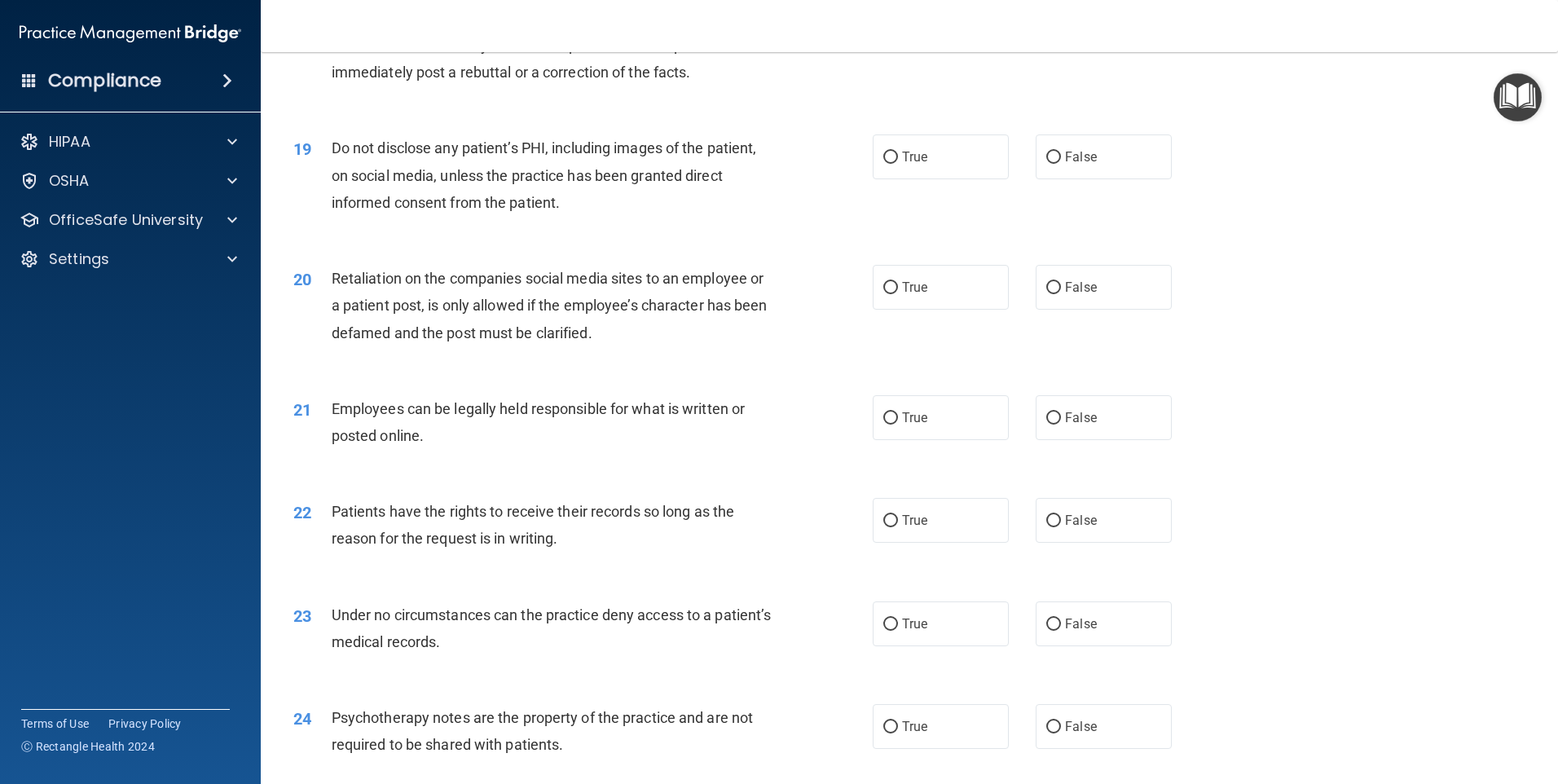
click at [922, 211] on div "19 Do not disclose any patient’s PHI, including images of the patient, on socia…" at bounding box center [910, 179] width 1257 height 130
click at [923, 179] on label "True" at bounding box center [941, 156] width 136 height 45
click at [898, 164] on input "True" at bounding box center [890, 157] width 14 height 12
radio input "true"
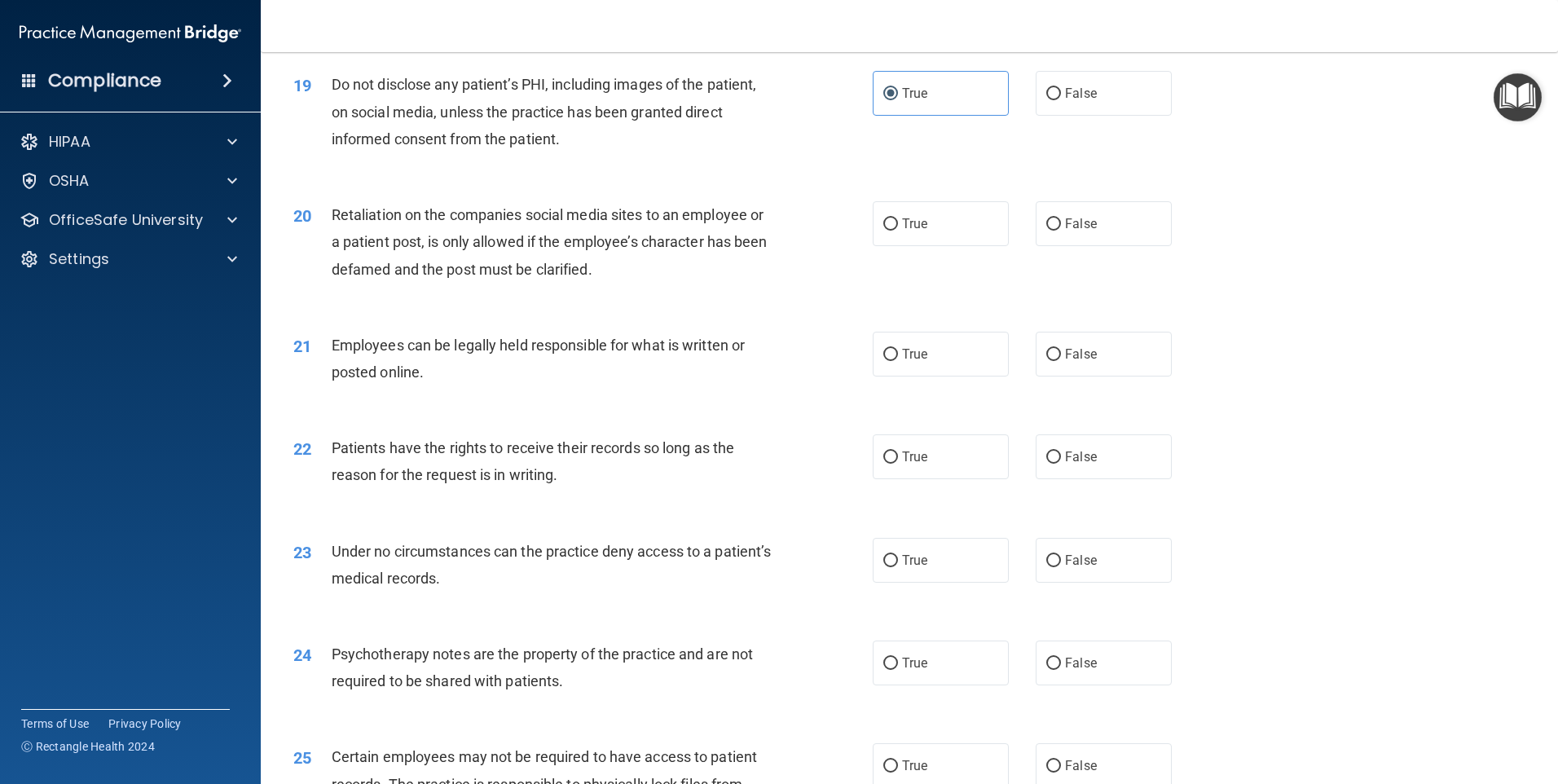
scroll to position [2526, 0]
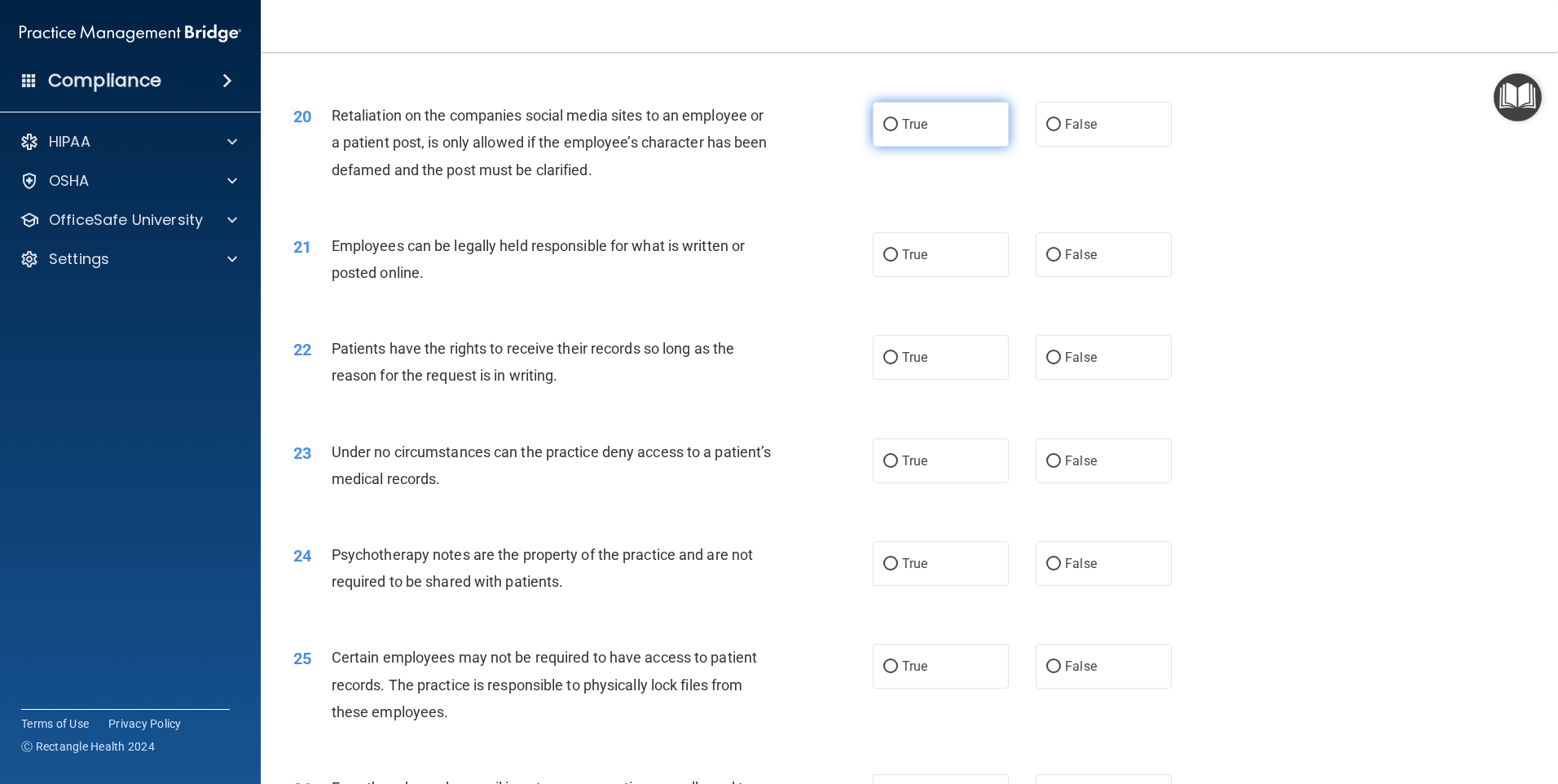
click at [907, 132] on span "True" at bounding box center [915, 124] width 26 height 15
click at [898, 131] on input "True" at bounding box center [890, 125] width 14 height 12
radio input "true"
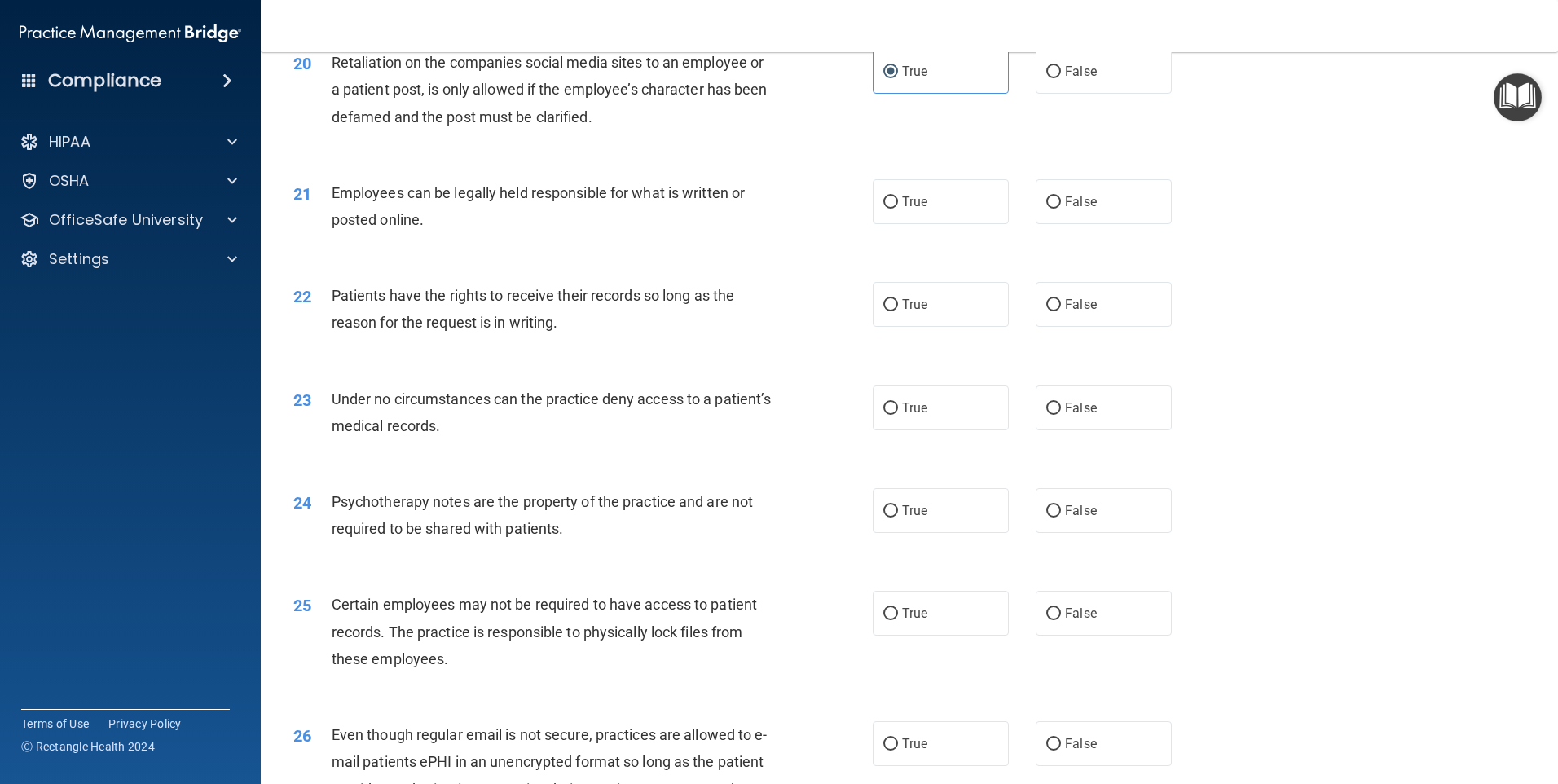
scroll to position [2607, 0]
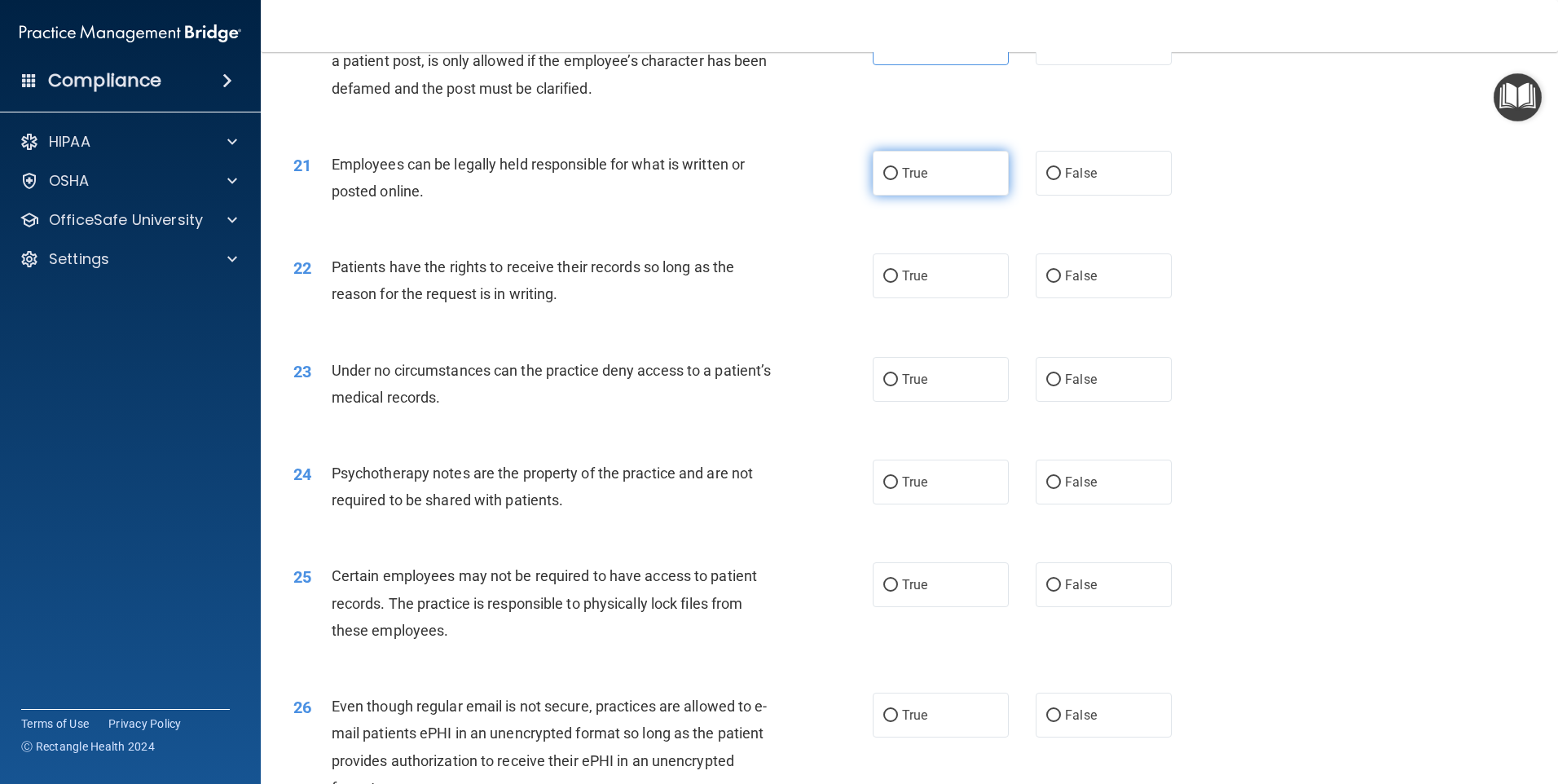
click at [889, 192] on label "True" at bounding box center [941, 173] width 136 height 45
click at [889, 180] on input "True" at bounding box center [890, 173] width 14 height 12
radio input "true"
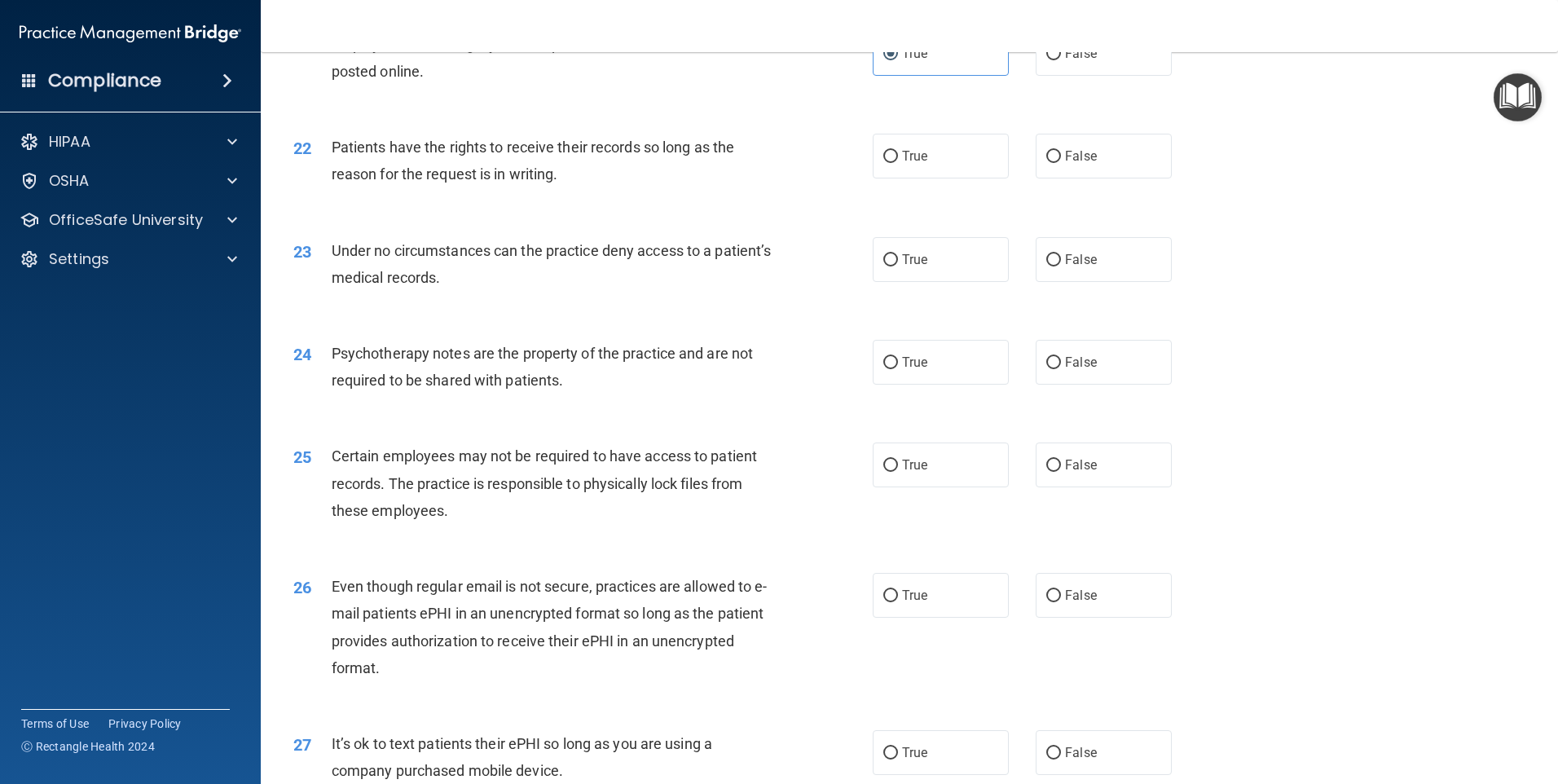
scroll to position [2689, 0]
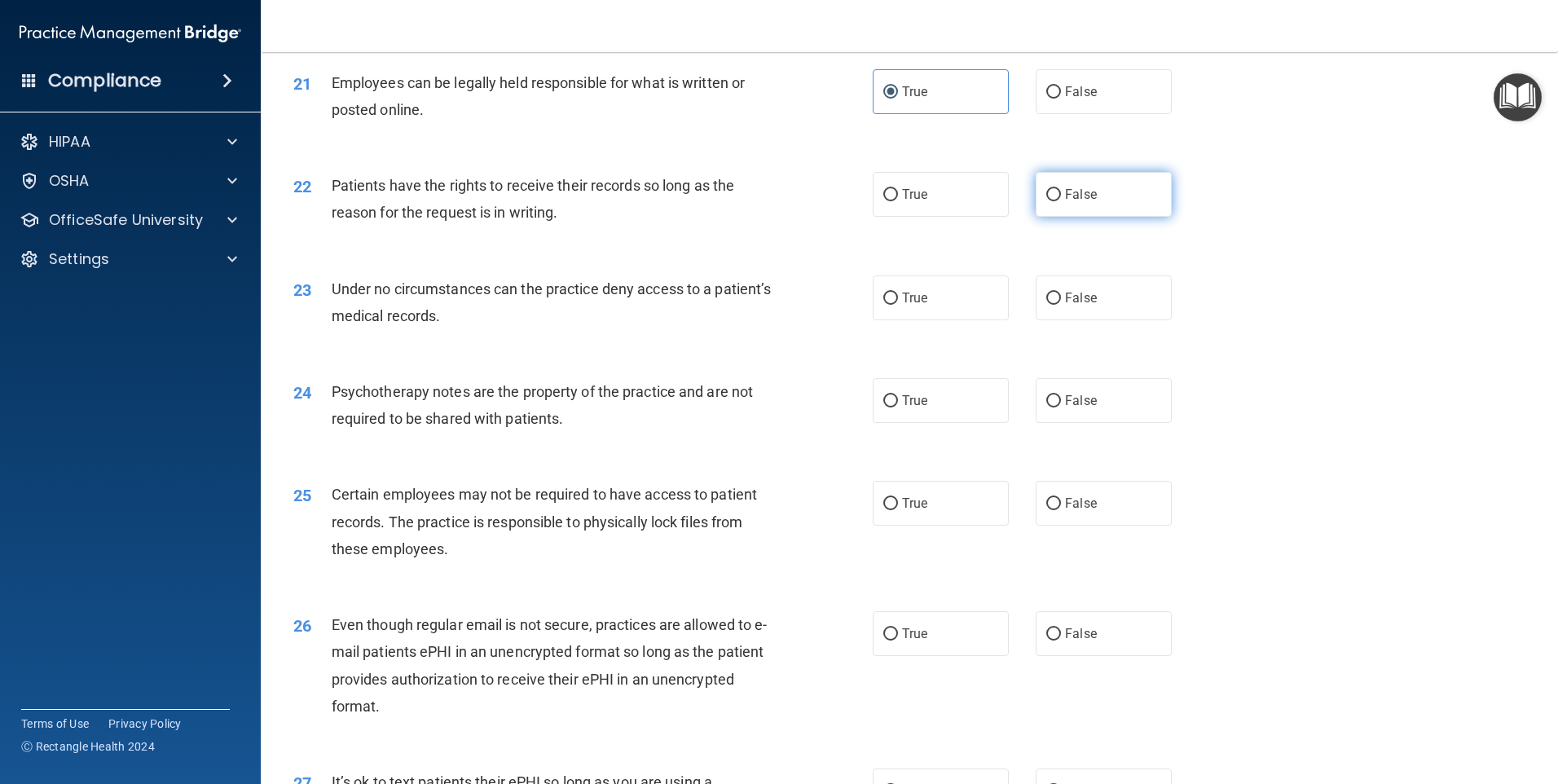
click at [1094, 217] on label "False" at bounding box center [1104, 194] width 136 height 45
click at [1061, 202] on input "False" at bounding box center [1053, 195] width 14 height 12
radio input "true"
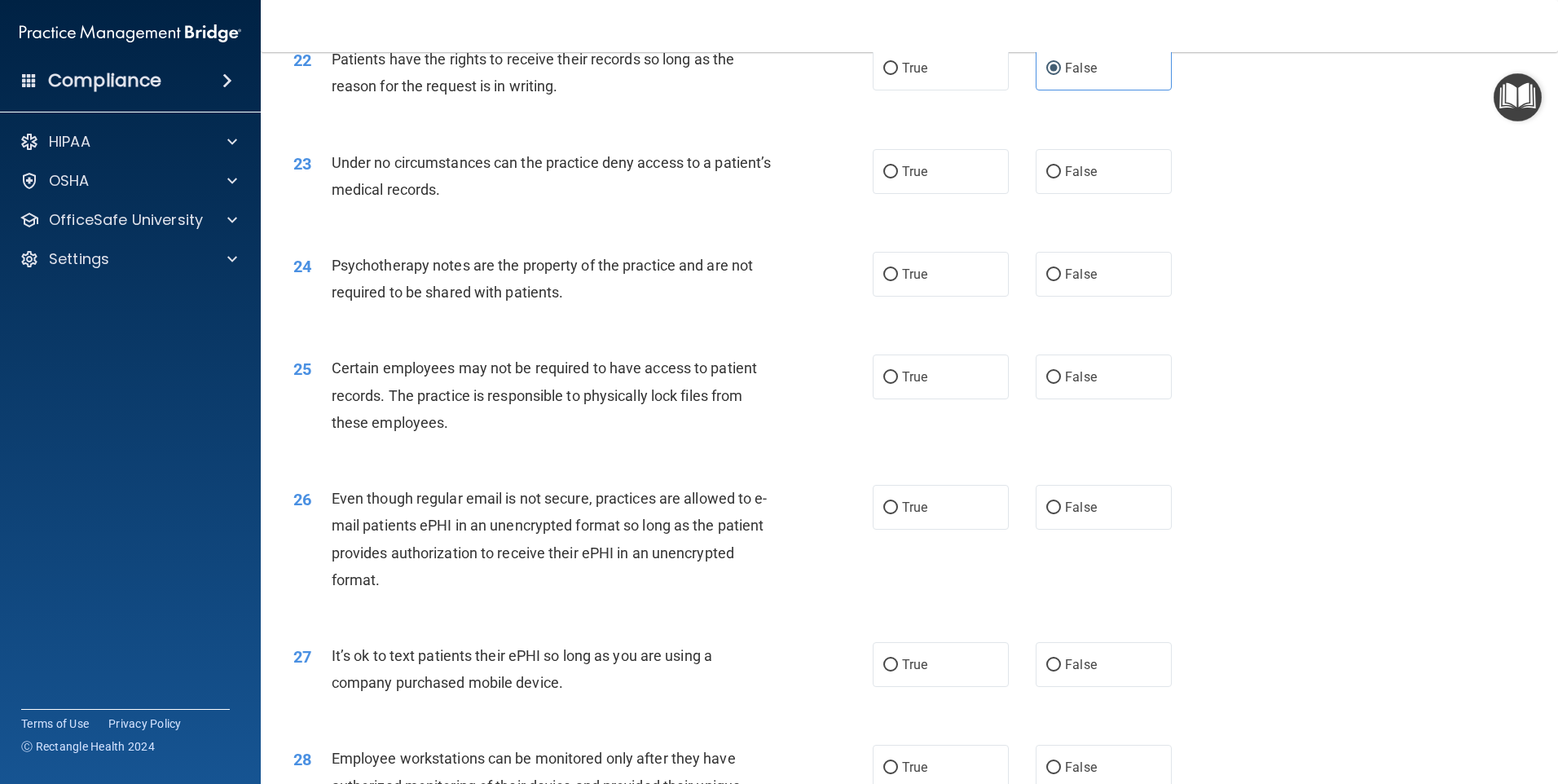
scroll to position [2852, 0]
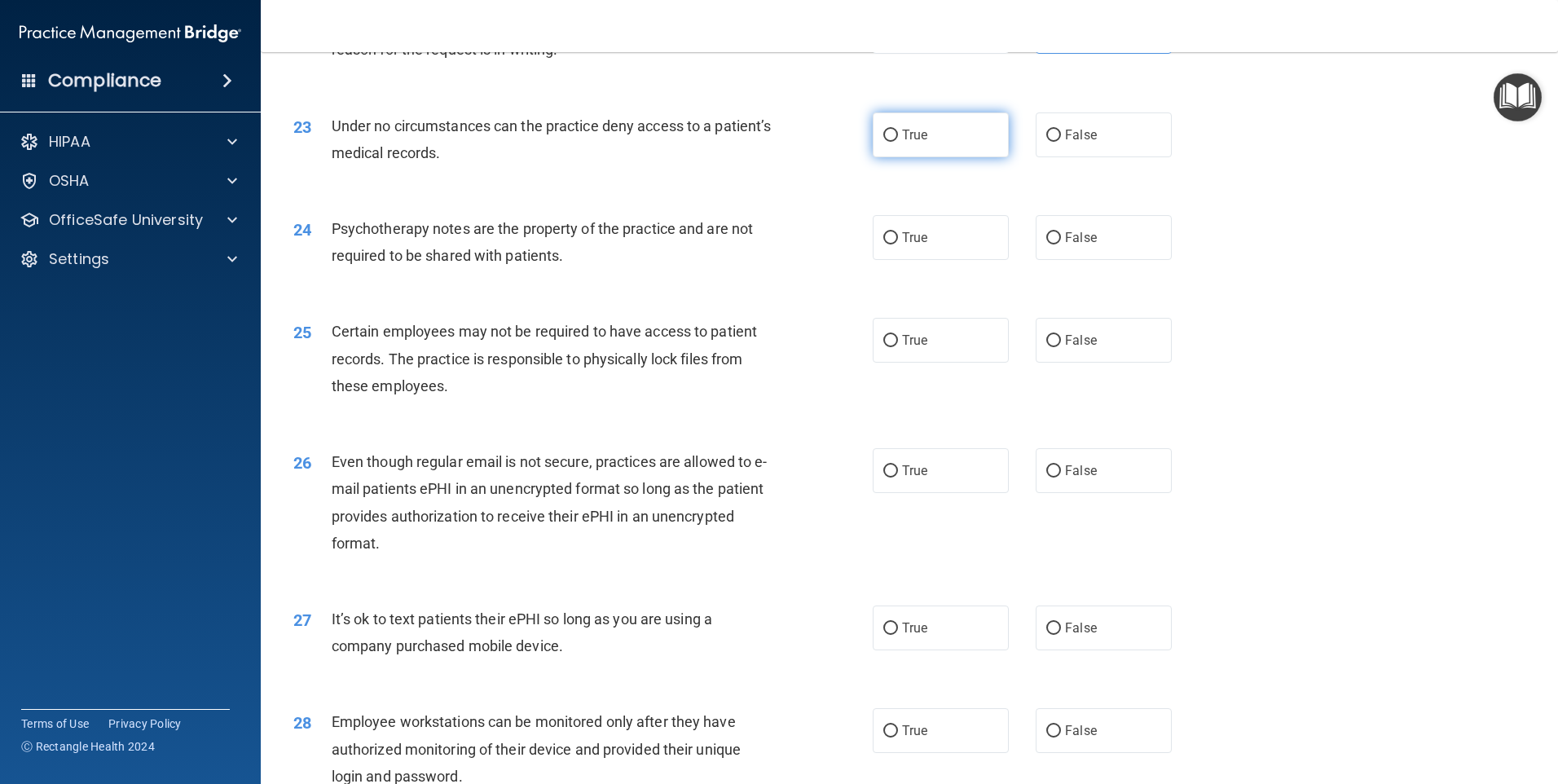
click at [961, 157] on label "True" at bounding box center [941, 134] width 136 height 45
click at [898, 142] on input "True" at bounding box center [890, 135] width 14 height 12
radio input "true"
click at [1123, 254] on label "False" at bounding box center [1104, 237] width 136 height 45
click at [1061, 244] on input "False" at bounding box center [1053, 238] width 14 height 12
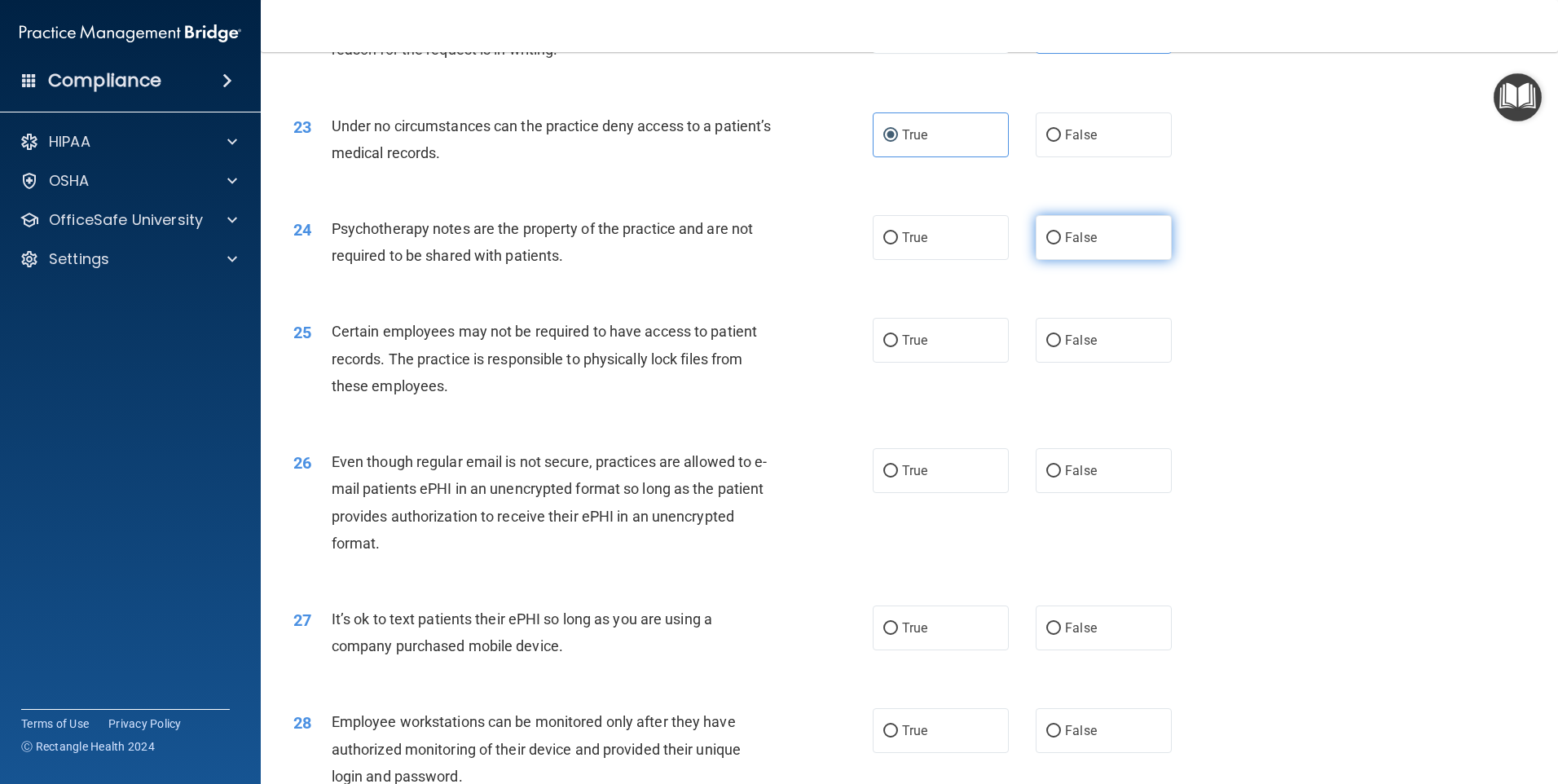
radio input "true"
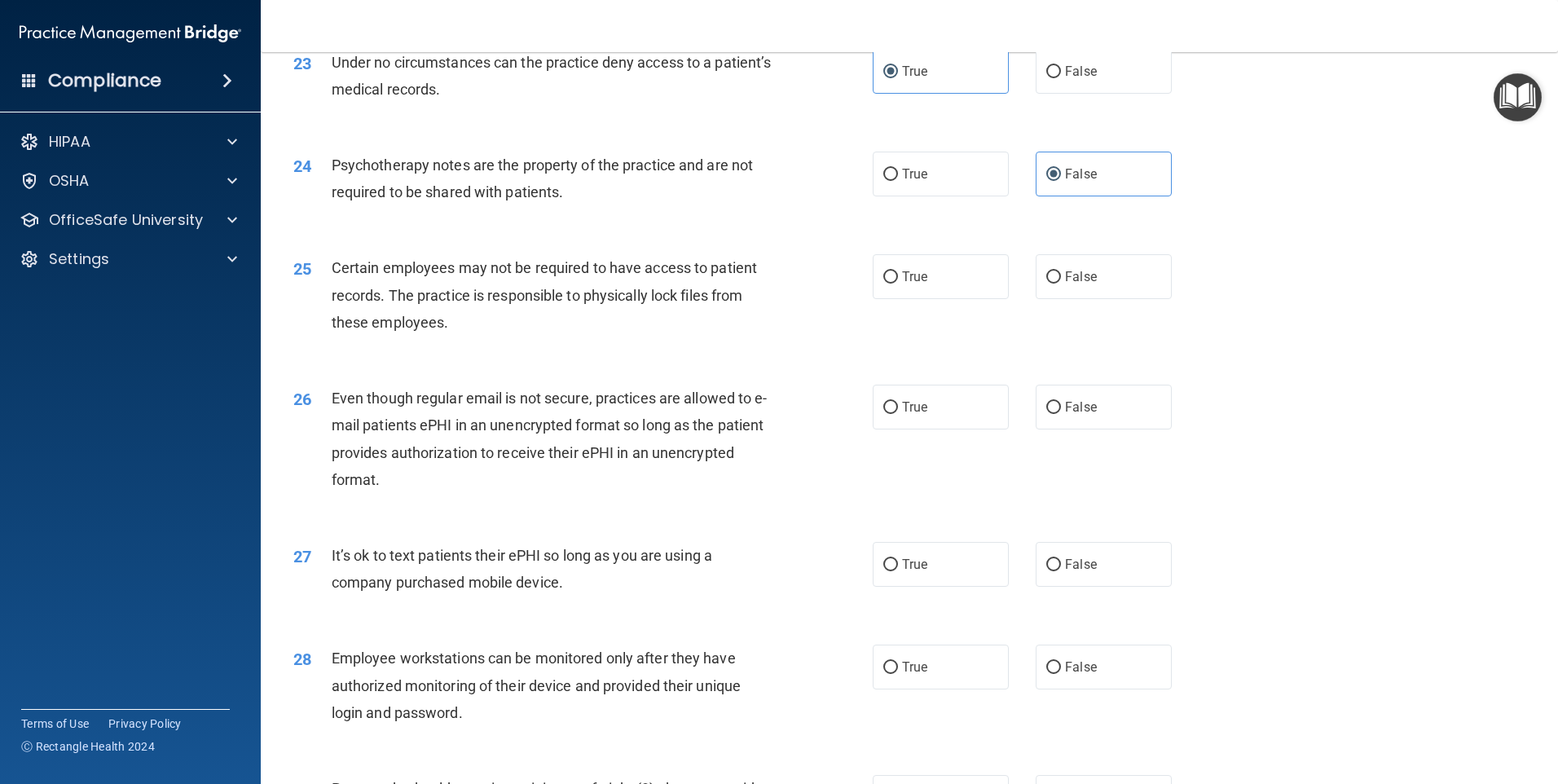
scroll to position [3015, 0]
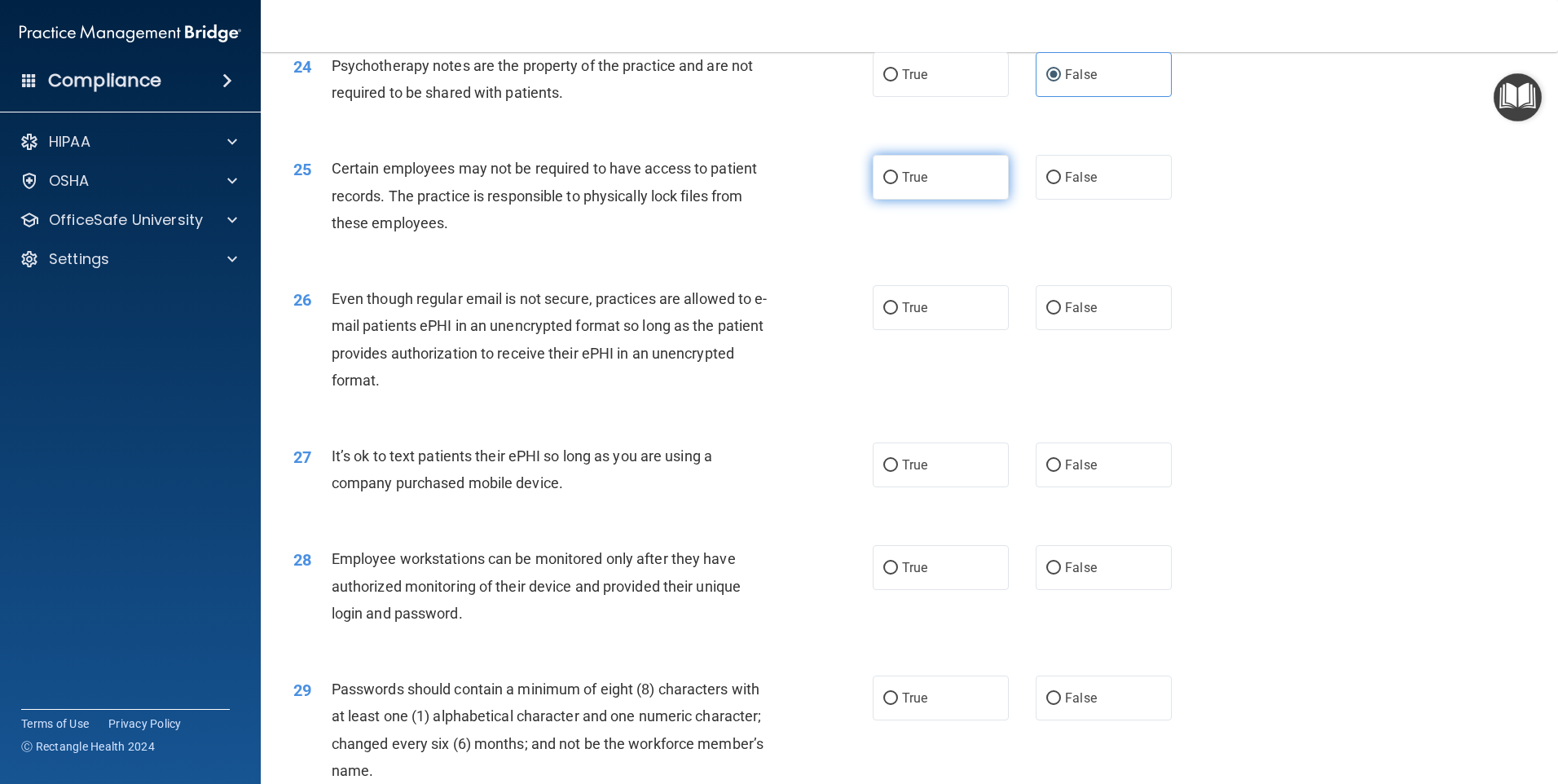
click at [928, 200] on label "True" at bounding box center [941, 177] width 136 height 45
click at [898, 185] on input "True" at bounding box center [890, 178] width 14 height 12
radio input "true"
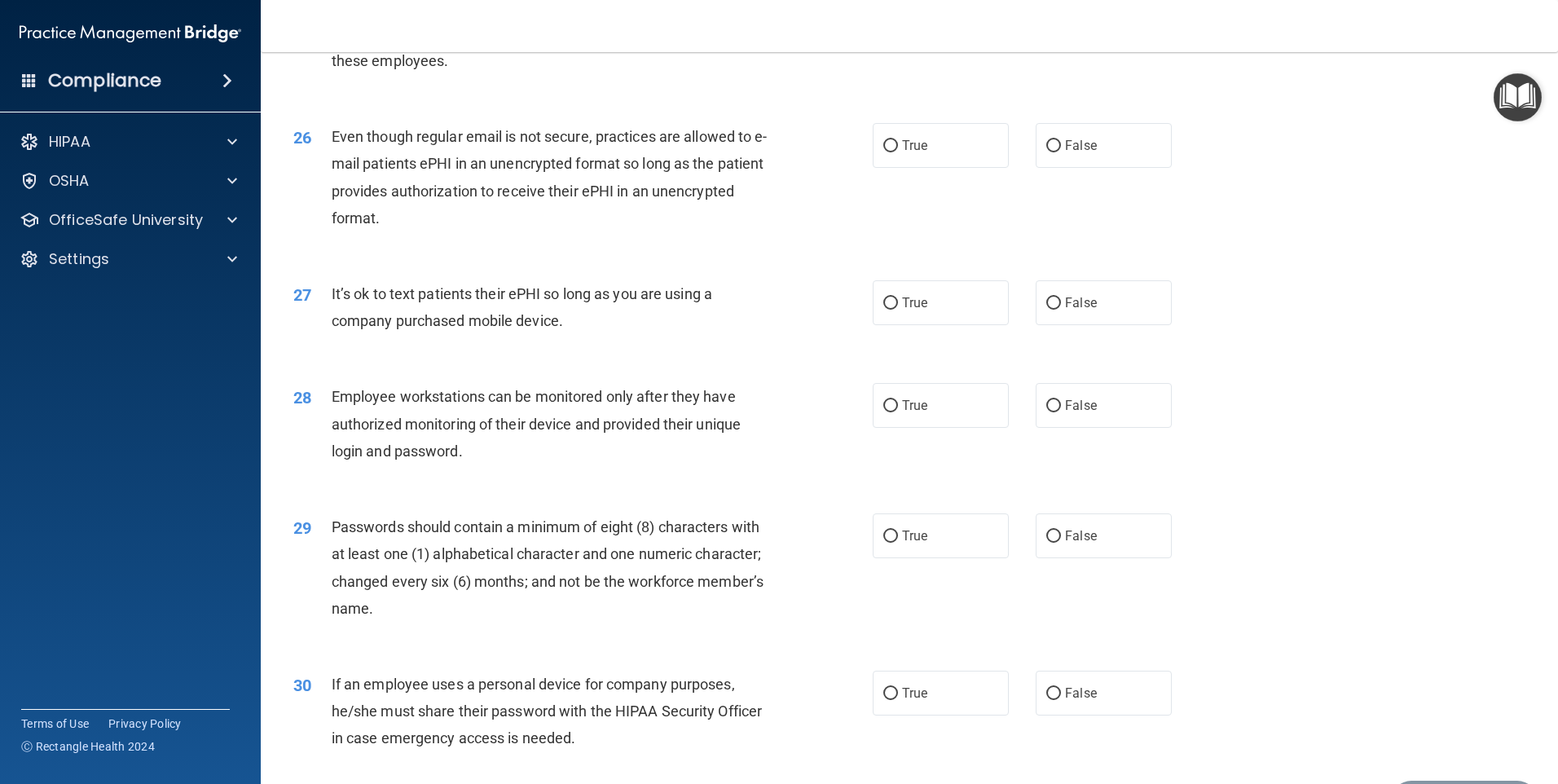
scroll to position [3178, 0]
click at [1046, 151] on input "False" at bounding box center [1053, 145] width 14 height 12
radio input "true"
click at [958, 167] on label "True" at bounding box center [941, 145] width 136 height 45
click at [898, 151] on input "True" at bounding box center [890, 145] width 14 height 12
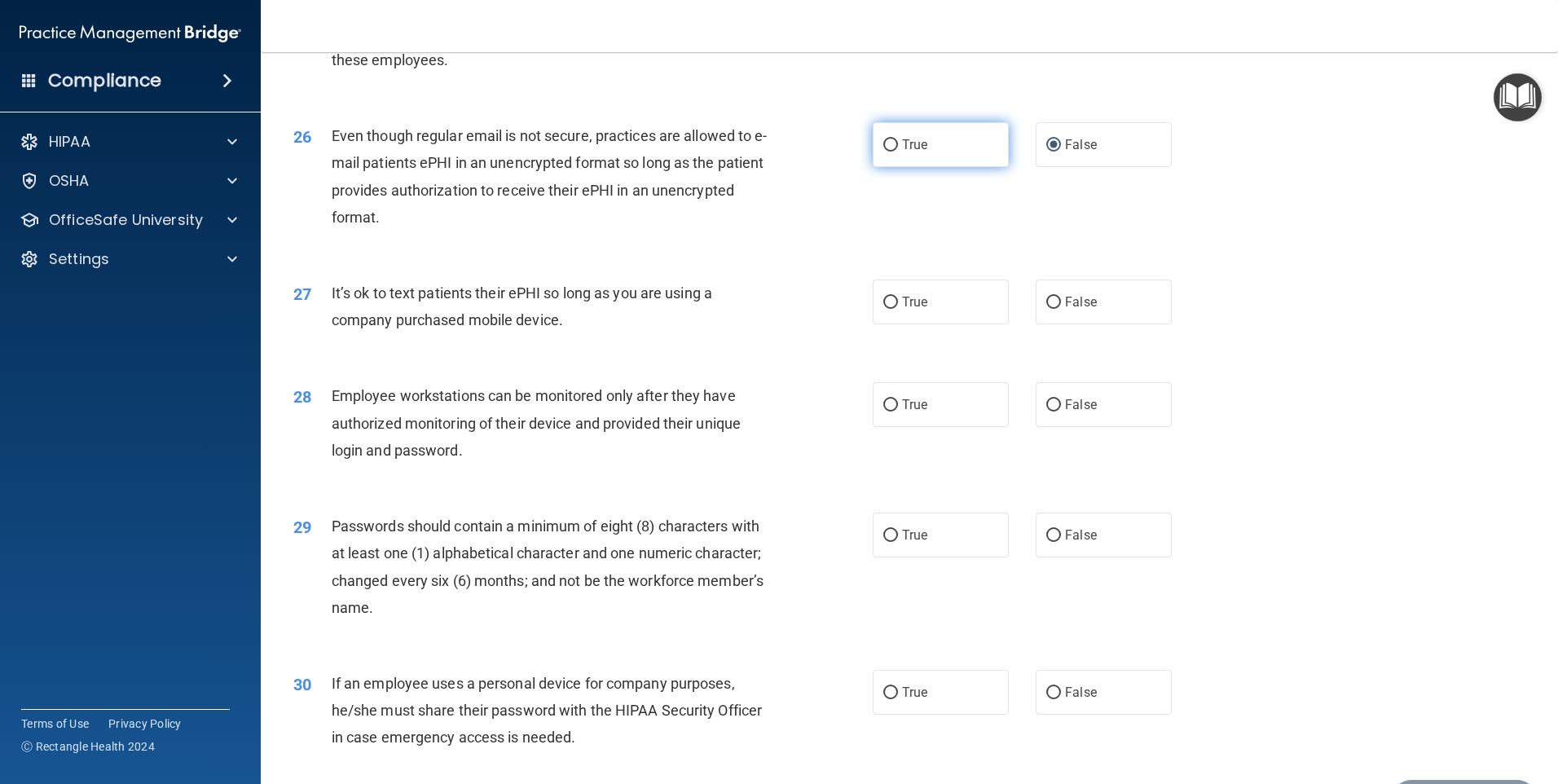
radio input "true"
radio input "false"
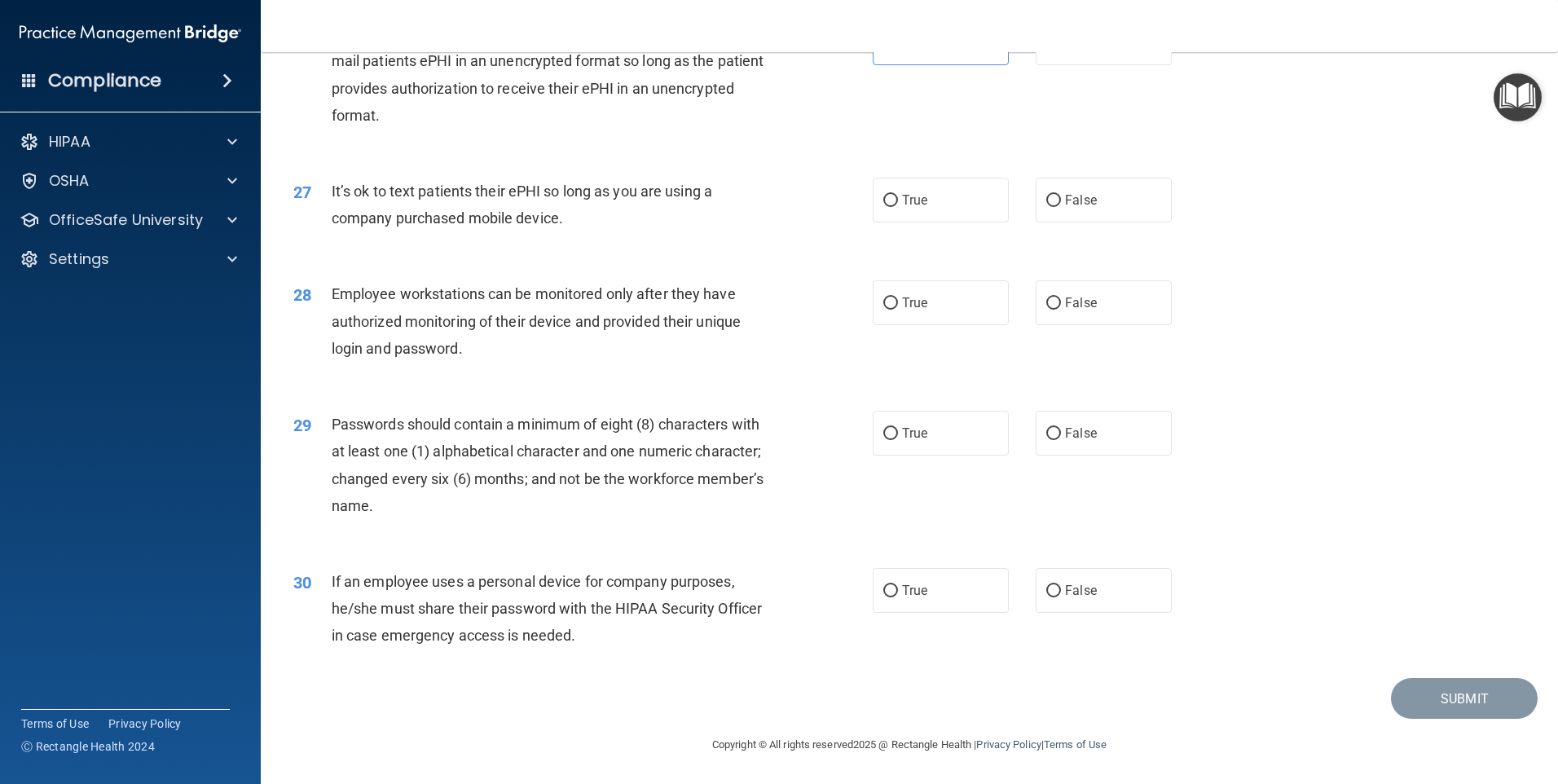
scroll to position [3307, 0]
click at [918, 211] on label "True" at bounding box center [941, 200] width 136 height 45
click at [898, 207] on input "True" at bounding box center [890, 201] width 14 height 12
radio input "true"
click at [810, 338] on div "28 Employee workstations can be monitored only after they have authorized monit…" at bounding box center [583, 325] width 628 height 89
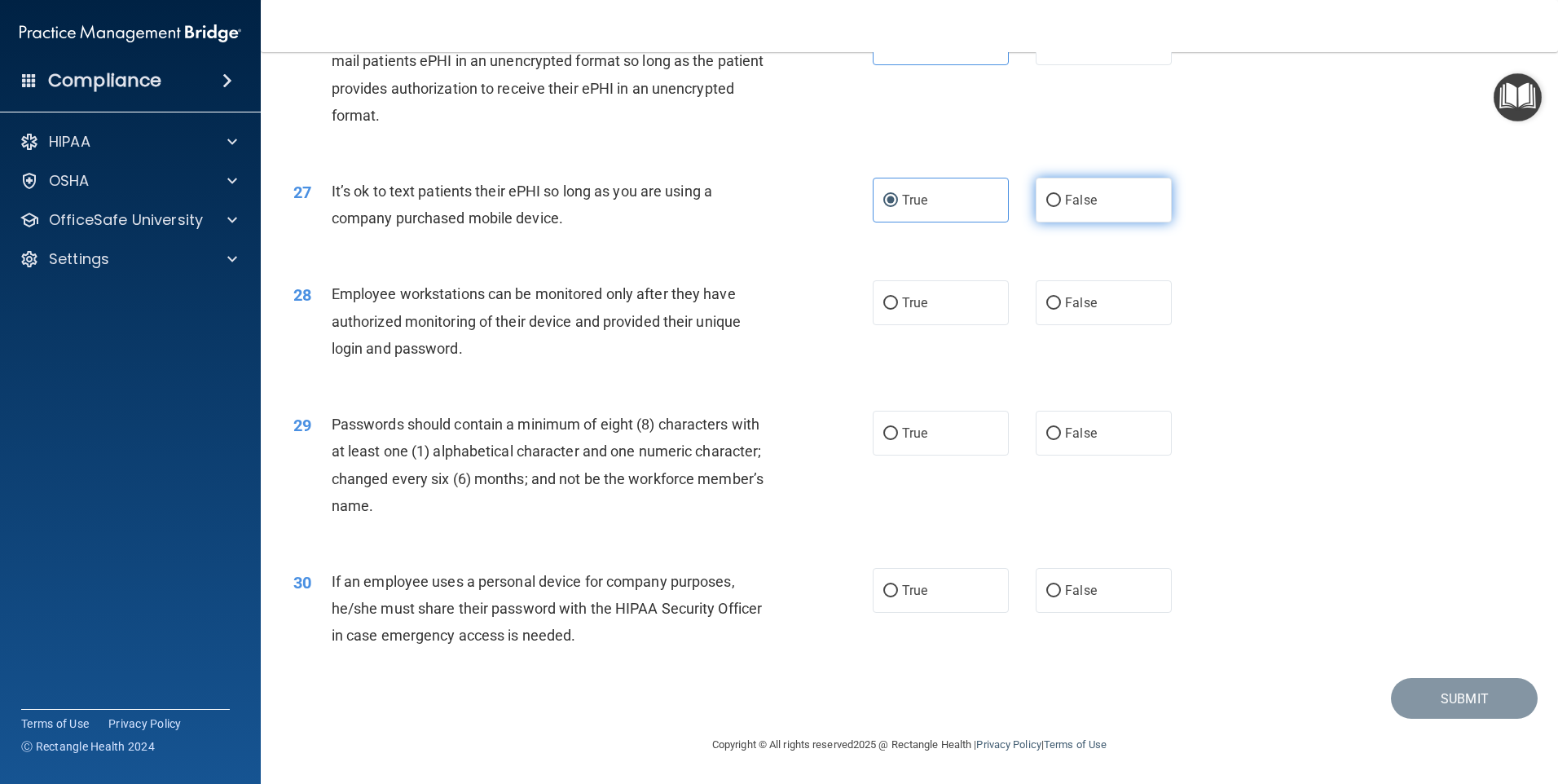
click at [1066, 209] on label "False" at bounding box center [1104, 200] width 136 height 45
click at [1061, 207] on input "False" at bounding box center [1053, 201] width 14 height 12
radio input "true"
radio input "false"
drag, startPoint x: 887, startPoint y: 299, endPoint x: 873, endPoint y: 312, distance: 19.1
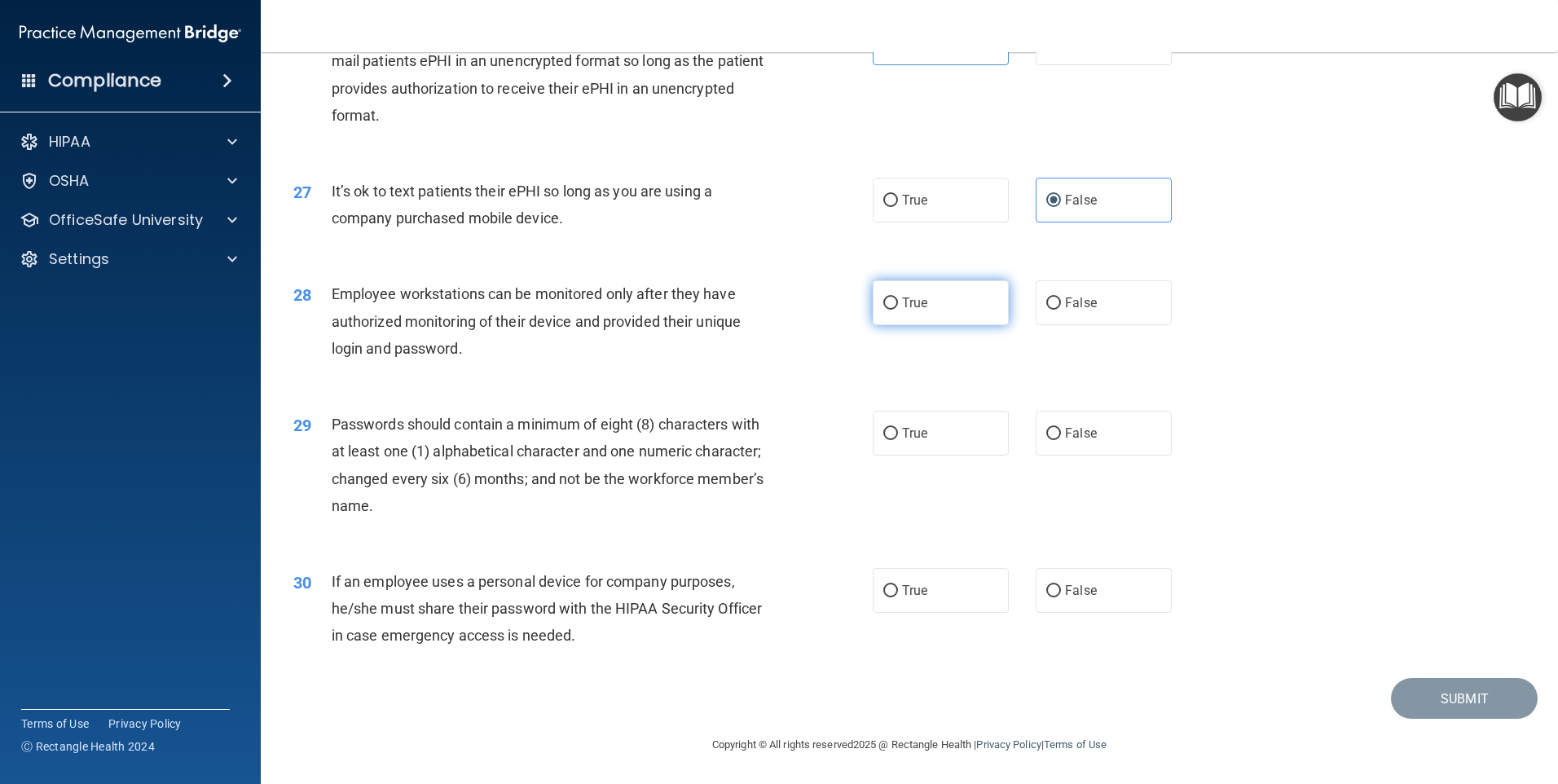
click at [886, 299] on input "True" at bounding box center [890, 304] width 14 height 12
radio input "true"
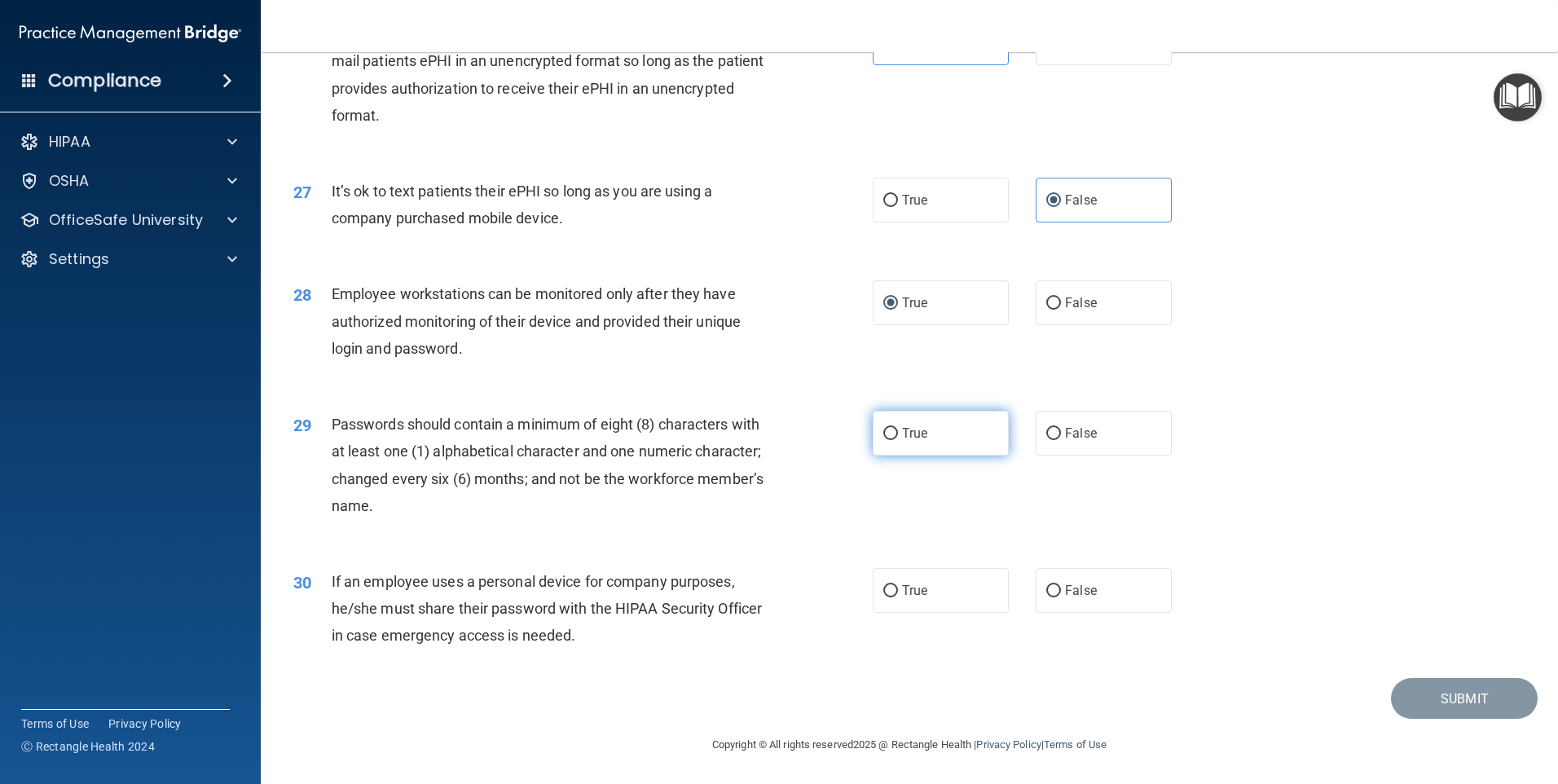
click at [873, 427] on label "True" at bounding box center [941, 433] width 136 height 45
click at [884, 428] on input "True" at bounding box center [890, 434] width 14 height 12
radio input "true"
click at [1111, 609] on label "False" at bounding box center [1104, 590] width 136 height 45
click at [1061, 597] on input "False" at bounding box center [1053, 591] width 14 height 12
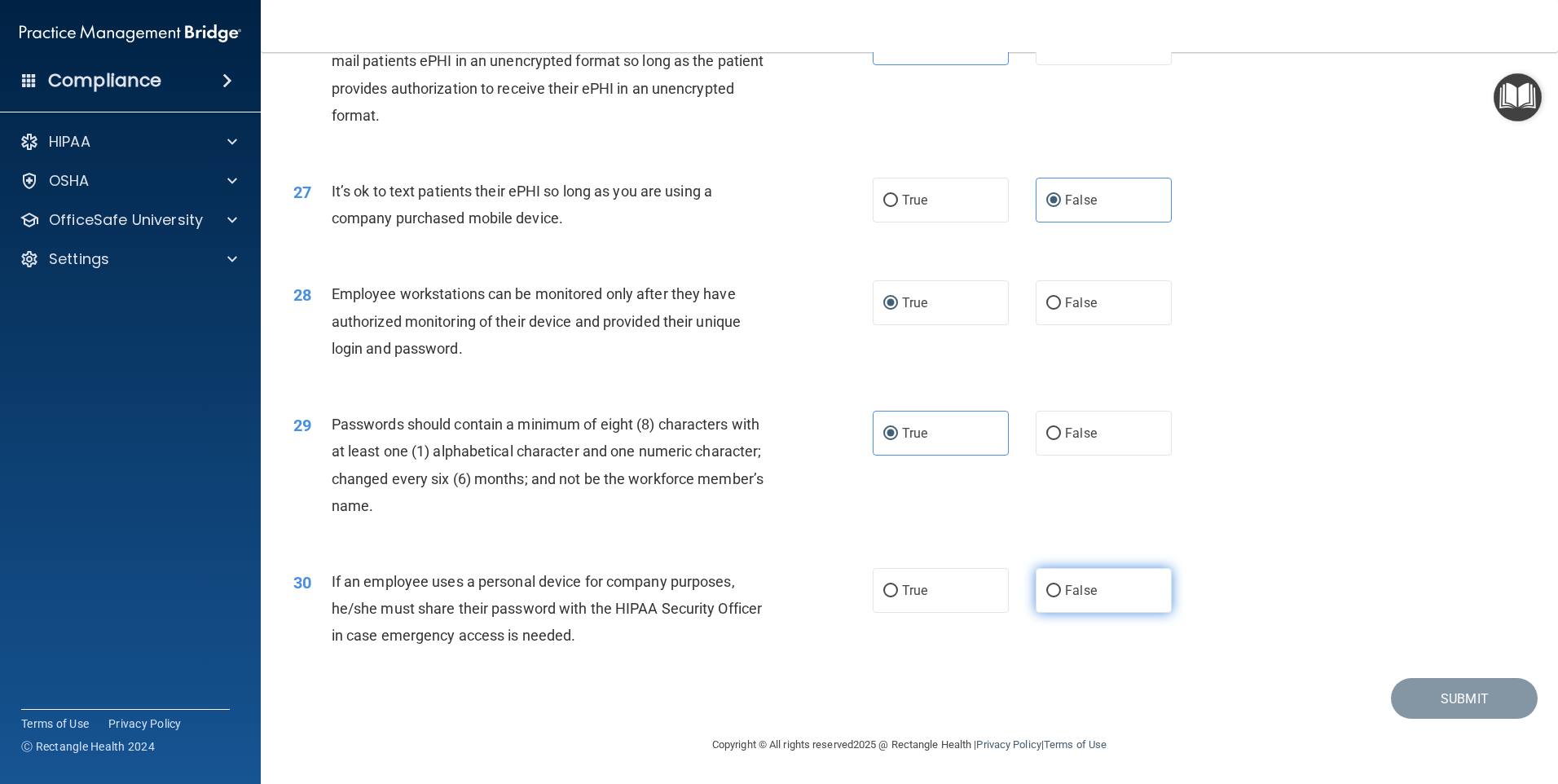
radio input "true"
click at [1441, 693] on button "Submit" at bounding box center [1464, 698] width 146 height 42
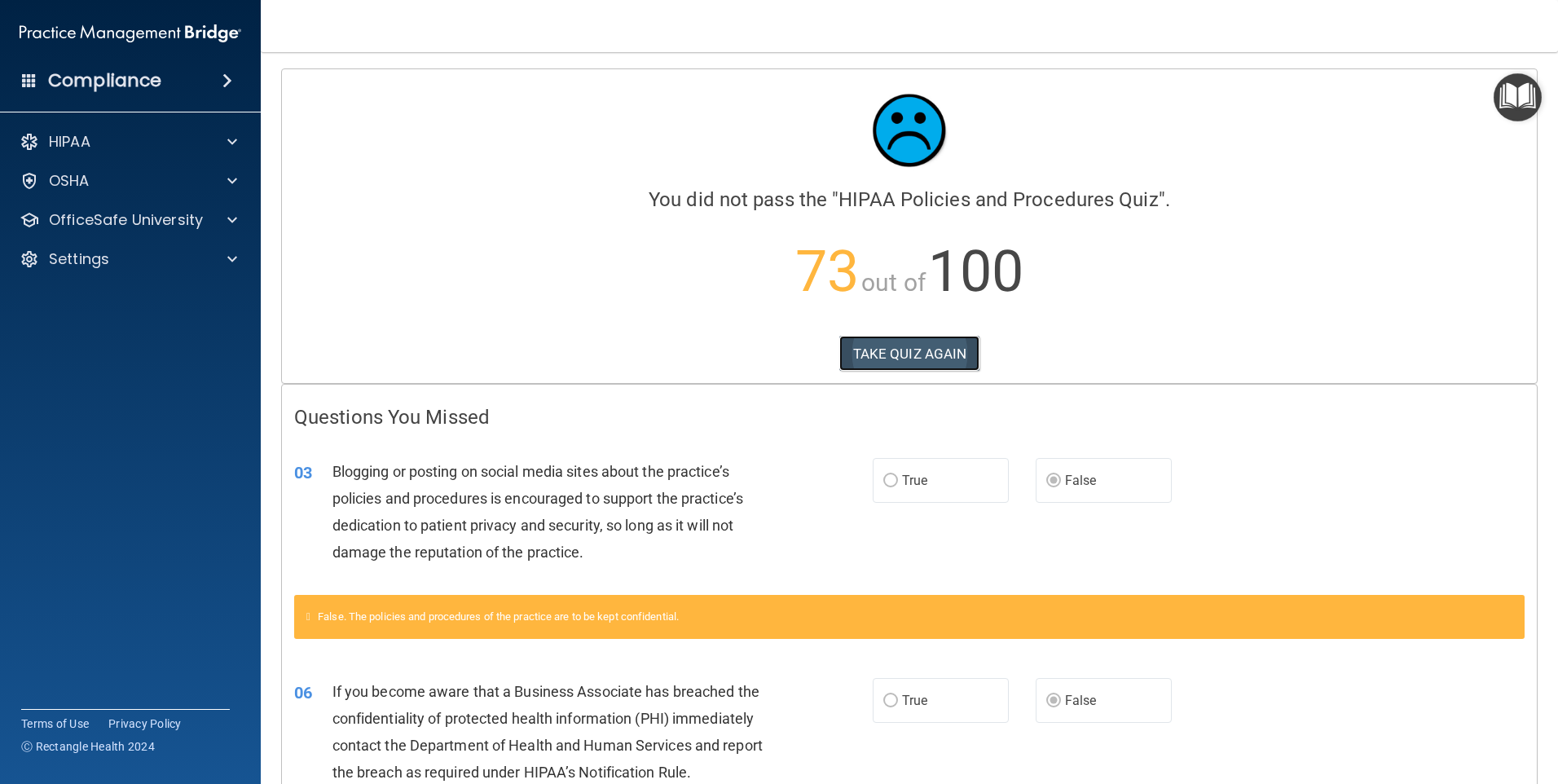
click at [930, 349] on button "TAKE QUIZ AGAIN" at bounding box center [910, 354] width 141 height 36
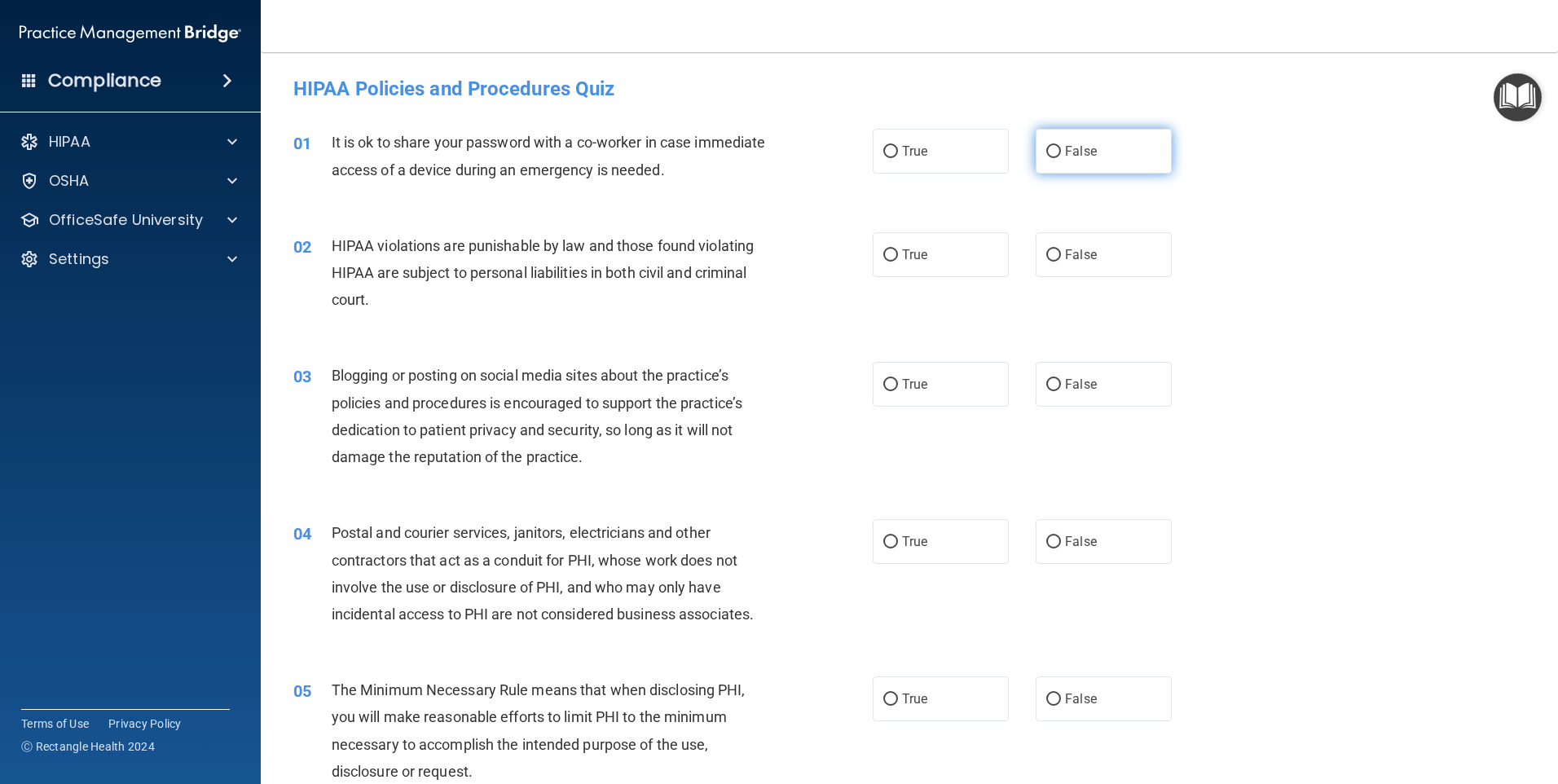
click at [1062, 165] on label "False" at bounding box center [1104, 151] width 136 height 45
click at [1061, 158] on input "False" at bounding box center [1053, 152] width 14 height 12
radio input "true"
click at [922, 246] on label "True" at bounding box center [941, 254] width 136 height 45
click at [898, 249] on input "True" at bounding box center [890, 255] width 14 height 12
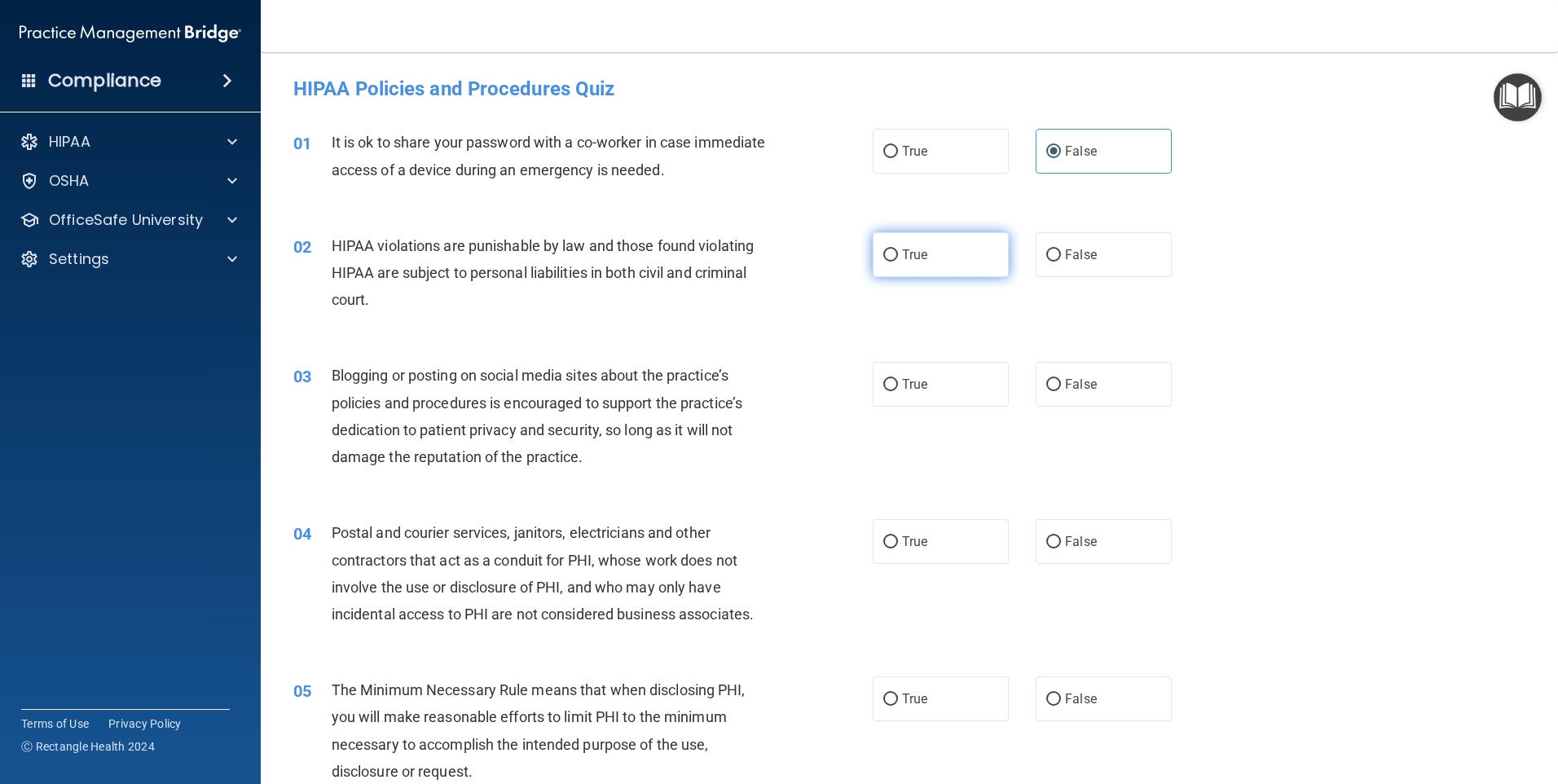
radio input "true"
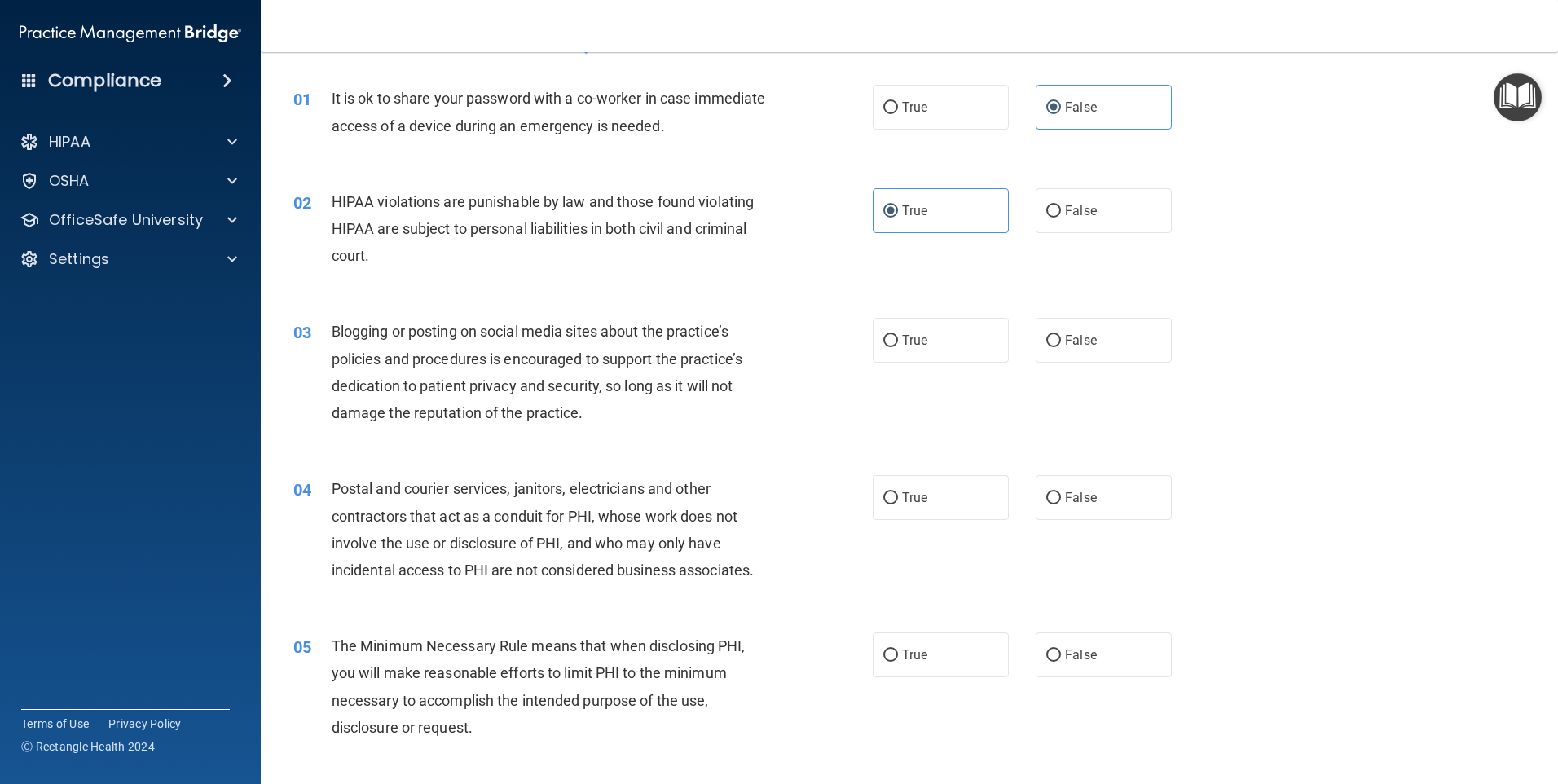
scroll to position [82, 0]
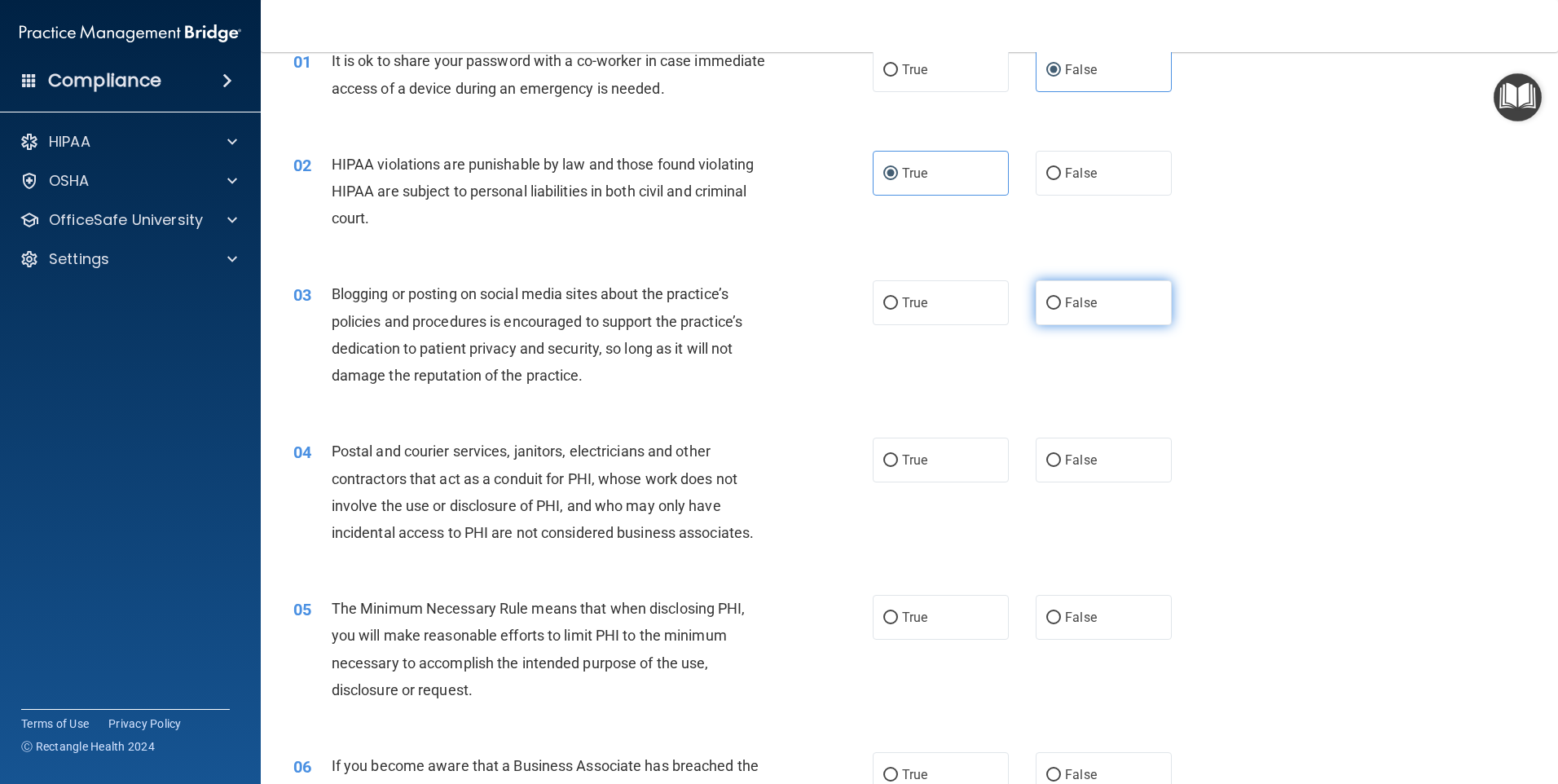
click at [1053, 298] on input "False" at bounding box center [1053, 304] width 14 height 12
radio input "true"
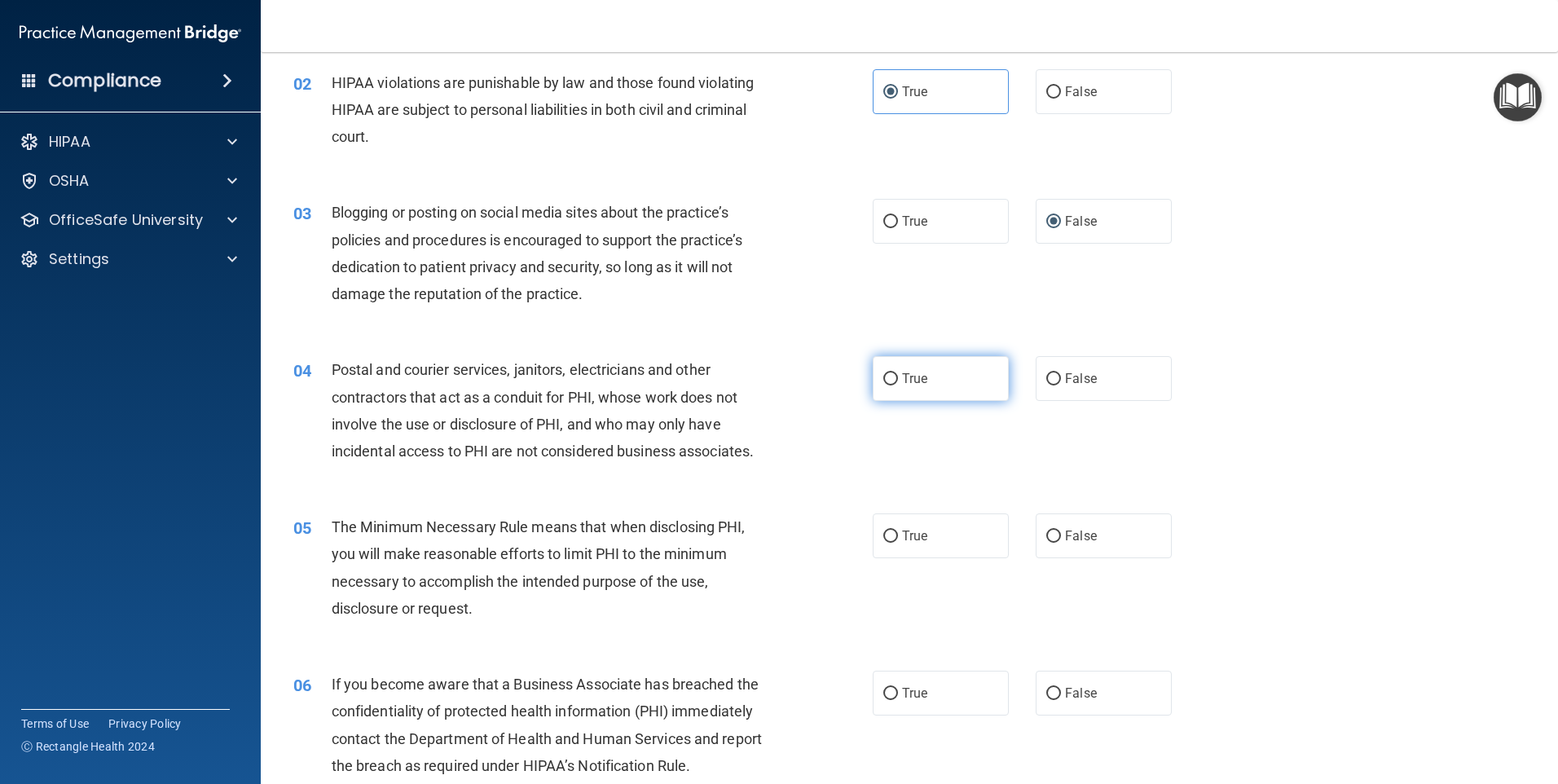
click at [926, 377] on label "True" at bounding box center [941, 378] width 136 height 45
click at [898, 377] on input "True" at bounding box center [890, 379] width 14 height 12
radio input "true"
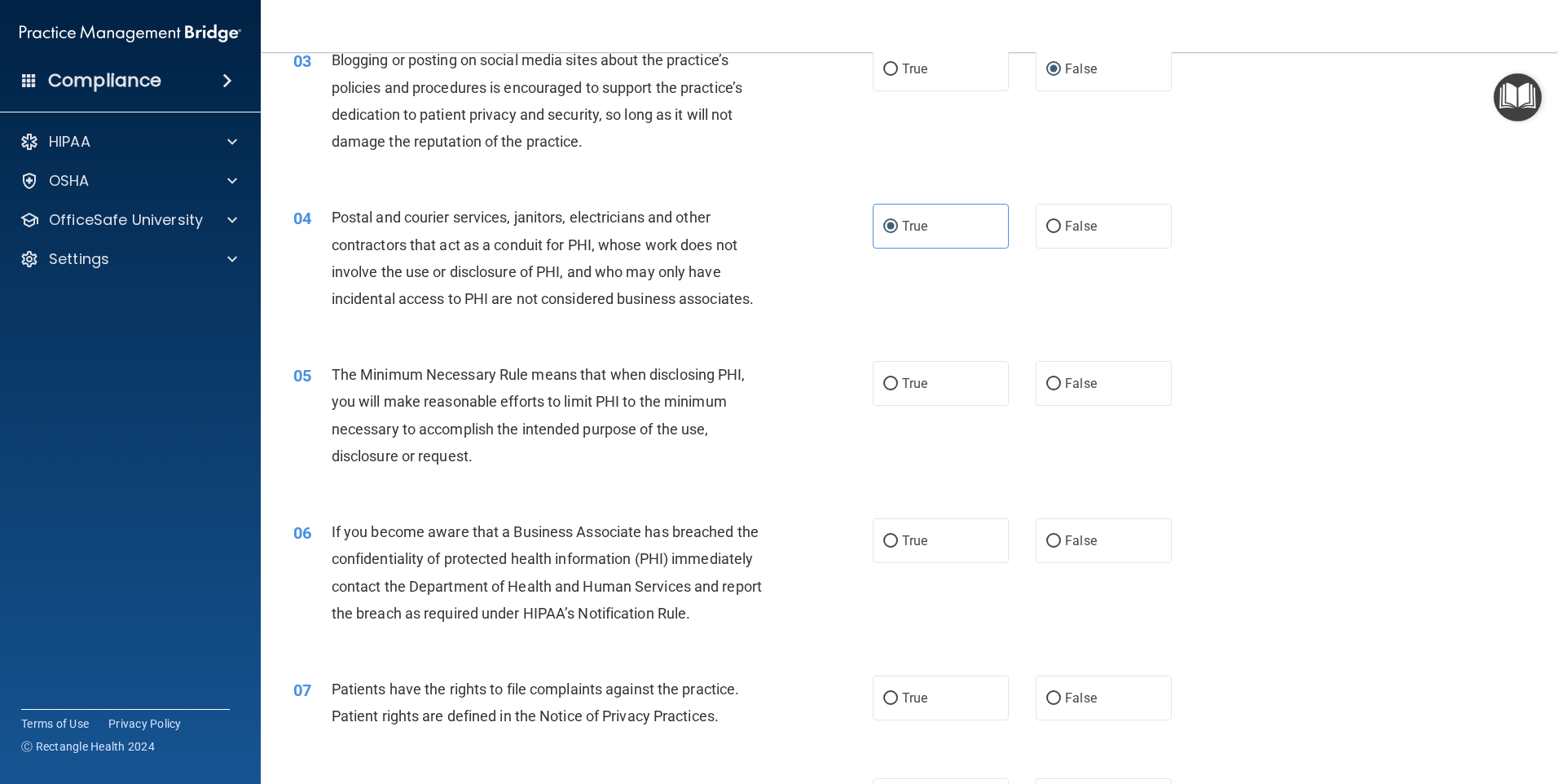
scroll to position [326, 0]
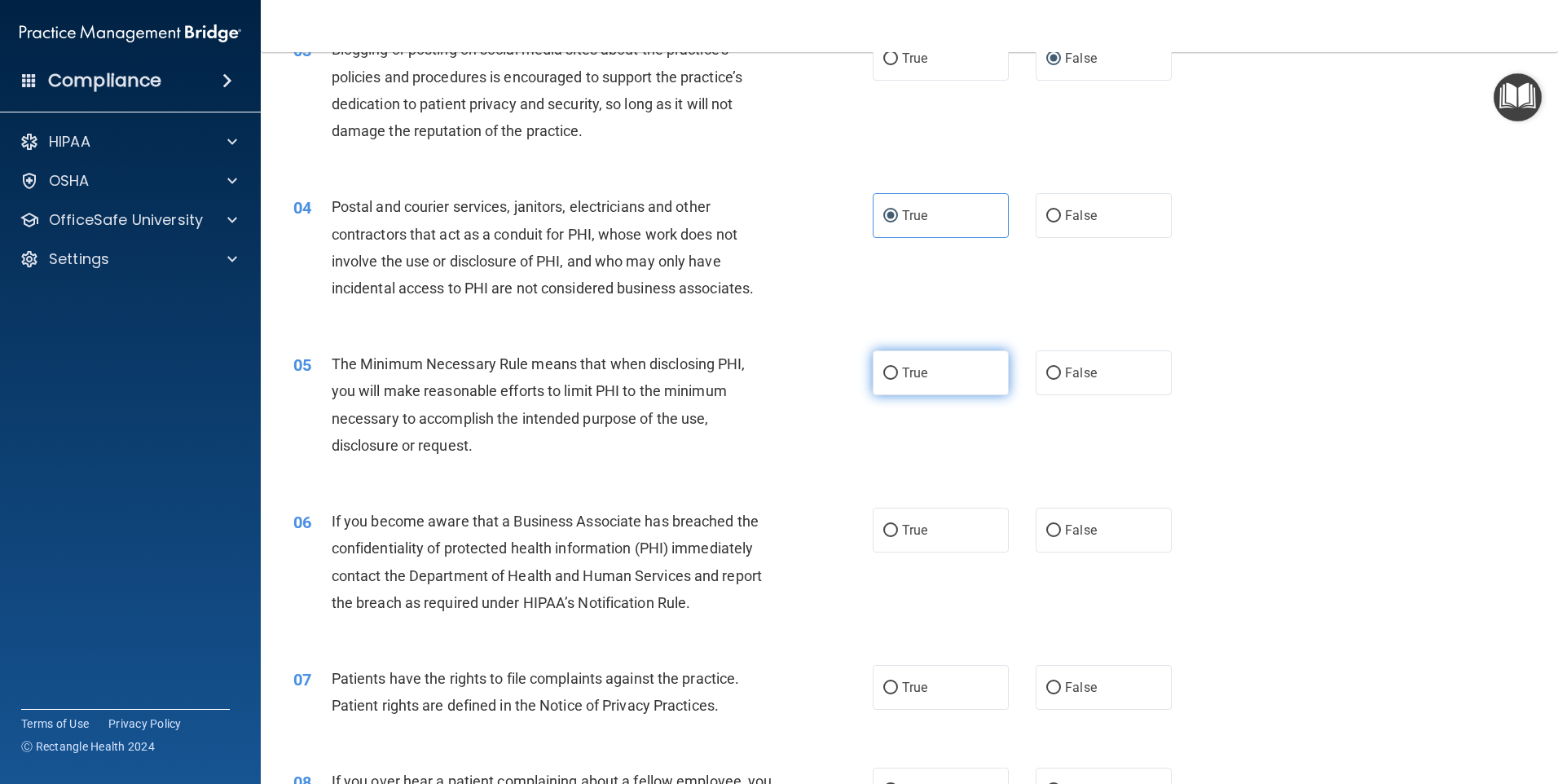
click at [907, 373] on span "True" at bounding box center [915, 372] width 26 height 15
click at [898, 373] on input "True" at bounding box center [890, 373] width 14 height 12
radio input "true"
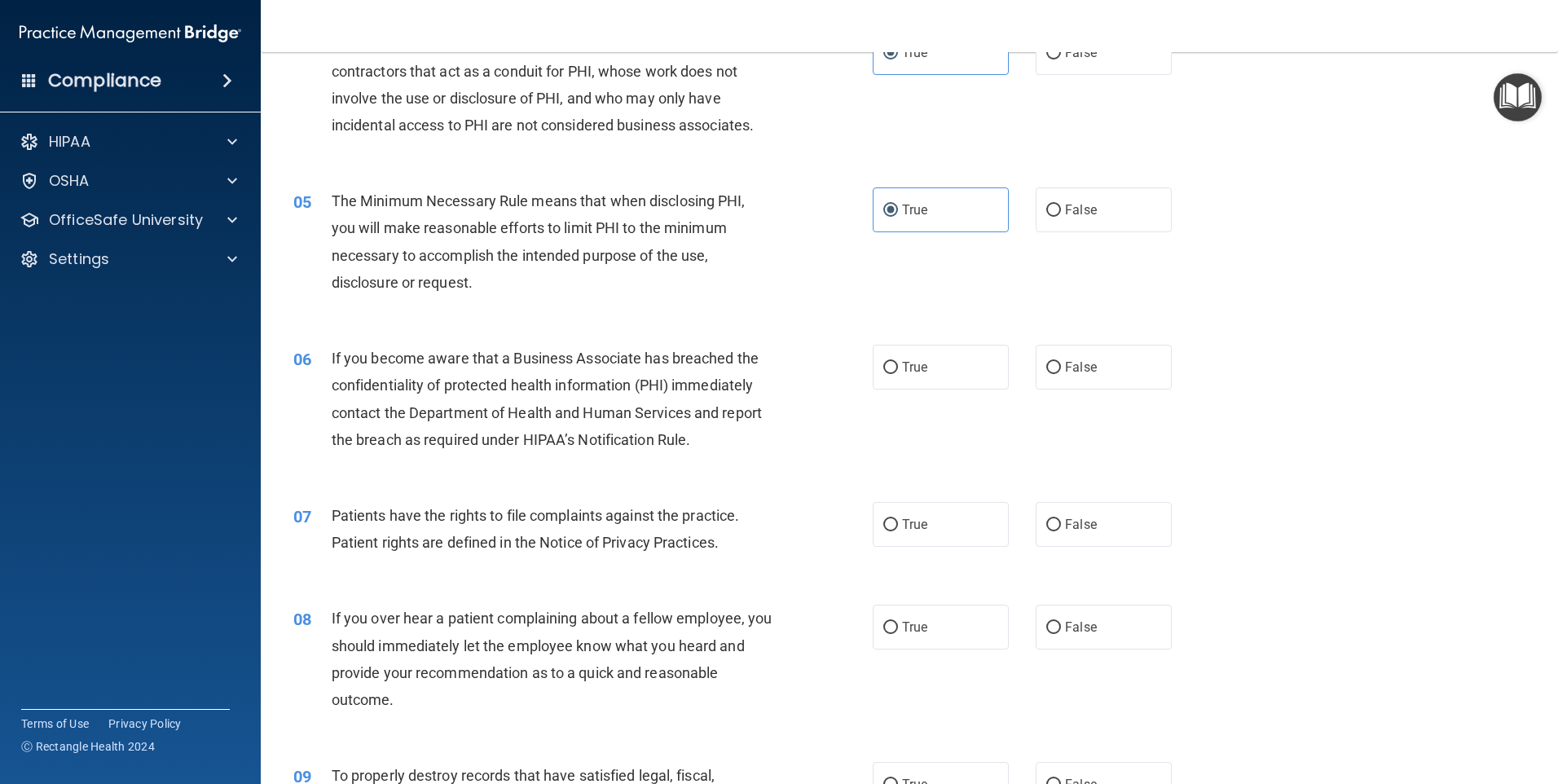
scroll to position [571, 0]
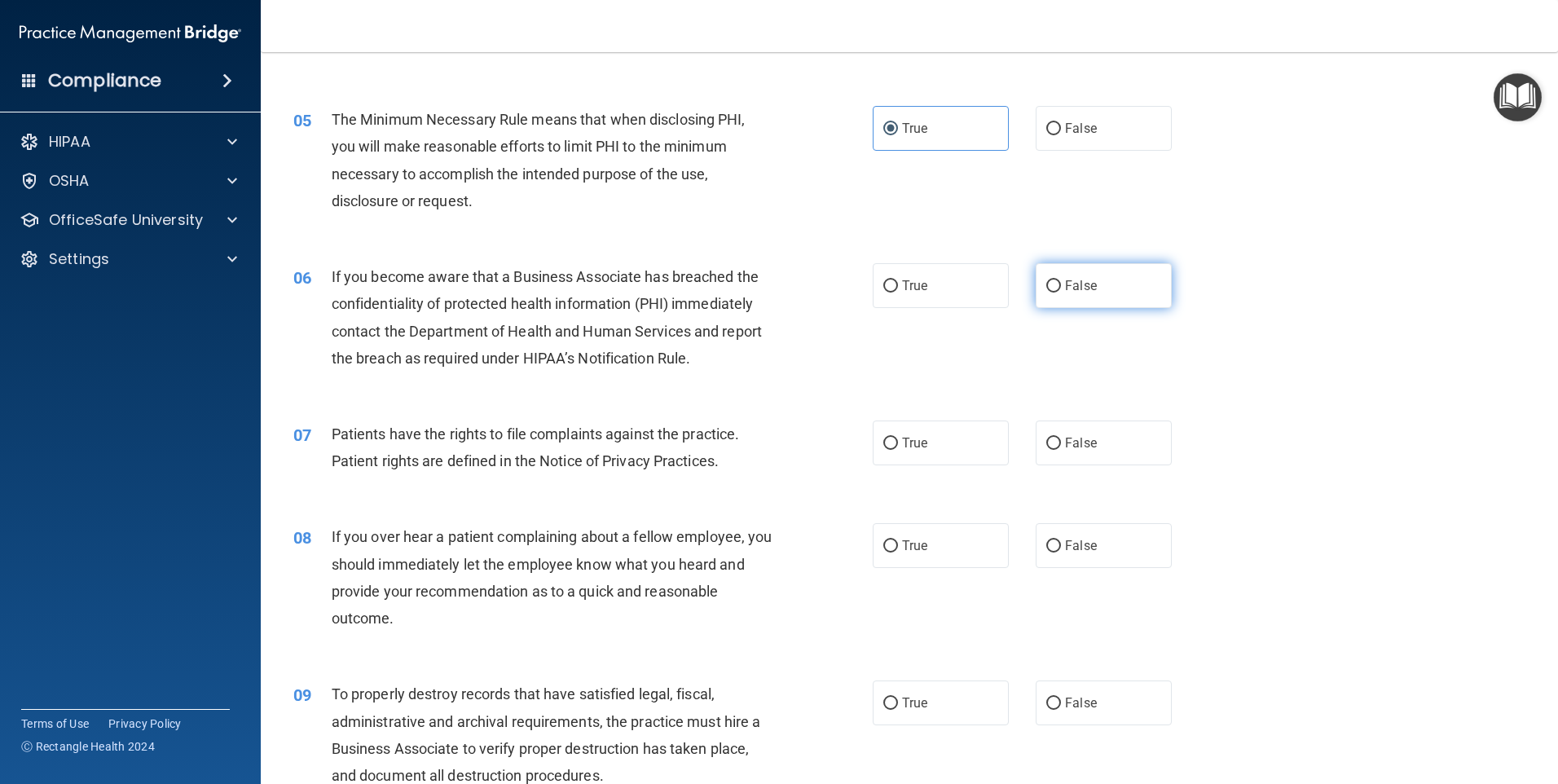
click at [1059, 284] on label "False" at bounding box center [1104, 286] width 136 height 45
click at [1059, 284] on input "False" at bounding box center [1053, 287] width 14 height 12
radio input "true"
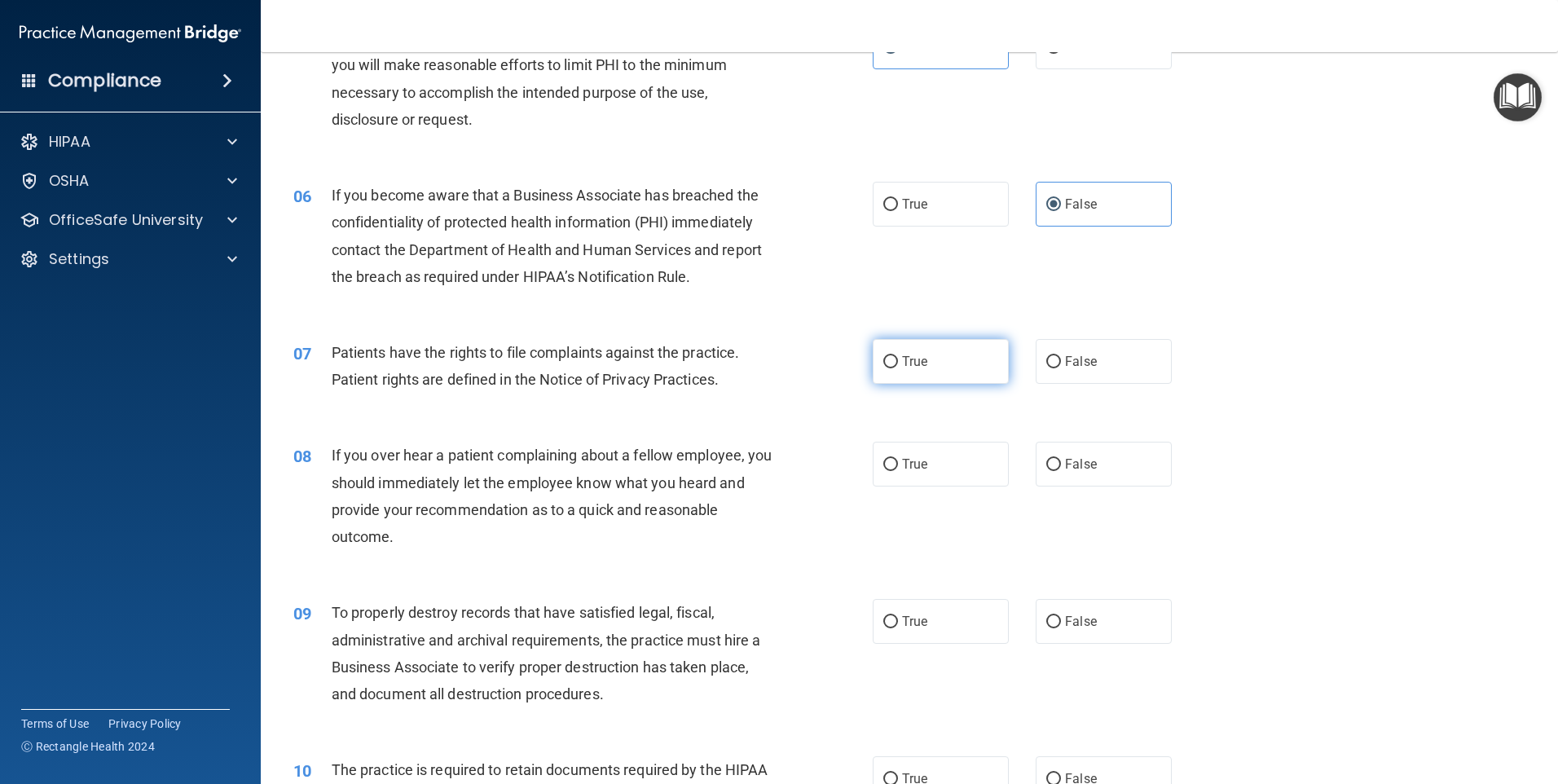
click at [884, 357] on input "True" at bounding box center [890, 362] width 14 height 12
radio input "true"
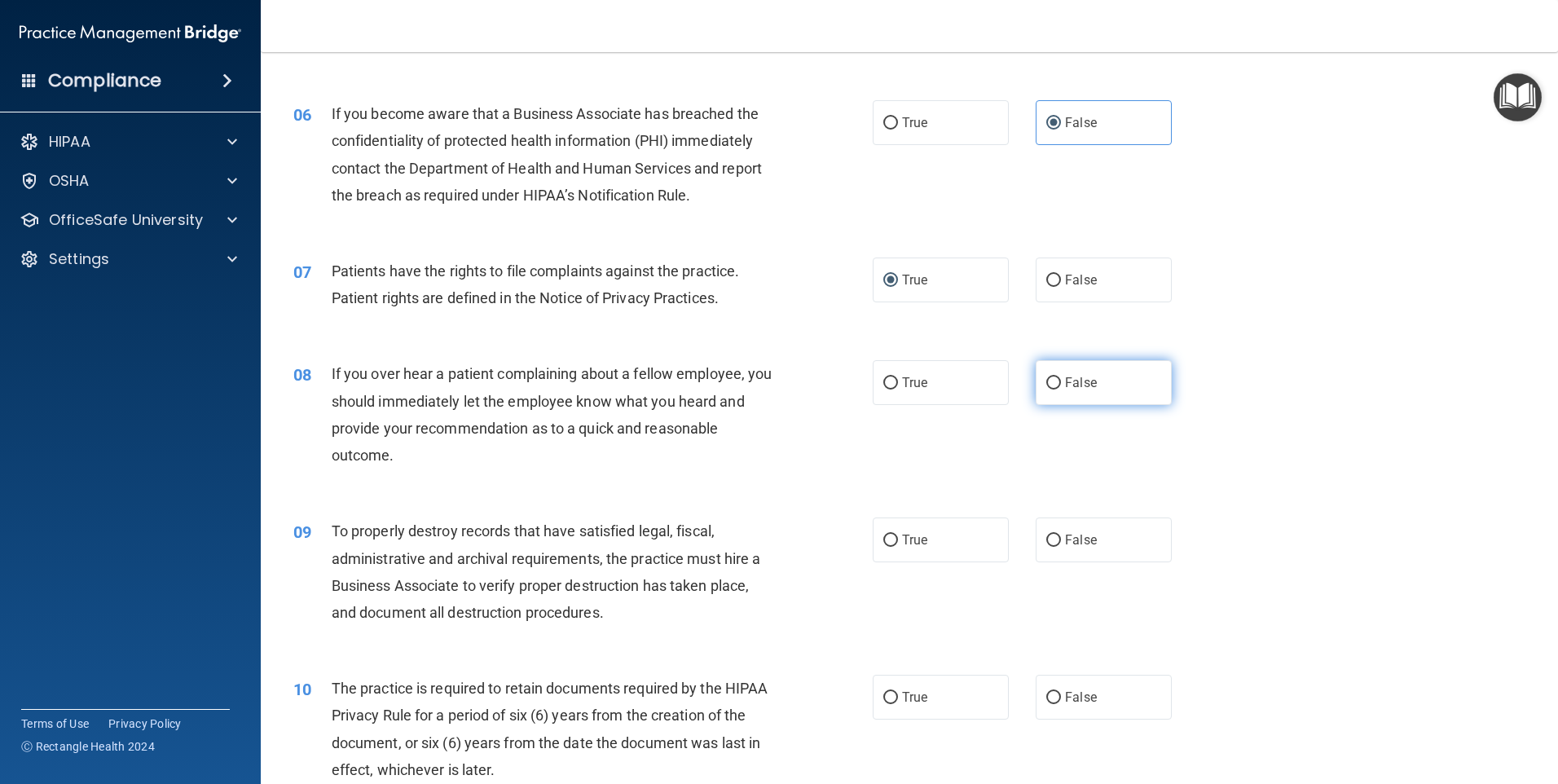
click at [1066, 395] on label "False" at bounding box center [1104, 383] width 136 height 45
click at [1061, 389] on input "False" at bounding box center [1053, 383] width 14 height 12
radio input "true"
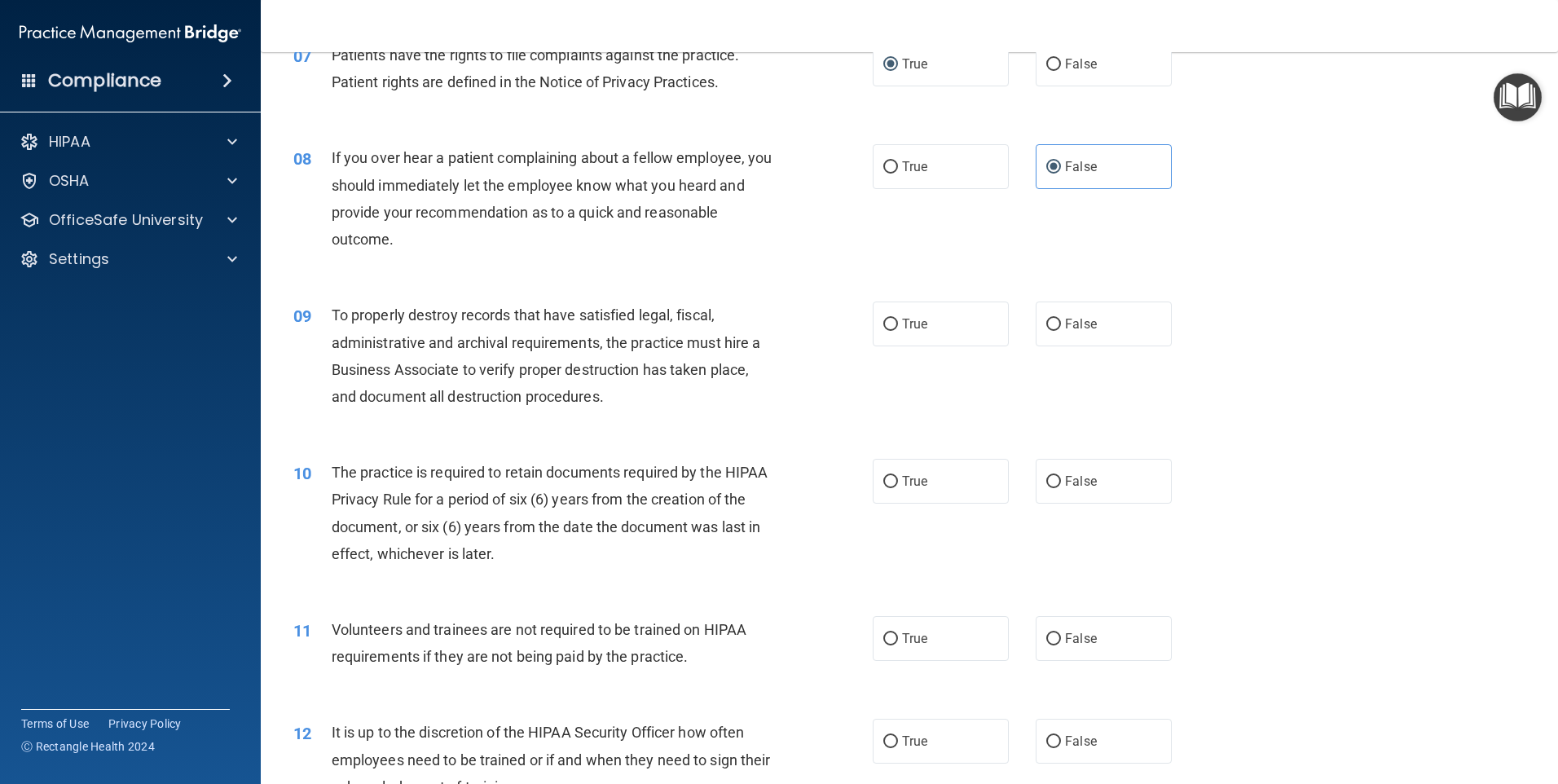
scroll to position [978, 0]
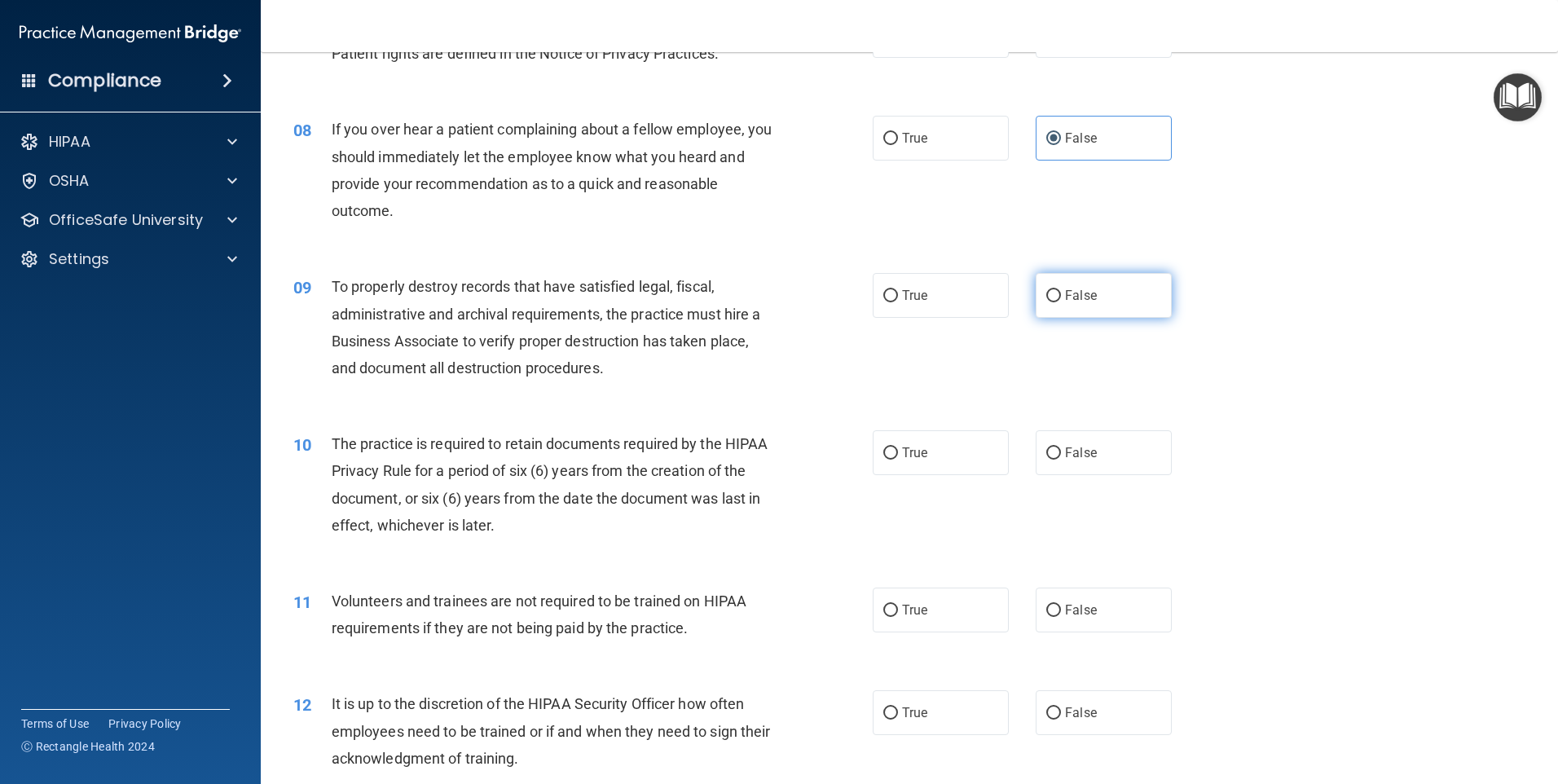
click at [1083, 280] on label "False" at bounding box center [1104, 295] width 136 height 45
click at [1061, 290] on input "False" at bounding box center [1053, 296] width 14 height 12
radio input "true"
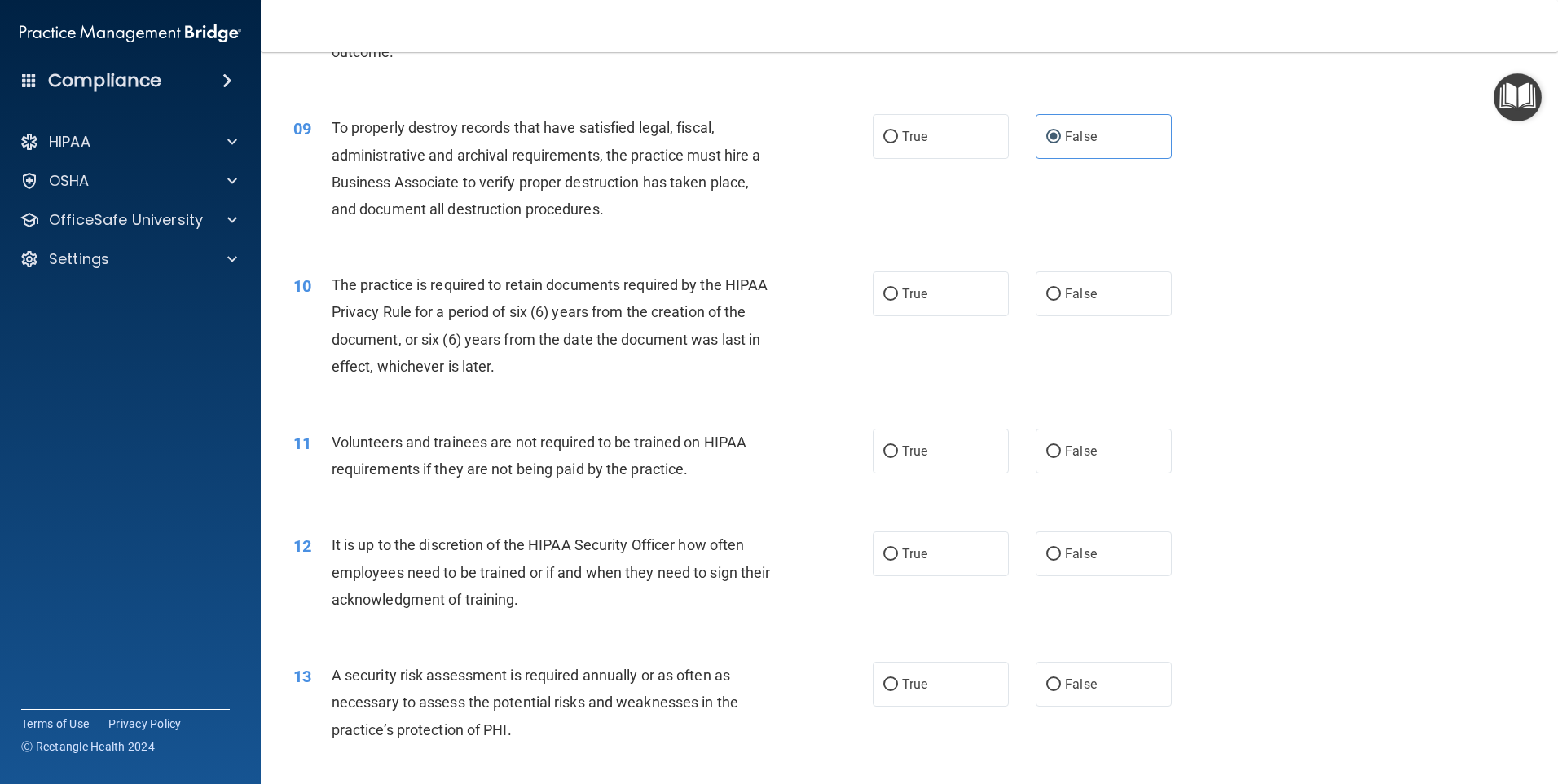
scroll to position [1141, 0]
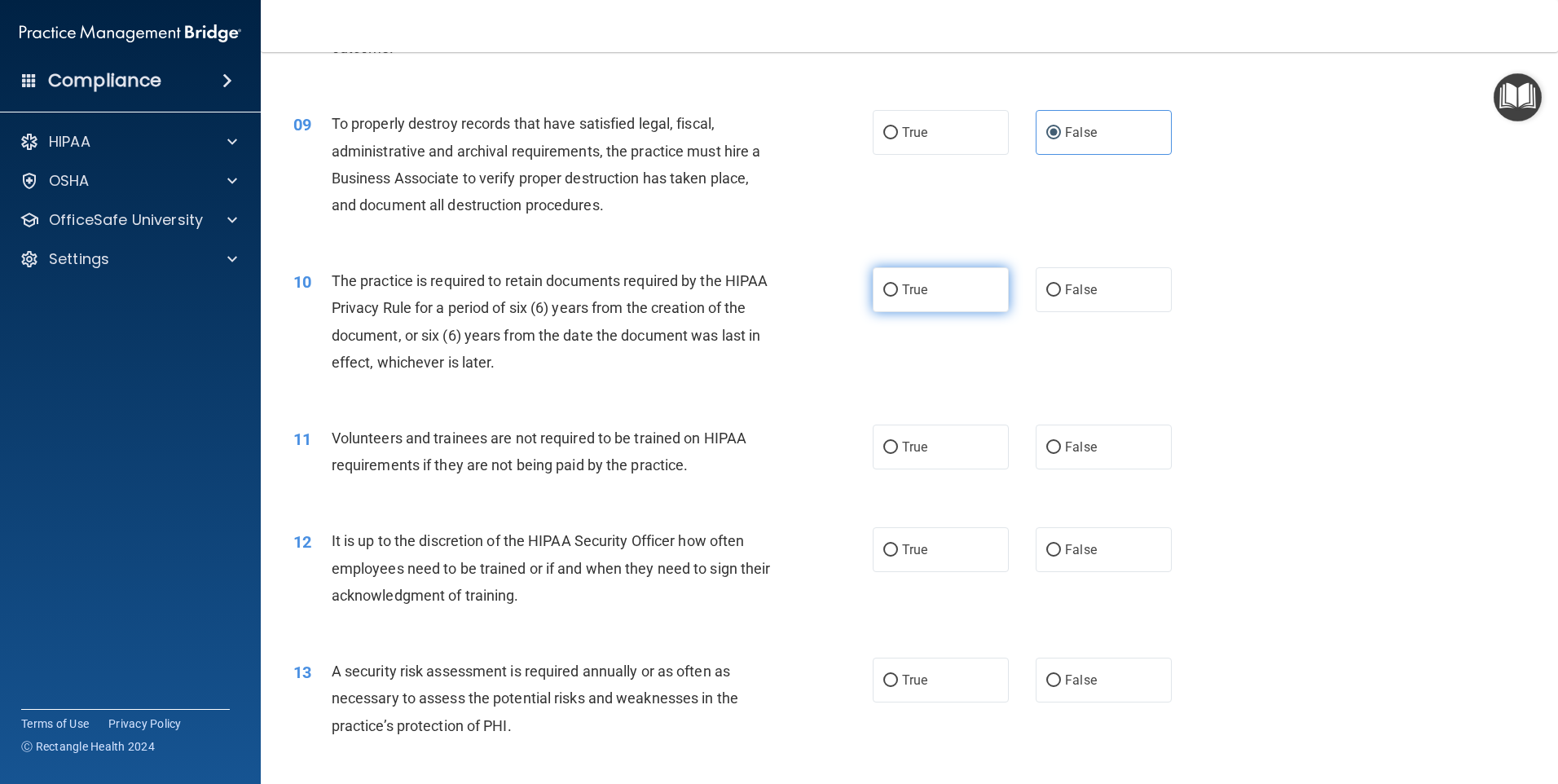
click at [946, 285] on label "True" at bounding box center [941, 289] width 136 height 45
click at [898, 285] on input "True" at bounding box center [890, 290] width 14 height 12
radio input "true"
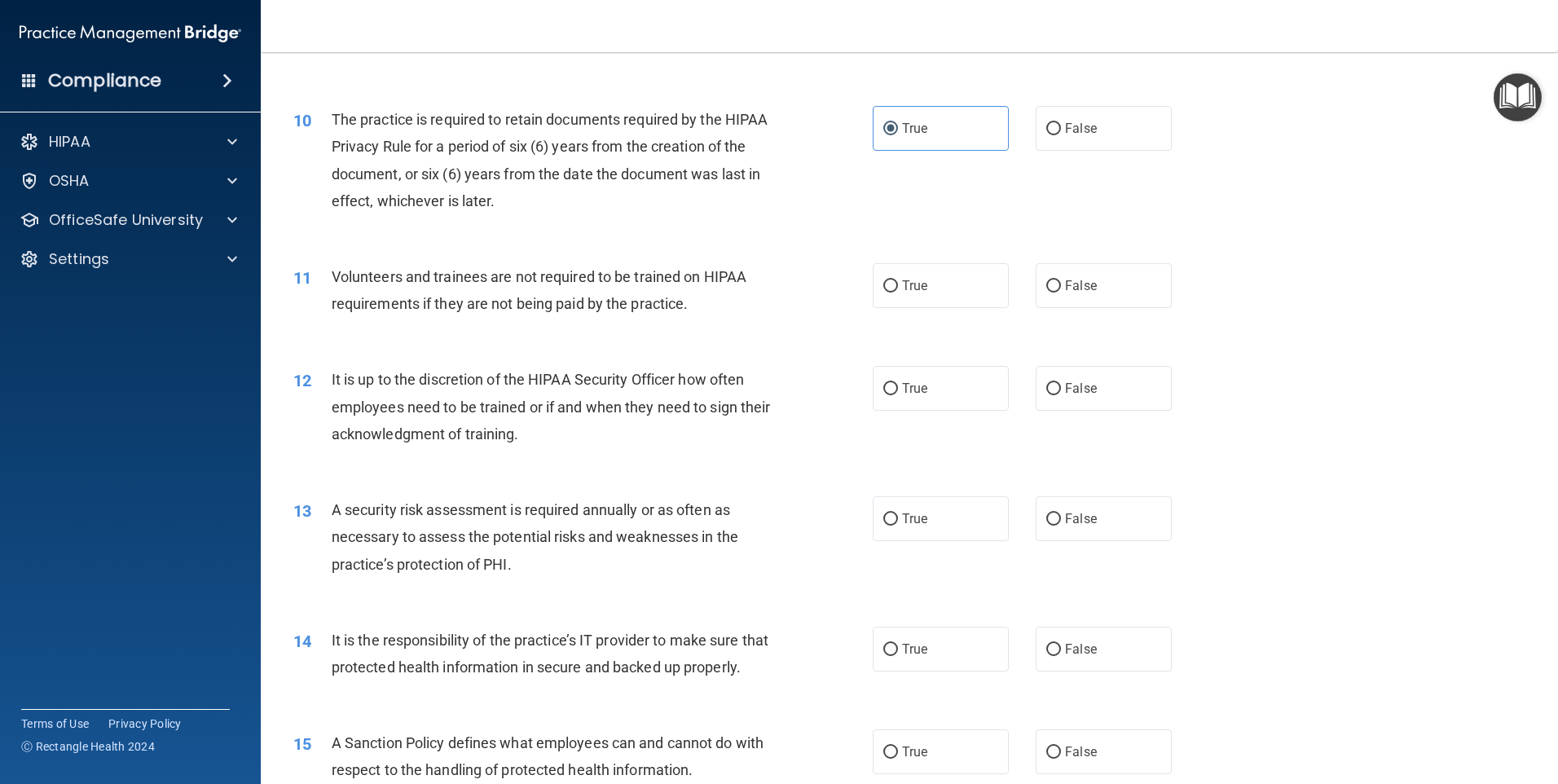
scroll to position [1304, 0]
click at [1074, 284] on span "False" at bounding box center [1080, 284] width 31 height 15
click at [1061, 284] on input "False" at bounding box center [1053, 285] width 14 height 12
radio input "true"
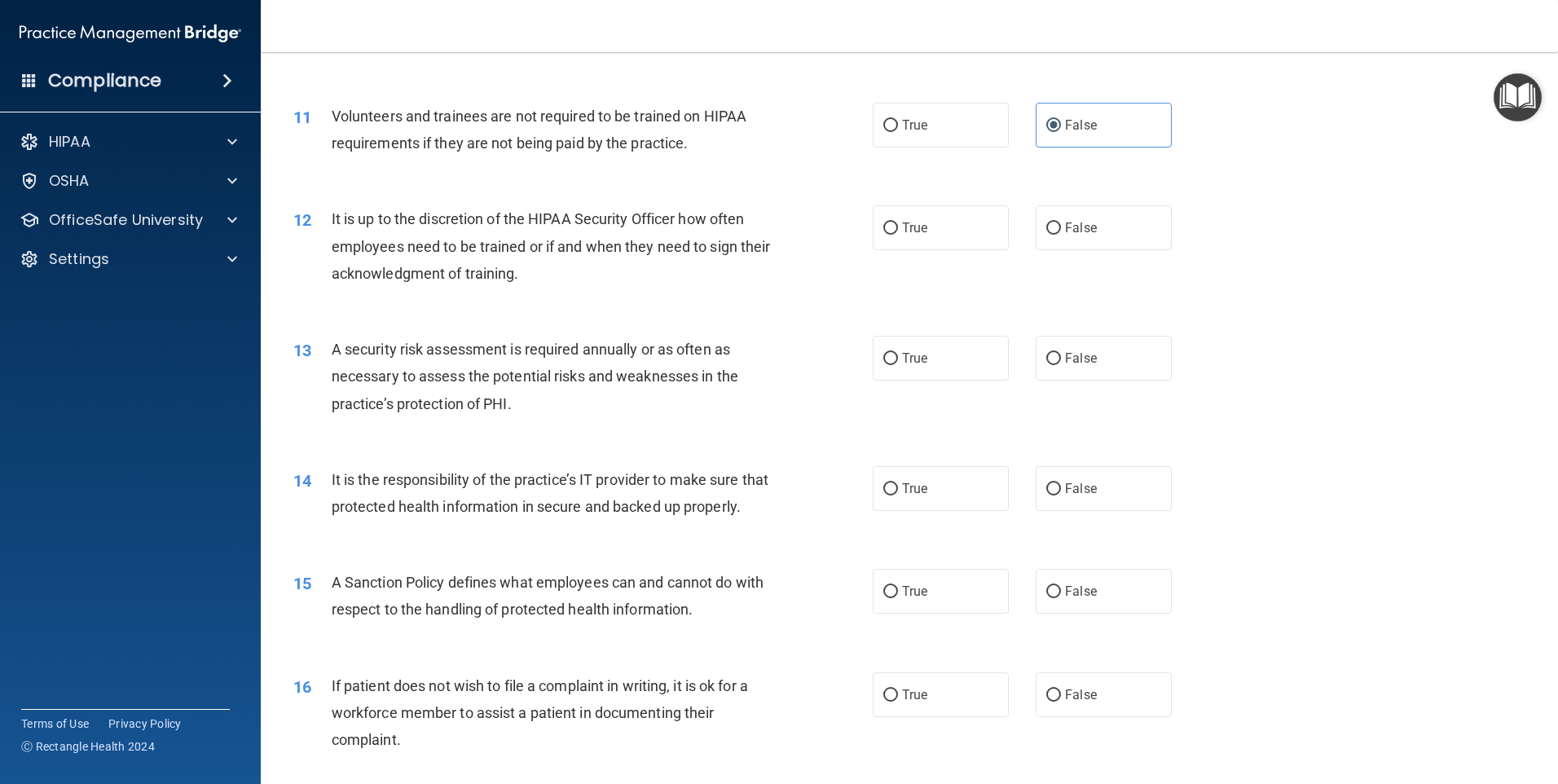
scroll to position [1467, 0]
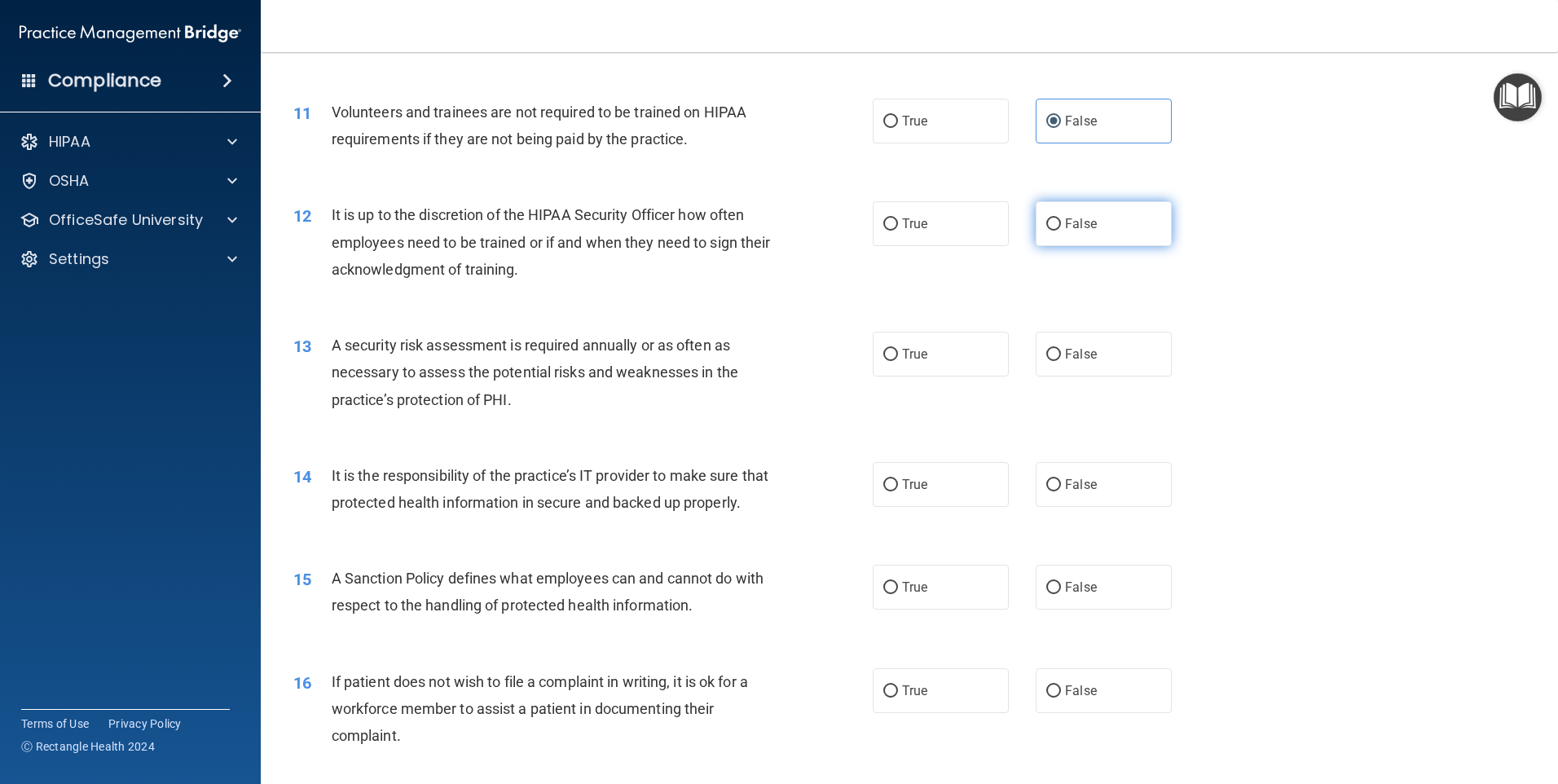
click at [1075, 221] on span "False" at bounding box center [1080, 224] width 31 height 15
click at [1061, 221] on input "False" at bounding box center [1053, 224] width 14 height 12
radio input "true"
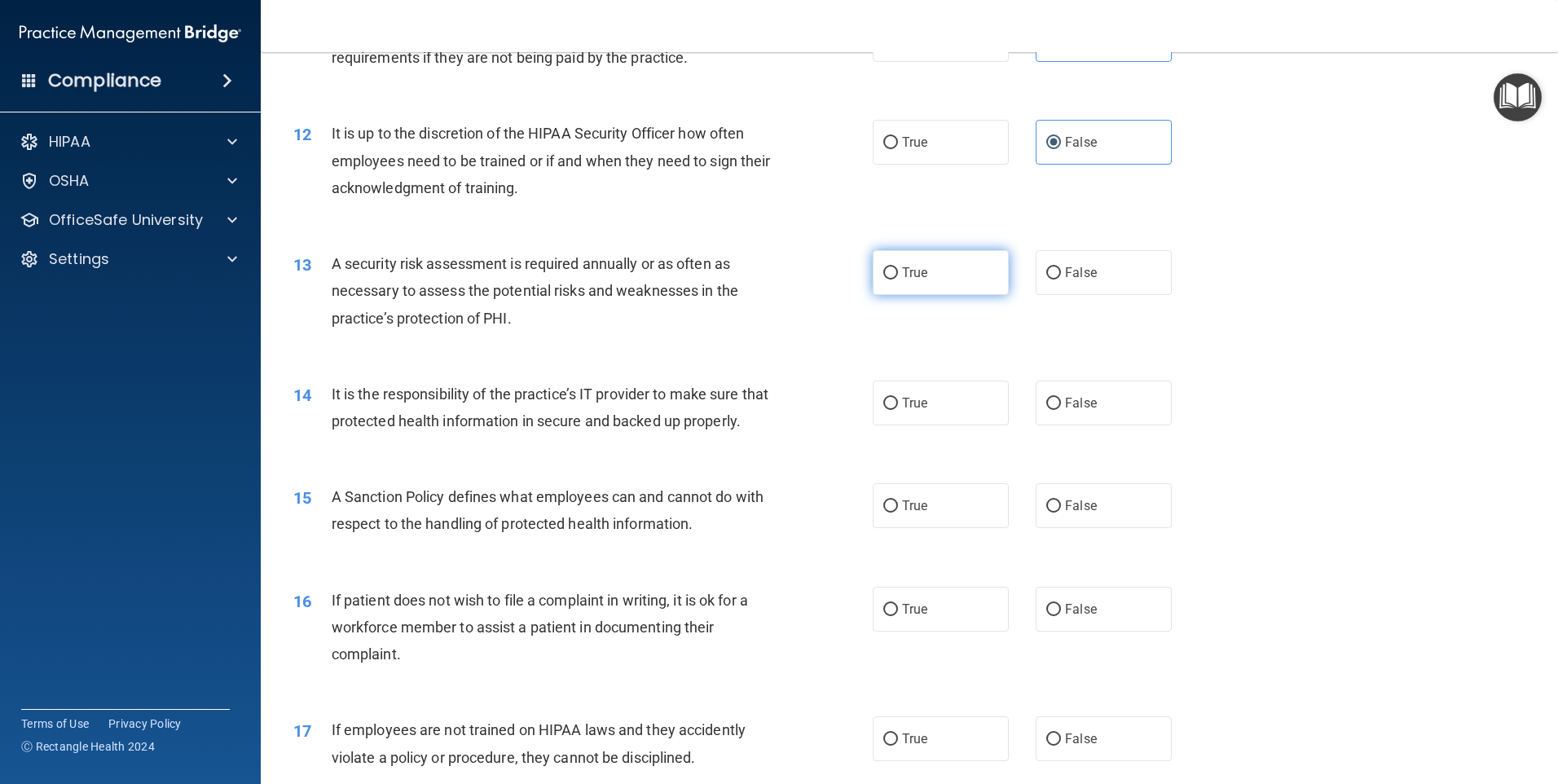
click at [923, 264] on label "True" at bounding box center [941, 272] width 136 height 45
click at [898, 267] on input "True" at bounding box center [890, 273] width 14 height 12
radio input "true"
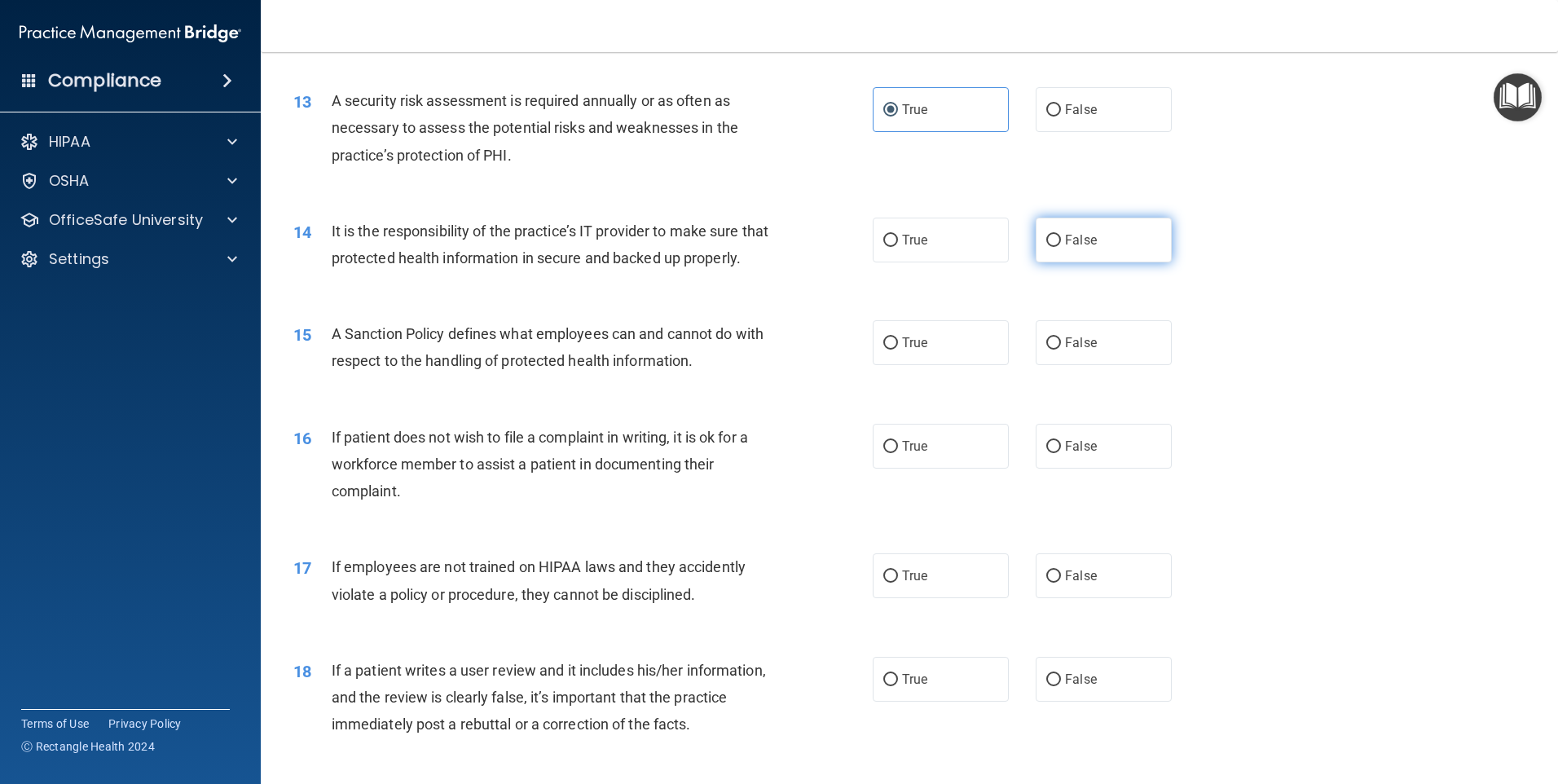
click at [1066, 222] on label "False" at bounding box center [1104, 240] width 136 height 45
click at [1061, 235] on input "False" at bounding box center [1053, 241] width 14 height 12
radio input "true"
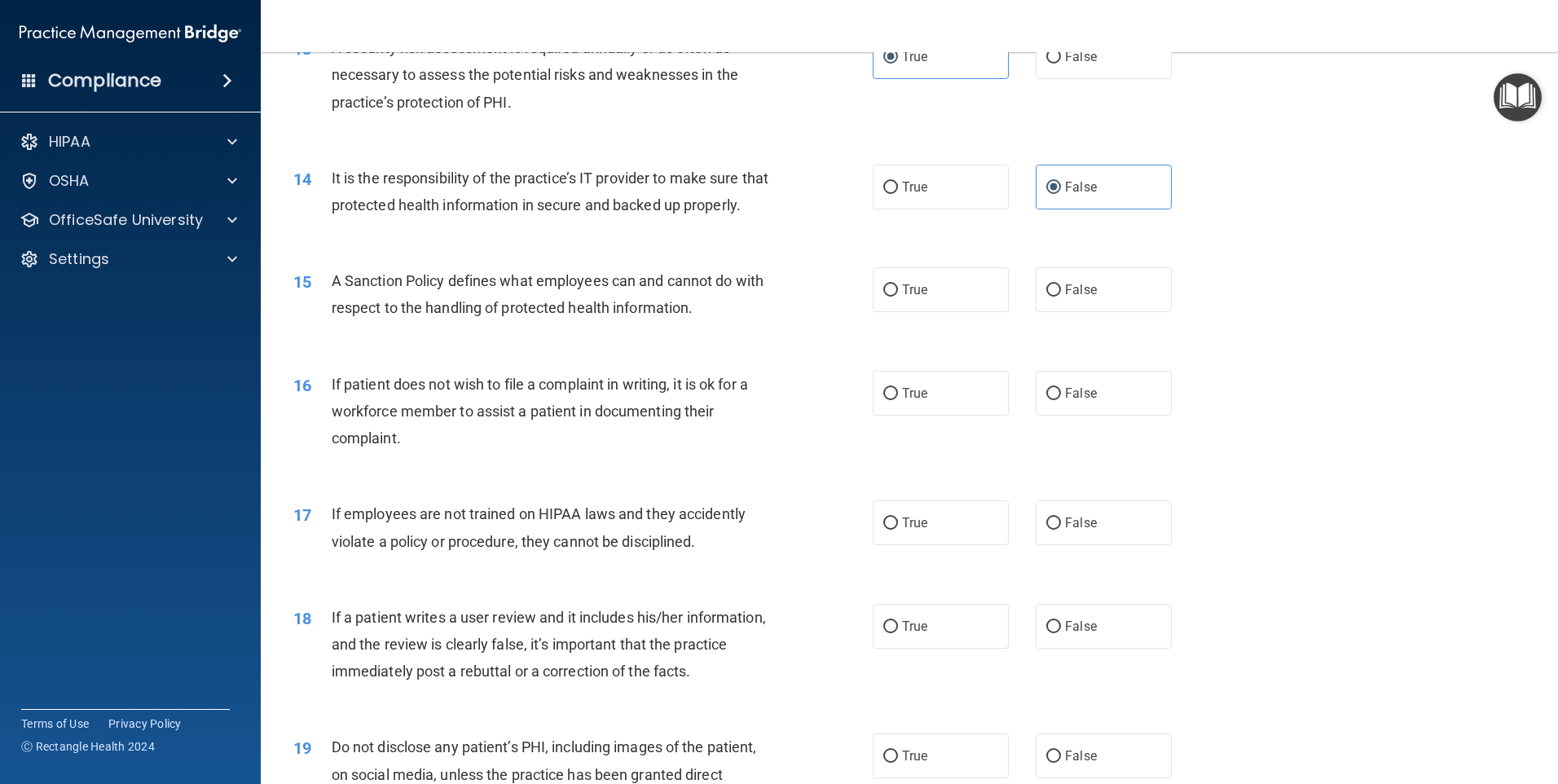
scroll to position [1792, 0]
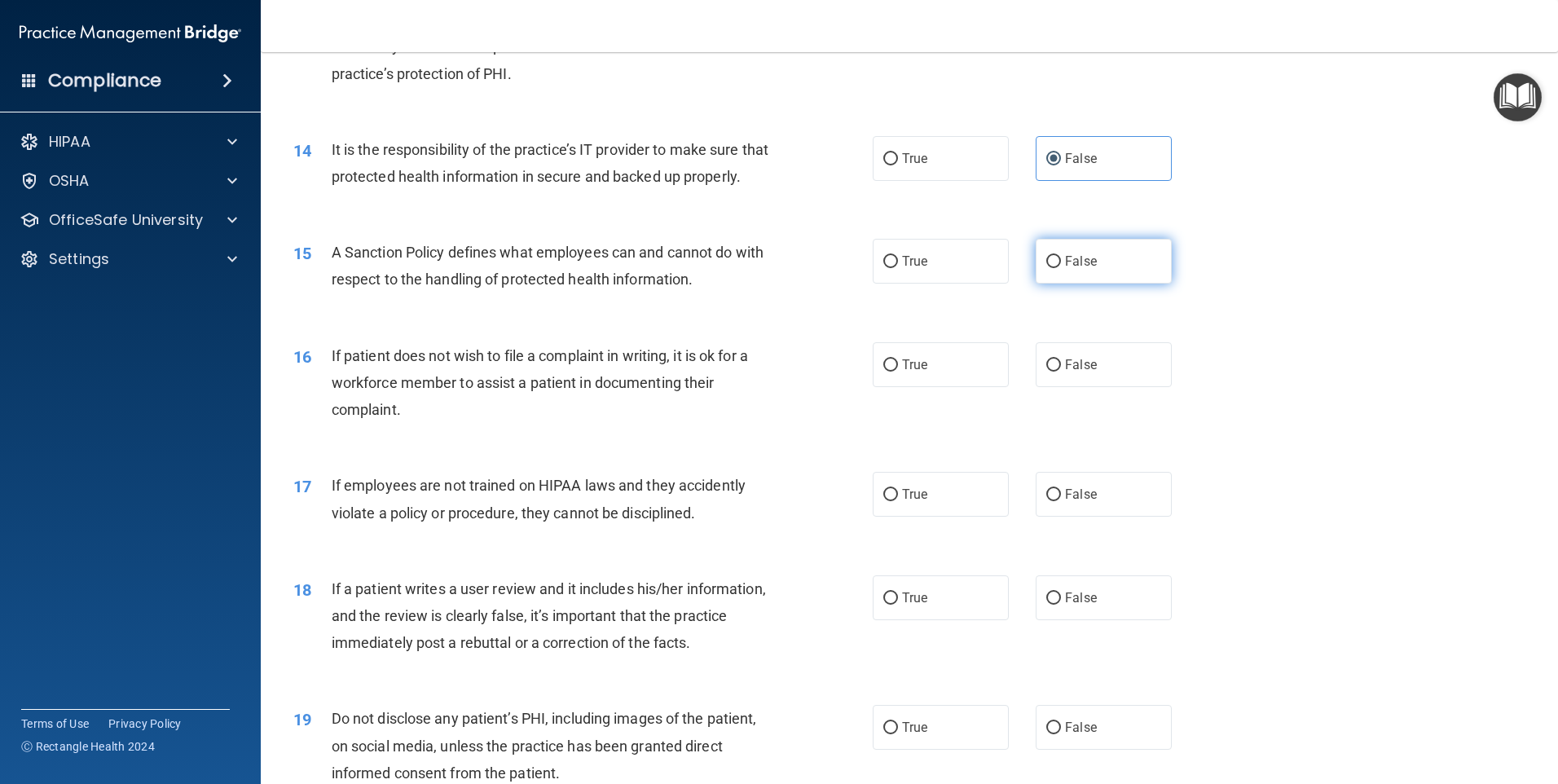
click at [1078, 269] on span "False" at bounding box center [1080, 261] width 31 height 15
click at [1061, 268] on input "False" at bounding box center [1053, 262] width 14 height 12
radio input "true"
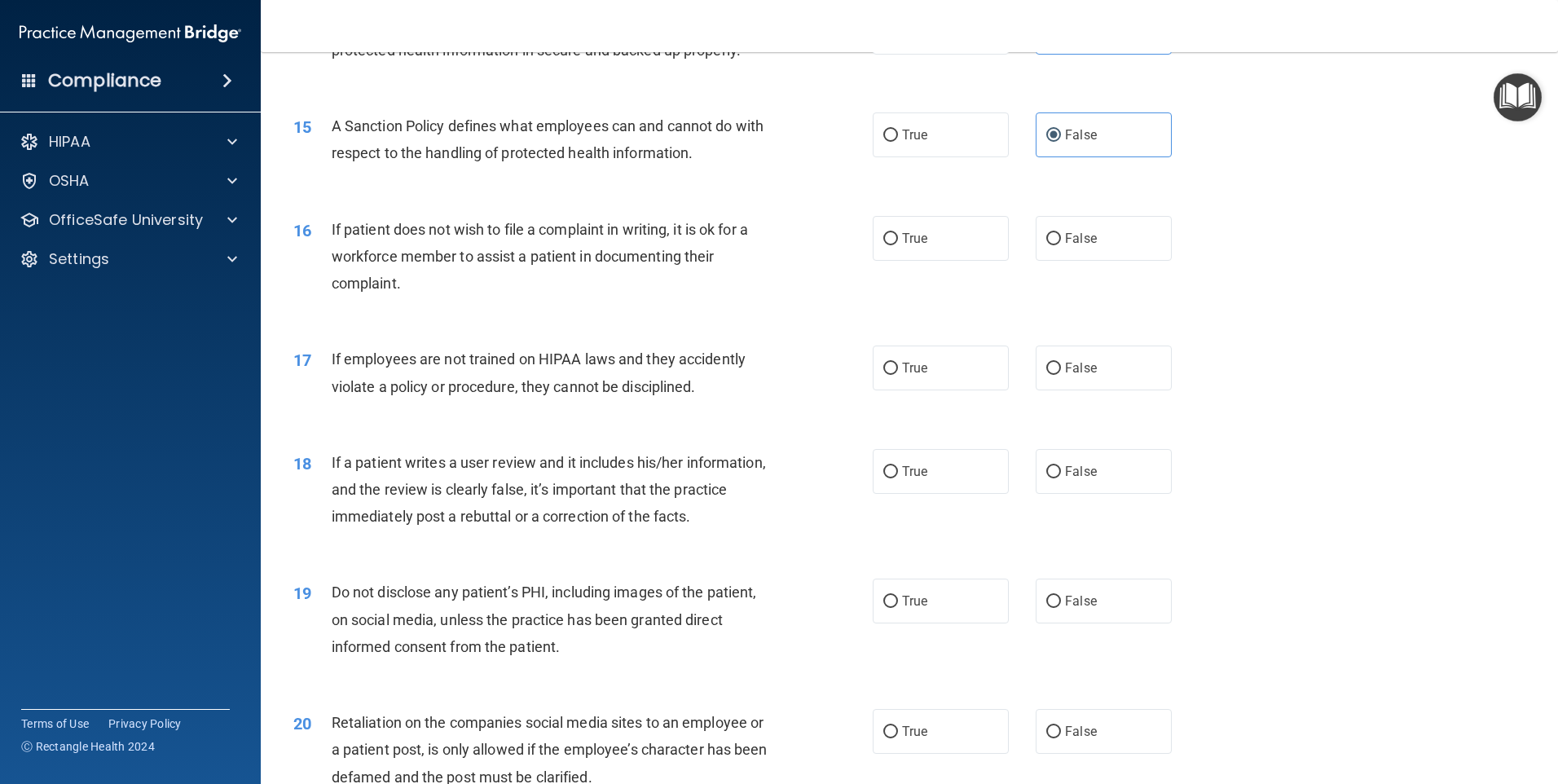
scroll to position [1956, 0]
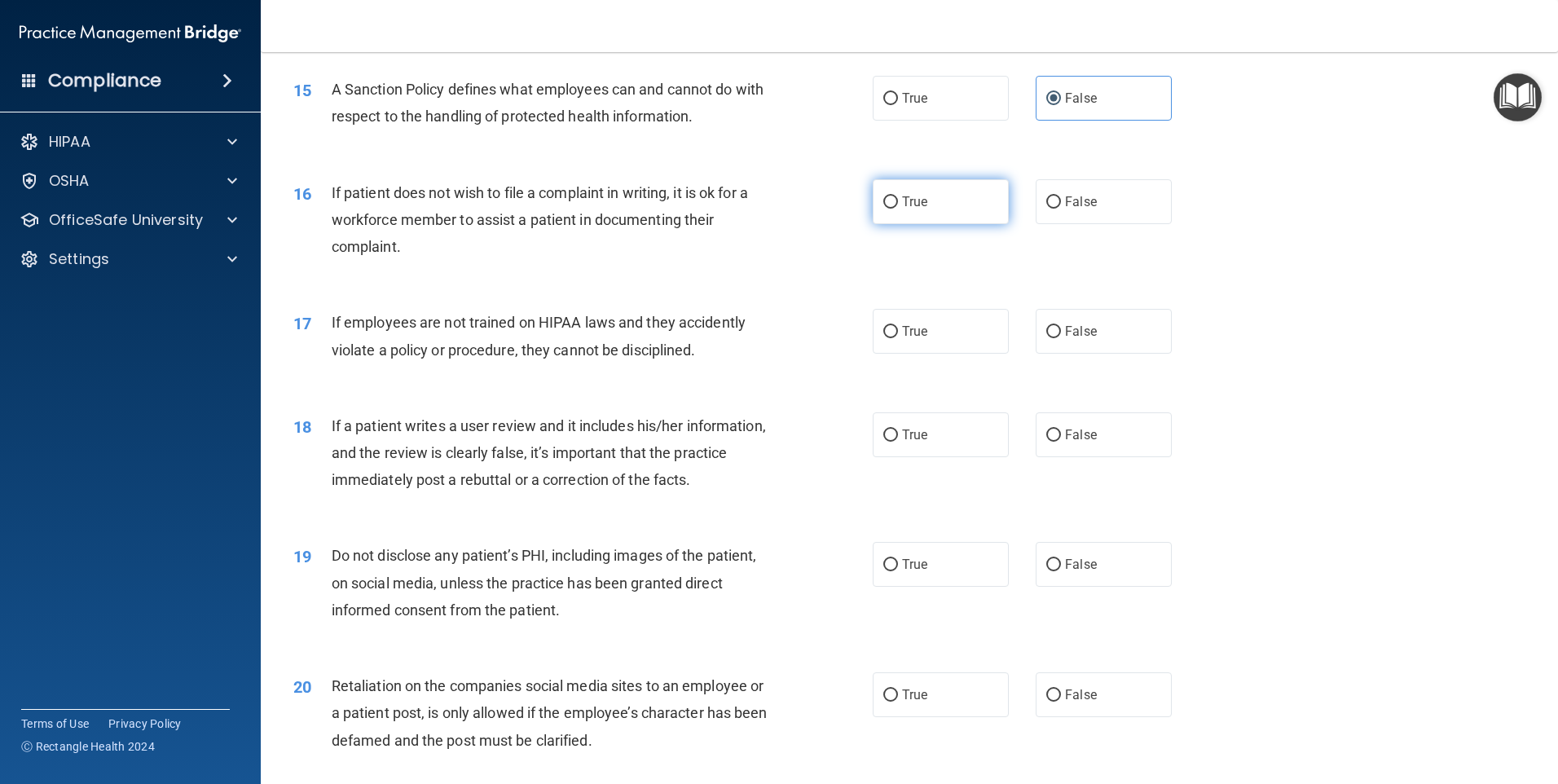
click at [933, 224] on label "True" at bounding box center [941, 202] width 136 height 45
click at [898, 208] on input "True" at bounding box center [890, 202] width 14 height 12
radio input "true"
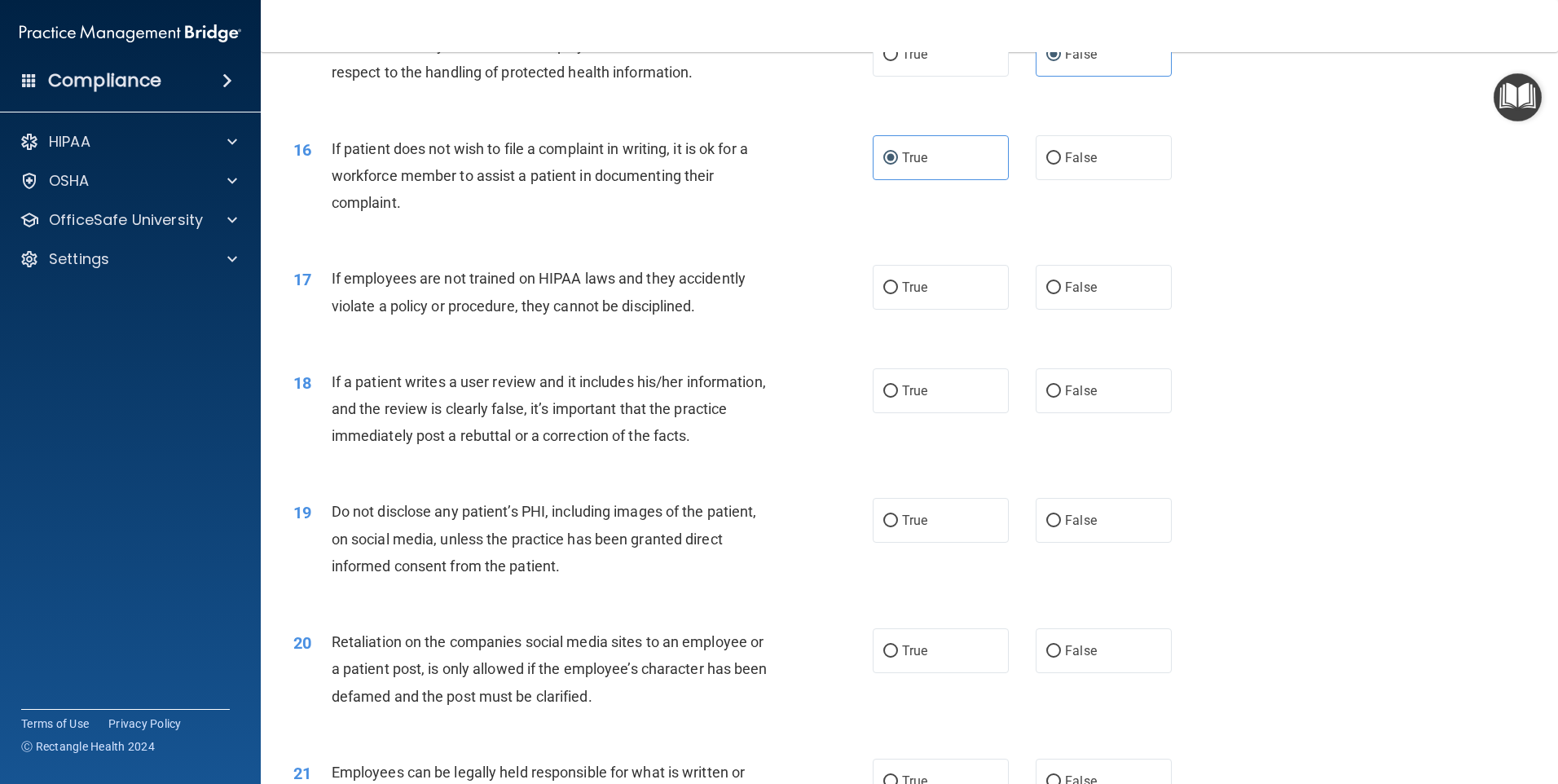
scroll to position [2037, 0]
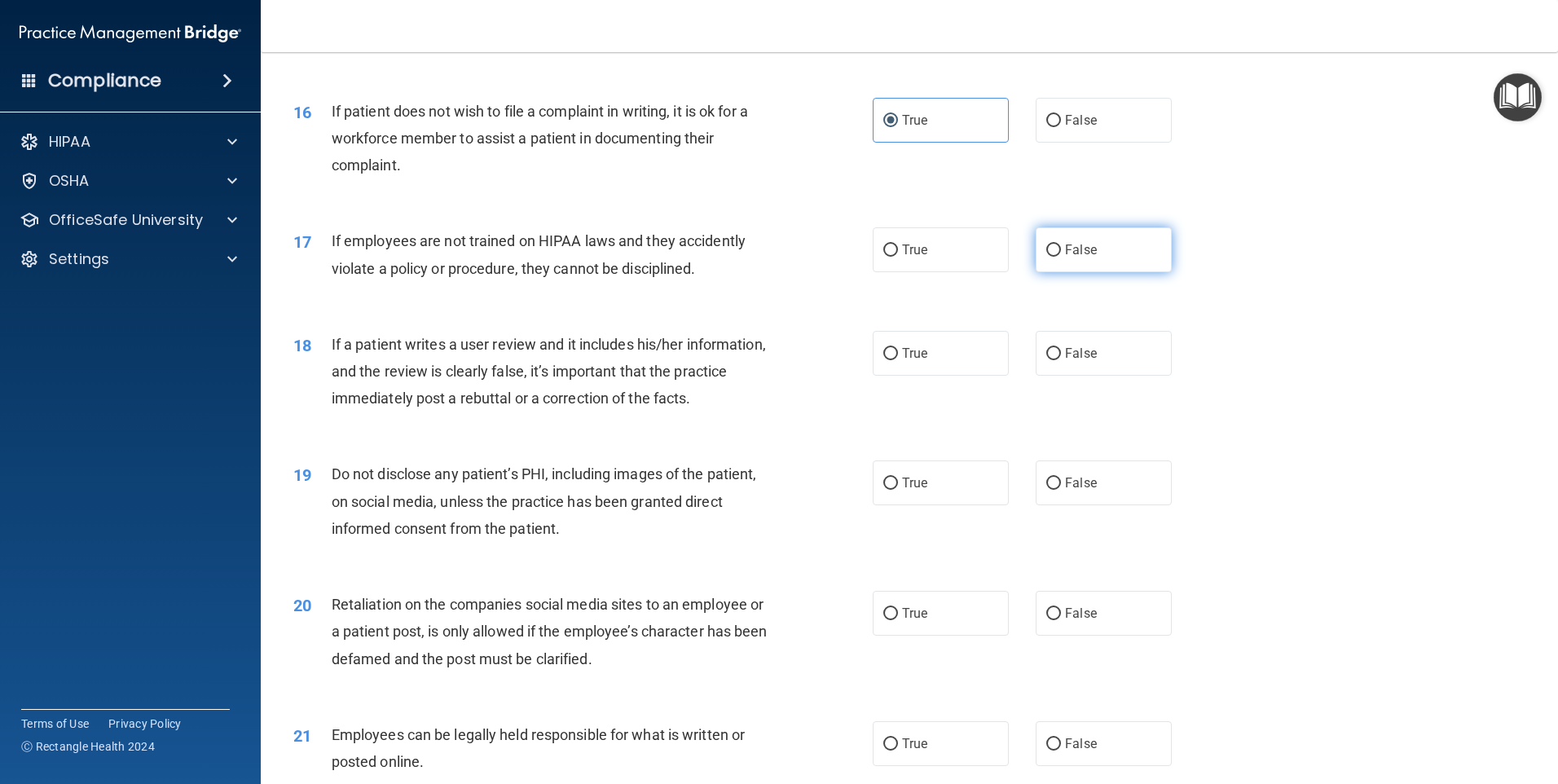
click at [1067, 272] on label "False" at bounding box center [1104, 249] width 136 height 45
click at [1061, 257] on input "False" at bounding box center [1053, 250] width 14 height 12
radio input "true"
click at [1049, 361] on input "False" at bounding box center [1053, 354] width 14 height 12
radio input "true"
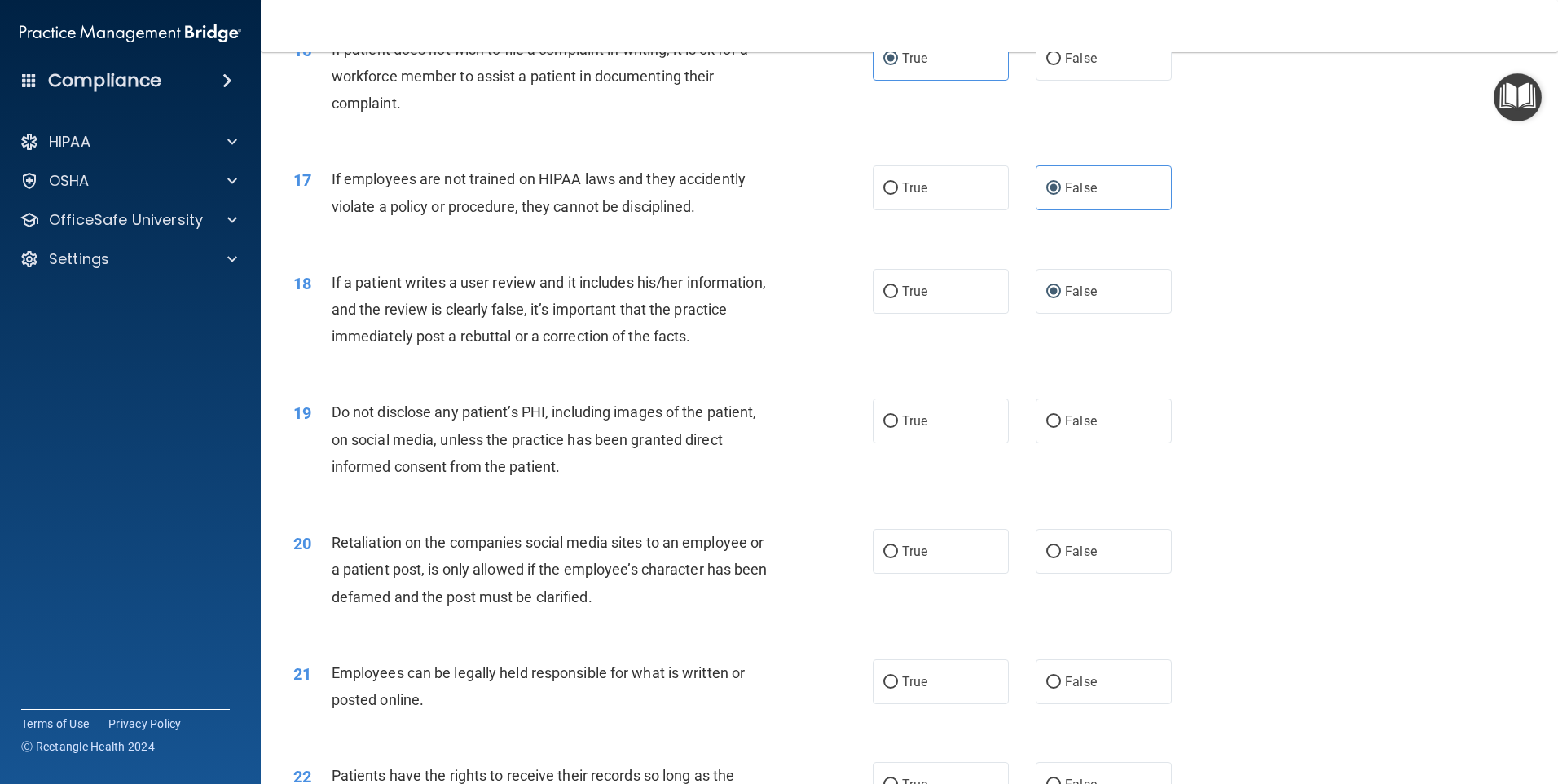
scroll to position [2200, 0]
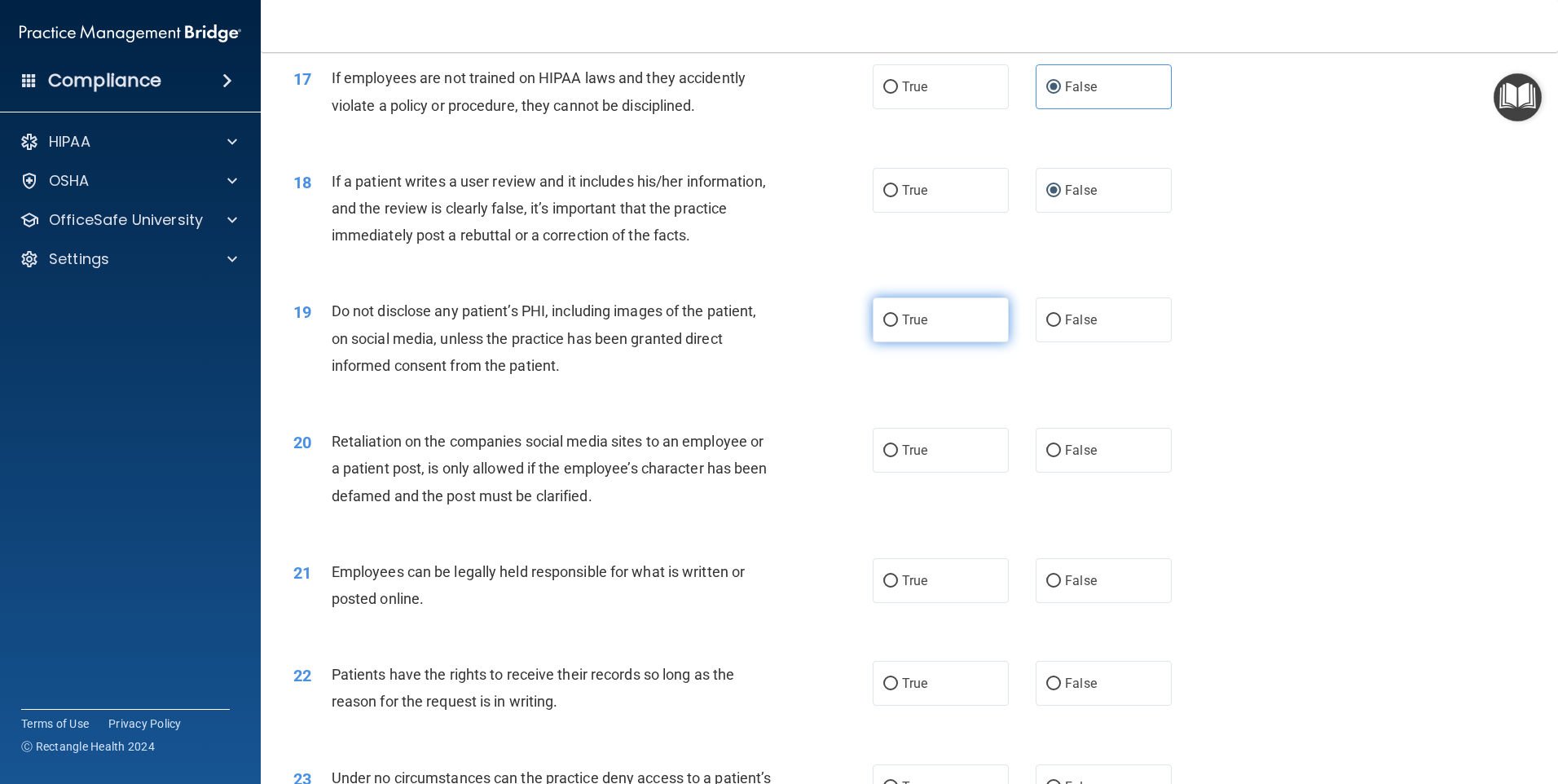
click at [920, 327] on span "True" at bounding box center [915, 320] width 26 height 15
click at [898, 327] on input "True" at bounding box center [890, 321] width 14 height 12
radio input "true"
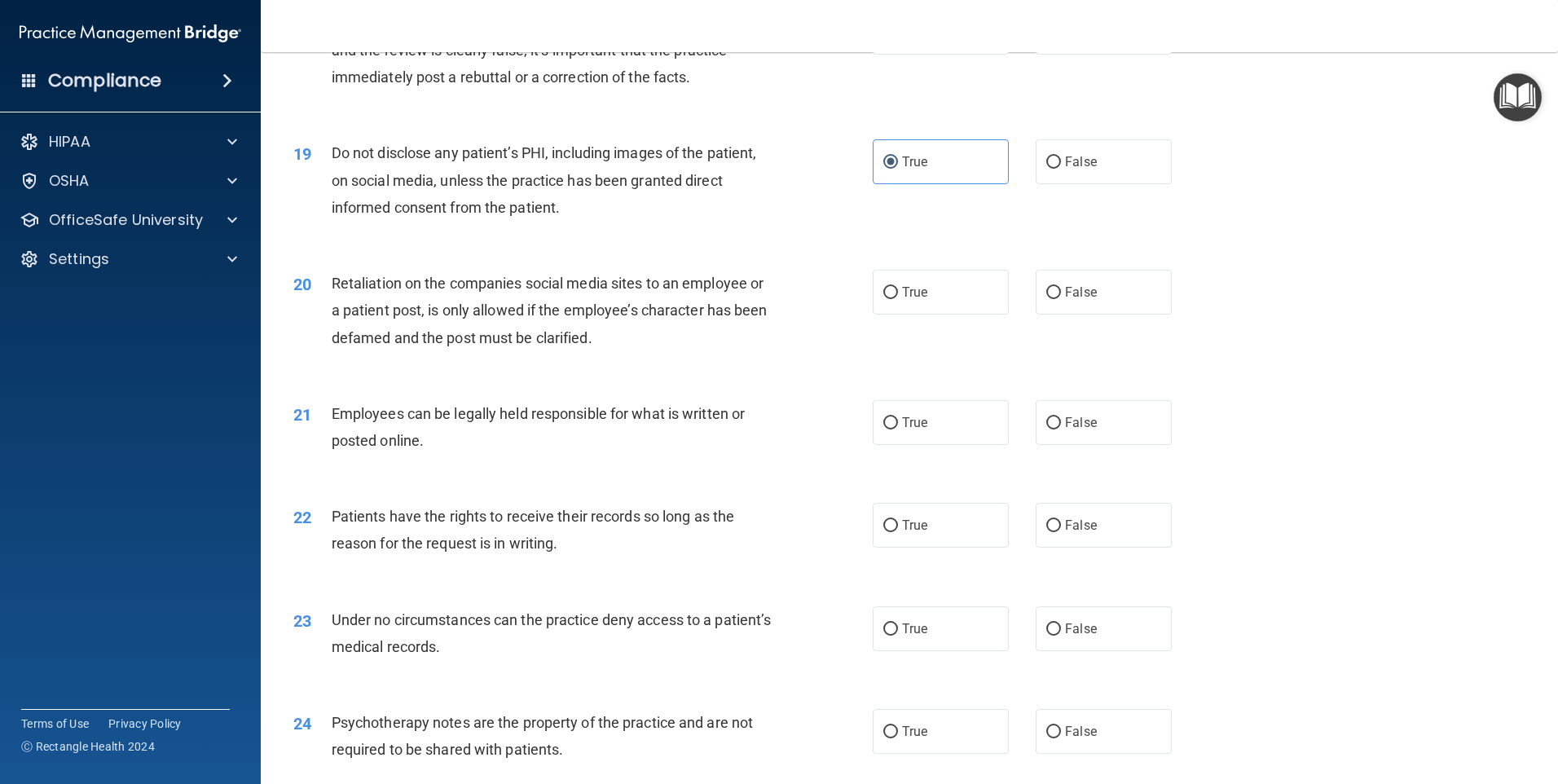
scroll to position [2363, 0]
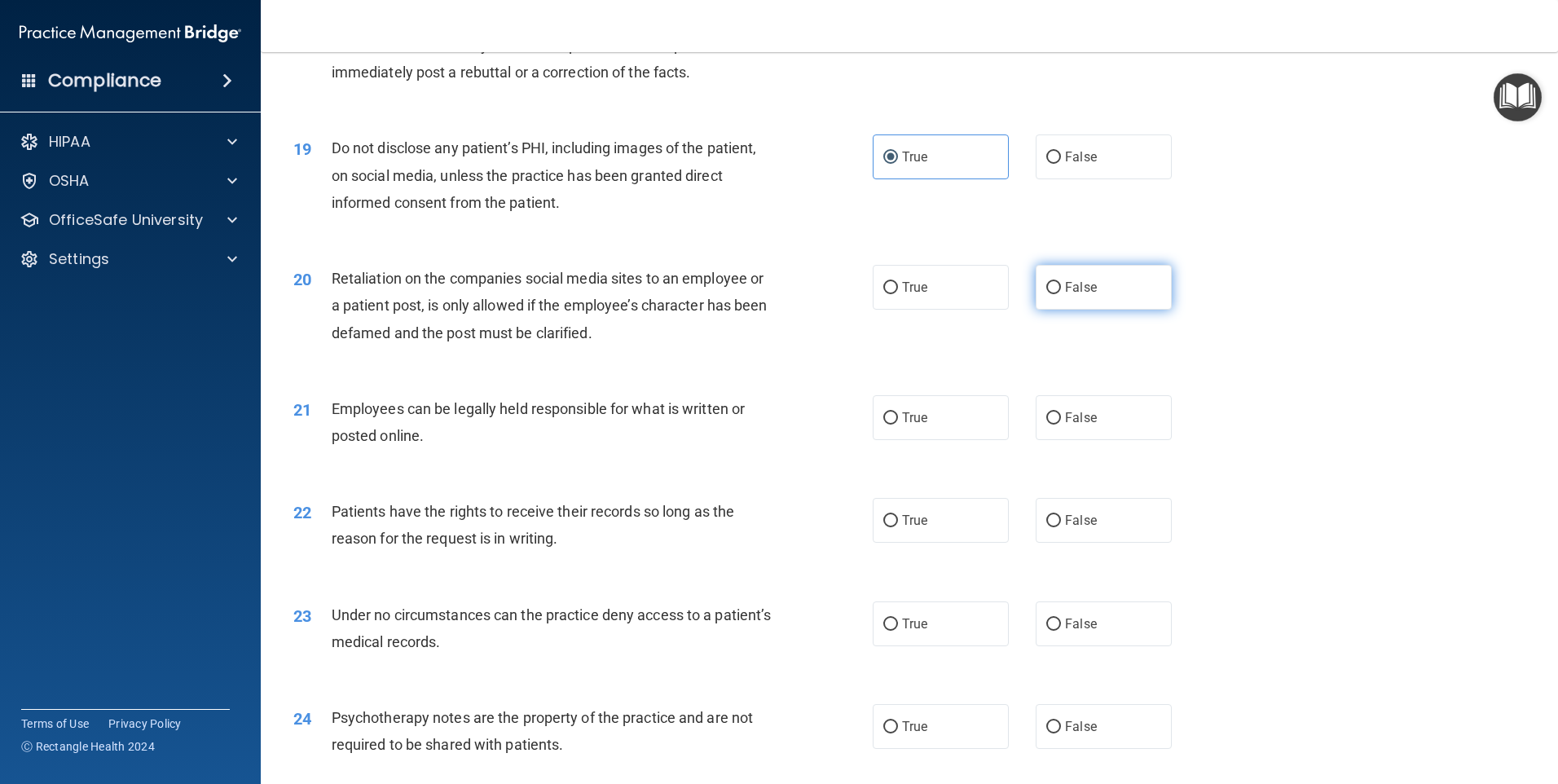
click at [1143, 310] on label "False" at bounding box center [1104, 287] width 136 height 45
click at [1061, 294] on input "False" at bounding box center [1053, 288] width 14 height 12
radio input "true"
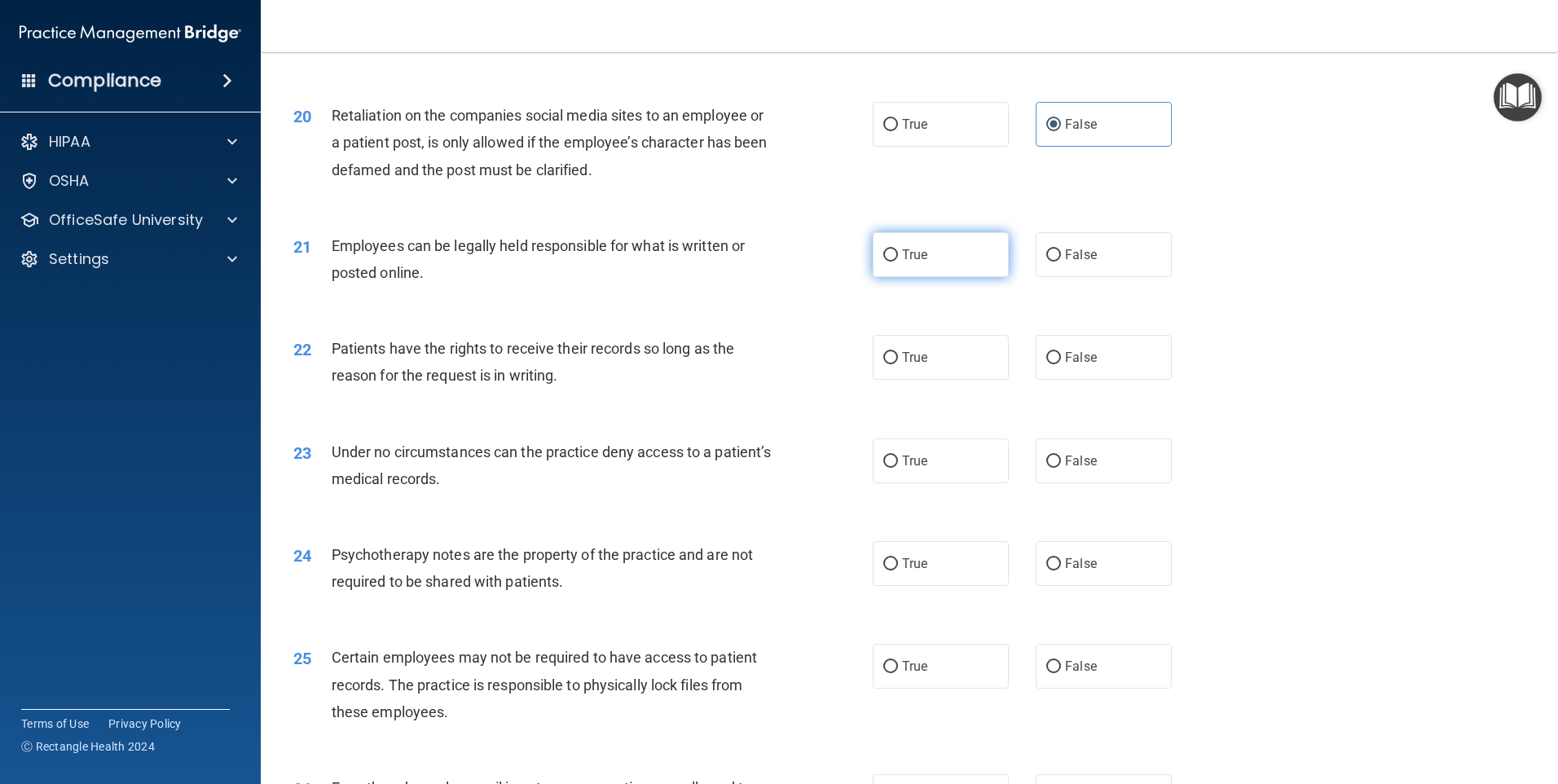
click at [959, 277] on label "True" at bounding box center [941, 254] width 136 height 45
click at [898, 262] on input "True" at bounding box center [890, 255] width 14 height 12
radio input "true"
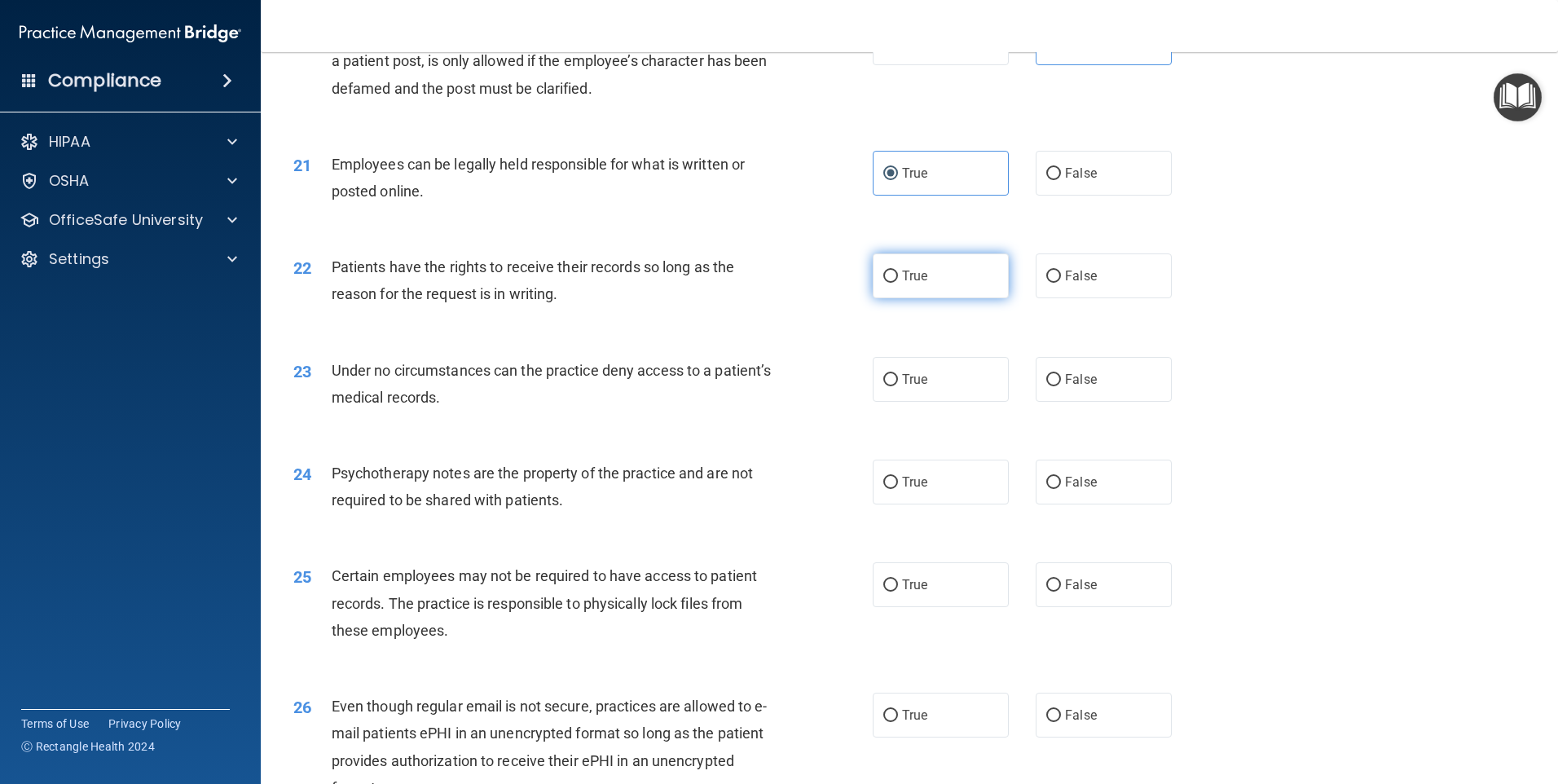
click at [935, 298] on label "True" at bounding box center [941, 276] width 136 height 45
click at [898, 283] on input "True" at bounding box center [890, 276] width 14 height 12
radio input "true"
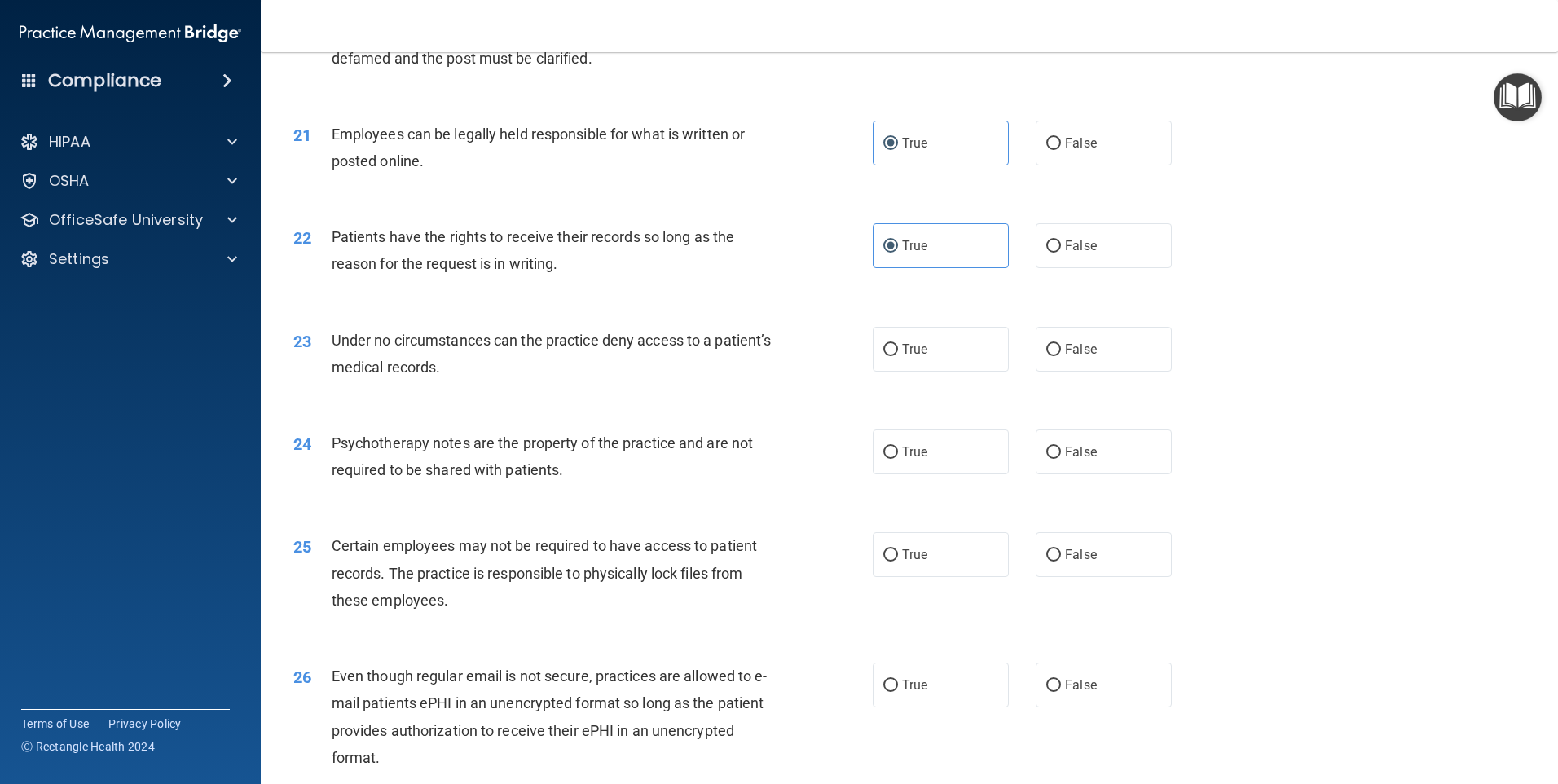
scroll to position [2689, 0]
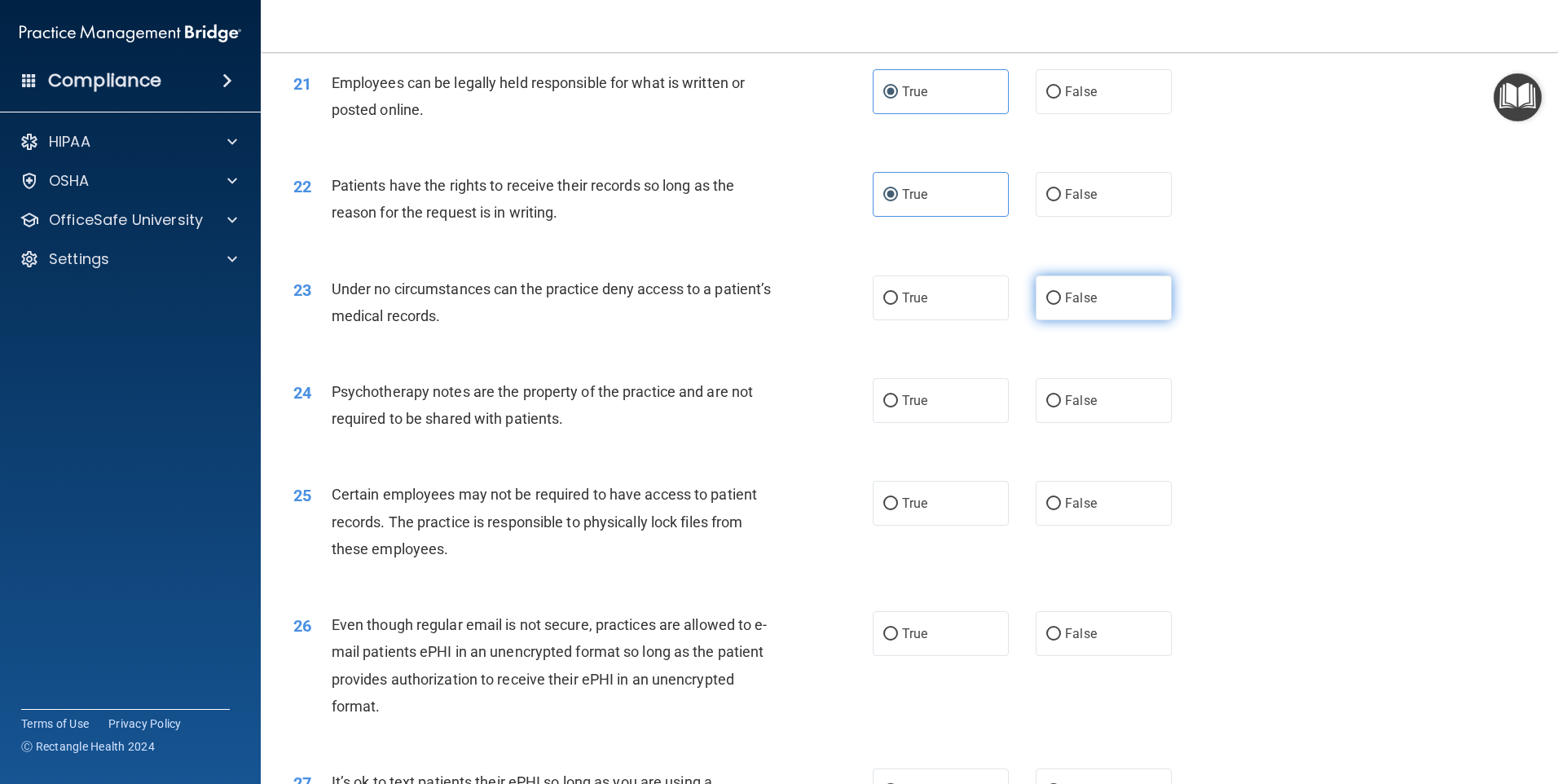
click at [1080, 316] on label "False" at bounding box center [1104, 298] width 136 height 45
click at [1061, 304] on input "False" at bounding box center [1053, 298] width 14 height 12
radio input "true"
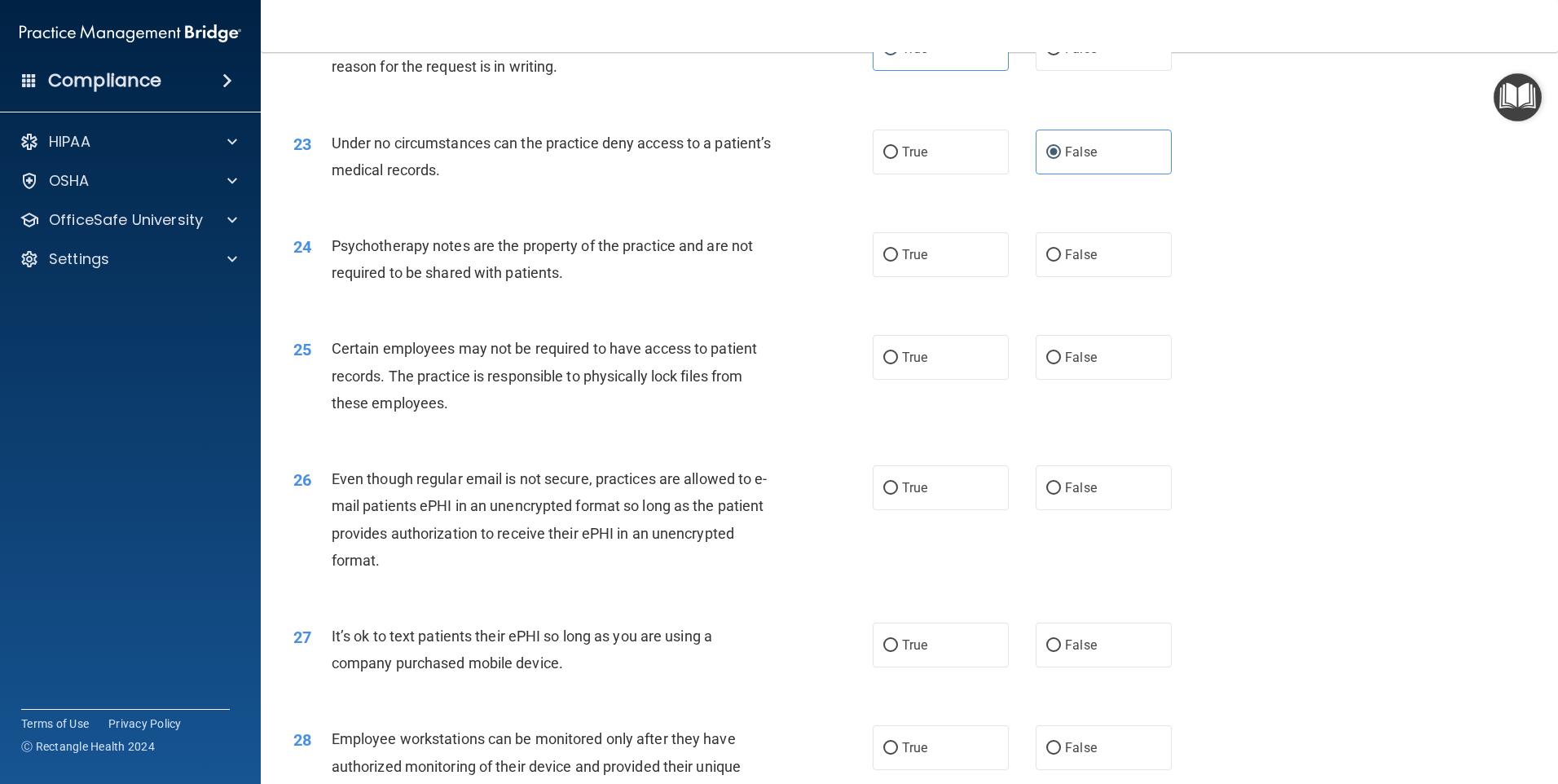
scroll to position [2852, 0]
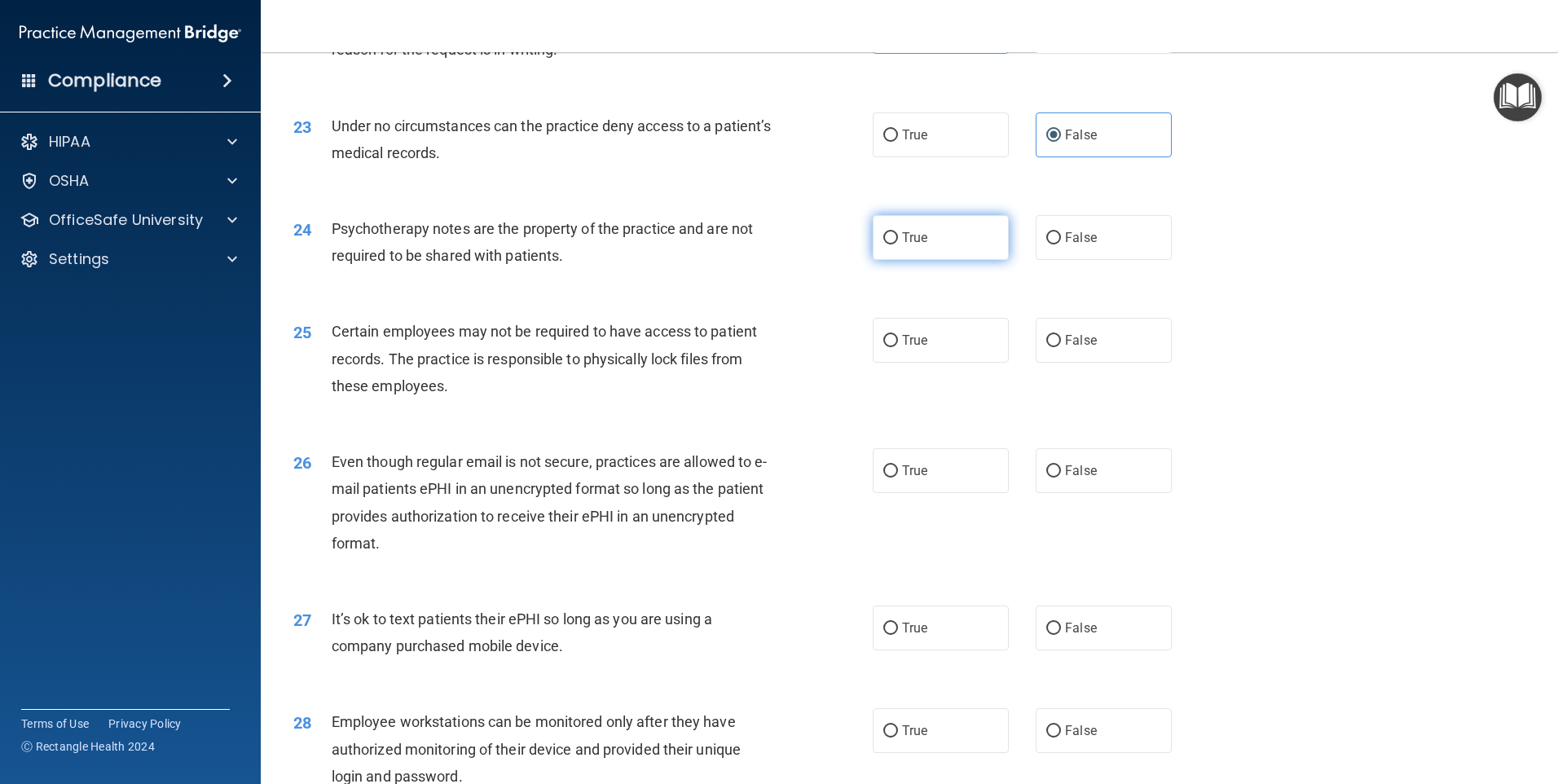
click at [944, 260] on label "True" at bounding box center [941, 237] width 136 height 45
click at [898, 244] on input "True" at bounding box center [890, 238] width 14 height 12
radio input "true"
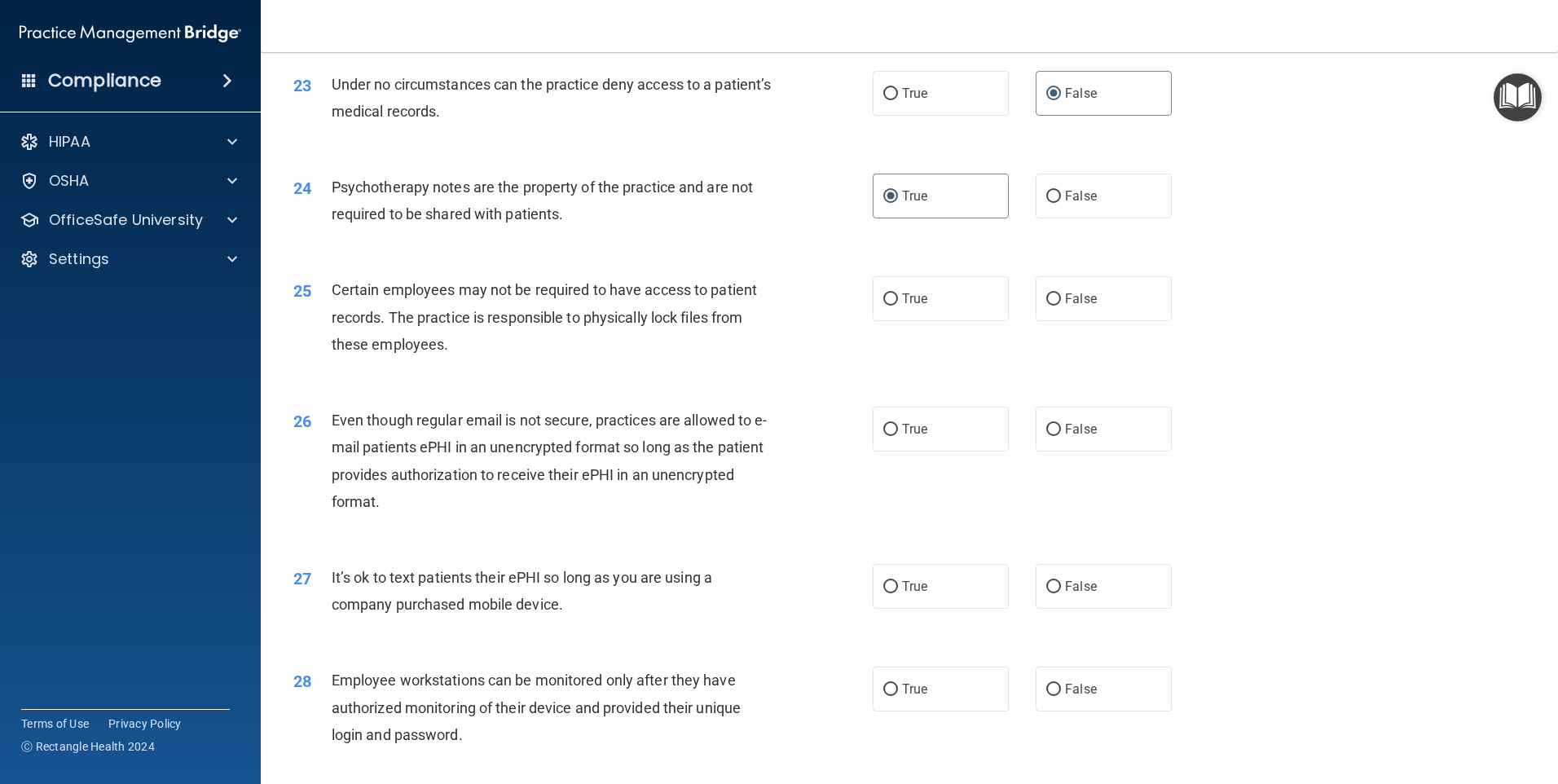
scroll to position [2934, 0]
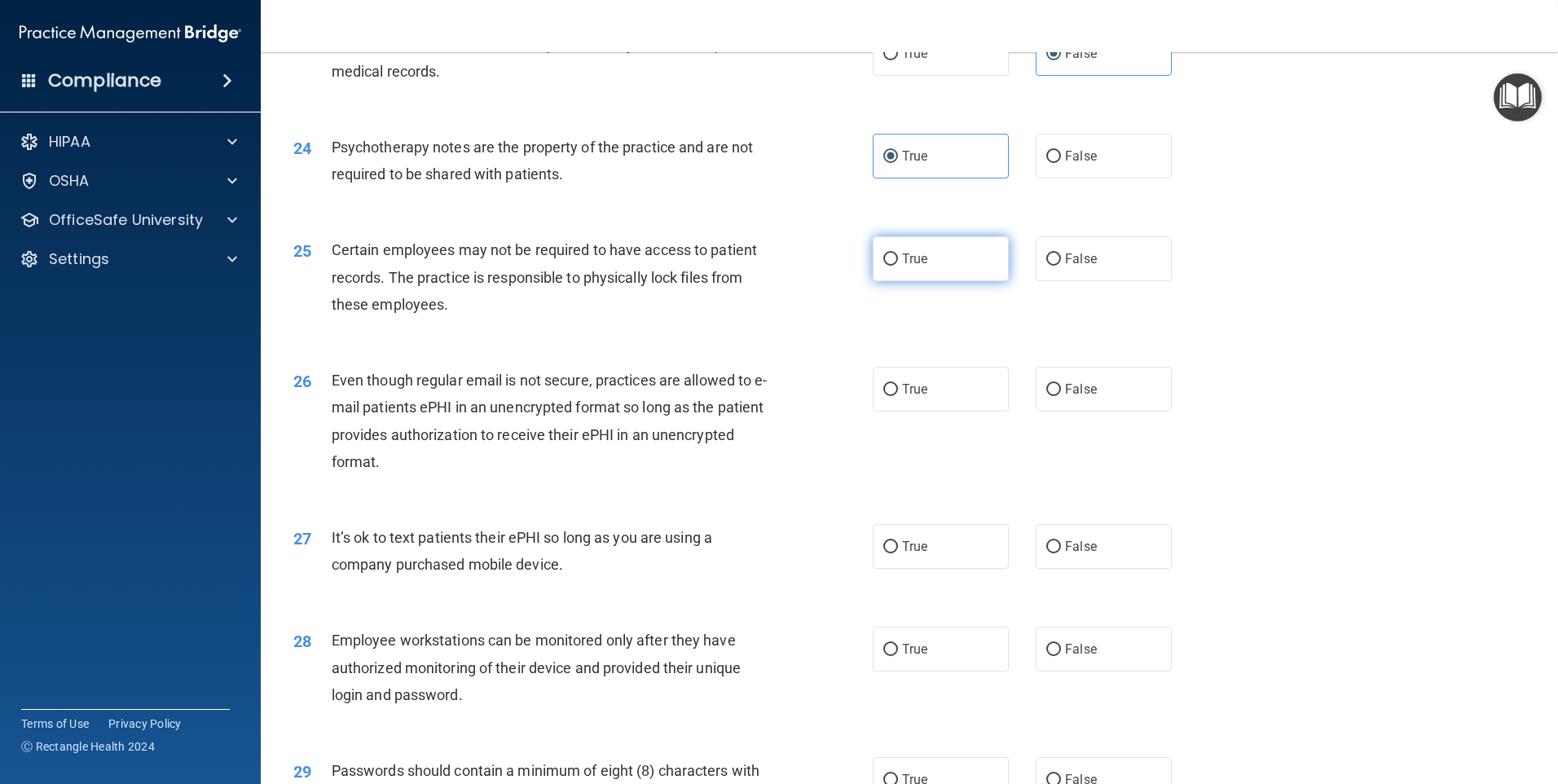
click at [940, 281] on label "True" at bounding box center [941, 258] width 136 height 45
click at [898, 265] on input "True" at bounding box center [890, 259] width 14 height 12
radio input "true"
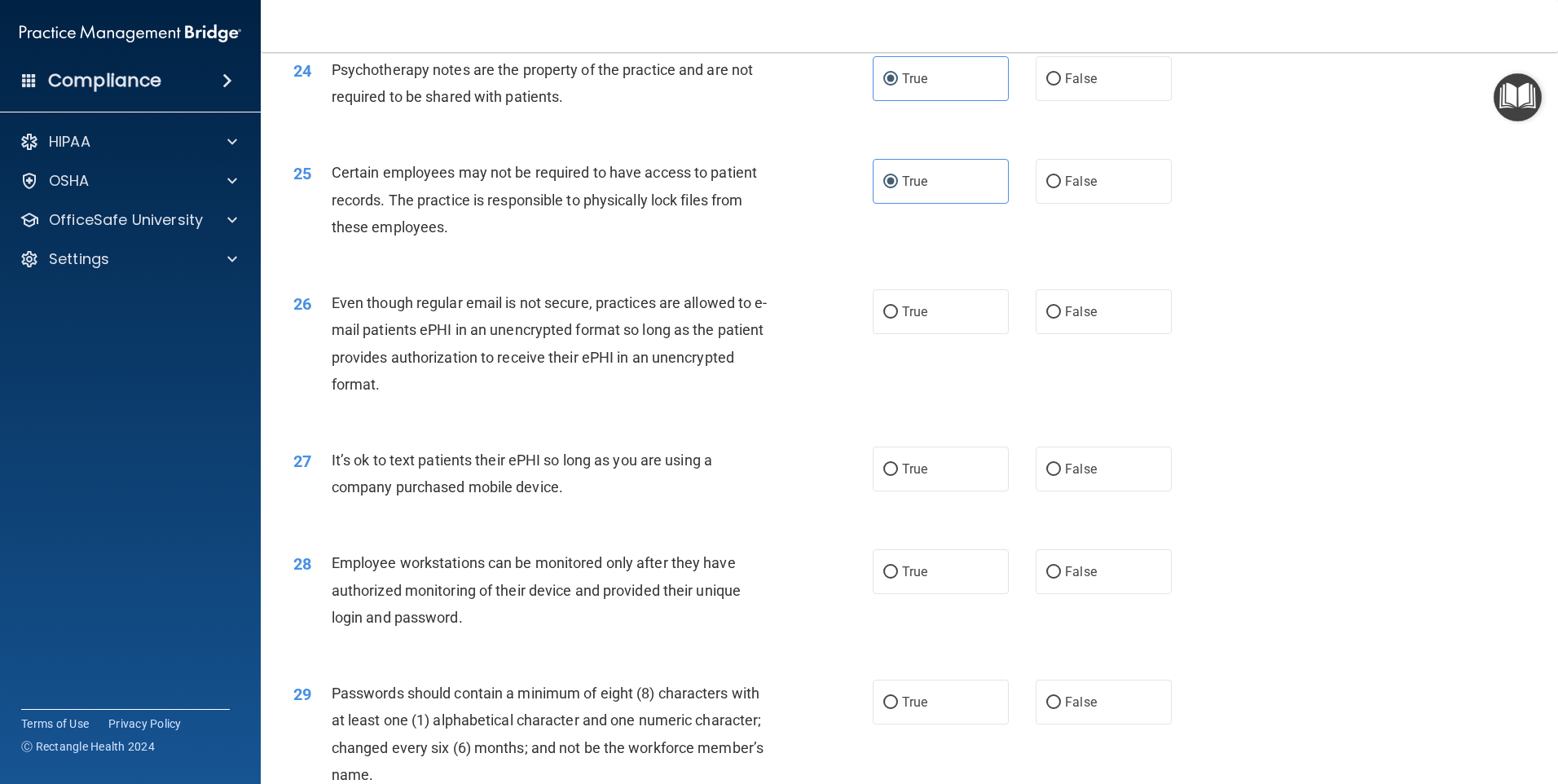
scroll to position [3096, 0]
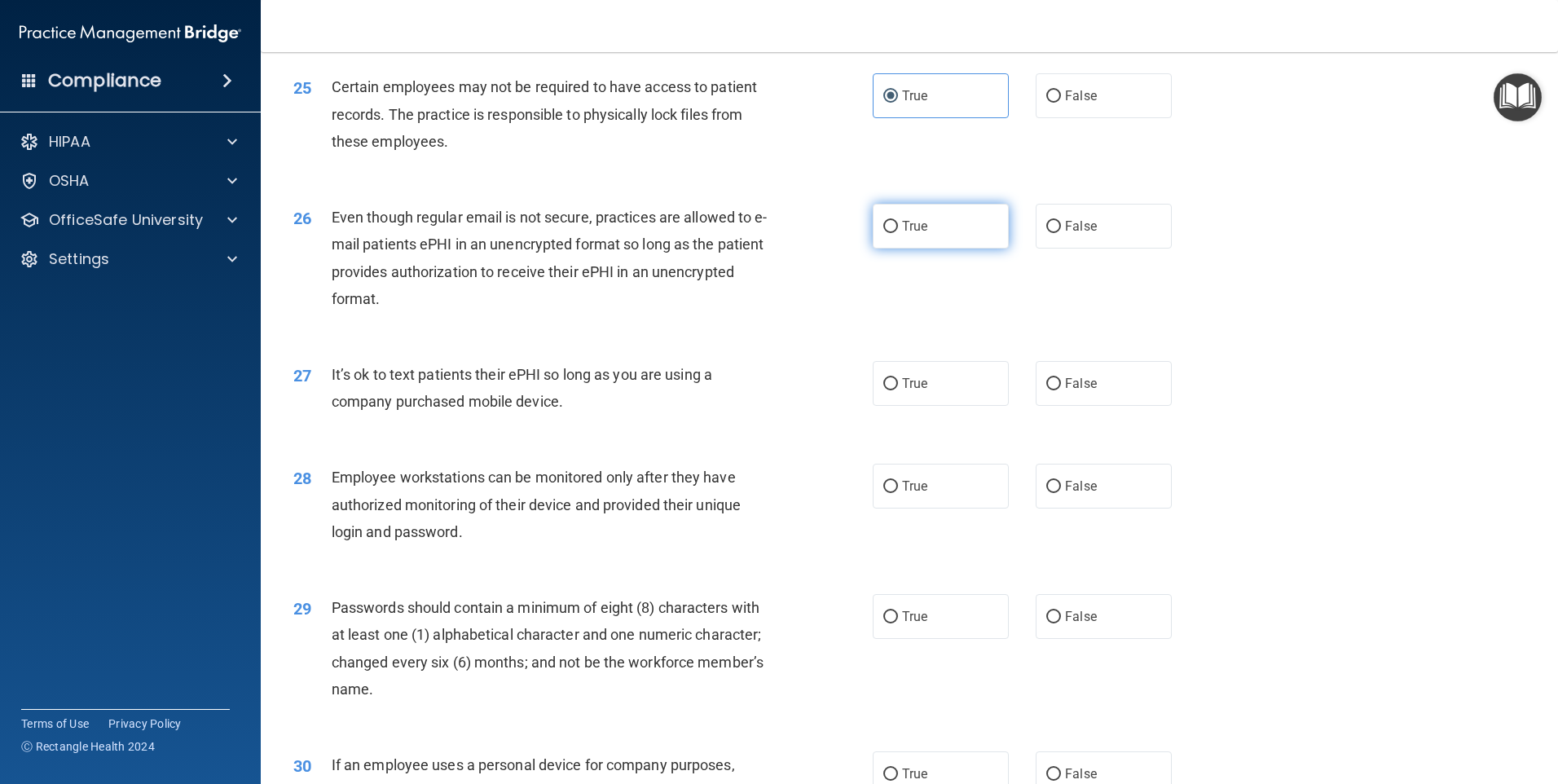
click at [921, 234] on span "True" at bounding box center [915, 226] width 26 height 15
click at [898, 233] on input "True" at bounding box center [890, 227] width 14 height 12
radio input "true"
click at [930, 406] on label "True" at bounding box center [941, 383] width 136 height 45
click at [898, 390] on input "True" at bounding box center [890, 384] width 14 height 12
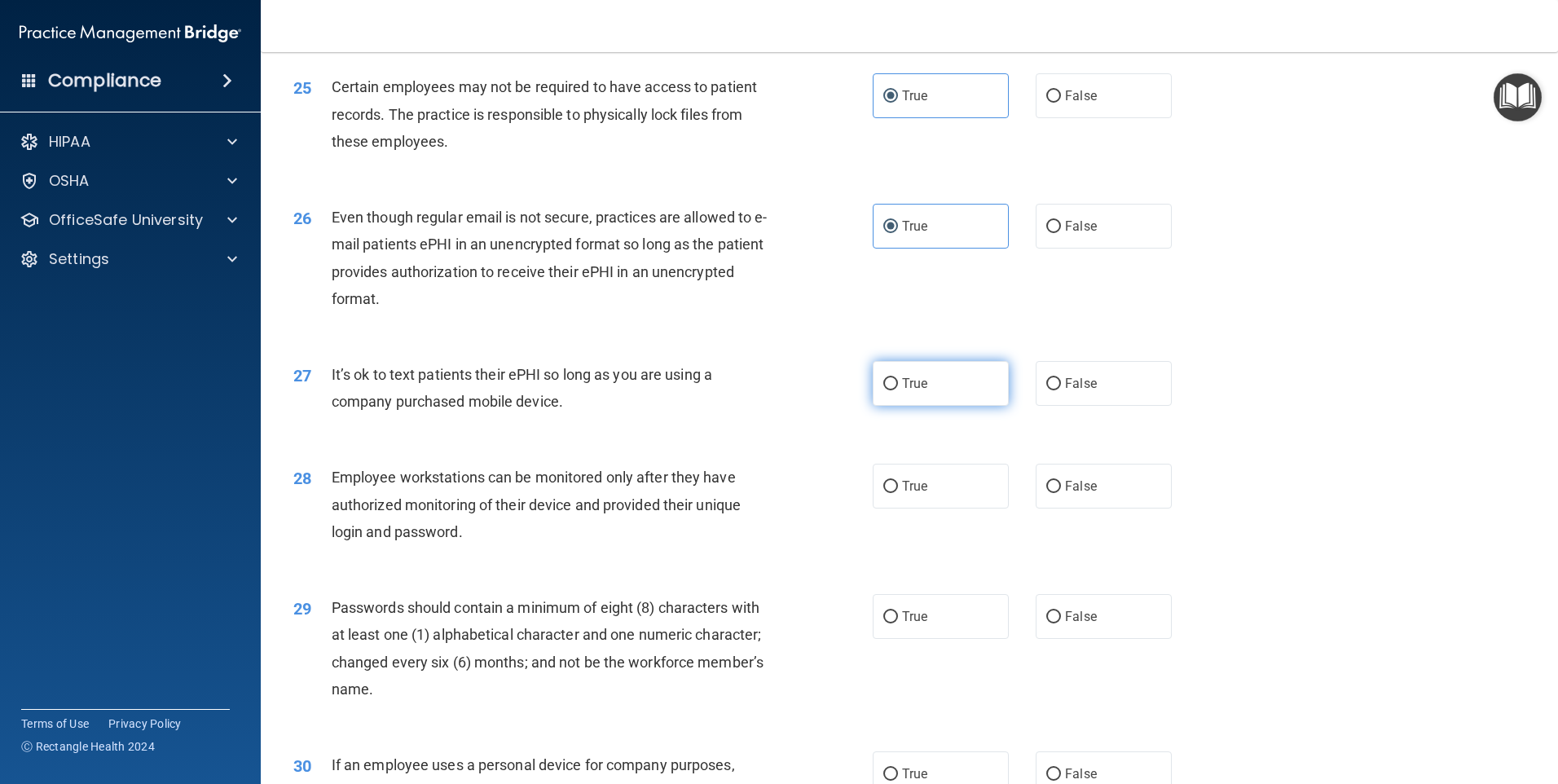
radio input "true"
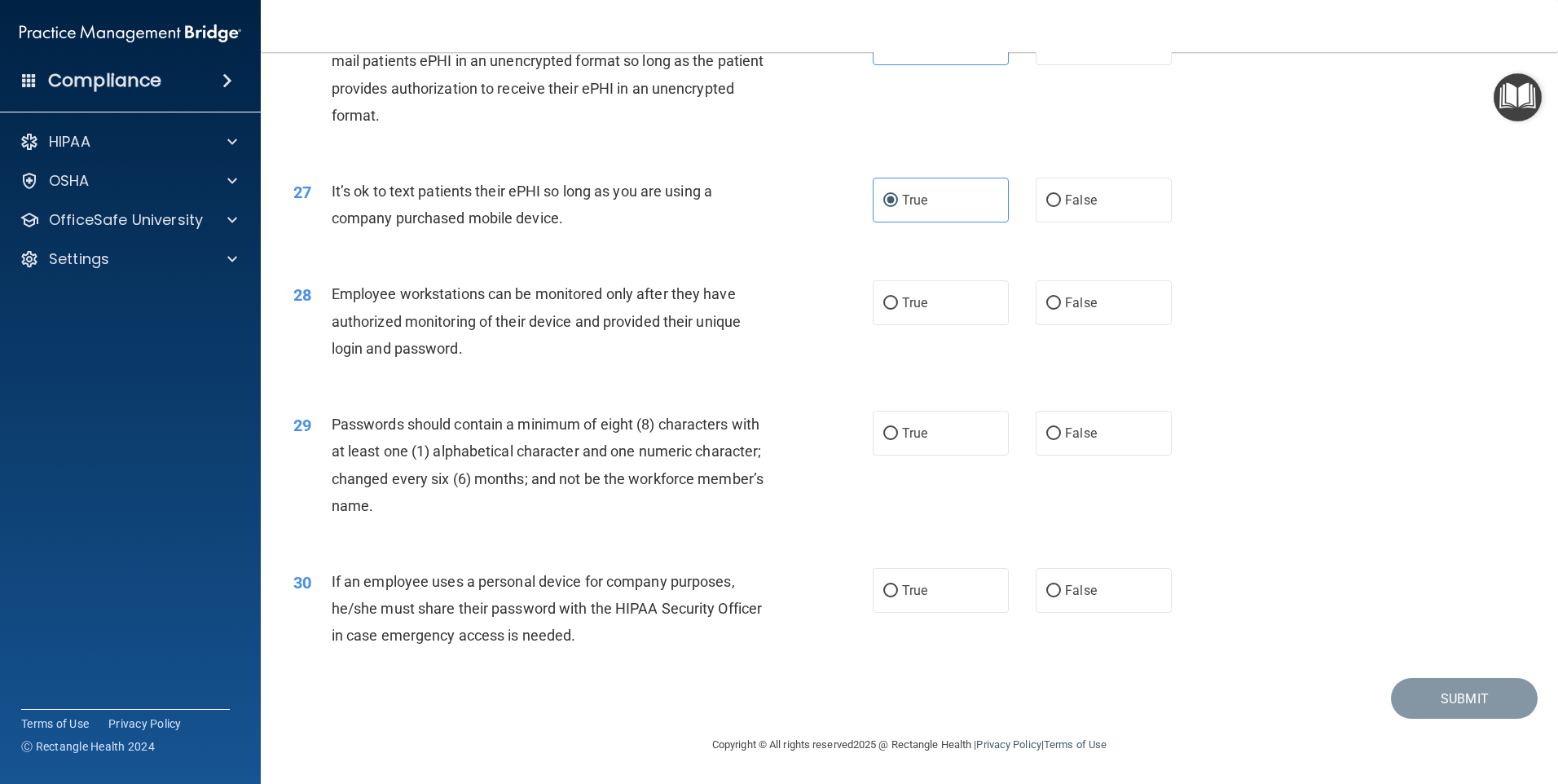
scroll to position [3307, 0]
click at [911, 322] on label "True" at bounding box center [941, 303] width 136 height 45
click at [898, 310] on input "True" at bounding box center [890, 304] width 14 height 12
radio input "true"
click at [902, 435] on span "True" at bounding box center [915, 433] width 26 height 15
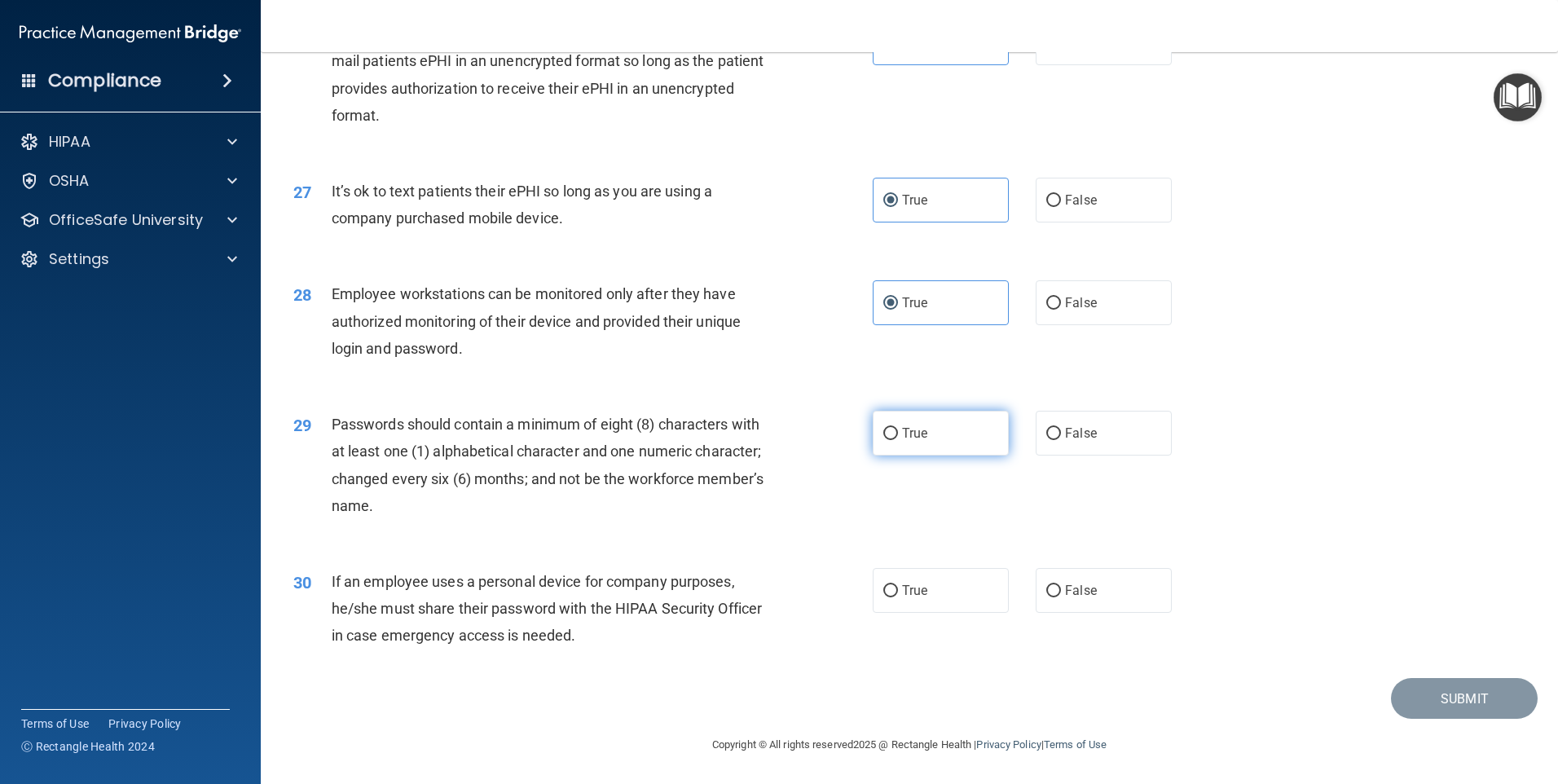
click at [898, 435] on input "True" at bounding box center [890, 434] width 14 height 12
radio input "true"
click at [1013, 582] on div "True False" at bounding box center [1036, 590] width 327 height 45
drag, startPoint x: 1079, startPoint y: 594, endPoint x: 1085, endPoint y: 600, distance: 8.5
click at [1080, 594] on span "False" at bounding box center [1080, 590] width 31 height 15
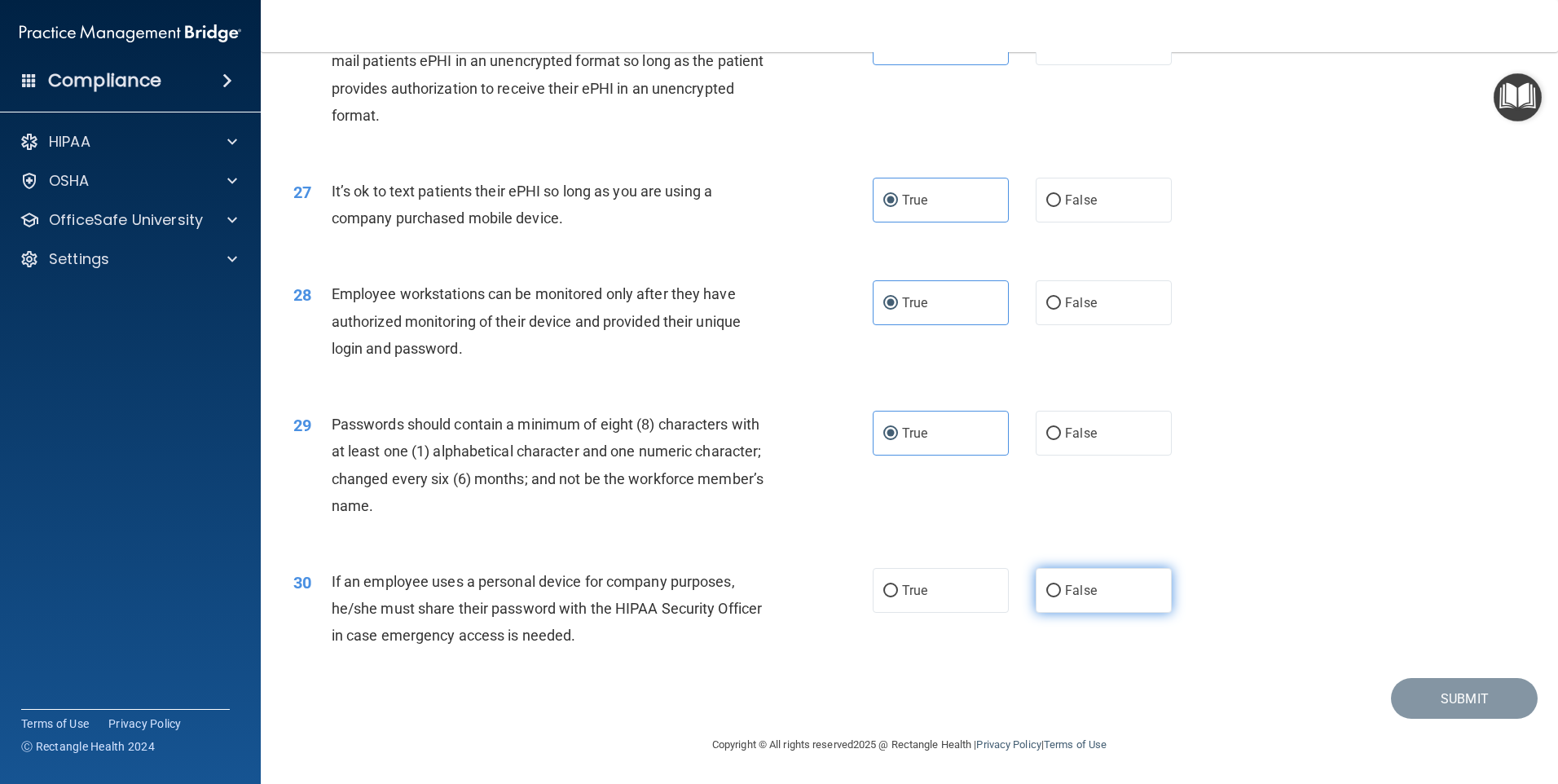
click at [1061, 594] on input "False" at bounding box center [1053, 591] width 14 height 12
radio input "true"
click at [1450, 690] on button "Submit" at bounding box center [1464, 698] width 146 height 42
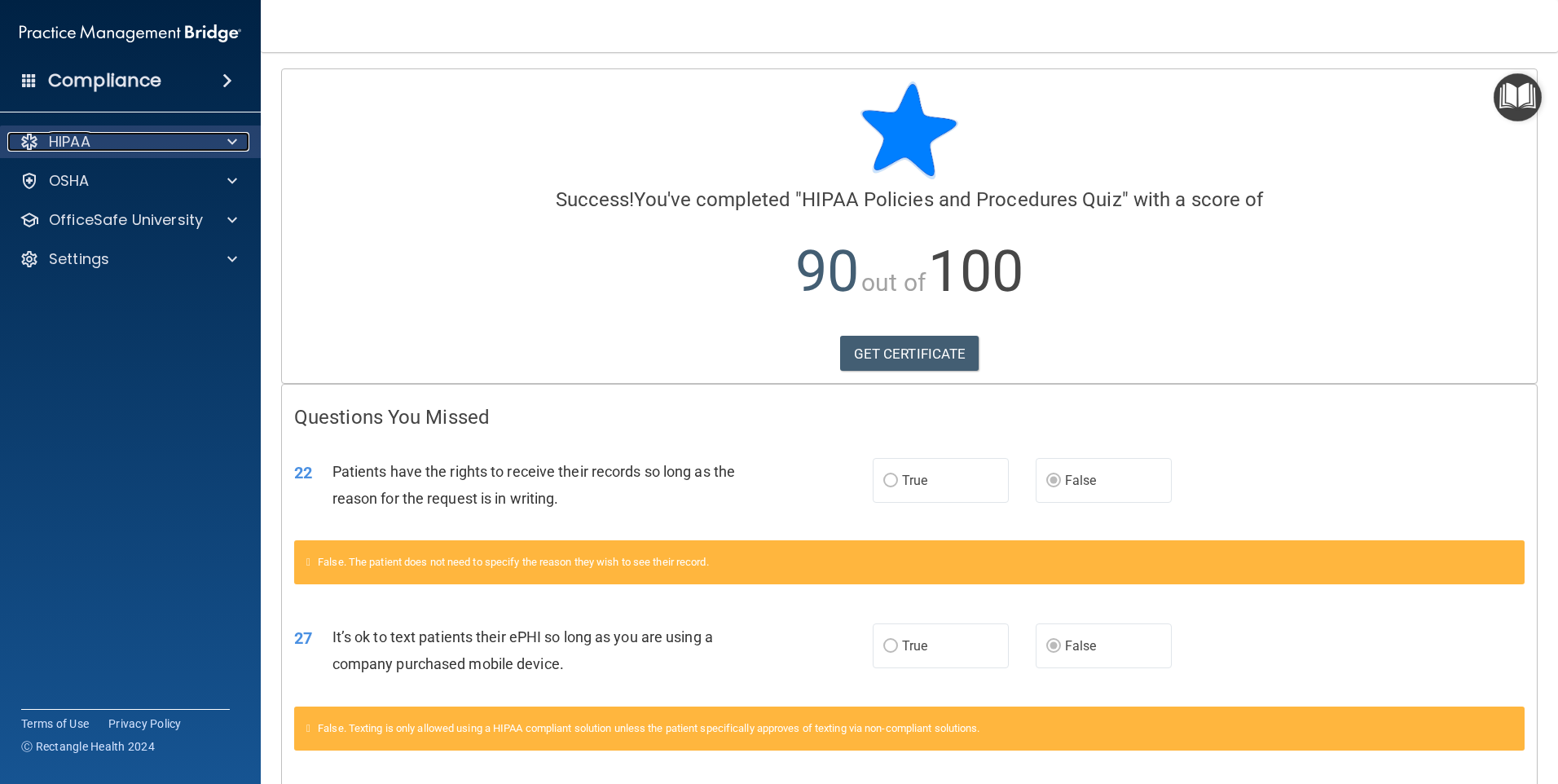
click at [198, 145] on div "HIPAA" at bounding box center [109, 141] width 202 height 20
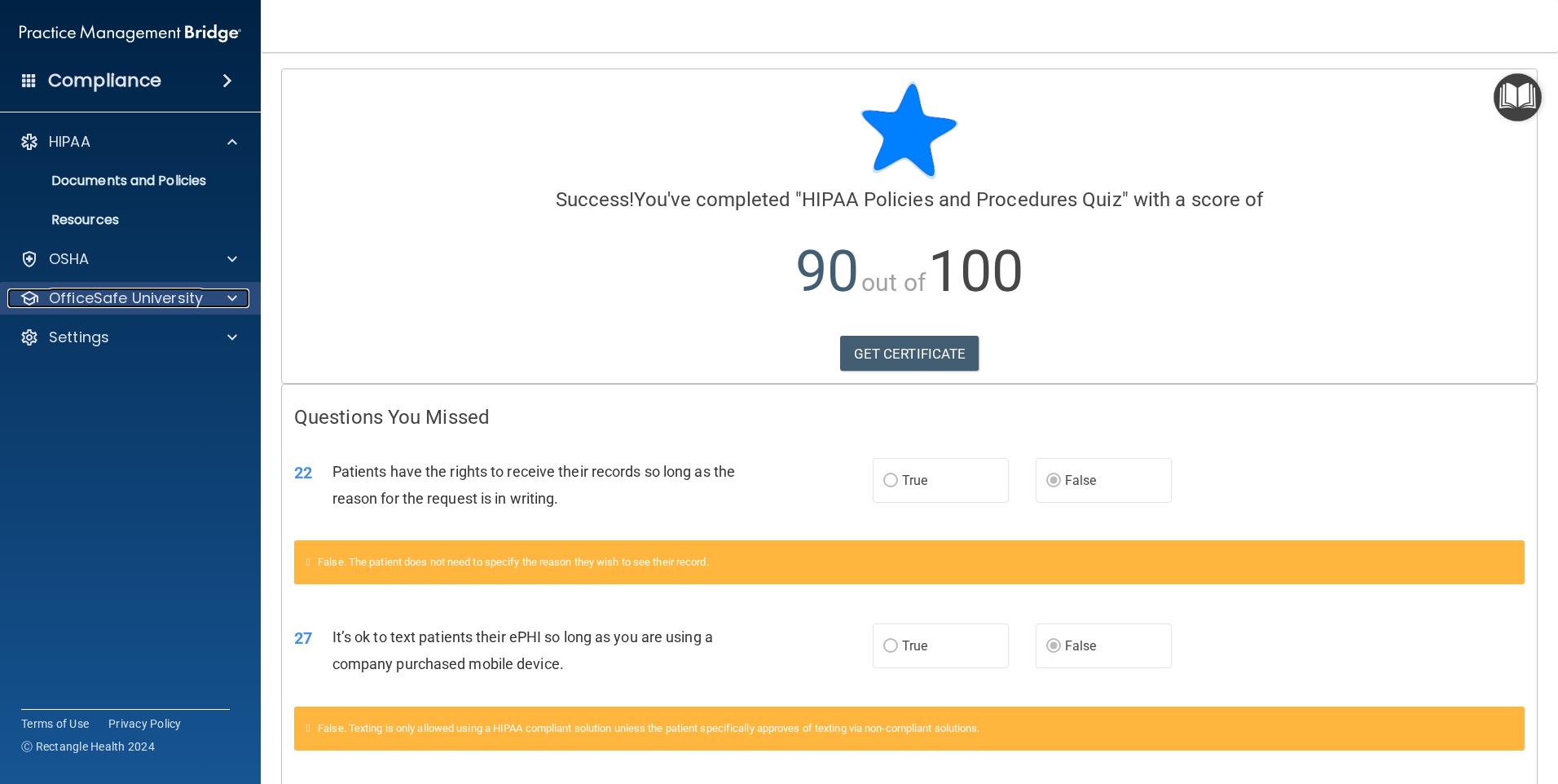
click at [226, 298] on div at bounding box center [230, 298] width 41 height 20
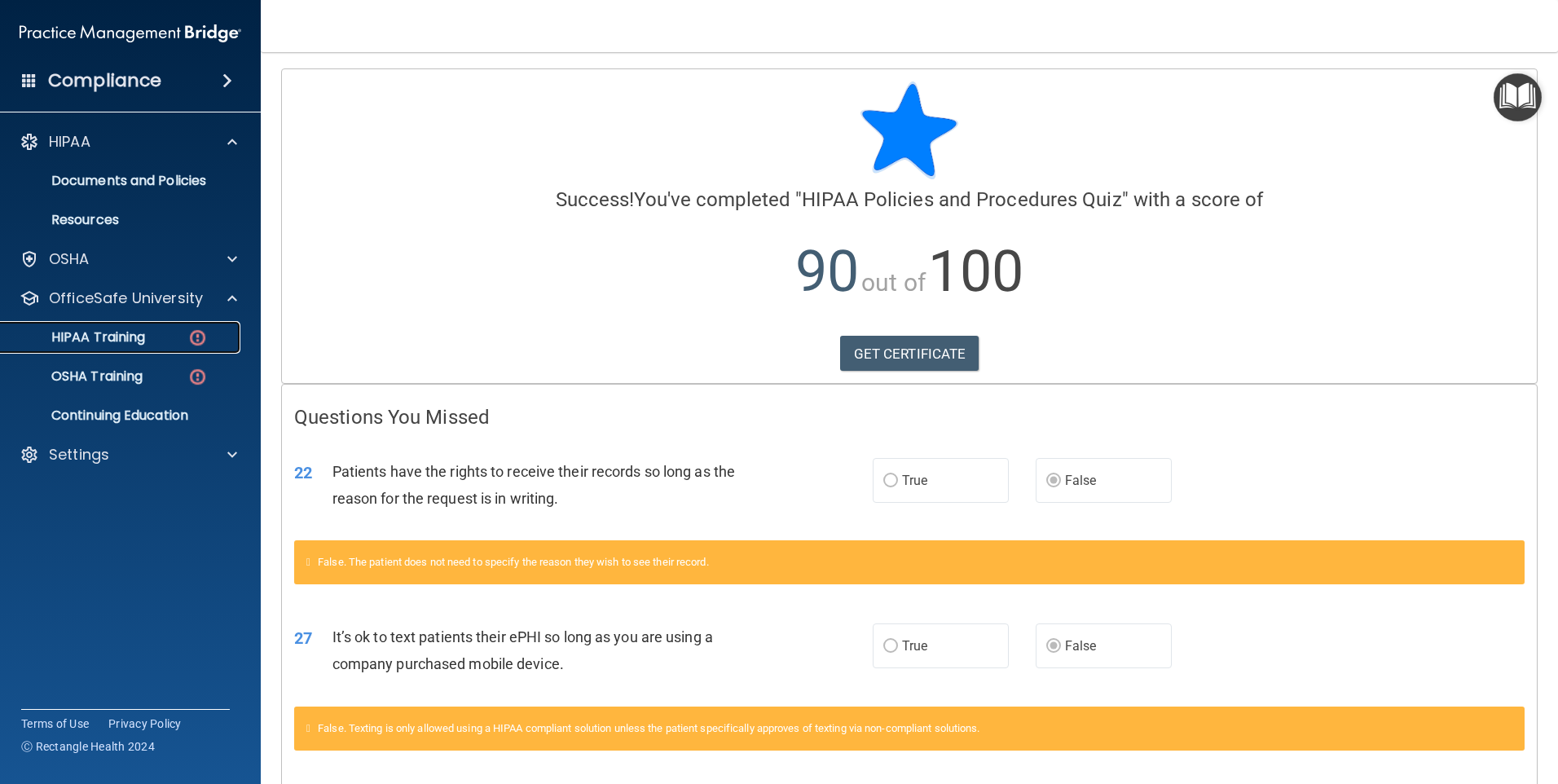
click at [152, 334] on div "HIPAA Training" at bounding box center [122, 337] width 223 height 16
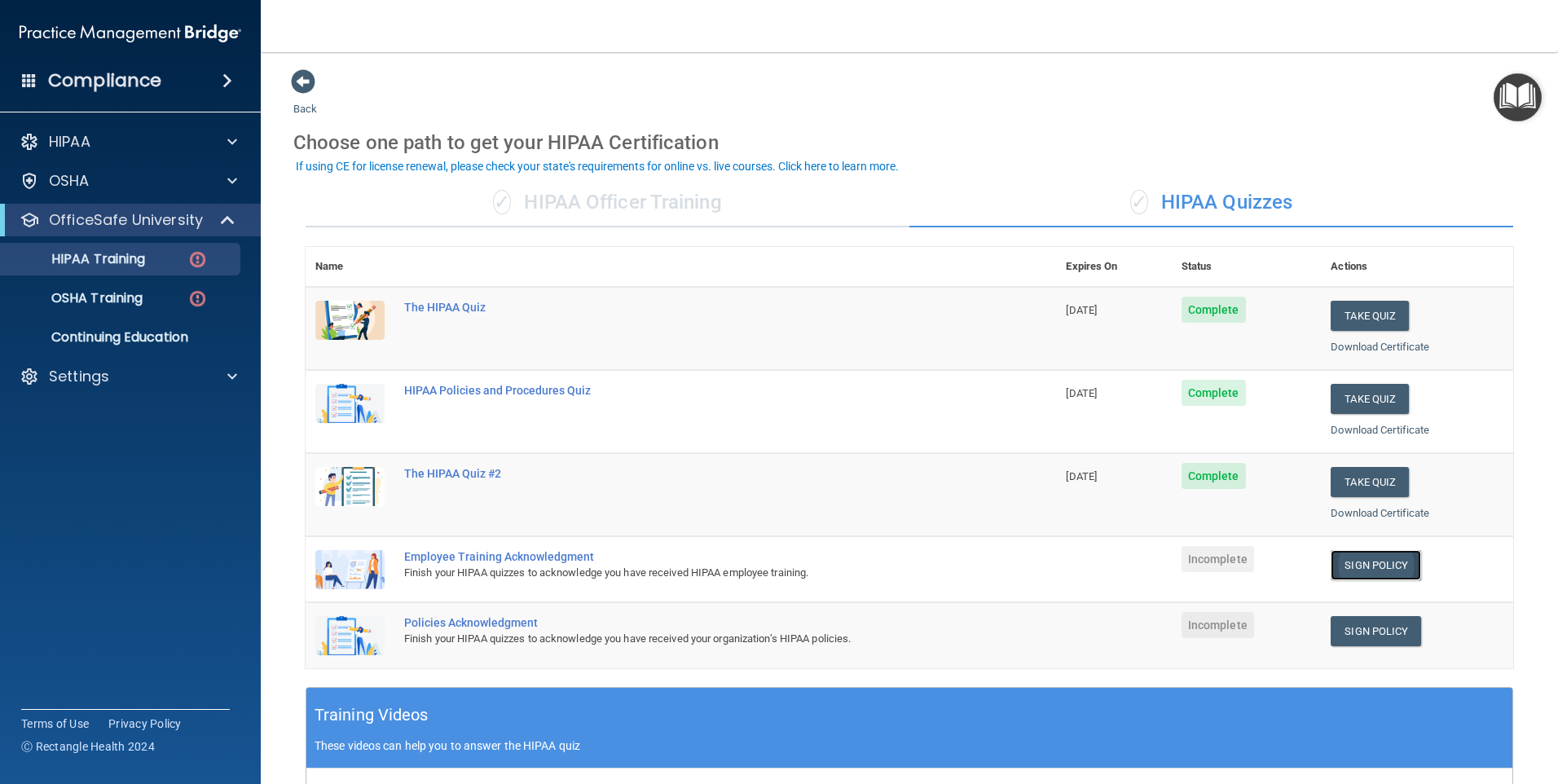
click at [1366, 566] on link "Sign Policy" at bounding box center [1376, 565] width 90 height 30
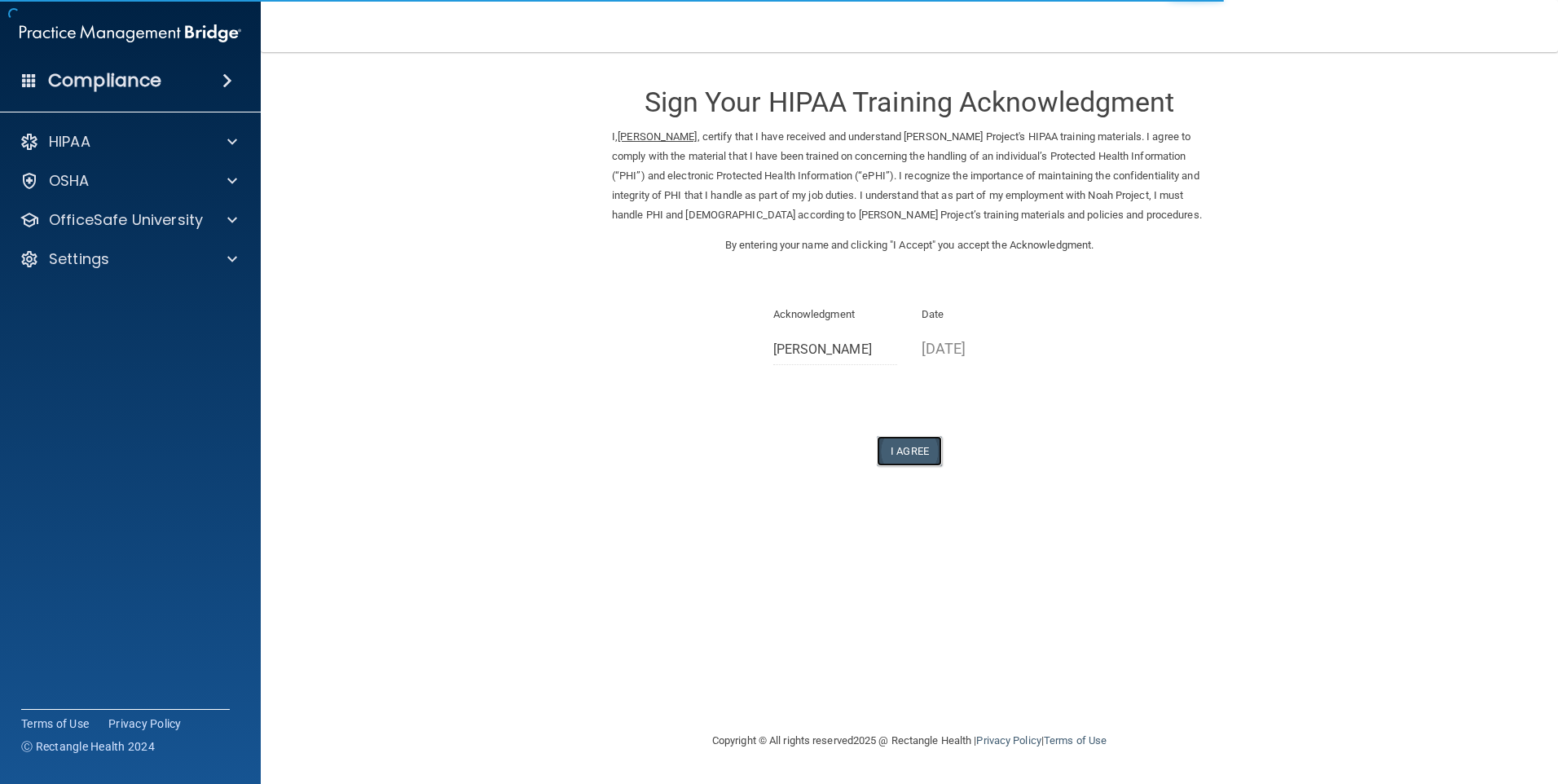
click at [910, 448] on button "I Agree" at bounding box center [909, 451] width 65 height 30
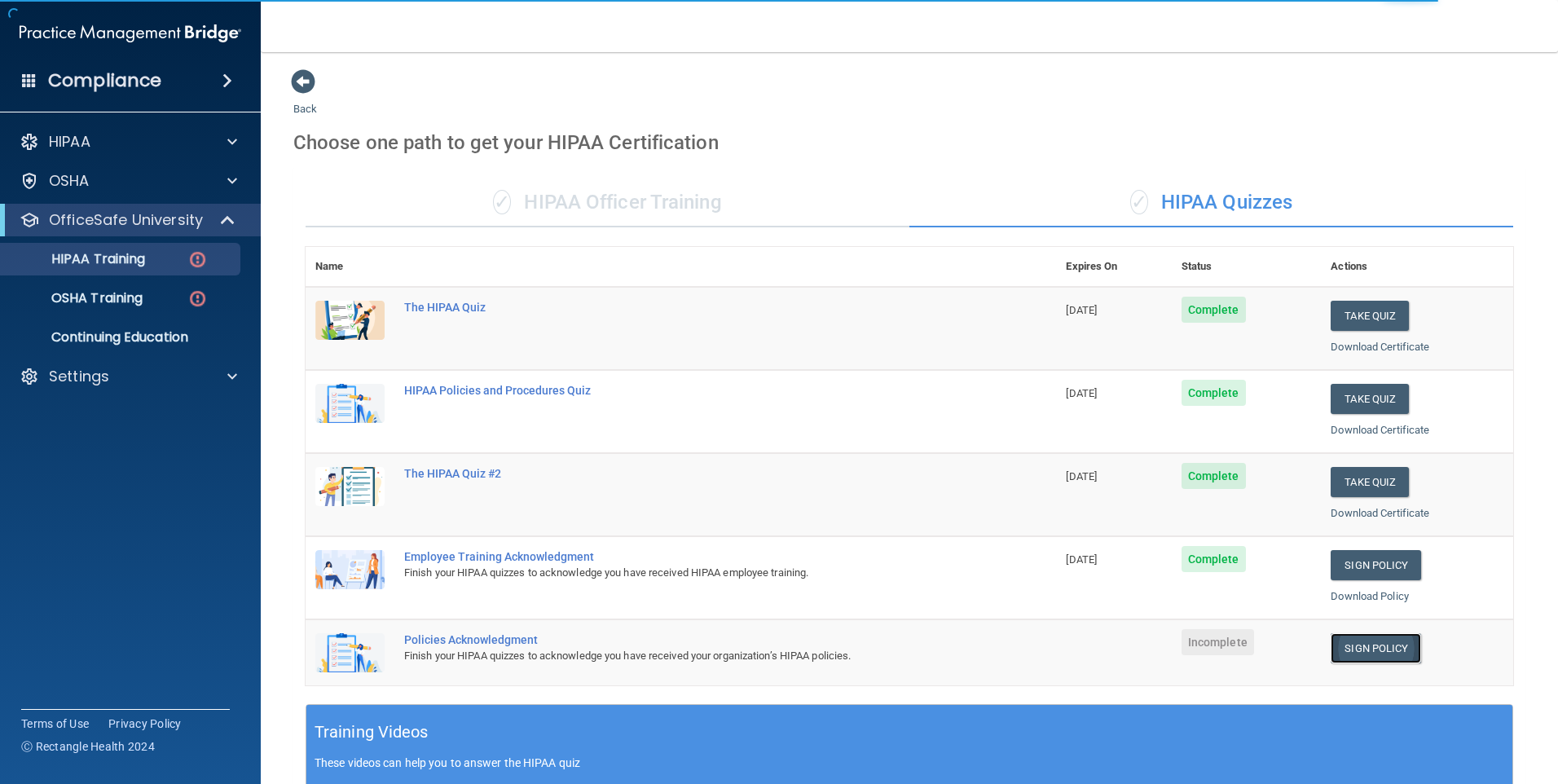
click at [1341, 651] on link "Sign Policy" at bounding box center [1376, 648] width 90 height 30
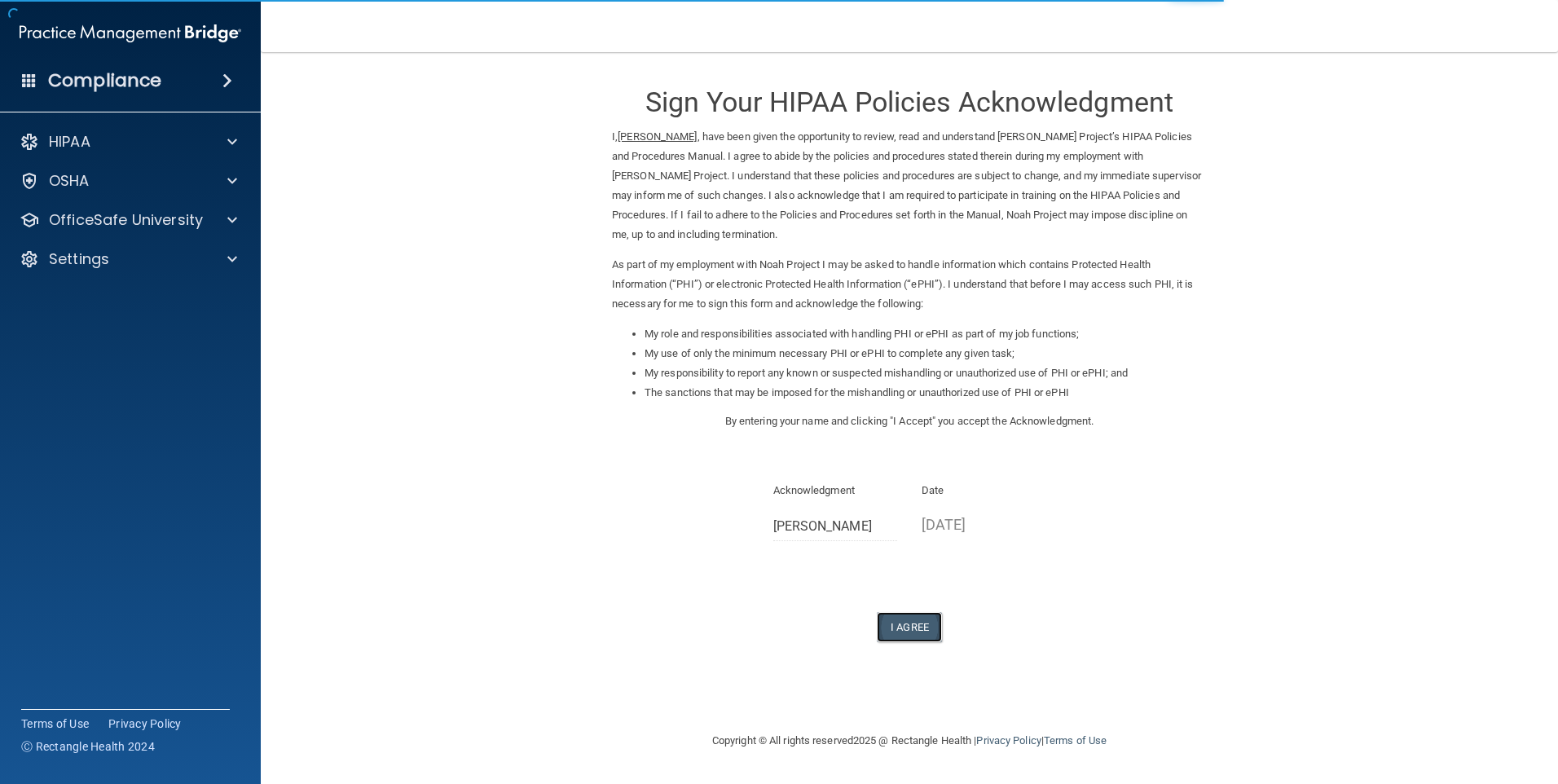
click at [928, 632] on button "I Agree" at bounding box center [909, 627] width 65 height 30
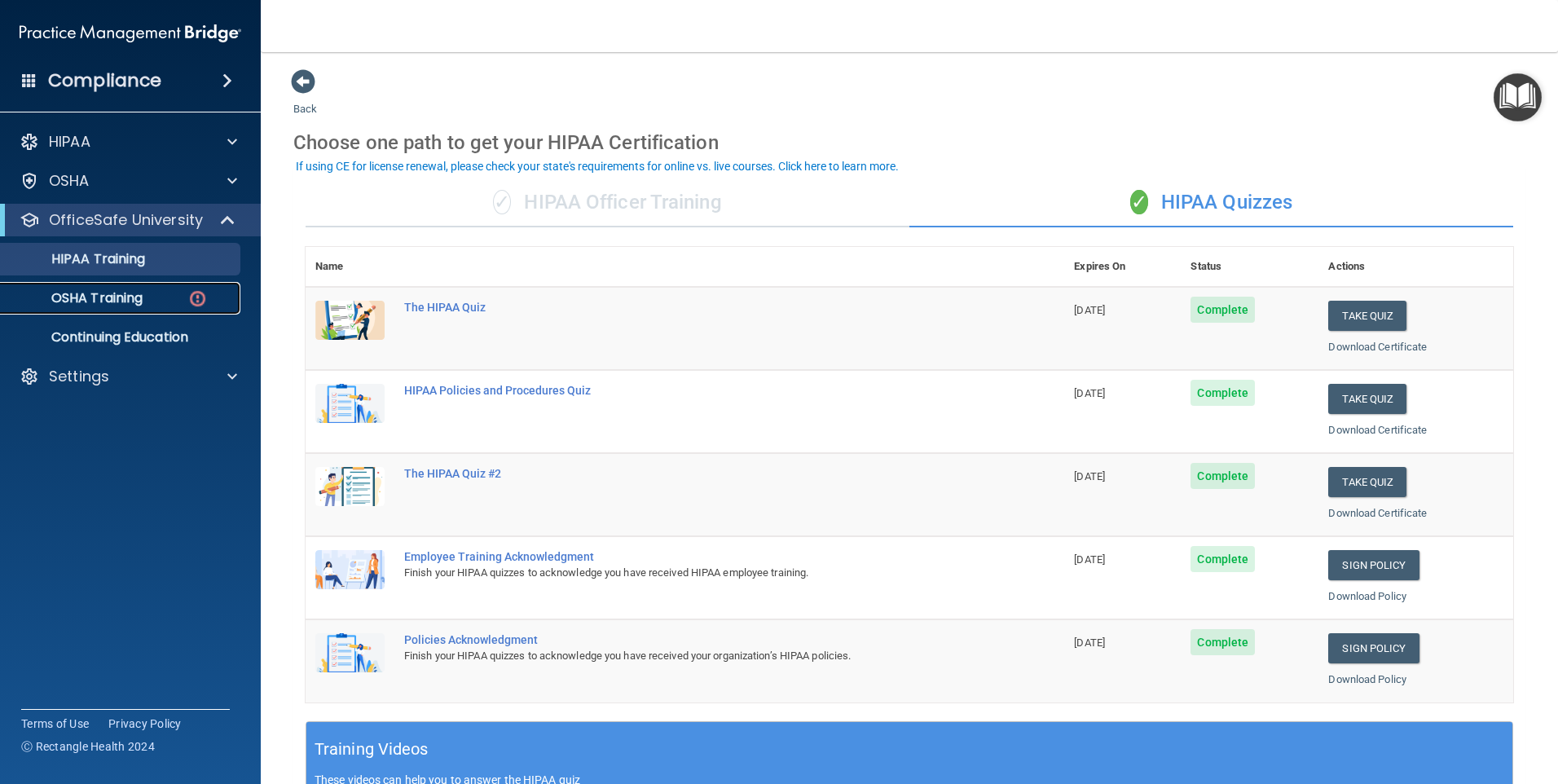
click at [168, 304] on div "OSHA Training" at bounding box center [122, 298] width 223 height 16
